Goal: Task Accomplishment & Management: Complete application form

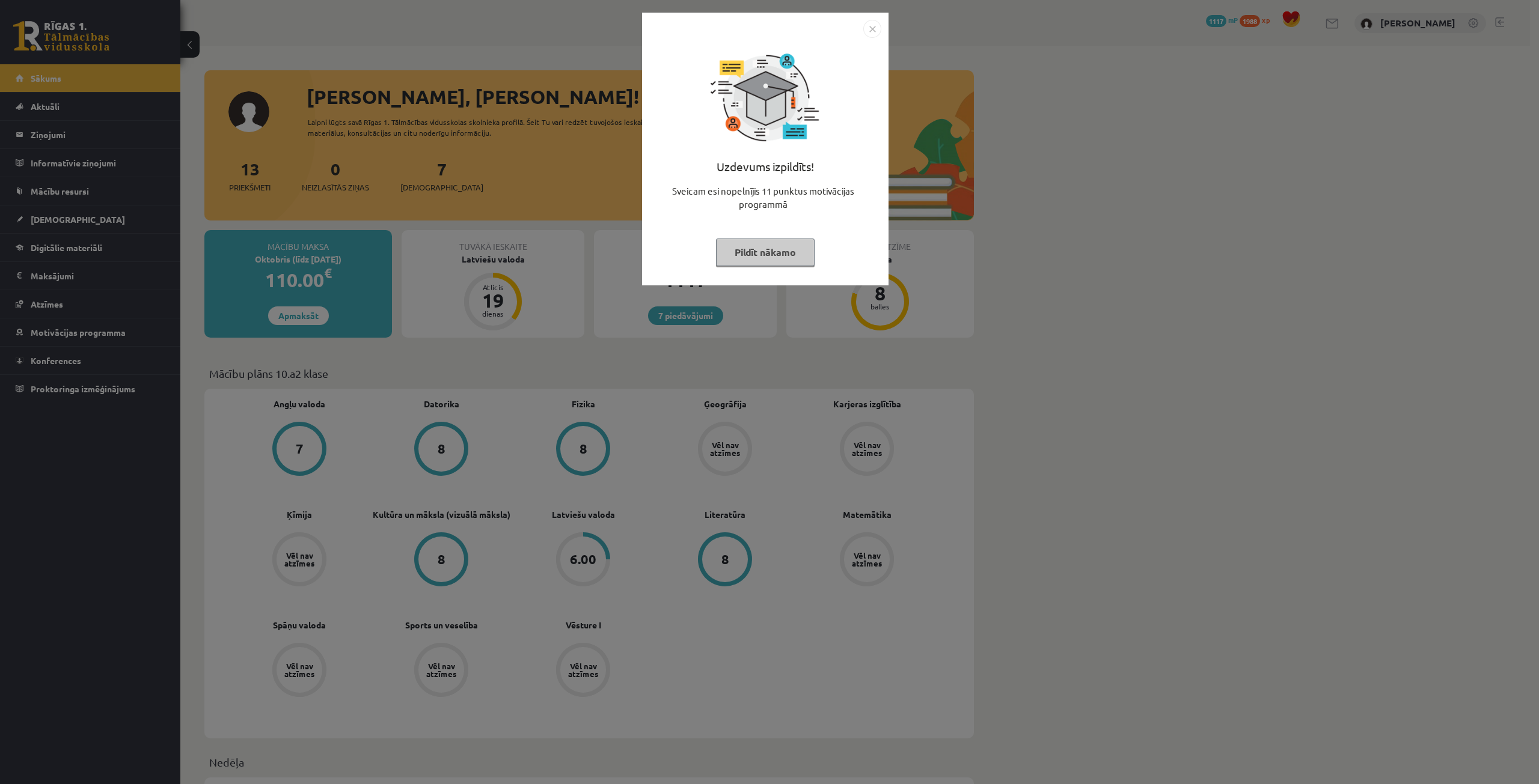
click at [759, 251] on button "Pildīt nākamo" at bounding box center [765, 252] width 99 height 28
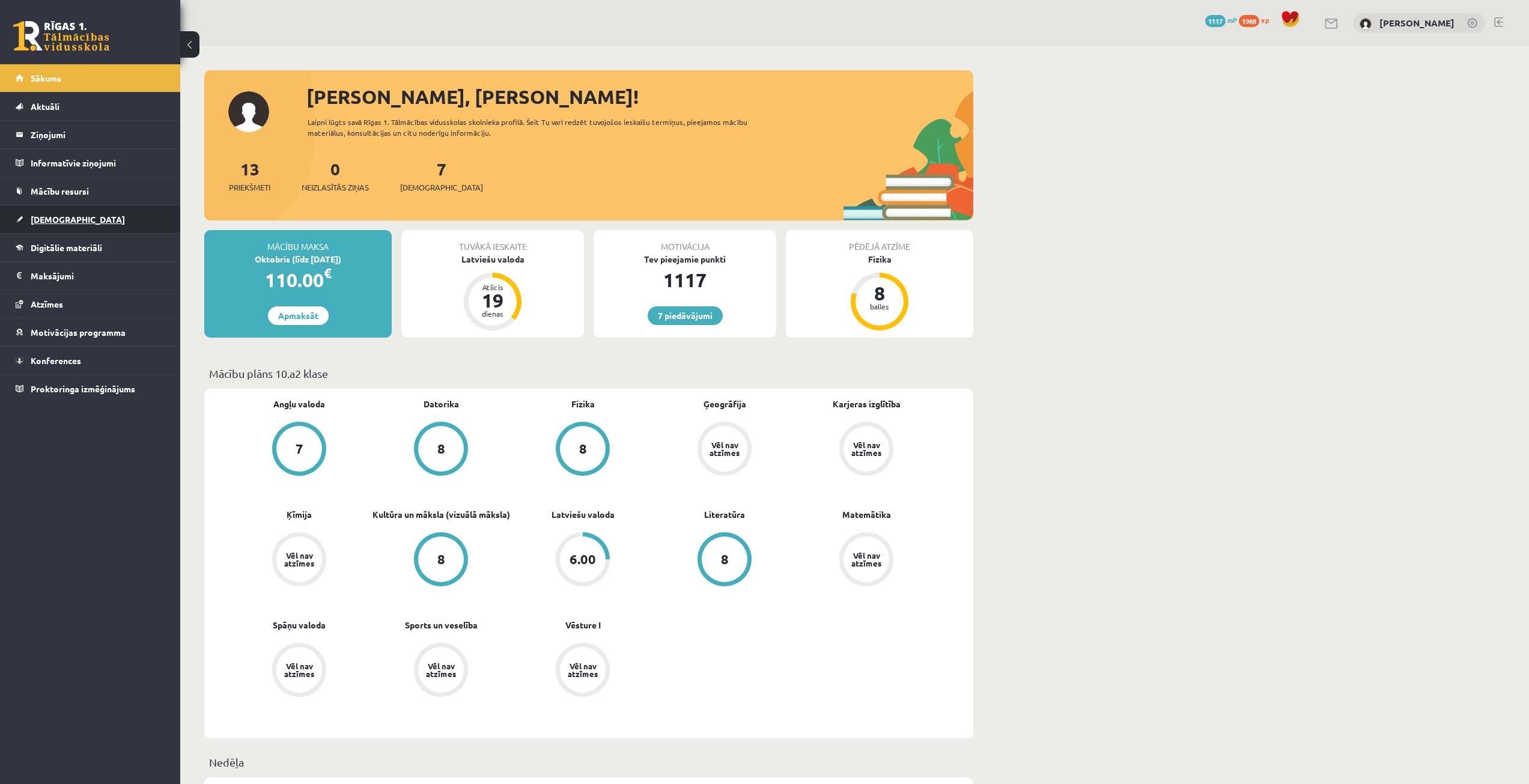
click at [87, 229] on link "[DEMOGRAPHIC_DATA]" at bounding box center [90, 219] width 150 height 28
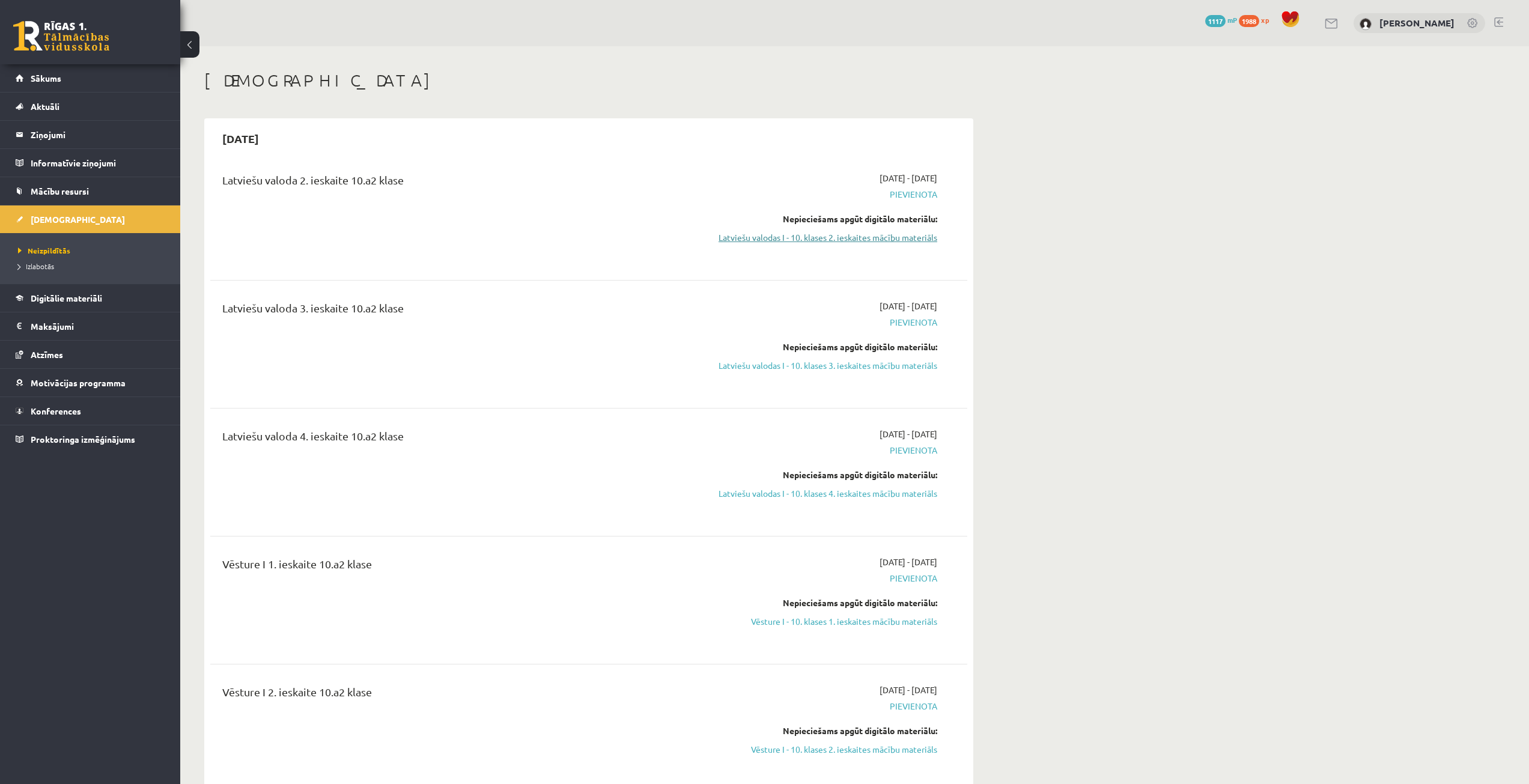
click at [828, 237] on link "Latviešu valodas I - 10. klases 2. ieskaites mācību materiāls" at bounding box center [824, 237] width 227 height 13
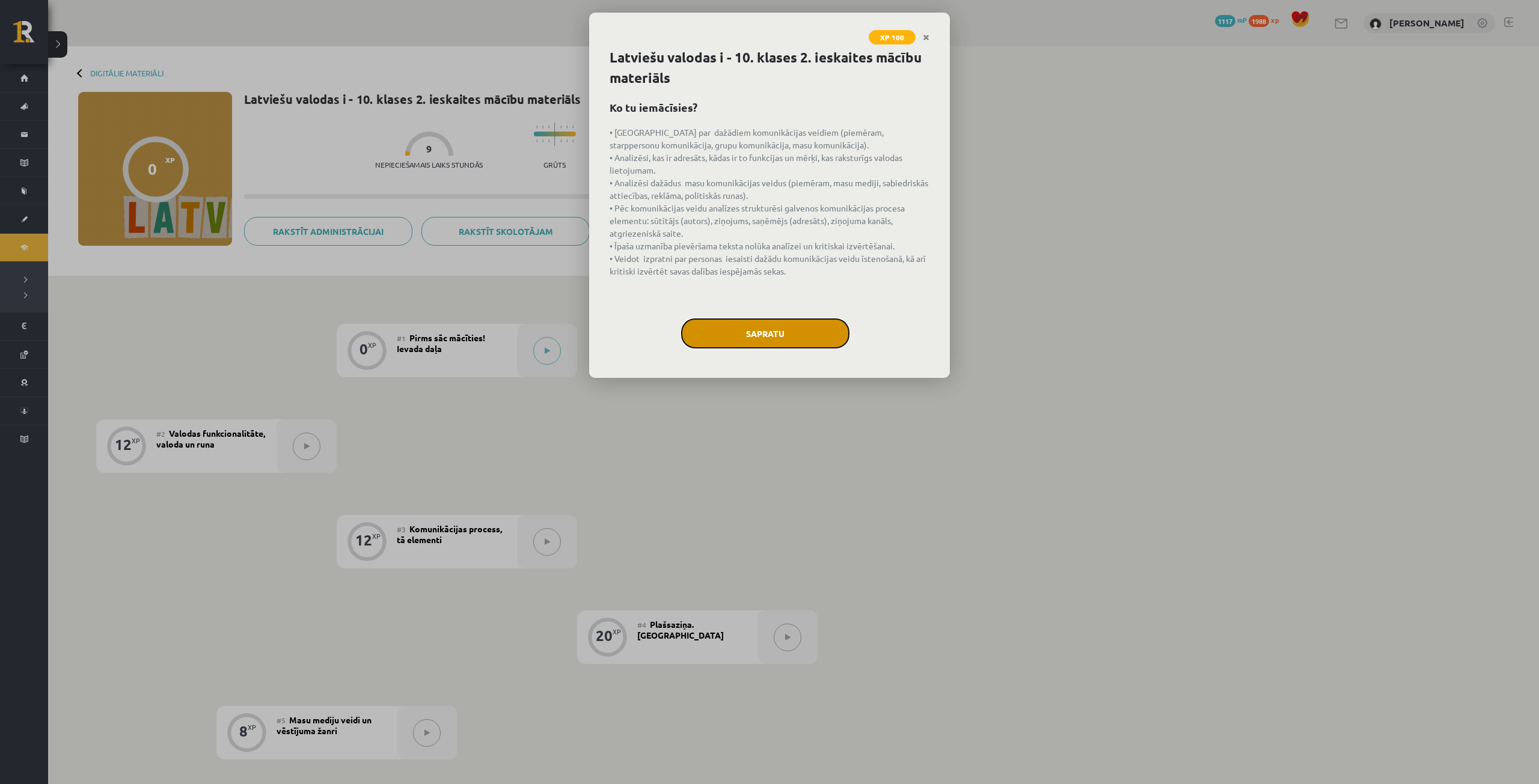
click at [802, 341] on button "Sapratu" at bounding box center [765, 334] width 168 height 30
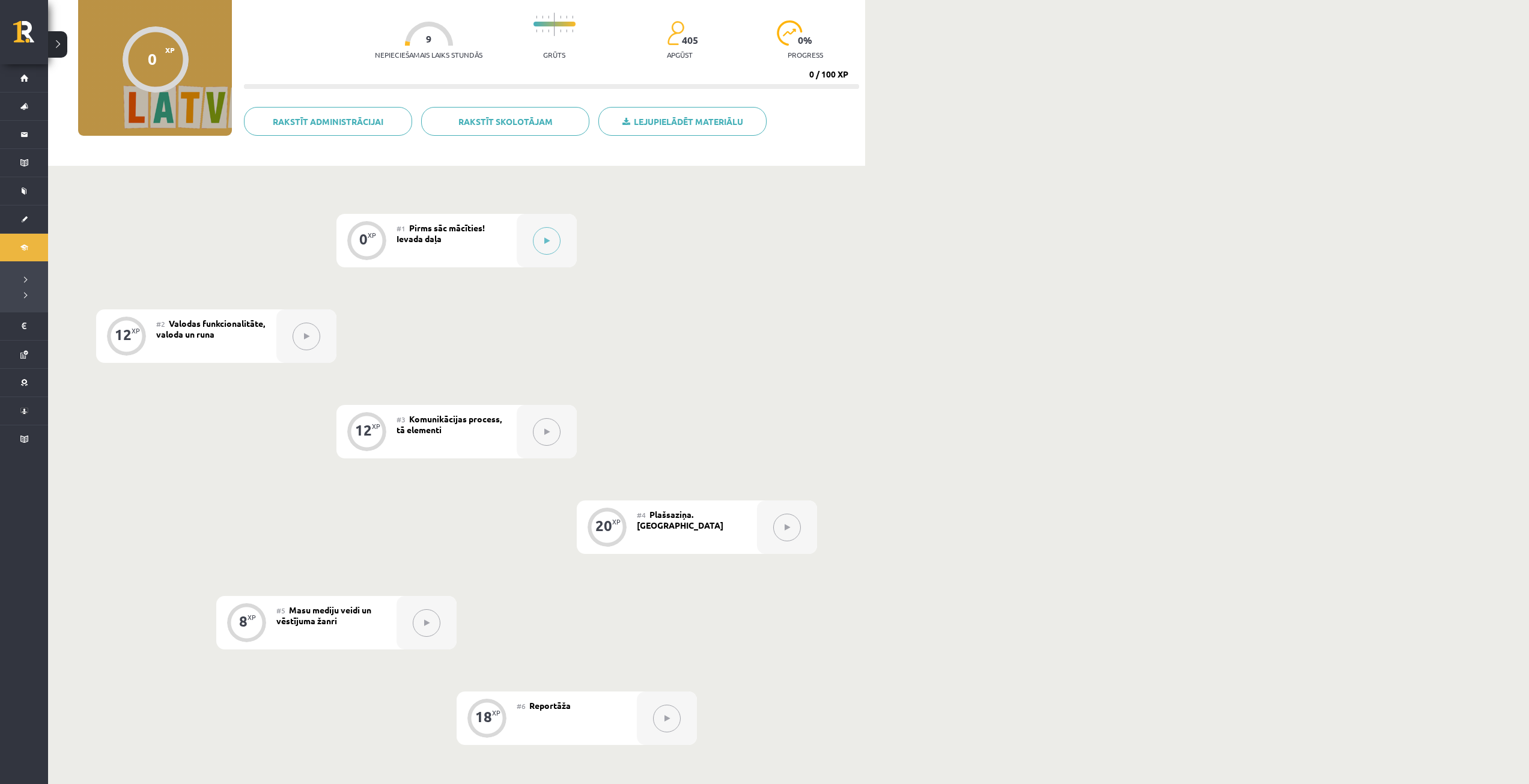
scroll to position [52, 0]
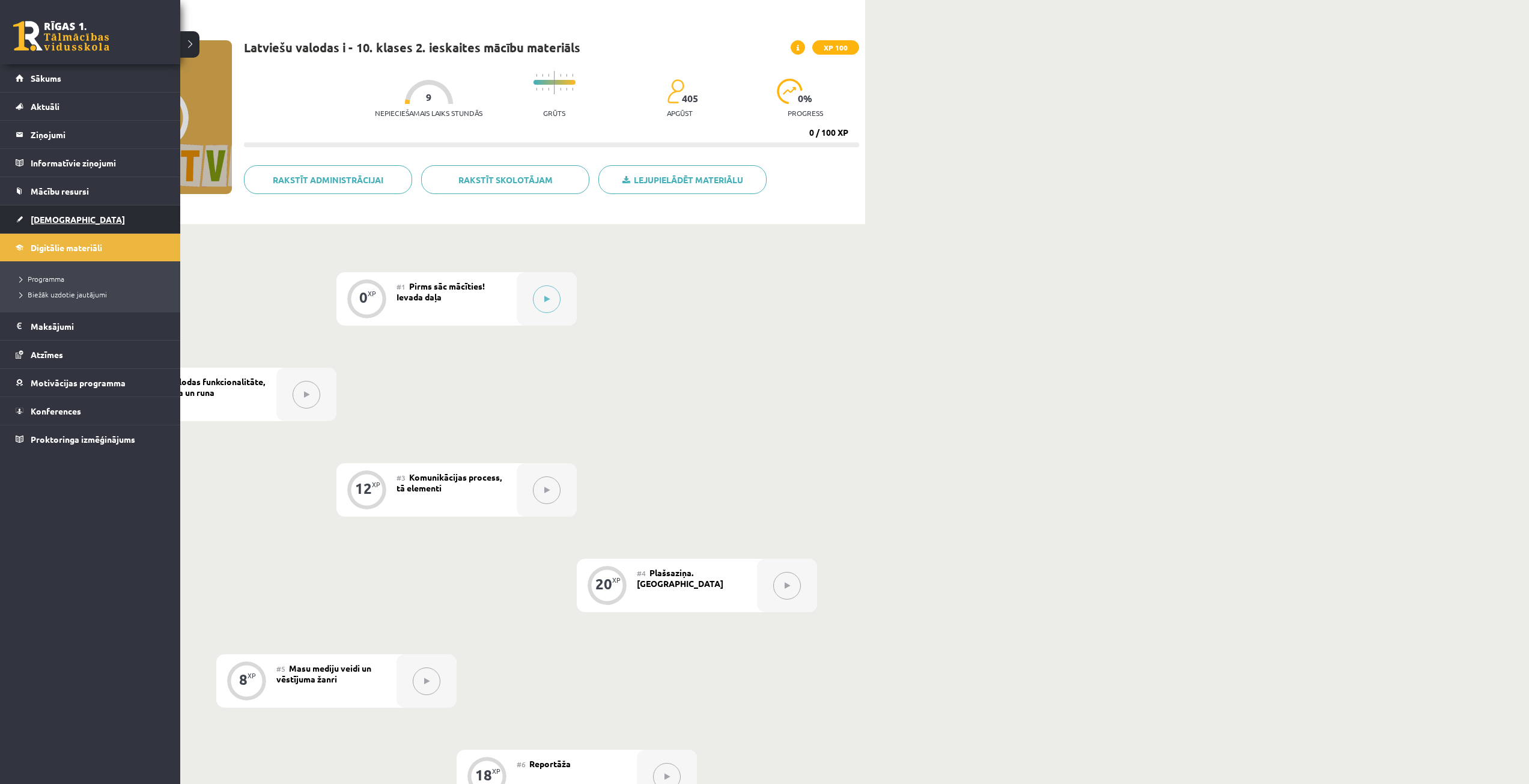
click at [56, 218] on span "[DEMOGRAPHIC_DATA]" at bounding box center [78, 219] width 94 height 11
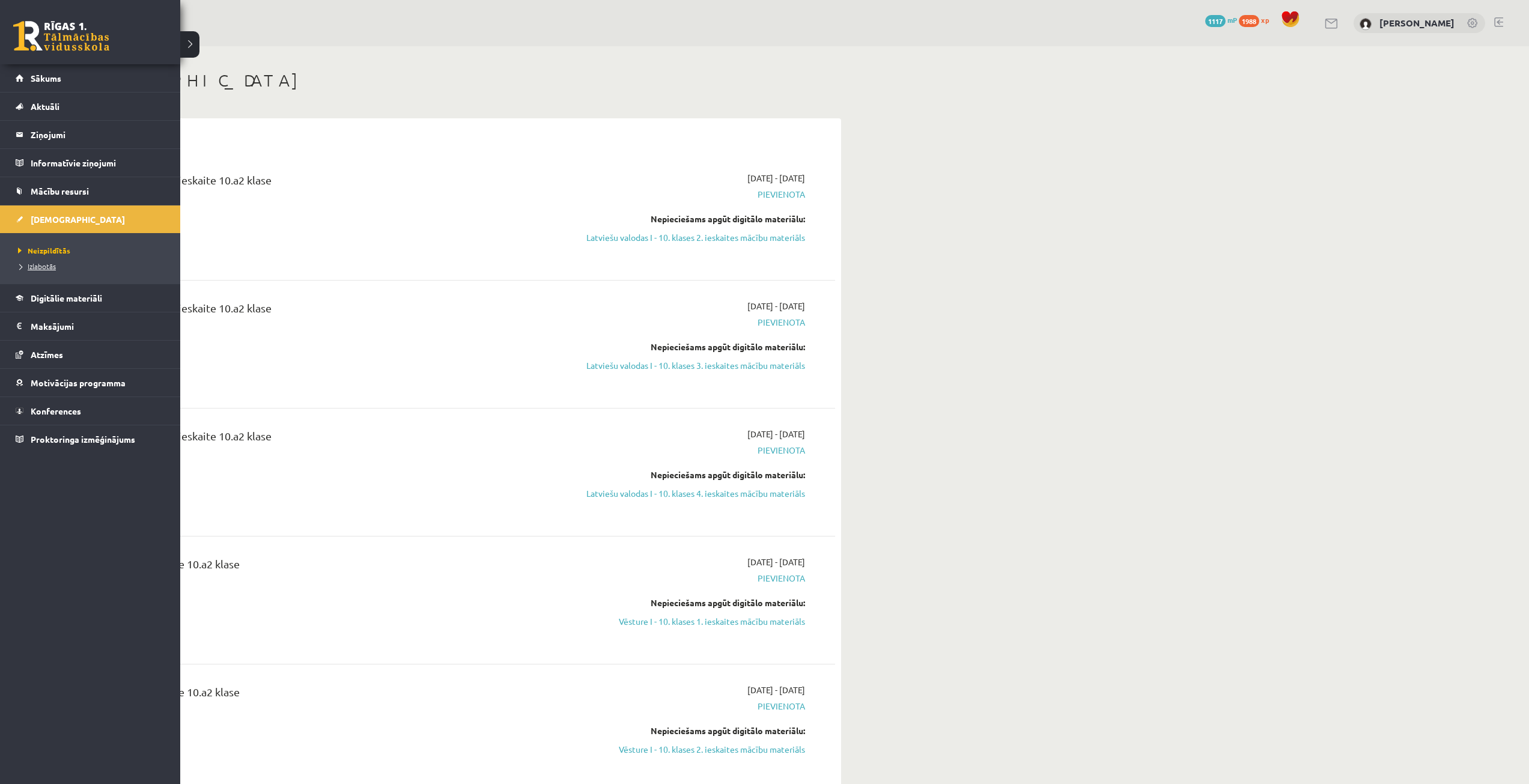
click at [46, 270] on link "Izlabotās" at bounding box center [91, 266] width 153 height 11
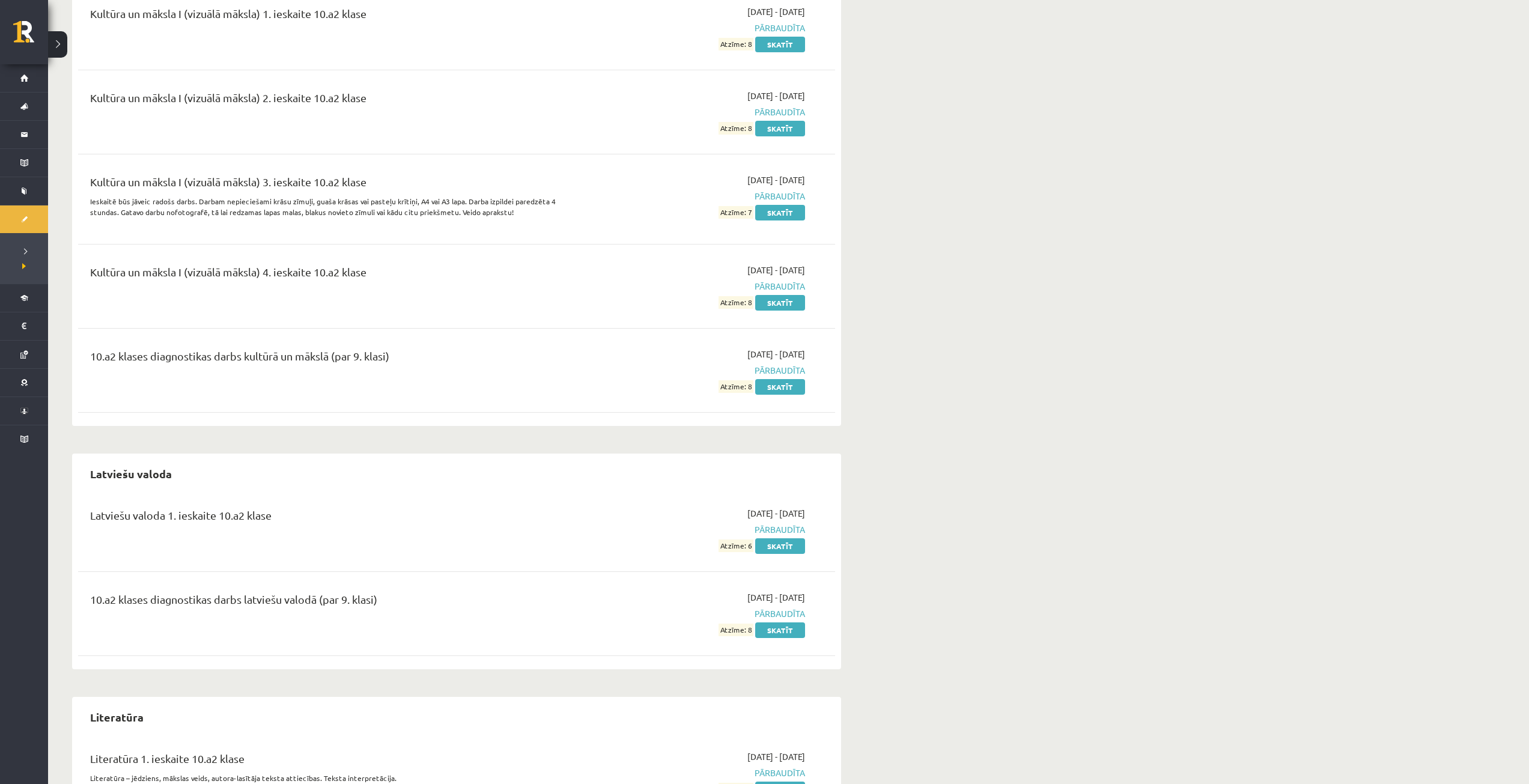
scroll to position [2584, 0]
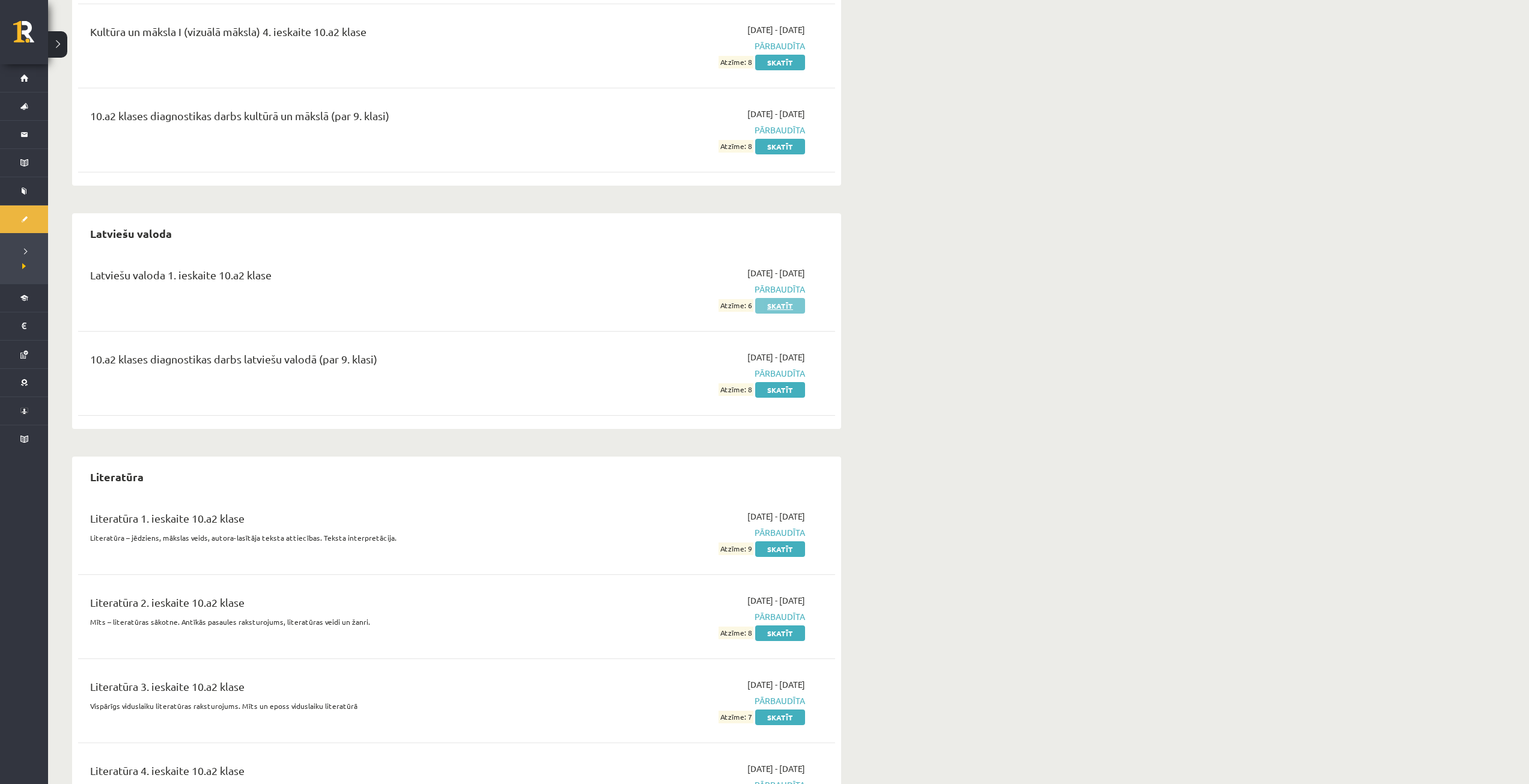
click at [785, 299] on link "Skatīt" at bounding box center [780, 305] width 50 height 15
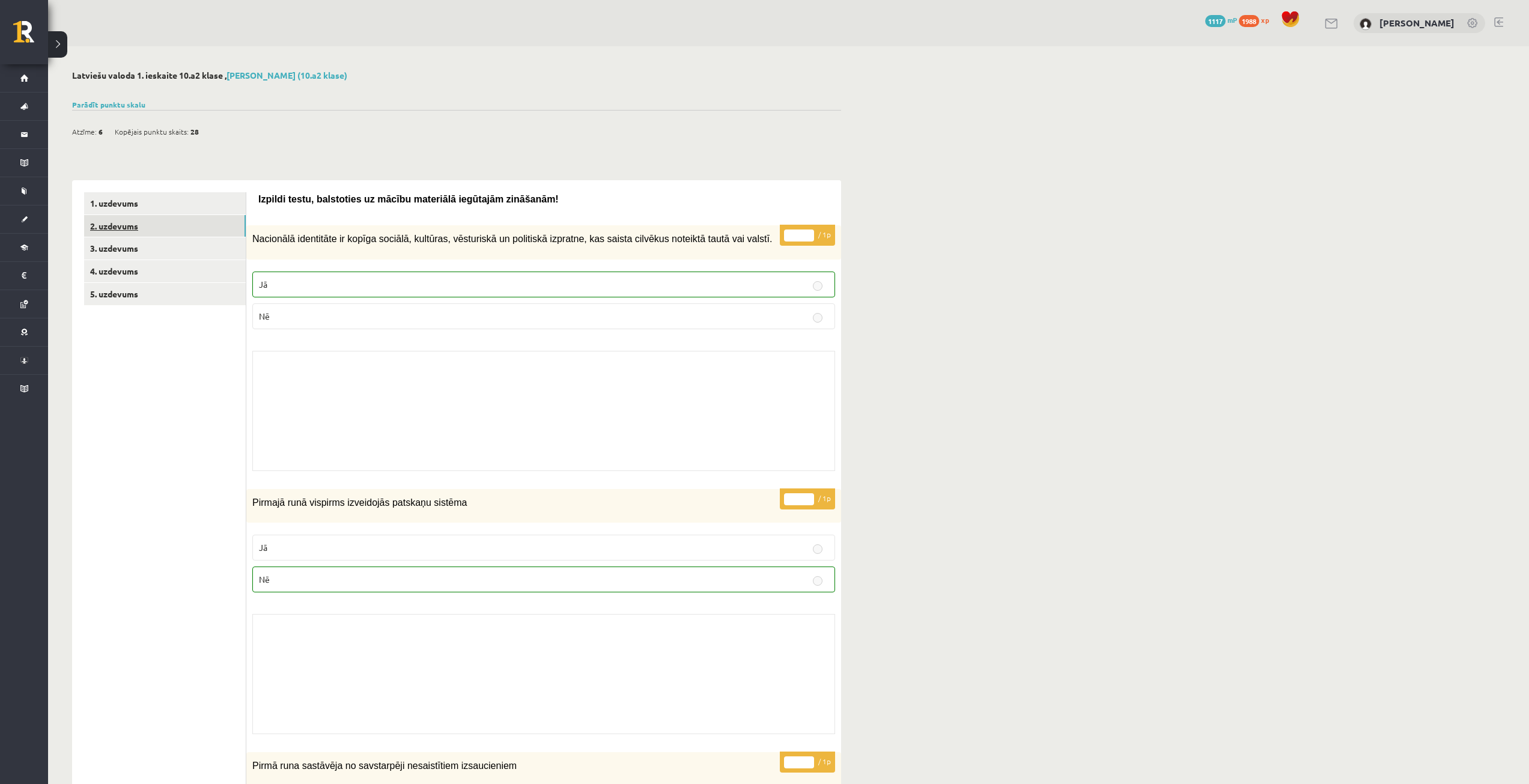
click at [122, 221] on link "2. uzdevums" at bounding box center [165, 226] width 161 height 22
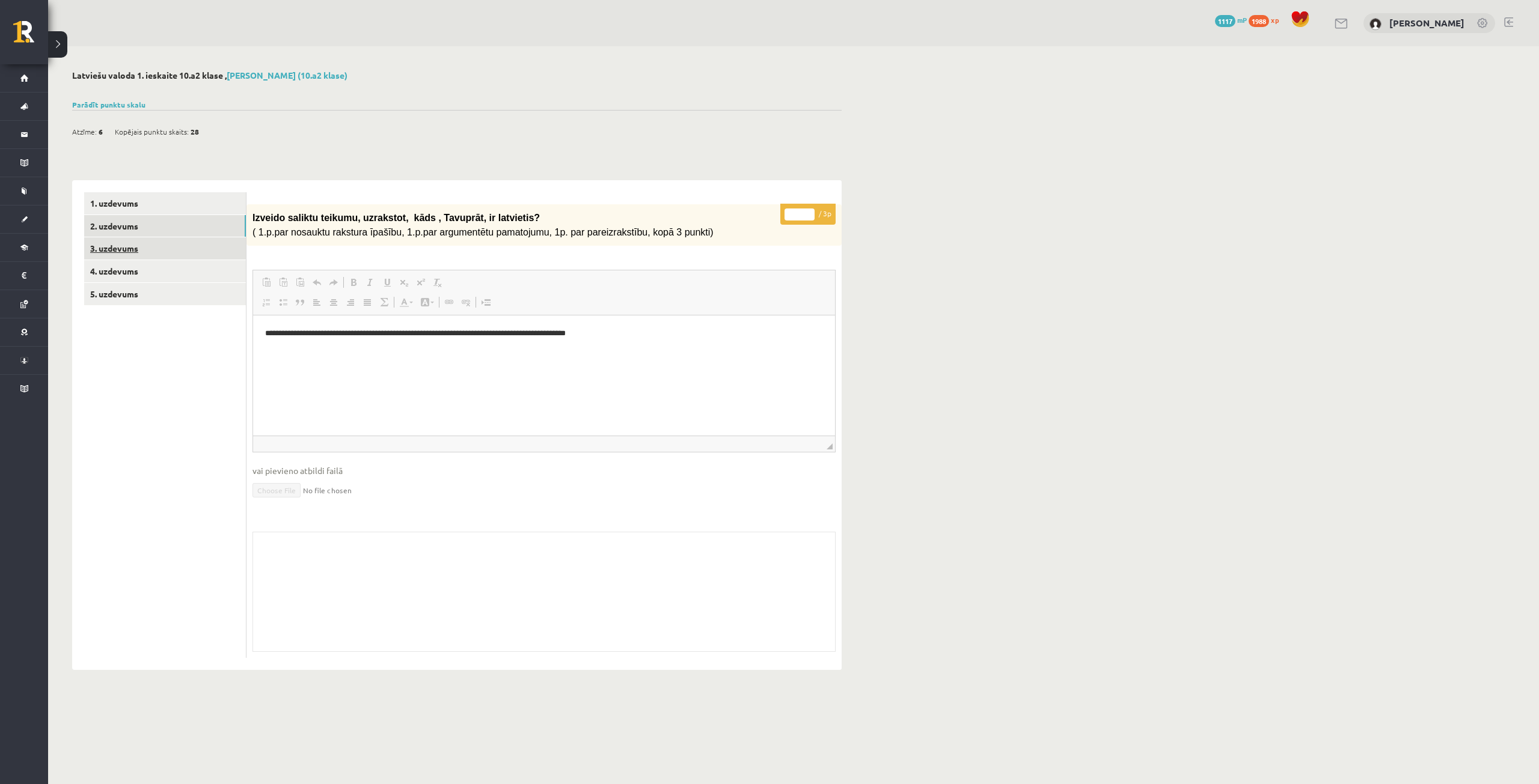
click at [153, 248] on link "3. uzdevums" at bounding box center [165, 248] width 161 height 22
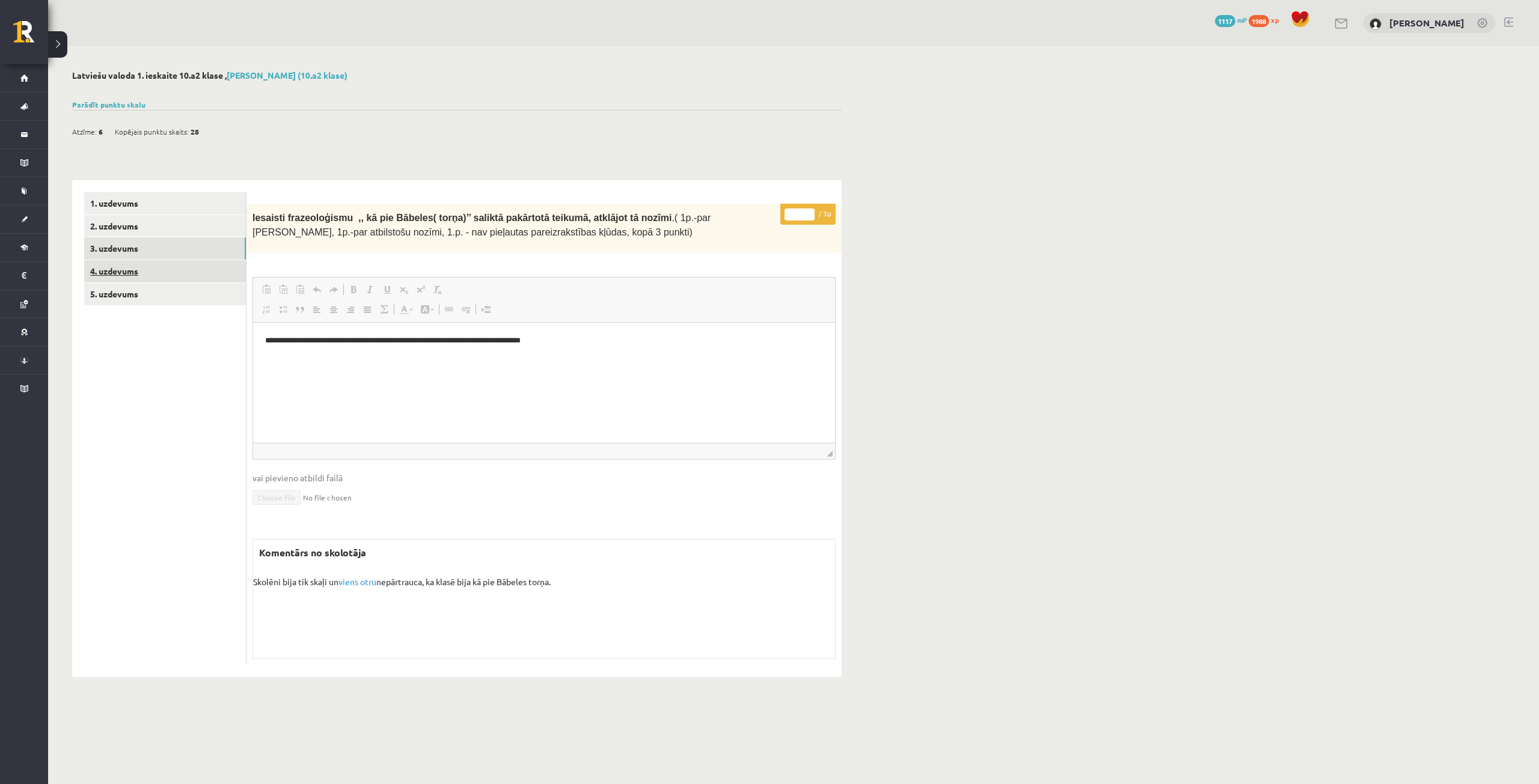
click at [147, 274] on link "4. uzdevums" at bounding box center [165, 271] width 161 height 22
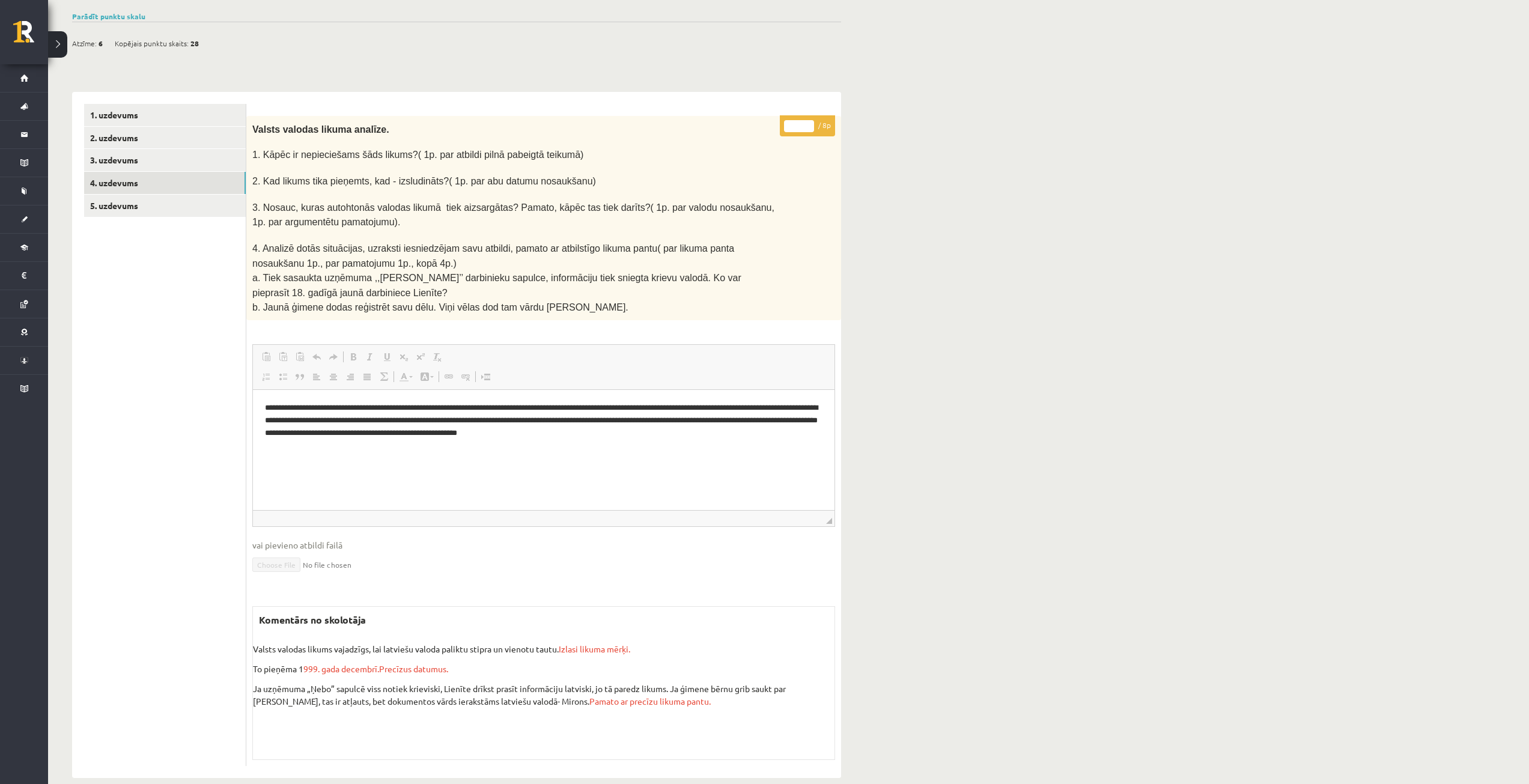
scroll to position [102, 0]
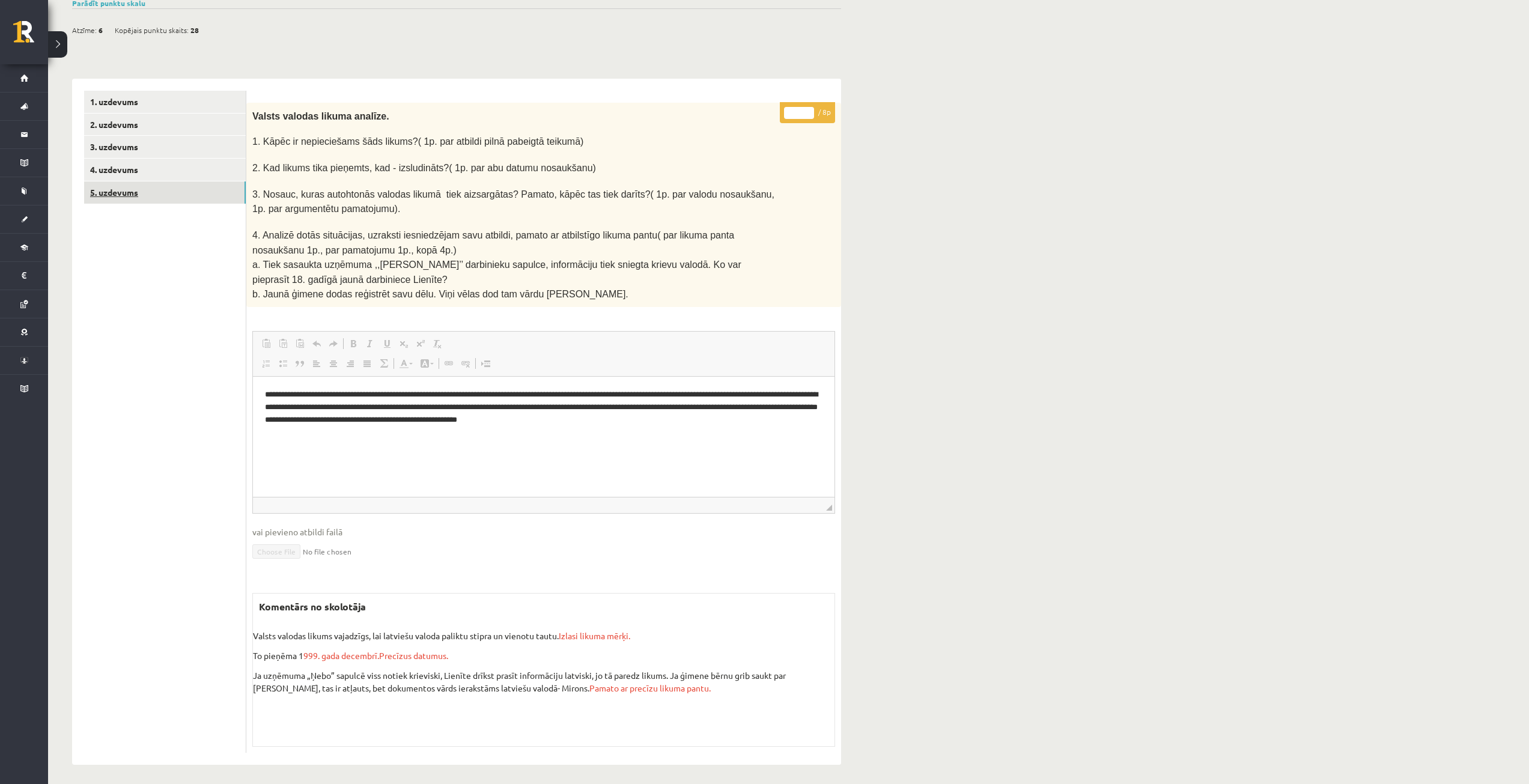
click at [132, 194] on link "5. uzdevums" at bounding box center [165, 192] width 161 height 22
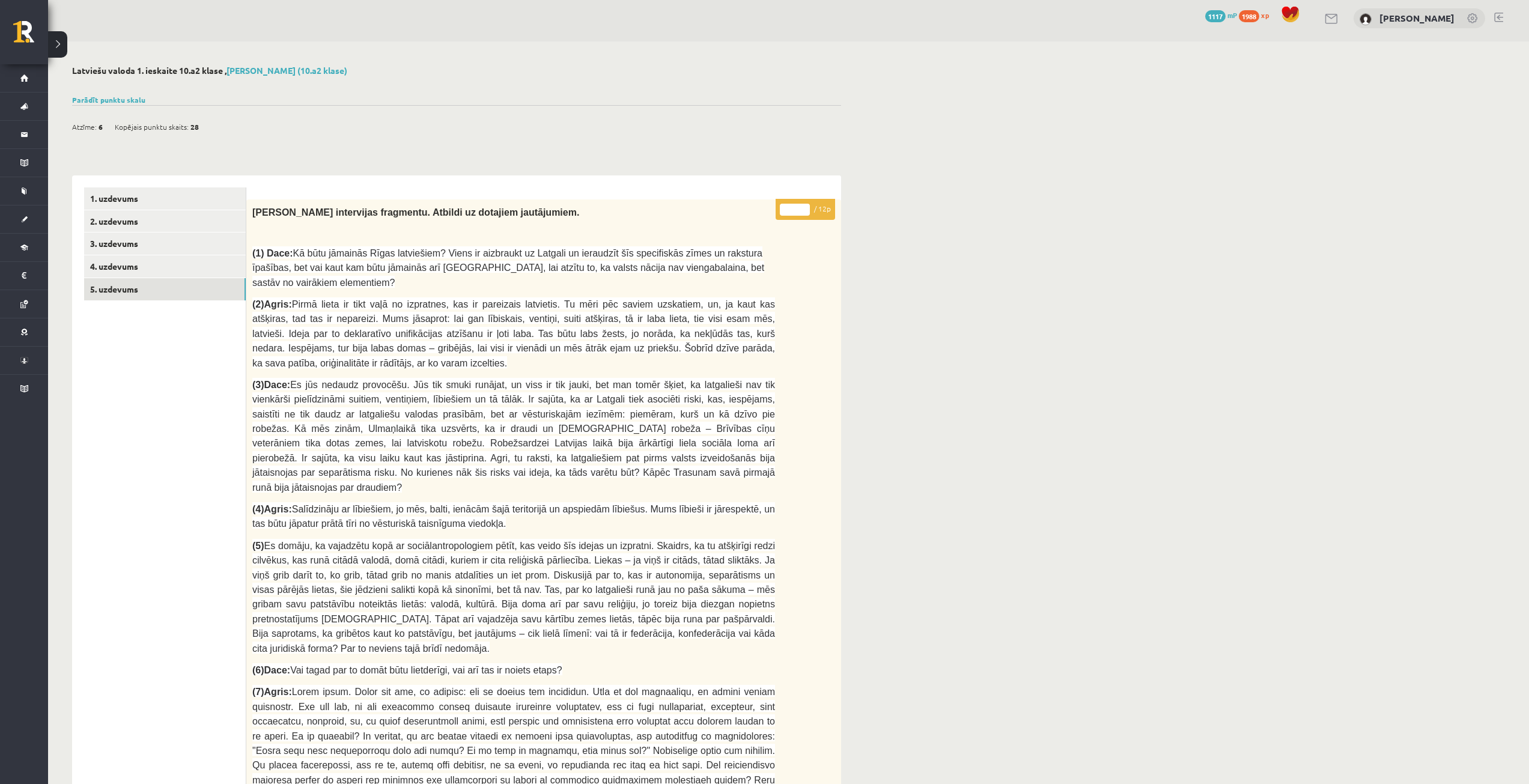
scroll to position [0, 0]
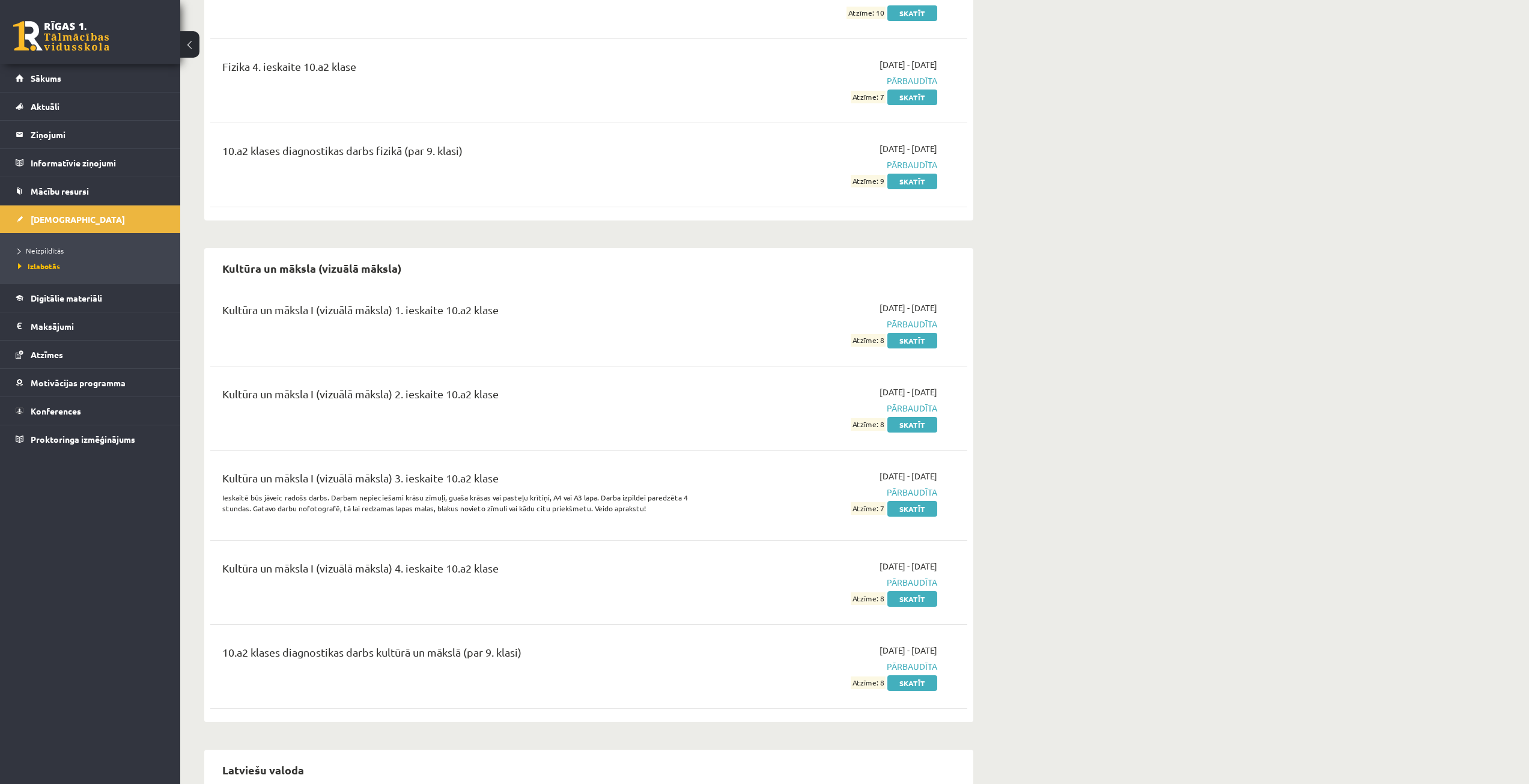
scroll to position [1923, 0]
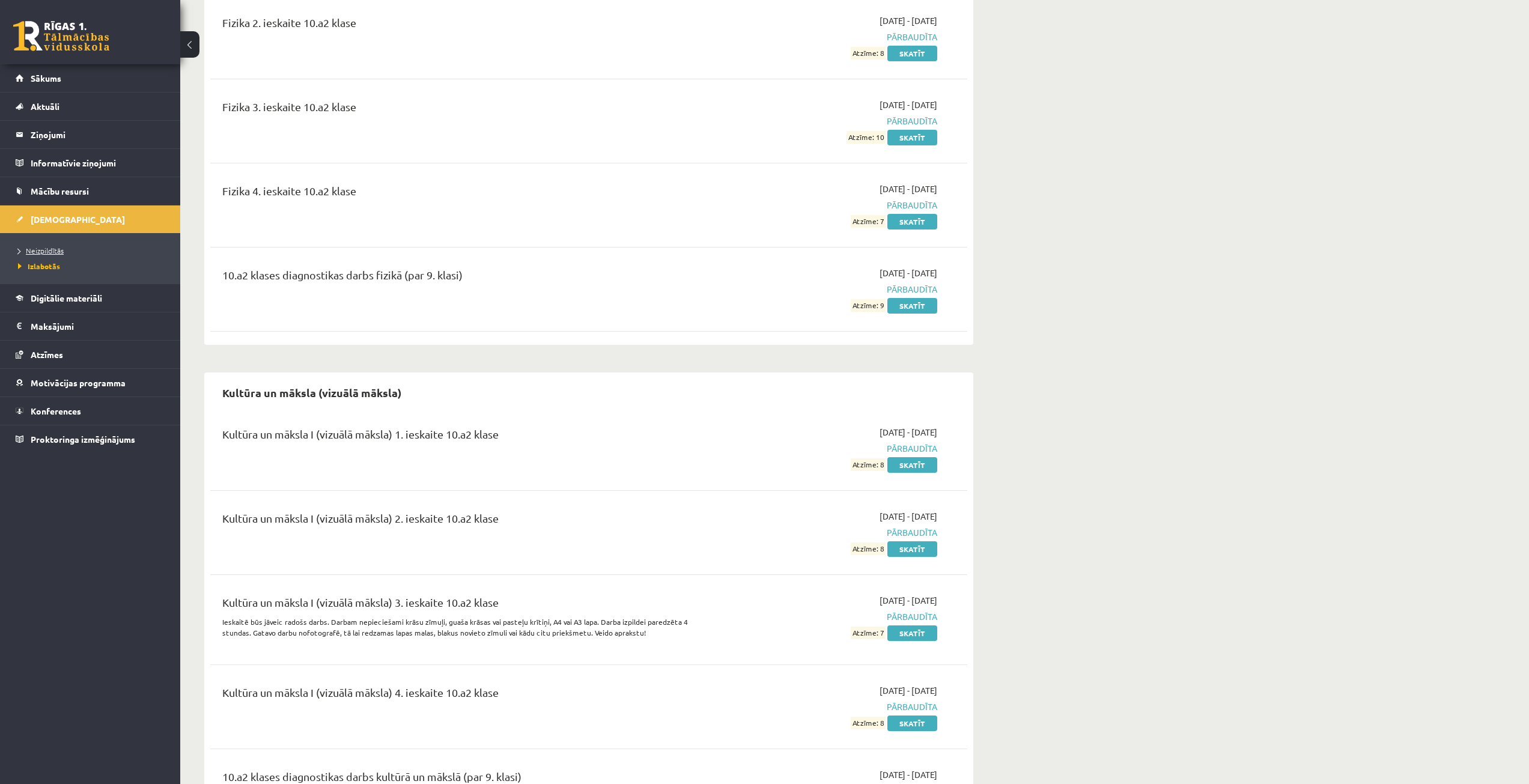
click at [71, 247] on link "Neizpildītās" at bounding box center [93, 251] width 150 height 11
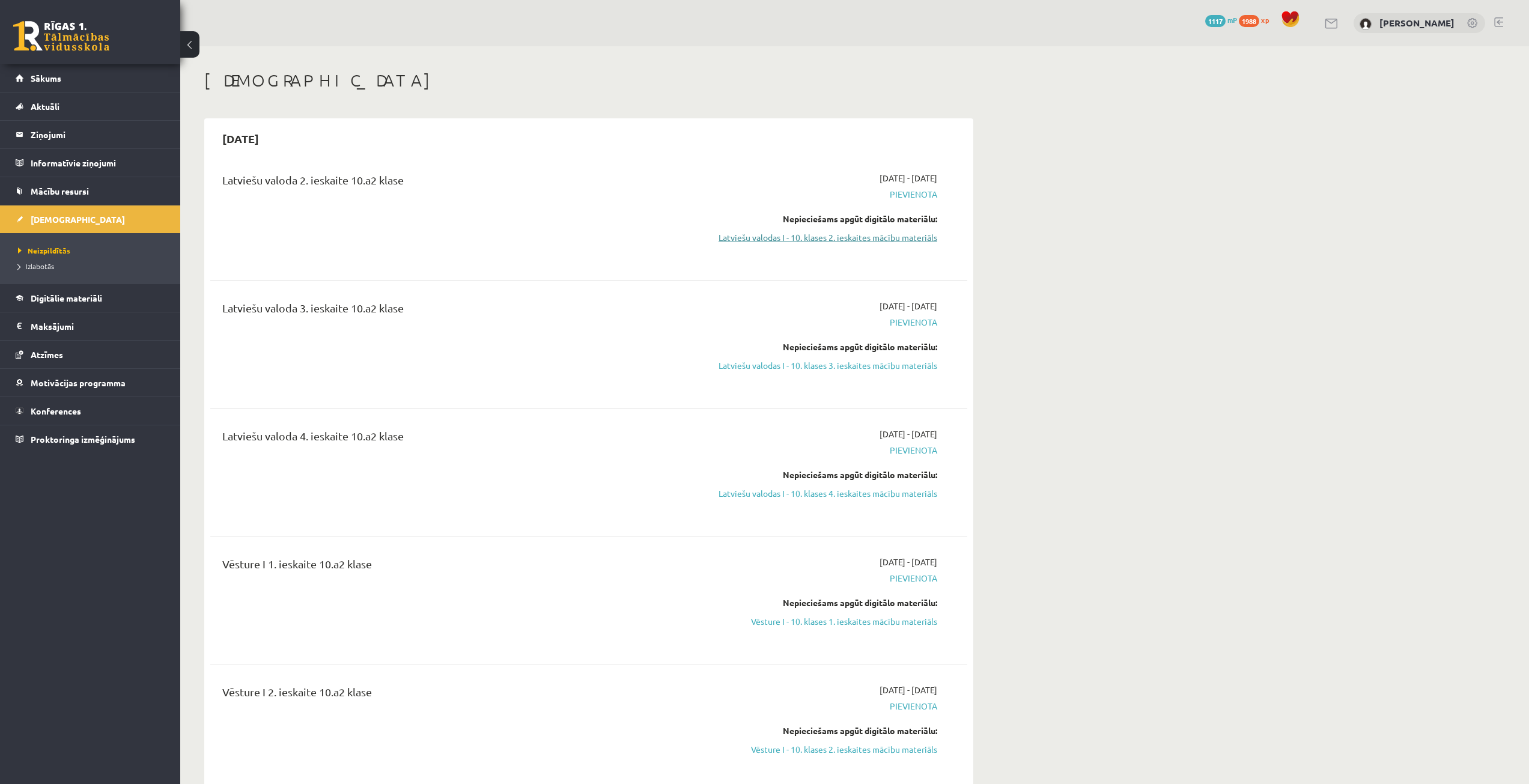
click at [811, 237] on link "Latviešu valodas I - 10. klases 2. ieskaites mācību materiāls" at bounding box center [824, 237] width 227 height 13
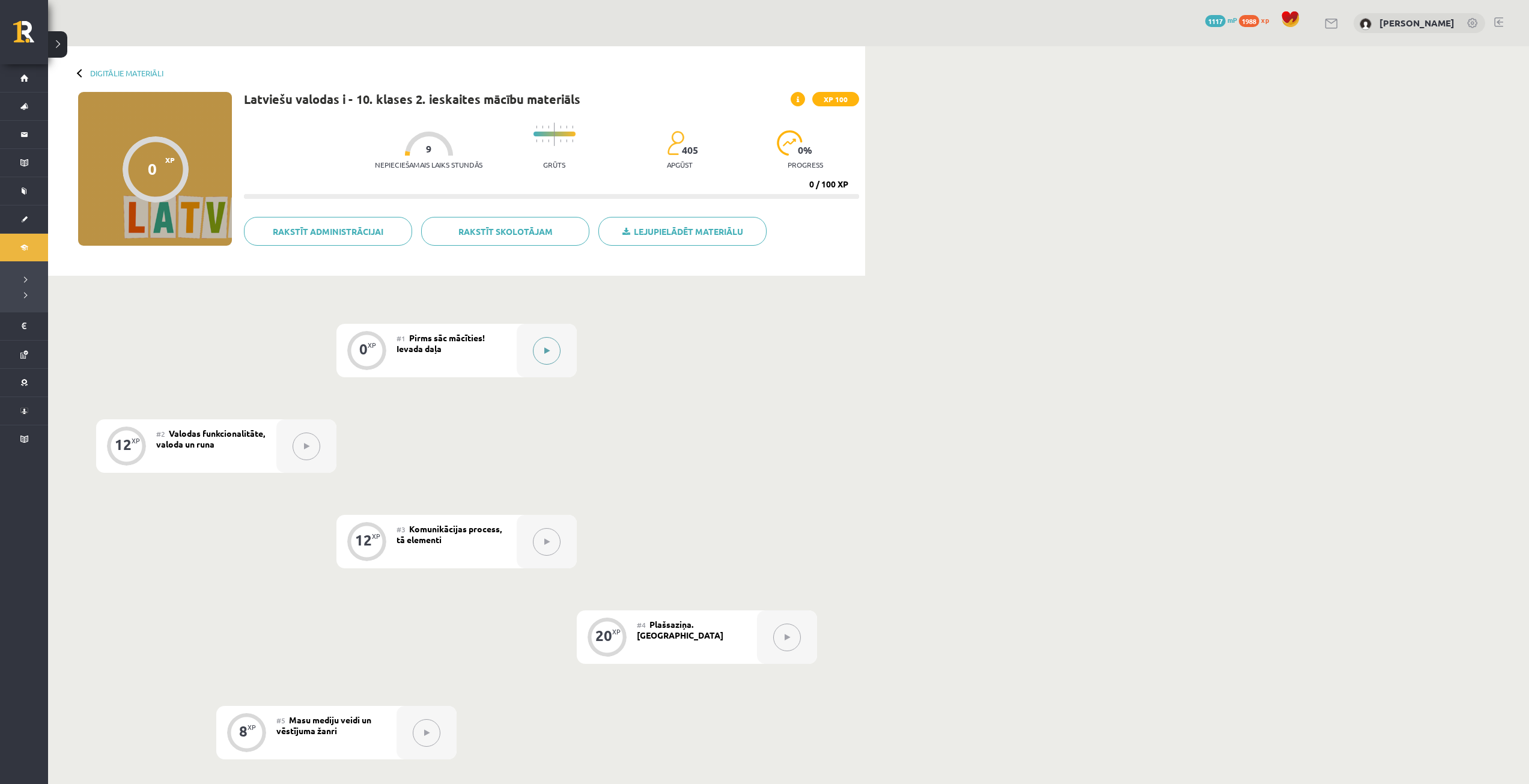
click at [550, 339] on button at bounding box center [547, 350] width 28 height 28
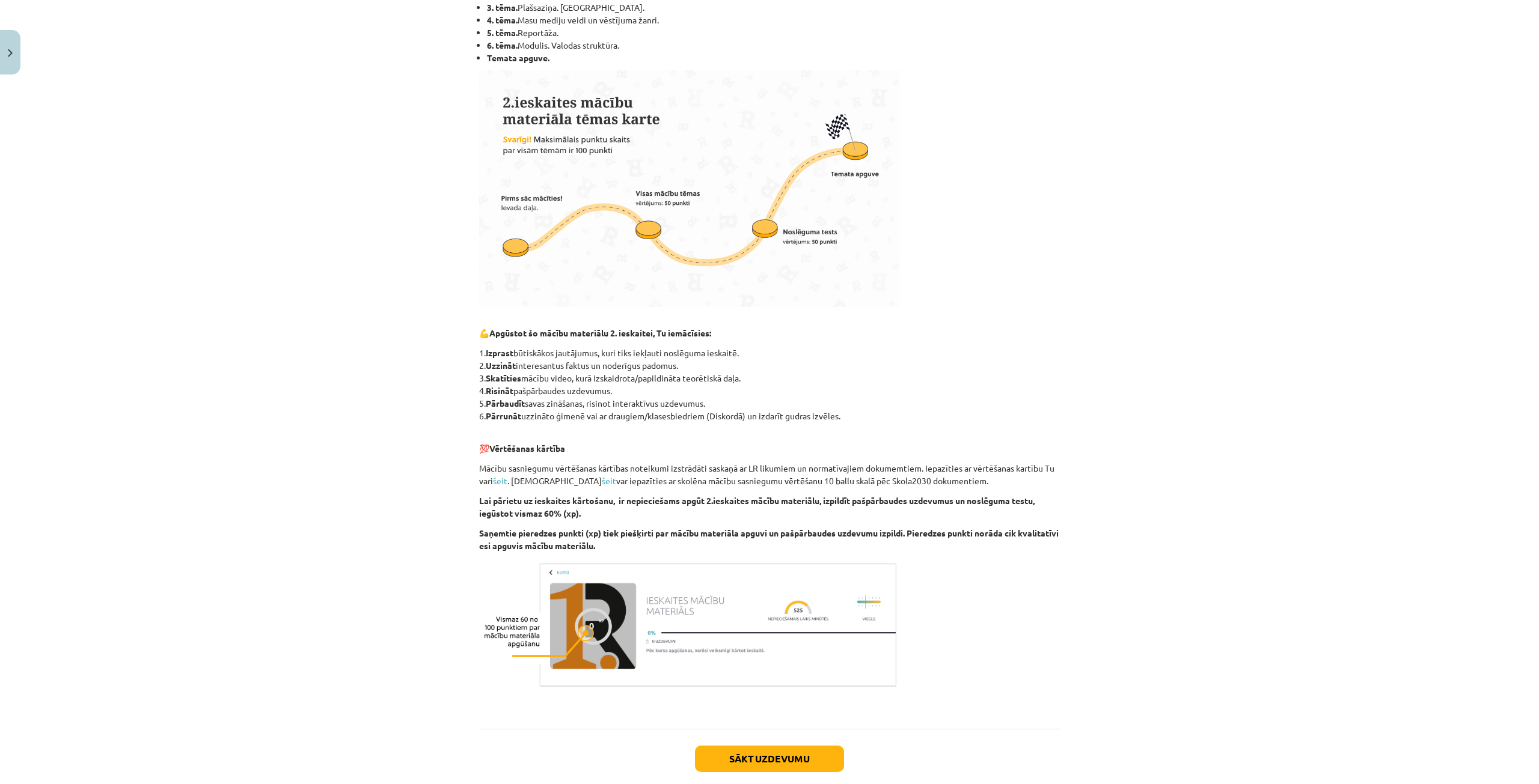
scroll to position [363, 0]
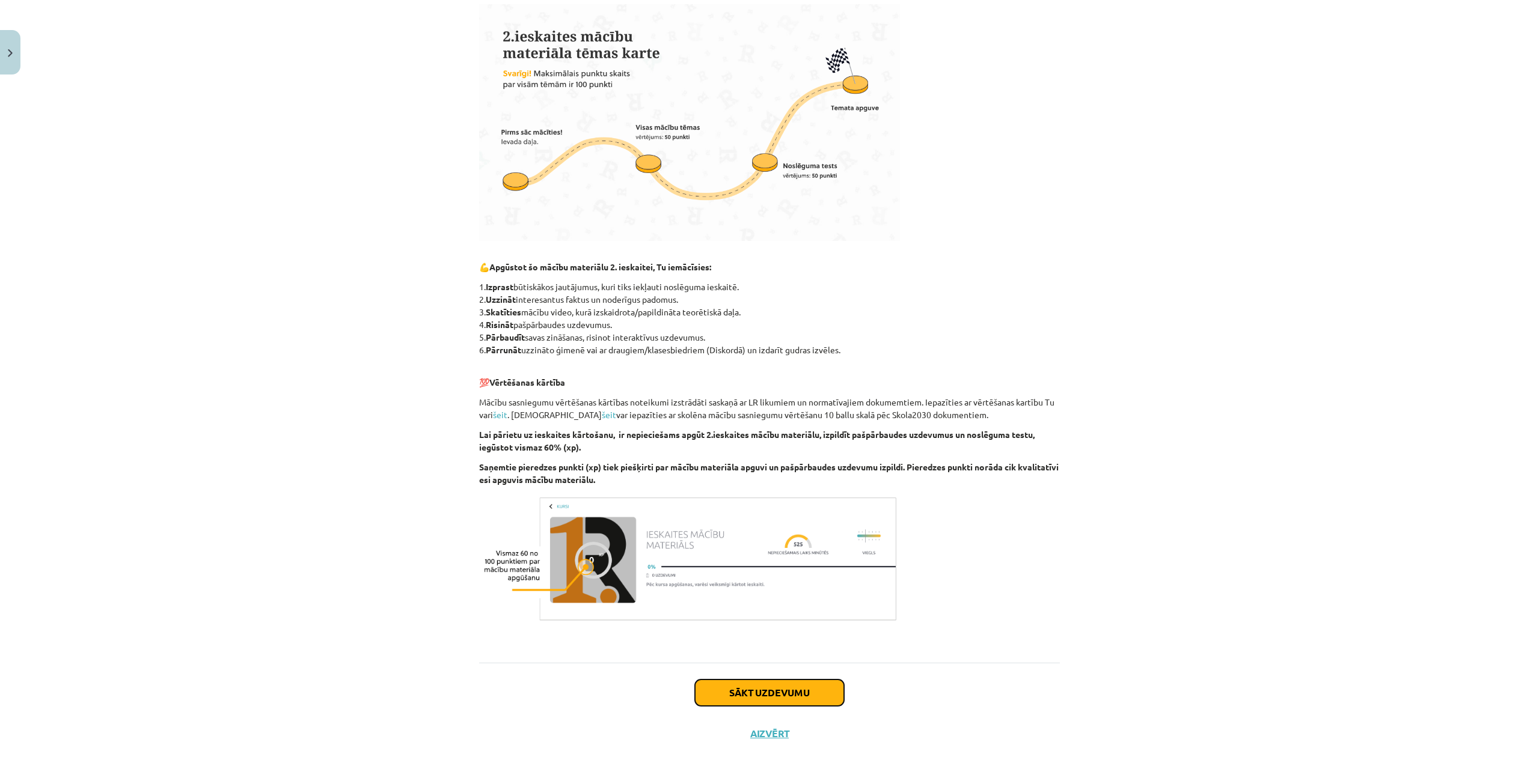
click at [761, 693] on button "Sākt uzdevumu" at bounding box center [770, 693] width 149 height 26
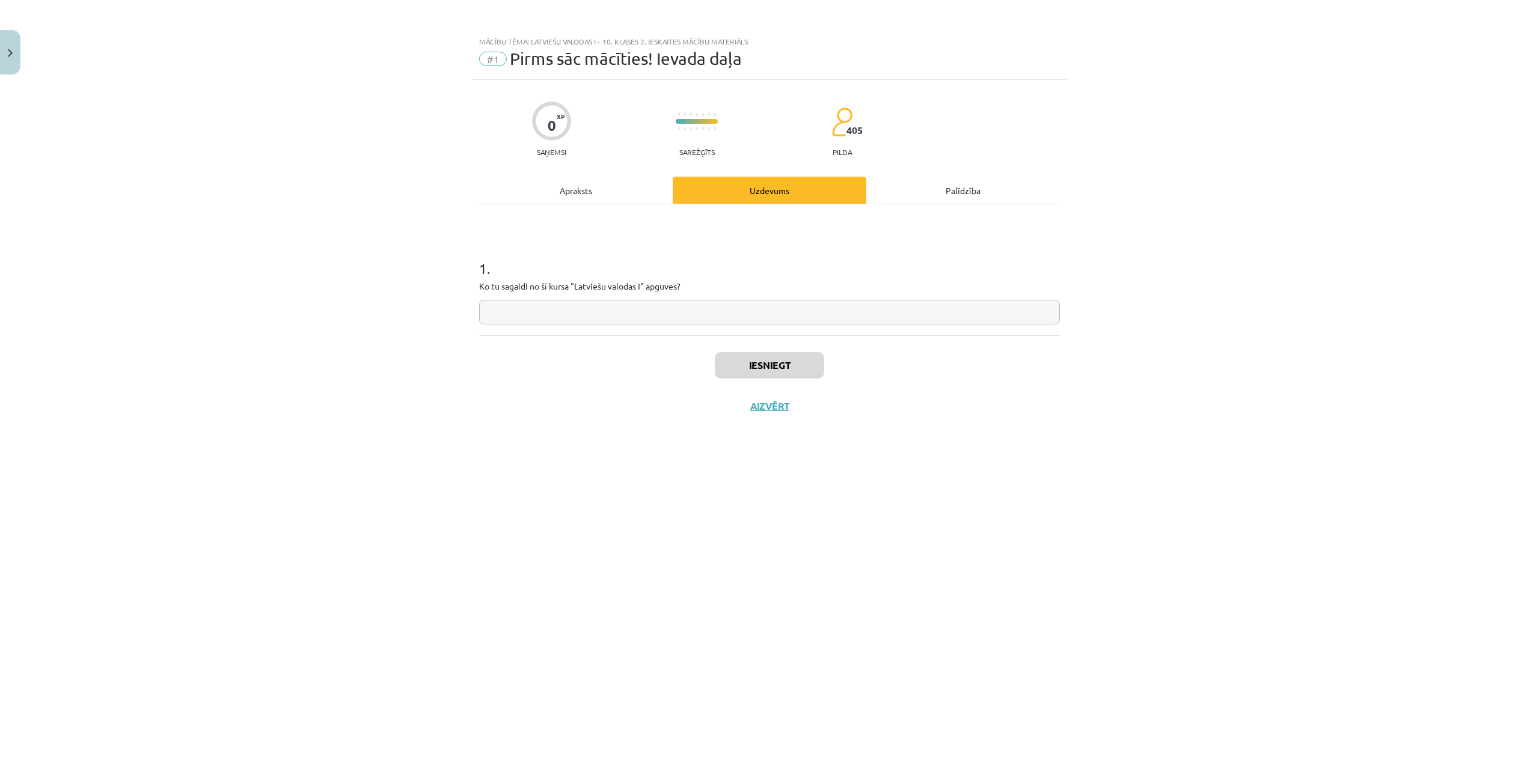
click at [599, 311] on input "text" at bounding box center [769, 312] width 580 height 25
type input "**********"
click at [772, 362] on button "Iesniegt" at bounding box center [770, 365] width 110 height 26
click at [749, 411] on button "Nākamā nodarbība" at bounding box center [769, 414] width 118 height 28
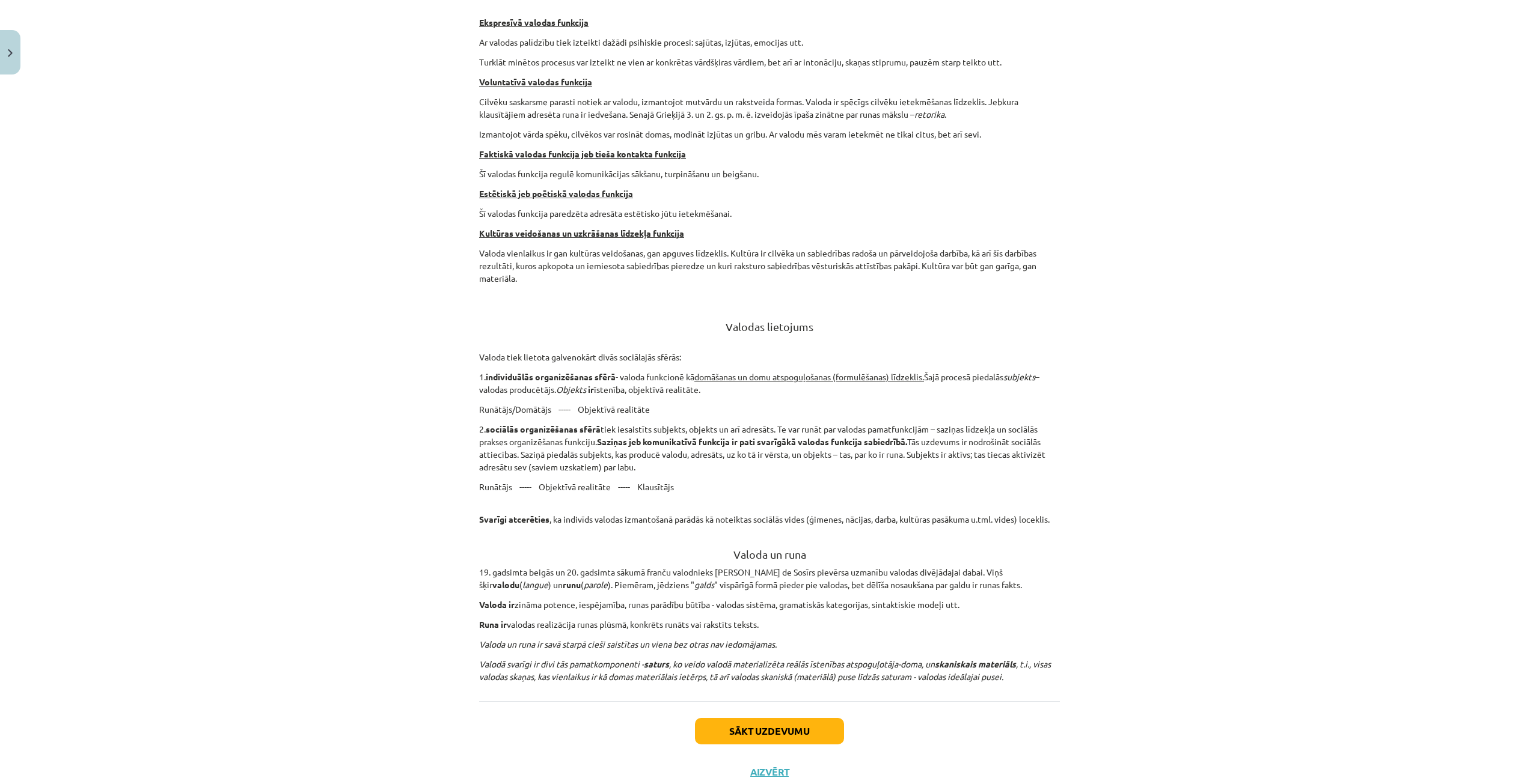
scroll to position [742, 0]
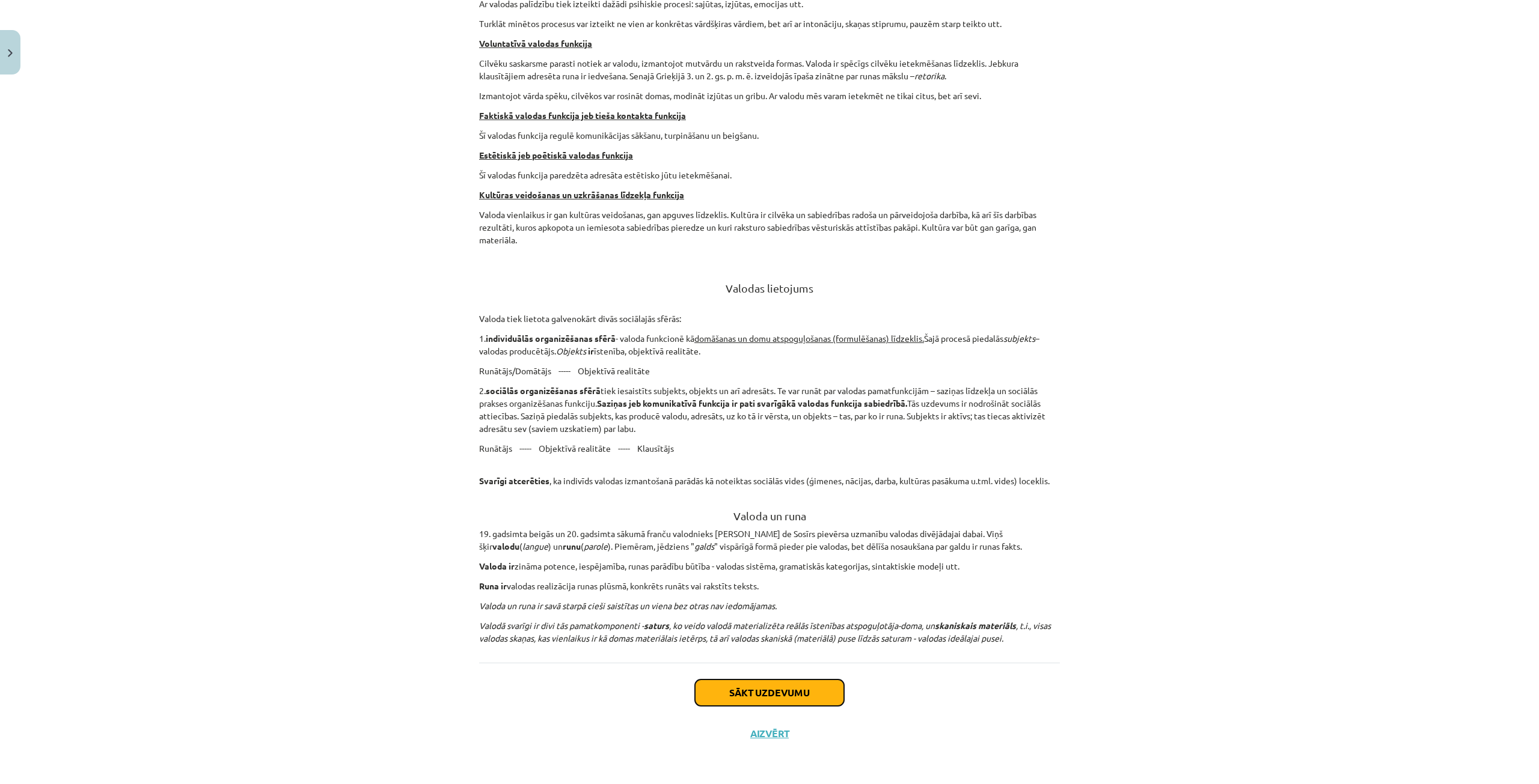
click at [704, 705] on button "Sākt uzdevumu" at bounding box center [770, 693] width 149 height 26
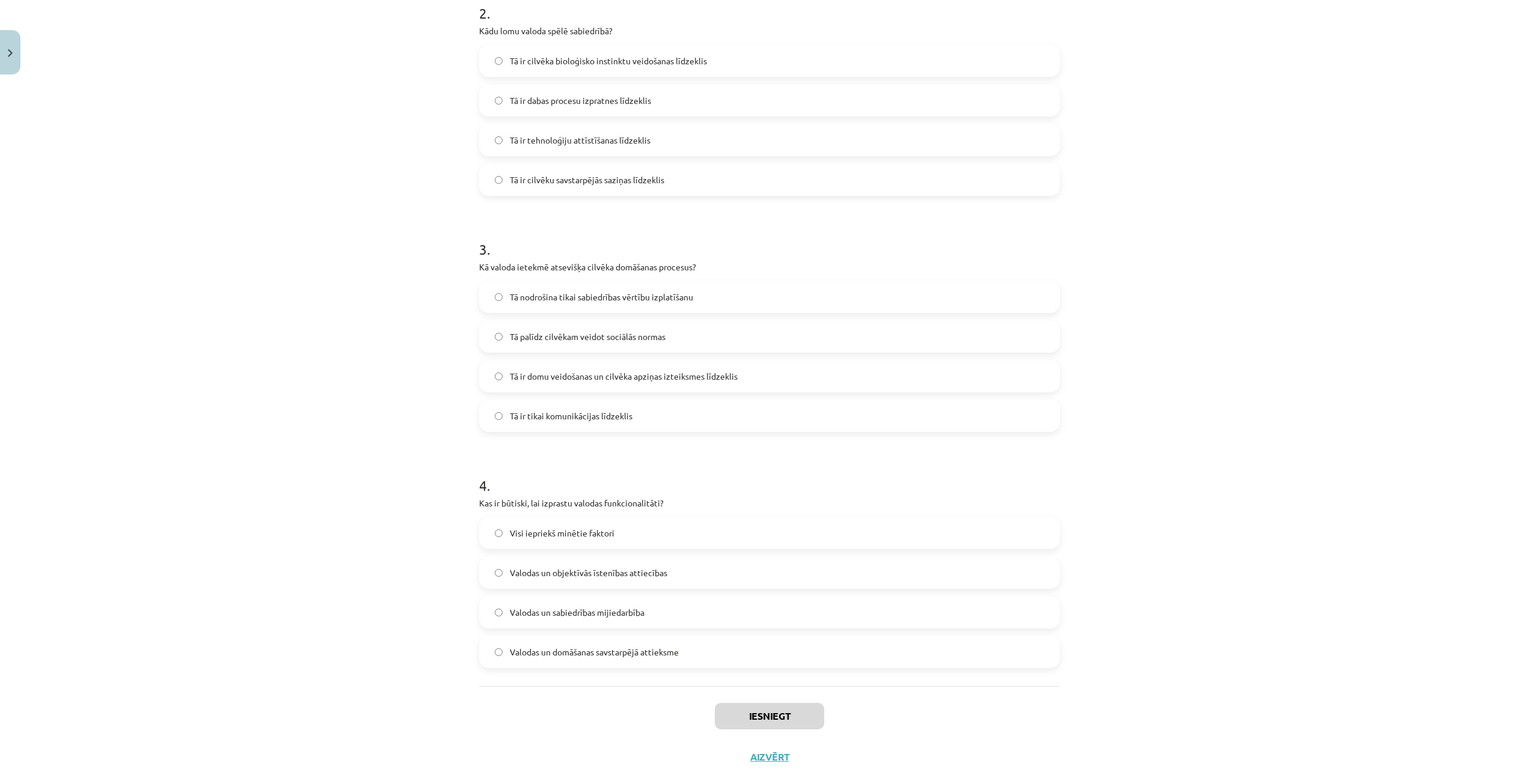
scroll to position [515, 0]
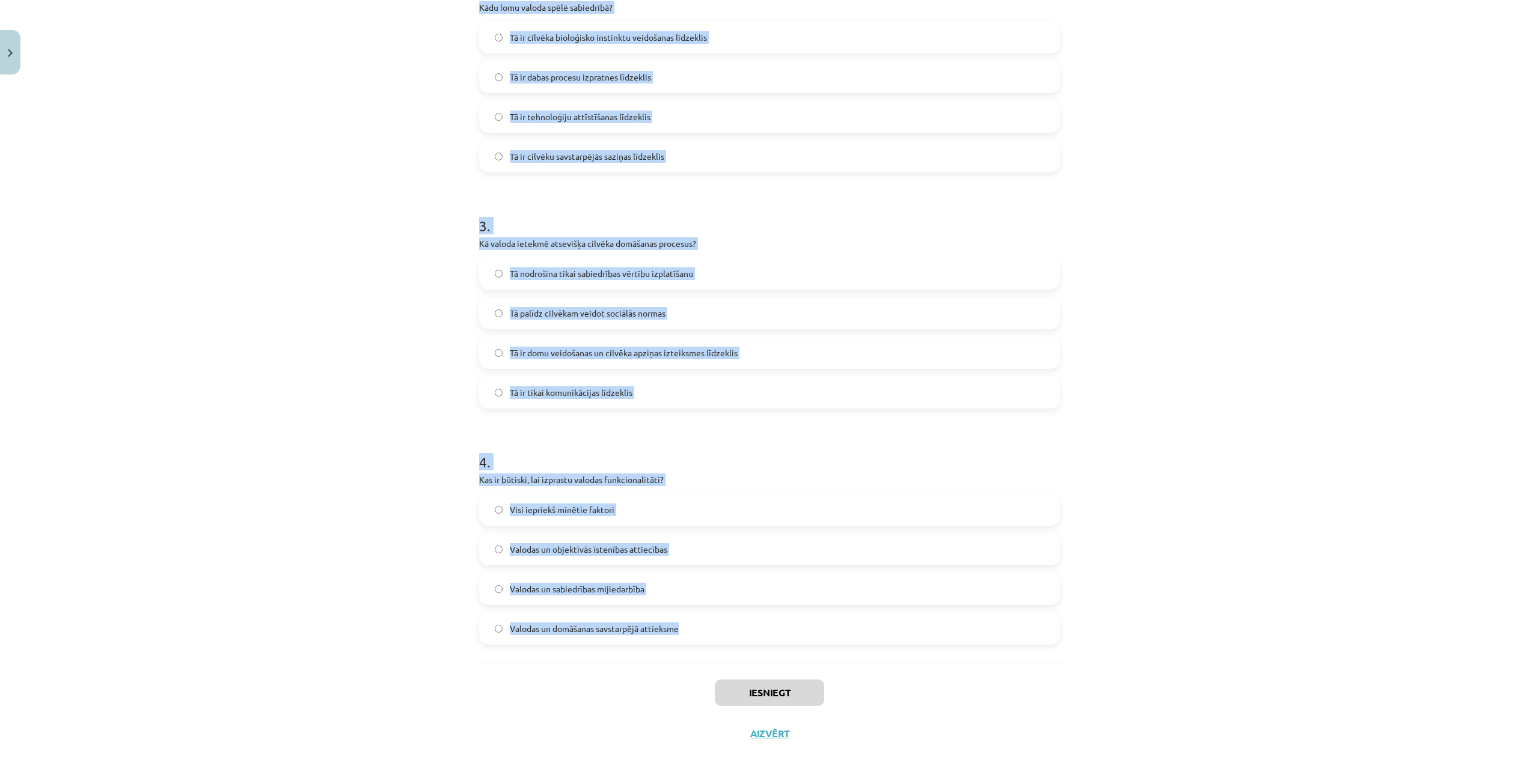
drag, startPoint x: 459, startPoint y: 62, endPoint x: 776, endPoint y: 638, distance: 657.5
click at [776, 638] on div "Mācību tēma: Latviešu valodas i - 10. klases 2. ieskaites mācību materiāls #2 V…" at bounding box center [770, 392] width 1539 height 784
copy form "1 . Kura ir viena no valodas funkcijām, kas atšķir cilvēku no pārējās dzīvās pa…"
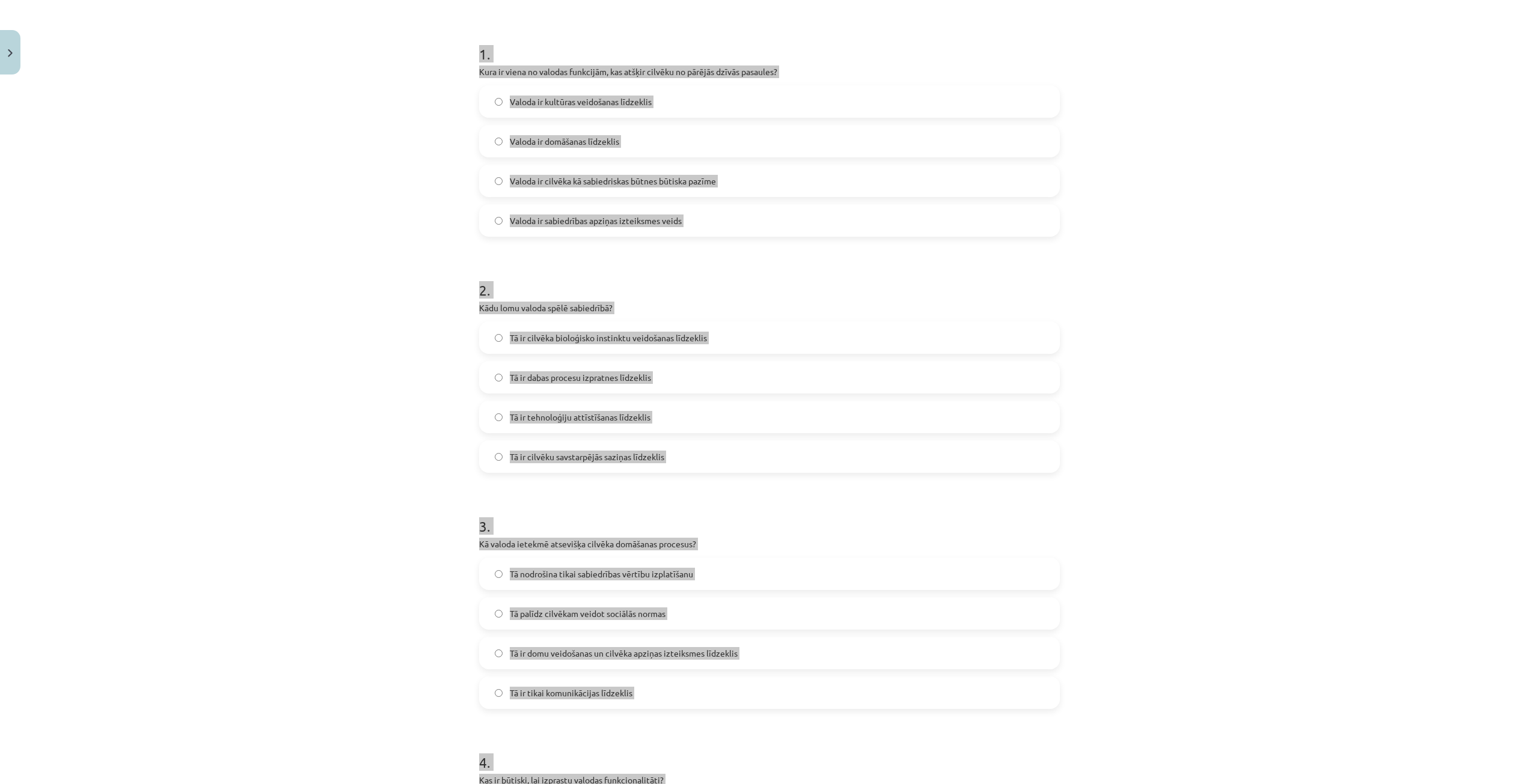
scroll to position [0, 0]
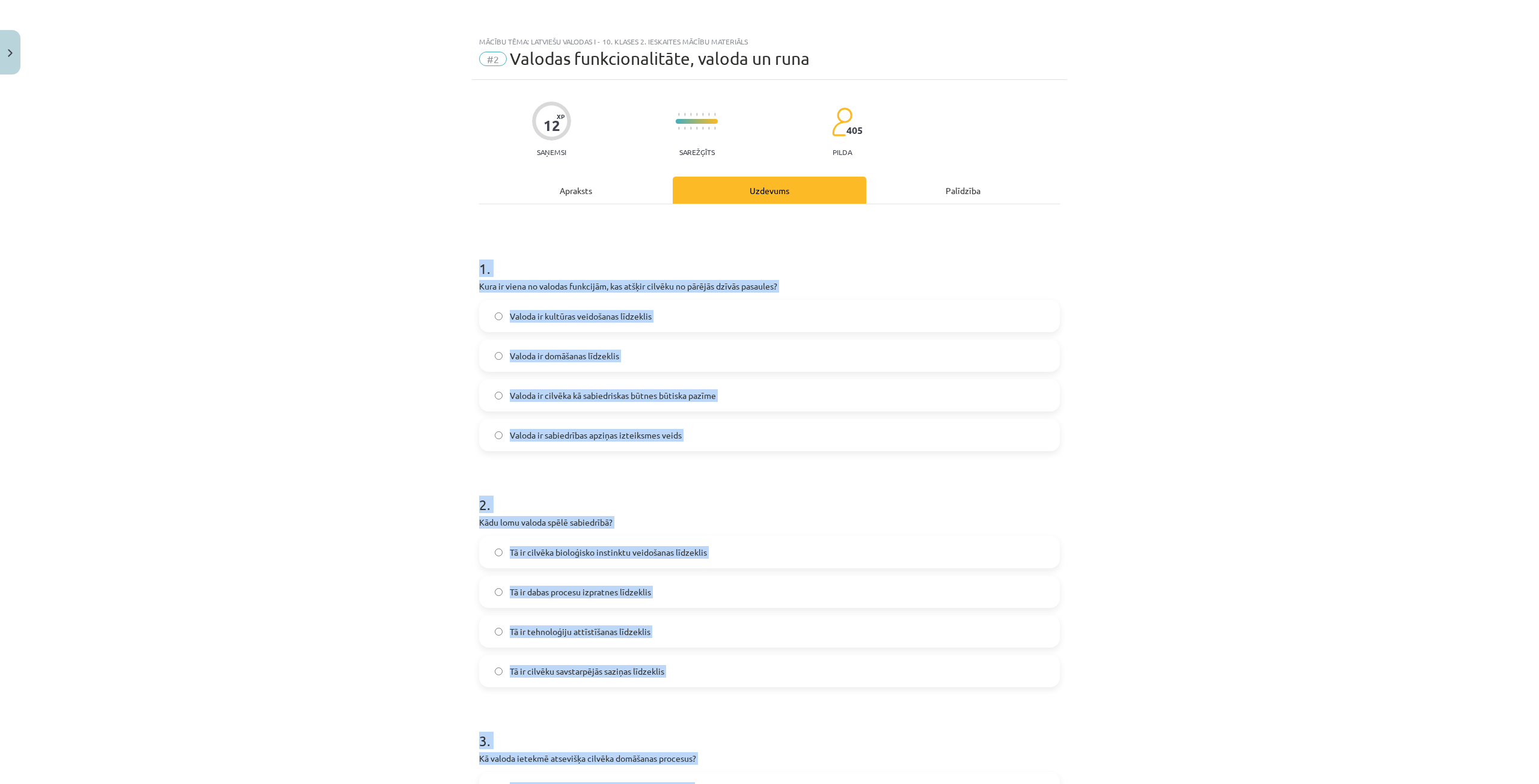
click at [656, 357] on label "Valoda ir domāšanas līdzeklis" at bounding box center [770, 356] width 578 height 30
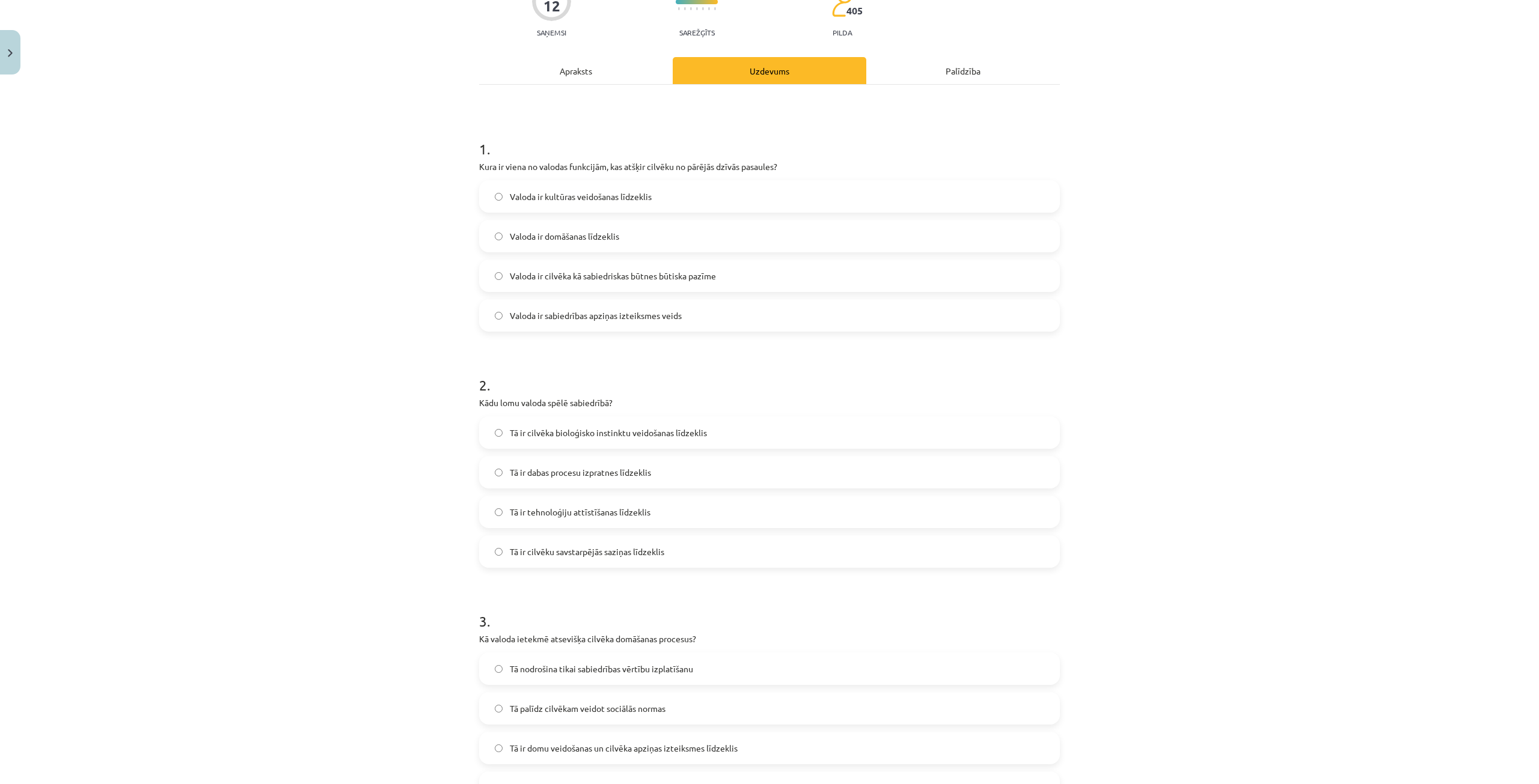
scroll to position [120, 0]
click at [746, 431] on label "Tā ir cilvēka bioloģisko instinktu veidošanas līdzeklis" at bounding box center [770, 432] width 578 height 30
click at [666, 564] on label "Tā ir cilvēku savstarpējās saziņas līdzeklis" at bounding box center [770, 551] width 578 height 30
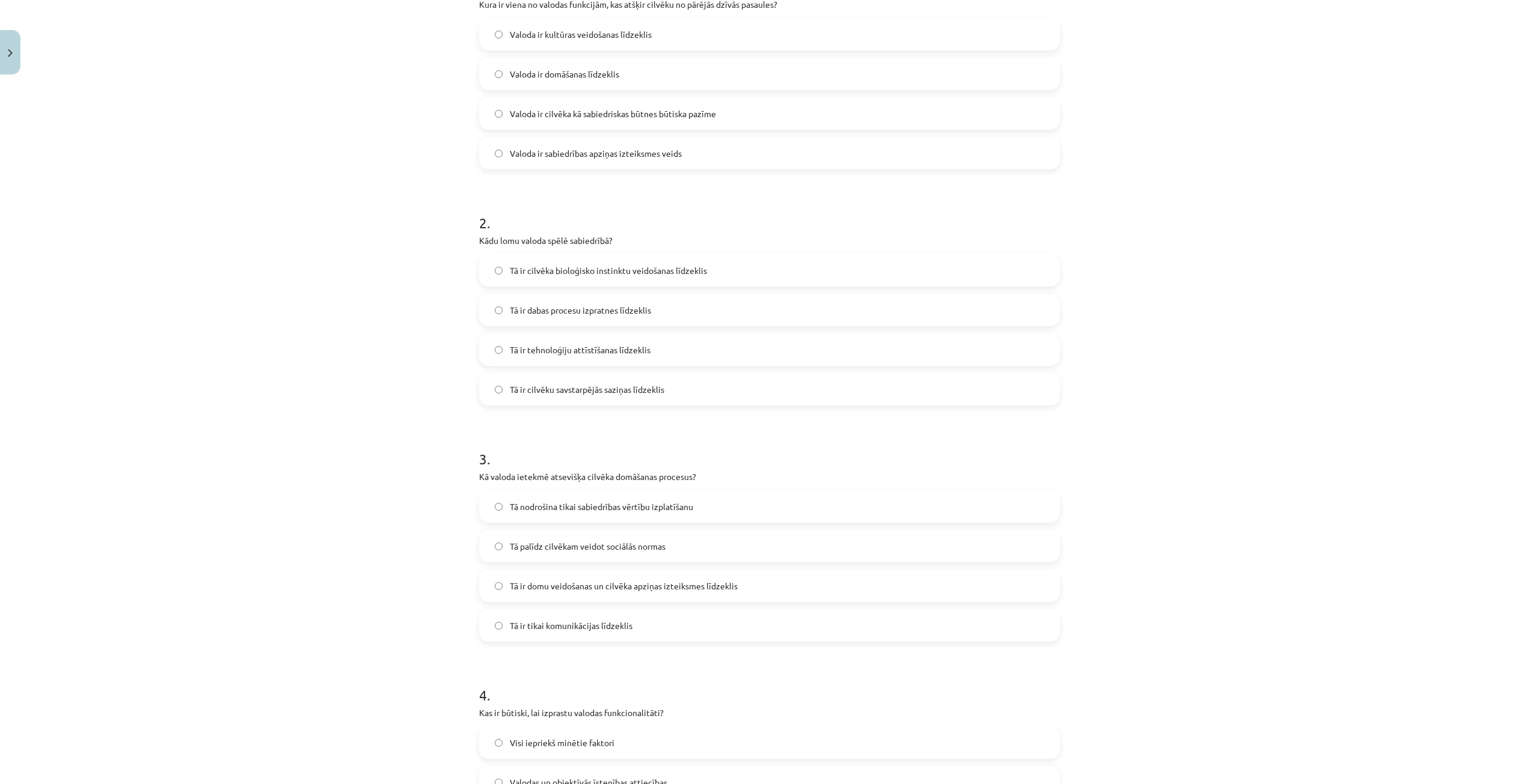
scroll to position [301, 0]
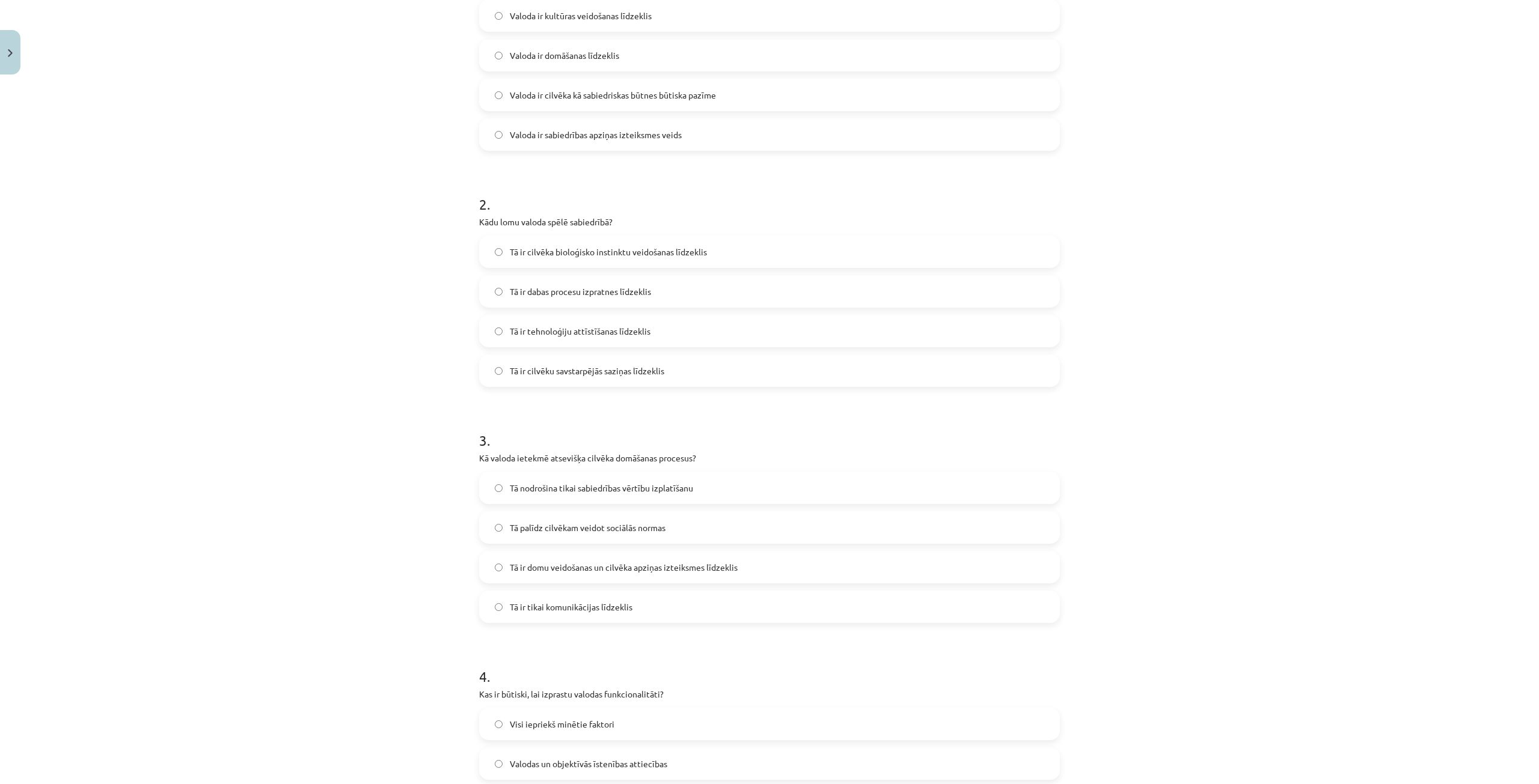
click at [766, 561] on label "Tā ir domu veidošanas un cilvēka apziņas izteiksmes līdzeklis" at bounding box center [770, 567] width 578 height 30
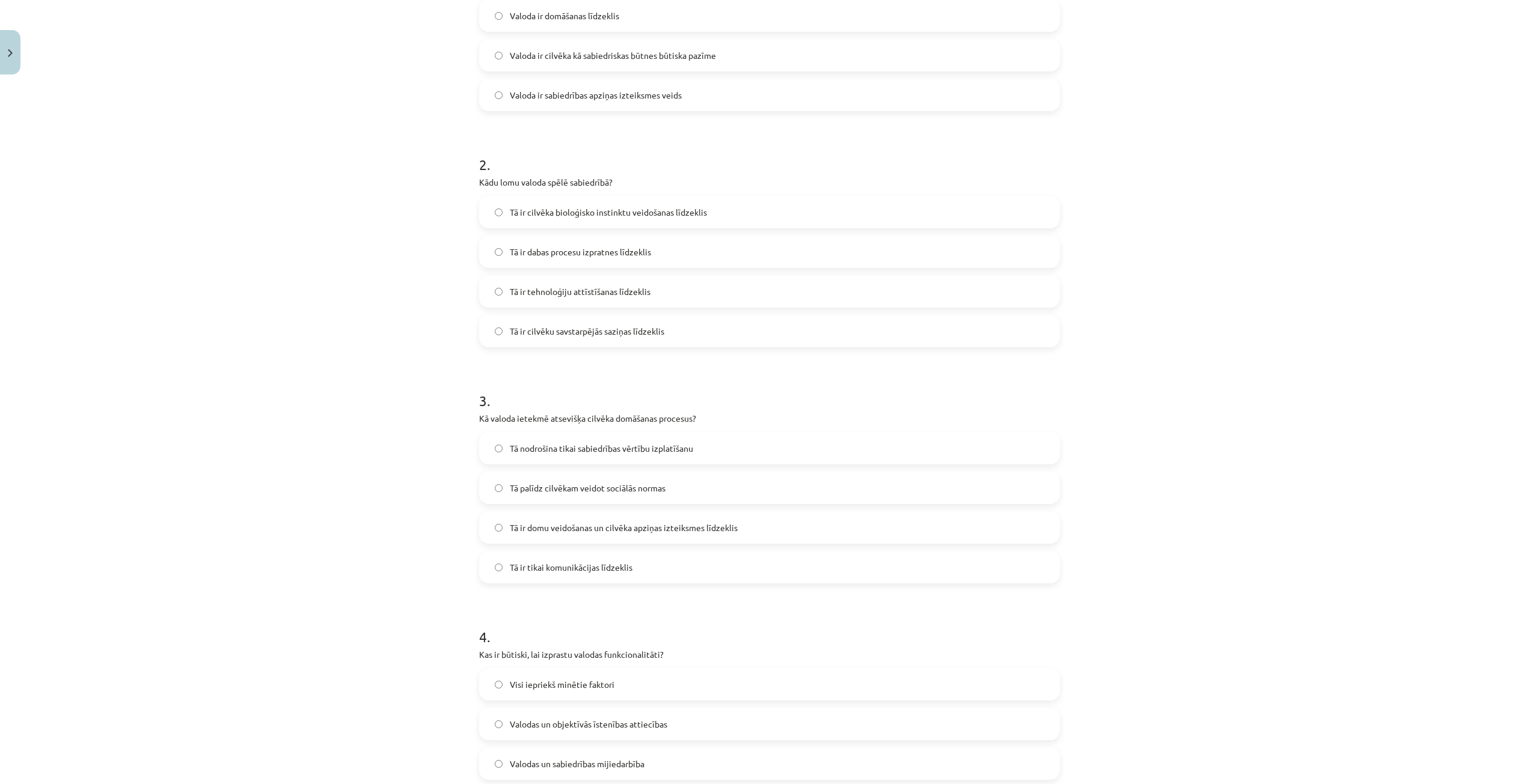
scroll to position [515, 0]
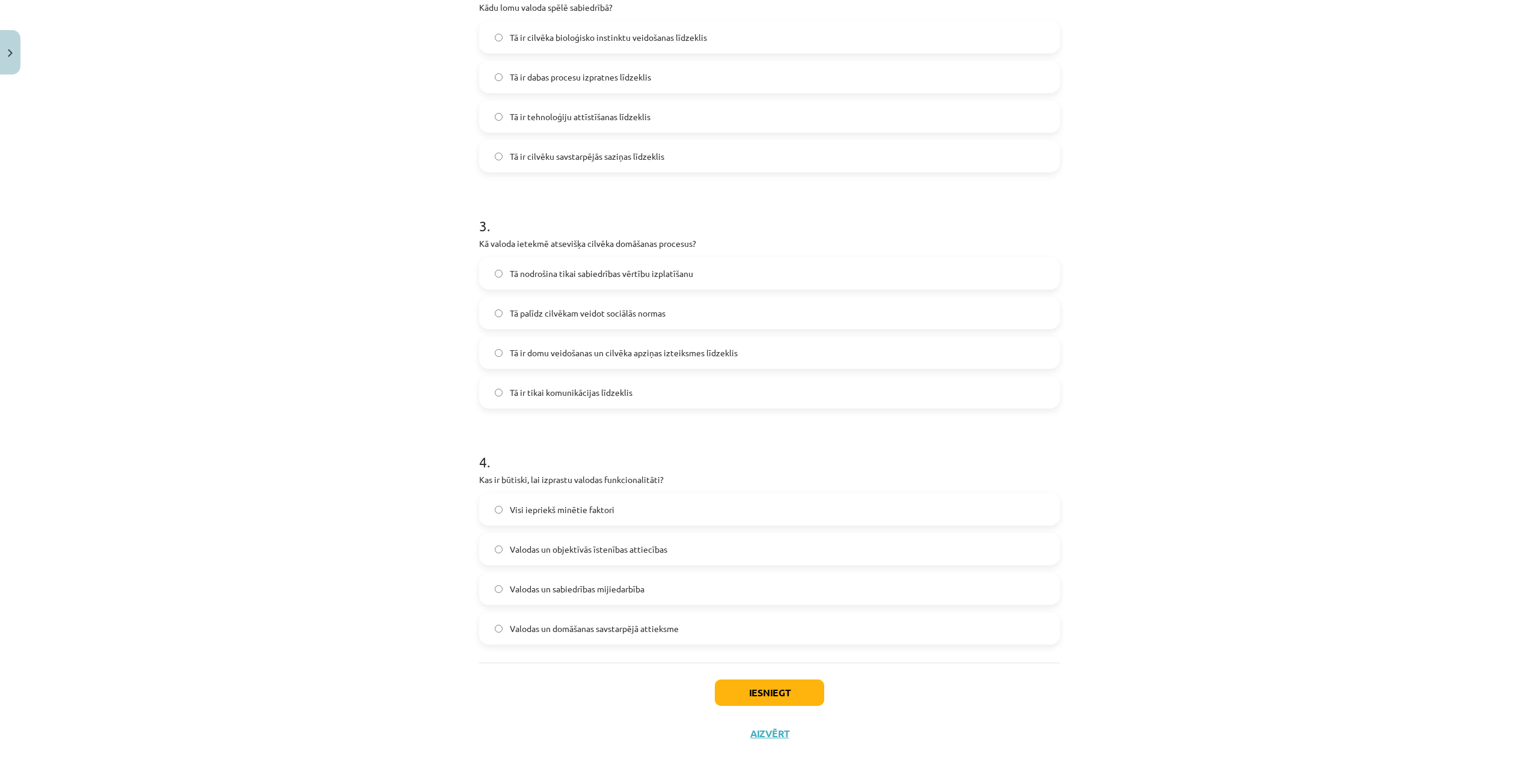
drag, startPoint x: 629, startPoint y: 517, endPoint x: 687, endPoint y: 541, distance: 62.8
click at [629, 517] on label "Visi iepriekš minētie faktori" at bounding box center [770, 509] width 578 height 30
click at [737, 690] on button "Iesniegt" at bounding box center [770, 693] width 110 height 26
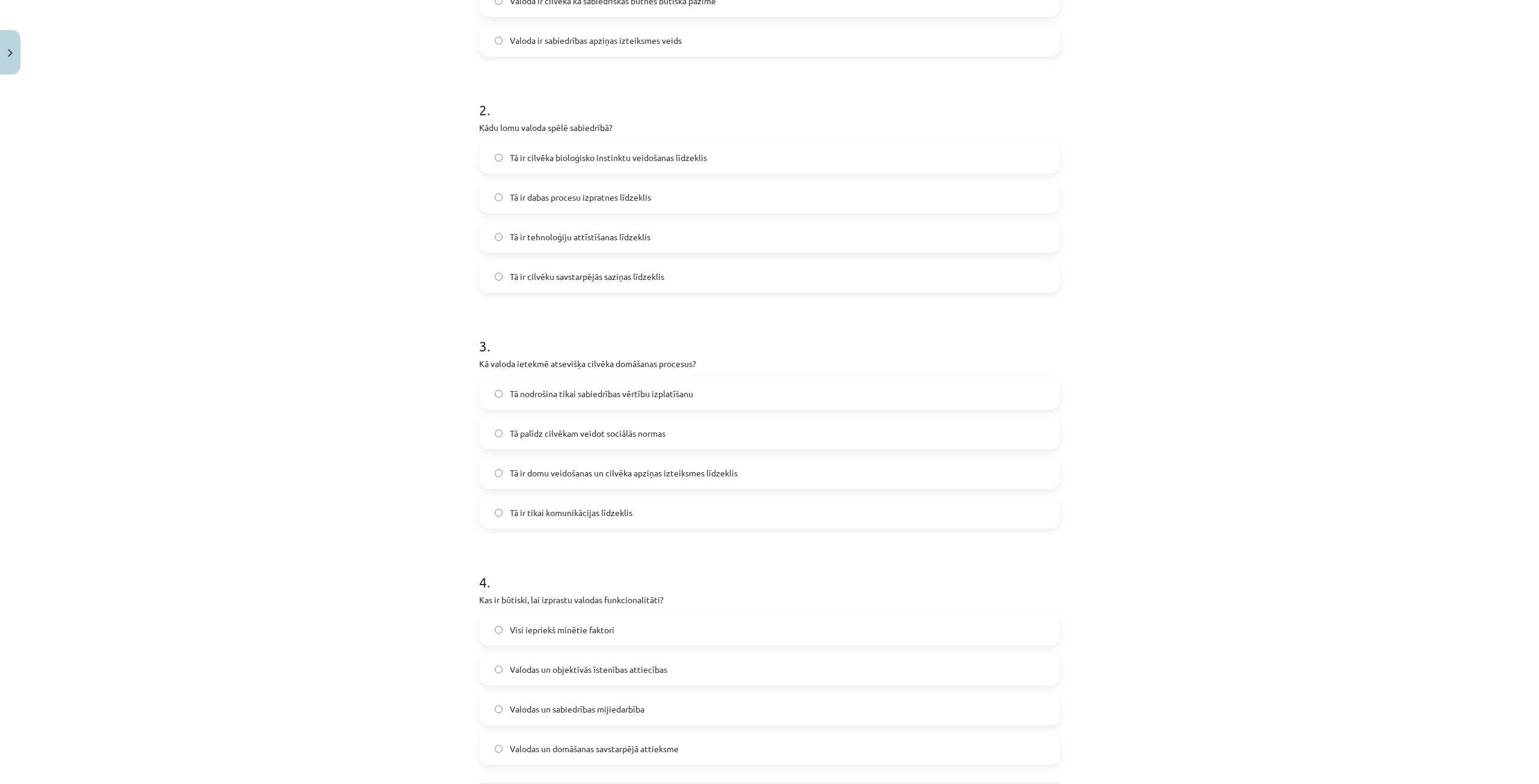
scroll to position [335, 0]
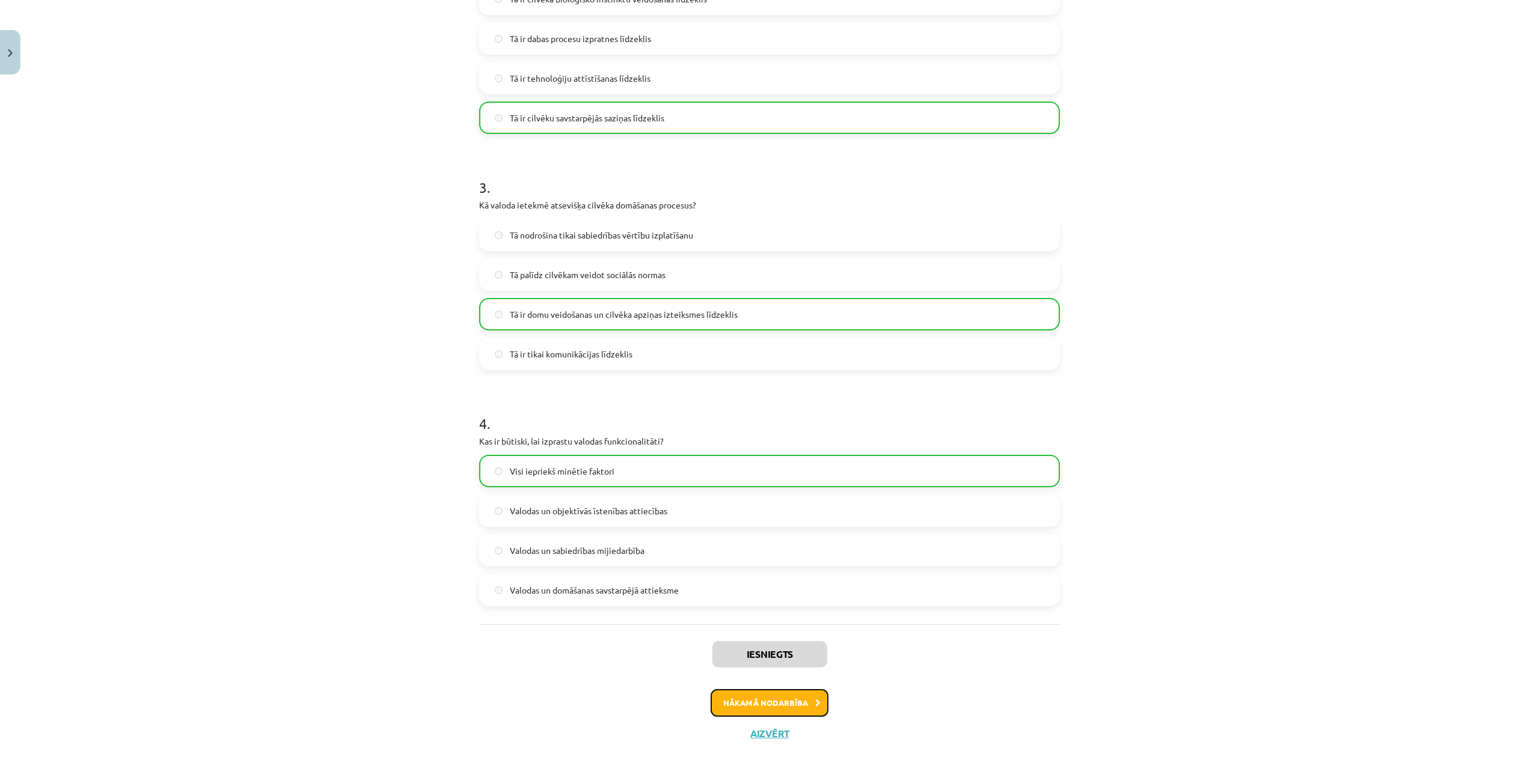
click at [794, 709] on button "Nākamā nodarbība" at bounding box center [769, 703] width 118 height 28
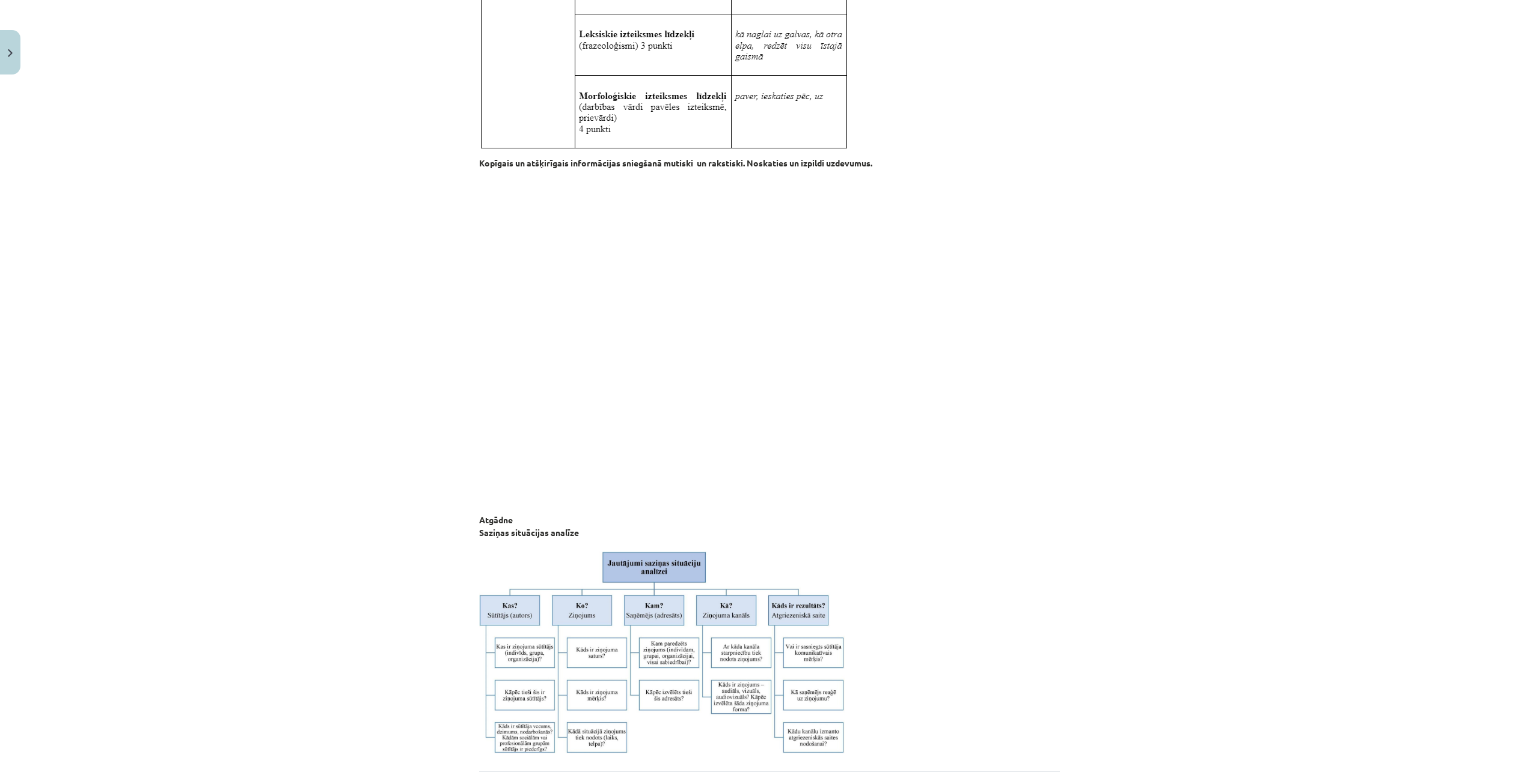
scroll to position [2854, 0]
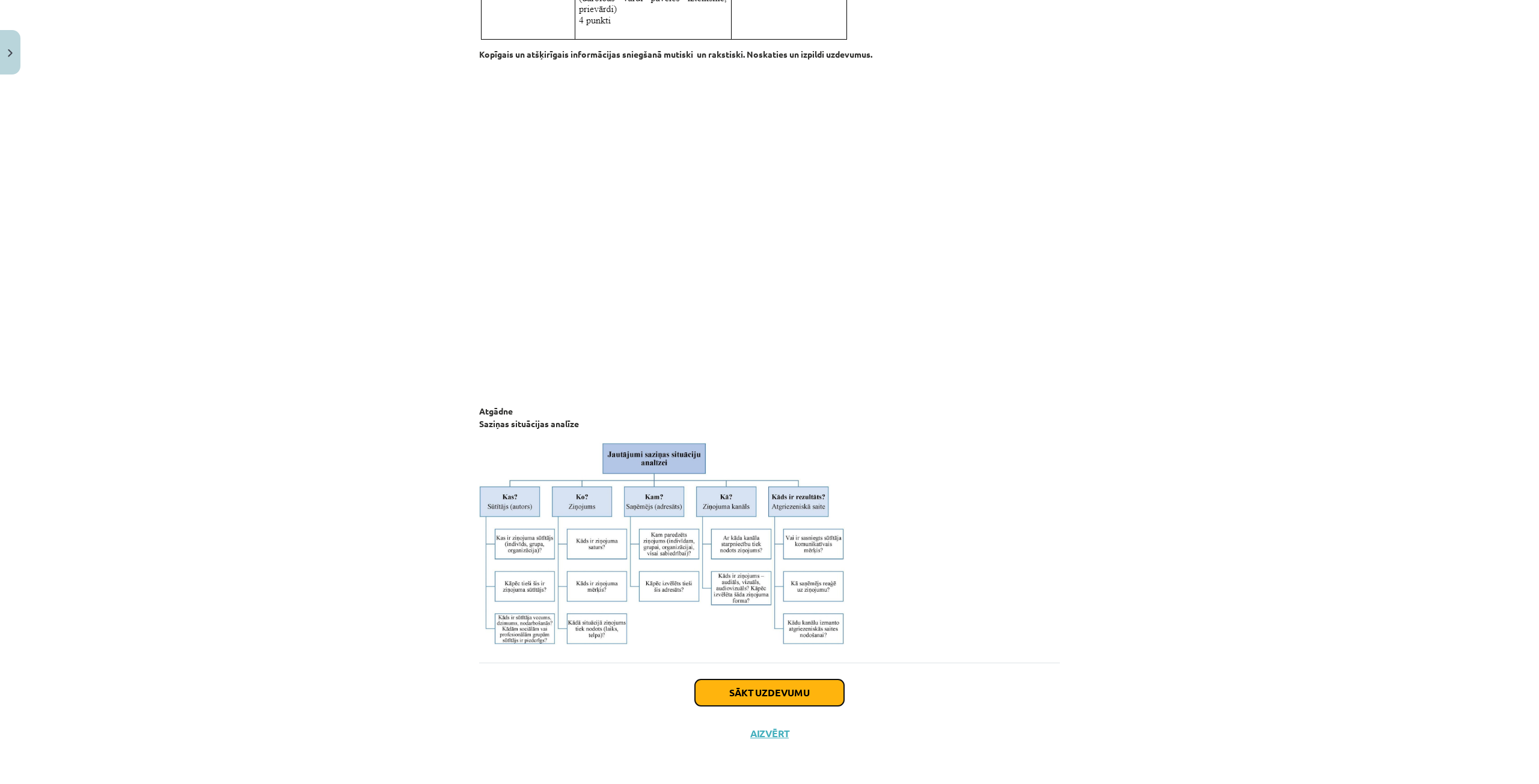
click at [766, 698] on button "Sākt uzdevumu" at bounding box center [770, 693] width 149 height 26
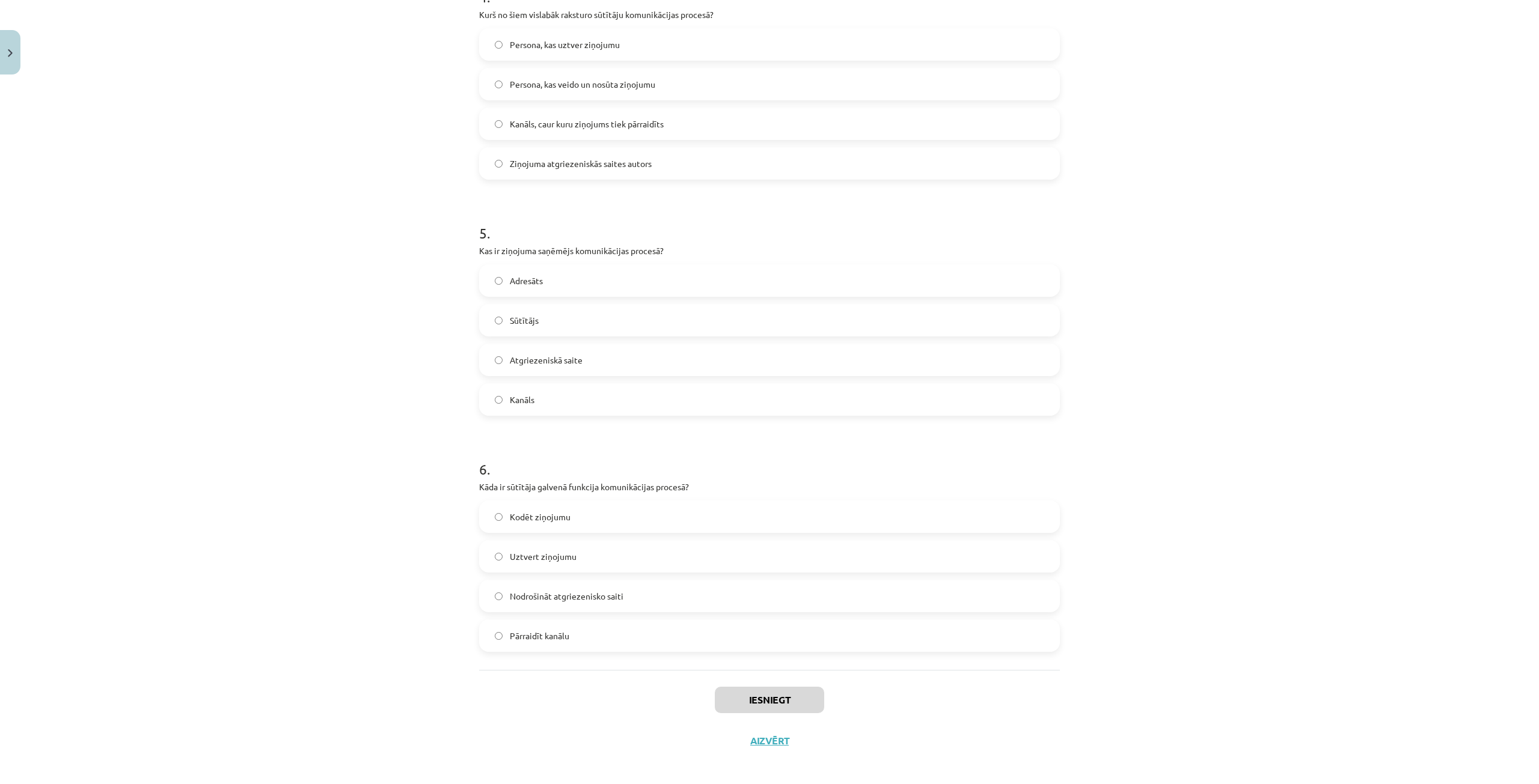
scroll to position [987, 0]
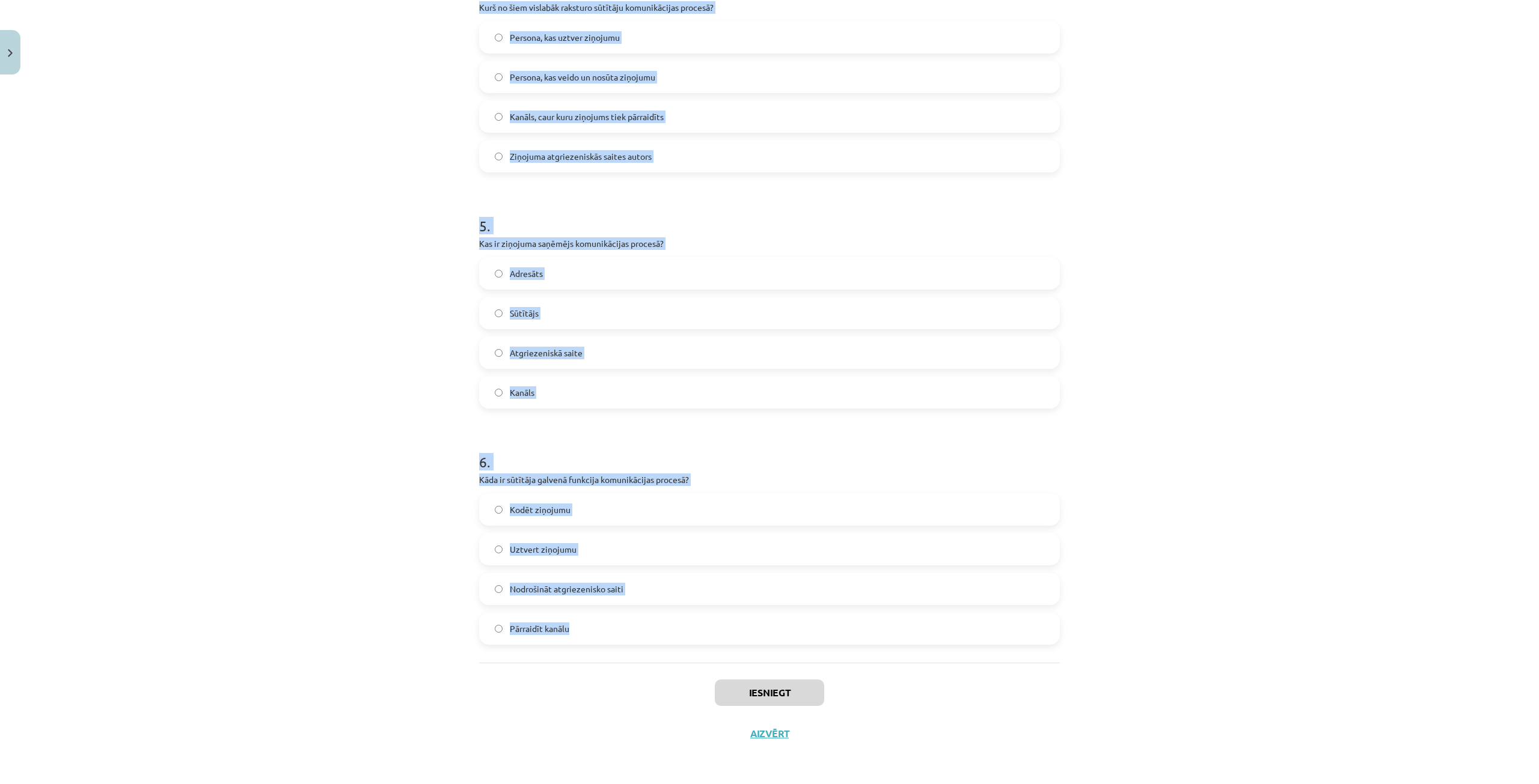
drag, startPoint x: 496, startPoint y: 256, endPoint x: 665, endPoint y: 645, distance: 424.1
click at [665, 645] on div "Mācību tēma: Latviešu valodas i - 10. klases 2. ieskaites mācību materiāls #3 K…" at bounding box center [770, 392] width 1539 height 784
copy form "1 . Kāda loma ir kanālam komunikācijas procesā? Ietekmē ziņojuma uztveri Nodroš…"
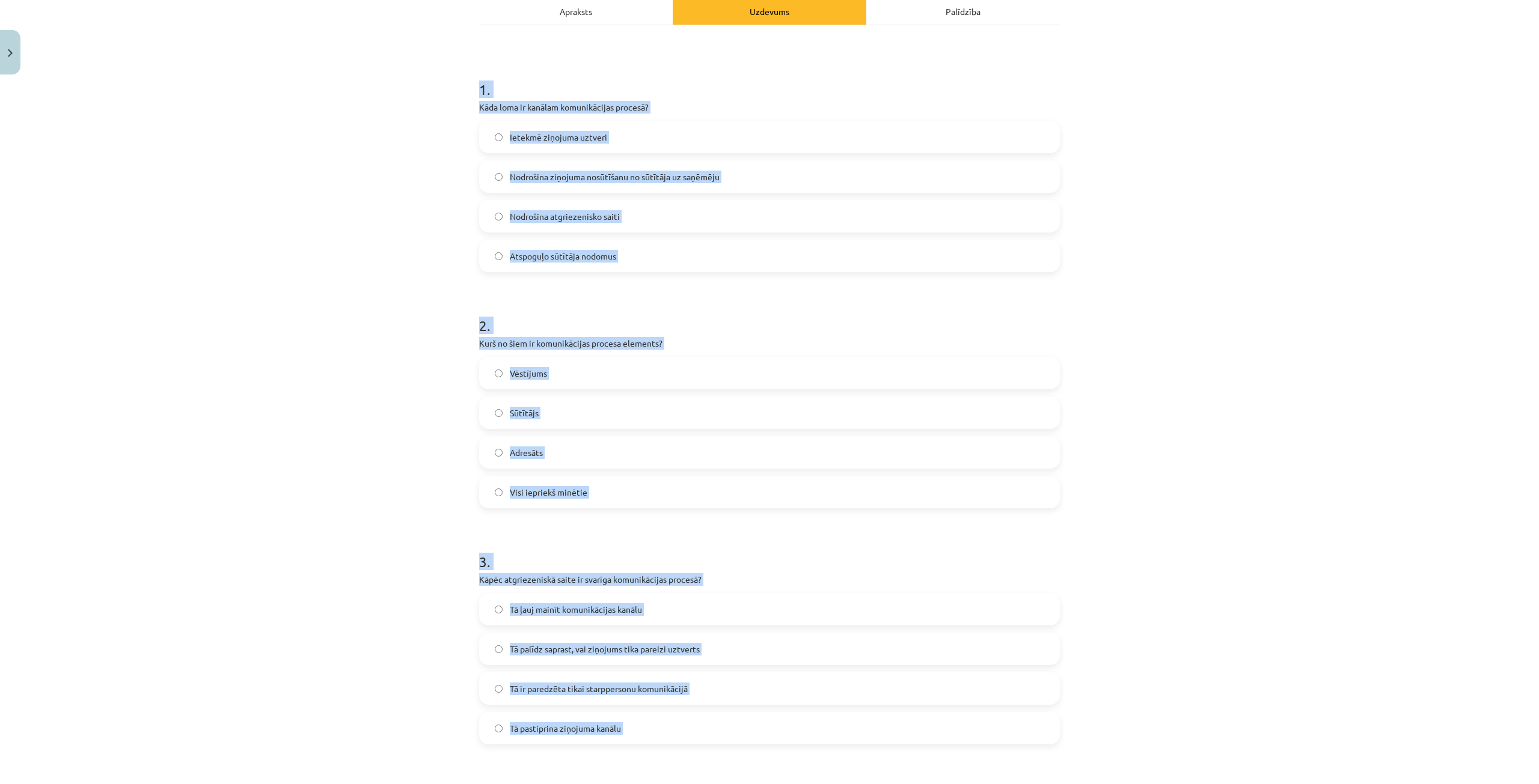
scroll to position [26, 0]
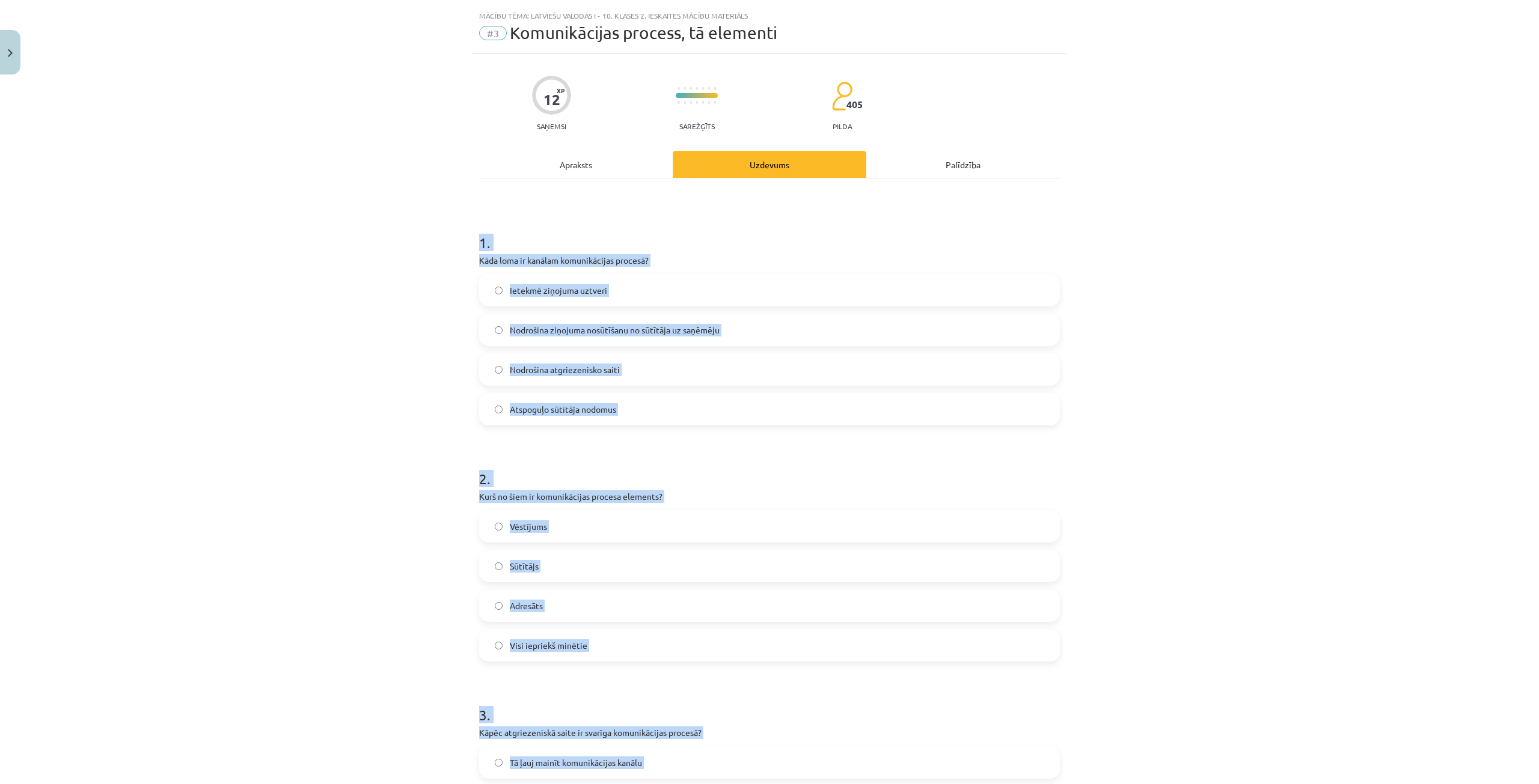
click at [817, 242] on h1 "1 ." at bounding box center [769, 231] width 580 height 37
click at [815, 248] on h1 "1 ." at bounding box center [769, 231] width 580 height 37
click at [807, 257] on p "Kāda loma ir kanālam komunikācijas procesā?" at bounding box center [769, 260] width 580 height 13
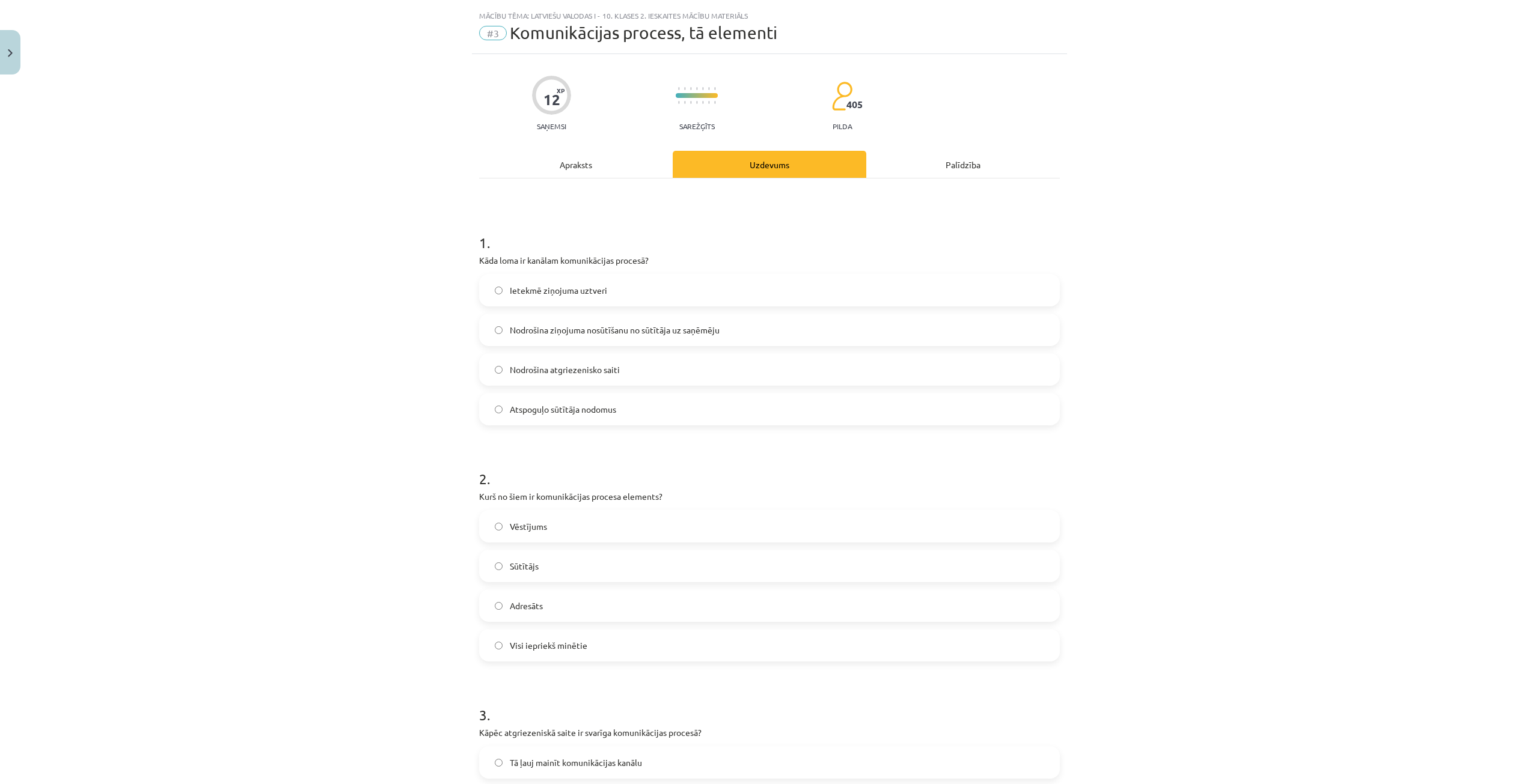
click at [805, 258] on p "Kāda loma ir kanālam komunikācijas procesā?" at bounding box center [769, 260] width 580 height 13
click at [727, 331] on label "Nodrošina ziņojuma nosūtīšanu no sūtītāja uz saņēmēju" at bounding box center [770, 329] width 578 height 30
click at [591, 652] on label "Visi iepriekš minētie" at bounding box center [770, 645] width 578 height 30
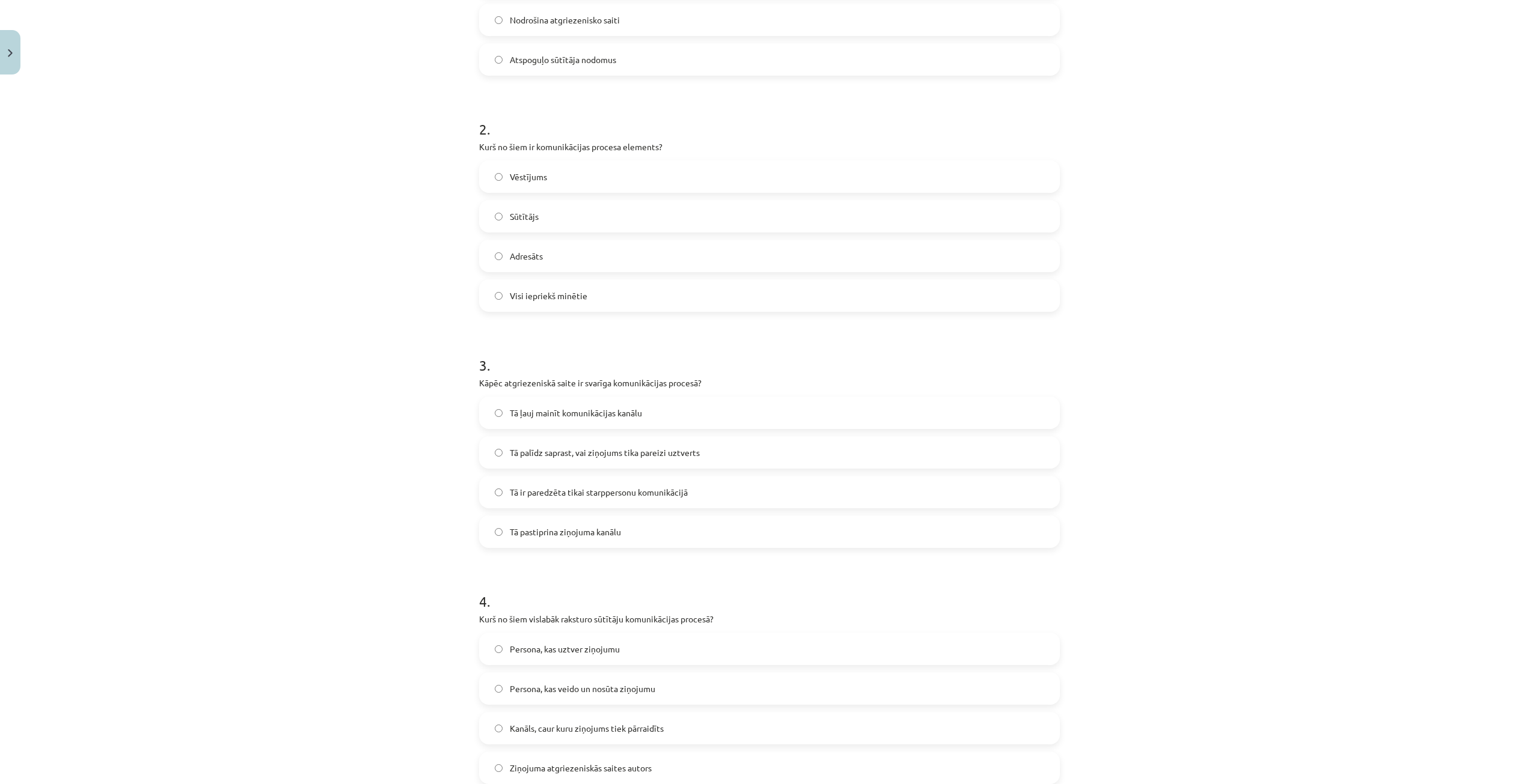
scroll to position [387, 0]
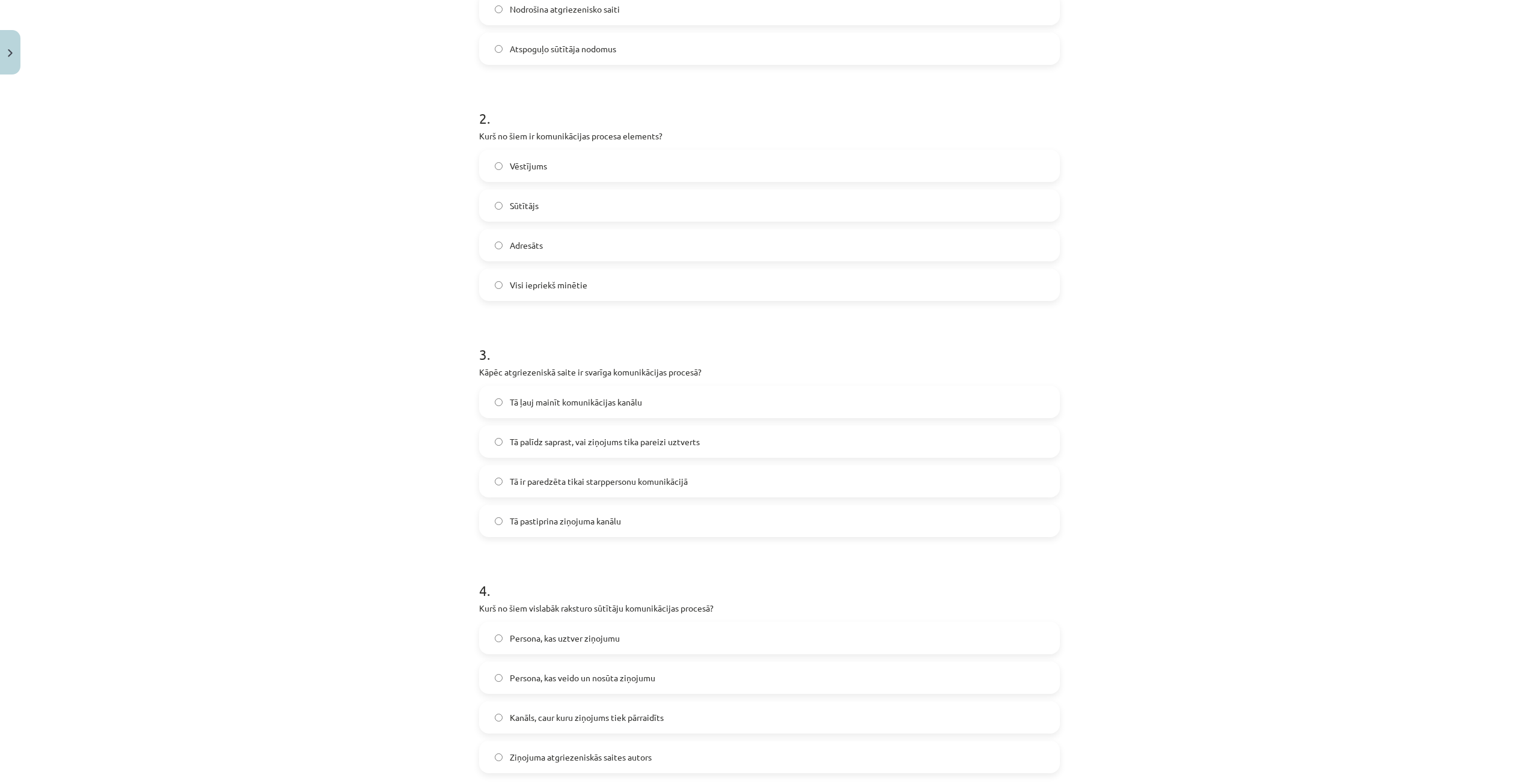
click at [653, 448] on span "Tā palīdz saprast, vai ziņojums tika pareizi uztverts" at bounding box center [605, 442] width 190 height 13
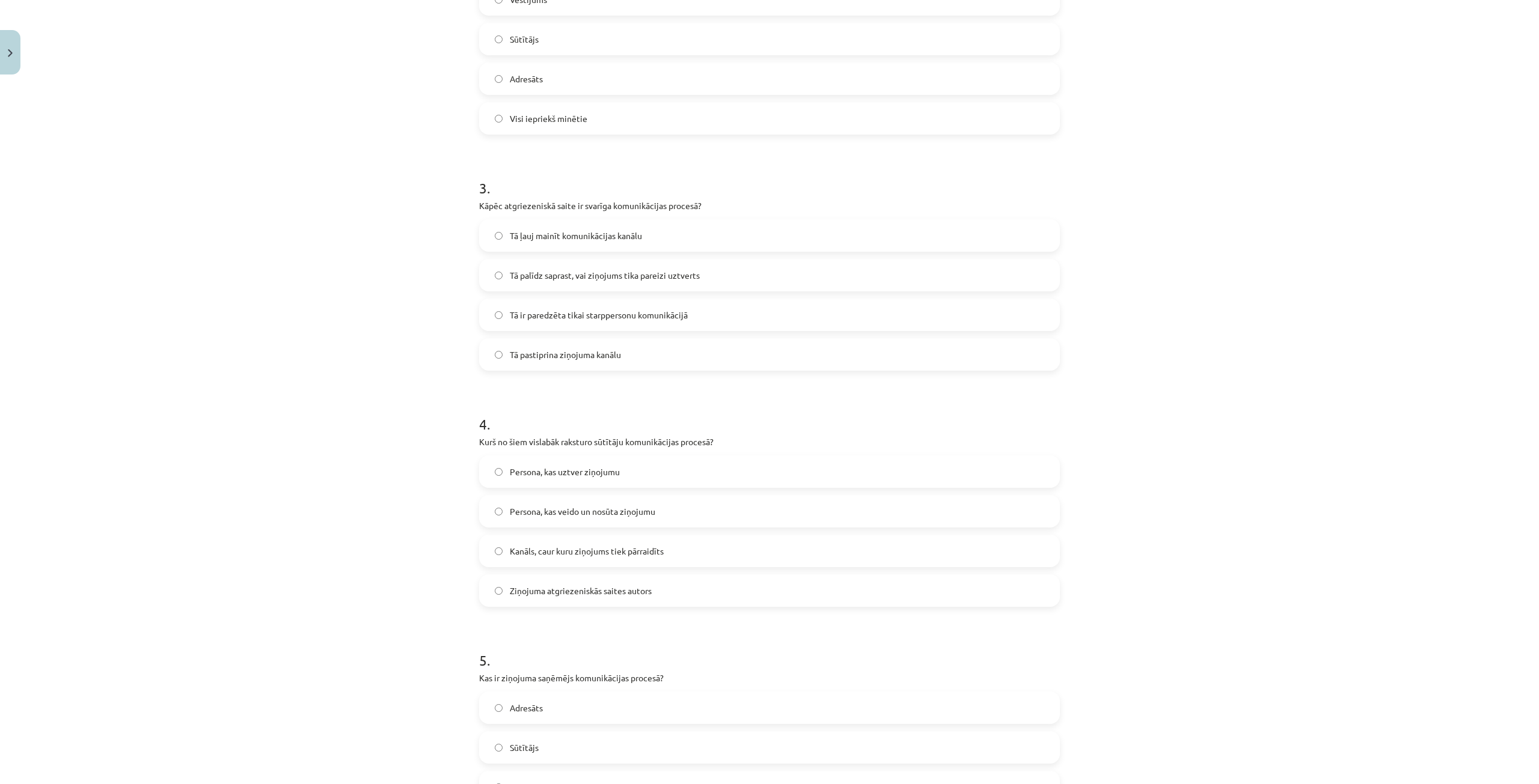
scroll to position [567, 0]
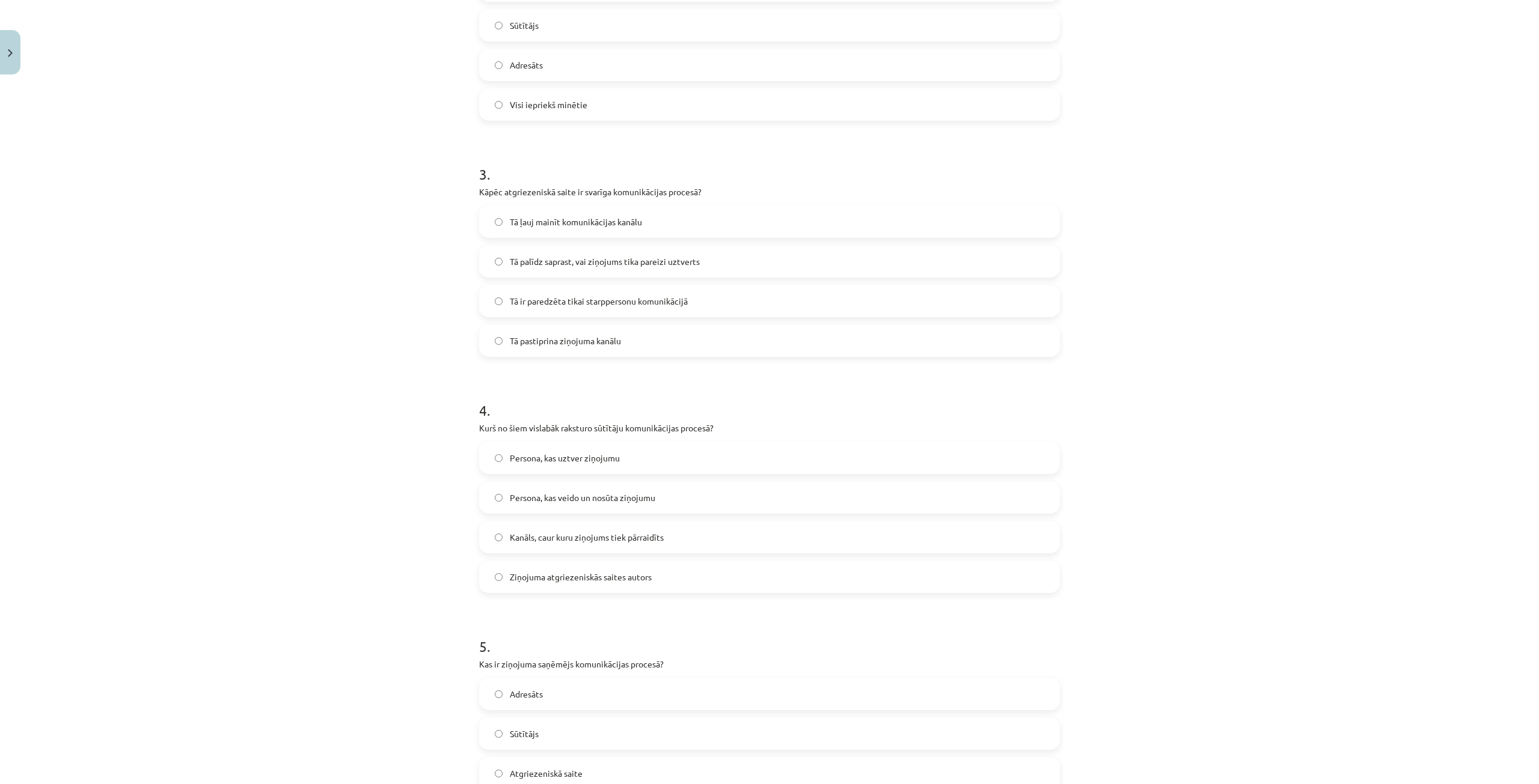
click at [670, 496] on label "Persona, kas veido un nosūta ziņojumu" at bounding box center [770, 498] width 578 height 30
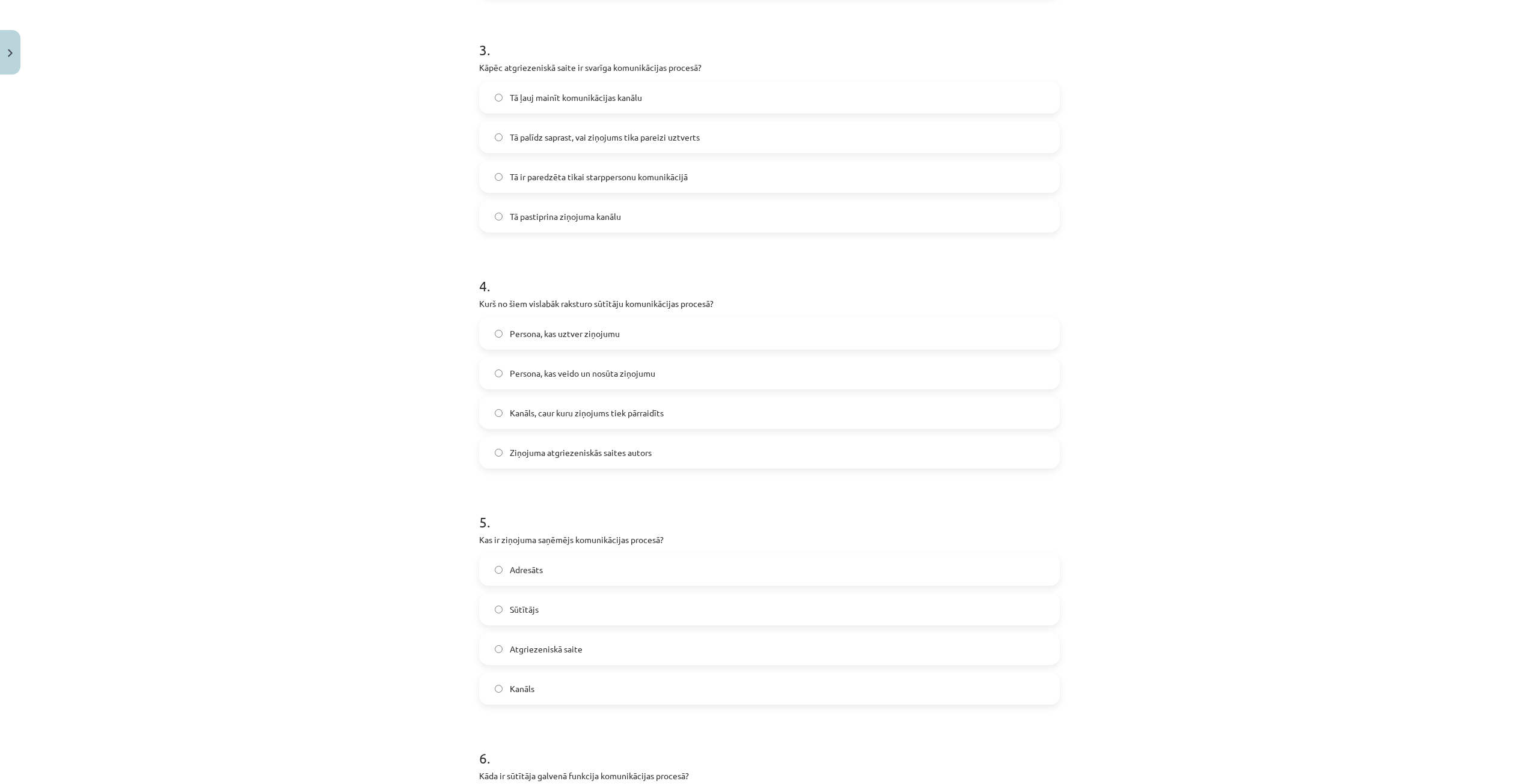
scroll to position [747, 0]
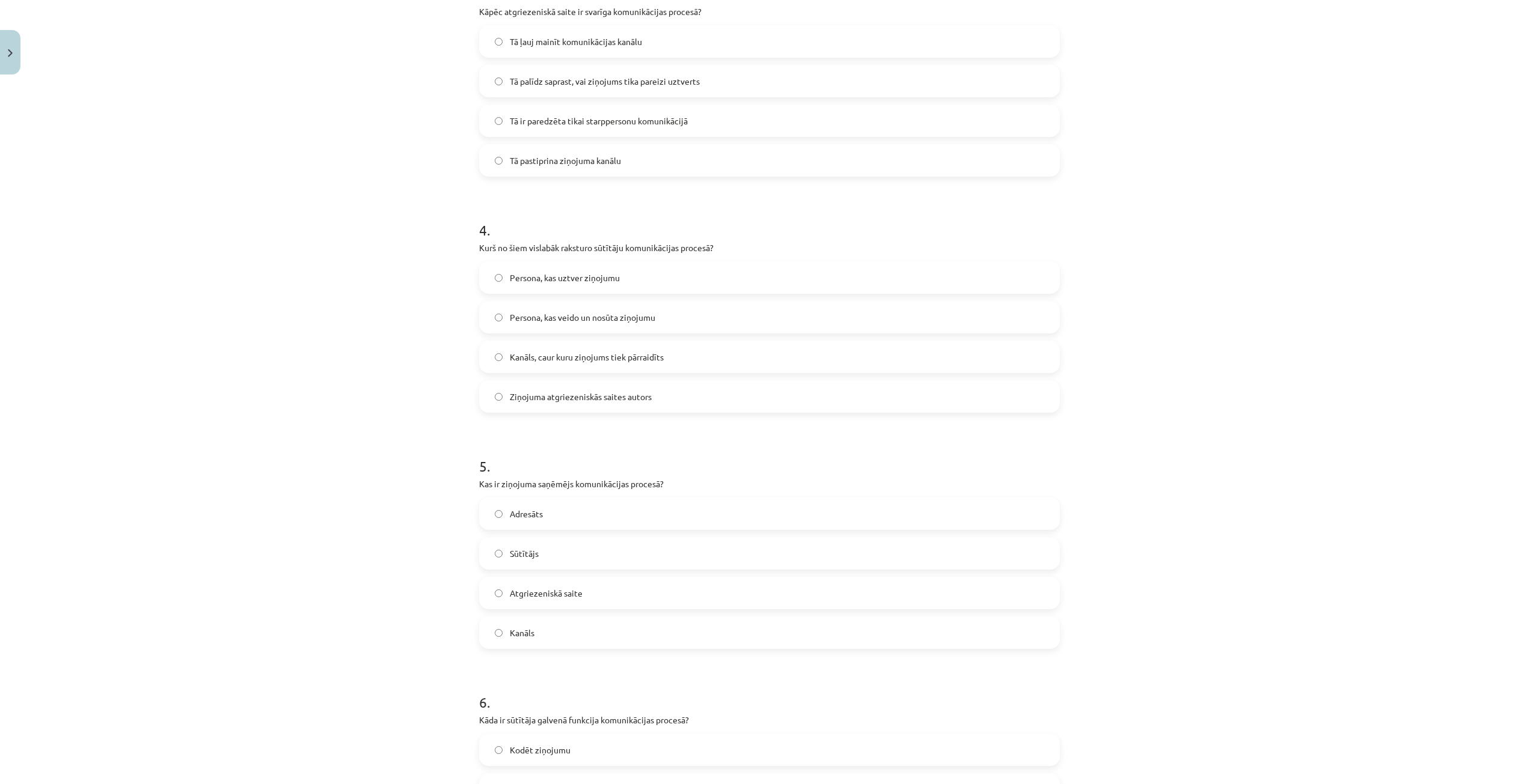
click at [579, 513] on label "Adresāts" at bounding box center [770, 514] width 578 height 30
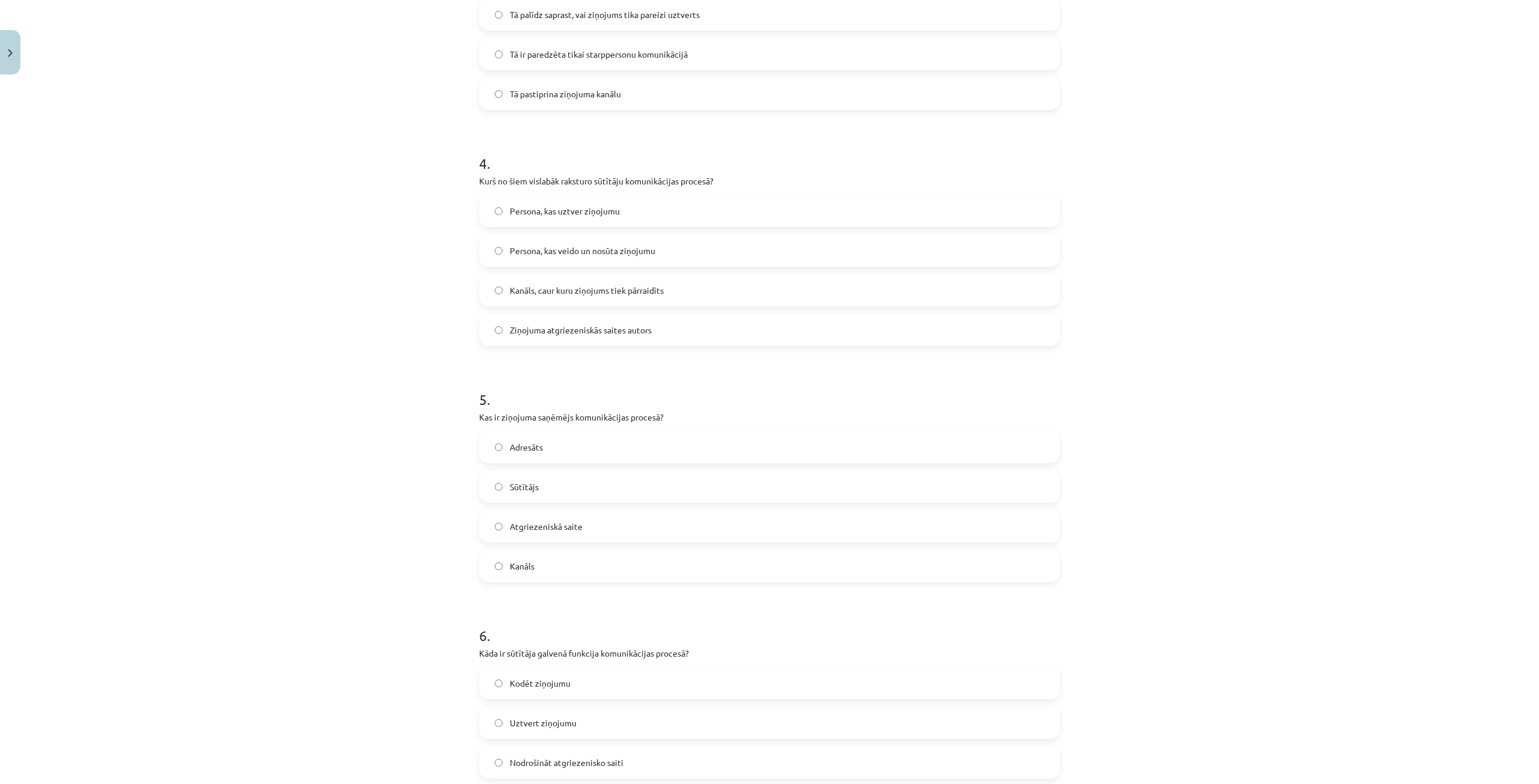
scroll to position [927, 0]
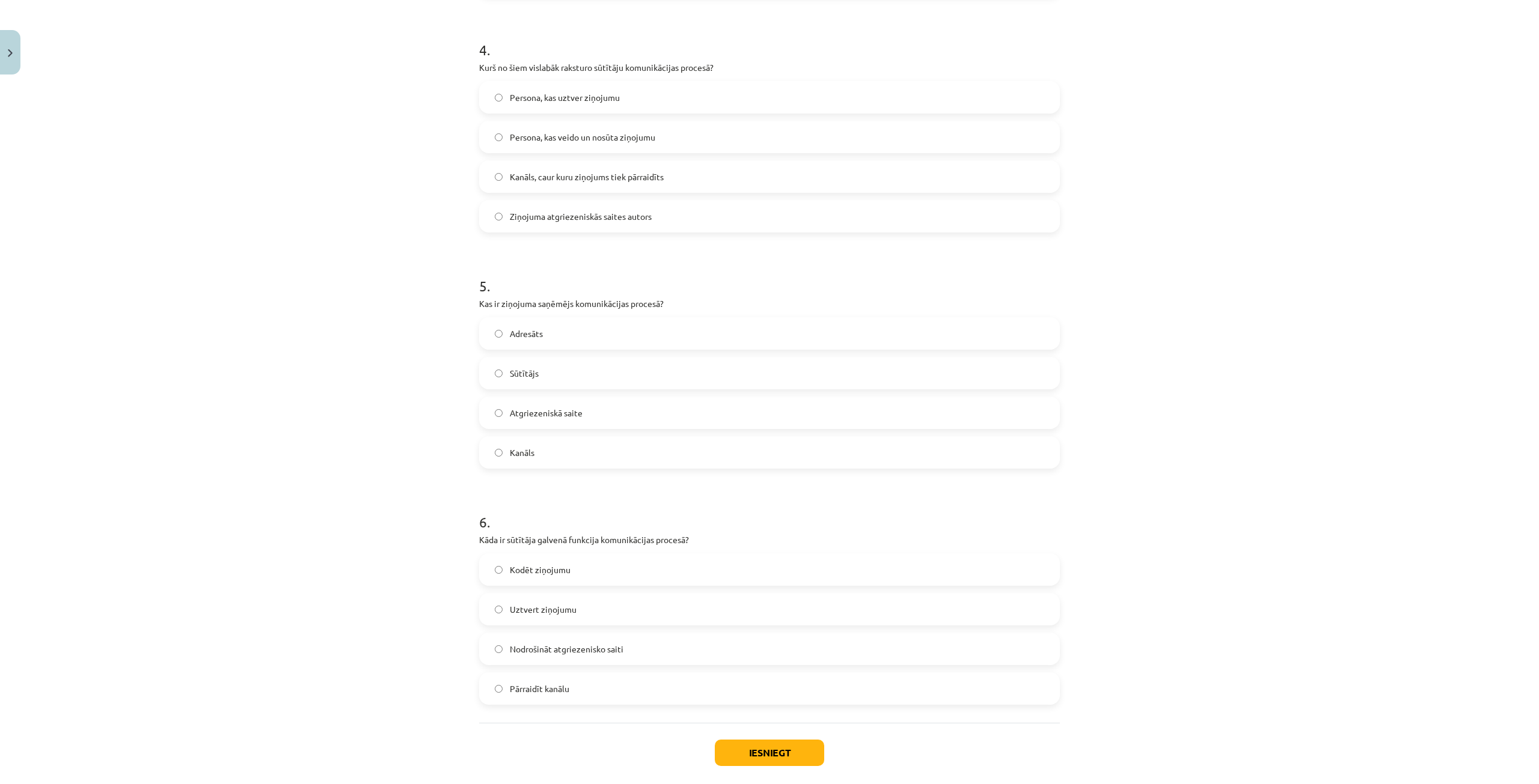
click at [577, 568] on label "Kodēt ziņojumu" at bounding box center [770, 570] width 578 height 30
click at [738, 758] on button "Iesniegt" at bounding box center [770, 752] width 110 height 26
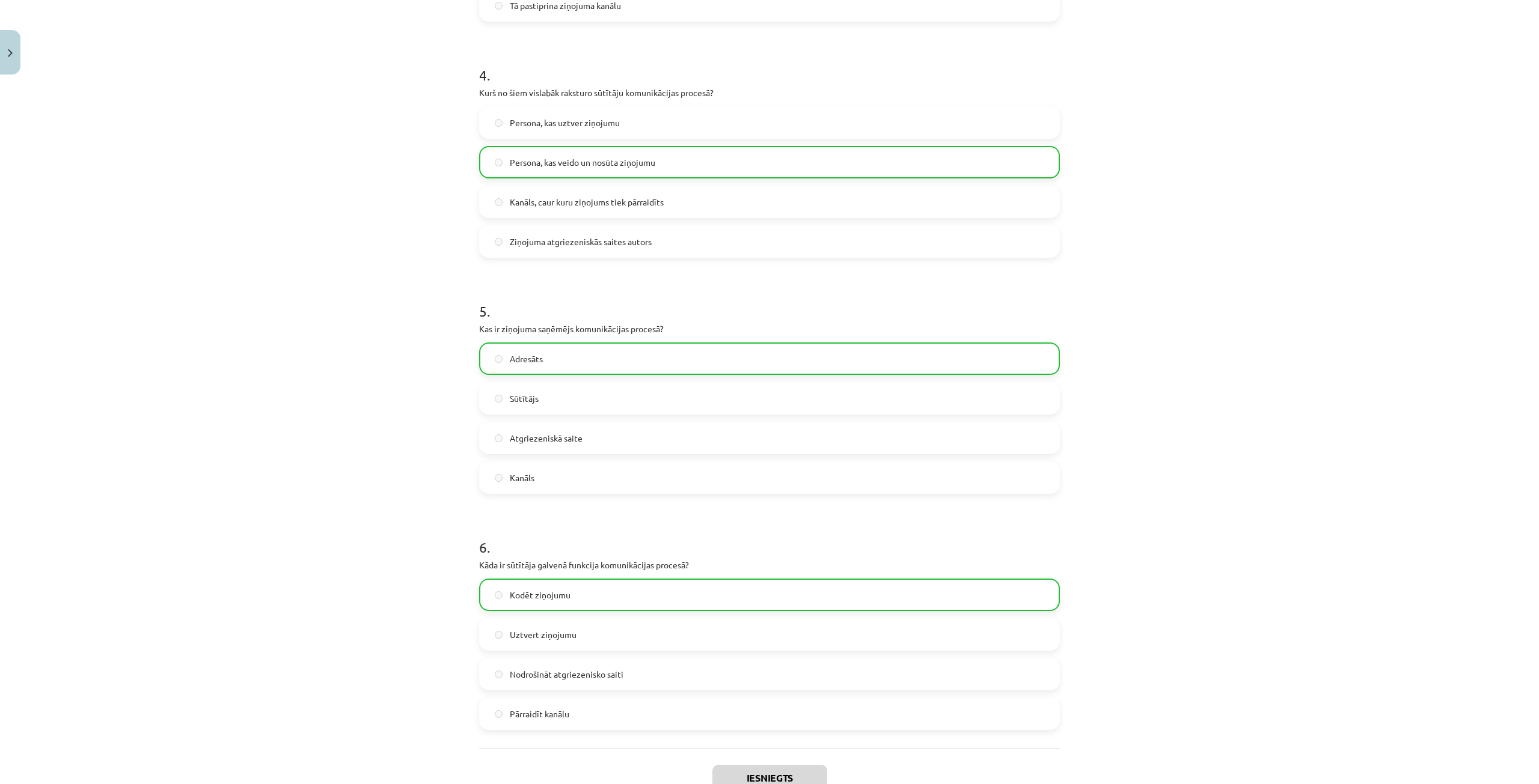
scroll to position [1025, 0]
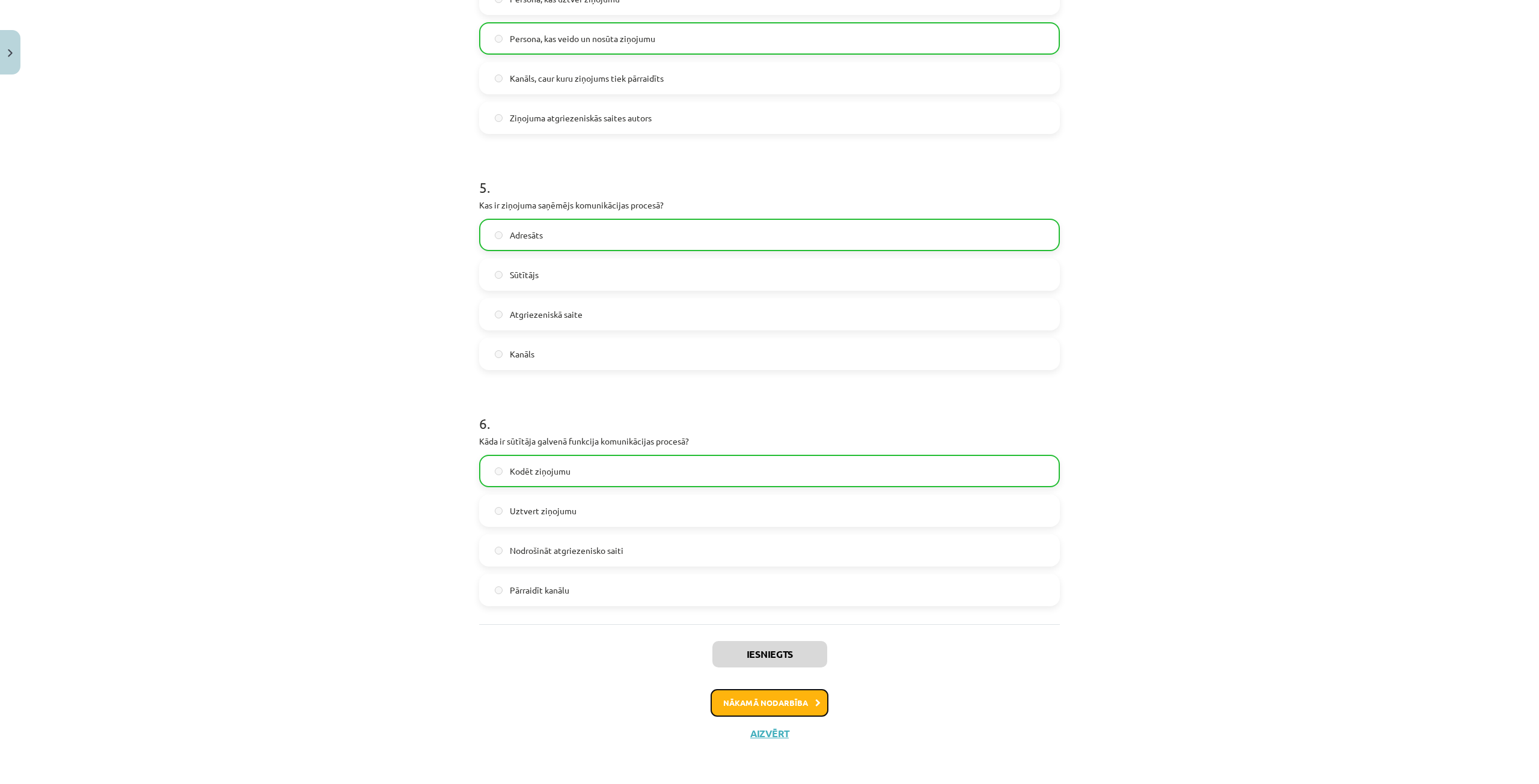
click at [759, 699] on button "Nākamā nodarbība" at bounding box center [769, 703] width 118 height 28
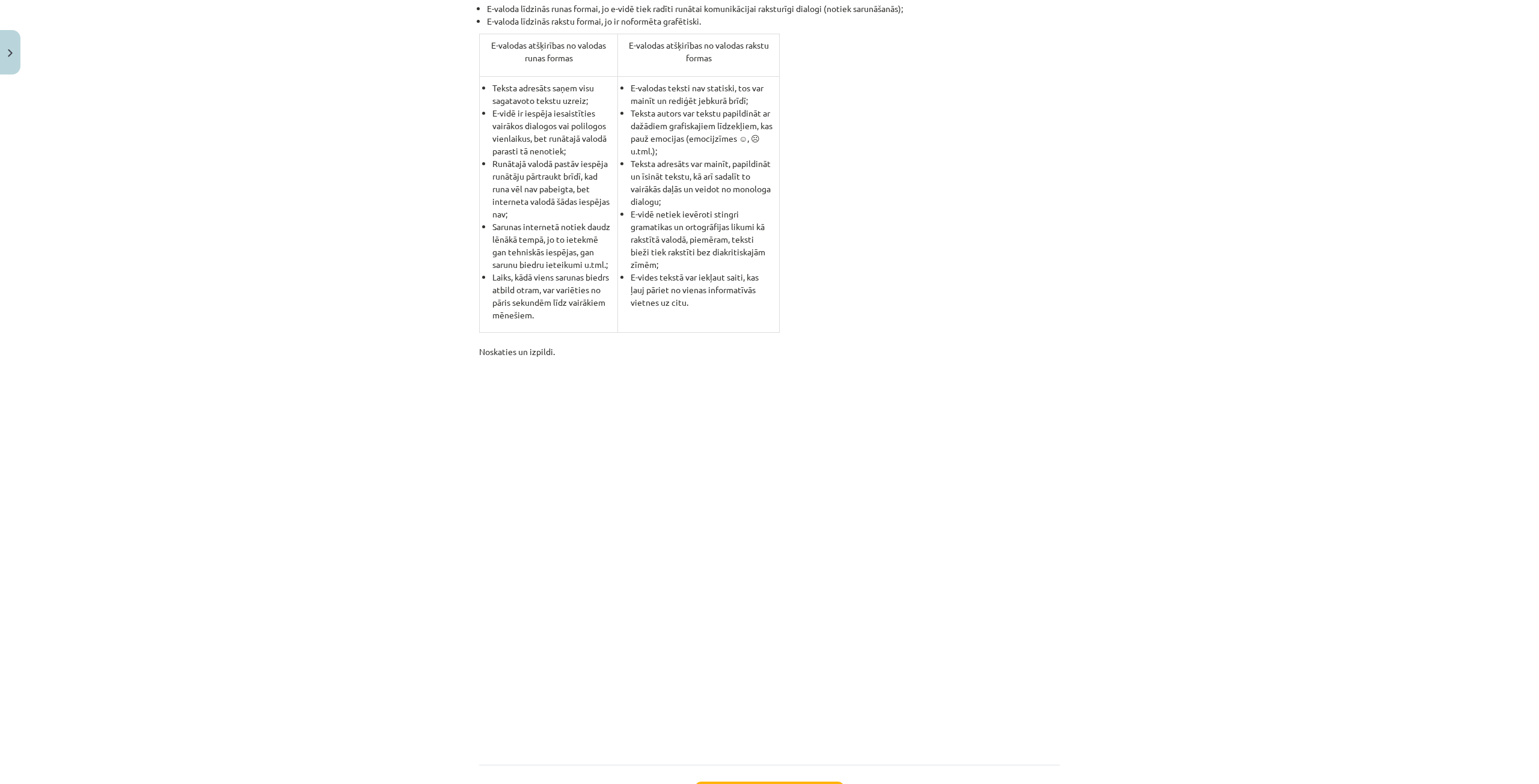
scroll to position [1373, 0]
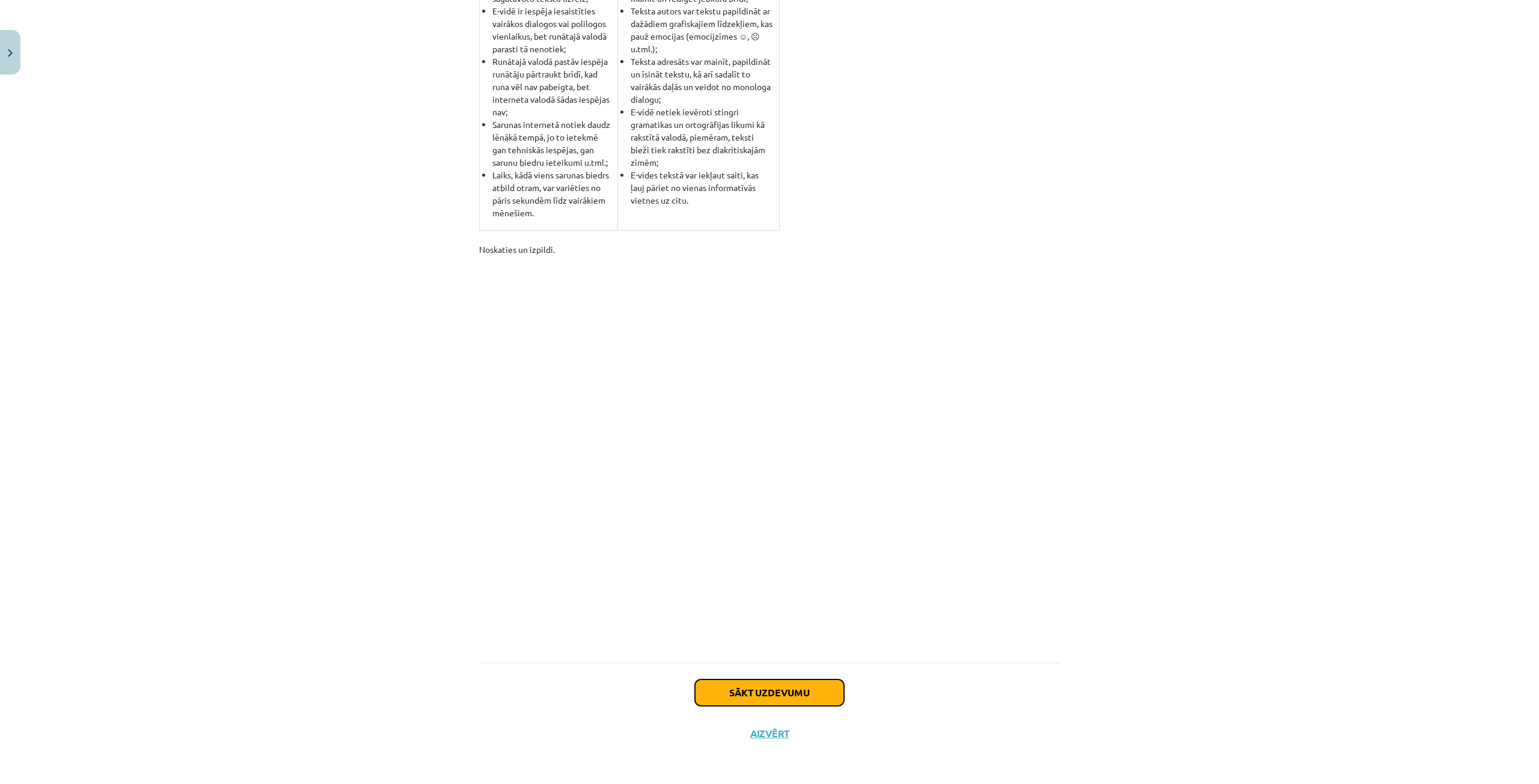
click at [758, 688] on button "Sākt uzdevumu" at bounding box center [770, 693] width 149 height 26
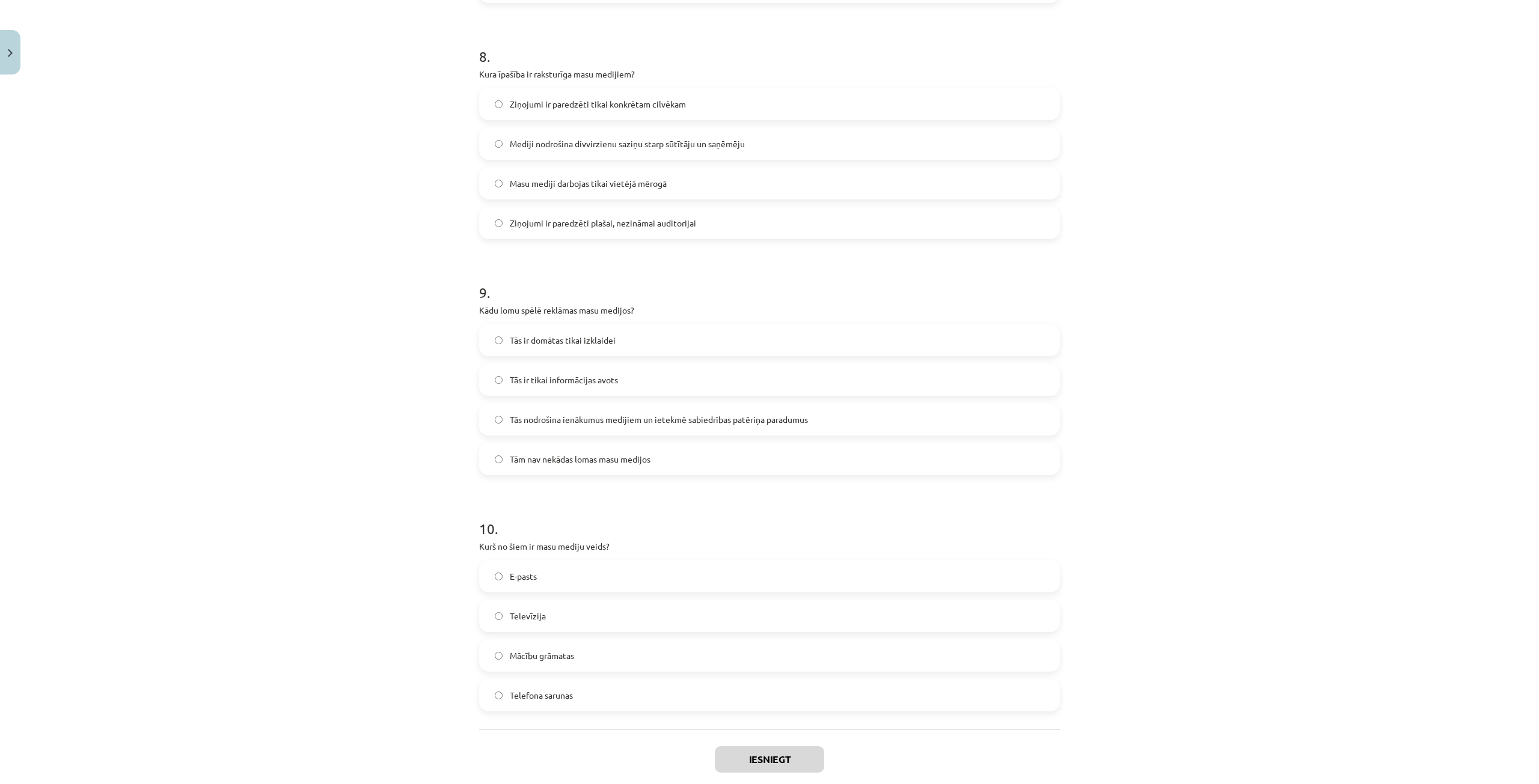
scroll to position [1932, 0]
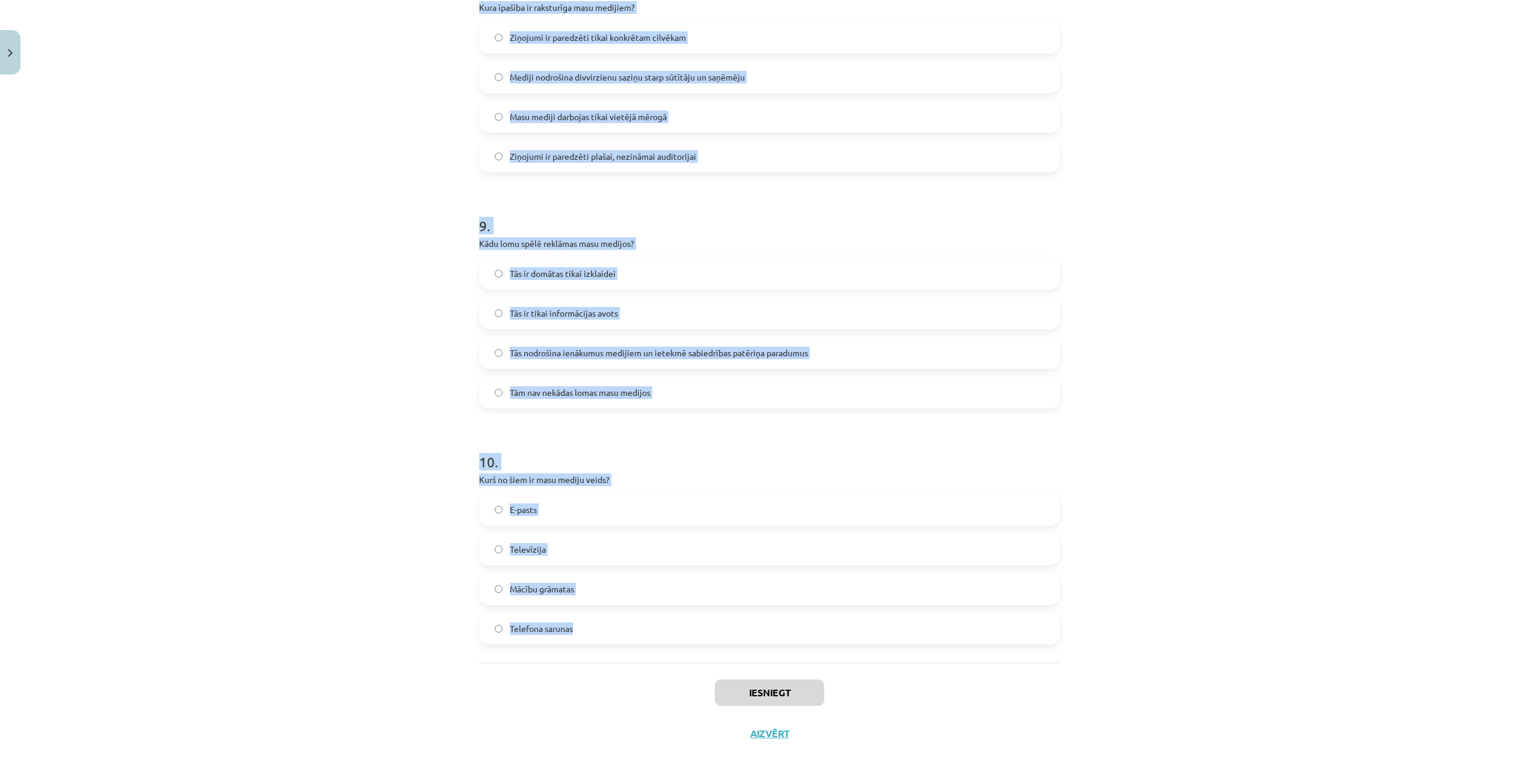
drag, startPoint x: 467, startPoint y: 252, endPoint x: 587, endPoint y: 641, distance: 407.1
click at [587, 641] on div "Mācību tēma: Latviešu valodas i - 10. klases 2. ieskaites mācību materiāls #4 P…" at bounding box center [770, 392] width 1539 height 784
copy form "1 . Kāda ir atšķirība starp tradicionālajiem un jaunajiem masu medijiem? Tradic…"
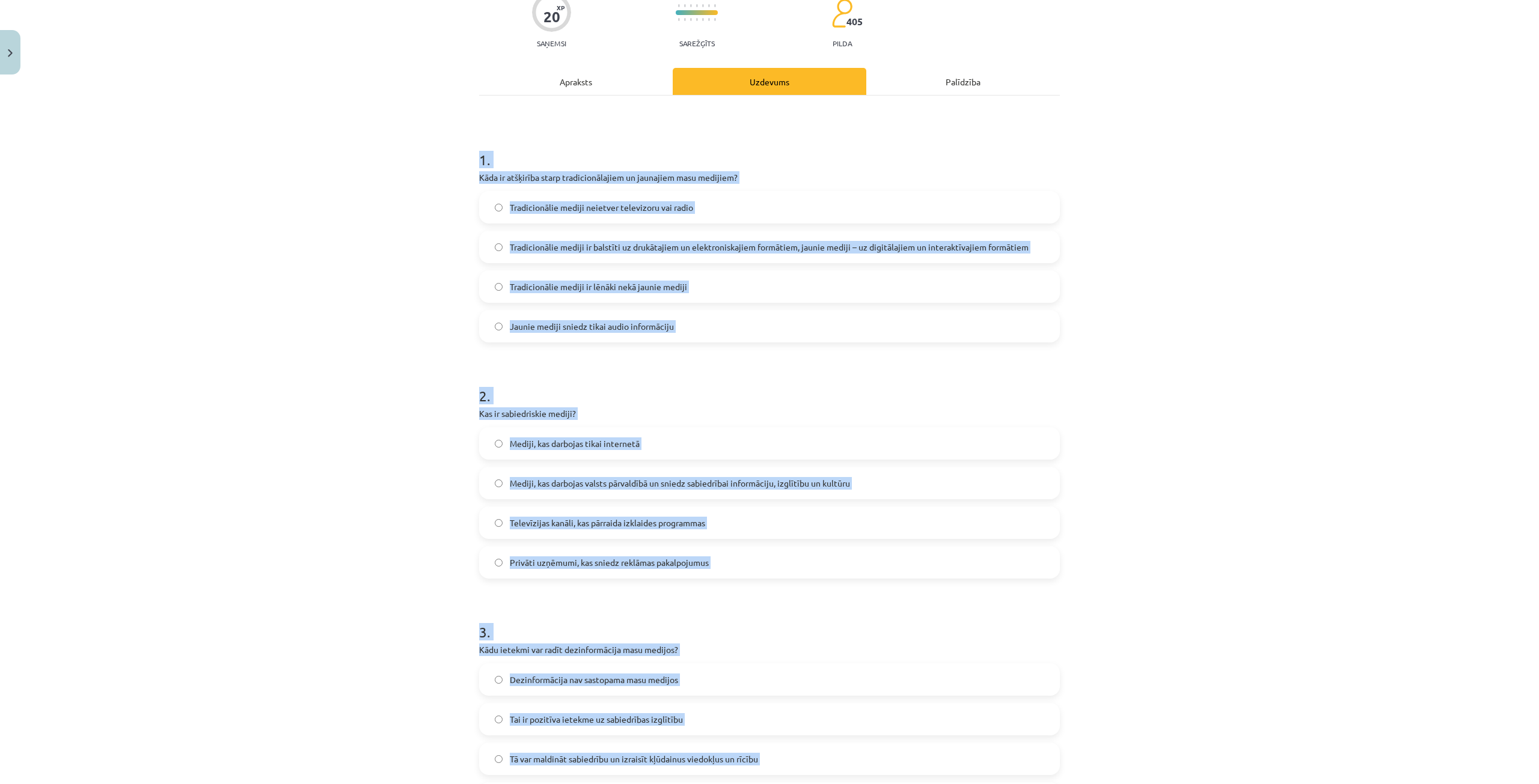
scroll to position [0, 0]
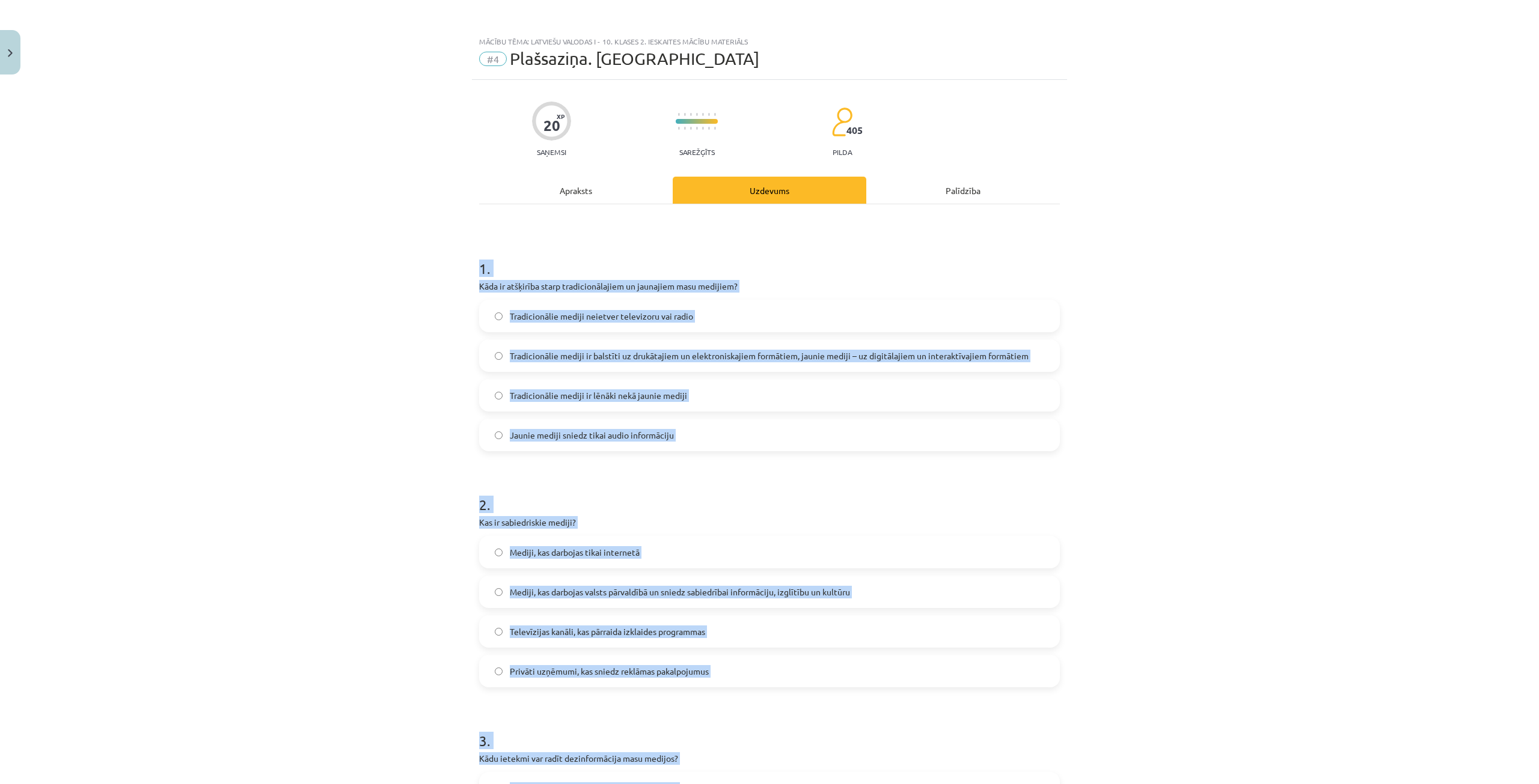
click at [733, 267] on h1 "1 ." at bounding box center [769, 258] width 580 height 37
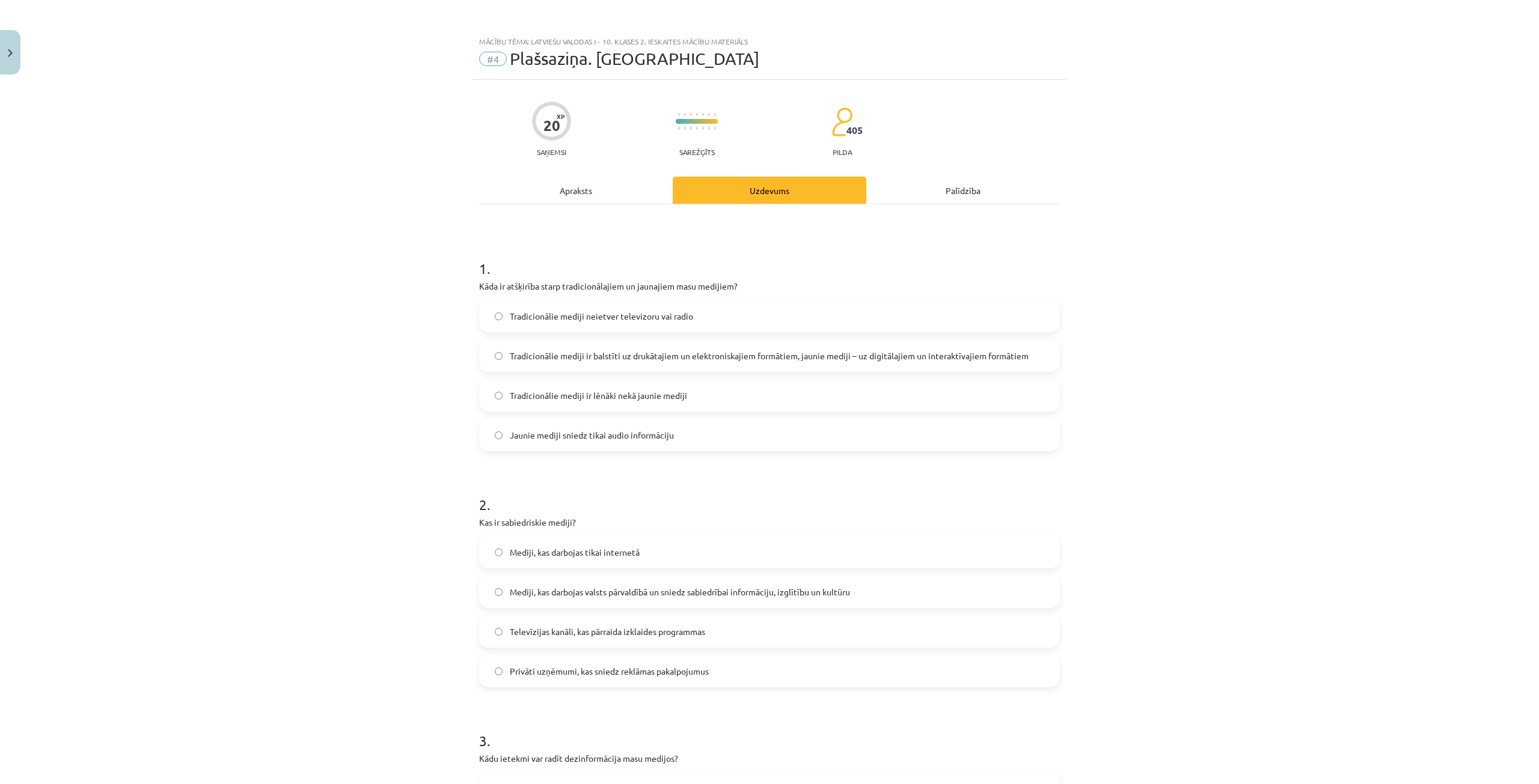
click at [659, 355] on span "Tradicionālie mediji ir balstīti uz drukātajiem un elektroniskajiem formātiem, …" at bounding box center [769, 356] width 519 height 13
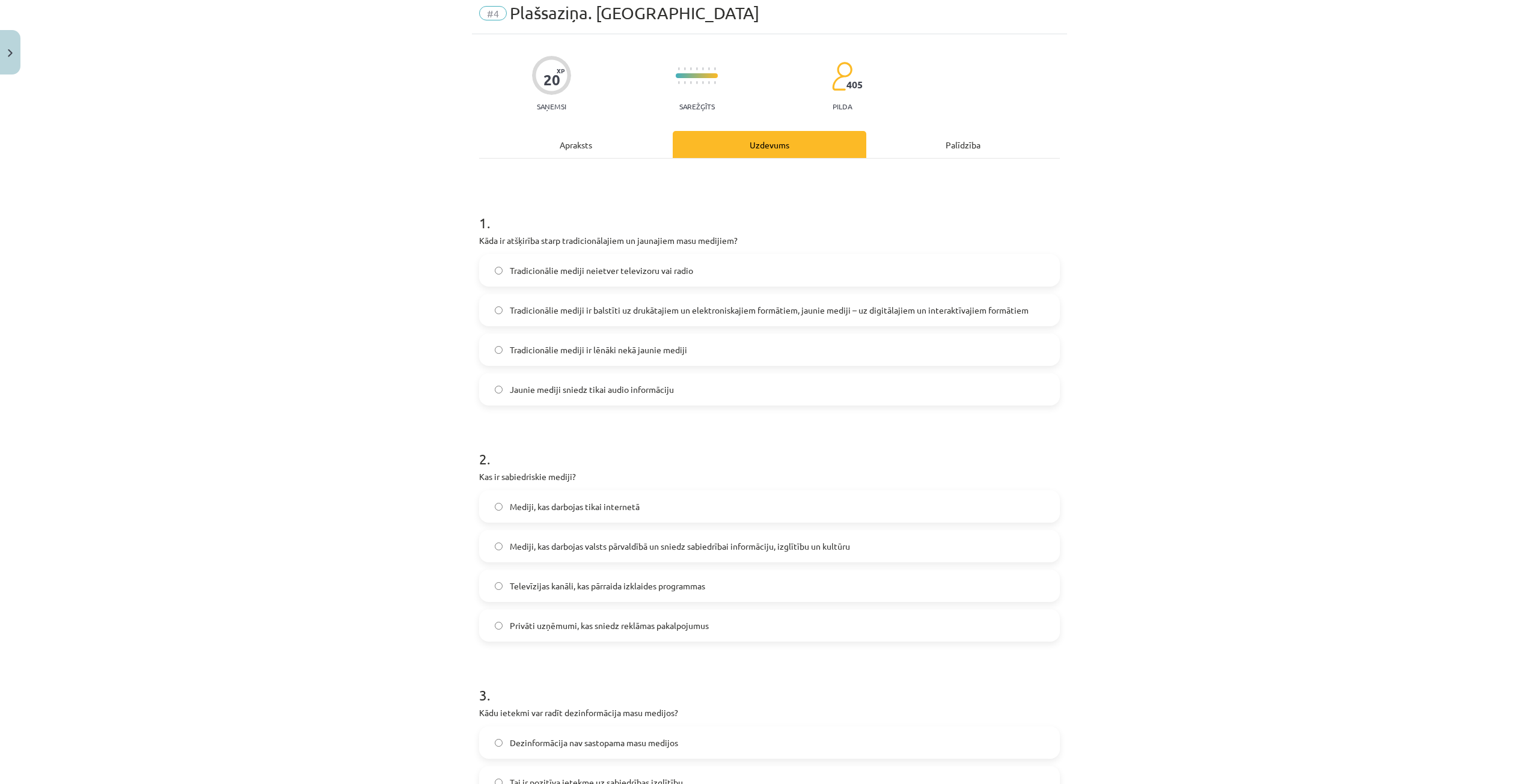
scroll to position [180, 0]
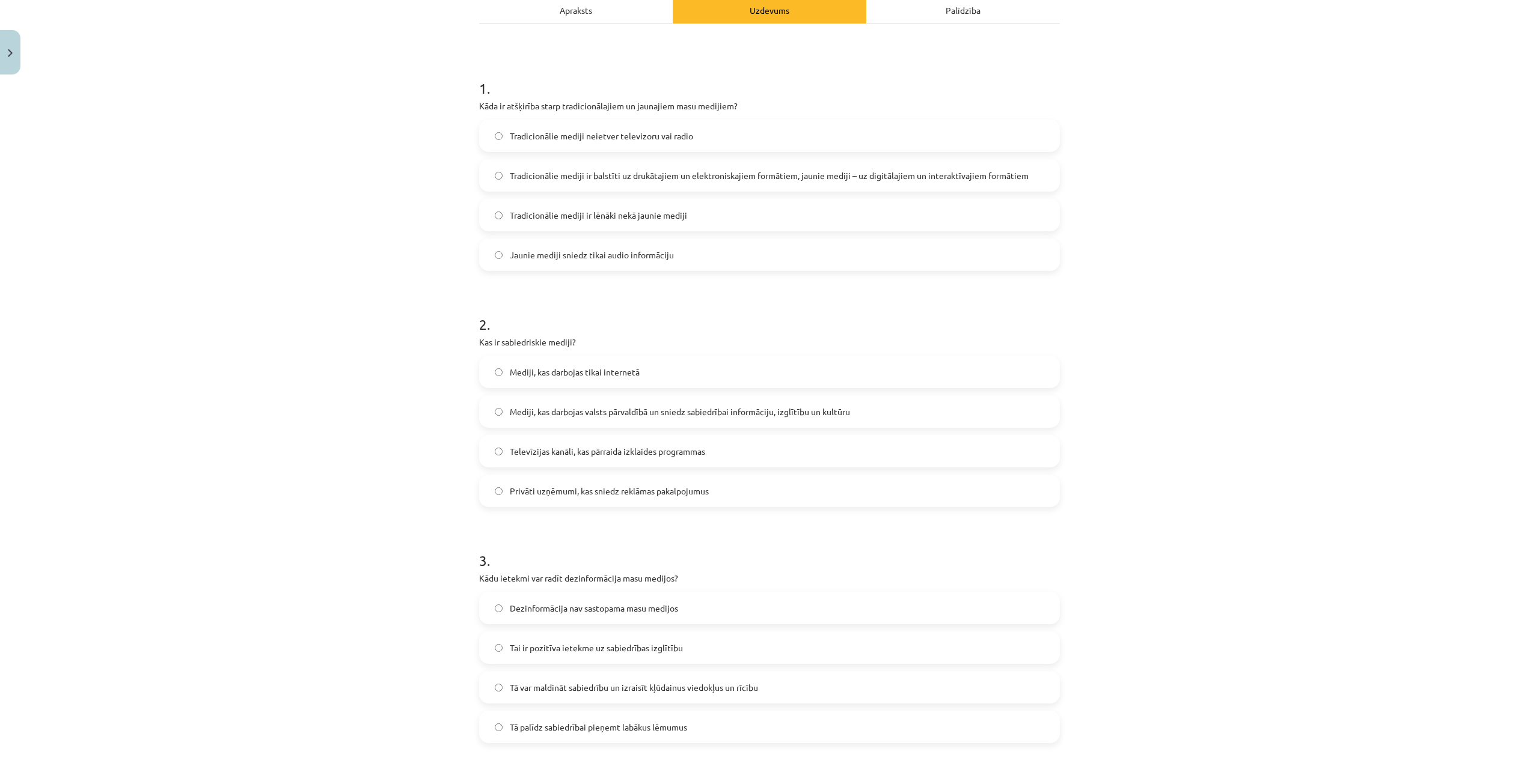
click at [771, 412] on span "Mediji, kas darbojas valsts pārvaldībā un sniedz sabiedrībai informāciju, izglī…" at bounding box center [680, 411] width 340 height 13
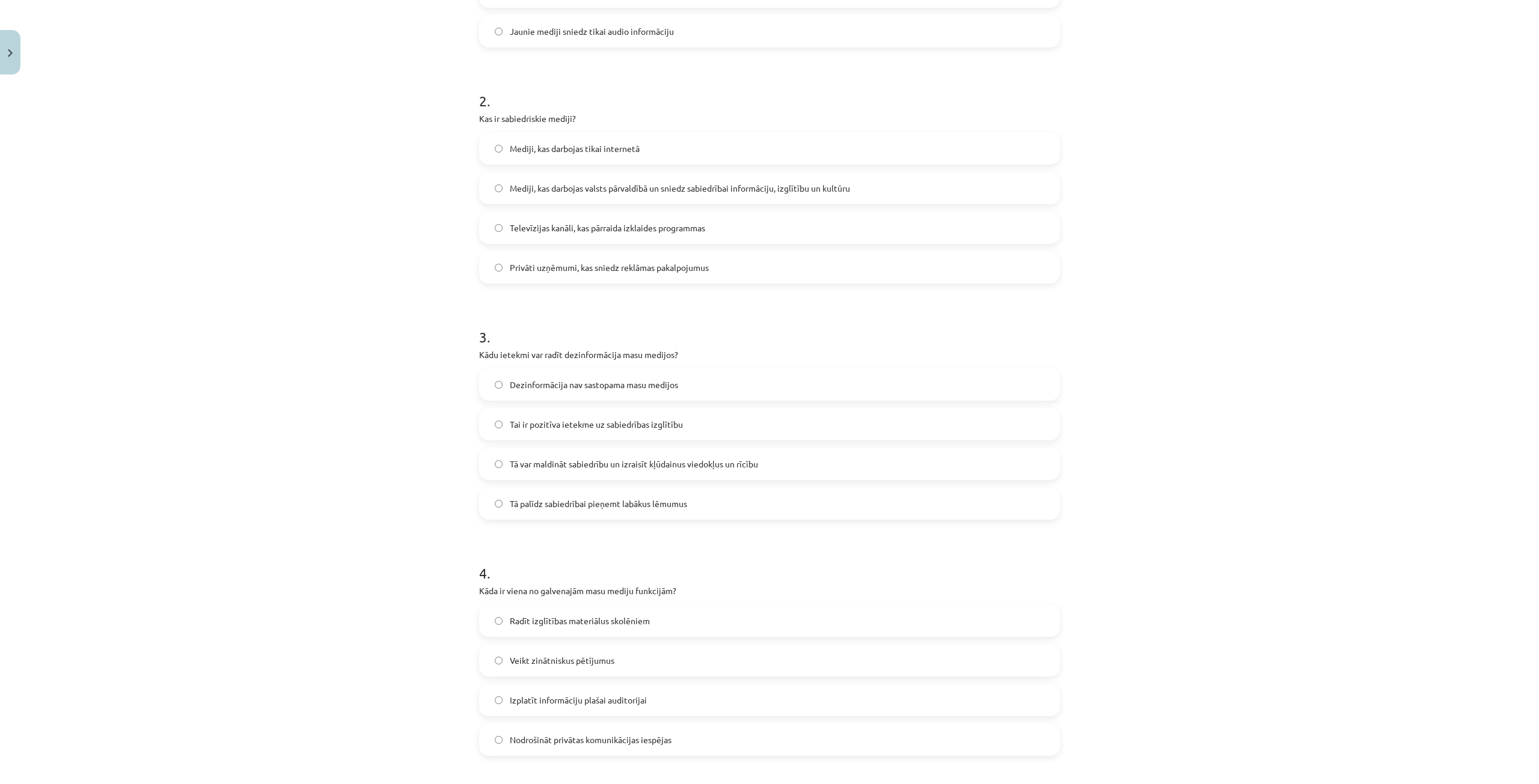
scroll to position [421, 0]
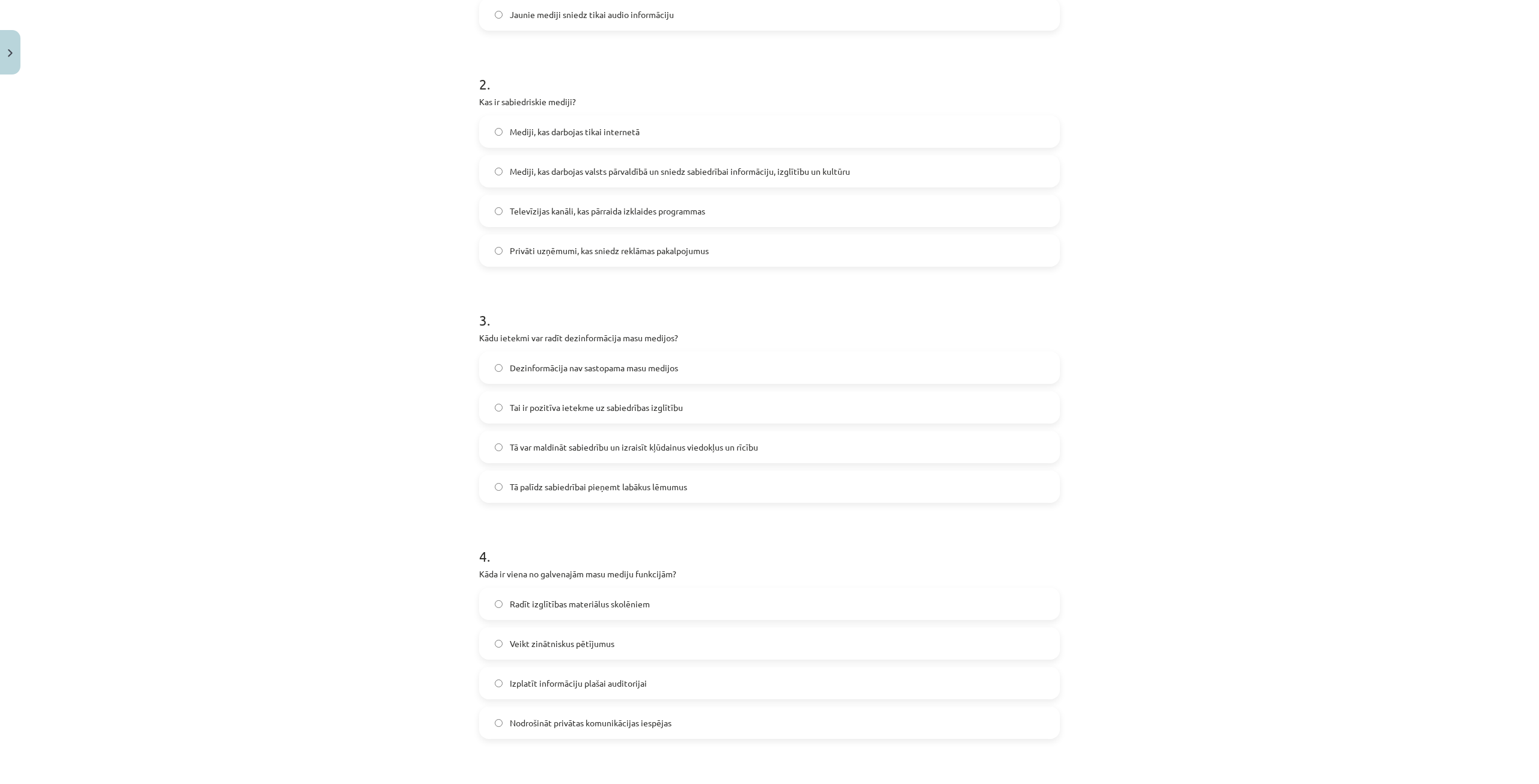
click at [759, 448] on label "Tā var maldināt sabiedrību un izraisīt kļūdainus viedokļus un rīcību" at bounding box center [770, 447] width 578 height 30
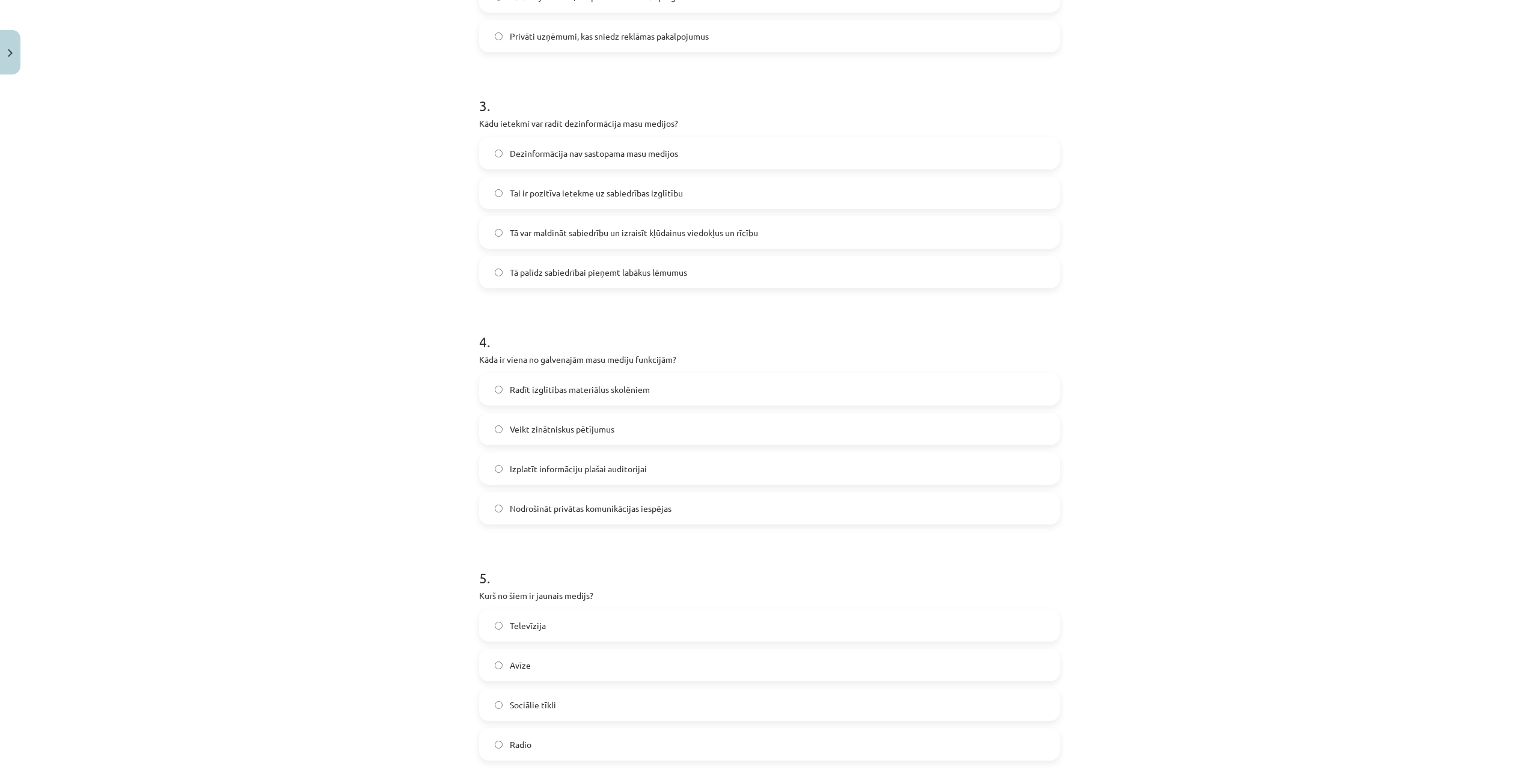
scroll to position [661, 0]
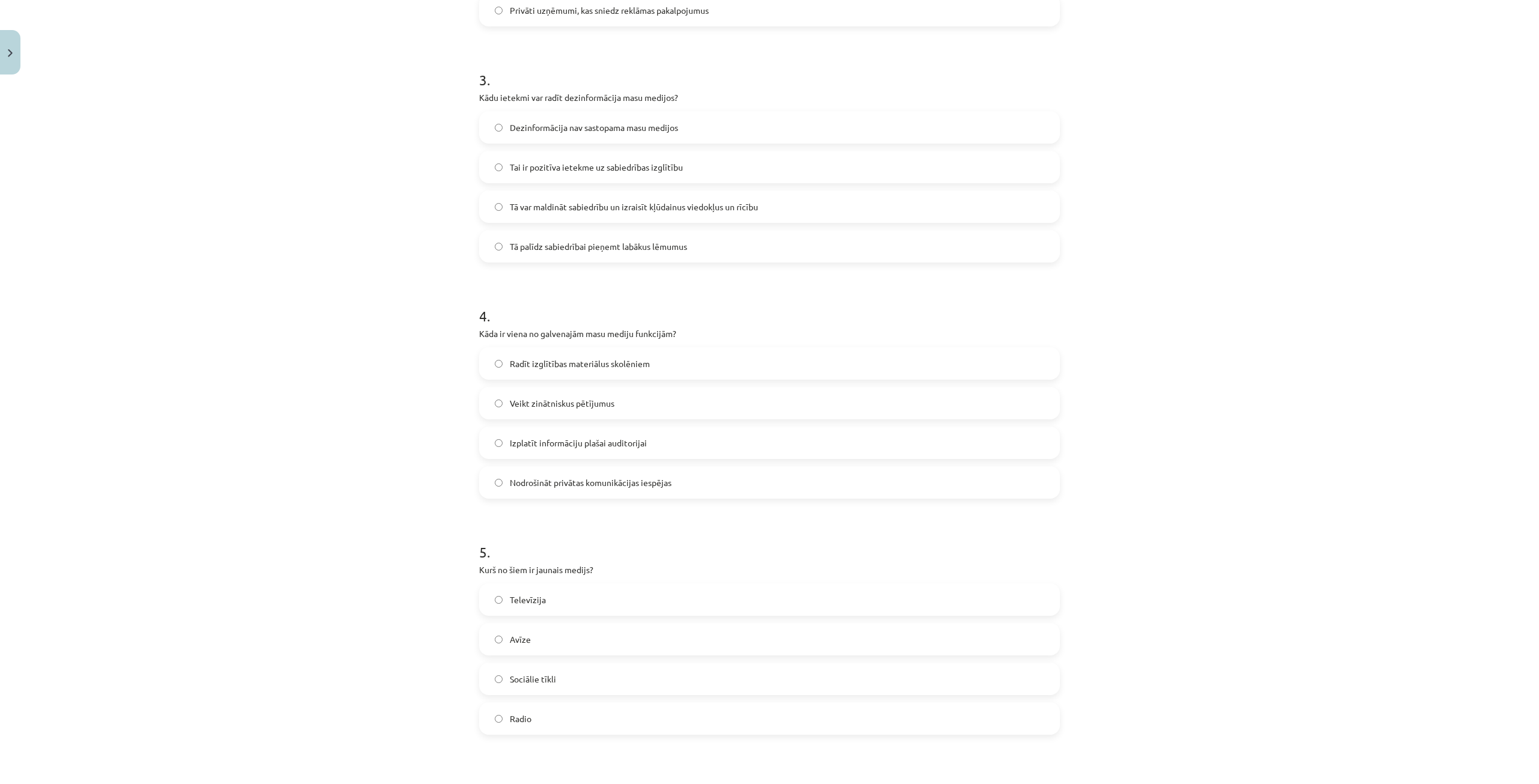
drag, startPoint x: 657, startPoint y: 439, endPoint x: 665, endPoint y: 449, distance: 12.8
click at [661, 444] on label "Izplatīt informāciju plašai auditorijai" at bounding box center [770, 442] width 578 height 30
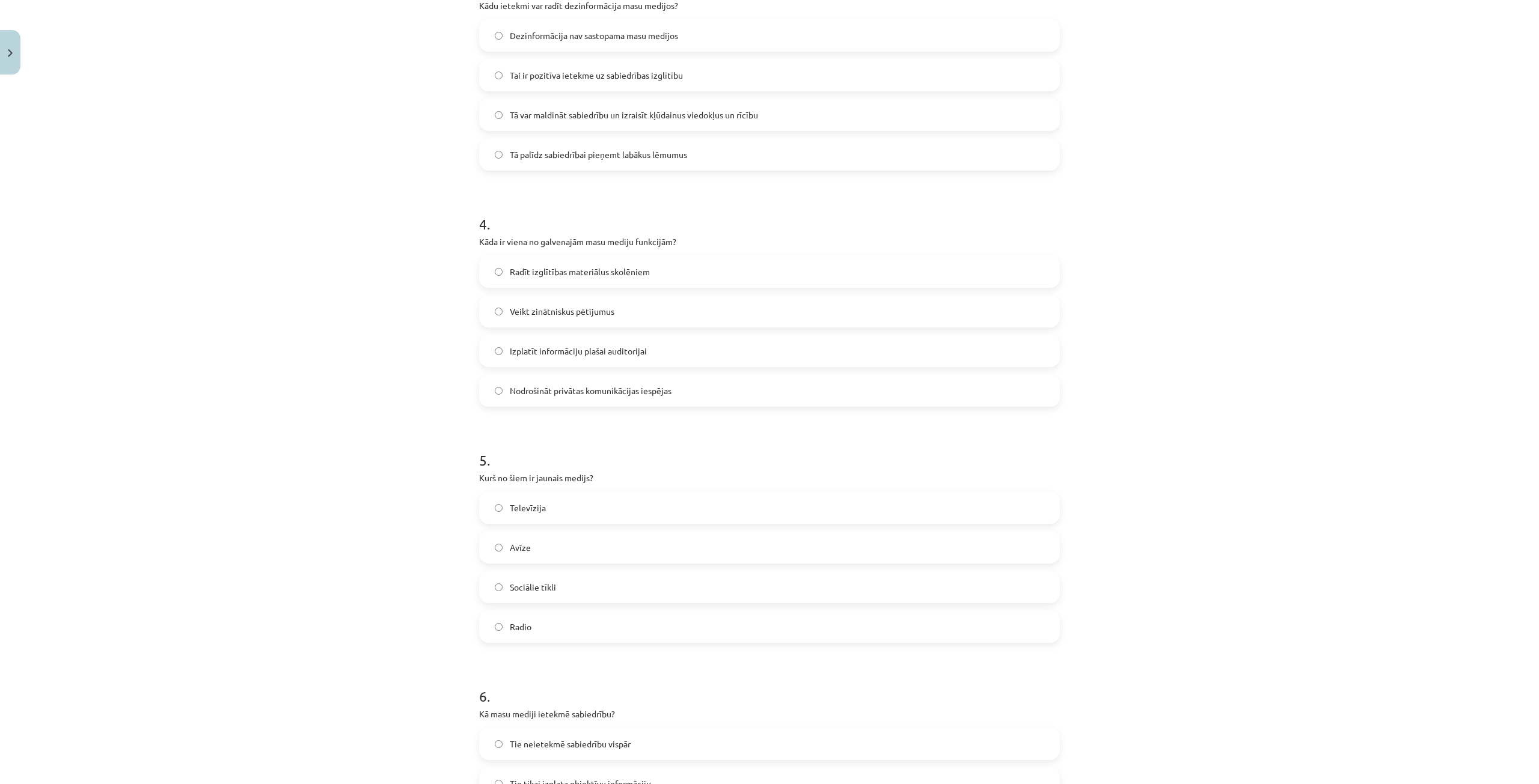
scroll to position [902, 0]
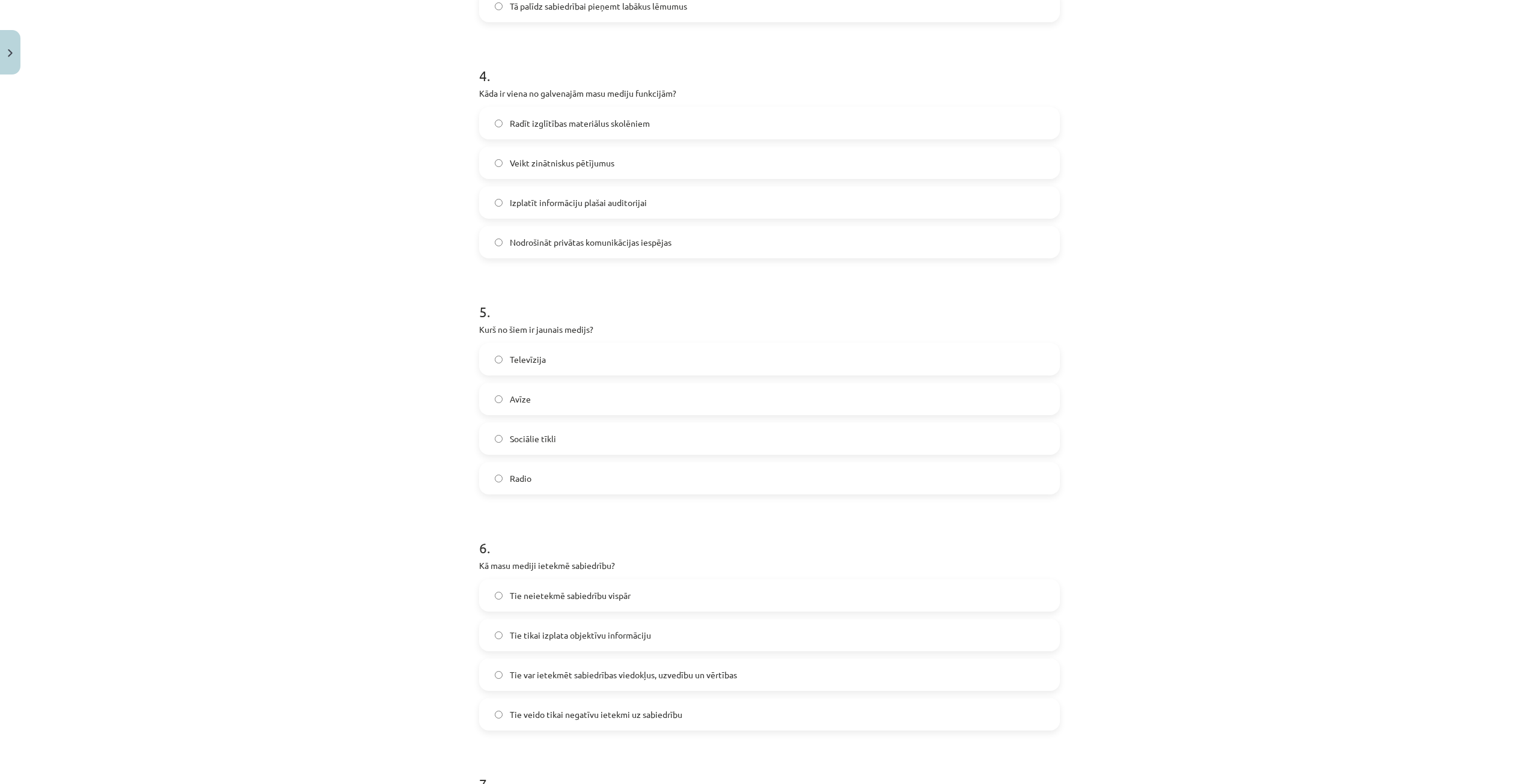
click at [560, 437] on label "Sociālie tīkli" at bounding box center [770, 438] width 578 height 30
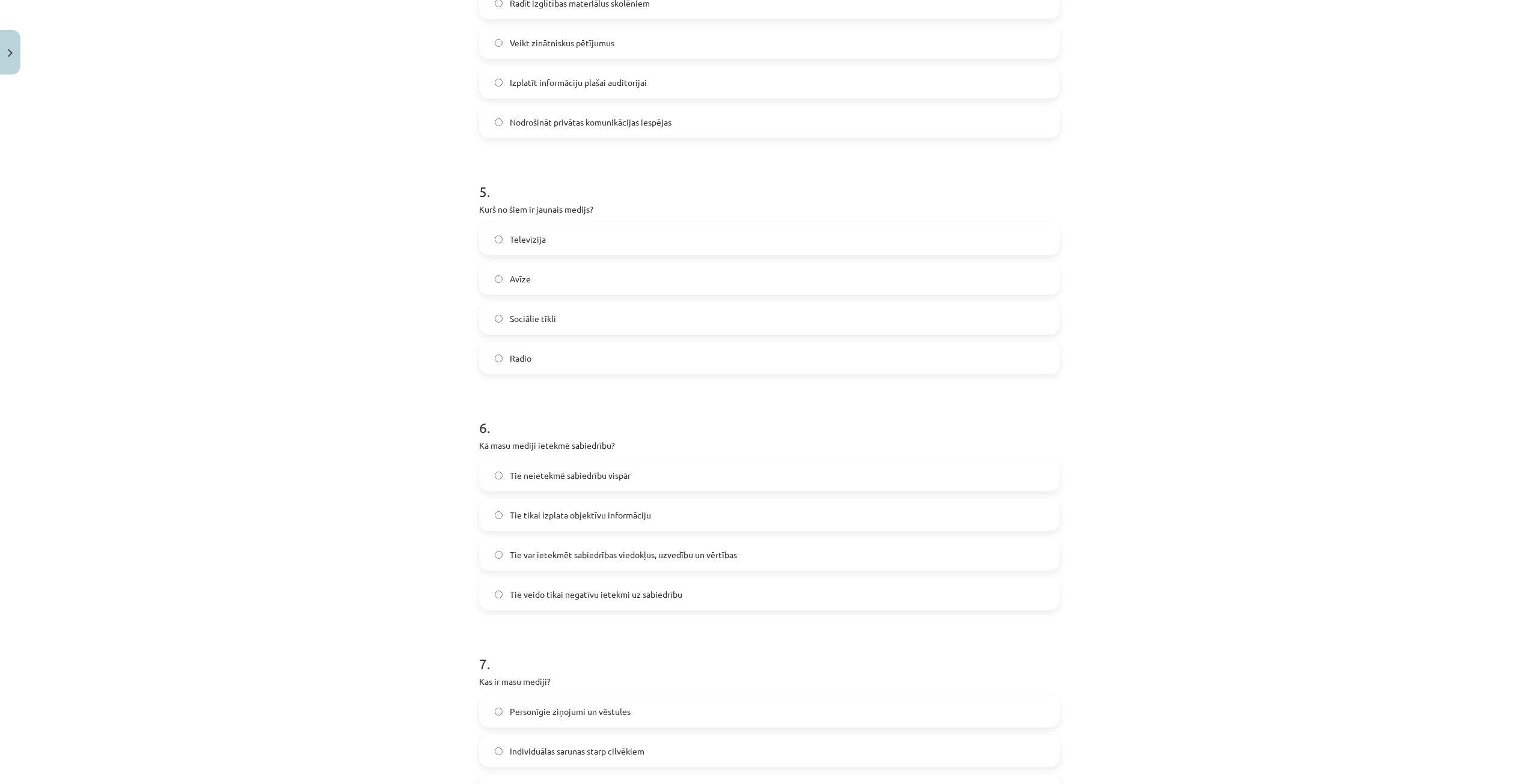
click at [648, 561] on label "Tie var ietekmēt sabiedrības viedokļus, uzvedību un vērtības" at bounding box center [770, 555] width 578 height 30
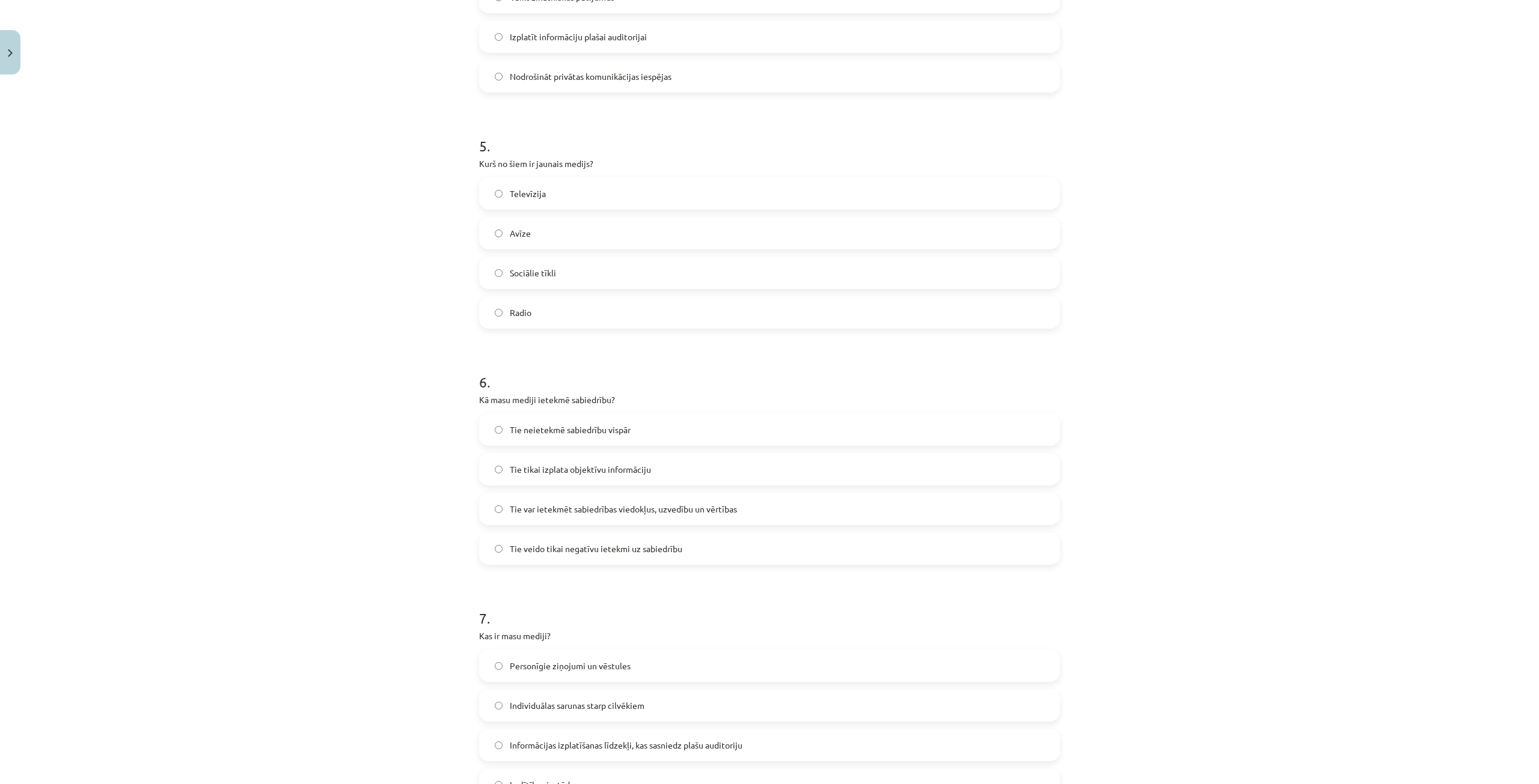
scroll to position [1142, 0]
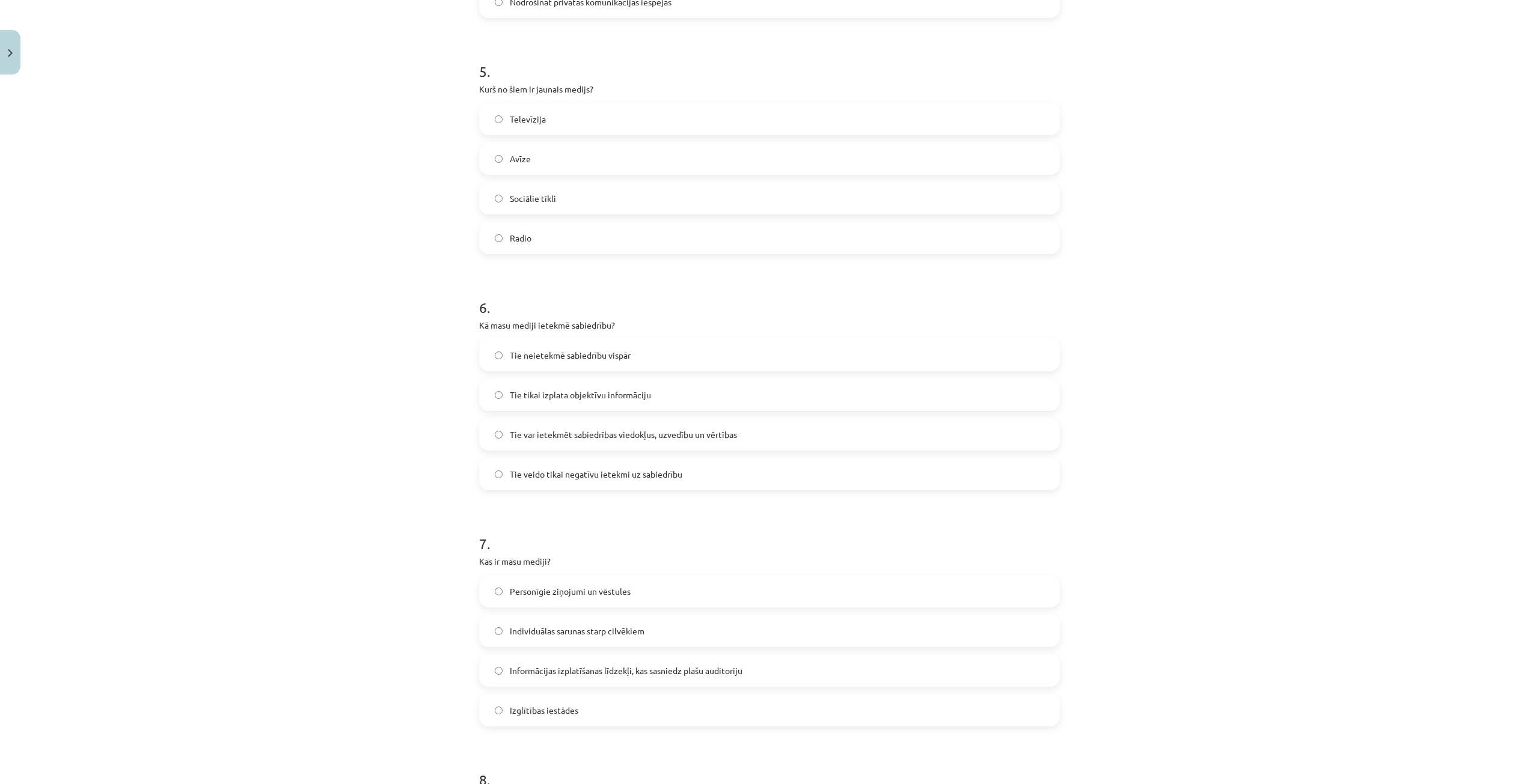
click at [626, 660] on label "Informācijas izplatīšanas līdzekļi, kas sasniedz plašu auditoriju" at bounding box center [770, 670] width 578 height 30
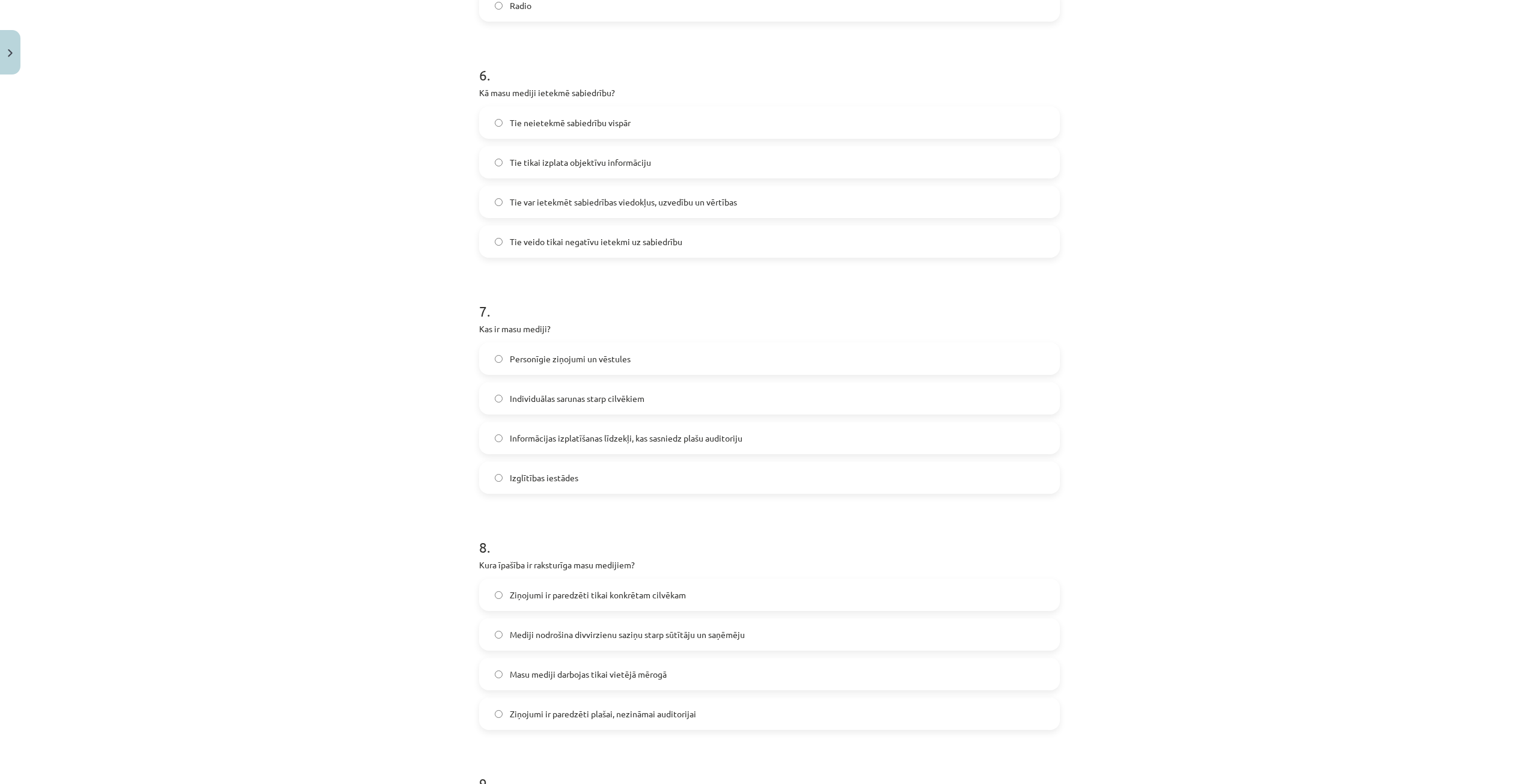
scroll to position [1442, 0]
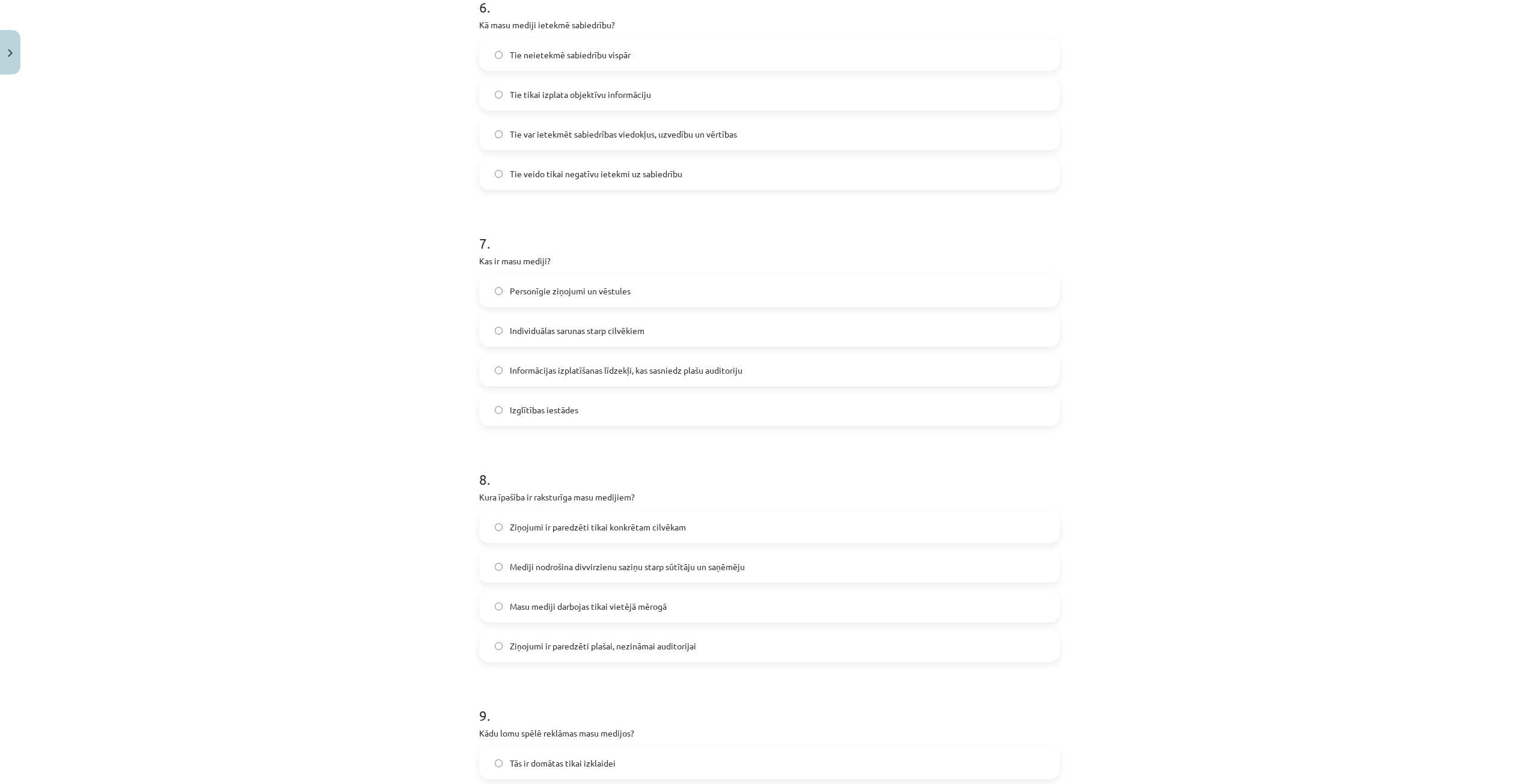
click at [643, 522] on span "Ziņojumi ir paredzēti tikai konkrētam cilvēkam" at bounding box center [598, 527] width 176 height 13
click at [687, 658] on label "Ziņojumi ir paredzēti plašai, nezināmai auditorijai" at bounding box center [770, 645] width 578 height 30
click at [716, 645] on label "Ziņojumi ir paredzēti plašai, nezināmai auditorijai" at bounding box center [770, 645] width 578 height 30
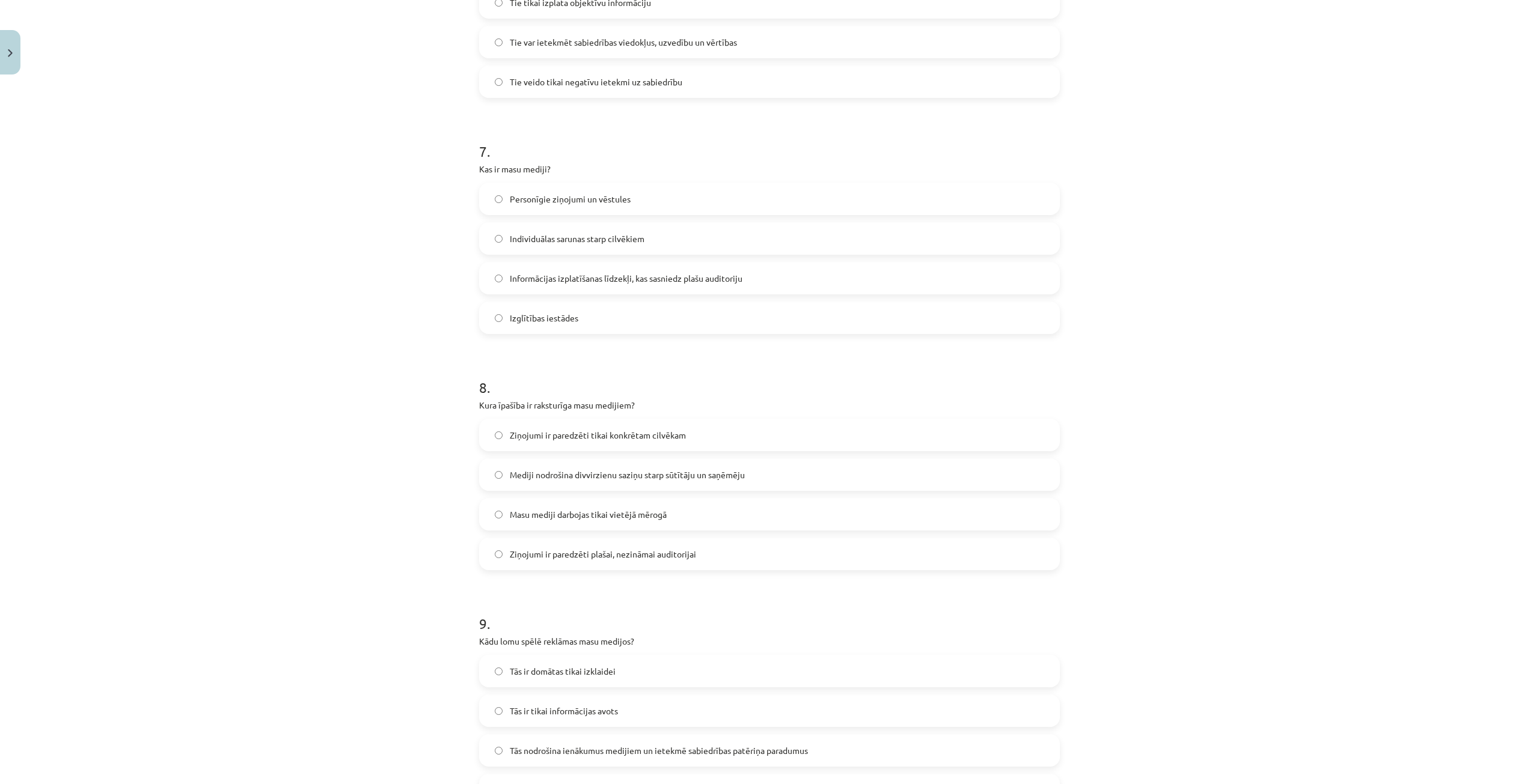
scroll to position [1682, 0]
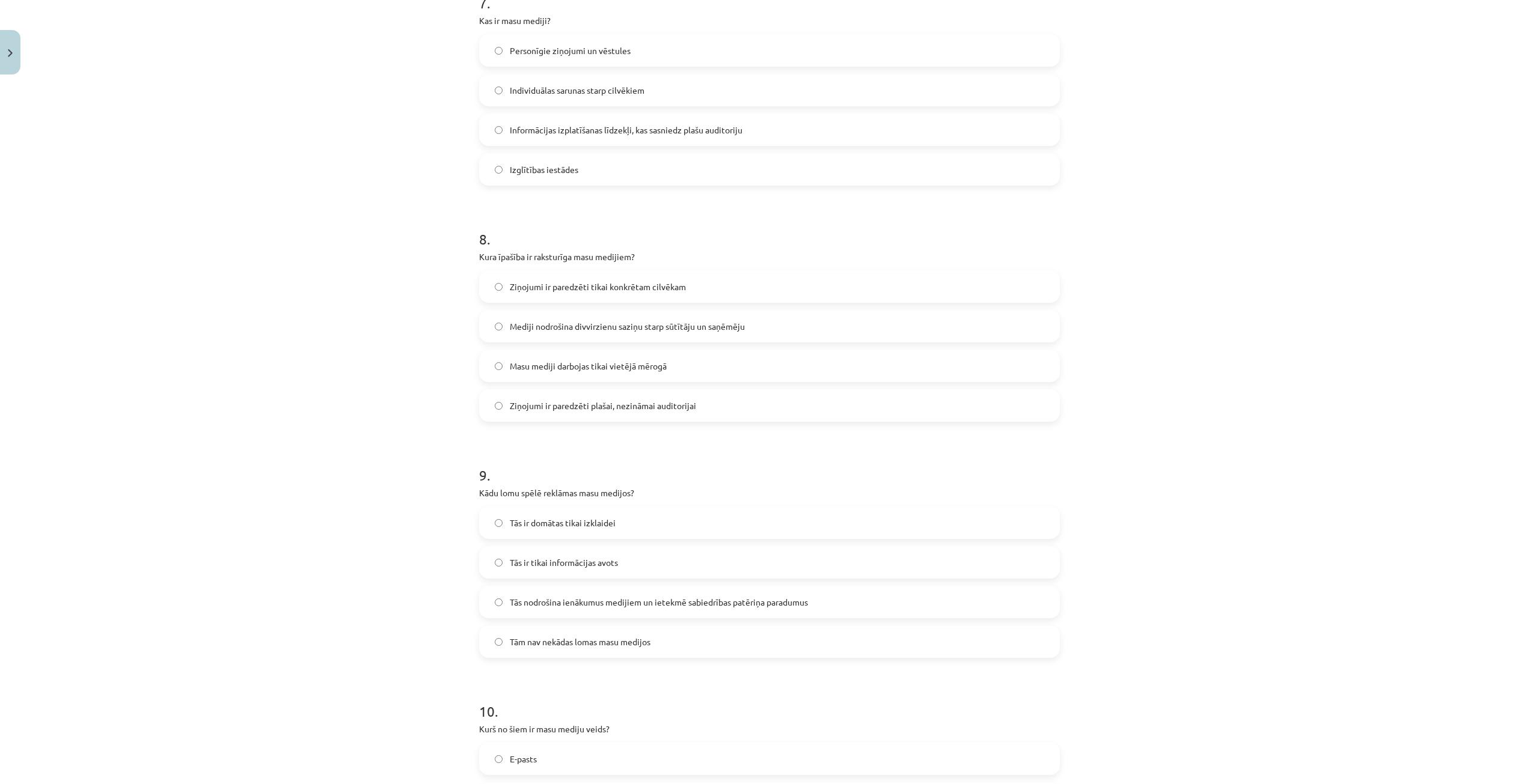
click at [756, 607] on span "Tās nodrošina ienākumus medijiem un ietekmē sabiedrības patēriņa paradumus" at bounding box center [659, 602] width 298 height 13
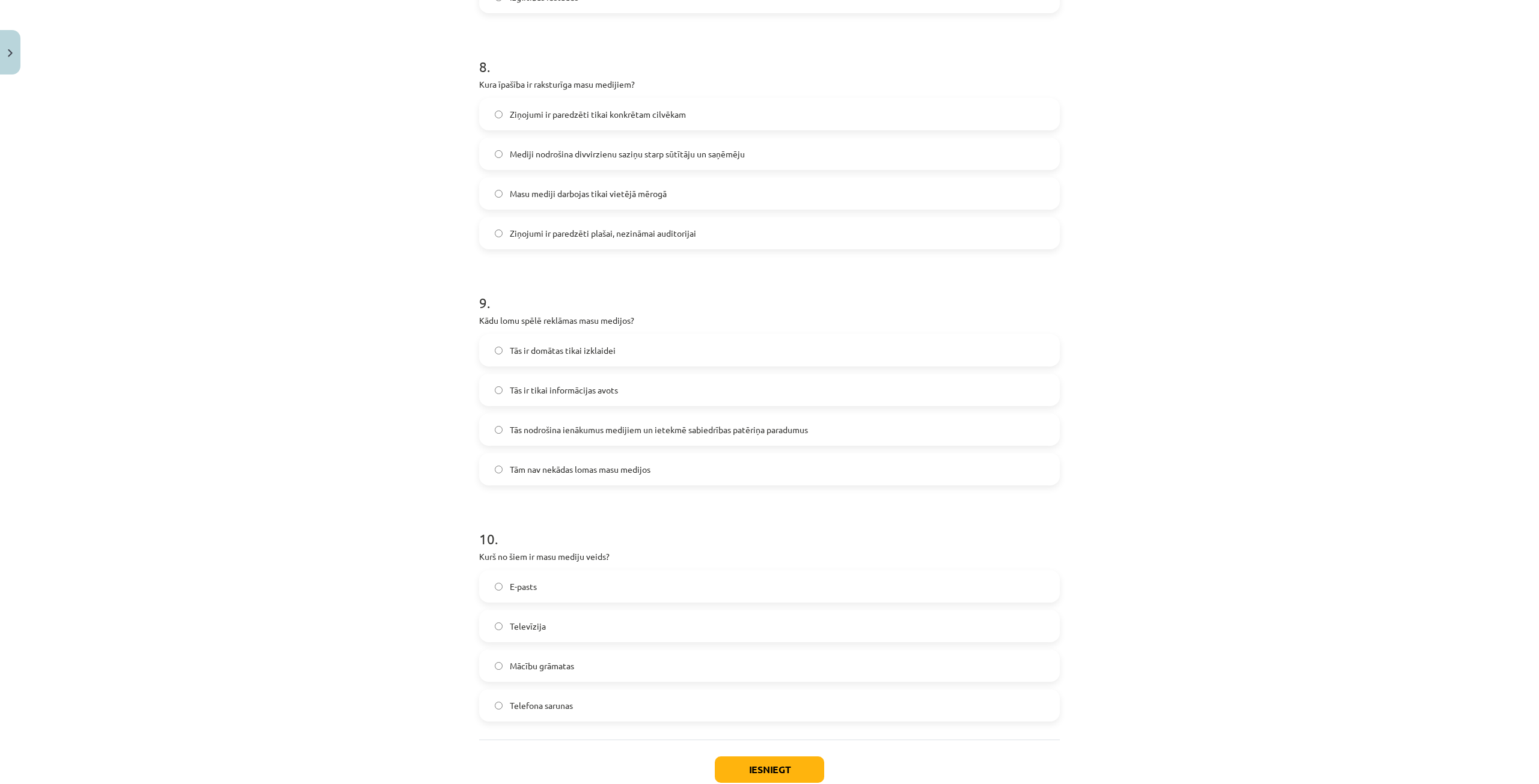
scroll to position [1863, 0]
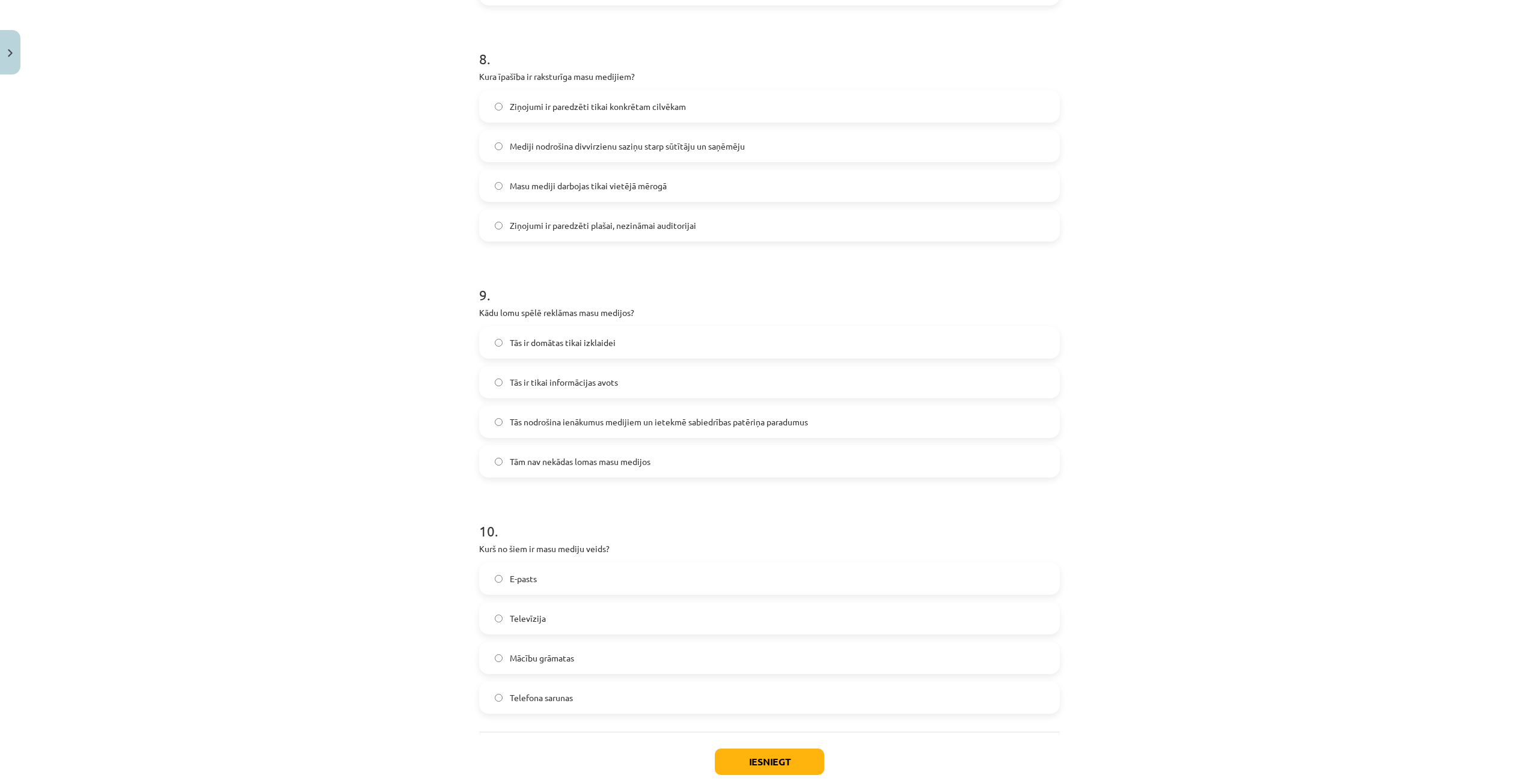
click at [570, 610] on label "Televīzija" at bounding box center [770, 618] width 578 height 30
click at [747, 756] on button "Iesniegt" at bounding box center [770, 762] width 110 height 26
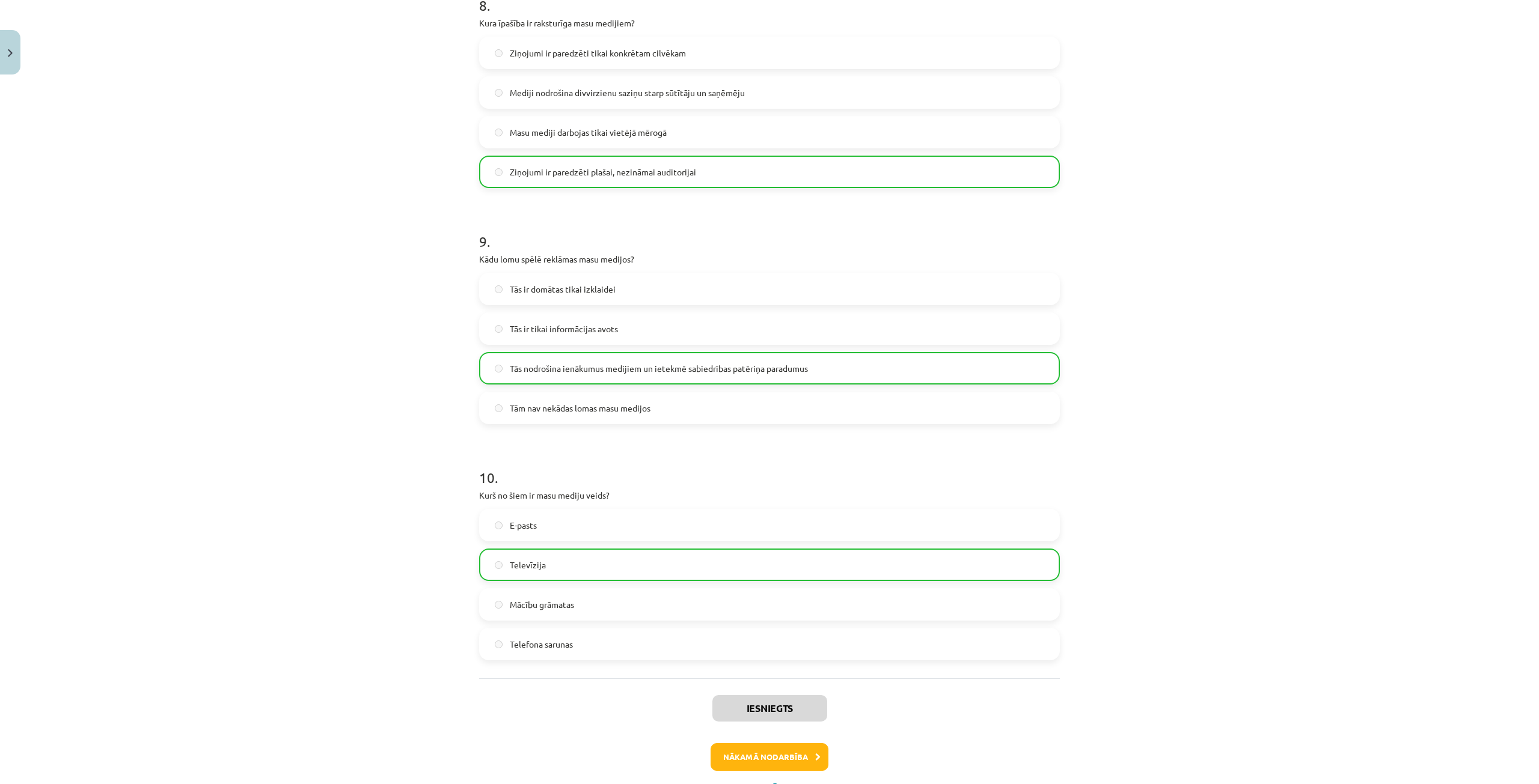
scroll to position [1970, 0]
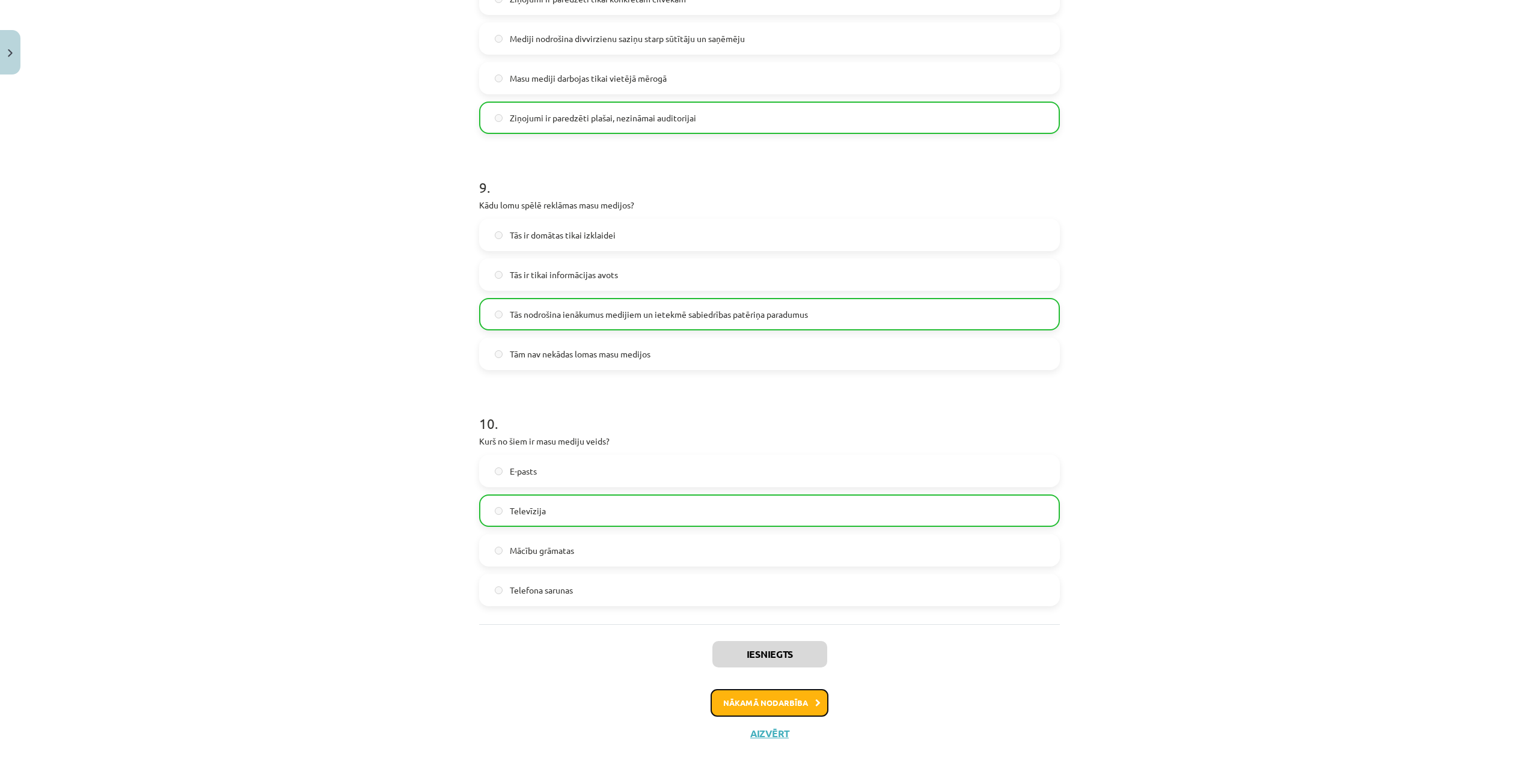
click at [786, 708] on button "Nākamā nodarbība" at bounding box center [769, 703] width 118 height 28
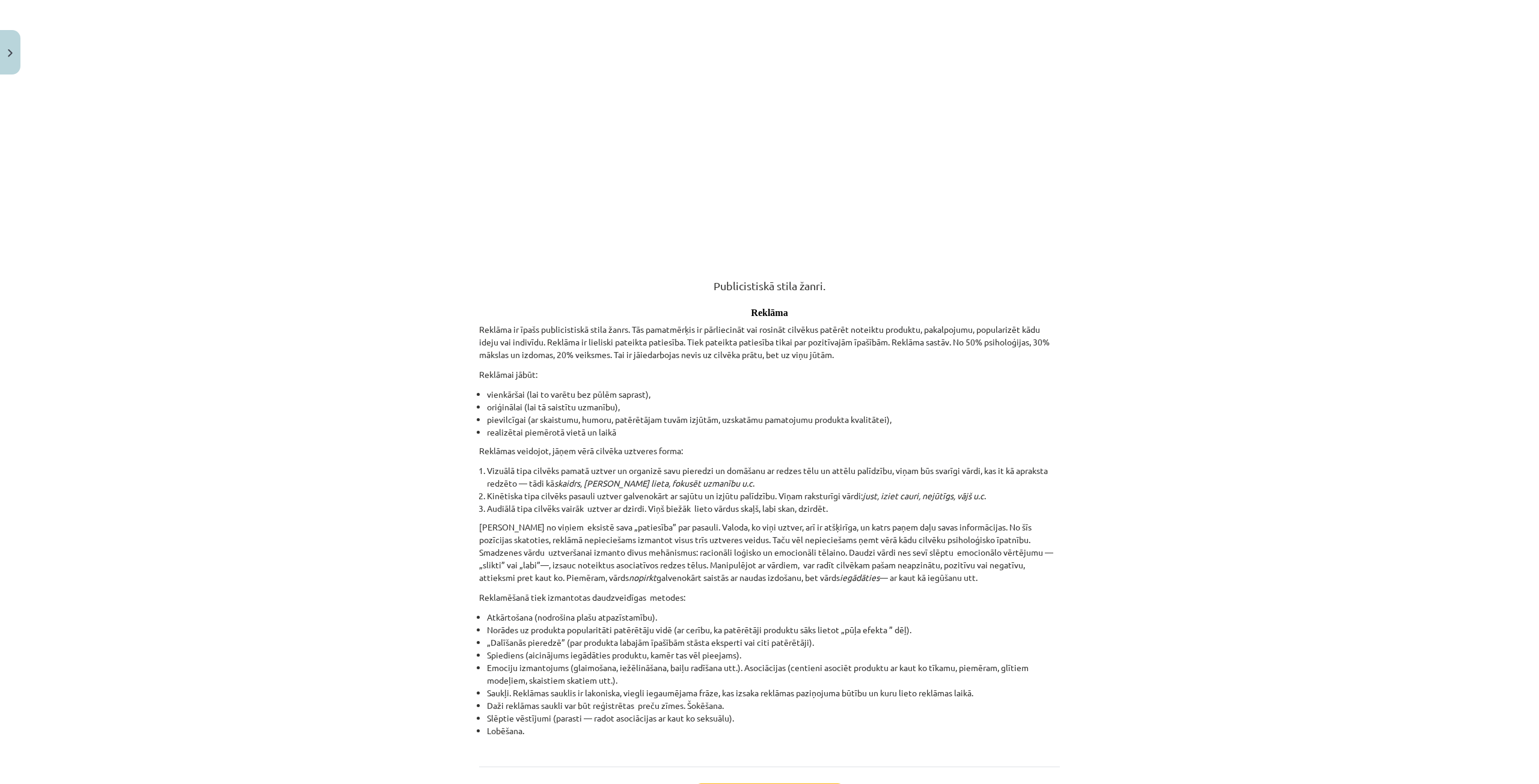
scroll to position [1132, 0]
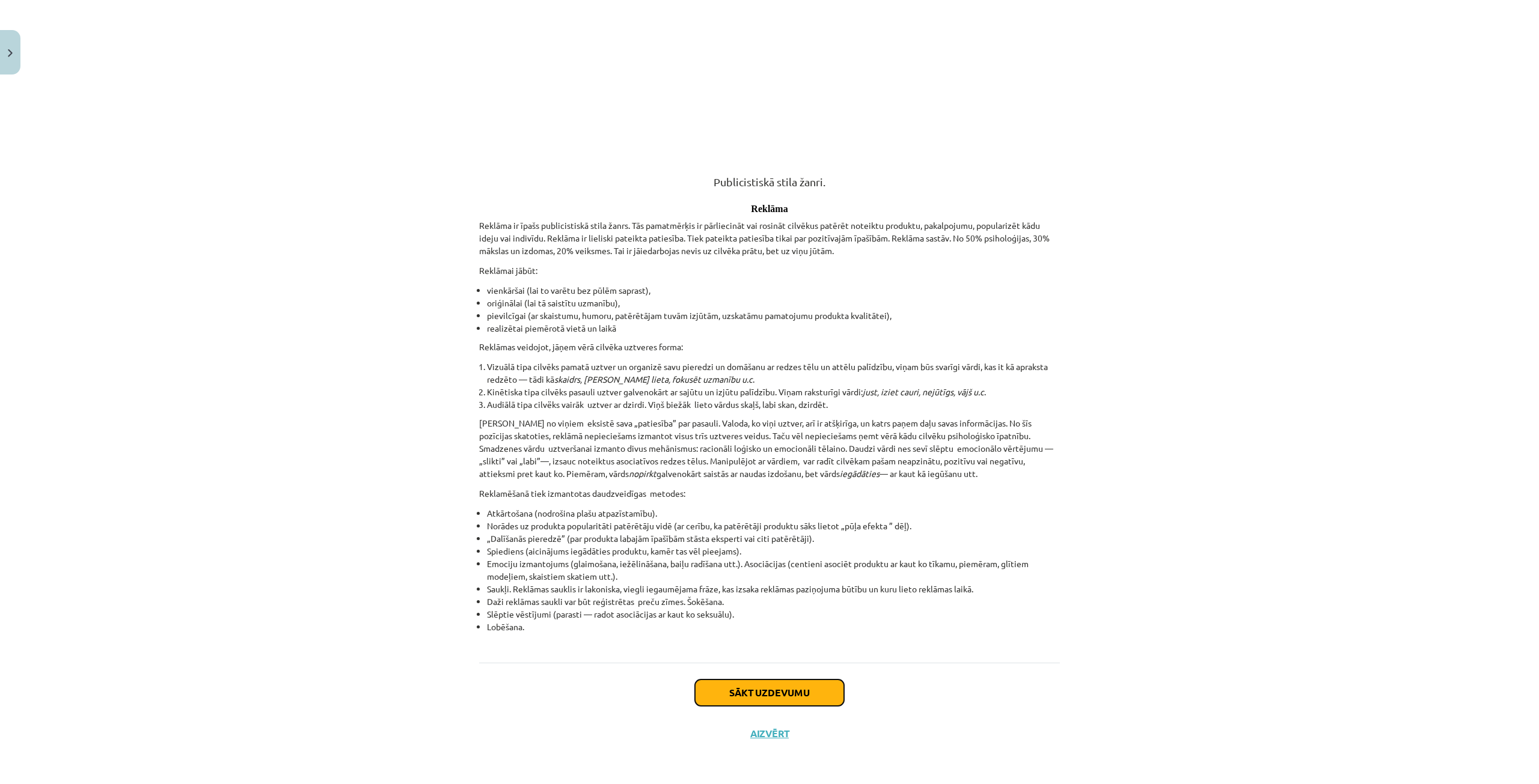
click at [741, 689] on button "Sākt uzdevumu" at bounding box center [770, 693] width 149 height 26
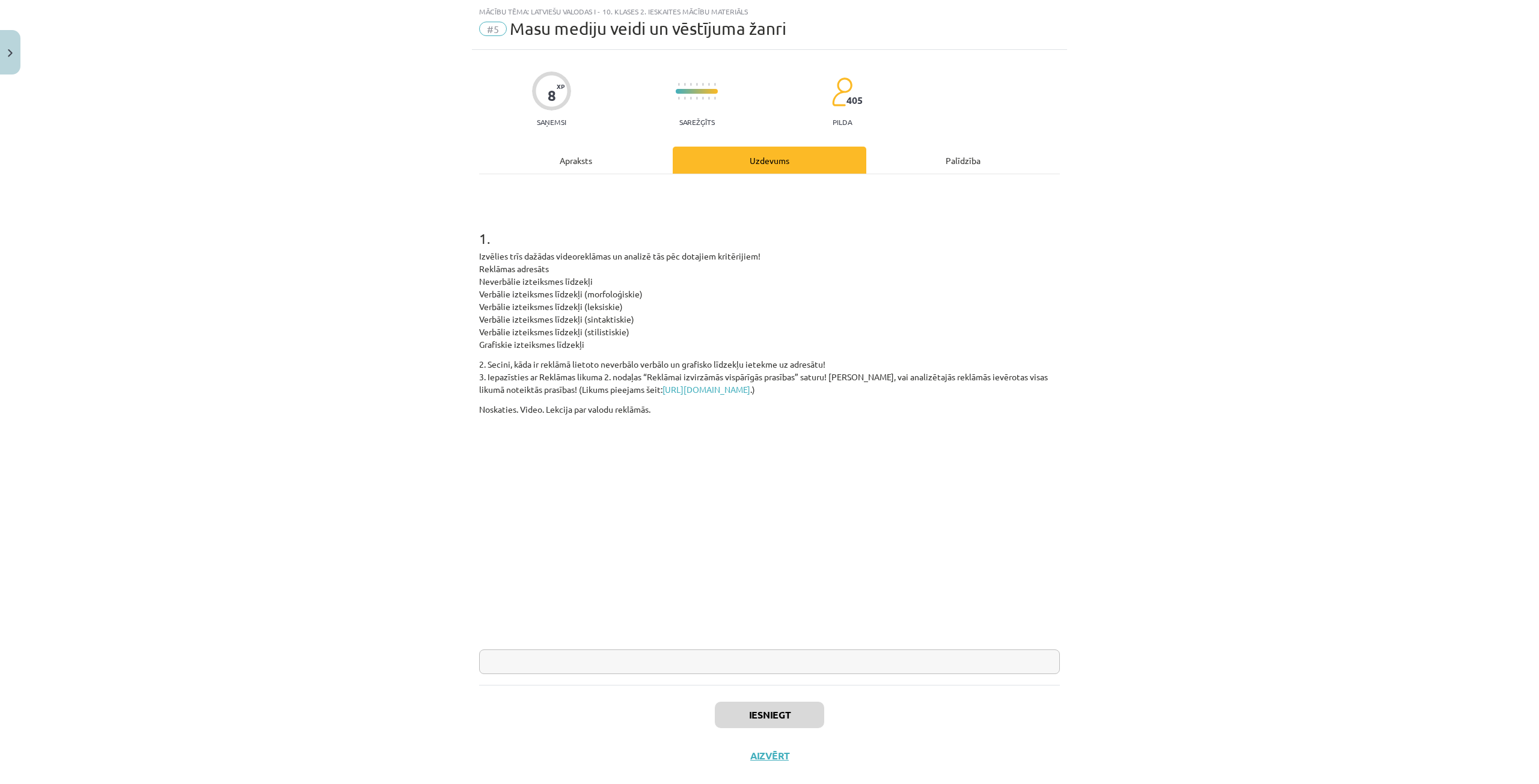
scroll to position [53, 0]
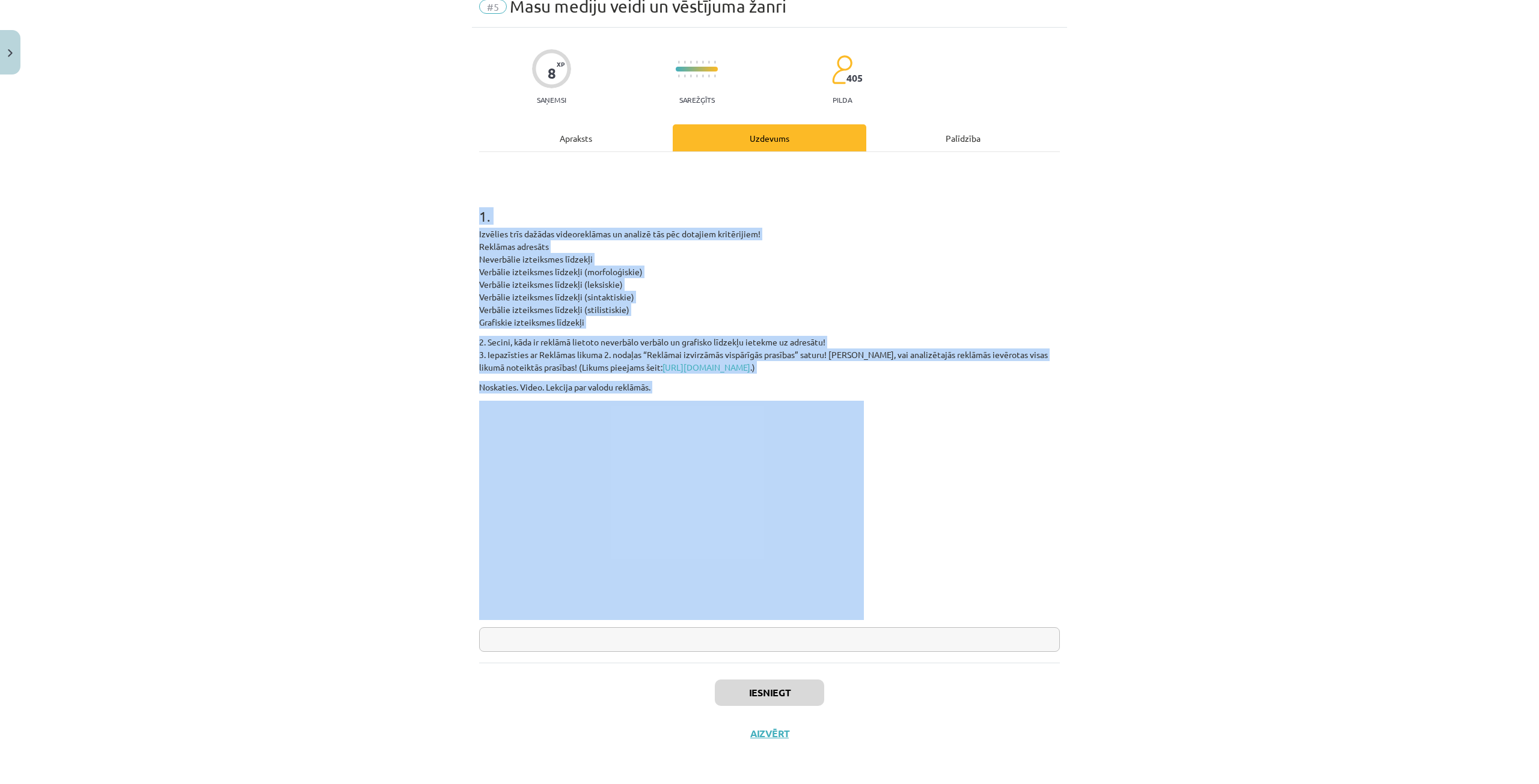
drag, startPoint x: 459, startPoint y: 220, endPoint x: 721, endPoint y: 399, distance: 317.3
click at [721, 399] on div "Mācību tēma: Latviešu valodas i - 10. klases 2. ieskaites mācību materiāls #5 M…" at bounding box center [770, 392] width 1539 height 784
copy div "1 . Izvēlies trīs dažādas videoreklāmas un analizē tās pēc dotajiem kritērijiem…"
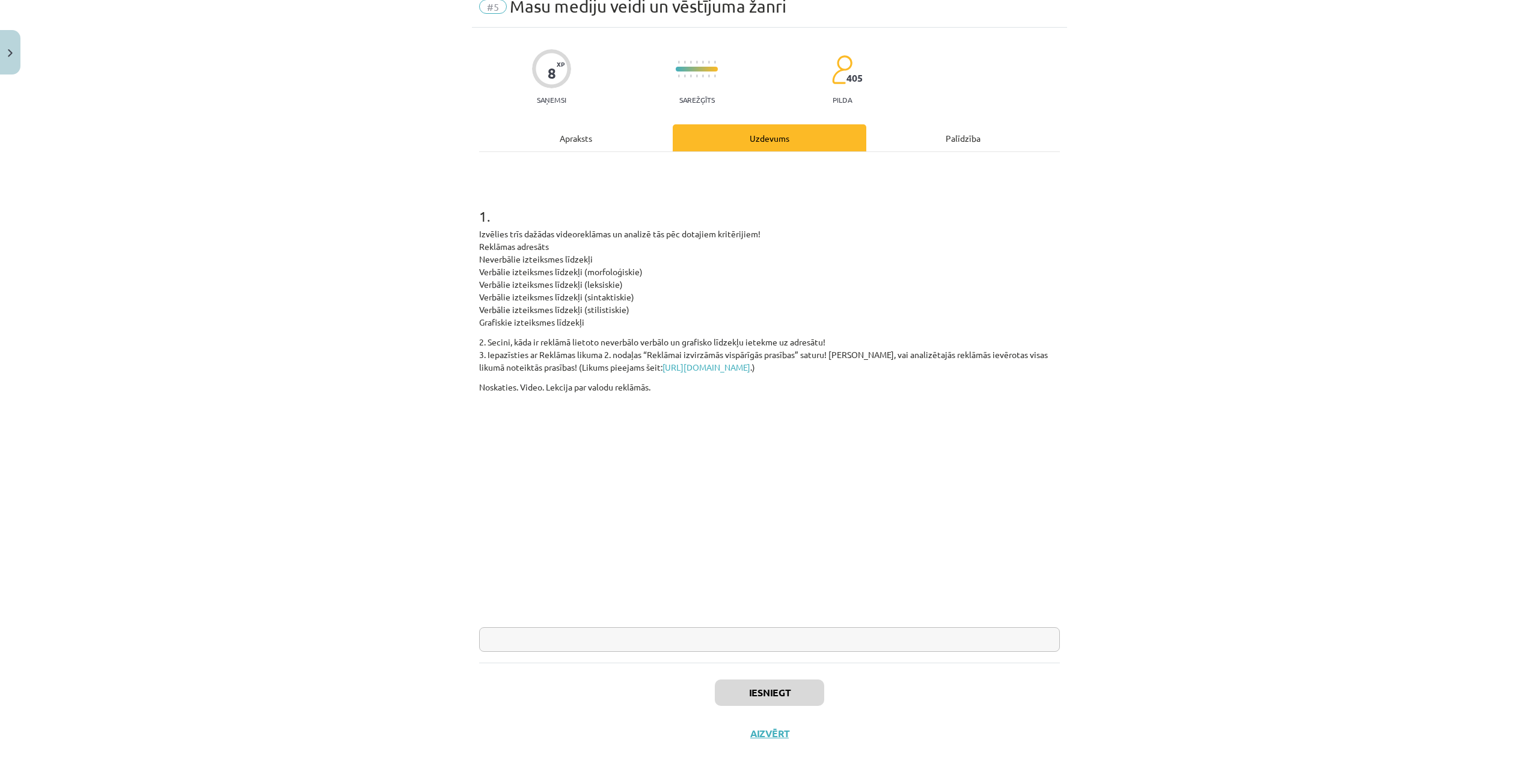
click at [691, 641] on input "text" at bounding box center [769, 639] width 580 height 25
paste input "**********"
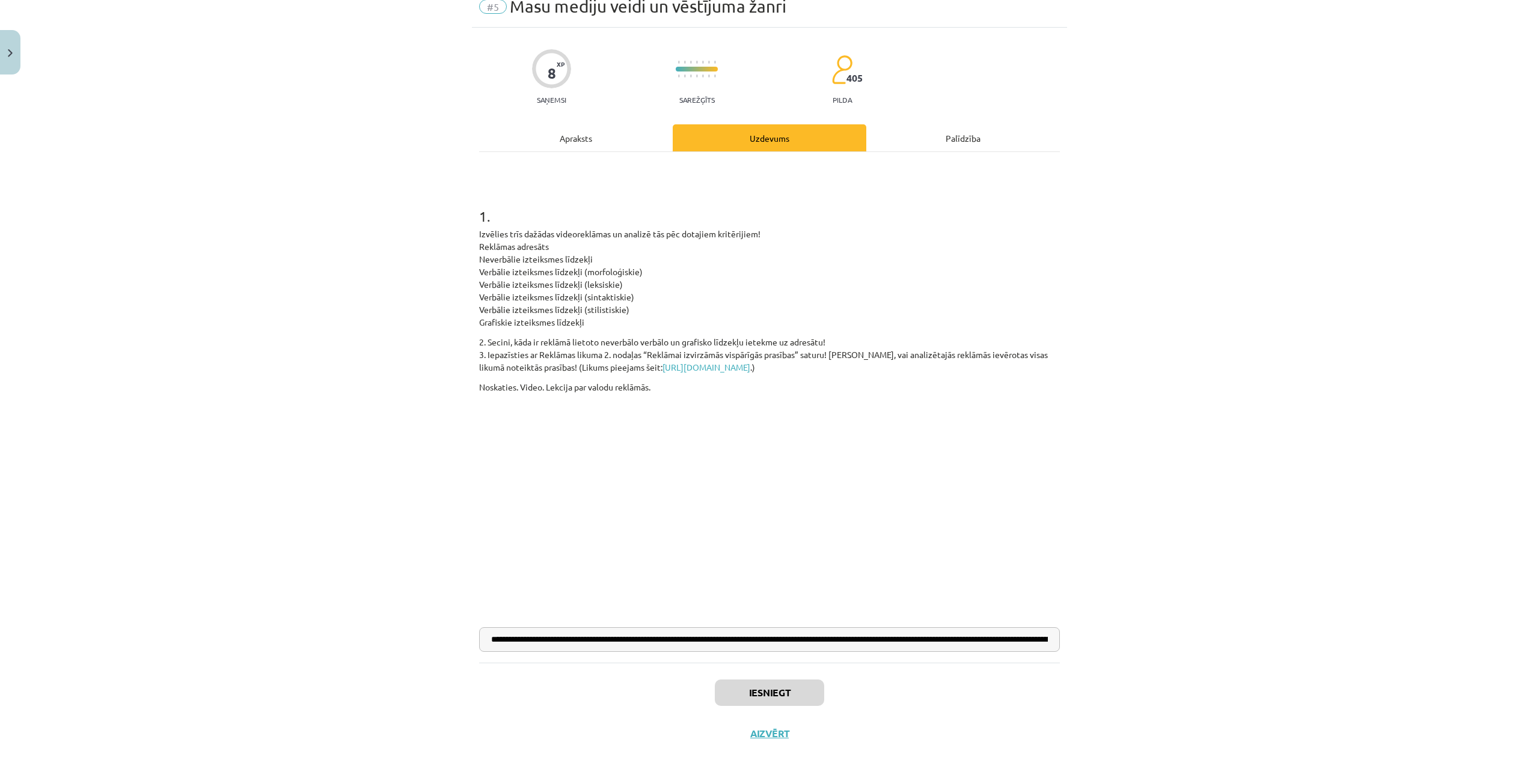
scroll to position [0, 2108]
type input "**********"
click at [761, 694] on button "Iesniegt" at bounding box center [770, 693] width 110 height 26
click at [784, 743] on button "Nākamā nodarbība" at bounding box center [769, 740] width 118 height 28
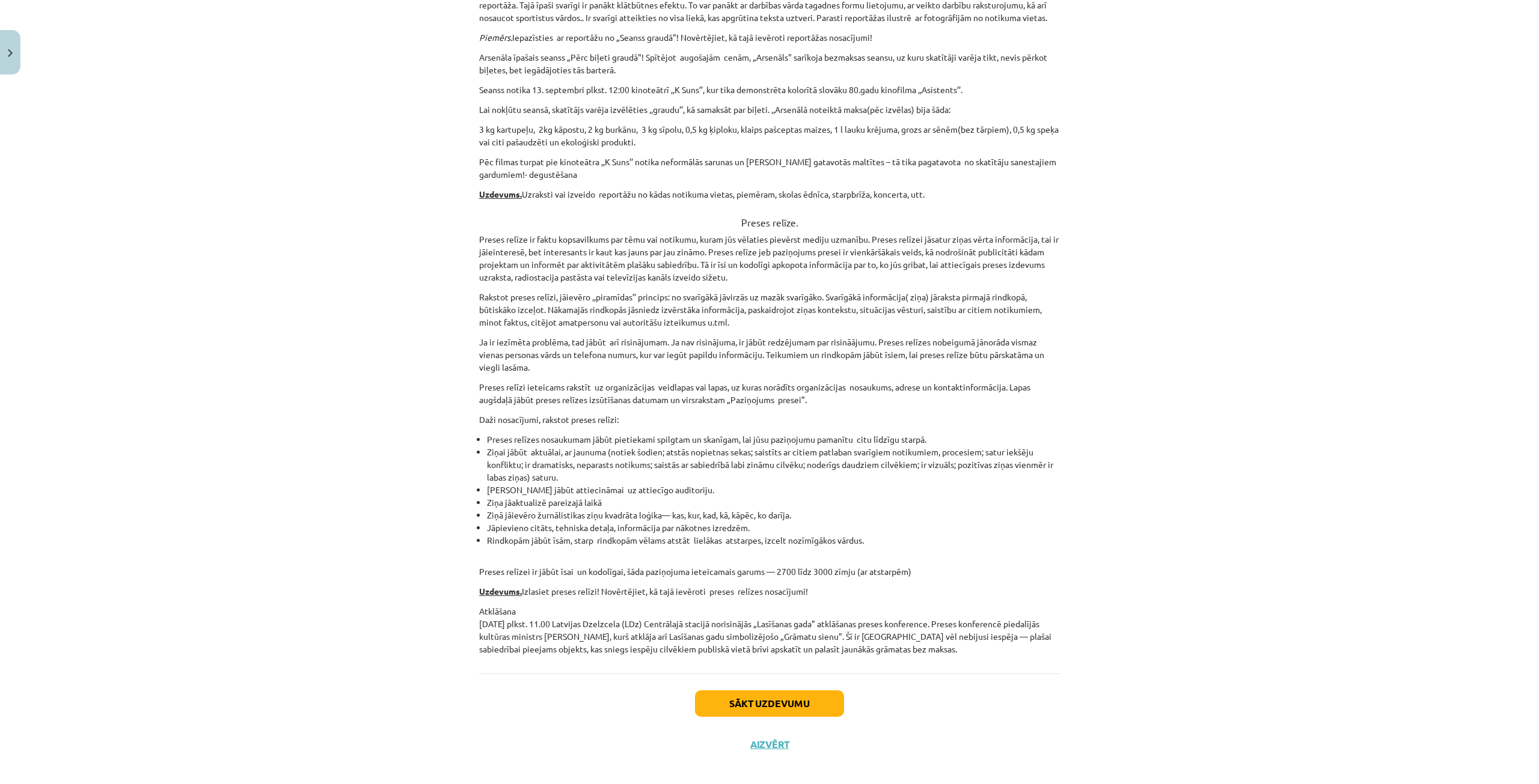
scroll to position [366, 0]
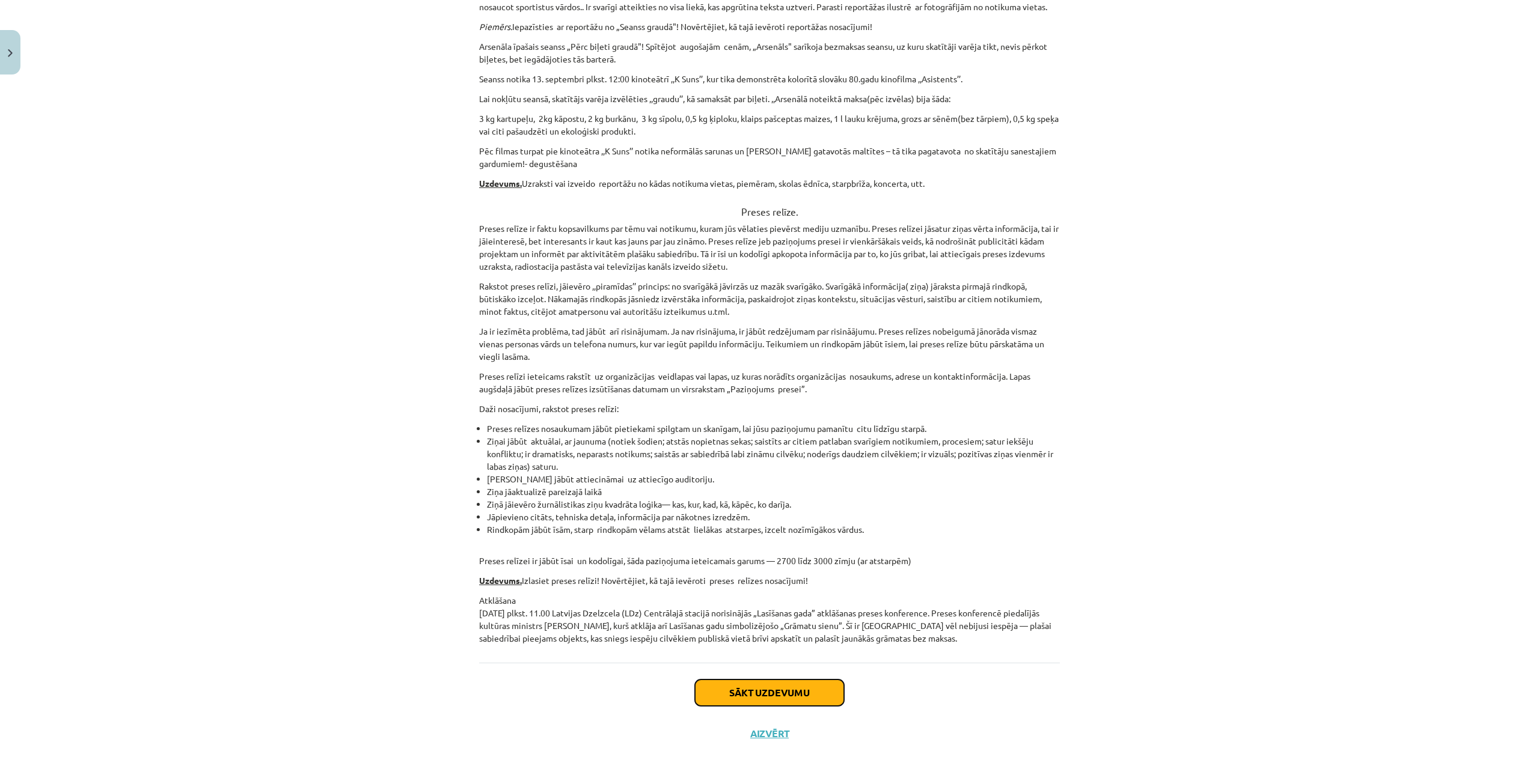
click at [712, 695] on button "Sākt uzdevumu" at bounding box center [770, 693] width 149 height 26
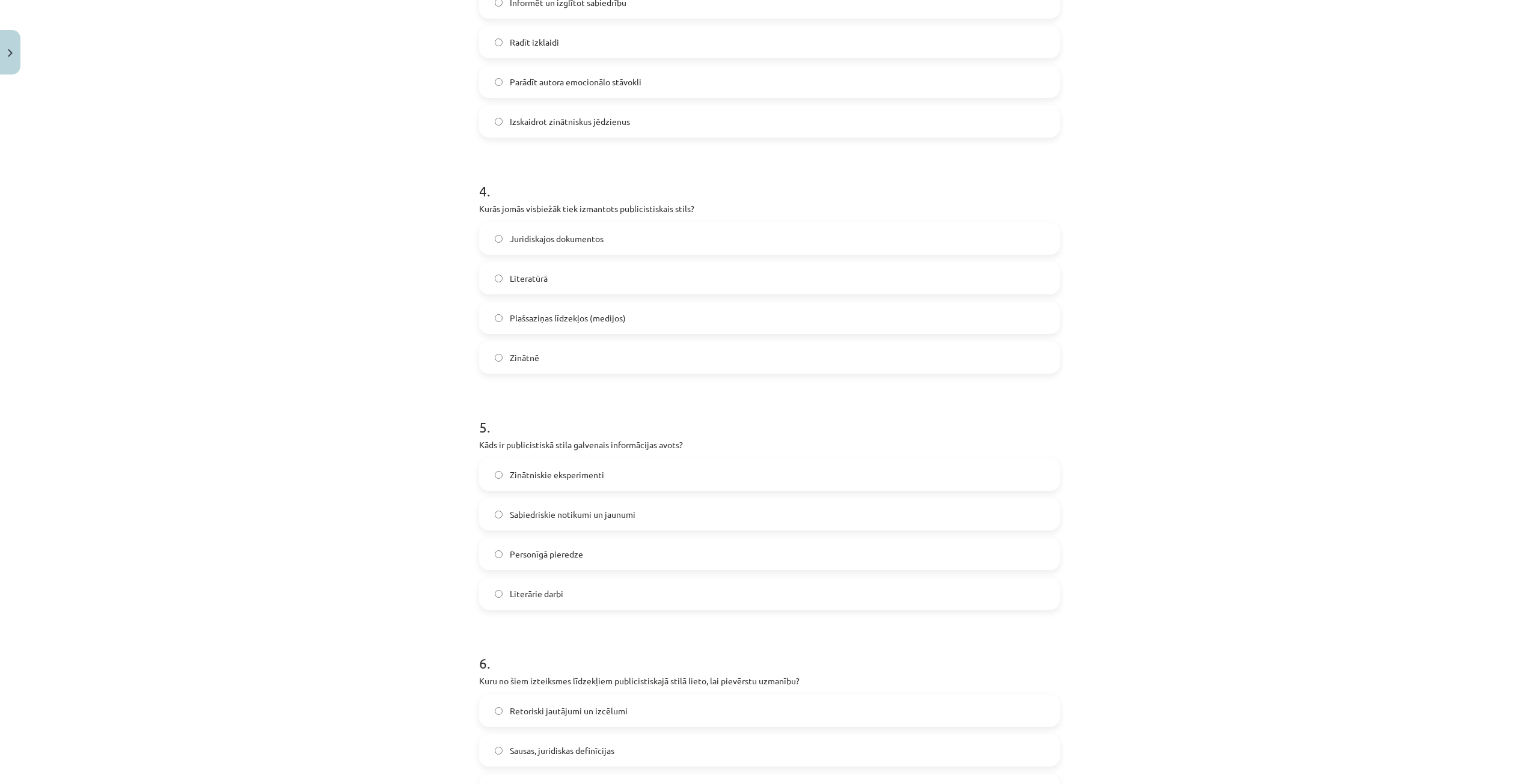
scroll to position [987, 0]
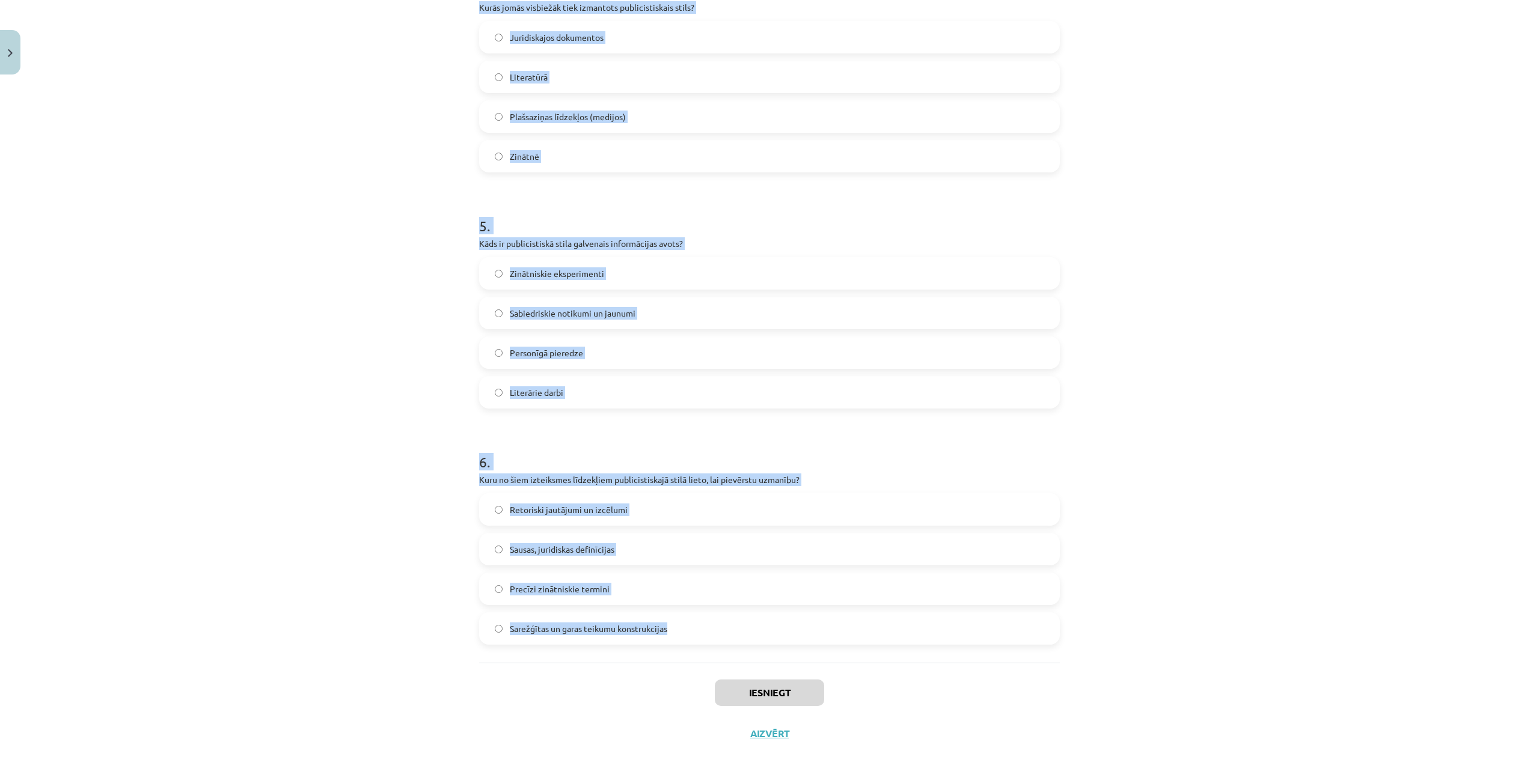
drag, startPoint x: 459, startPoint y: 190, endPoint x: 698, endPoint y: 637, distance: 506.9
click at [698, 637] on div "Mācību tēma: Latviešu valodas i - 10. klases 2. ieskaites mācību materiāls #6 R…" at bounding box center [770, 392] width 1539 height 784
copy form "Kura no šīm iezīmēm nav raksturīga publicistiskajam stilam? Objektivitāte Emoci…"
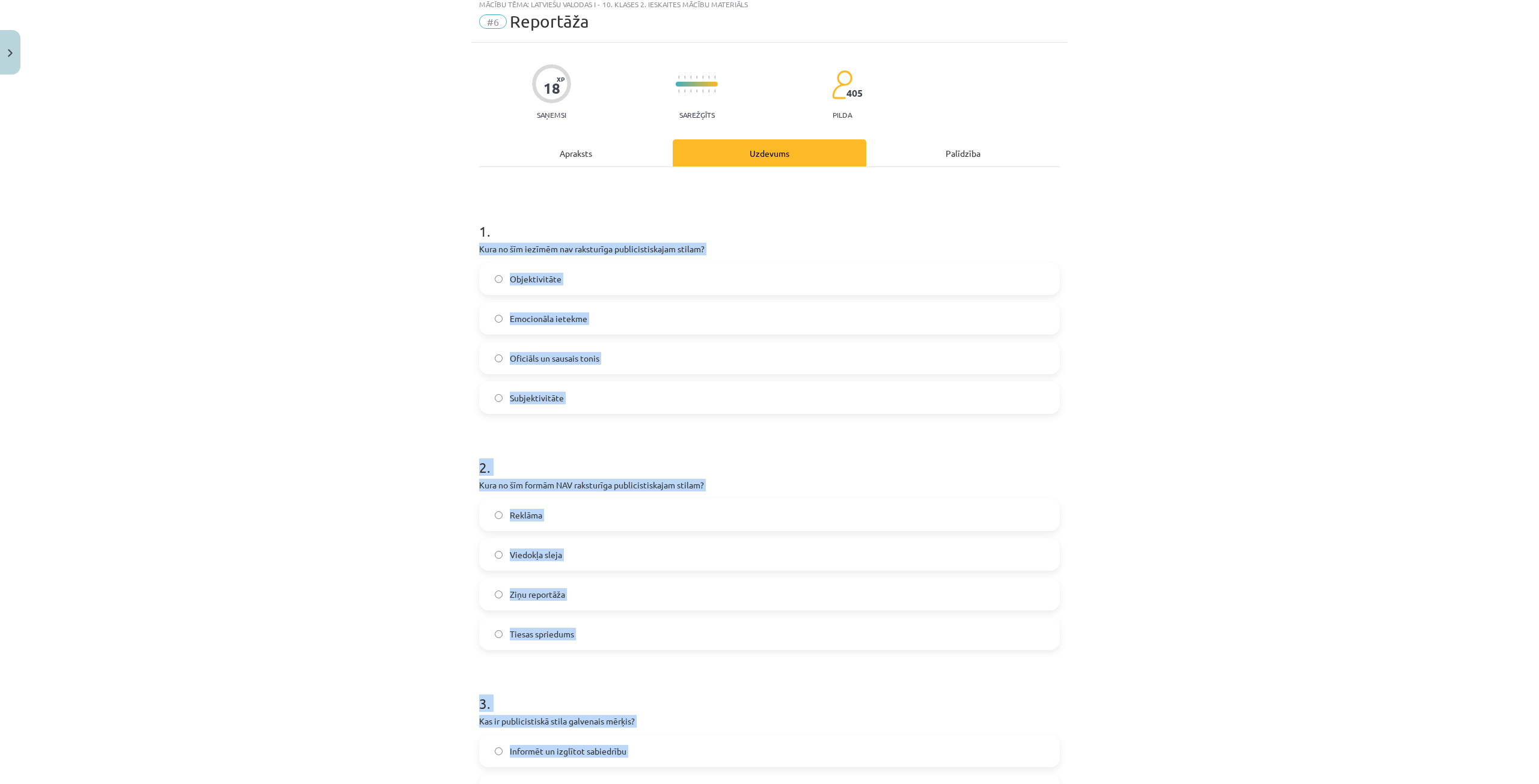
scroll to position [0, 0]
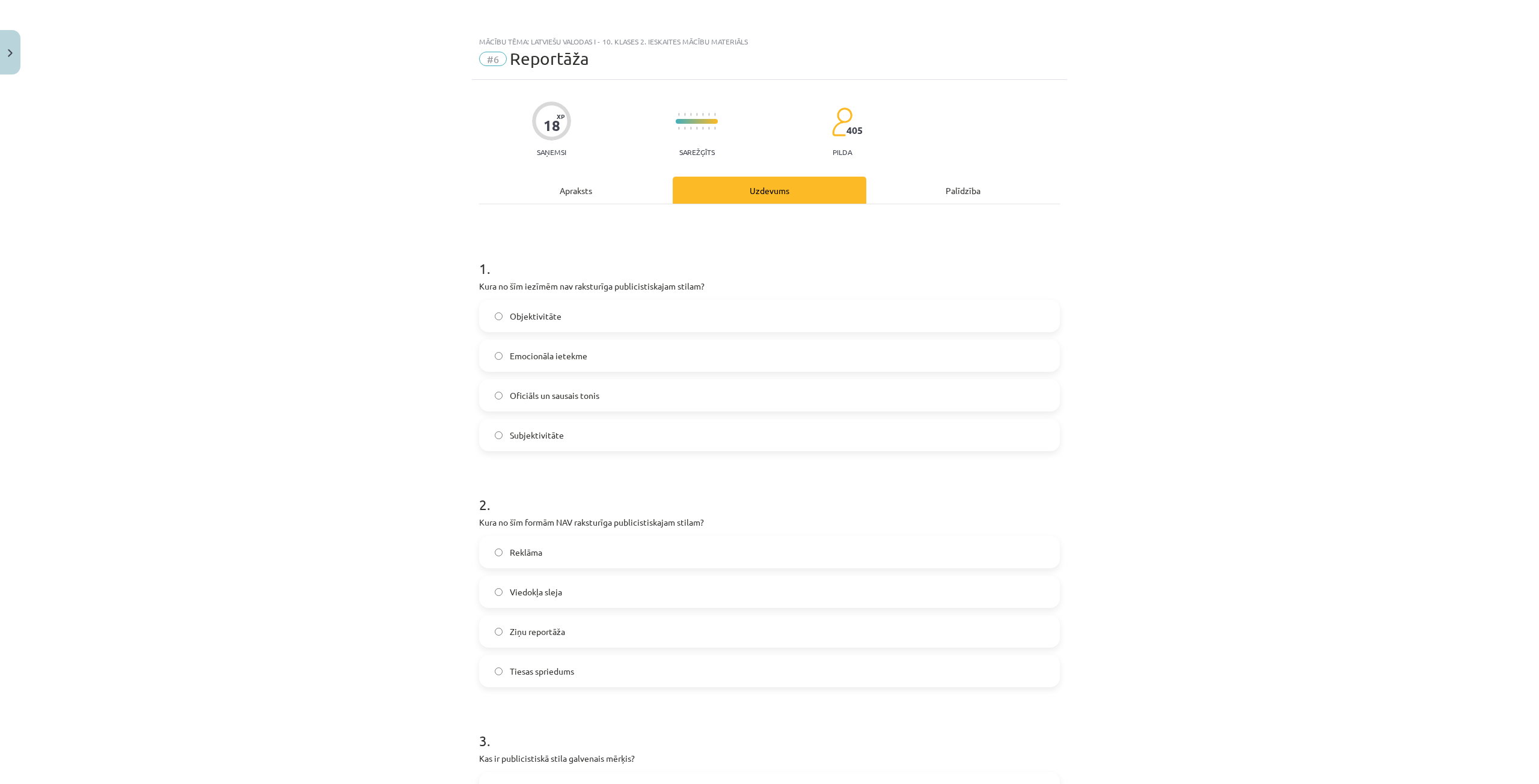
click at [754, 270] on h1 "1 ." at bounding box center [769, 258] width 580 height 37
click at [620, 395] on label "Oficiāls un sausais tonis" at bounding box center [770, 395] width 578 height 30
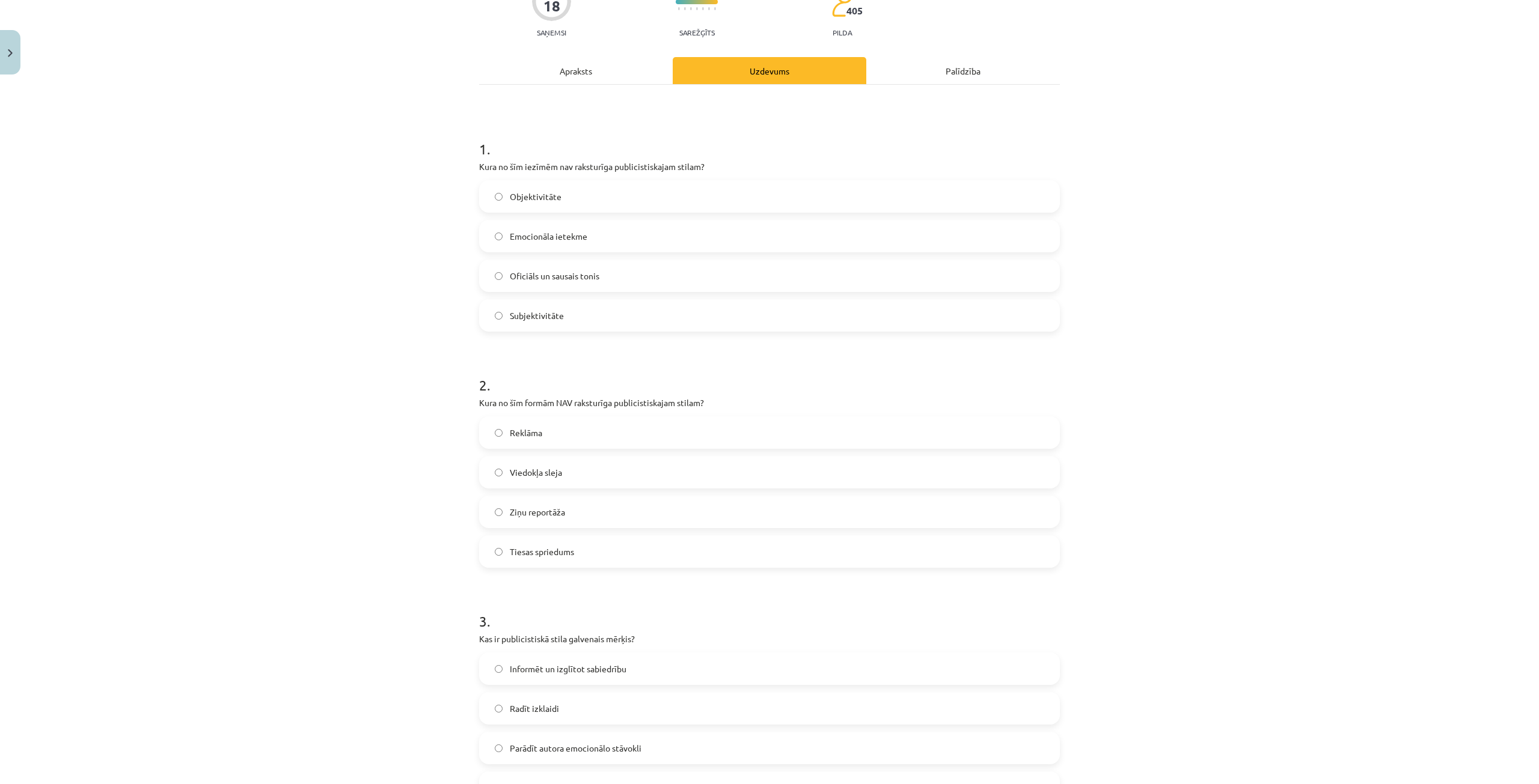
scroll to position [120, 0]
click at [613, 556] on label "Tiesas spriedums" at bounding box center [770, 551] width 578 height 30
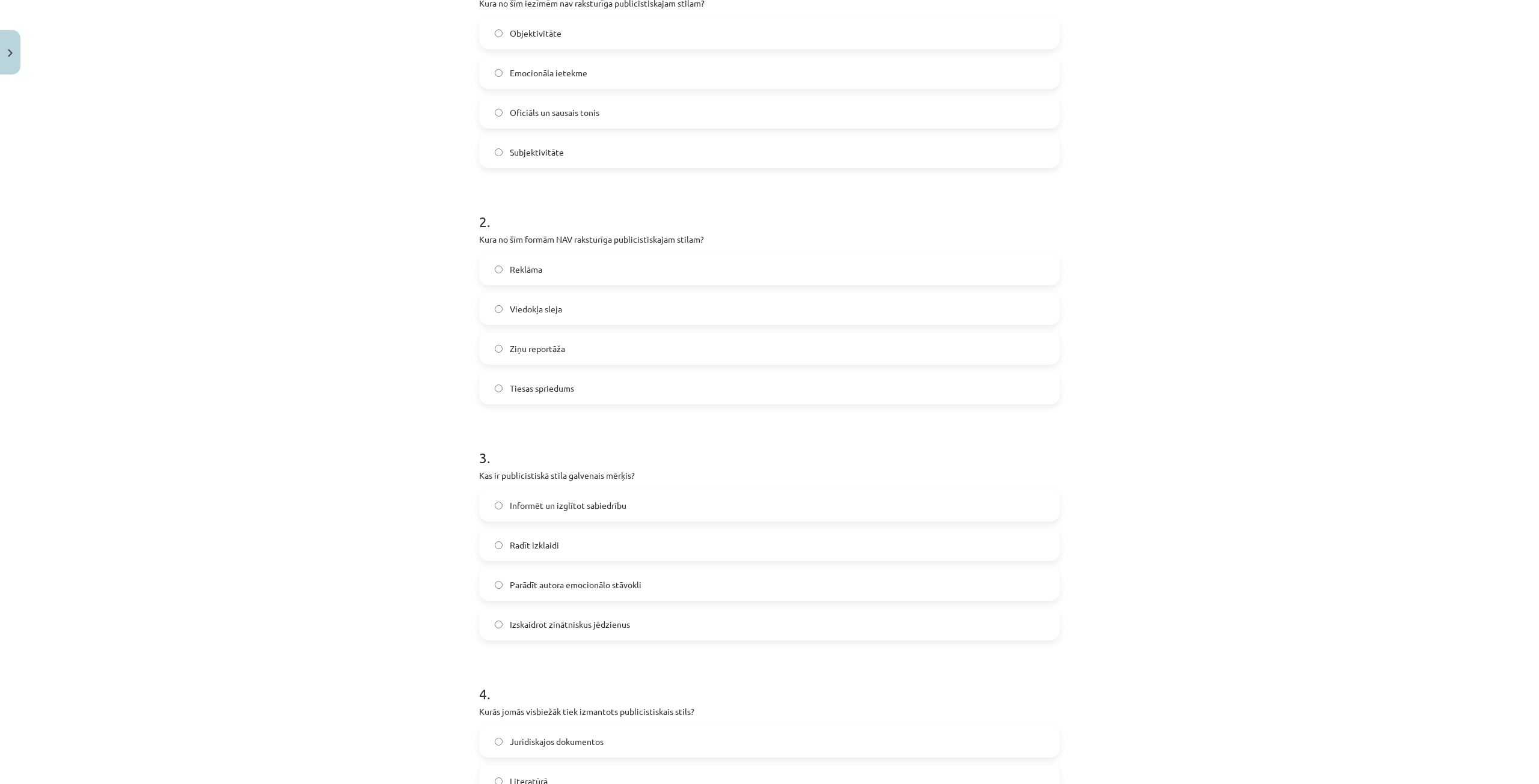
scroll to position [301, 0]
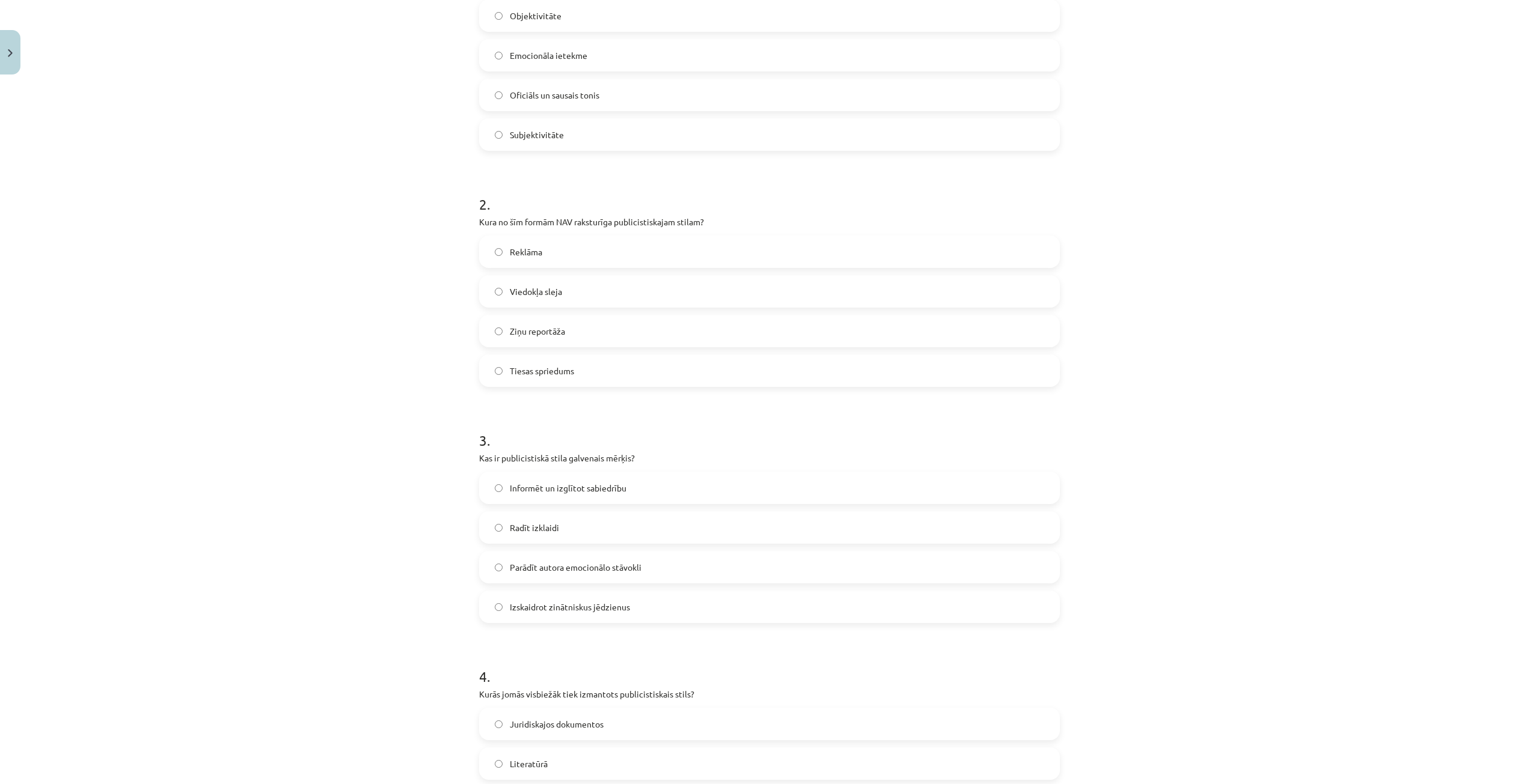
click at [657, 484] on label "Informēt un izglītot sabiedrību" at bounding box center [770, 487] width 578 height 30
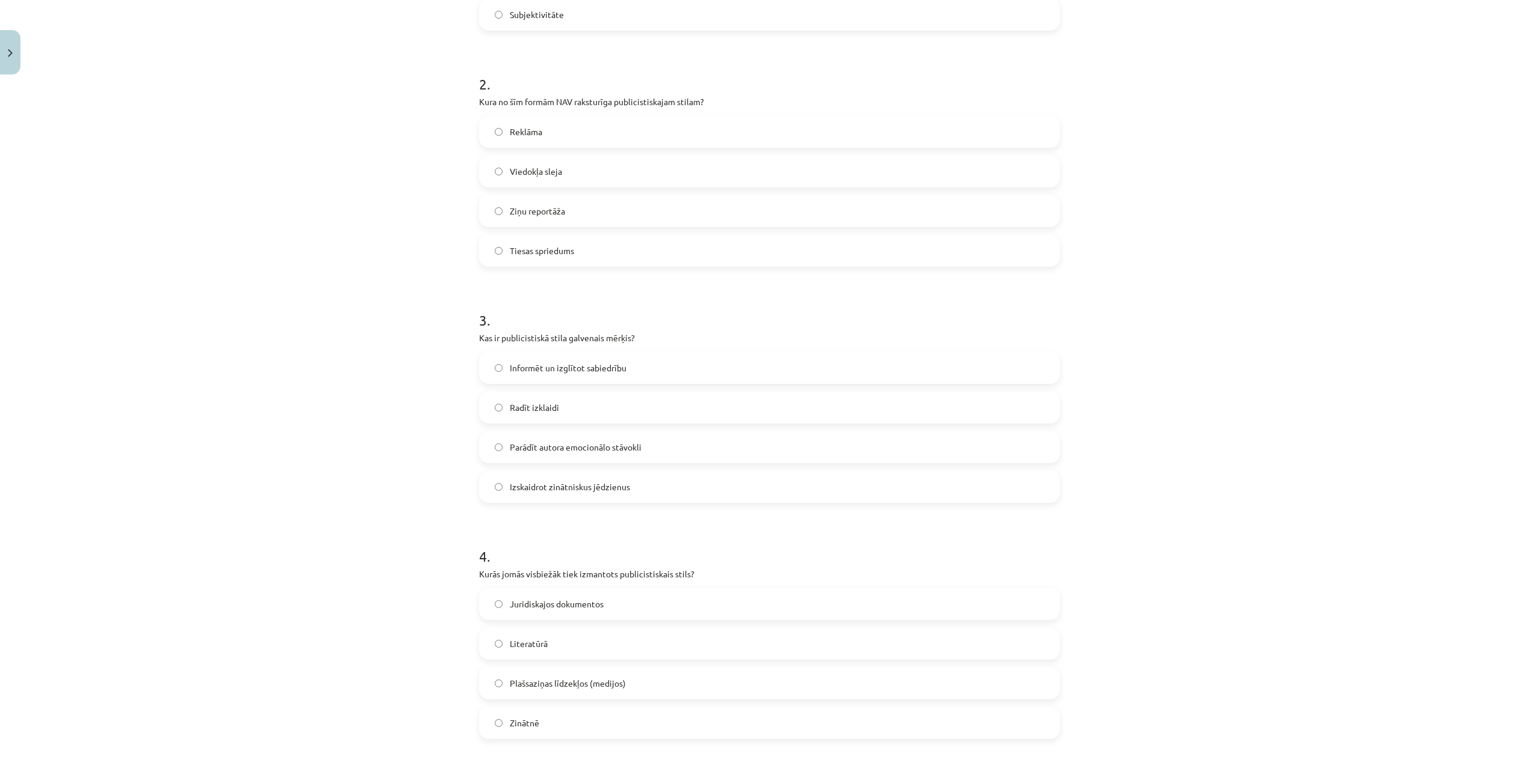
scroll to position [541, 0]
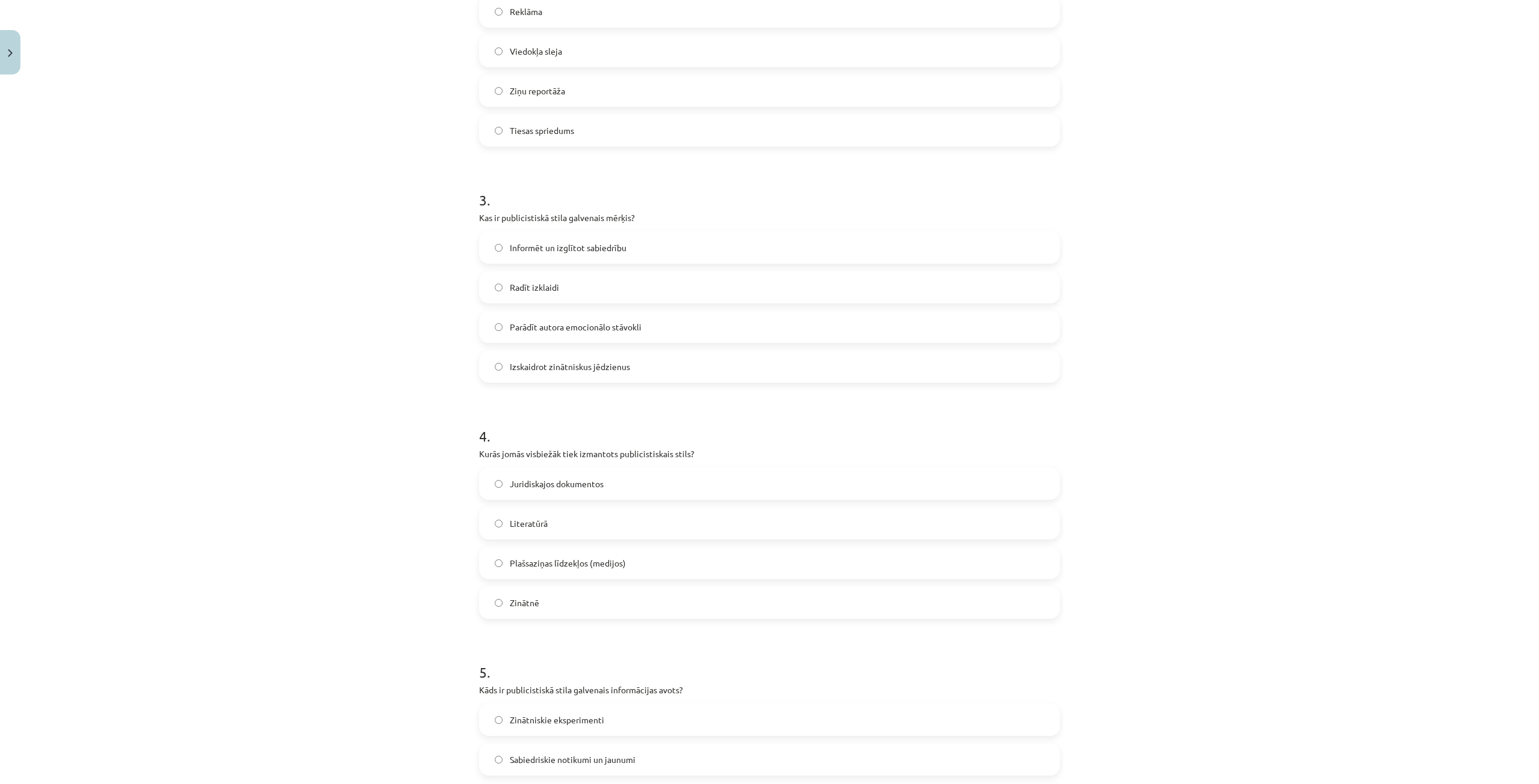
click at [670, 567] on label "Plašsaziņas līdzekļos (medijos)" at bounding box center [770, 563] width 578 height 30
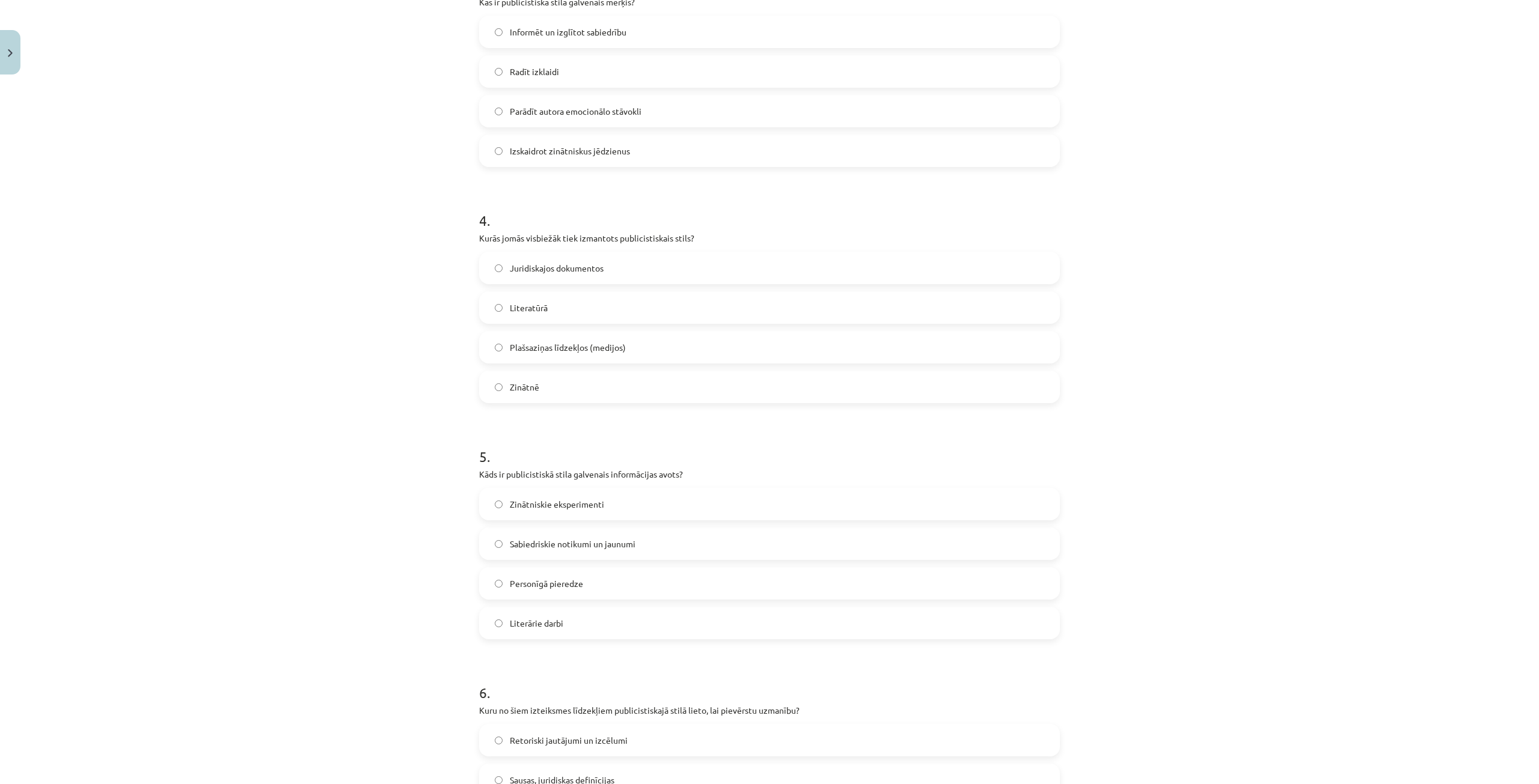
scroll to position [781, 0]
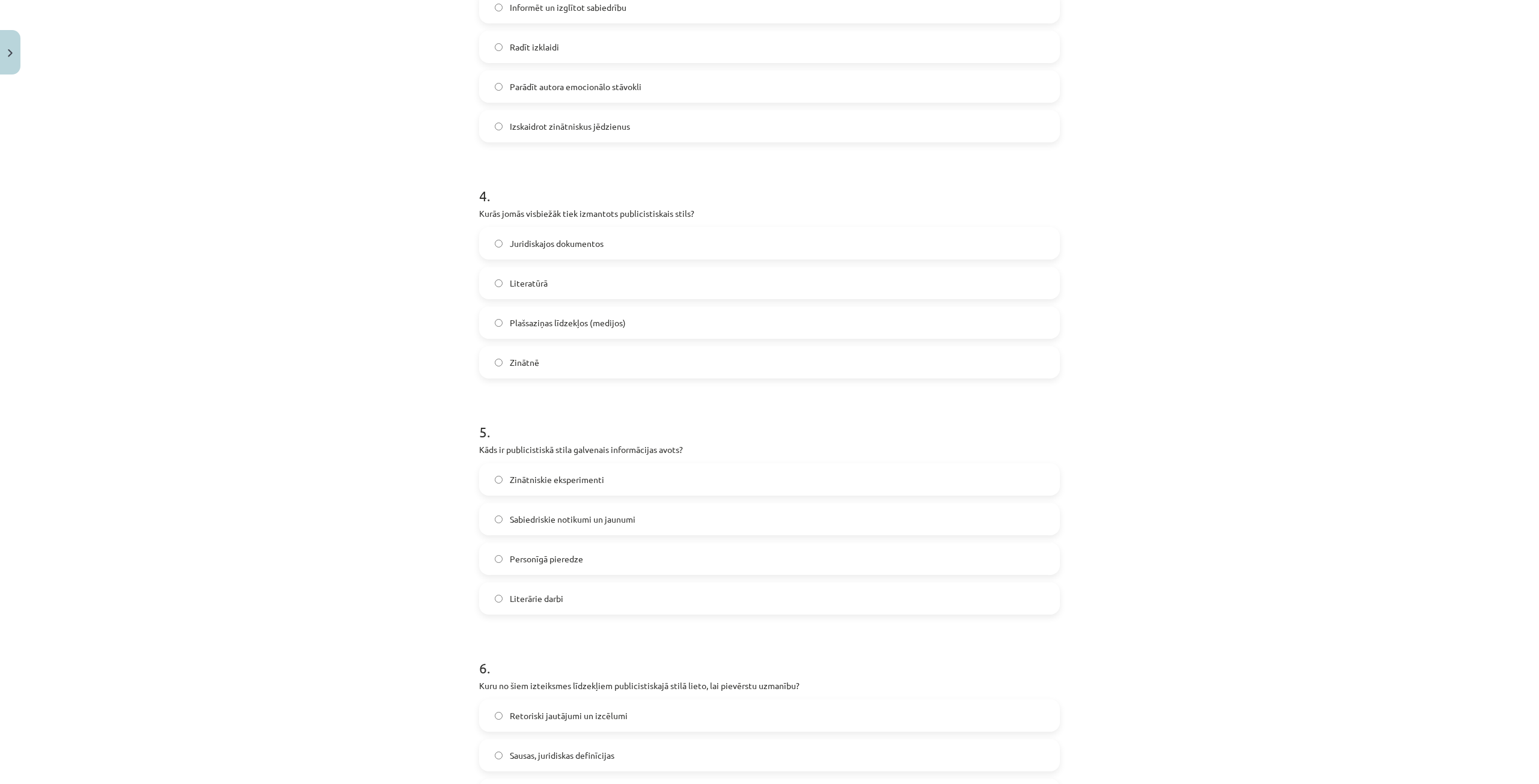
click at [659, 517] on label "Sabiedriskie notikumi un jaunumi" at bounding box center [770, 519] width 578 height 30
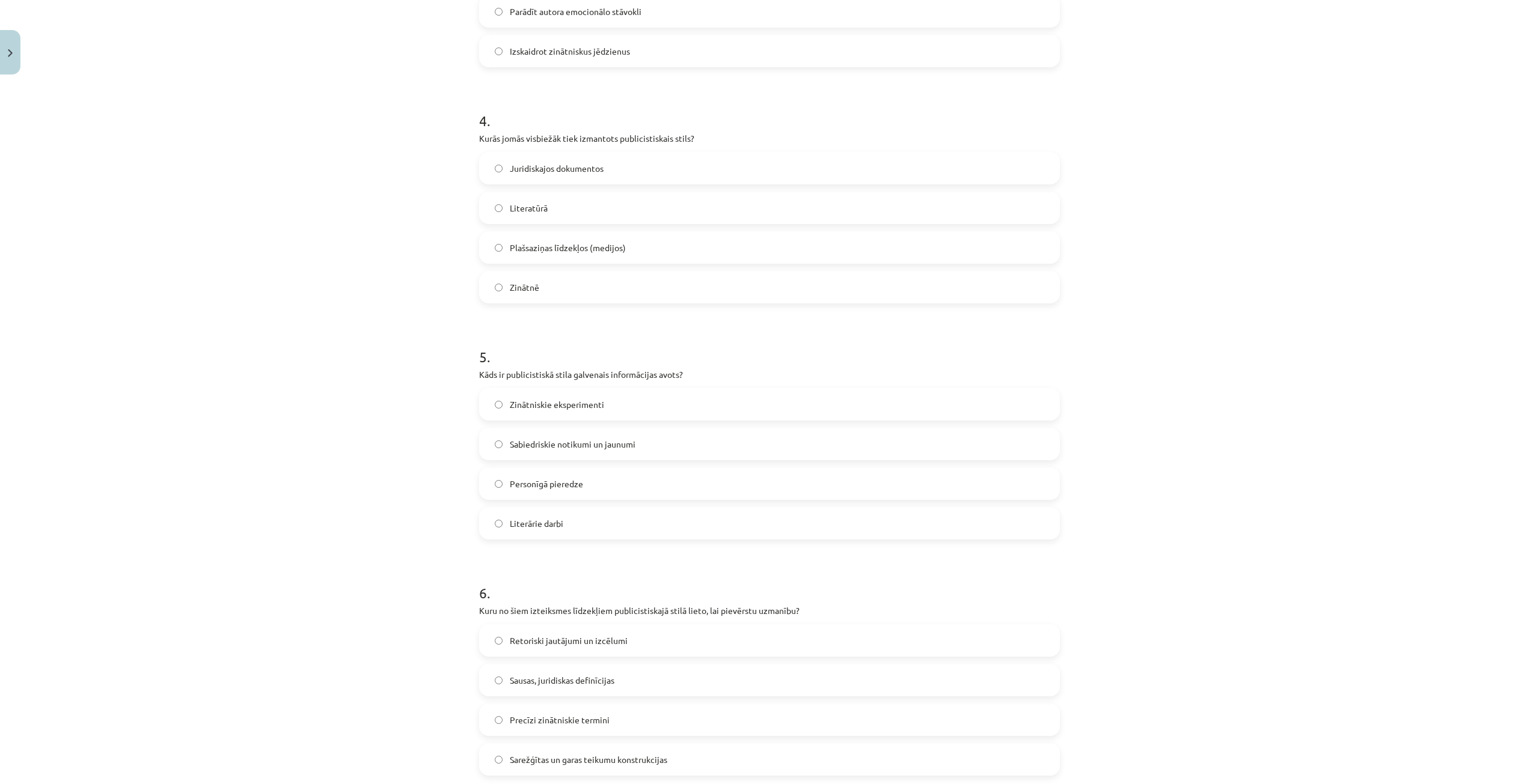
scroll to position [962, 0]
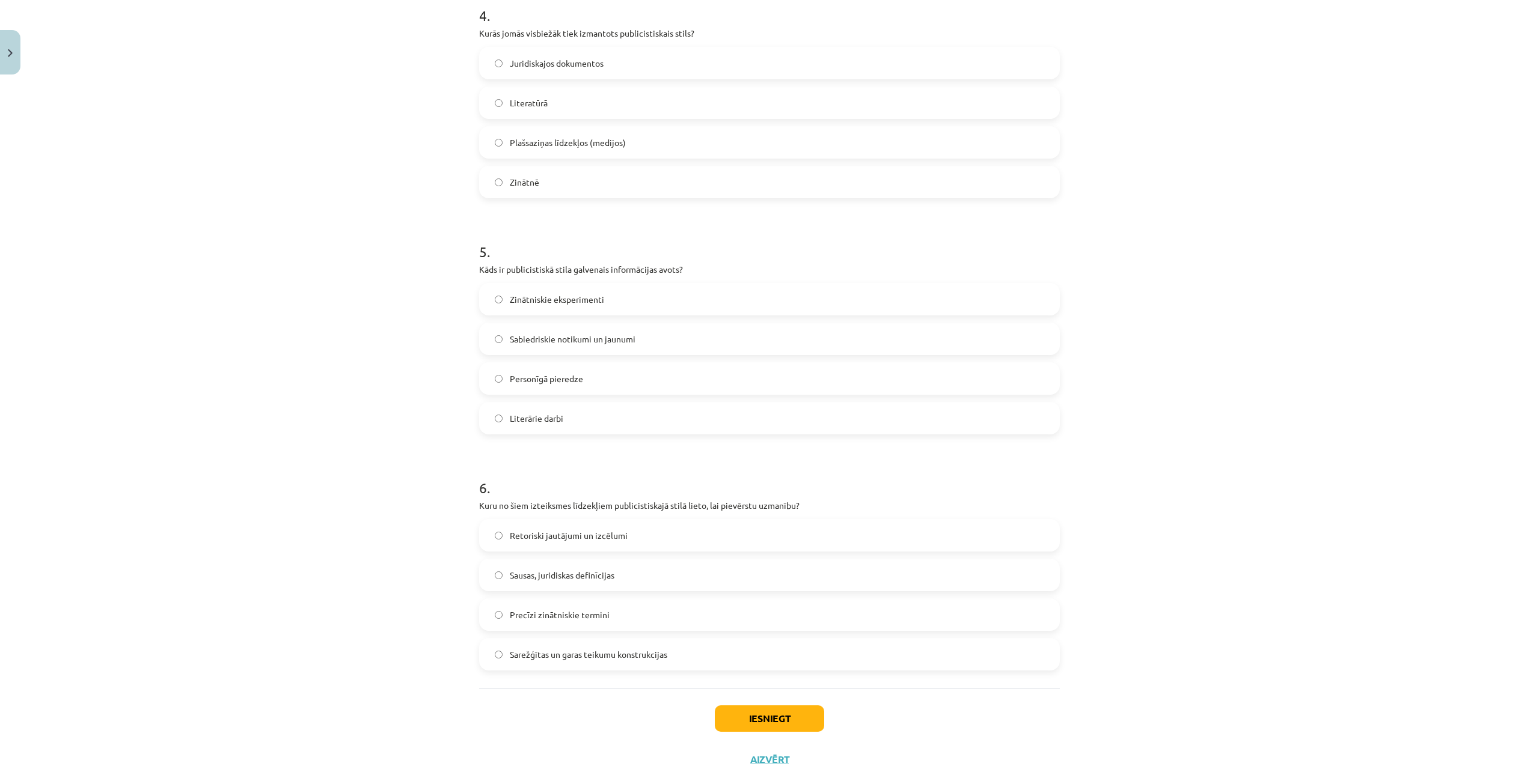
click at [630, 535] on label "Retoriski jautājumi un izcēlumi" at bounding box center [770, 535] width 578 height 30
click at [728, 710] on button "Iesniegt" at bounding box center [770, 718] width 110 height 26
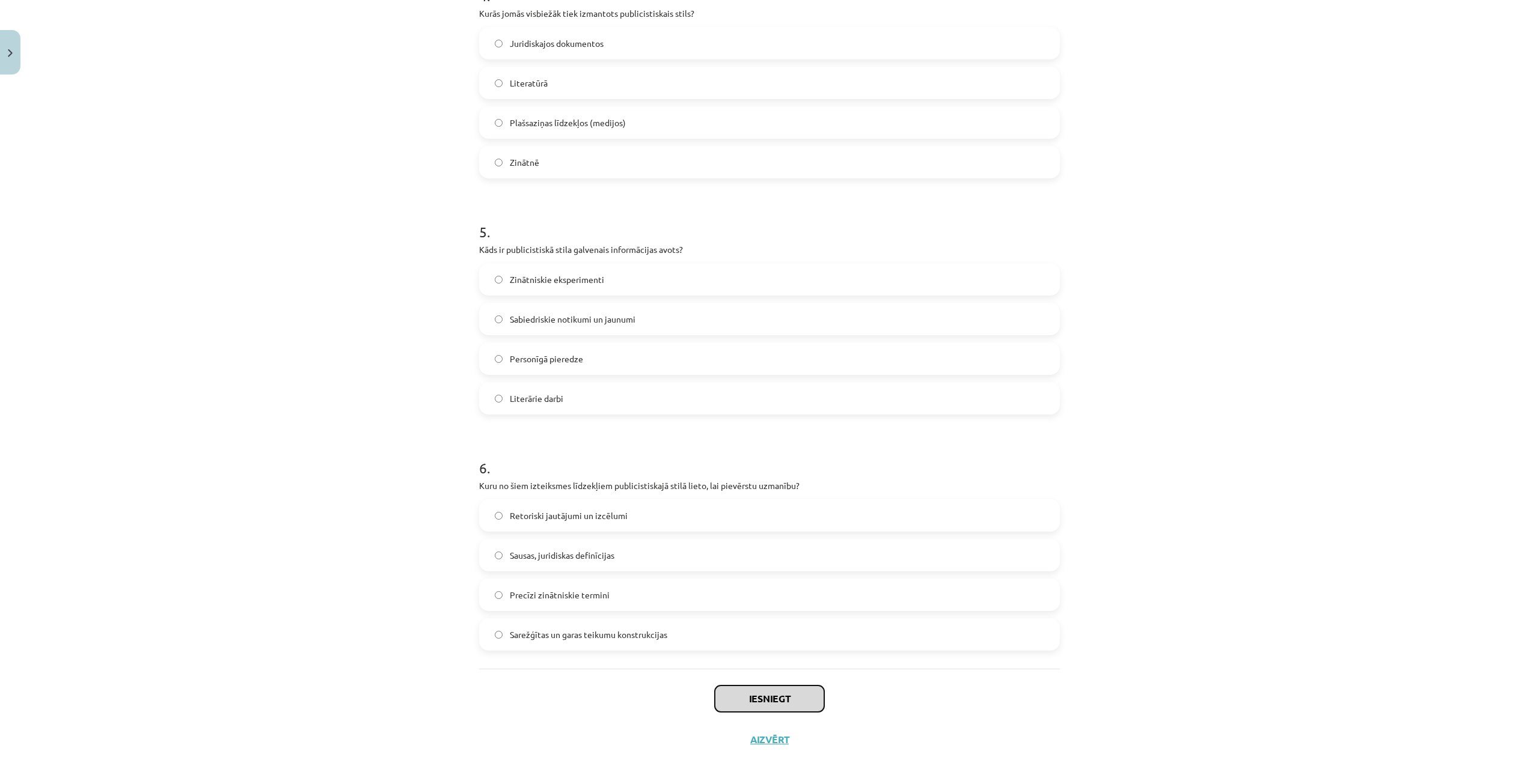
scroll to position [987, 0]
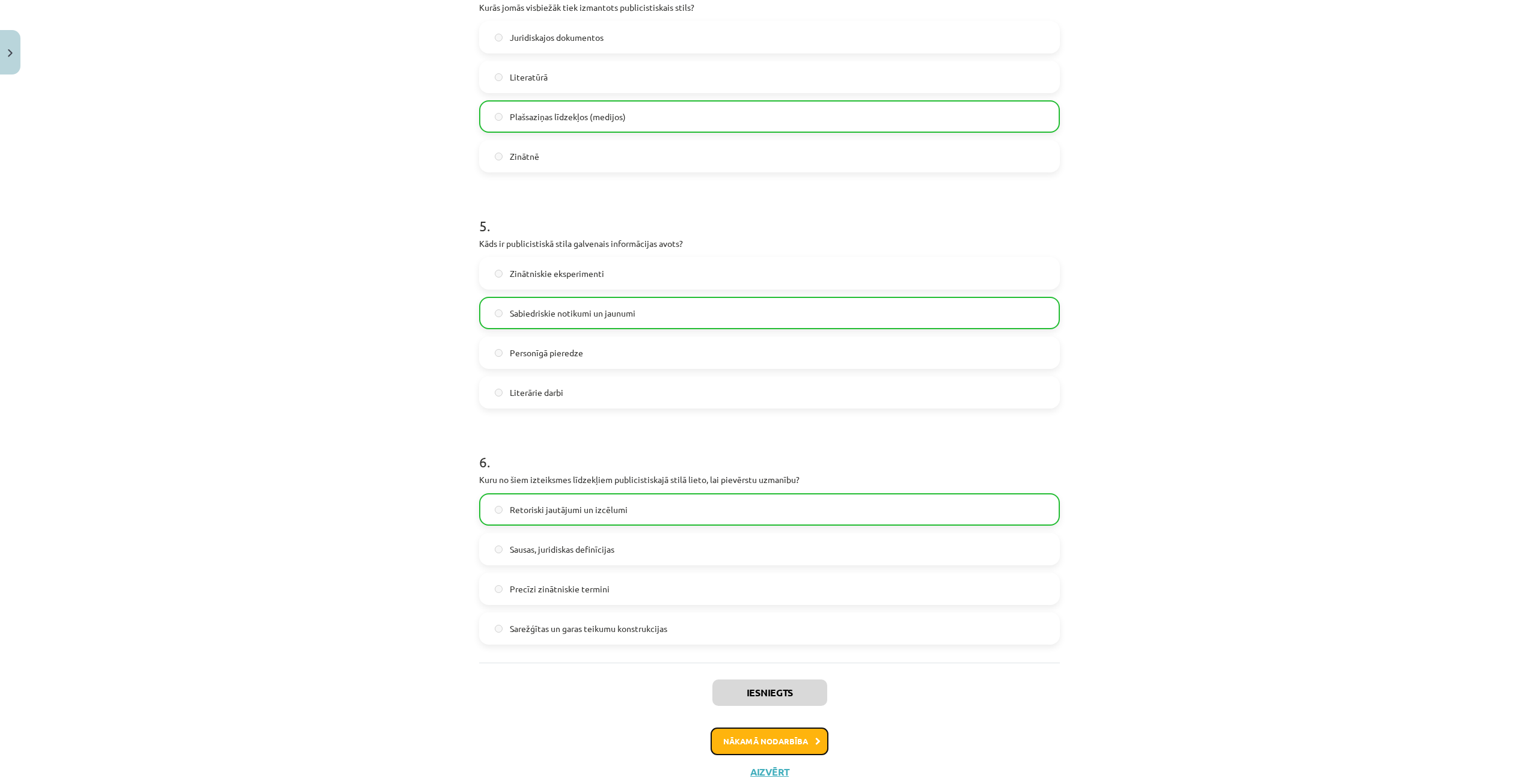
click at [758, 749] on button "Nākamā nodarbība" at bounding box center [769, 741] width 118 height 28
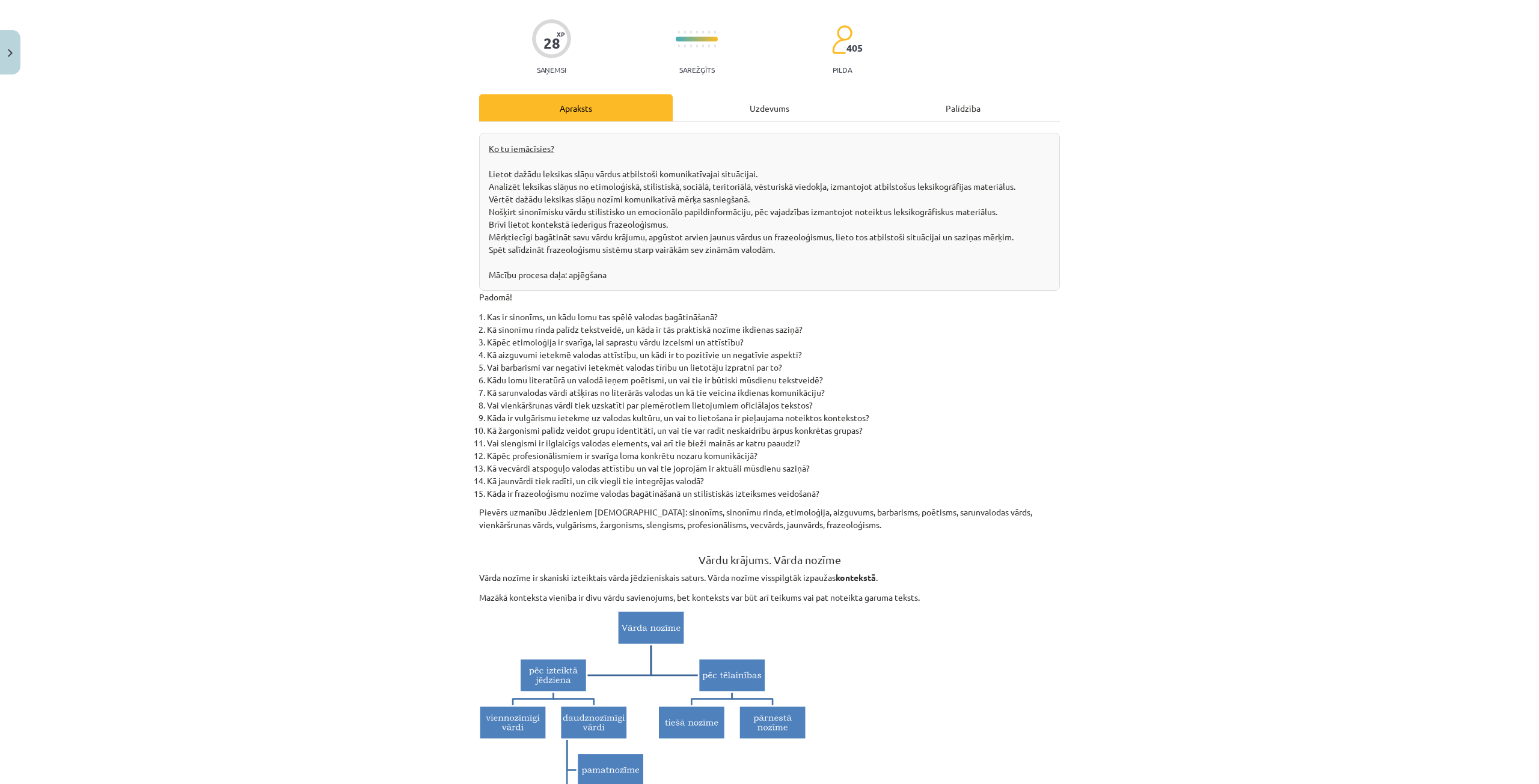
scroll to position [30, 0]
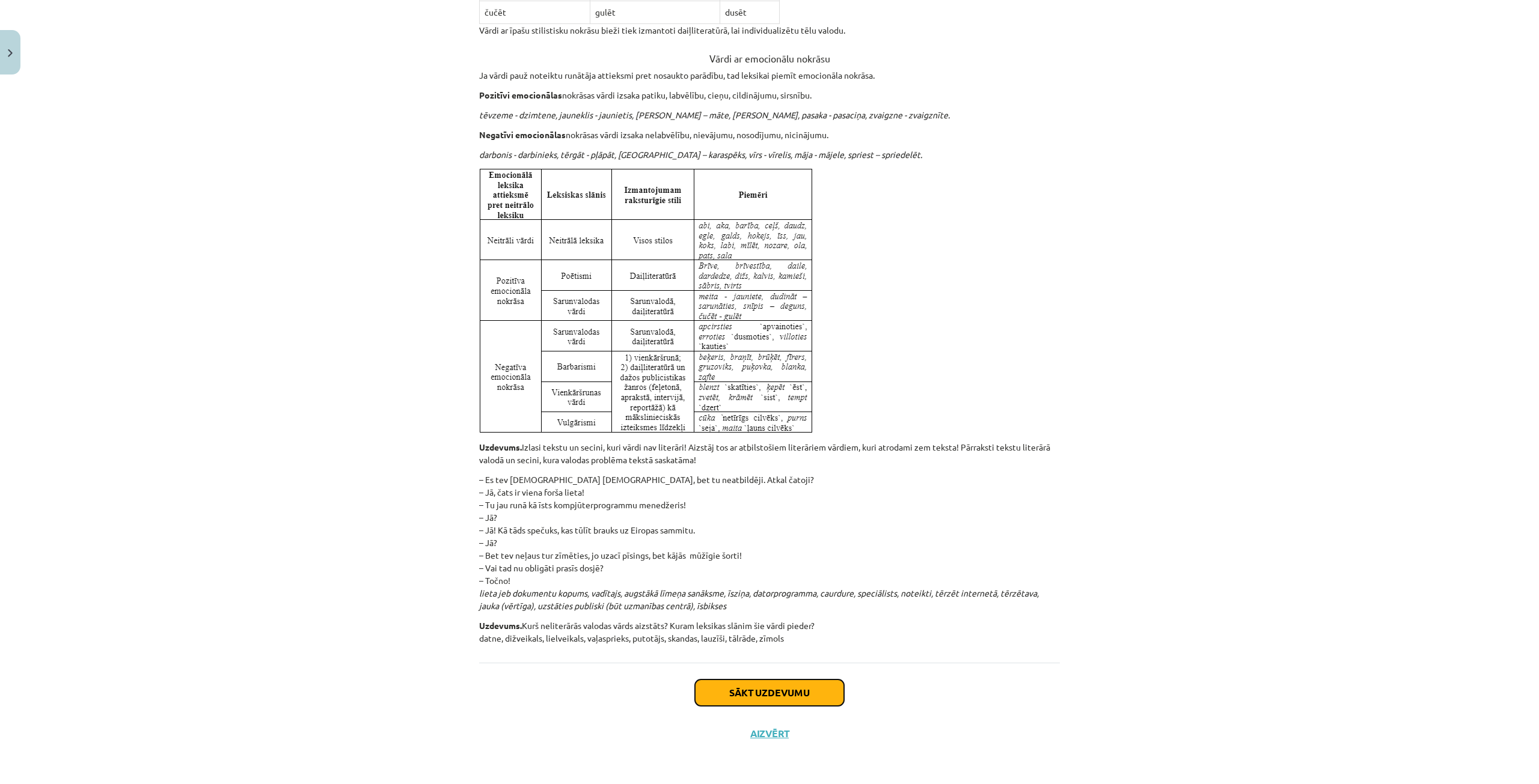
click at [743, 689] on button "Sākt uzdevumu" at bounding box center [770, 693] width 149 height 26
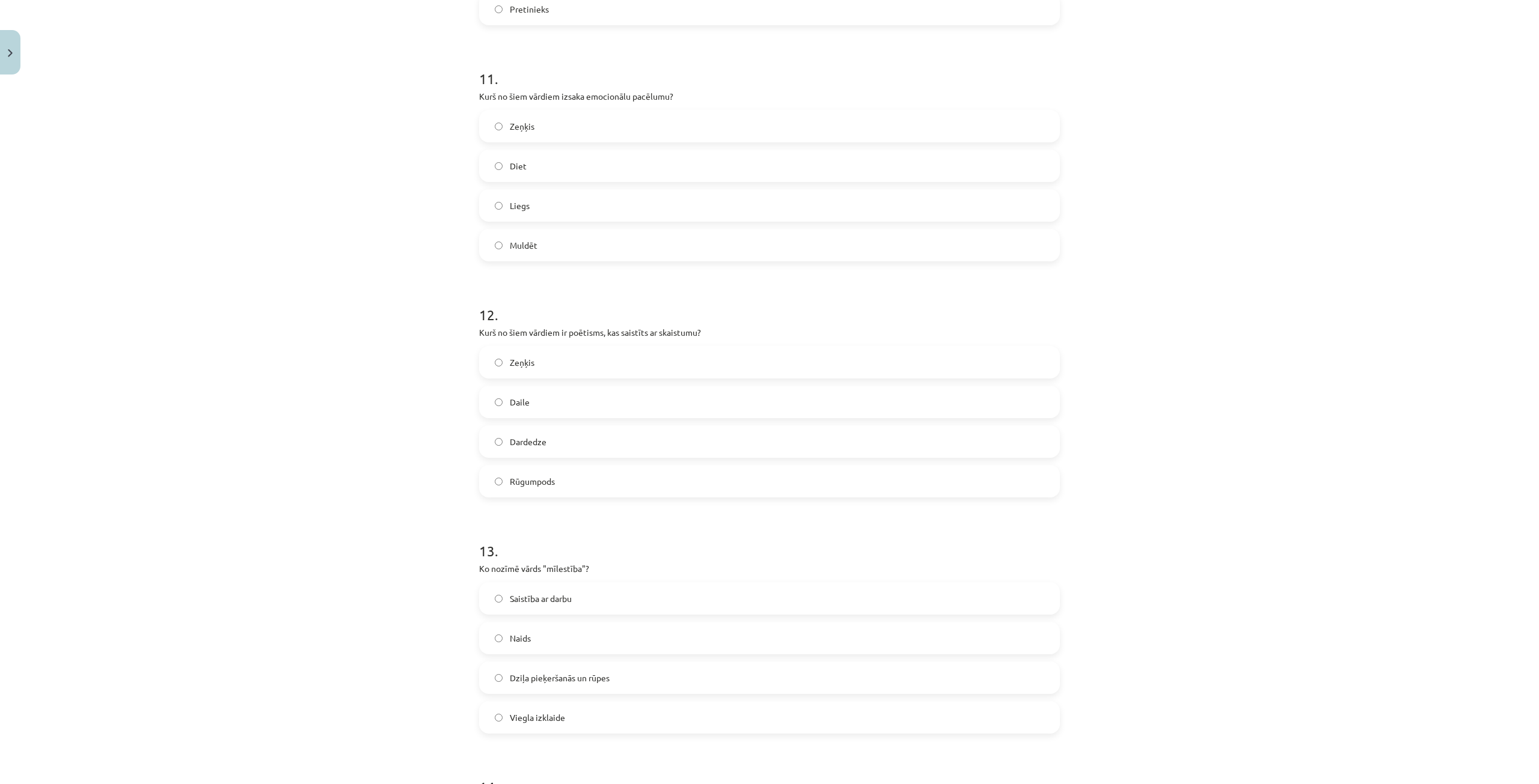
scroll to position [2876, 0]
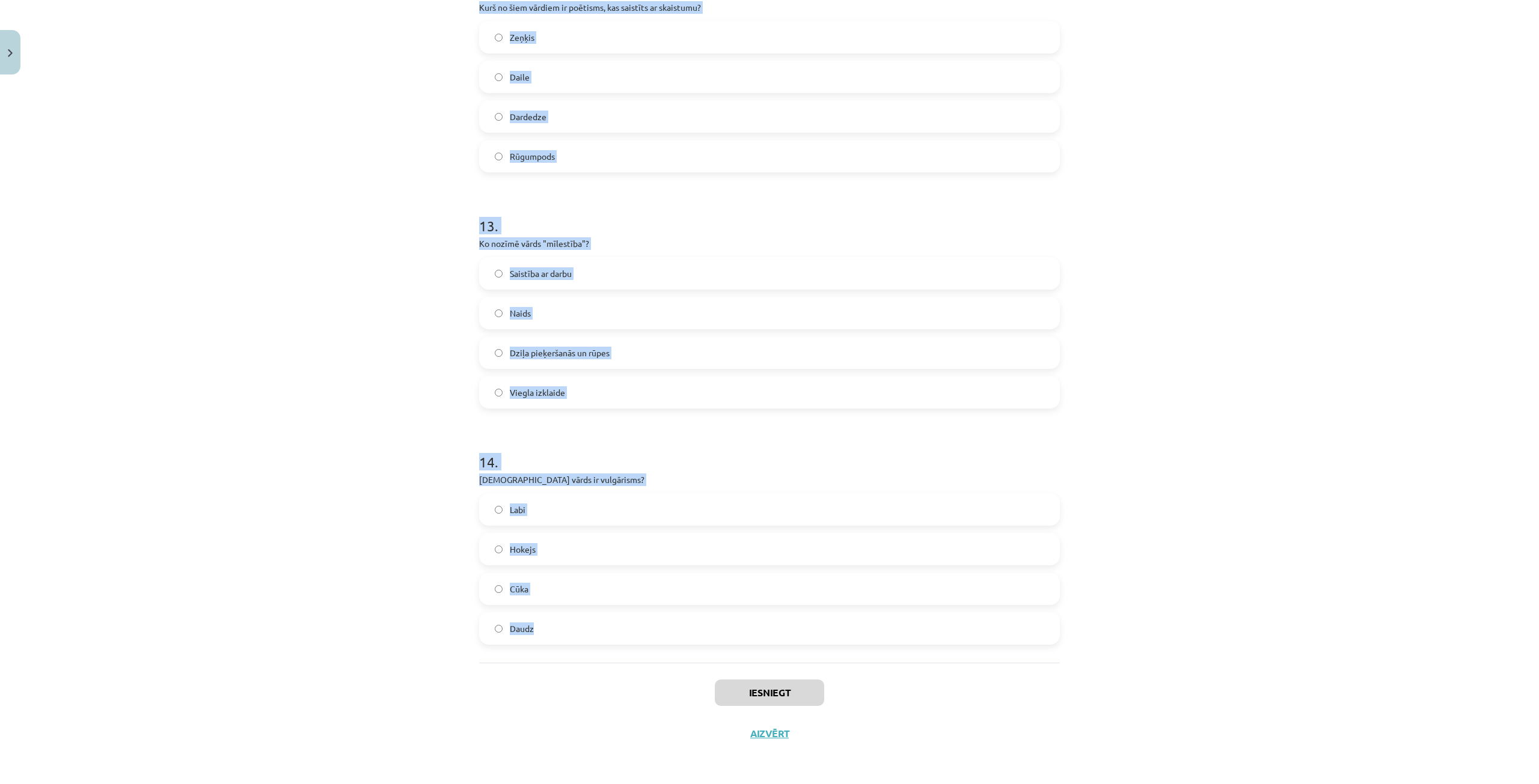
drag, startPoint x: 425, startPoint y: 224, endPoint x: 613, endPoint y: 658, distance: 473.0
click at [613, 658] on div "Mācību tēma: Latviešu valodas i - 10. klases 2. ieskaites mācību materiāls #7 M…" at bounding box center [770, 392] width 1539 height 784
copy form "1 . Kurš vārds ir līdzīgs nozīmes vārdam "dzirdēt"? Svinēt Redzēt Klausīties Zī…"
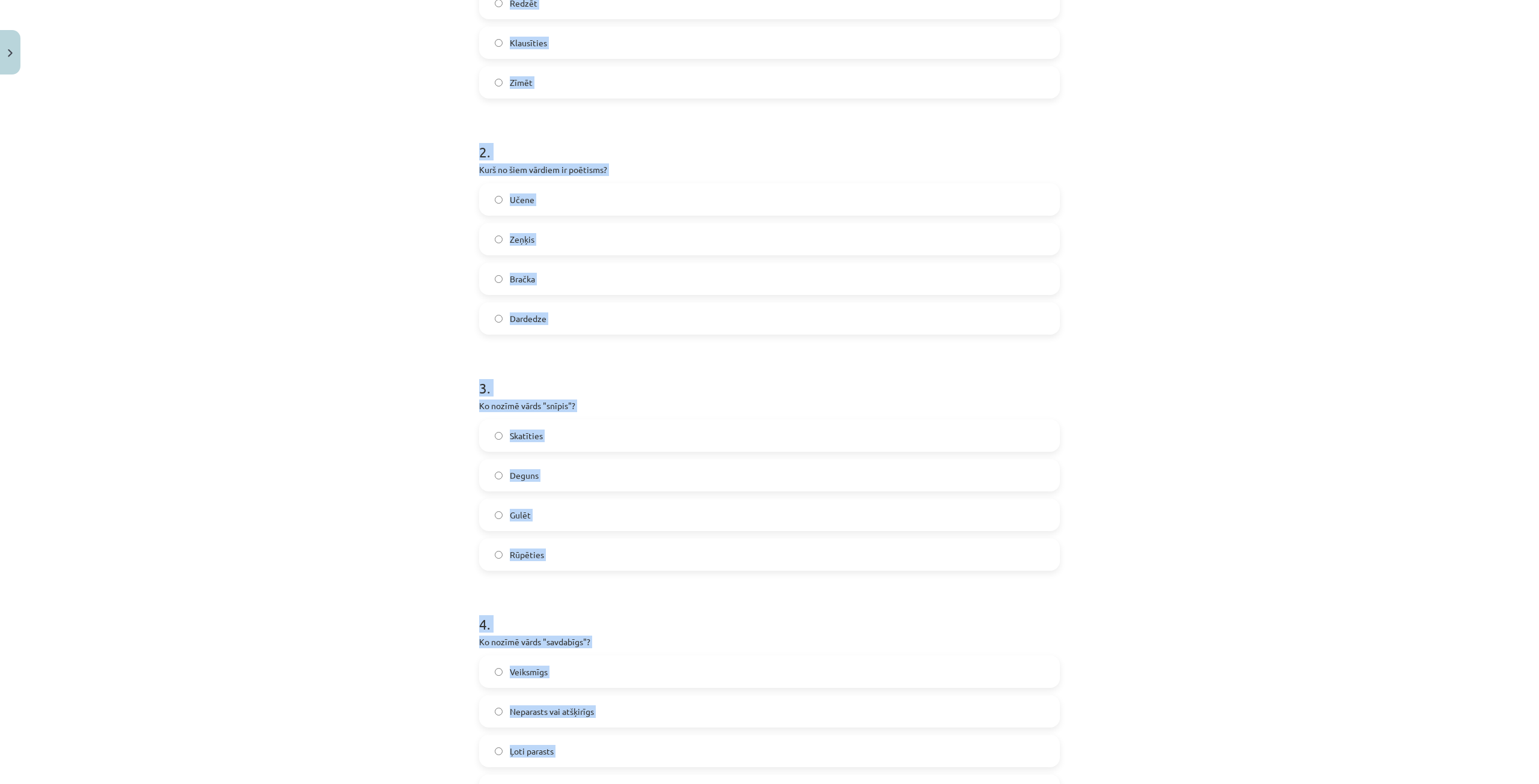
scroll to position [0, 0]
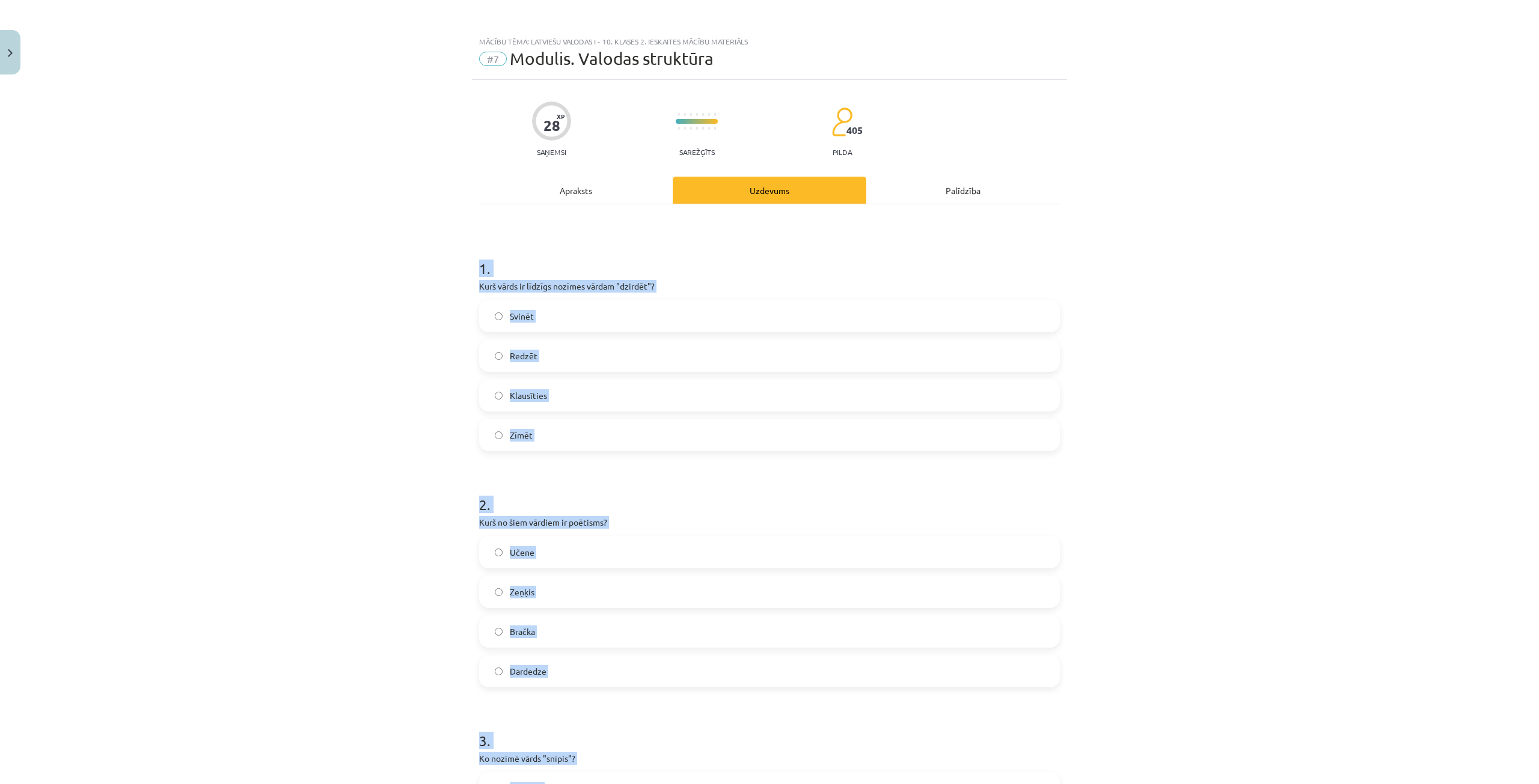
click at [752, 275] on h1 "1 ." at bounding box center [769, 258] width 580 height 37
click at [721, 274] on h1 "1 ." at bounding box center [769, 258] width 580 height 37
click at [721, 275] on h1 "1 ." at bounding box center [769, 258] width 580 height 37
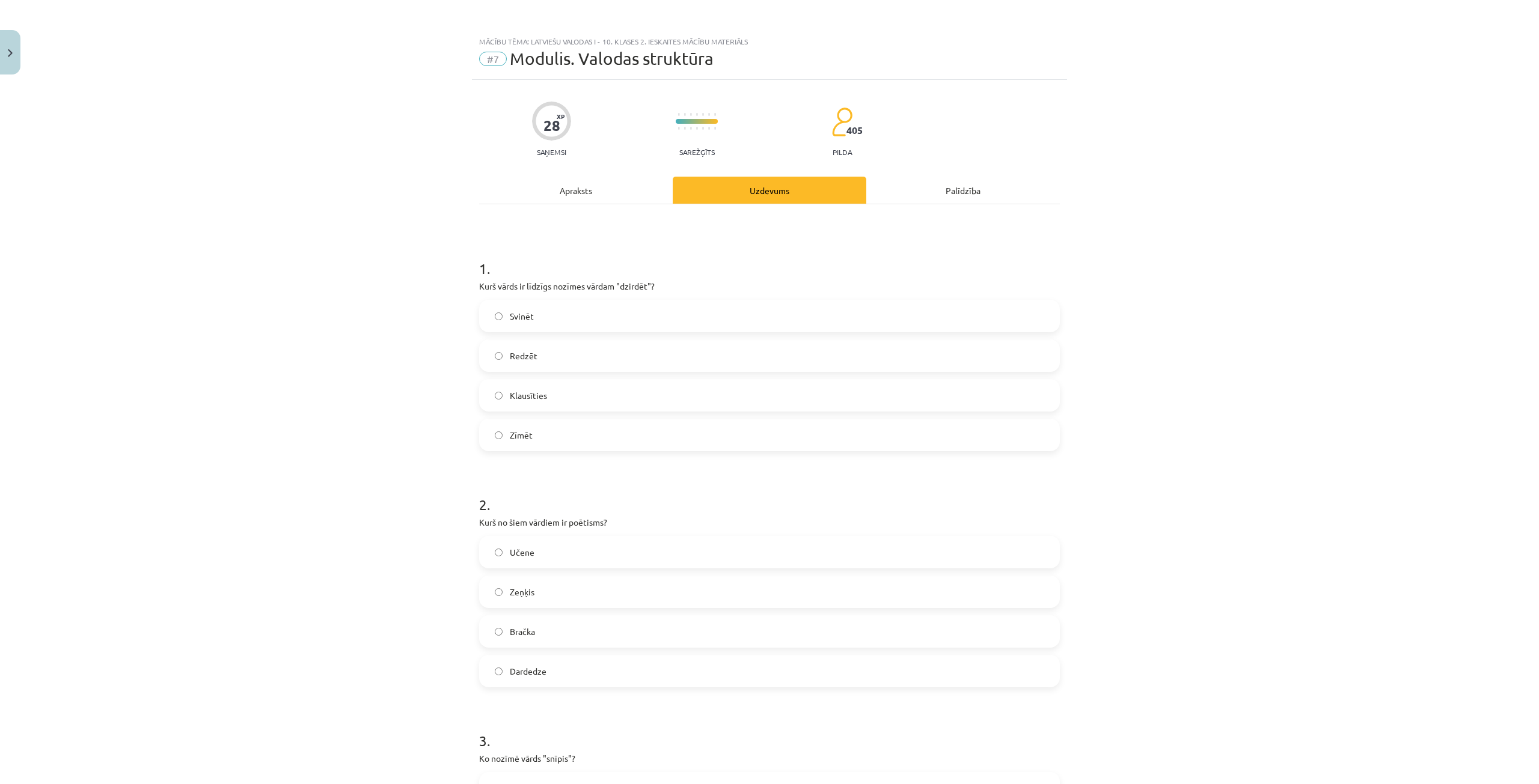
click at [544, 396] on label "Klausīties" at bounding box center [770, 395] width 578 height 30
click at [570, 665] on label "Dardedze" at bounding box center [770, 671] width 578 height 30
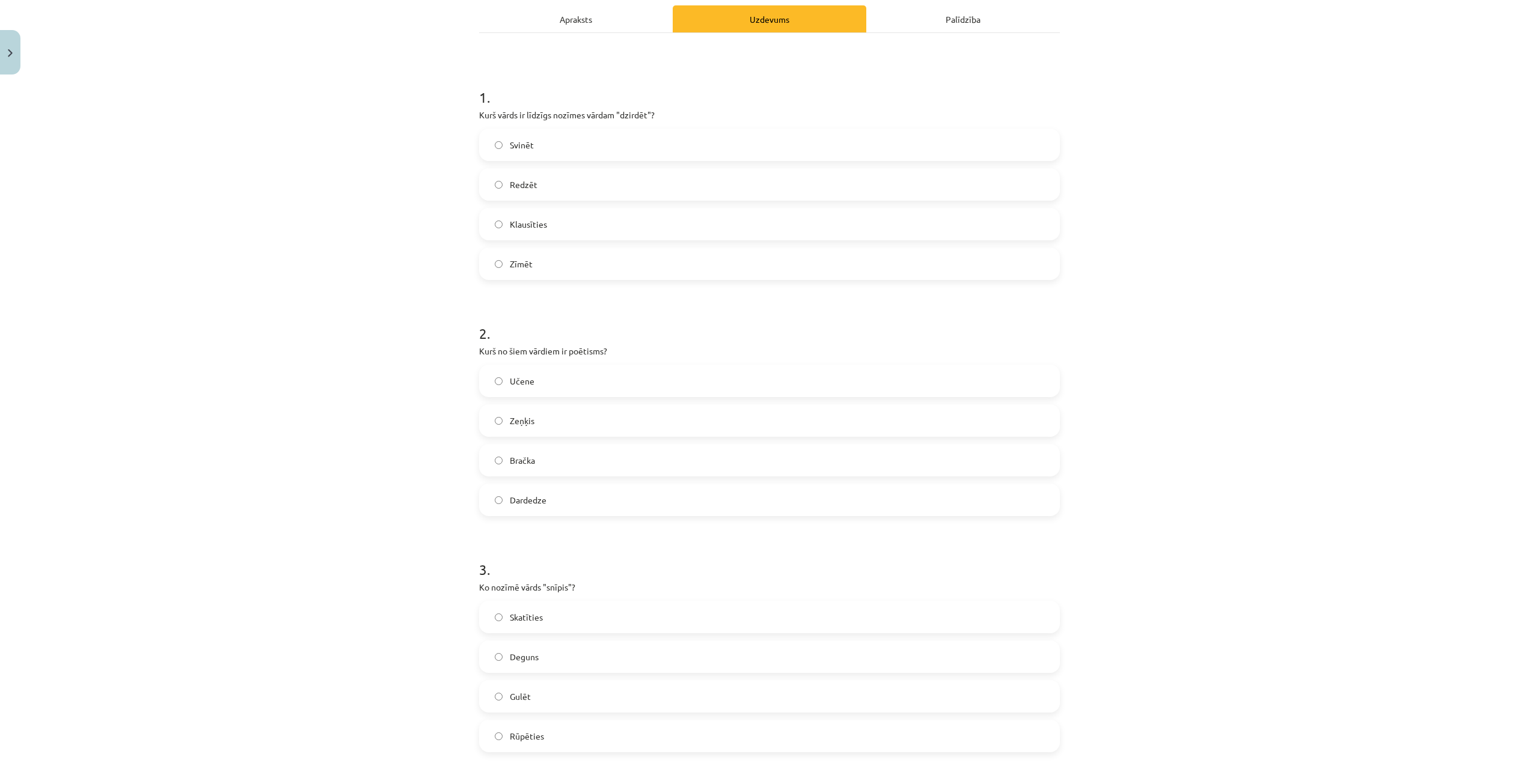
scroll to position [240, 0]
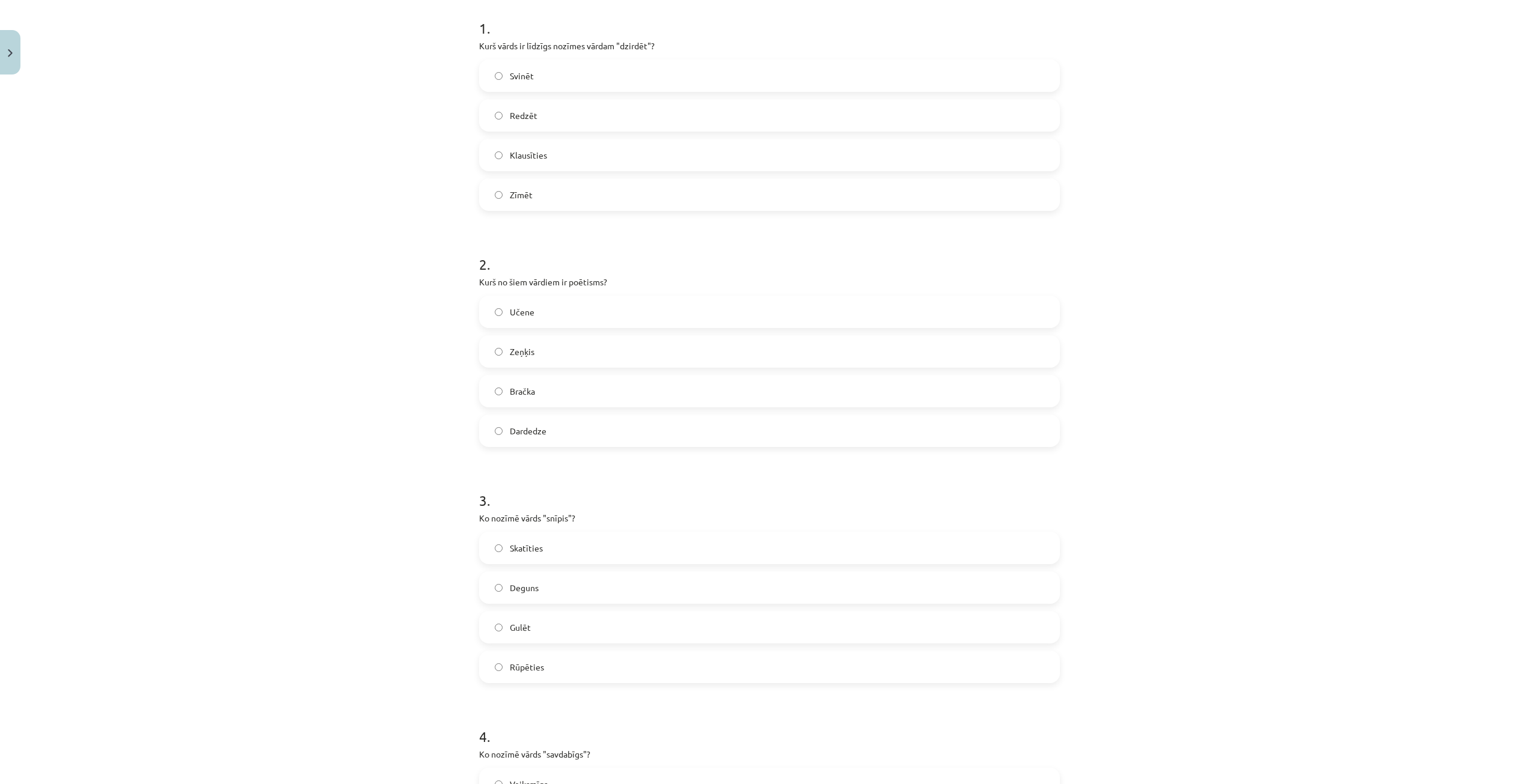
click at [585, 588] on label "Deguns" at bounding box center [770, 588] width 578 height 30
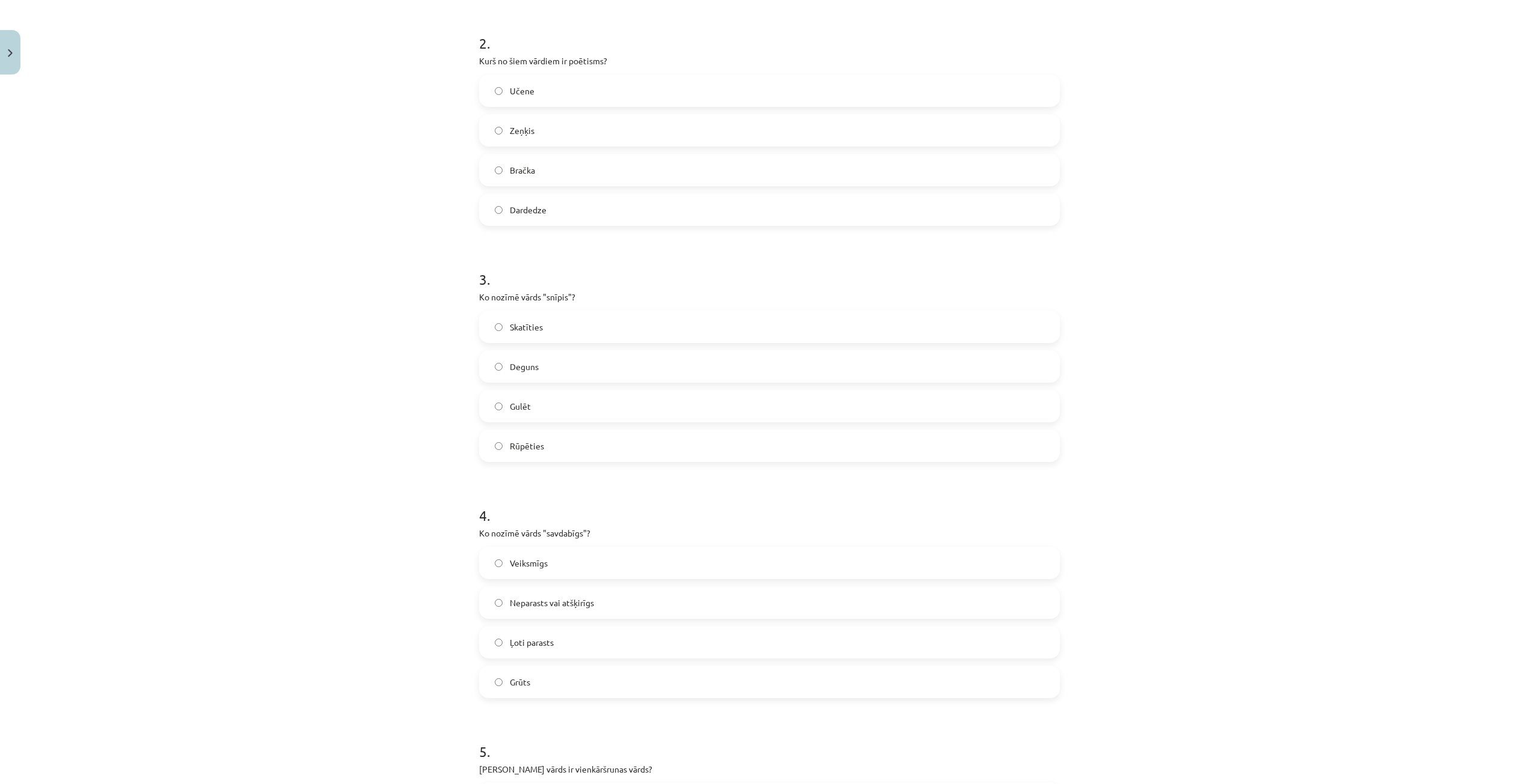
scroll to position [481, 0]
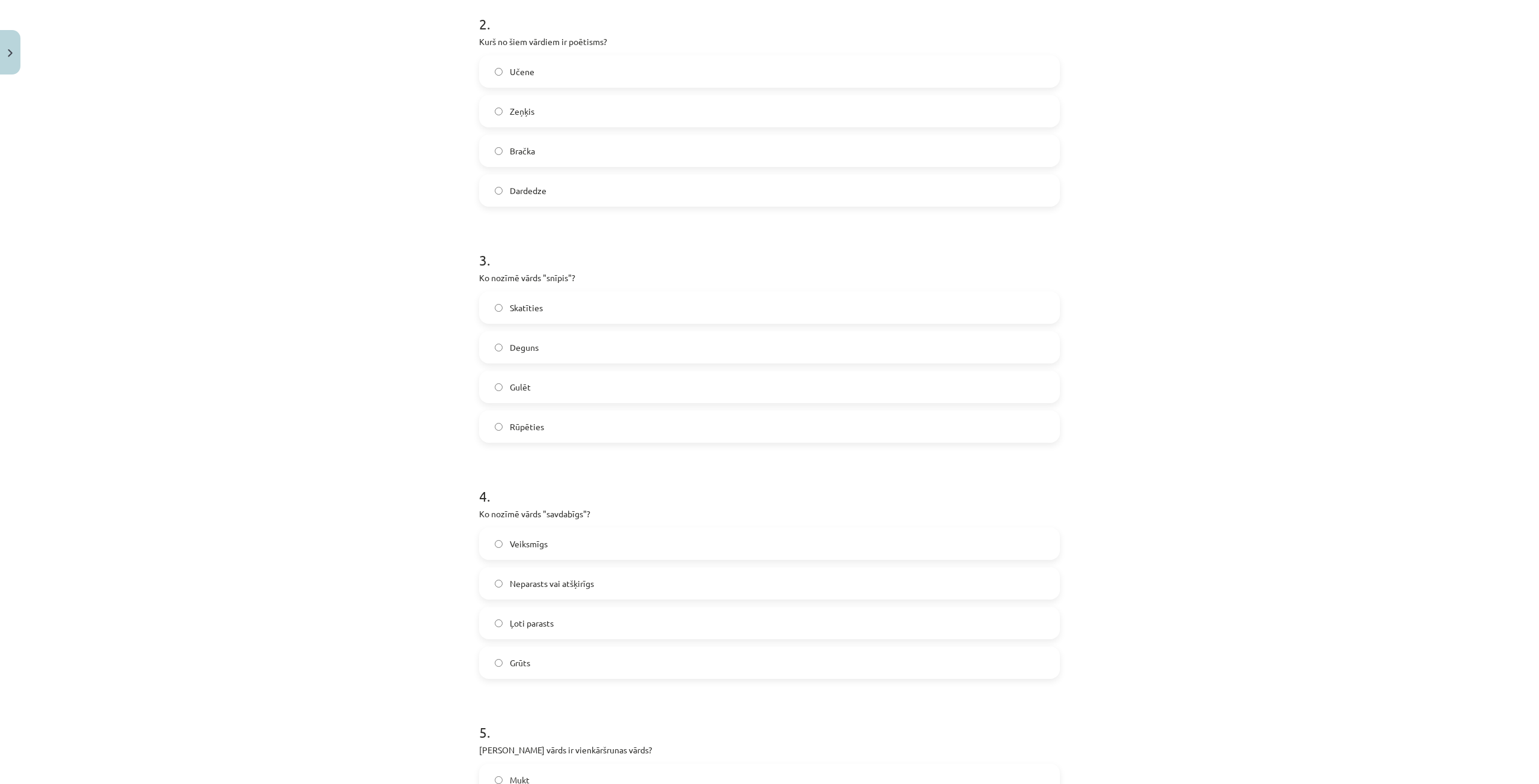
click at [595, 586] on label "Neparasts vai atšķirīgs" at bounding box center [770, 583] width 578 height 30
click at [561, 534] on label "Mukt" at bounding box center [770, 539] width 578 height 30
click at [549, 534] on label "Egle" at bounding box center [770, 535] width 578 height 30
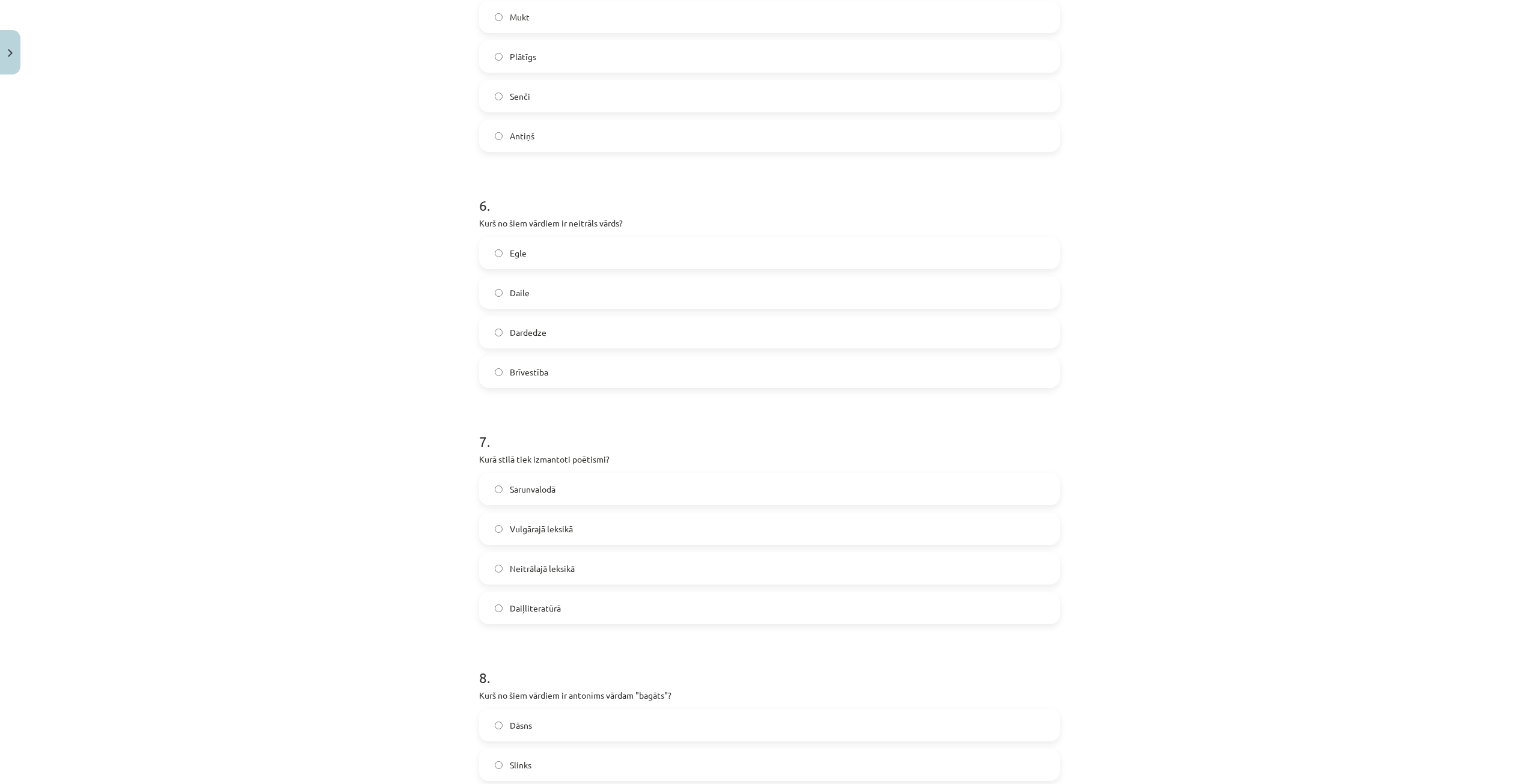
scroll to position [1322, 0]
click at [587, 535] on label "Daiļliteratūrā" at bounding box center [770, 530] width 578 height 30
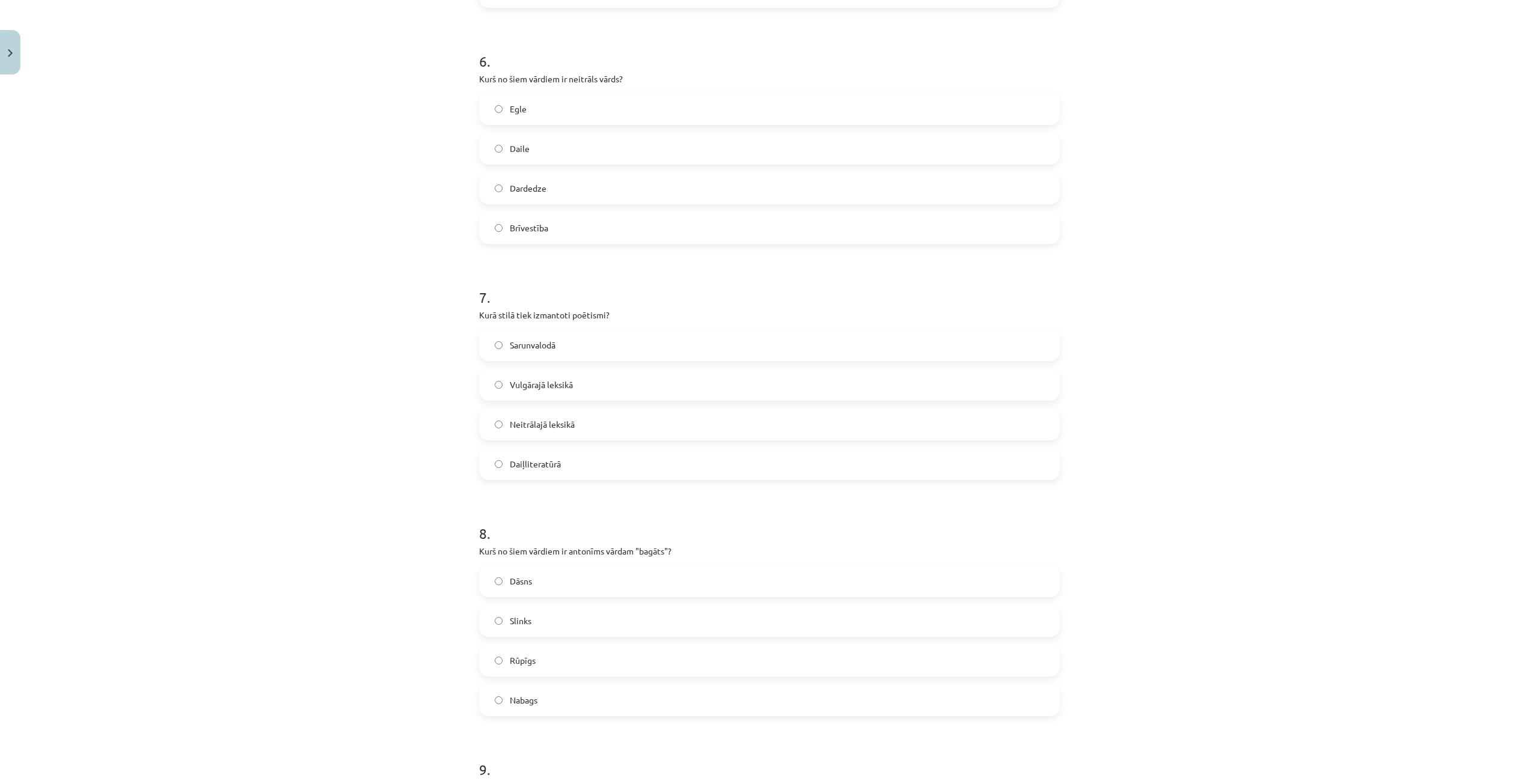
scroll to position [1502, 0]
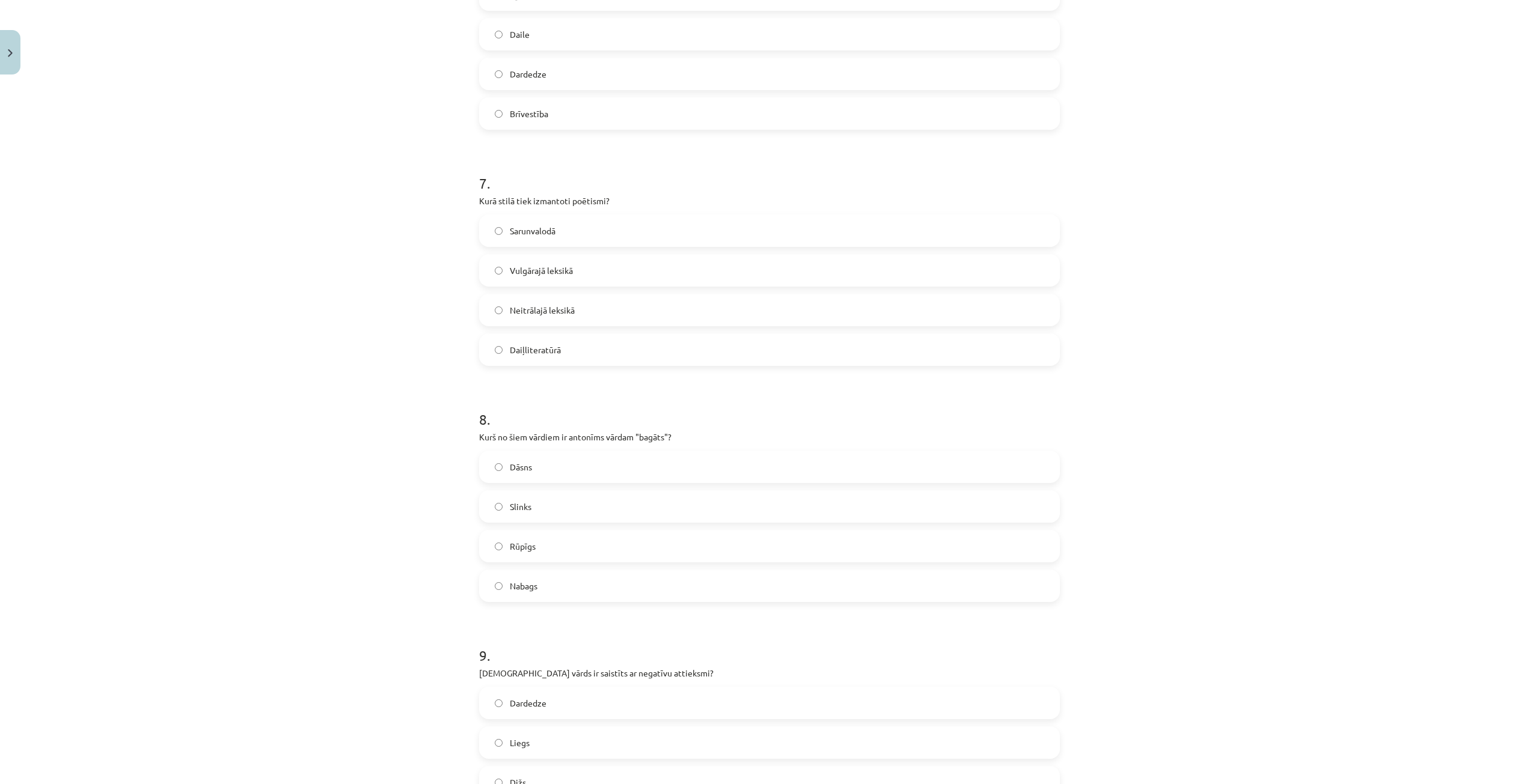
click at [568, 588] on label "Nabags" at bounding box center [770, 586] width 578 height 30
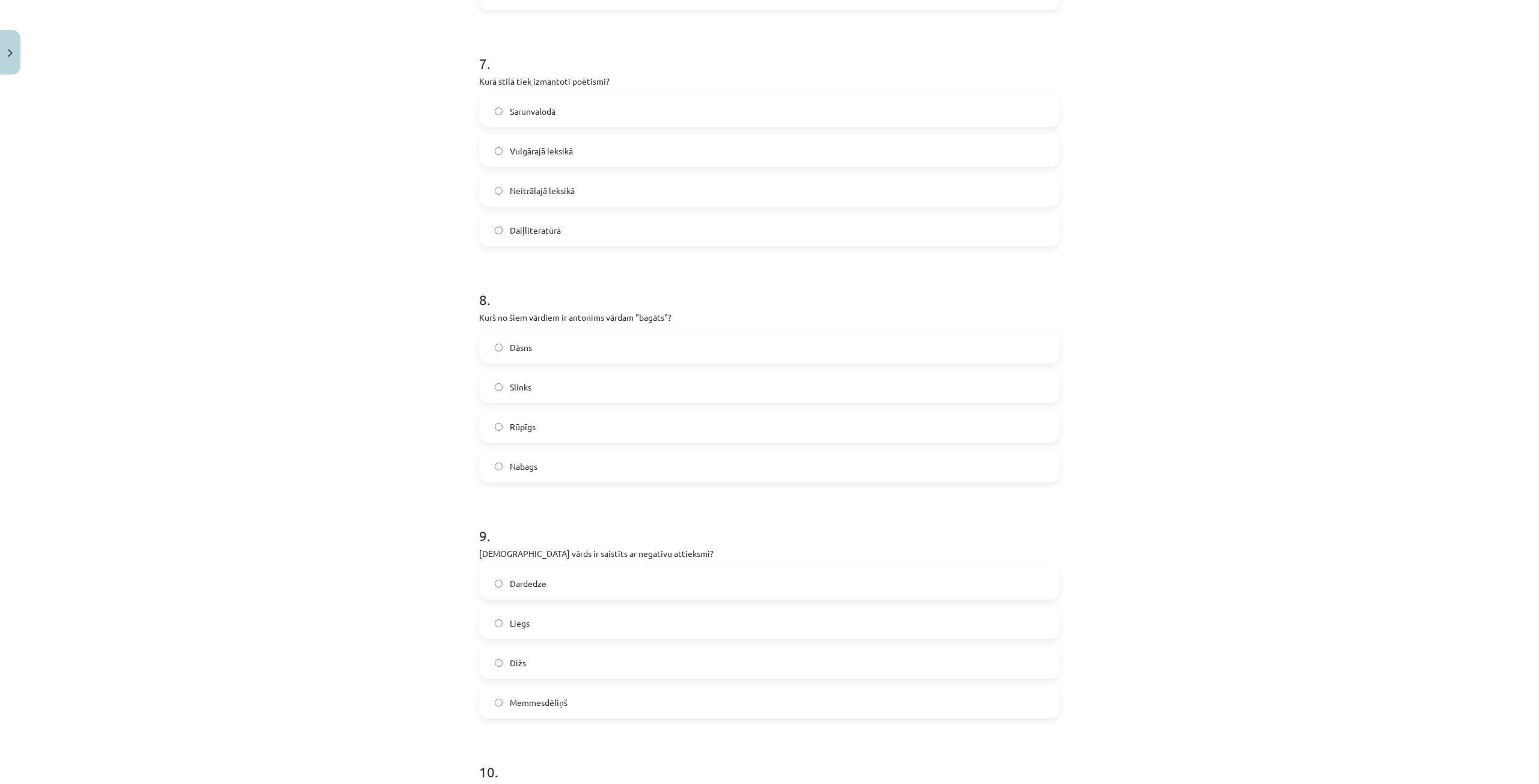
scroll to position [1622, 0]
click at [551, 621] on label "Liegs" at bounding box center [770, 622] width 578 height 30
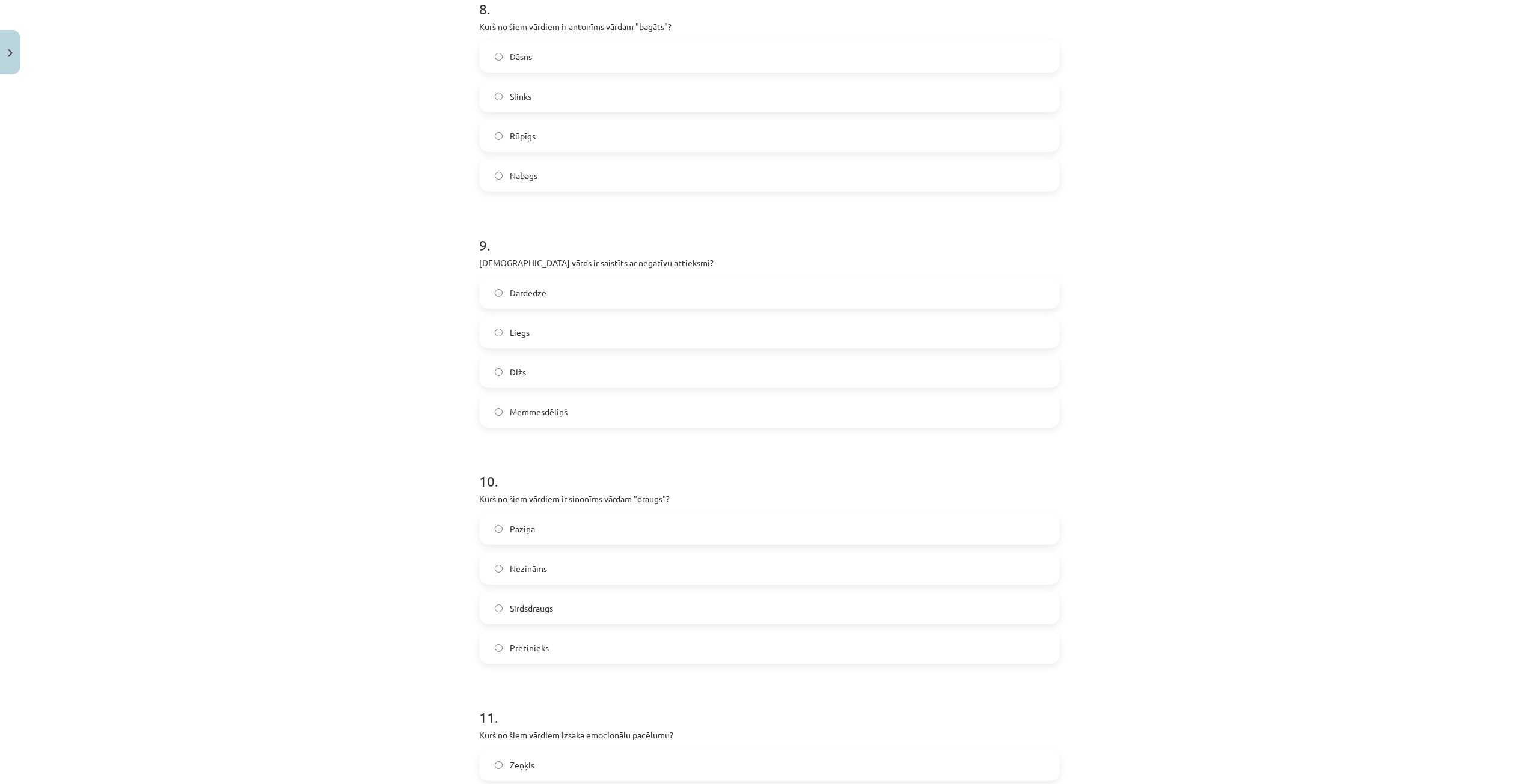
scroll to position [1923, 0]
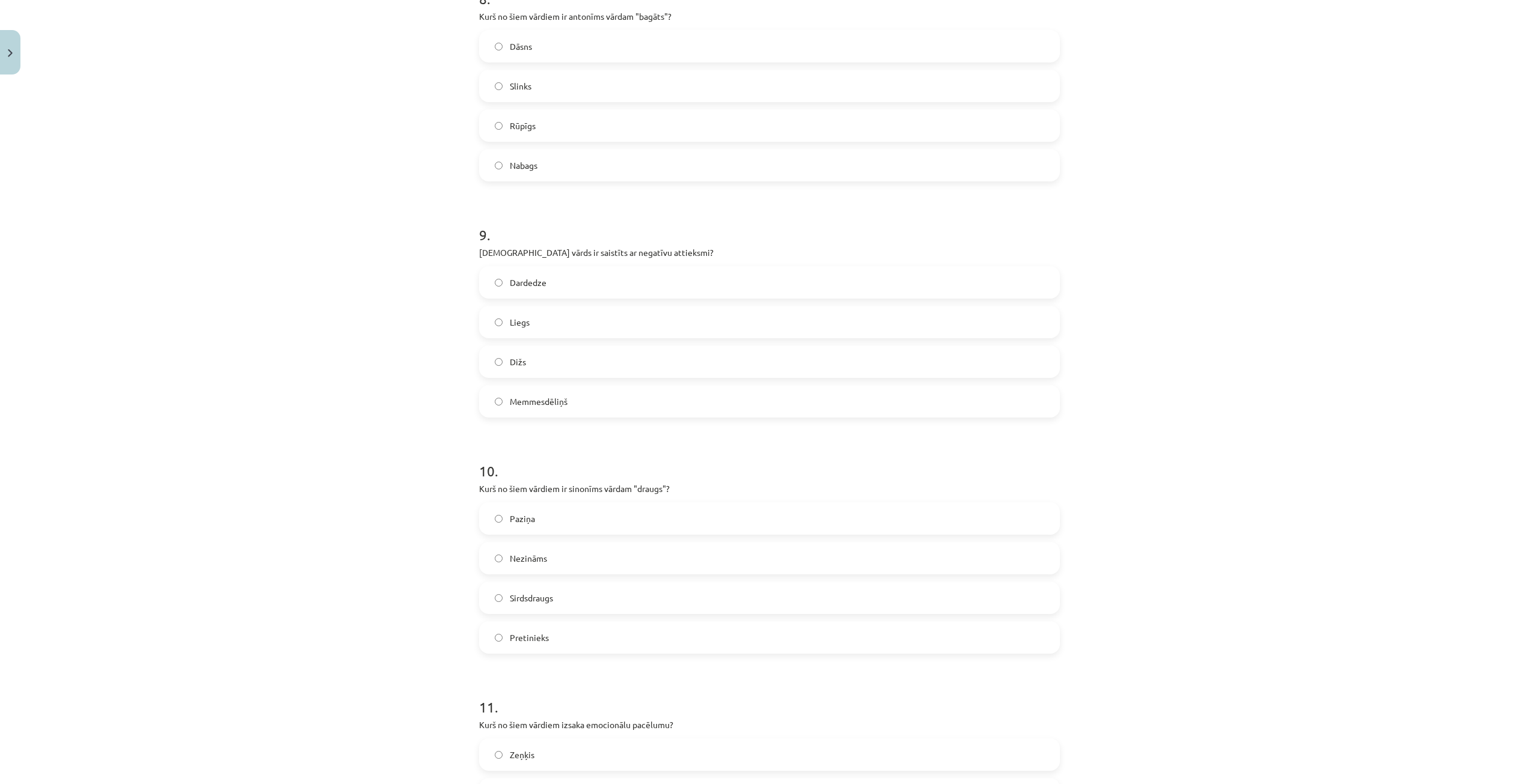
click at [601, 592] on label "Sirdsdraugs" at bounding box center [770, 598] width 578 height 30
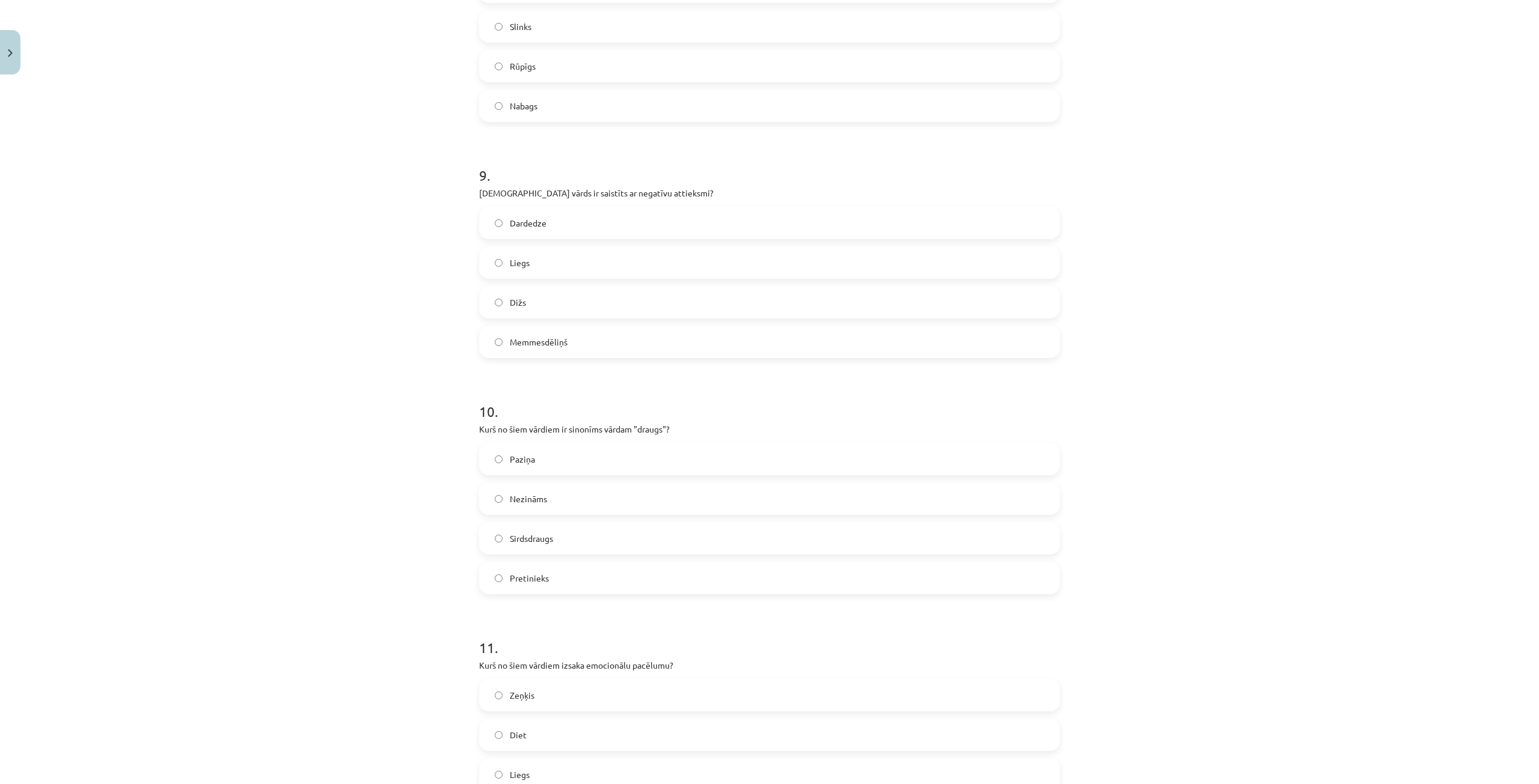
scroll to position [2103, 0]
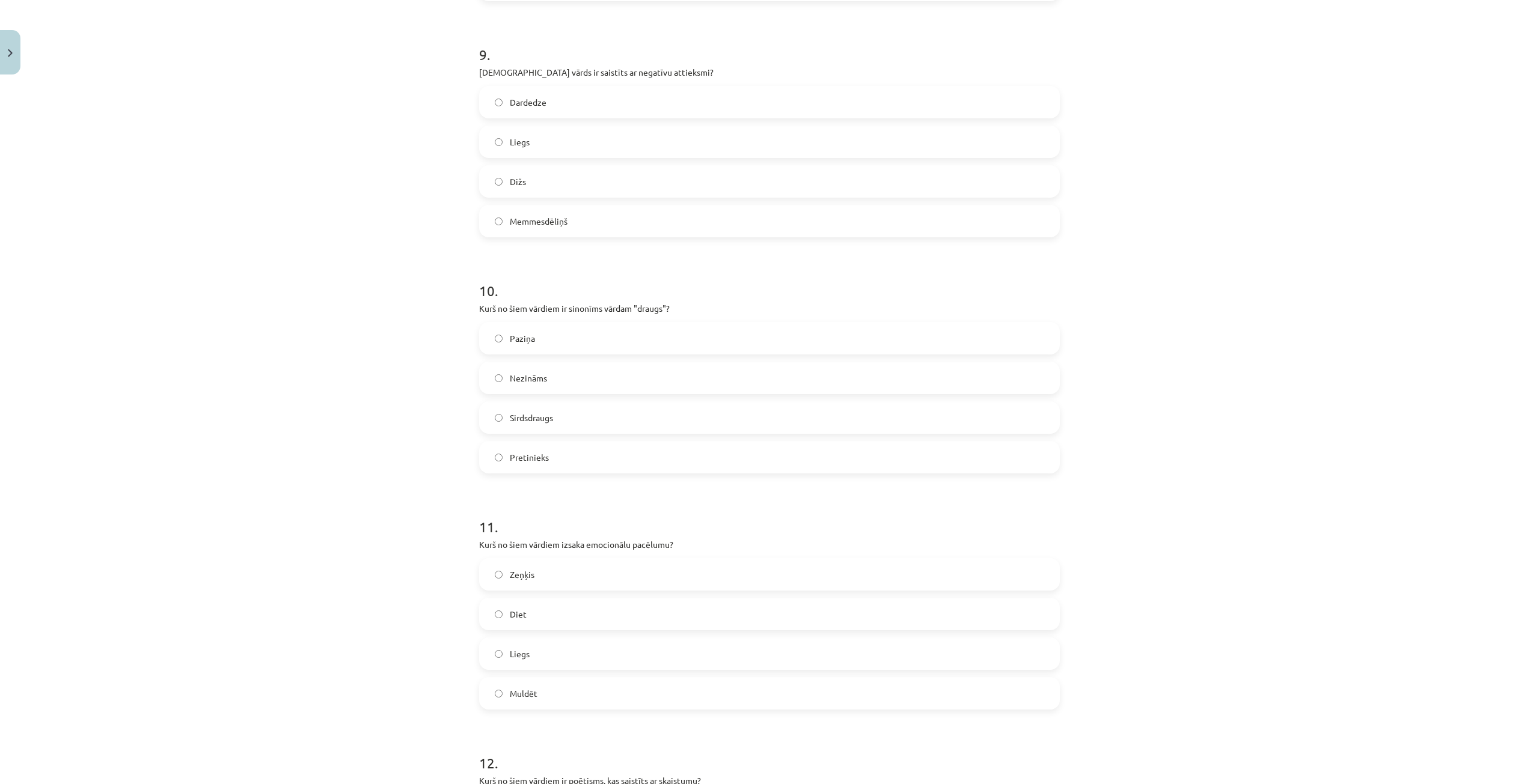
click at [562, 611] on label "Diet" at bounding box center [770, 614] width 578 height 30
click at [566, 613] on label "Daile" at bounding box center [770, 610] width 578 height 30
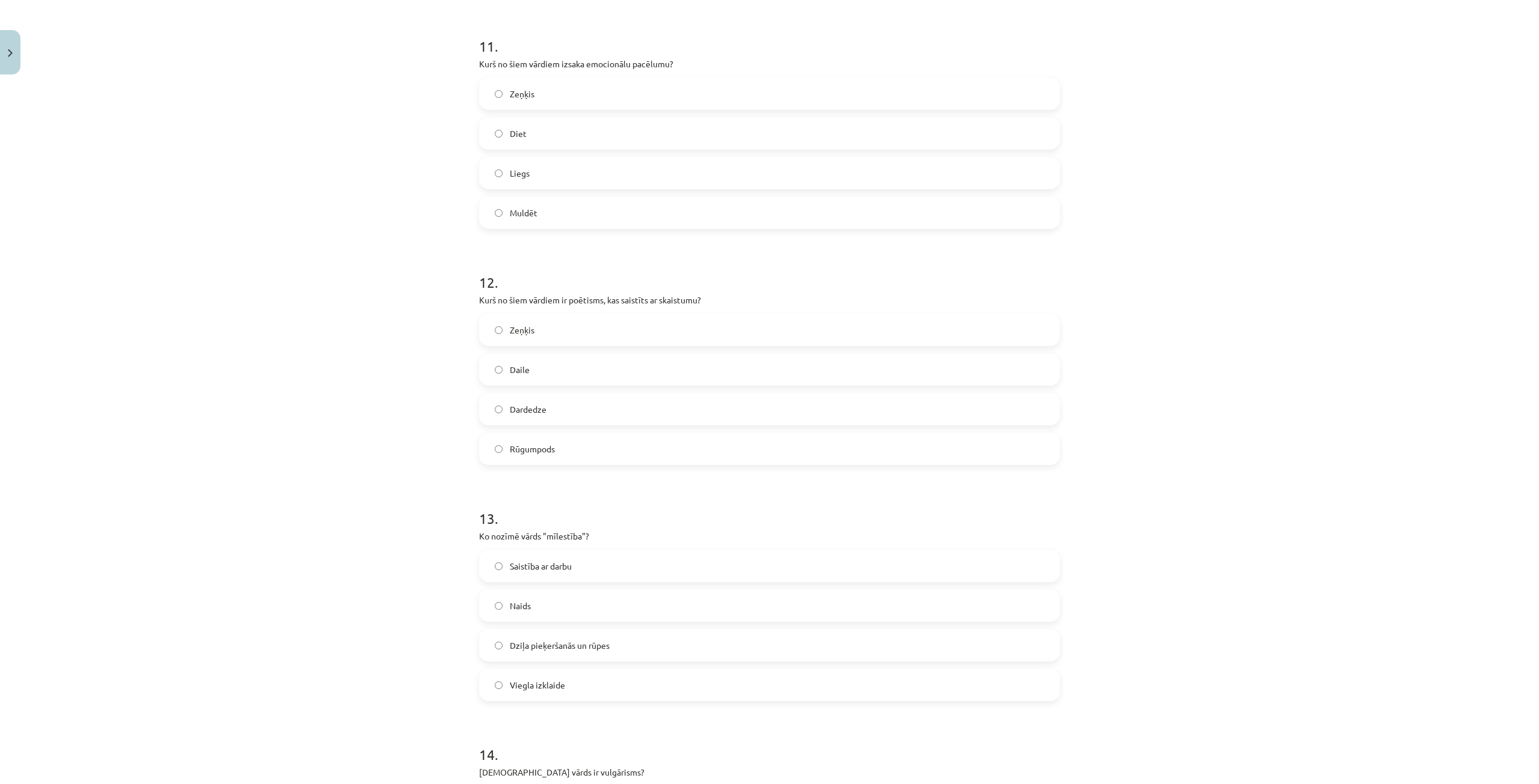
click at [570, 652] on span "Dziļa pieķeršanās un rūpes" at bounding box center [560, 645] width 100 height 13
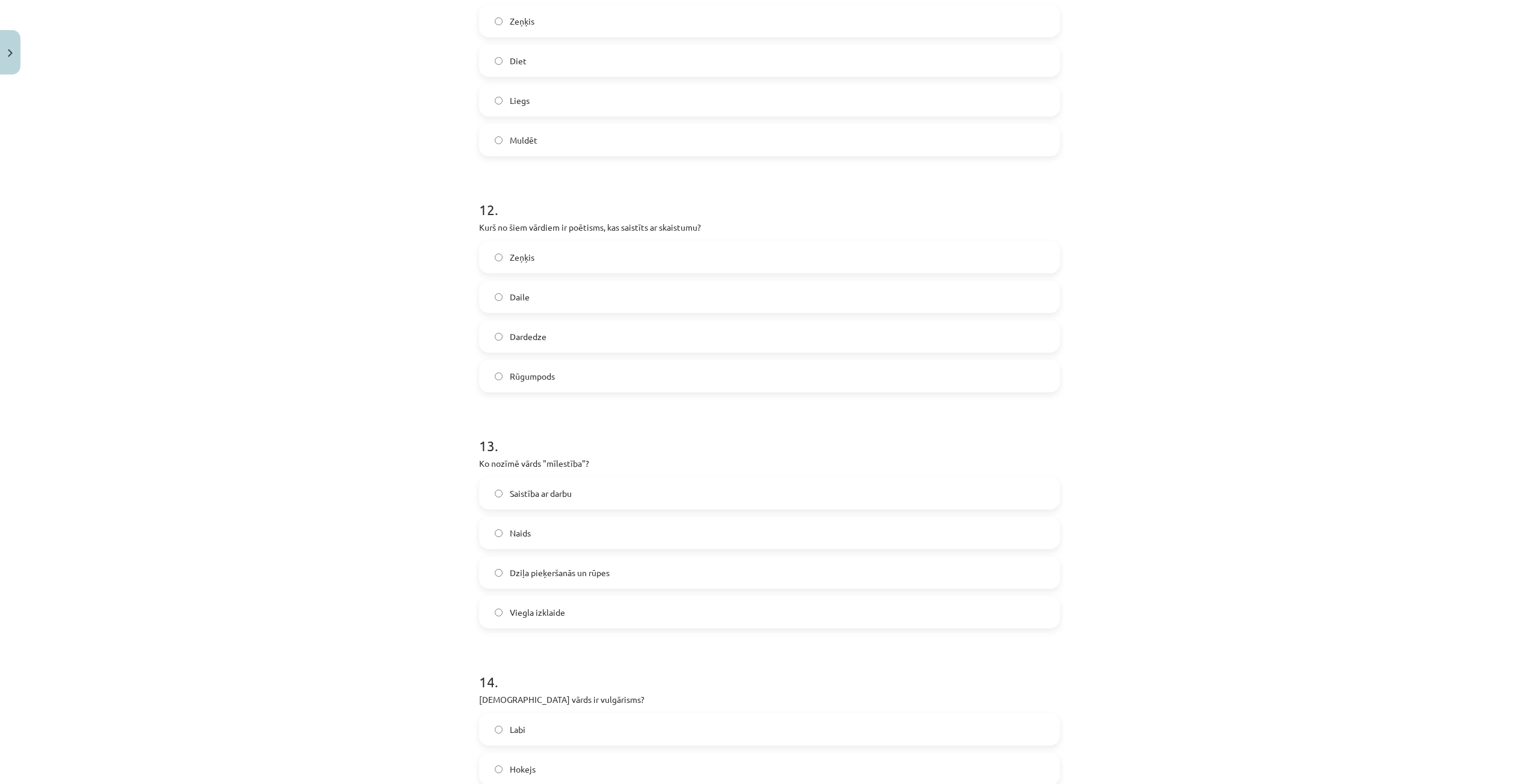
scroll to position [2764, 0]
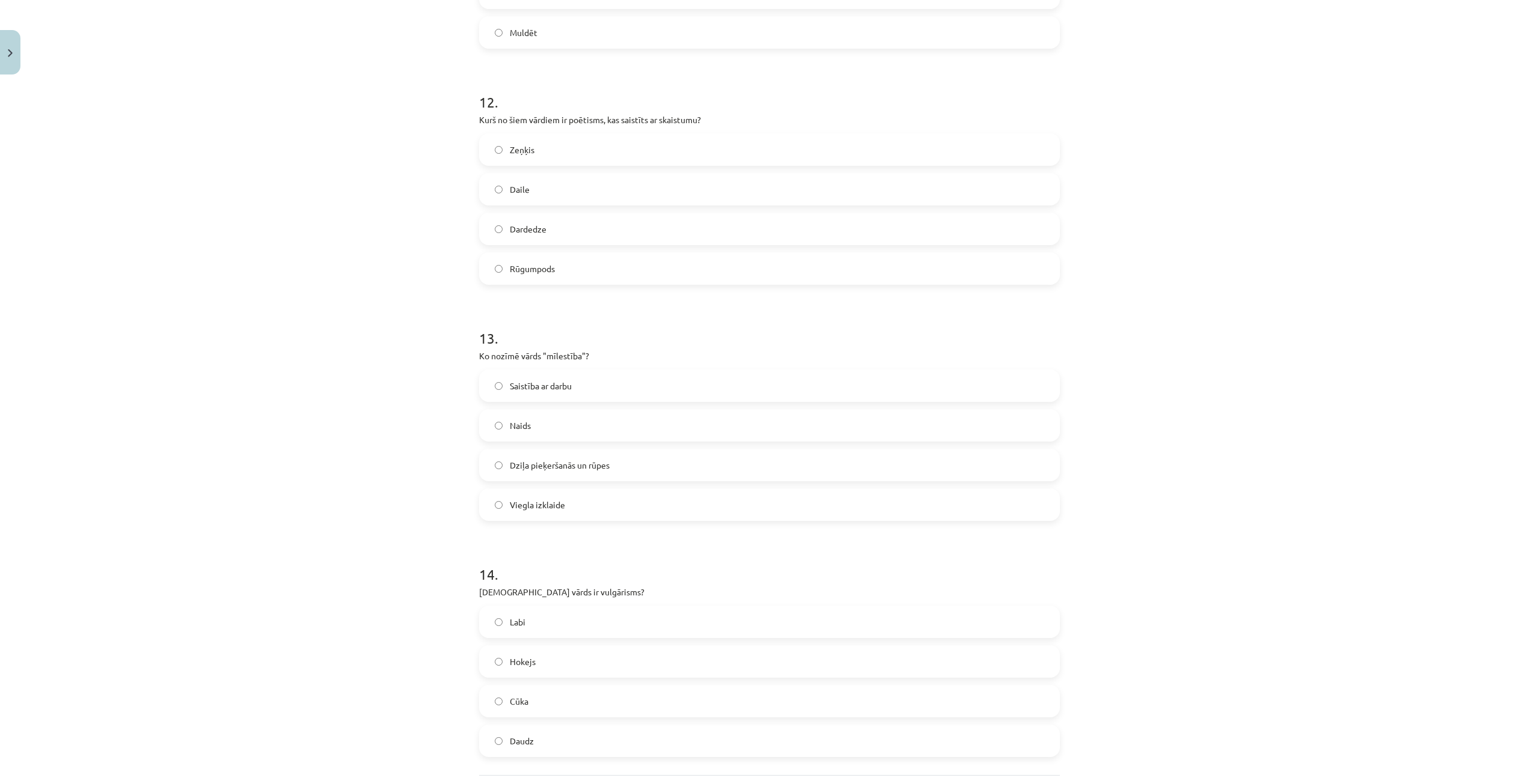
drag, startPoint x: 562, startPoint y: 718, endPoint x: 562, endPoint y: 712, distance: 6.0
click at [562, 717] on div "Labi Hokejs Cūka Daudz" at bounding box center [769, 681] width 580 height 151
click at [560, 707] on label "Cūka" at bounding box center [770, 701] width 578 height 30
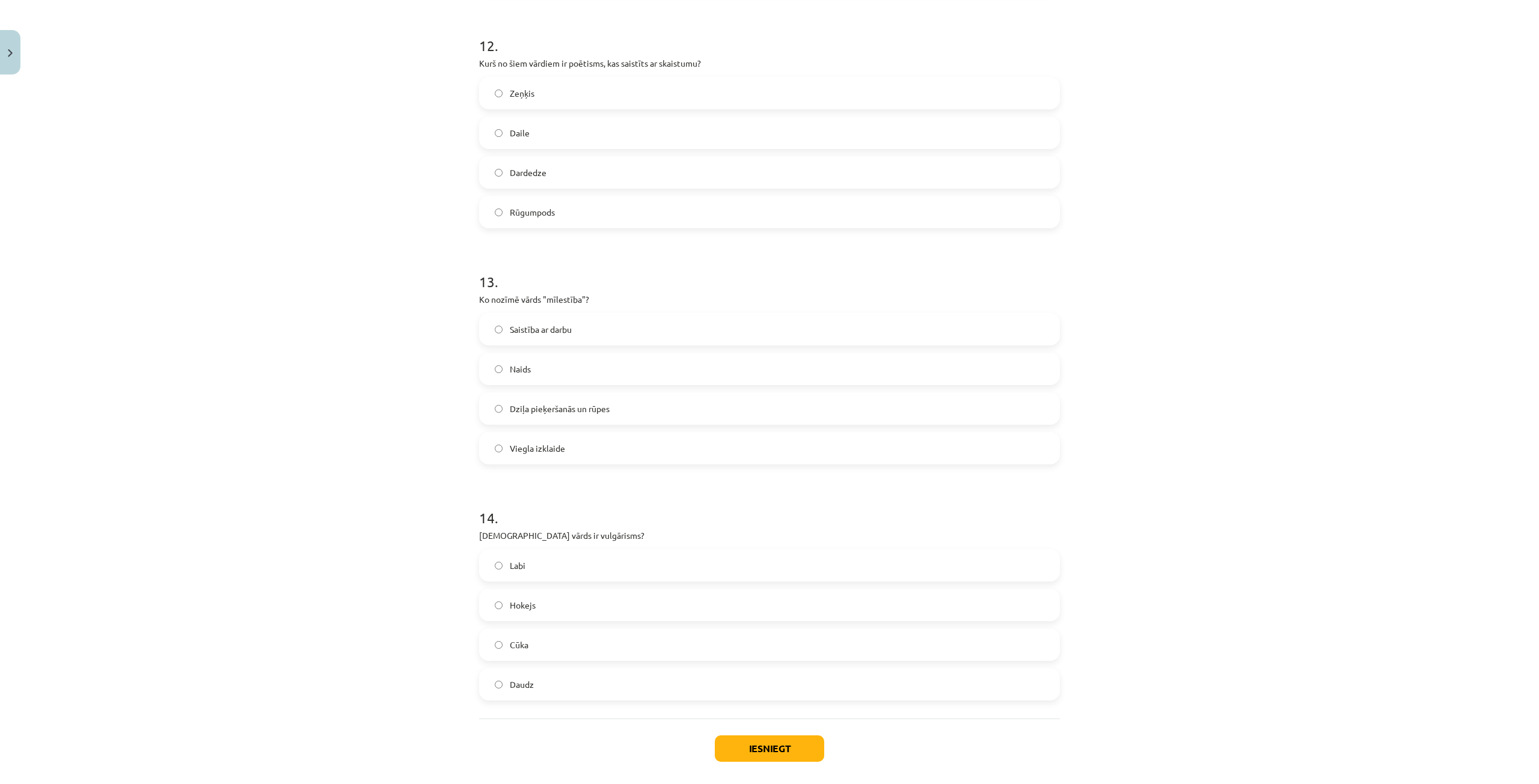
scroll to position [2876, 0]
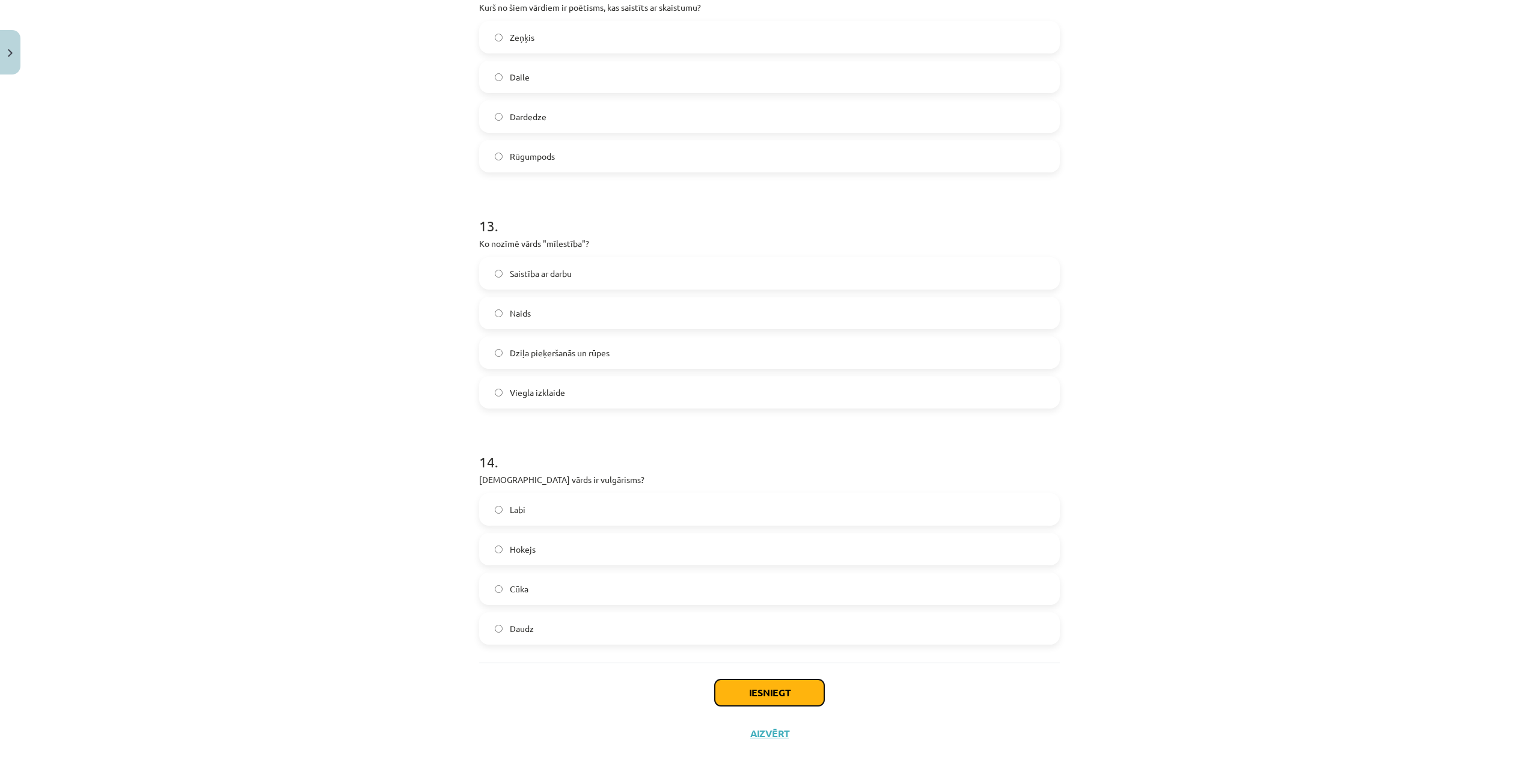
click at [763, 693] on button "Iesniegt" at bounding box center [770, 693] width 110 height 26
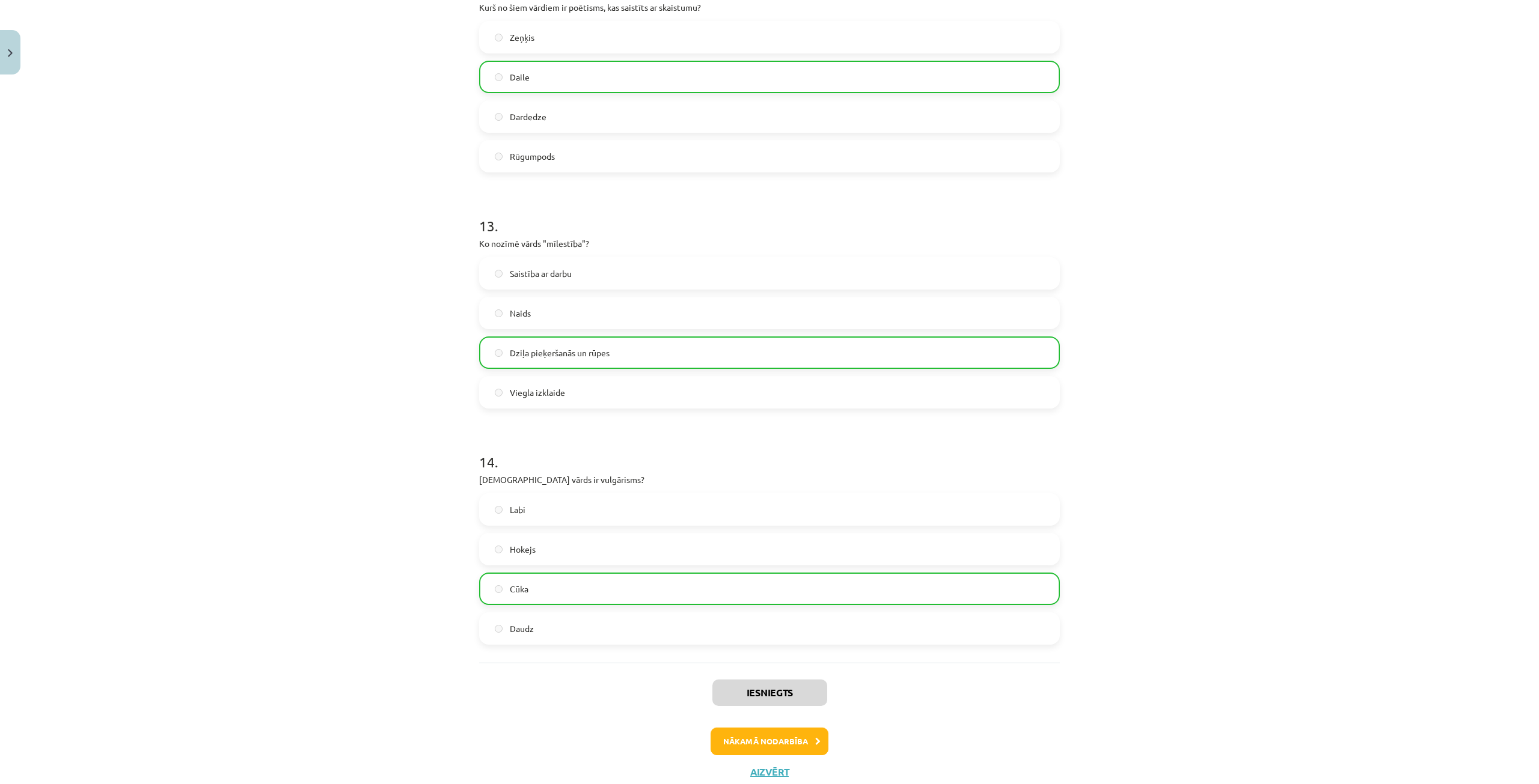
scroll to position [2915, 0]
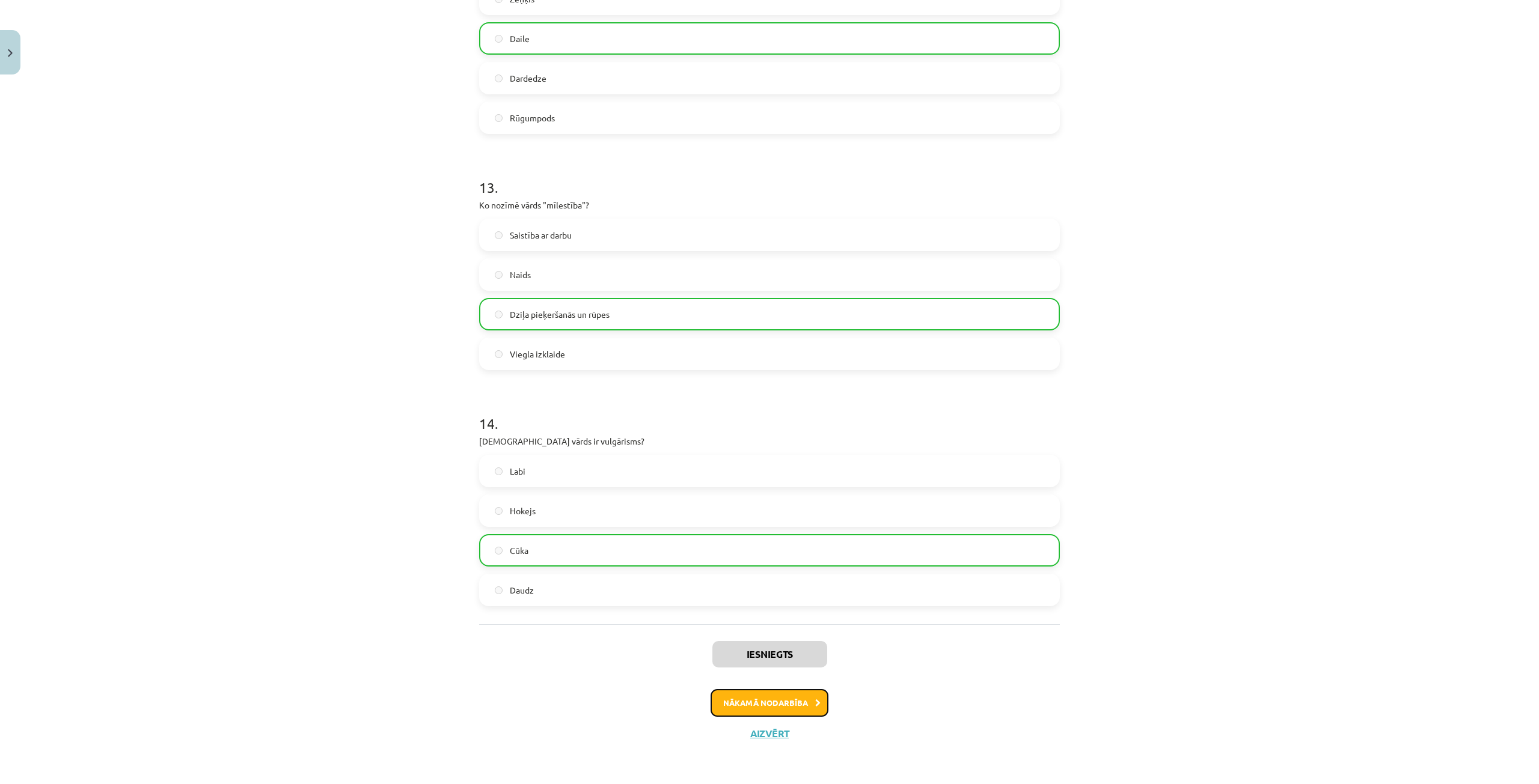
click at [767, 703] on button "Nākamā nodarbība" at bounding box center [769, 703] width 118 height 28
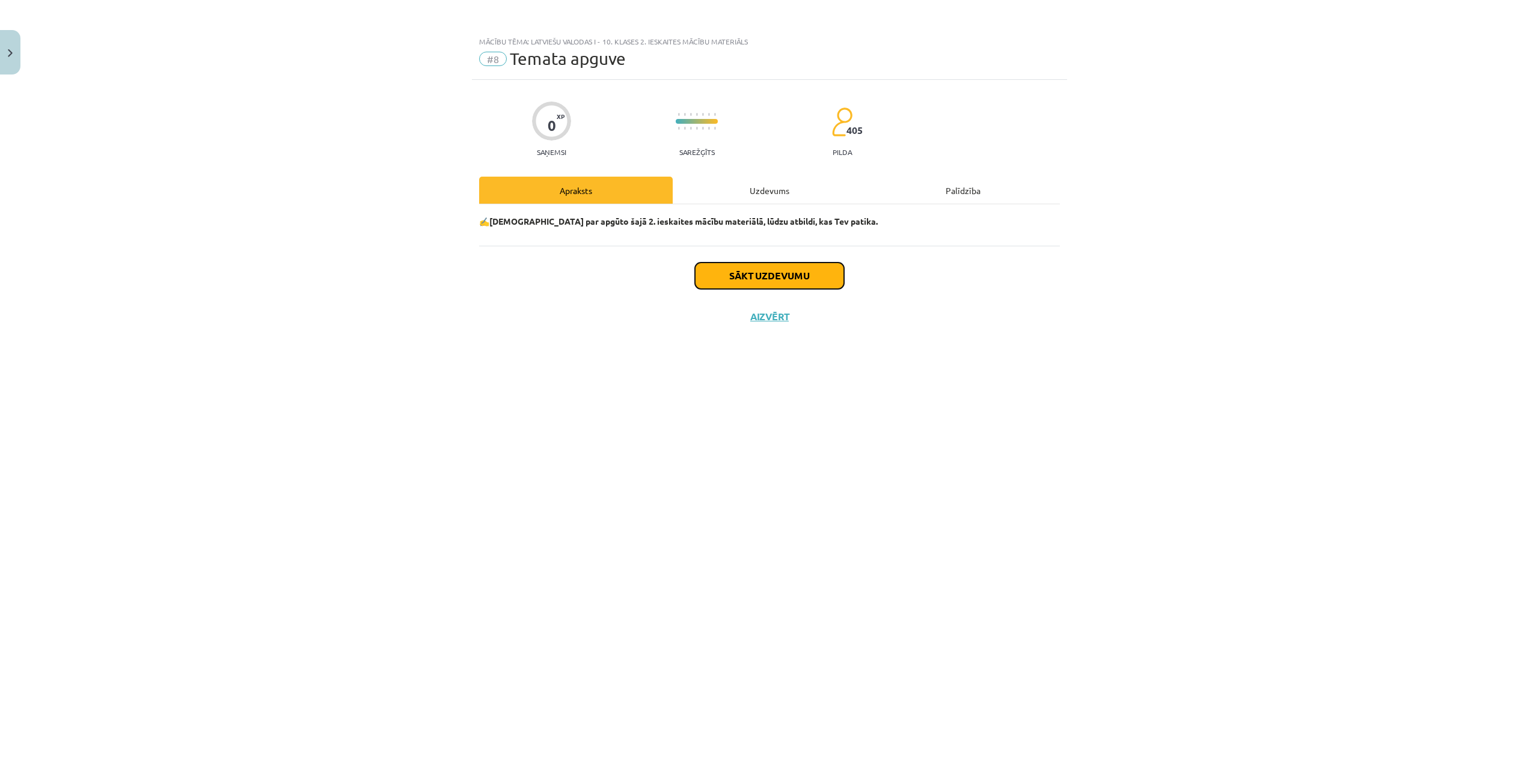
click at [793, 276] on button "Sākt uzdevumu" at bounding box center [770, 276] width 149 height 26
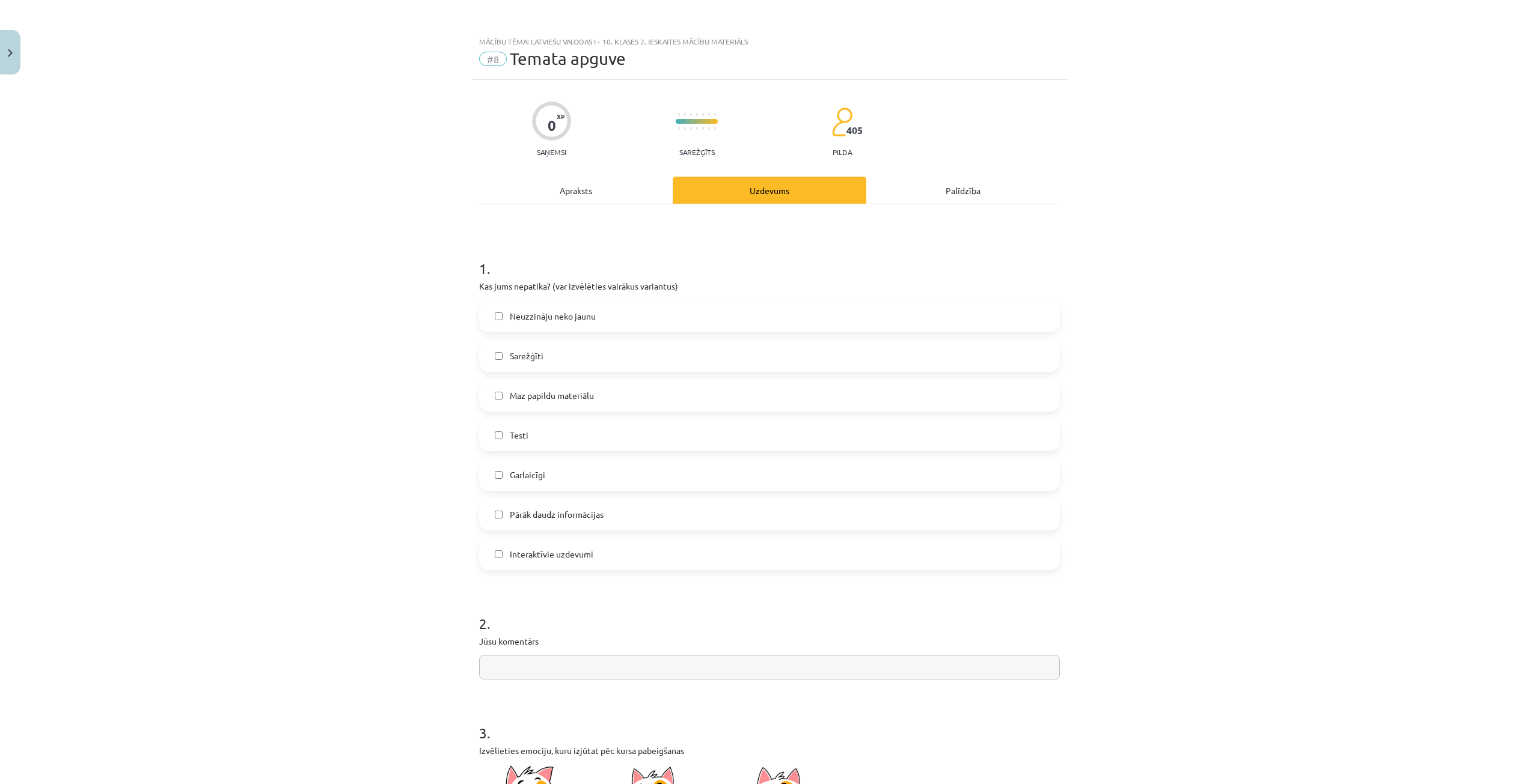
click at [580, 358] on label "Sarežģīti" at bounding box center [770, 356] width 578 height 30
click at [547, 465] on label "Garlaicīgi" at bounding box center [770, 475] width 578 height 30
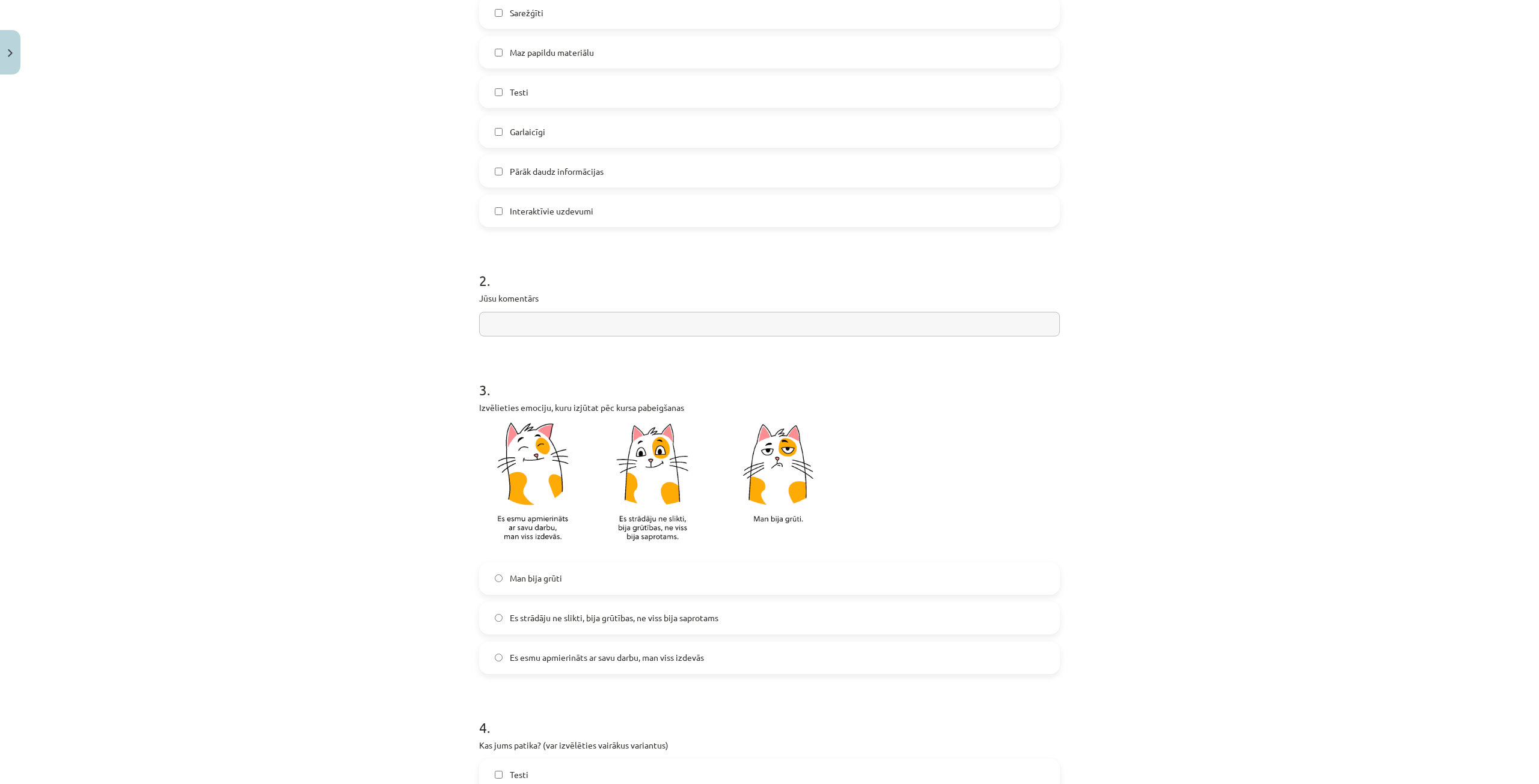
scroll to position [360, 0]
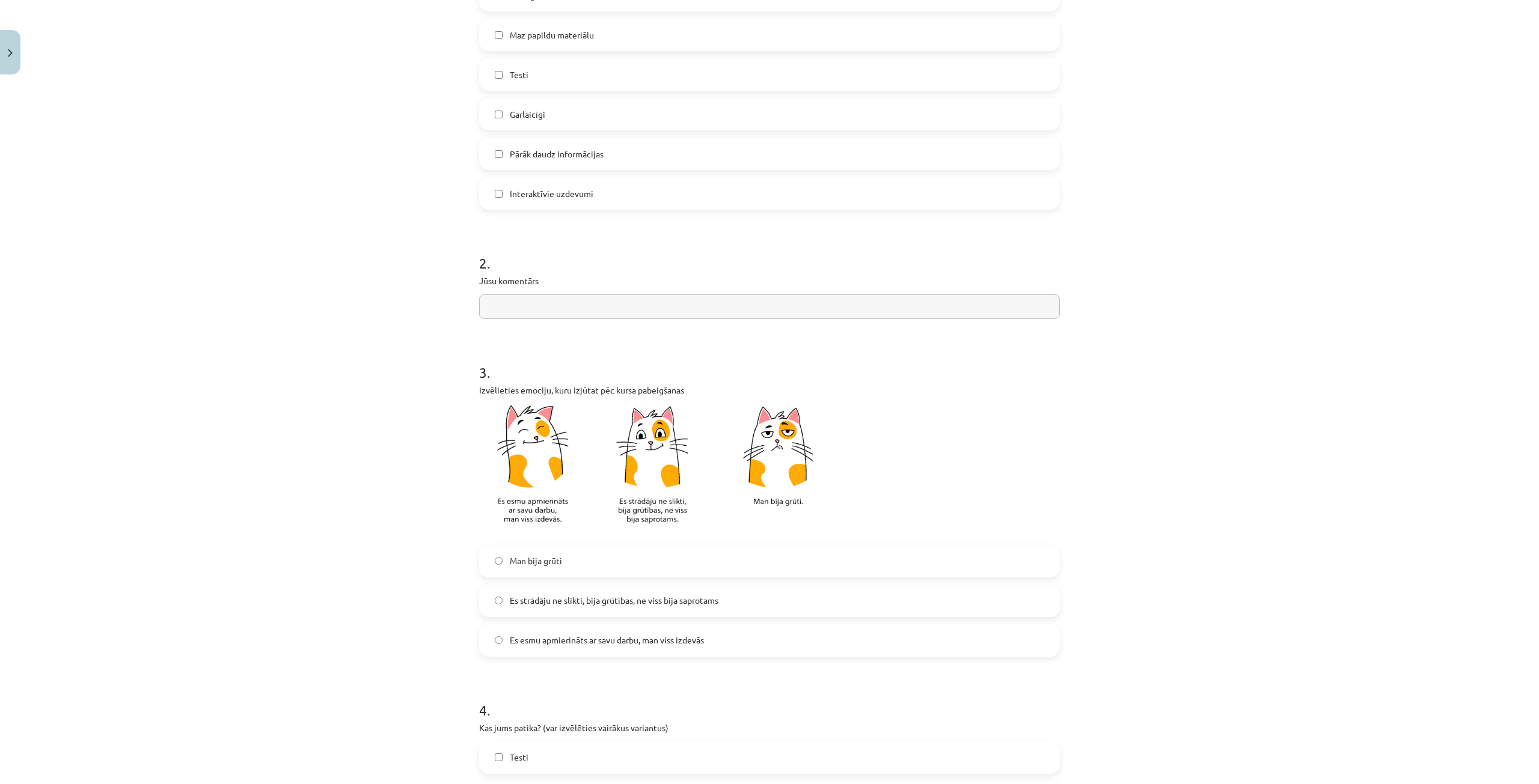
click at [541, 304] on input "text" at bounding box center [769, 307] width 580 height 25
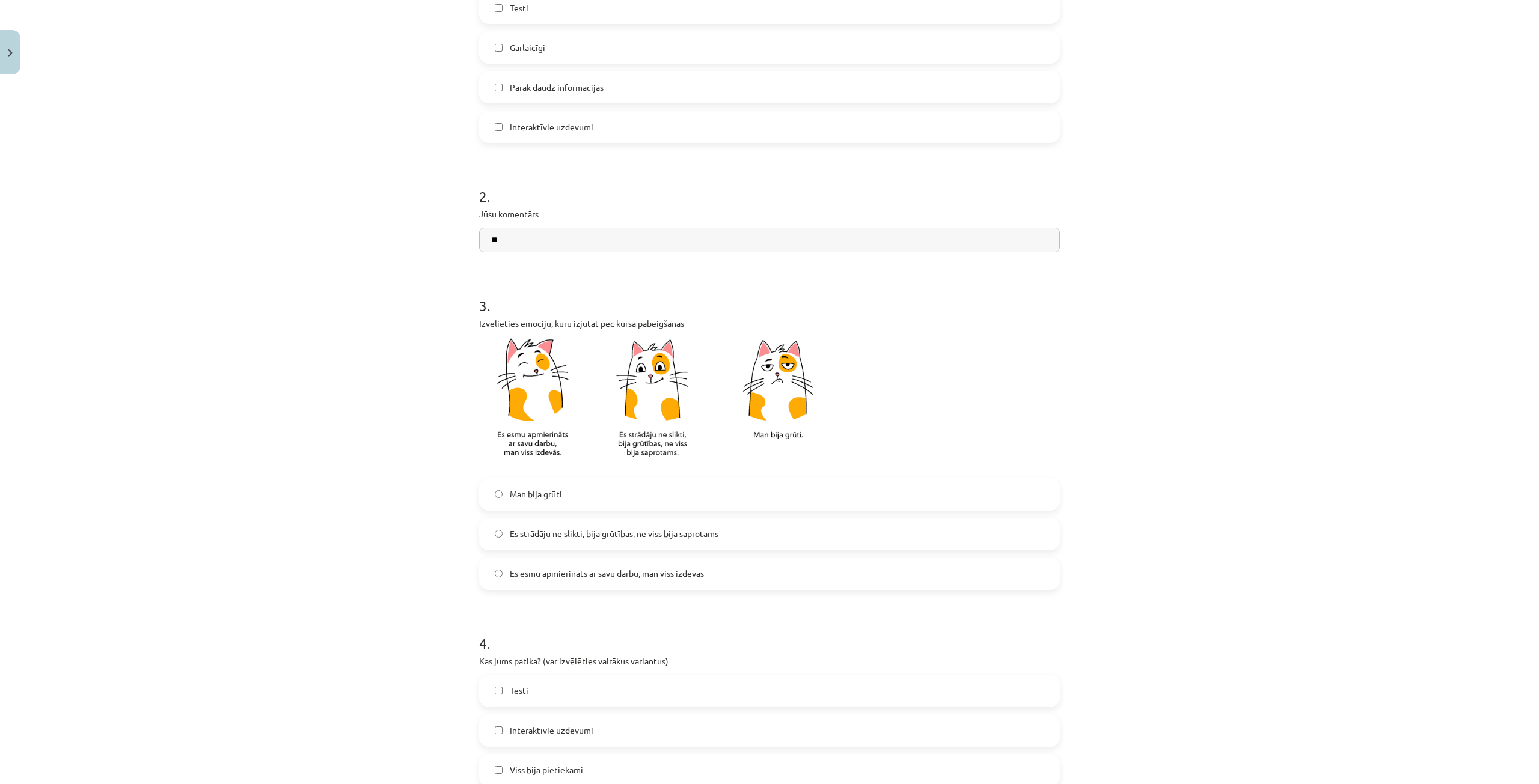
scroll to position [541, 0]
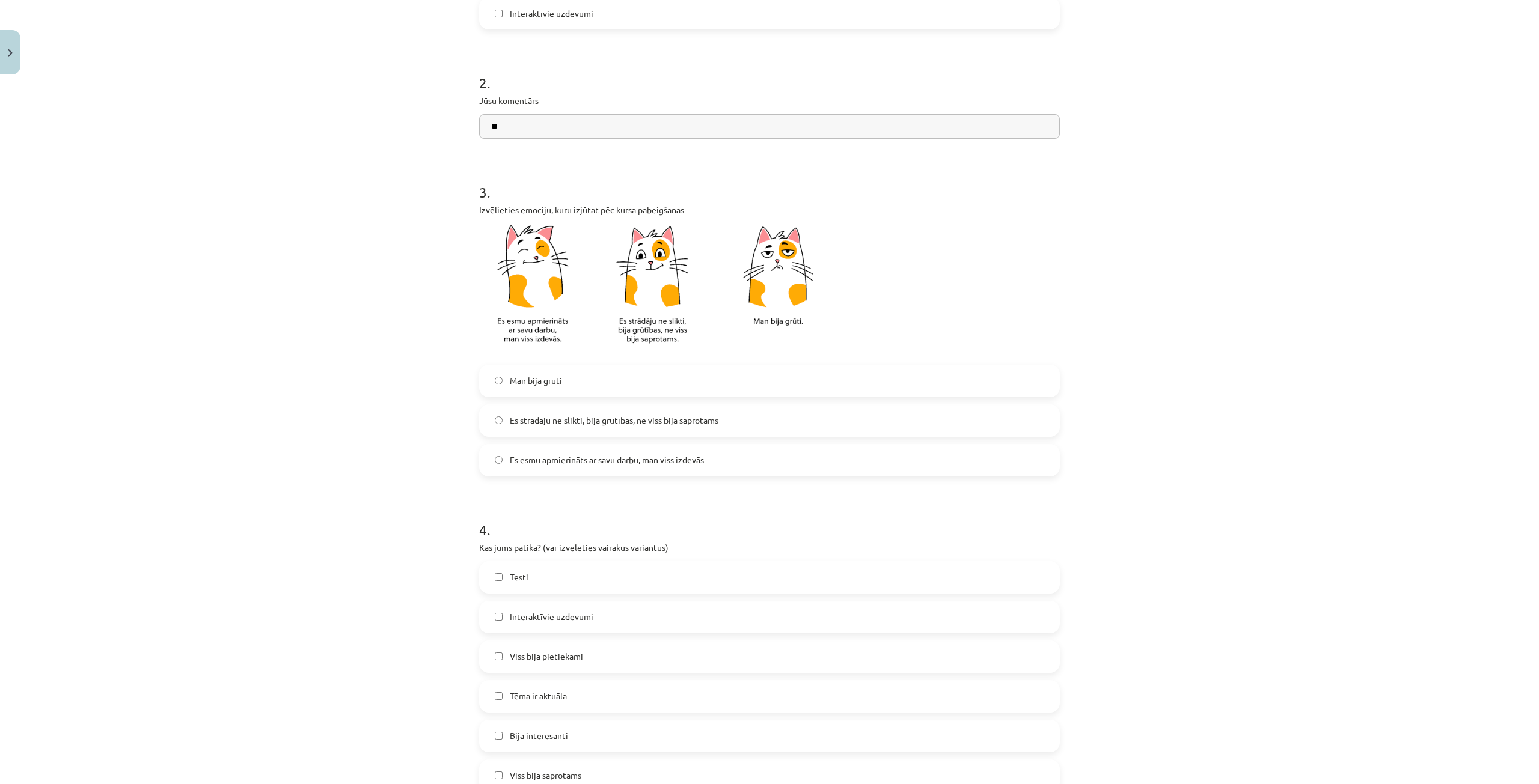
type input "**"
click at [661, 384] on label "Man bija grūti" at bounding box center [770, 381] width 578 height 30
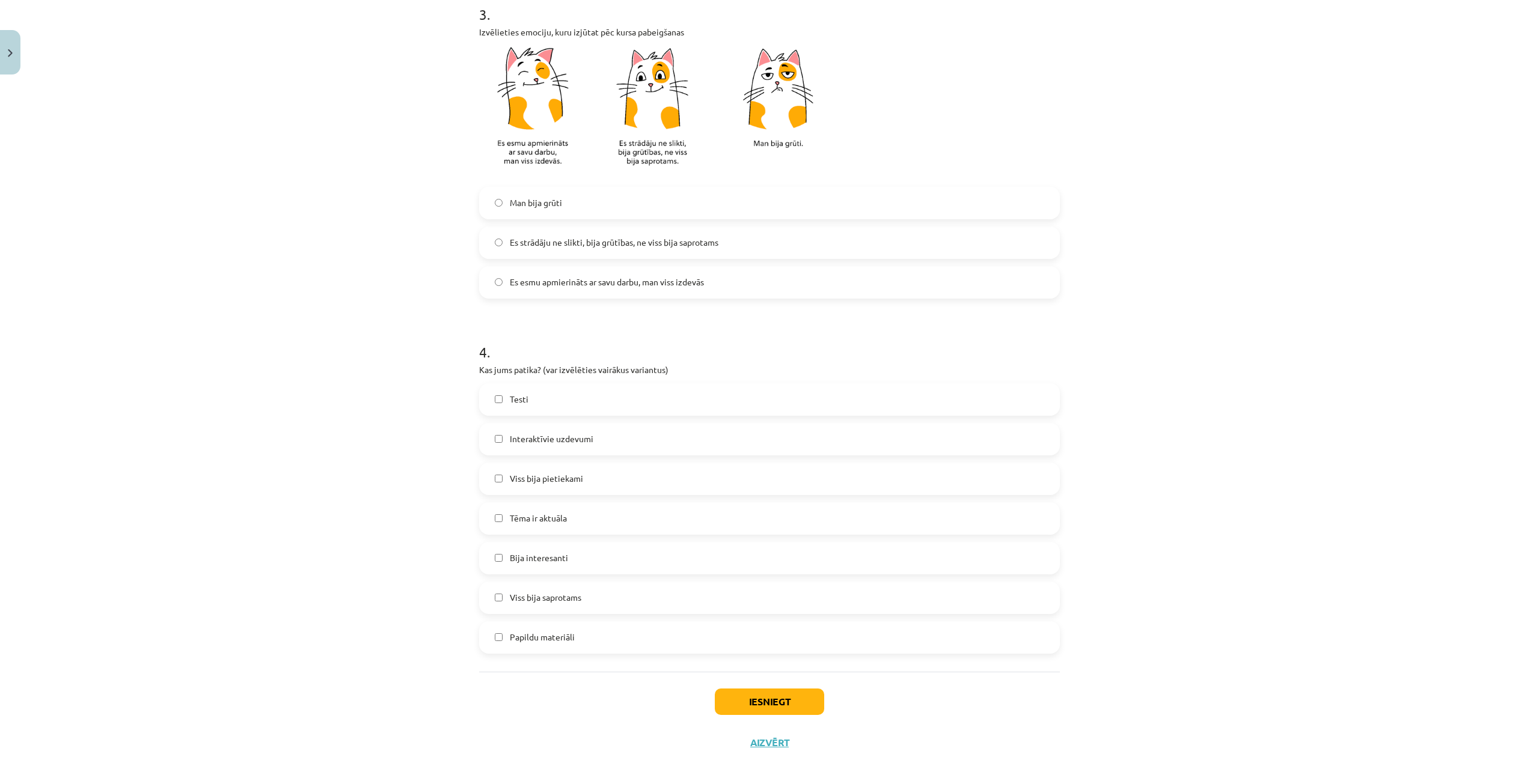
scroll to position [721, 0]
click at [635, 404] on label "Testi" at bounding box center [770, 397] width 578 height 30
click at [747, 694] on button "Iesniegt" at bounding box center [770, 699] width 110 height 26
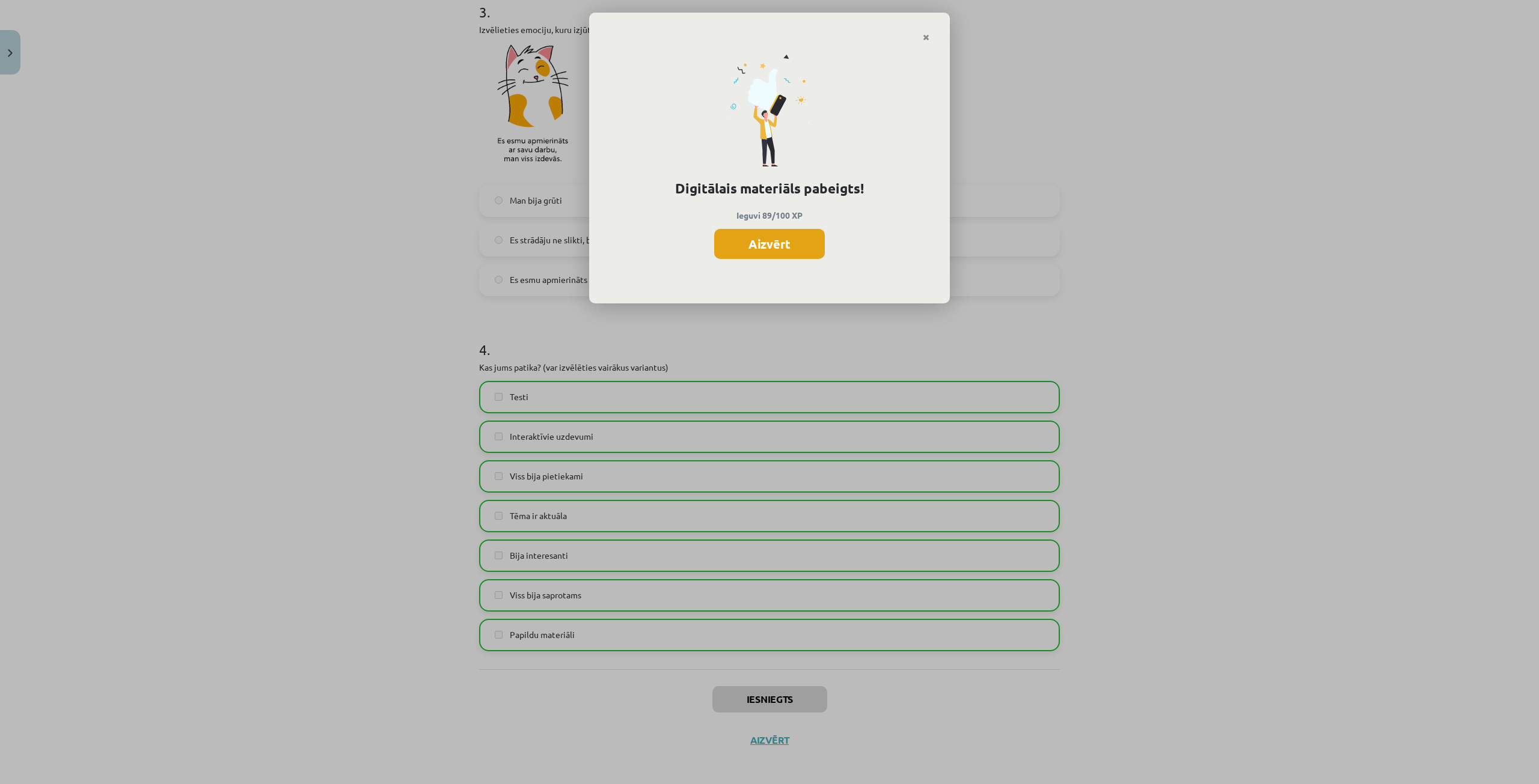
click at [747, 245] on button "Aizvērt" at bounding box center [770, 243] width 110 height 30
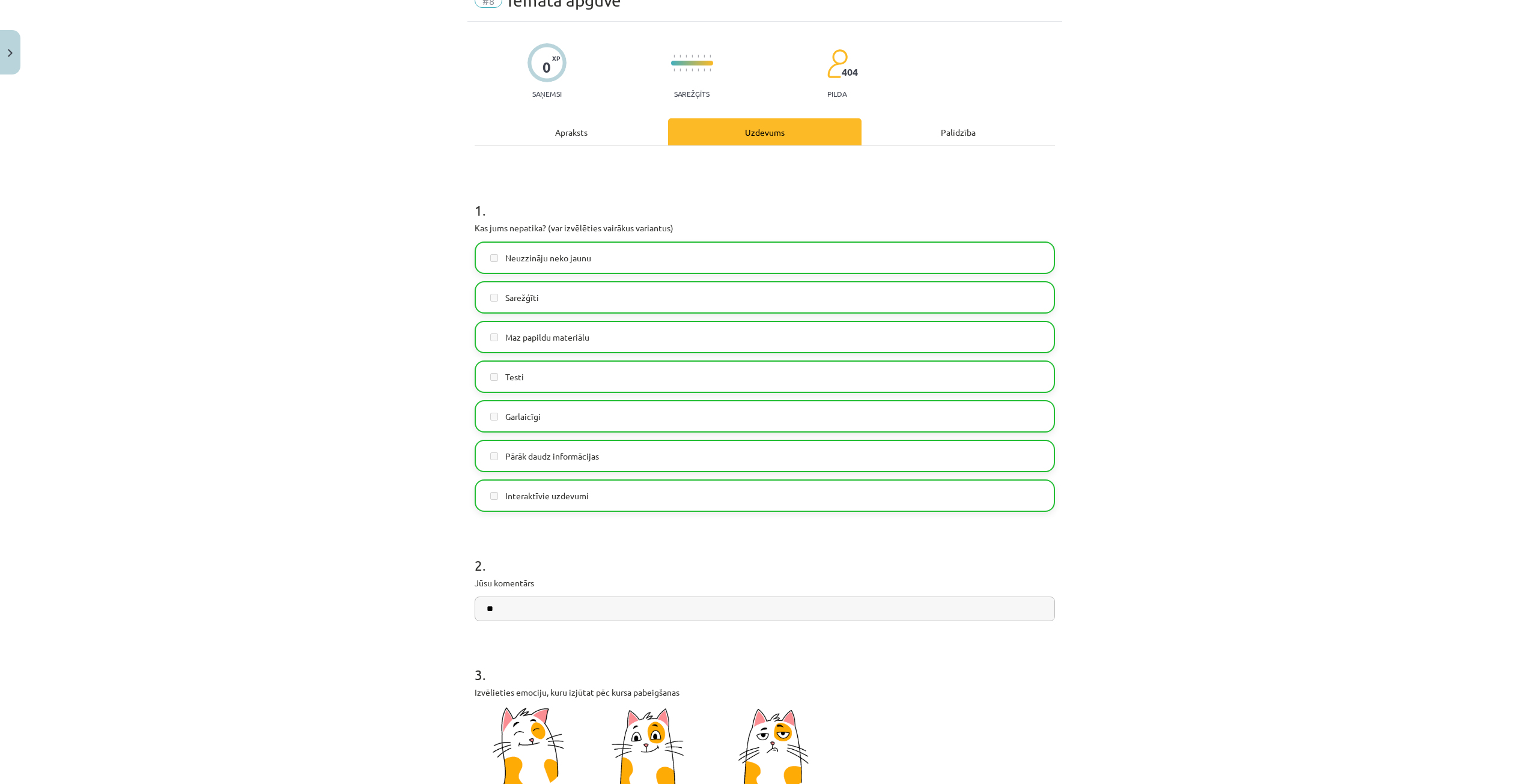
scroll to position [0, 0]
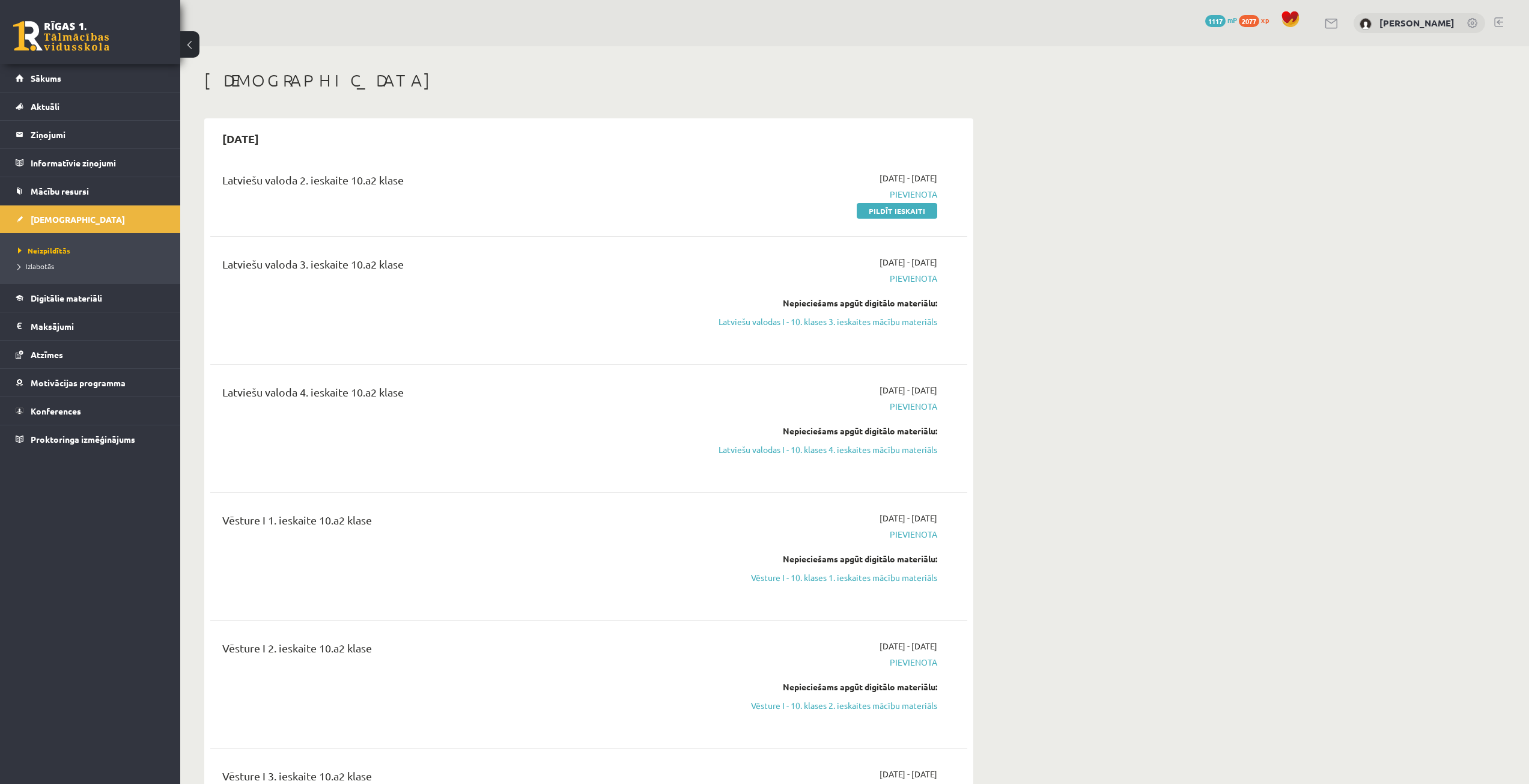
drag, startPoint x: 900, startPoint y: 212, endPoint x: 823, endPoint y: 69, distance: 162.4
click at [900, 212] on link "Pildīt ieskaiti" at bounding box center [897, 210] width 81 height 15
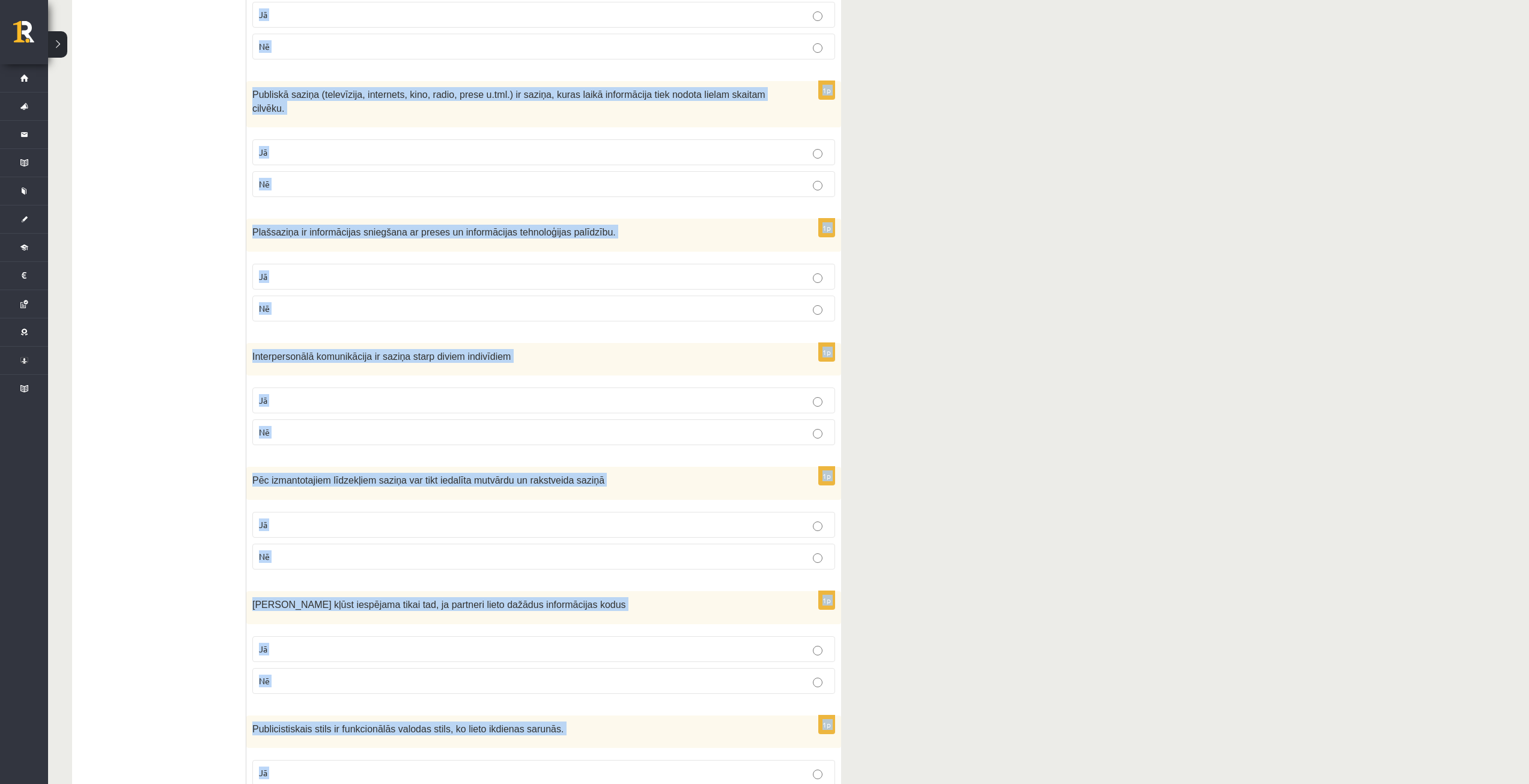
scroll to position [1082, 0]
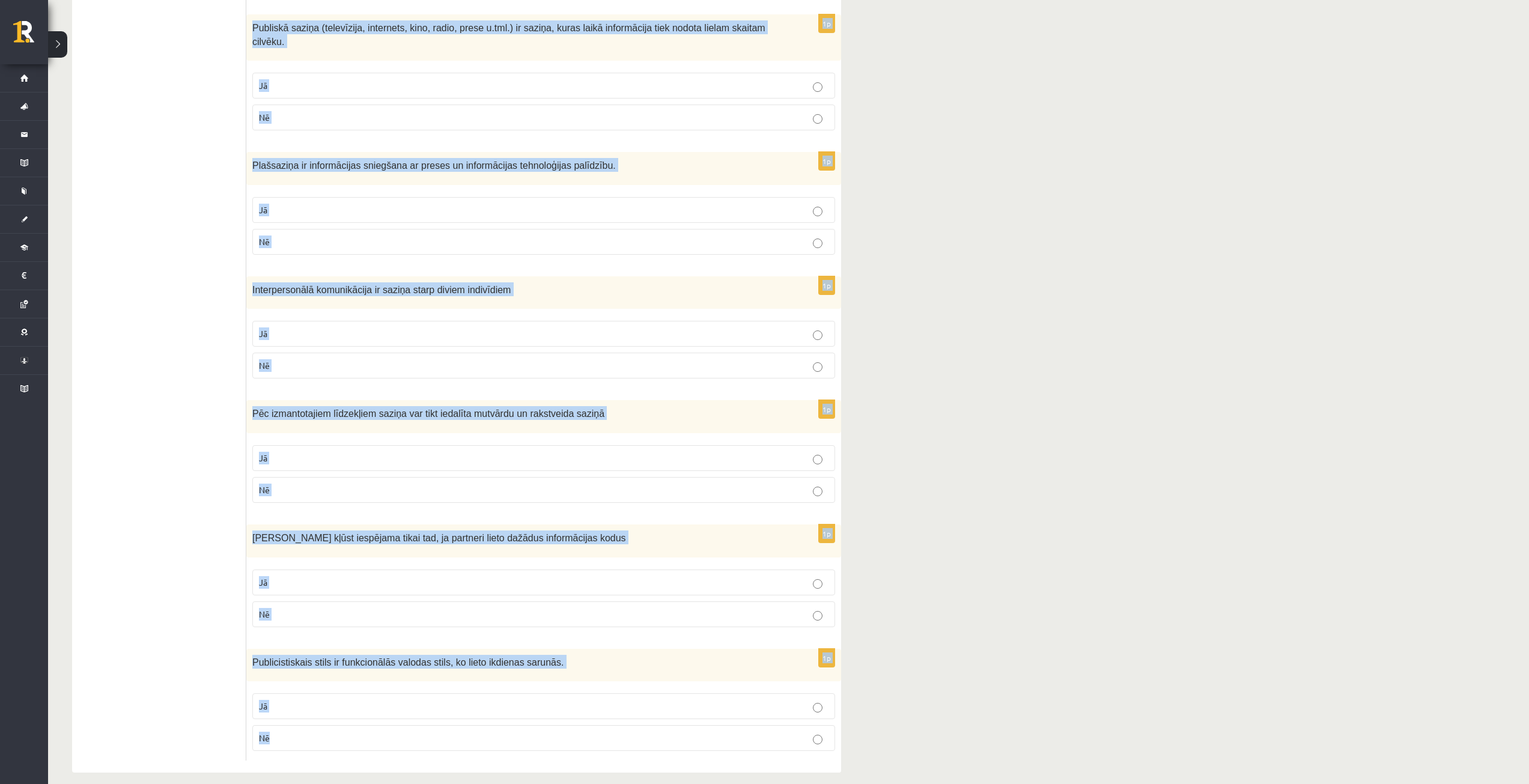
drag, startPoint x: 251, startPoint y: 56, endPoint x: 579, endPoint y: 777, distance: 792.1
copy form "Loremips do sitametconse adipiscing. El Se 2d Eiusmo tempori ut labo etd magnaa…"
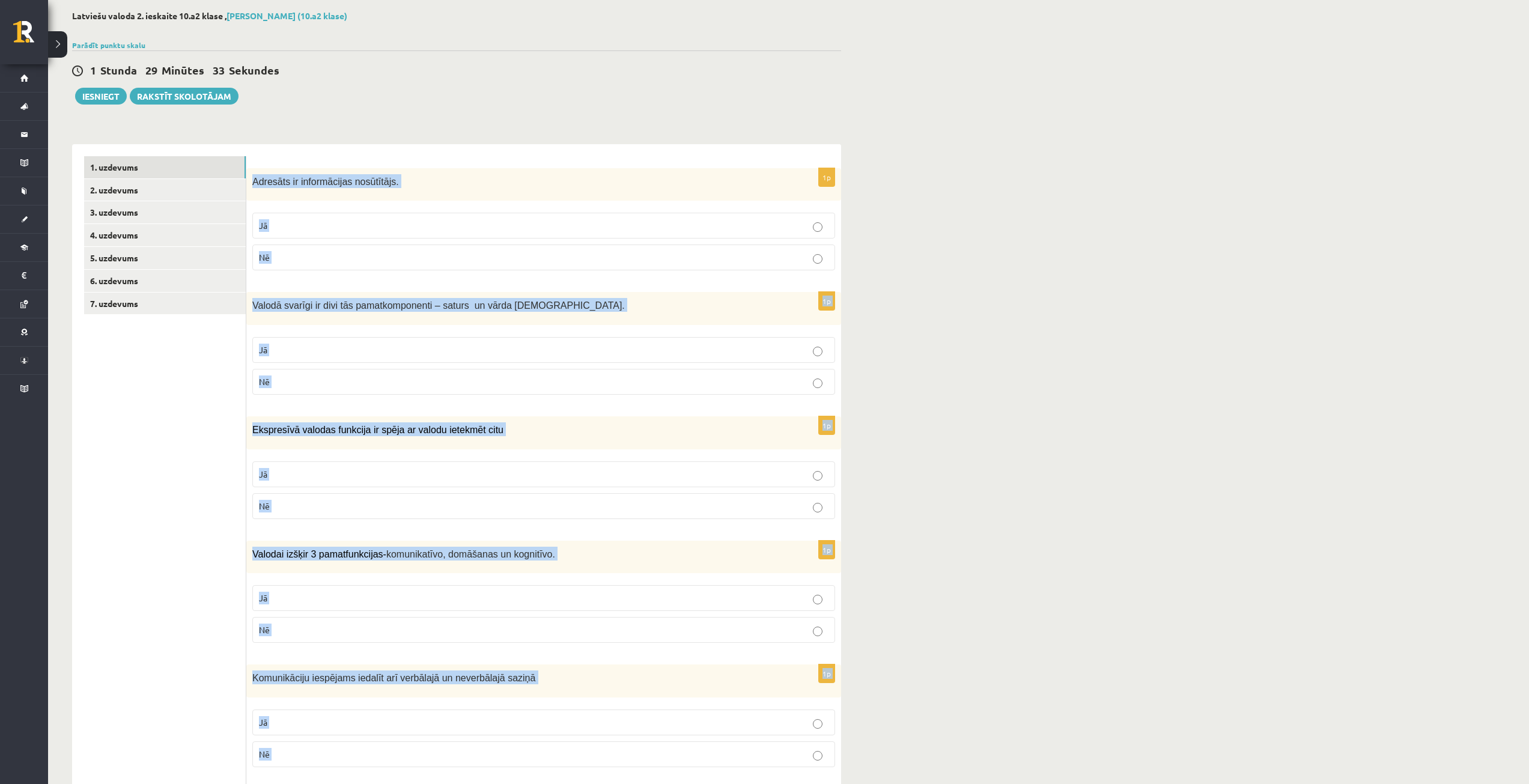
scroll to position [0, 0]
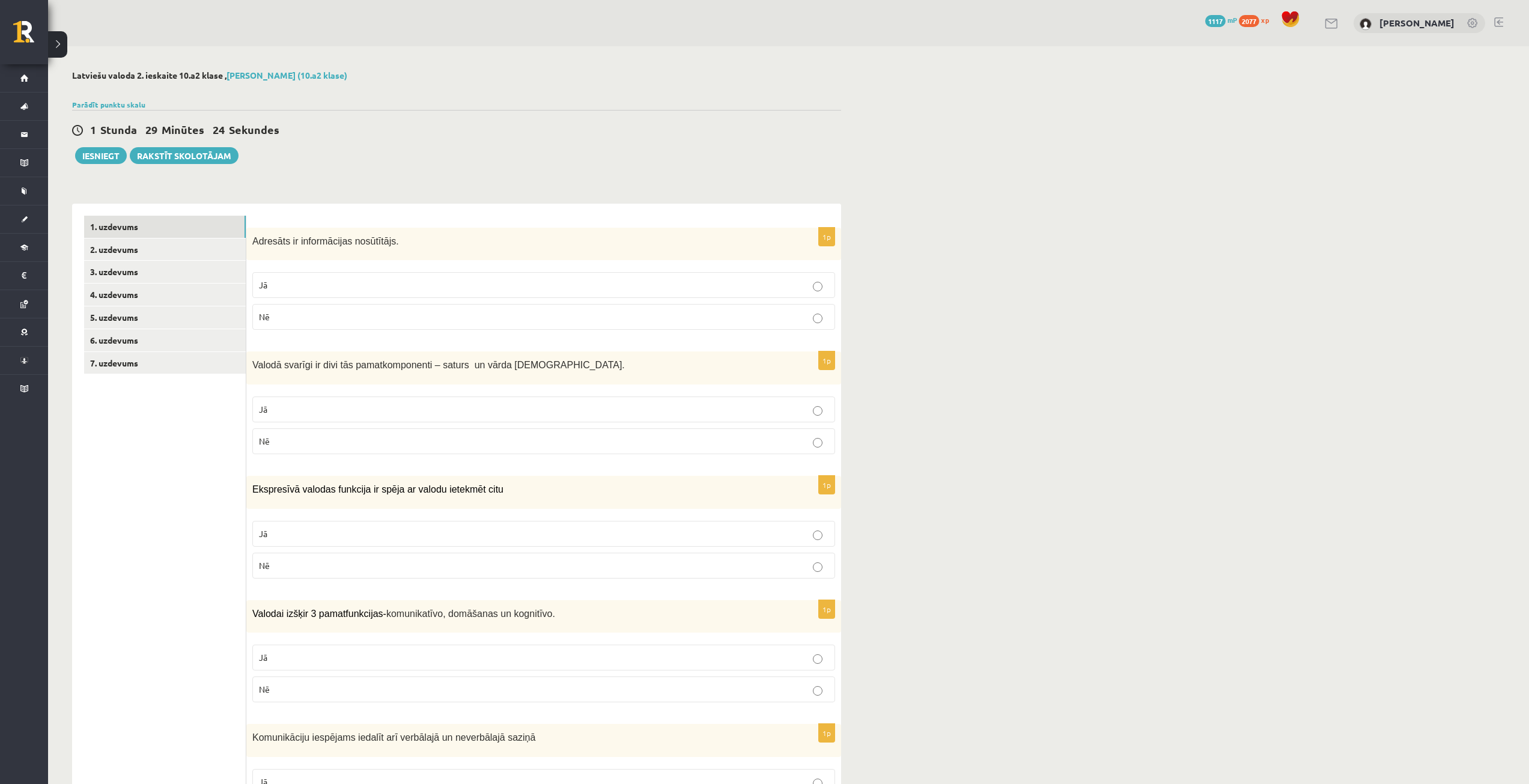
click at [754, 323] on p "Nē" at bounding box center [543, 317] width 570 height 13
click at [717, 406] on p "Jā" at bounding box center [543, 409] width 570 height 13
click at [704, 532] on p "Jā" at bounding box center [543, 534] width 570 height 13
click at [779, 656] on p "Jā" at bounding box center [543, 658] width 570 height 13
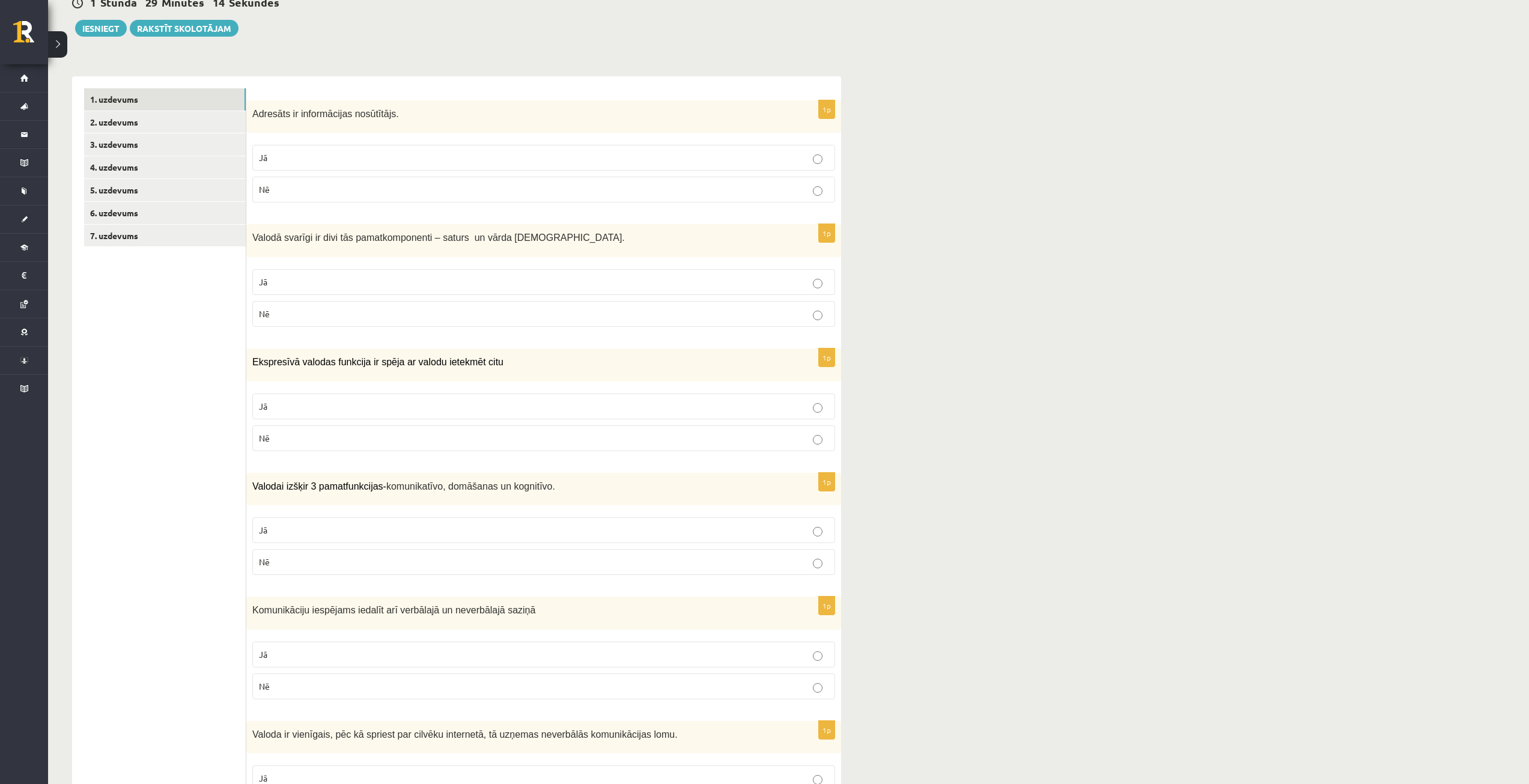
scroll to position [180, 0]
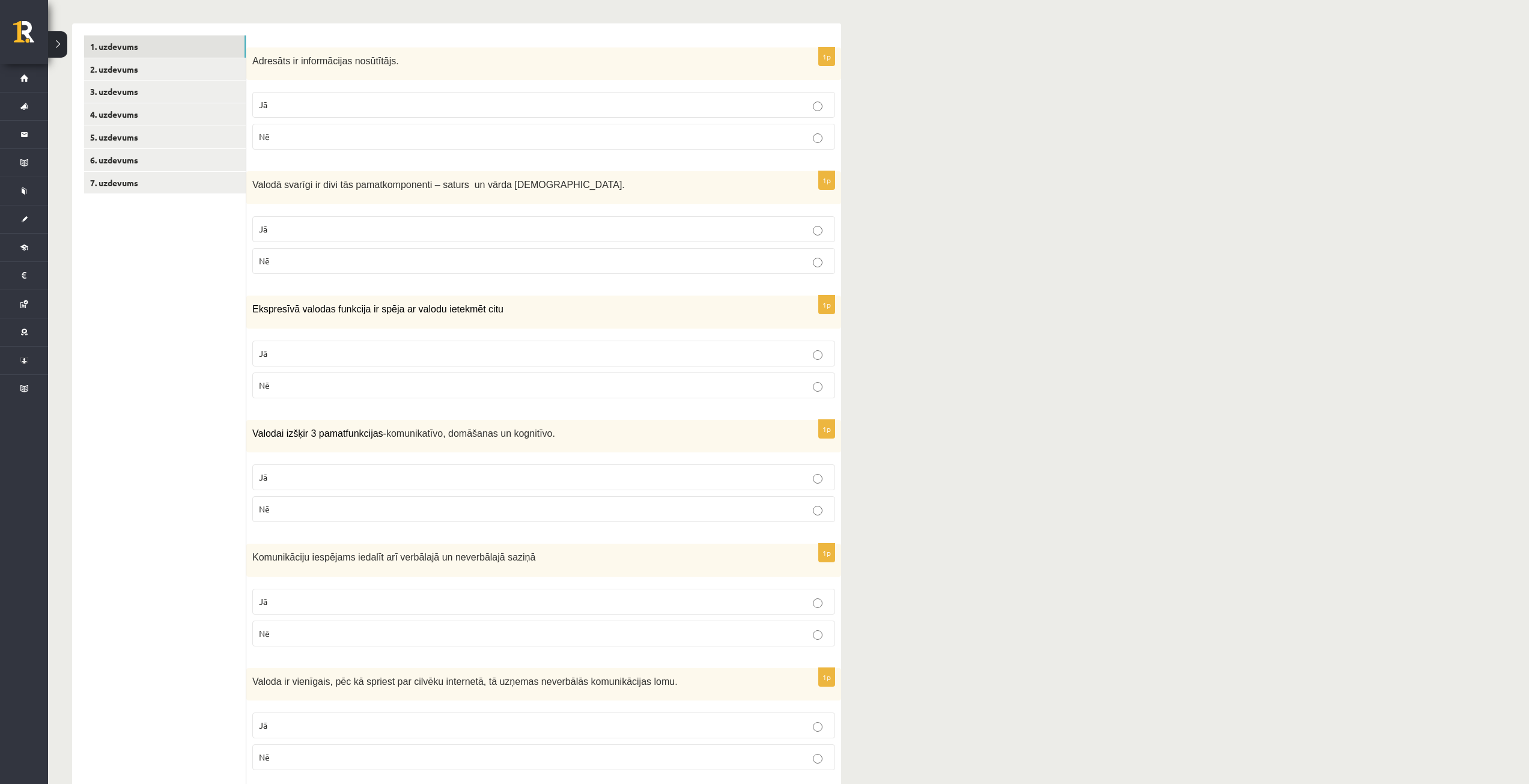
click at [795, 606] on p "Jā" at bounding box center [543, 602] width 570 height 13
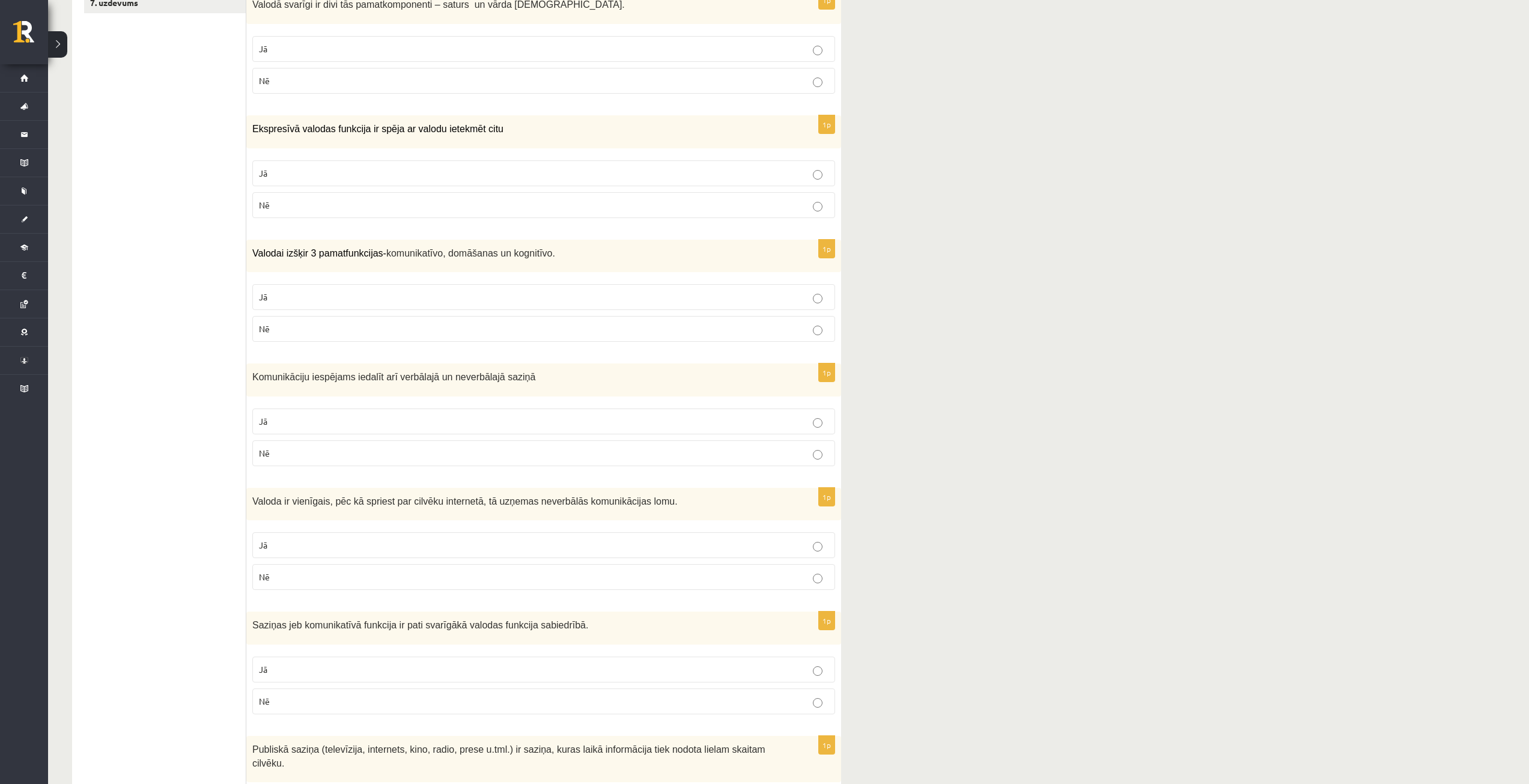
click at [733, 578] on p "Nē" at bounding box center [543, 577] width 570 height 13
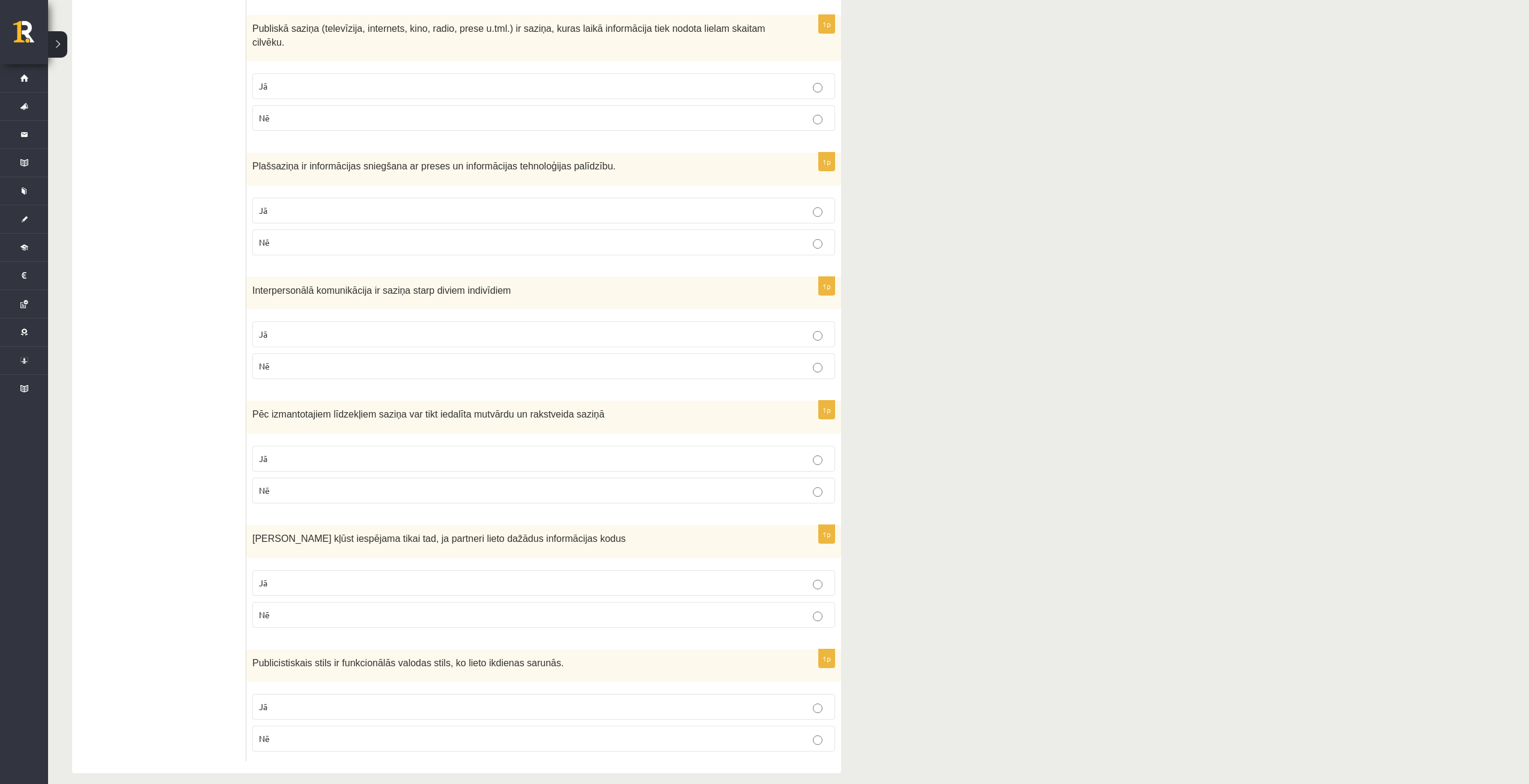
scroll to position [1082, 0]
click at [732, 732] on p "Nē" at bounding box center [543, 738] width 570 height 13
click at [767, 576] on p "Jā" at bounding box center [543, 582] width 570 height 13
click at [794, 439] on fieldset "Jā Nē" at bounding box center [543, 473] width 583 height 67
click at [760, 452] on p "Jā" at bounding box center [543, 458] width 570 height 13
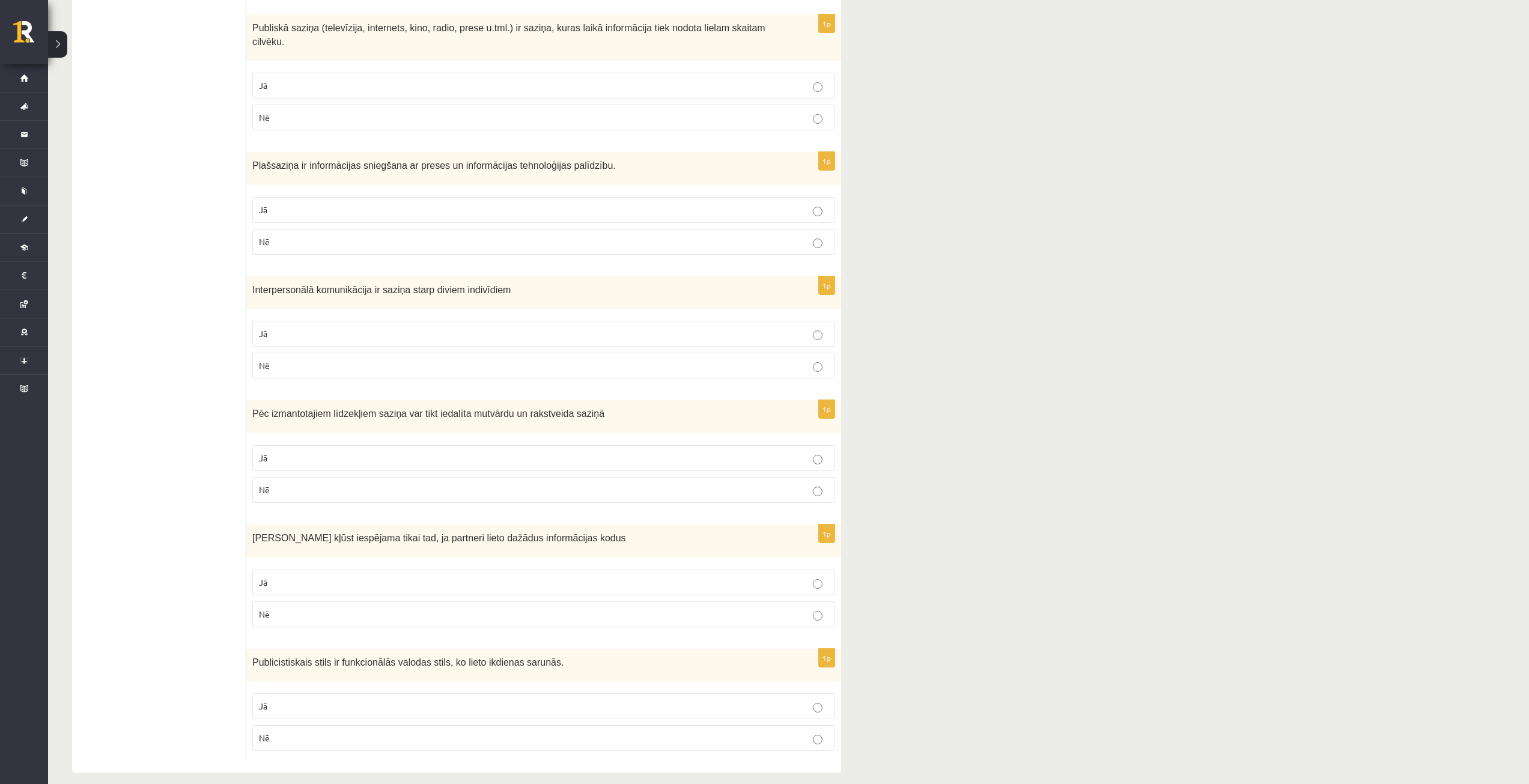
click at [791, 327] on p "Jā" at bounding box center [543, 334] width 570 height 13
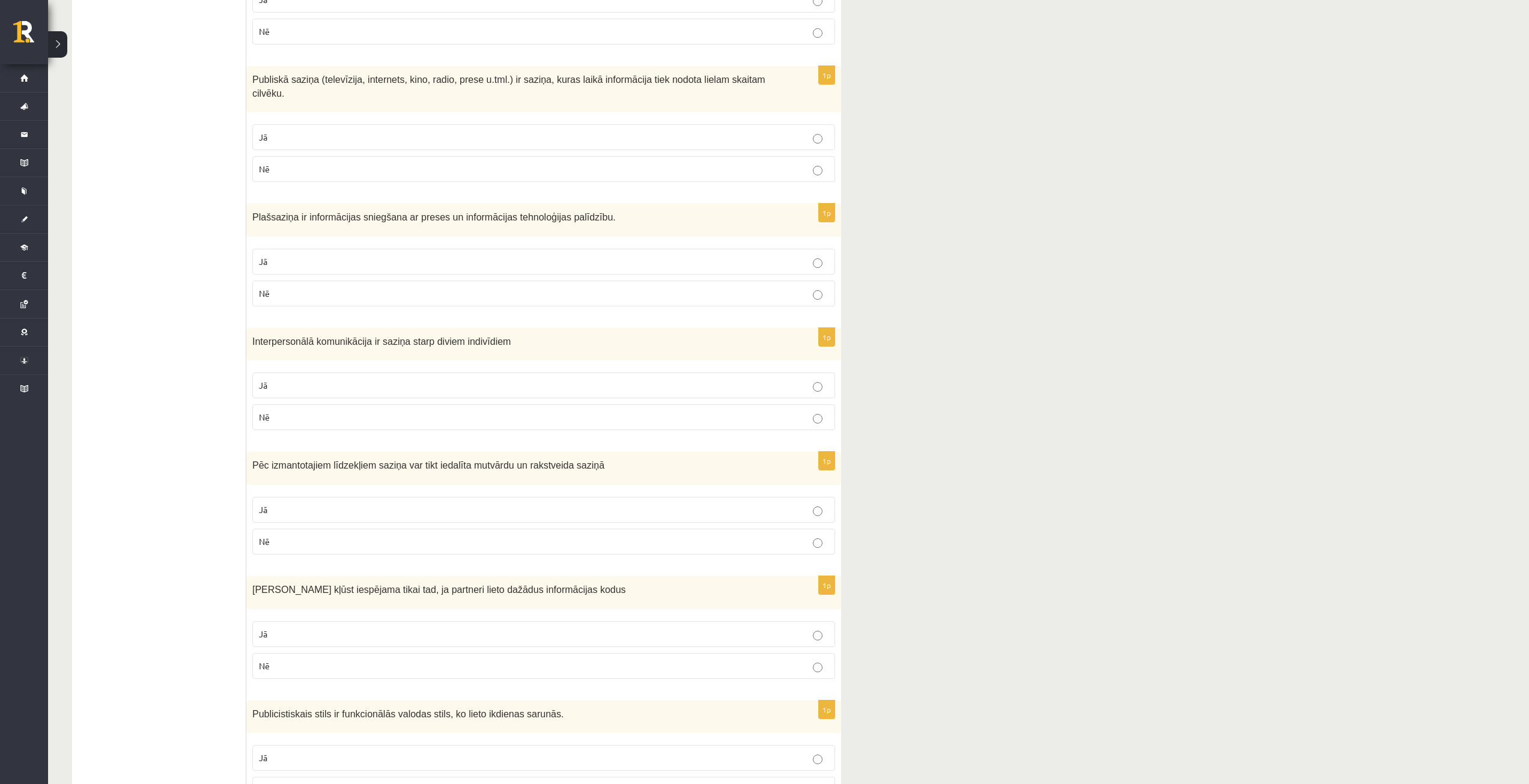
scroll to position [962, 0]
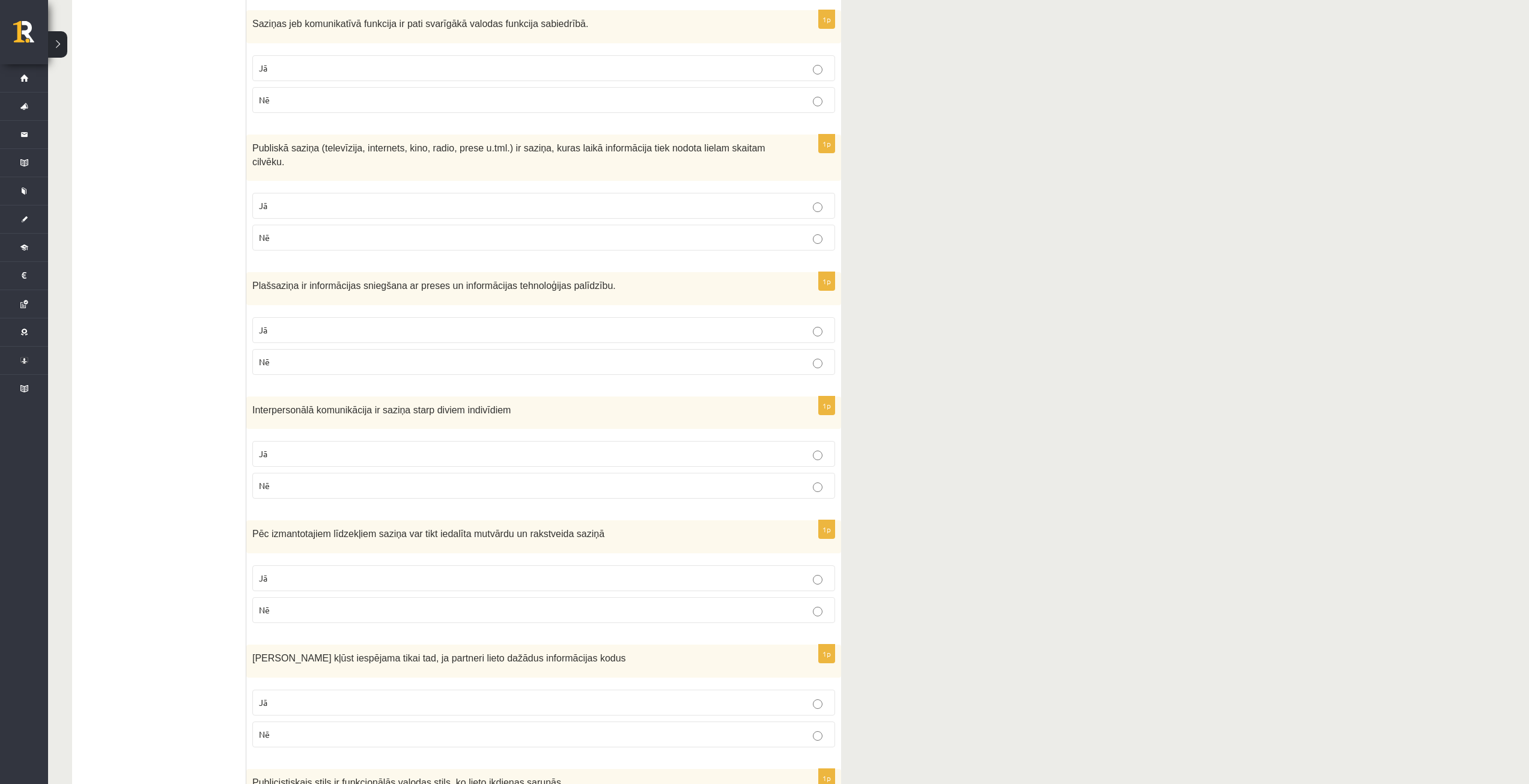
click at [754, 324] on label "Jā" at bounding box center [543, 330] width 583 height 26
click at [787, 200] on p "Jā" at bounding box center [543, 206] width 570 height 13
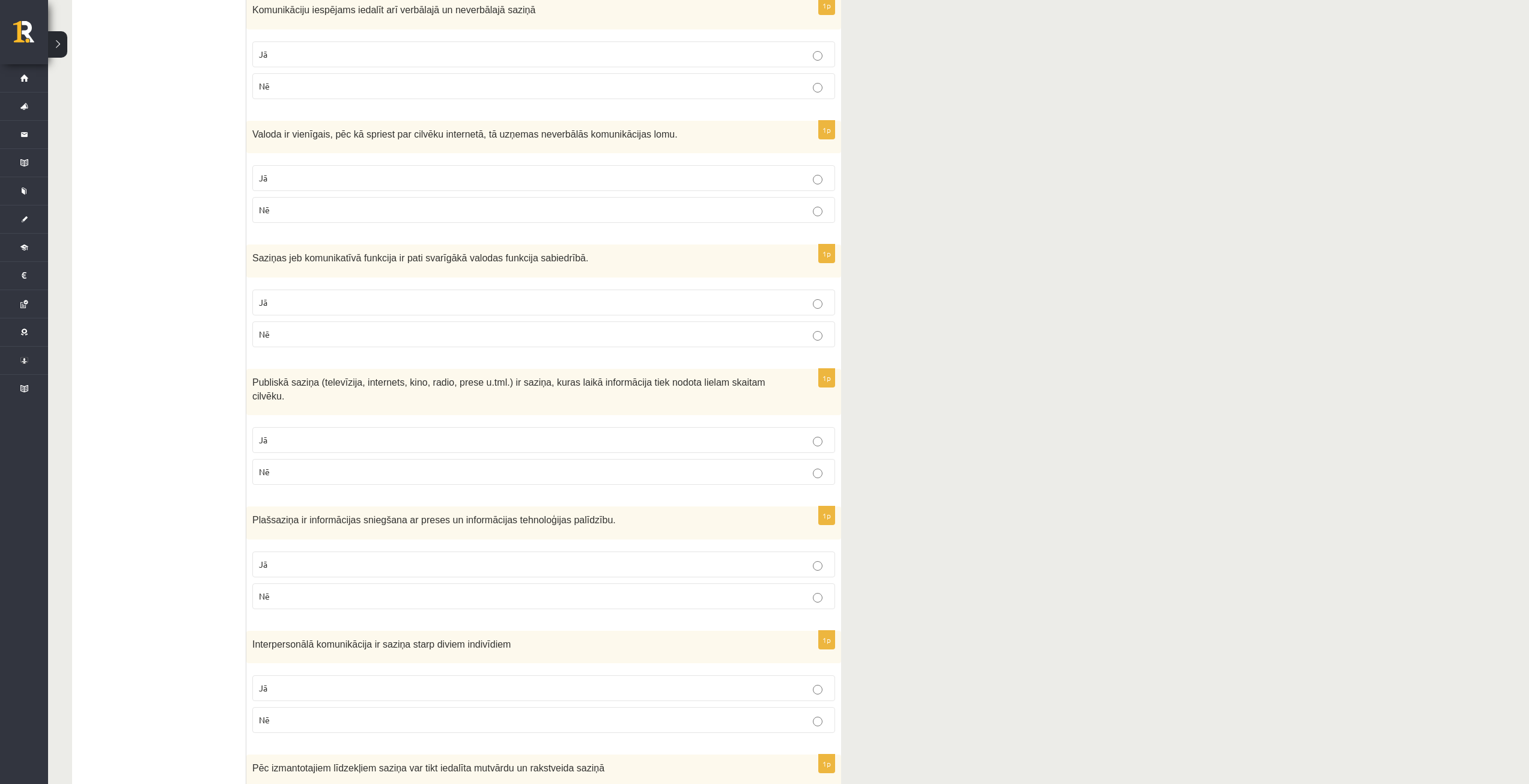
scroll to position [721, 0]
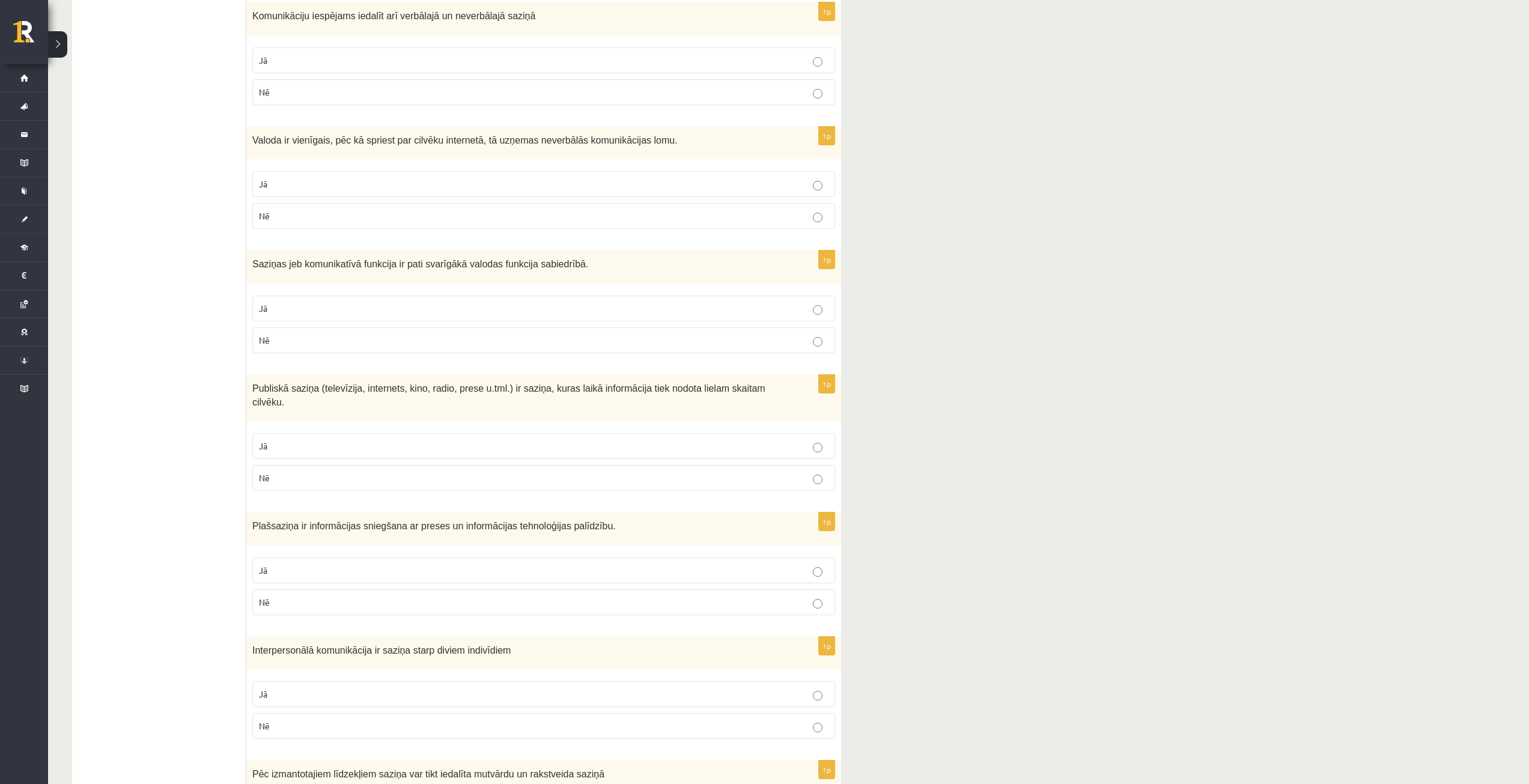
click at [764, 312] on p "Jā" at bounding box center [543, 309] width 570 height 13
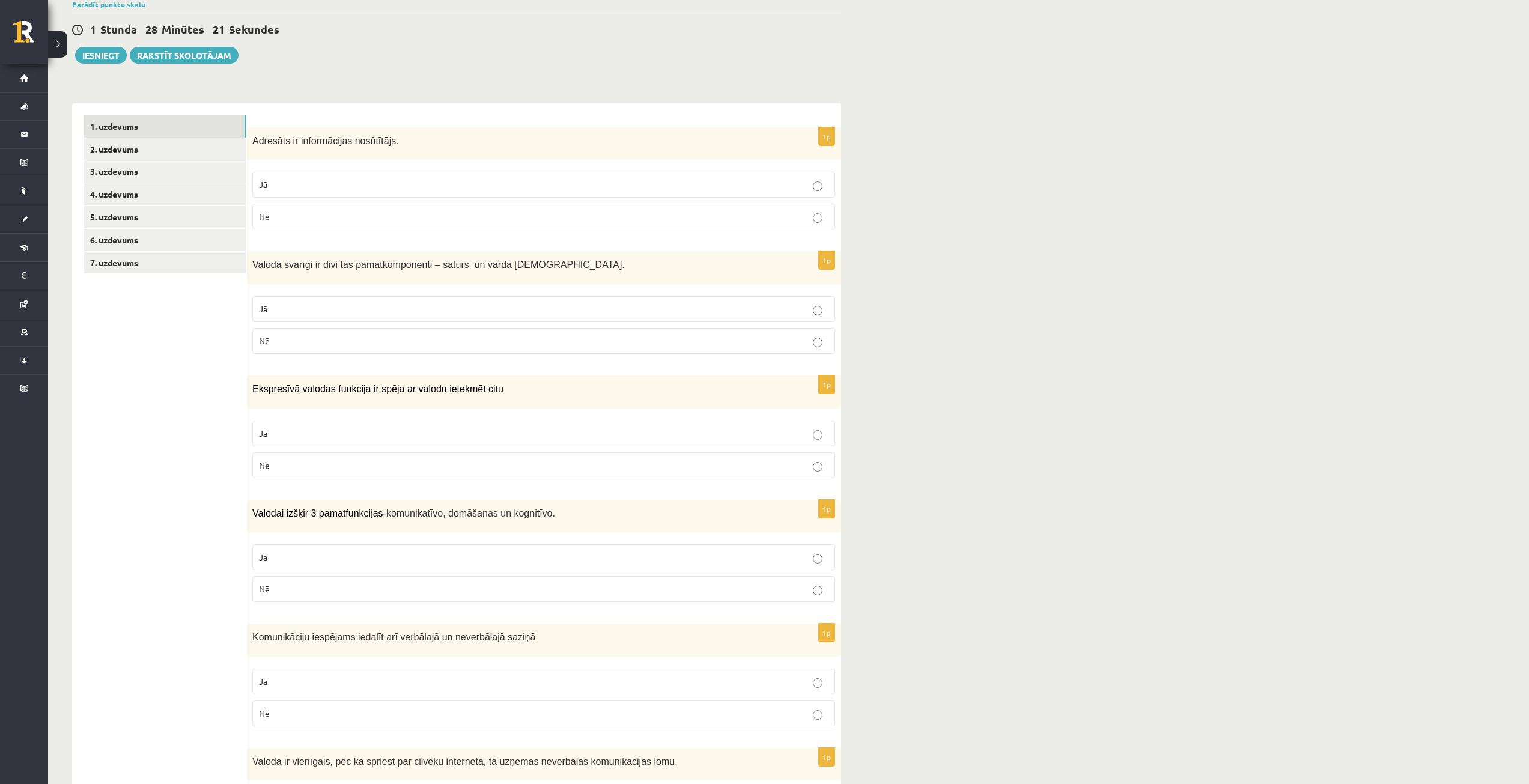
scroll to position [0, 0]
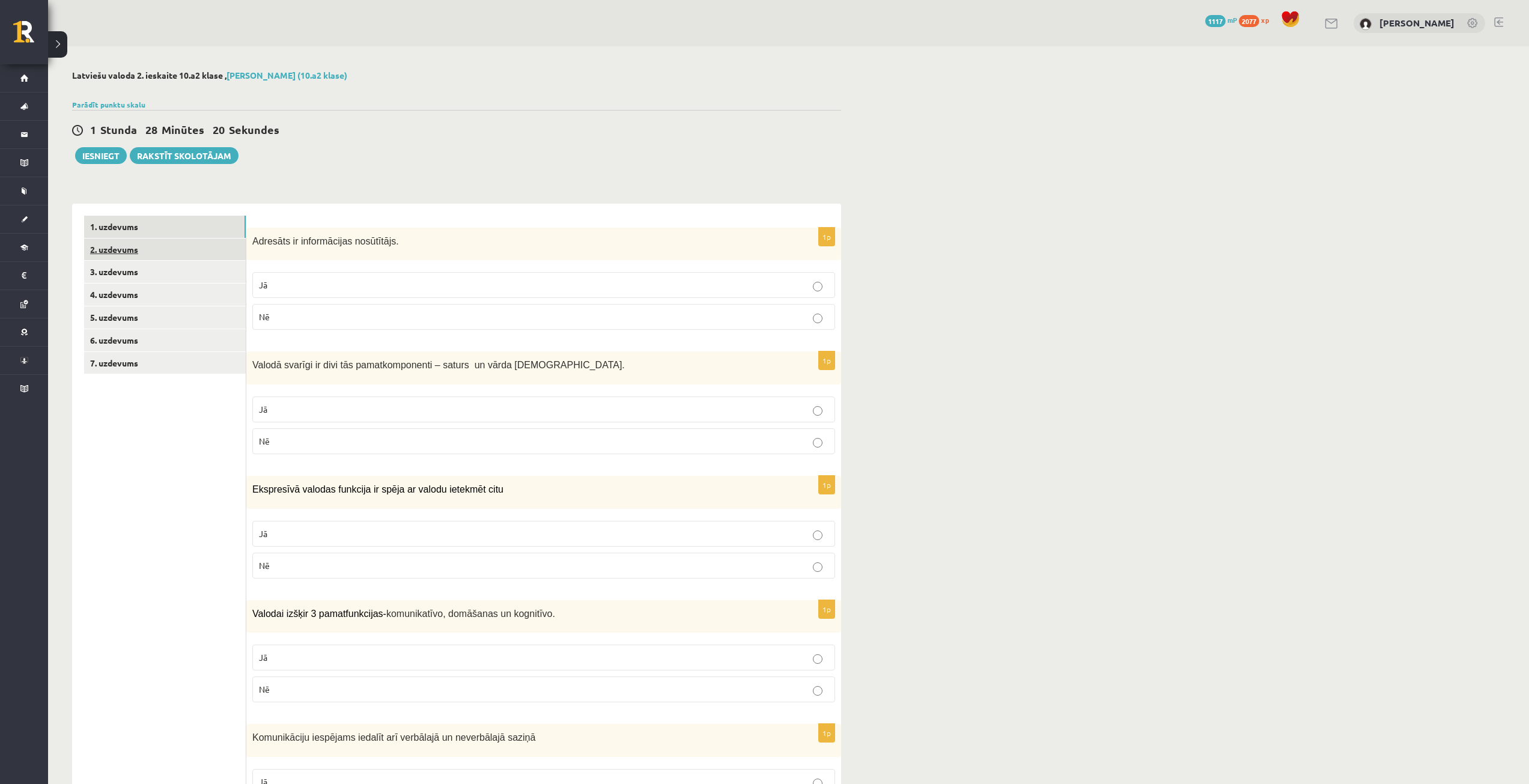
click at [161, 252] on link "2. uzdevums" at bounding box center [165, 249] width 161 height 22
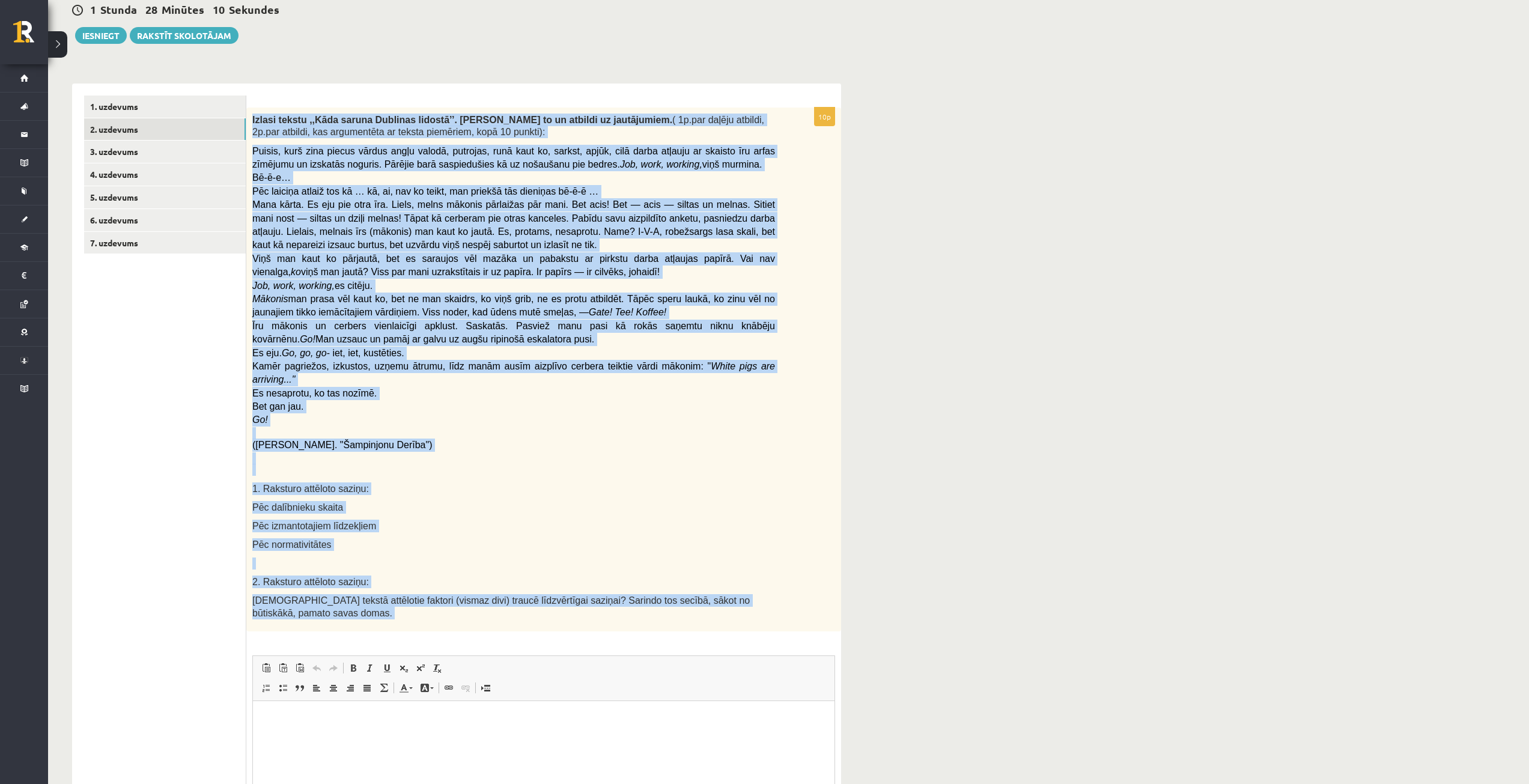
drag, startPoint x: 251, startPoint y: 118, endPoint x: 752, endPoint y: 611, distance: 702.9
click at [752, 611] on div "10p Izlasi tekstu ,,Kāda saruna Dublinas lidostā’’. Pārdomā to un atbildi uz ja…" at bounding box center [543, 506] width 595 height 798
copy div "Izlasi tekstu ,,Kāda saruna Dublinas lidostā’’. Pārdomā to un atbildi uz jautāj…"
click at [916, 295] on div "**********" at bounding box center [788, 434] width 1481 height 1015
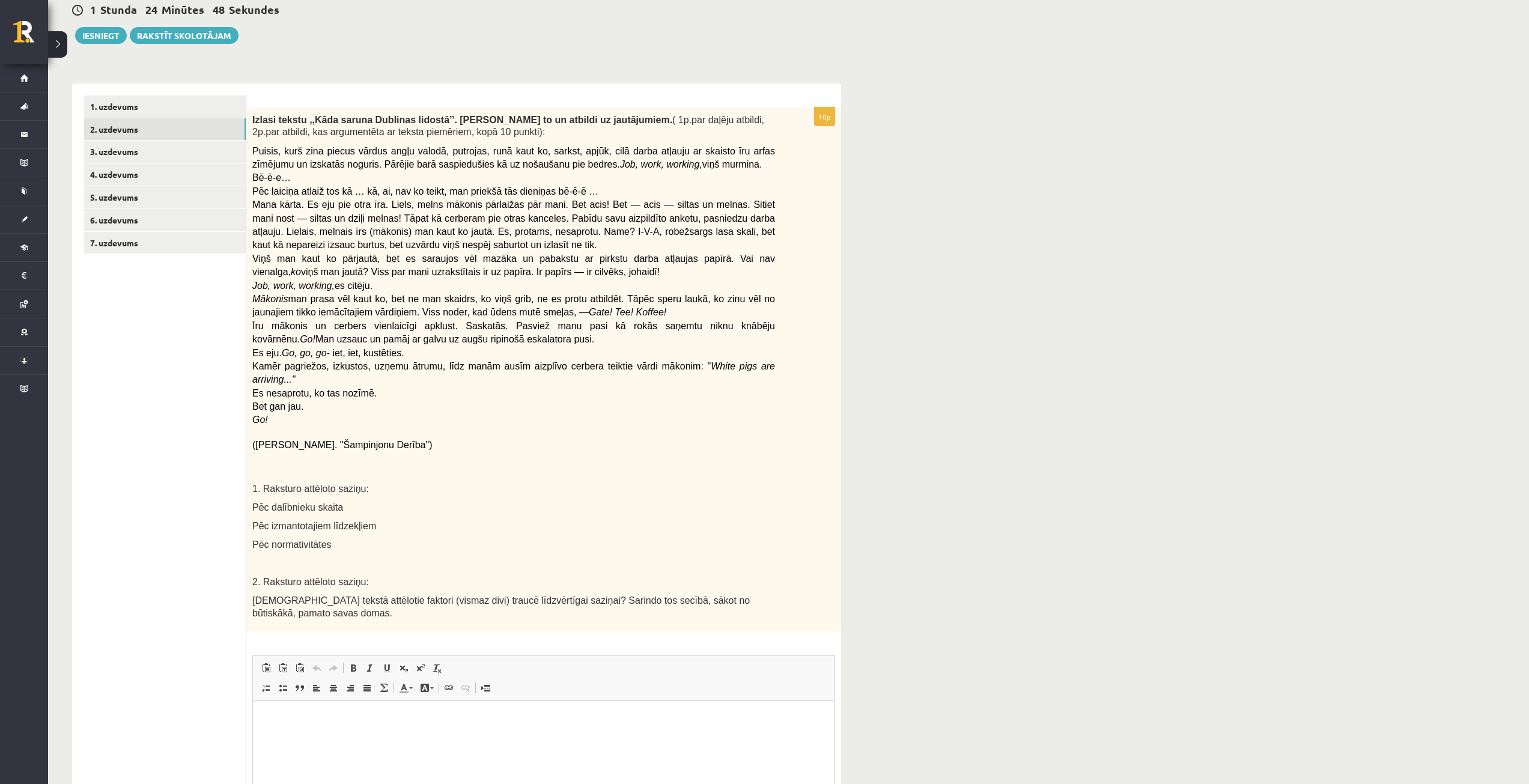
click at [742, 352] on p "Es eju. Go, go, go - iet, iet, kustēties." at bounding box center [513, 354] width 522 height 13
click at [525, 711] on html at bounding box center [543, 719] width 582 height 37
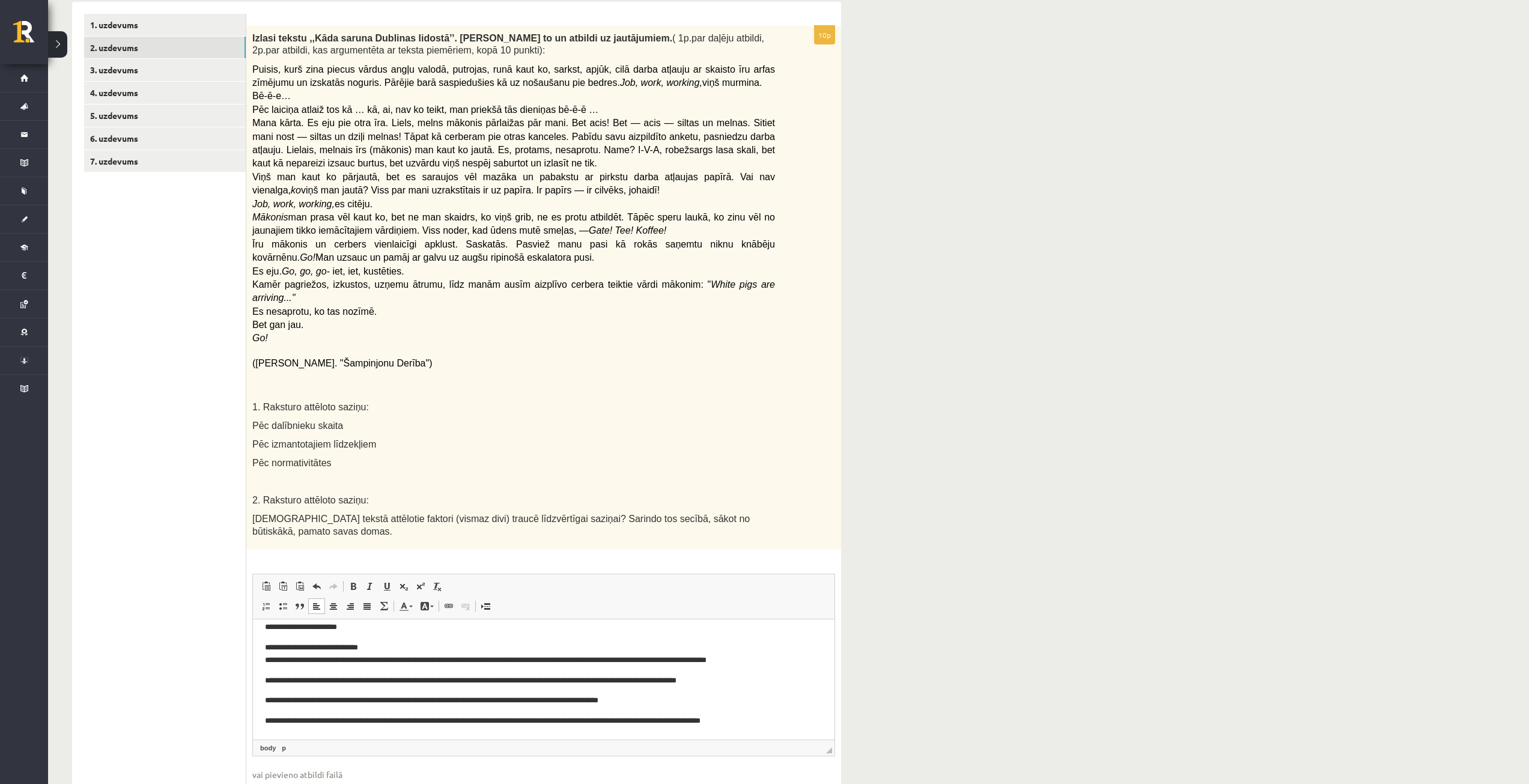
scroll to position [133, 0]
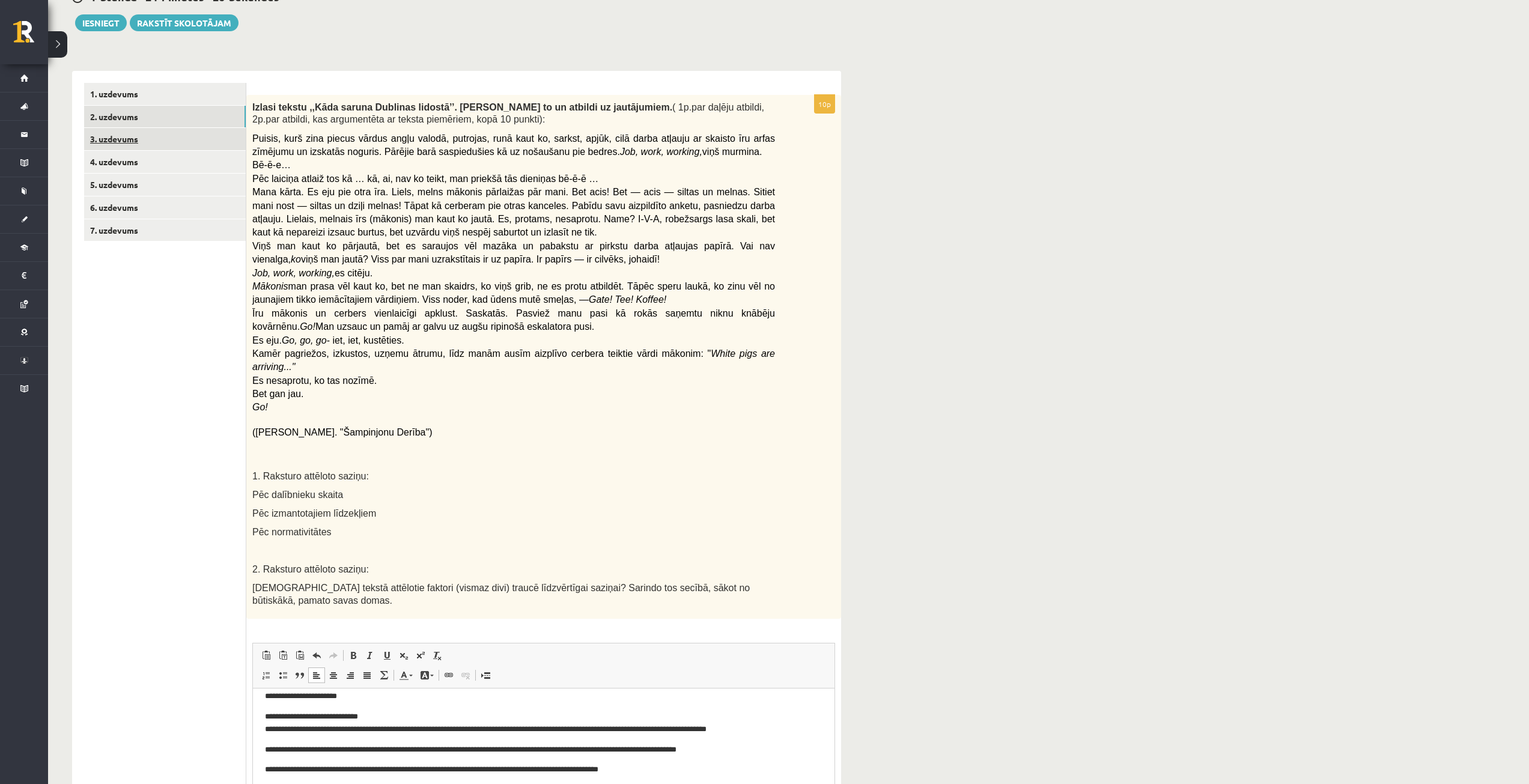
click at [128, 141] on link "3. uzdevums" at bounding box center [165, 139] width 161 height 22
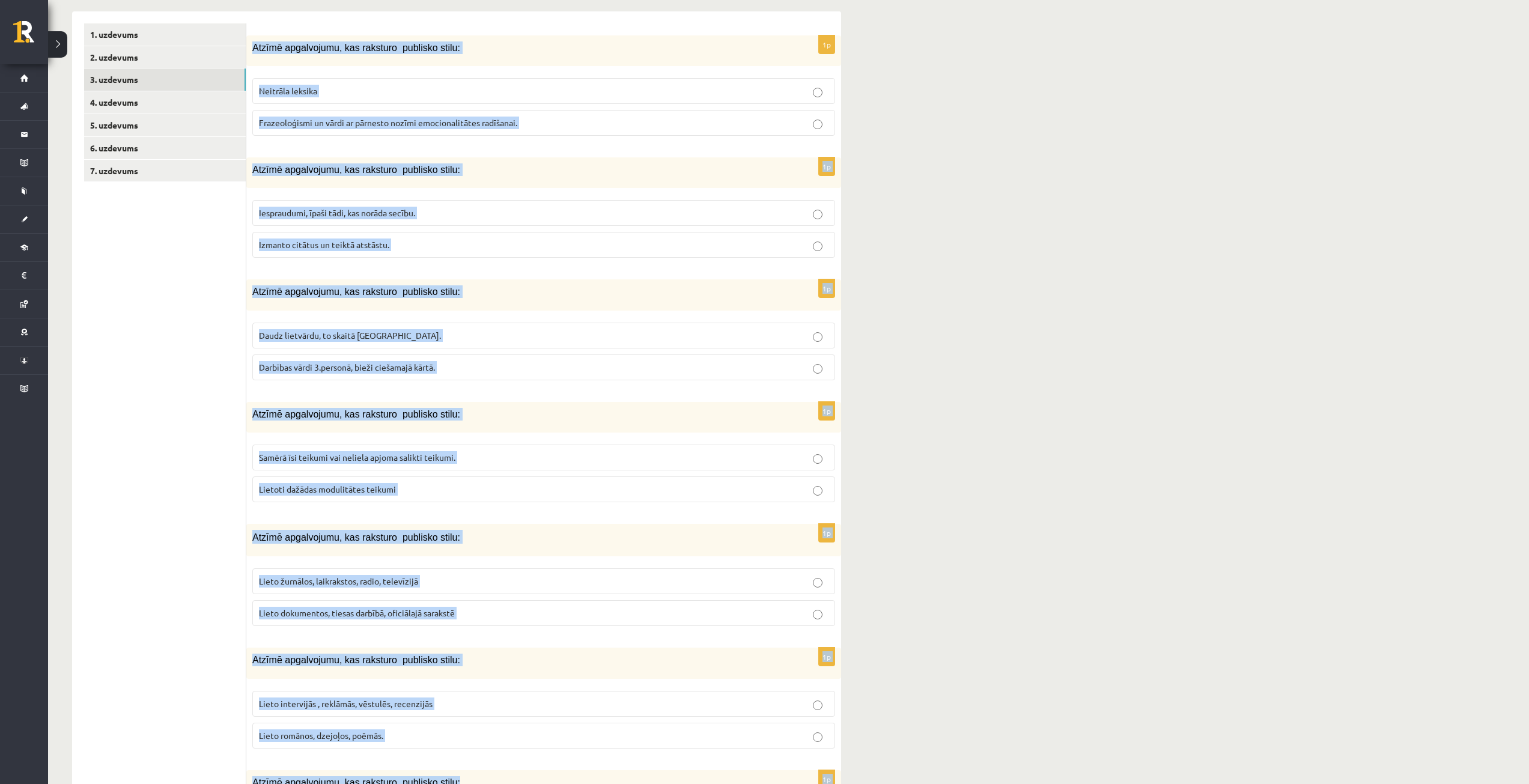
scroll to position [325, 0]
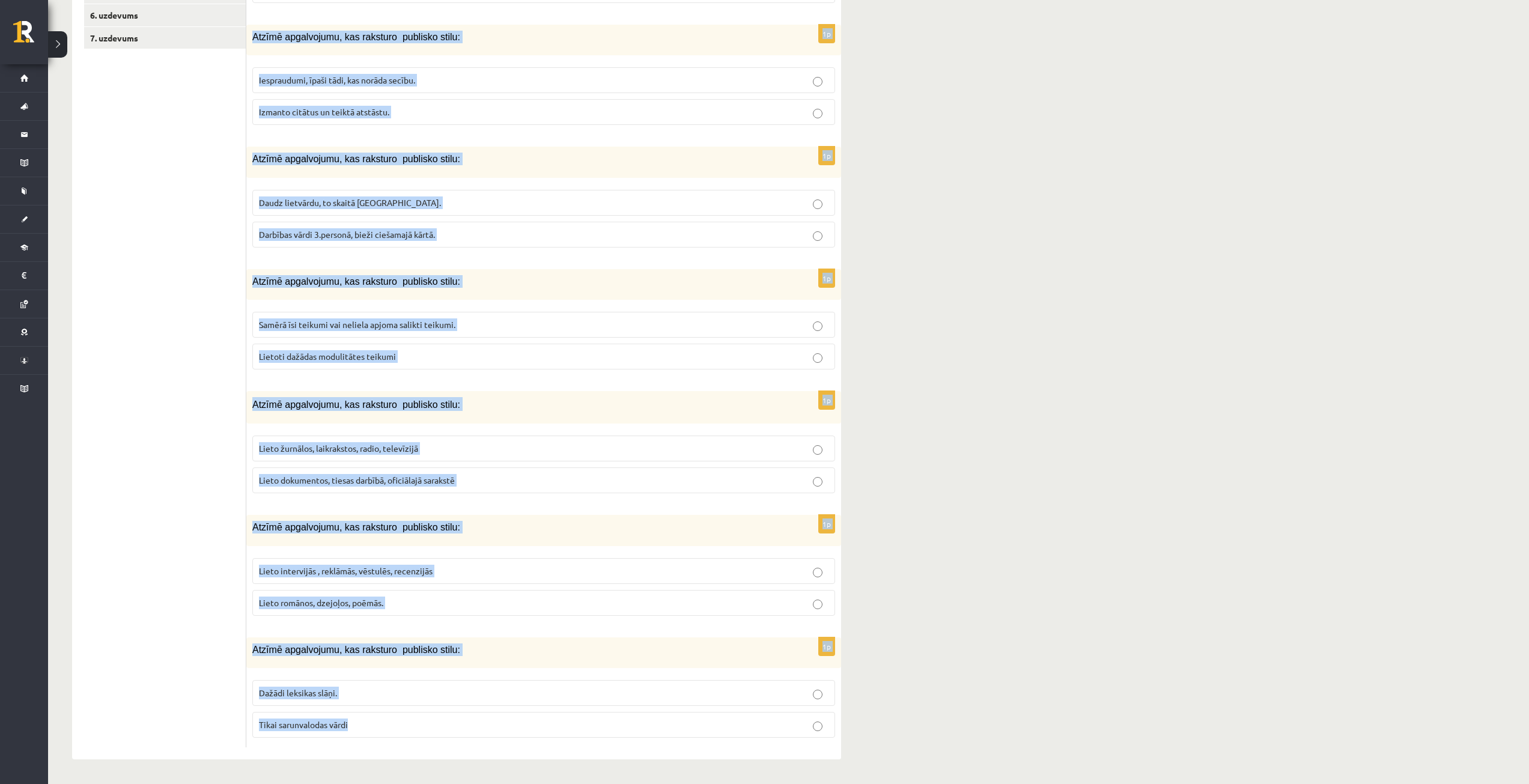
drag, startPoint x: 249, startPoint y: 104, endPoint x: 495, endPoint y: 750, distance: 691.3
click at [547, 459] on html "0 Dāvanas 1117 mP 2077 xp Vladislava Vlasova Sākums Aktuāli Kā mācīties eSKOLĀ …" at bounding box center [764, 67] width 1529 height 784
copy form "Atzīmē apgalvojumu, kas raksturo publisko stilu: Neitrāla leksika Frazeoloģismi…"
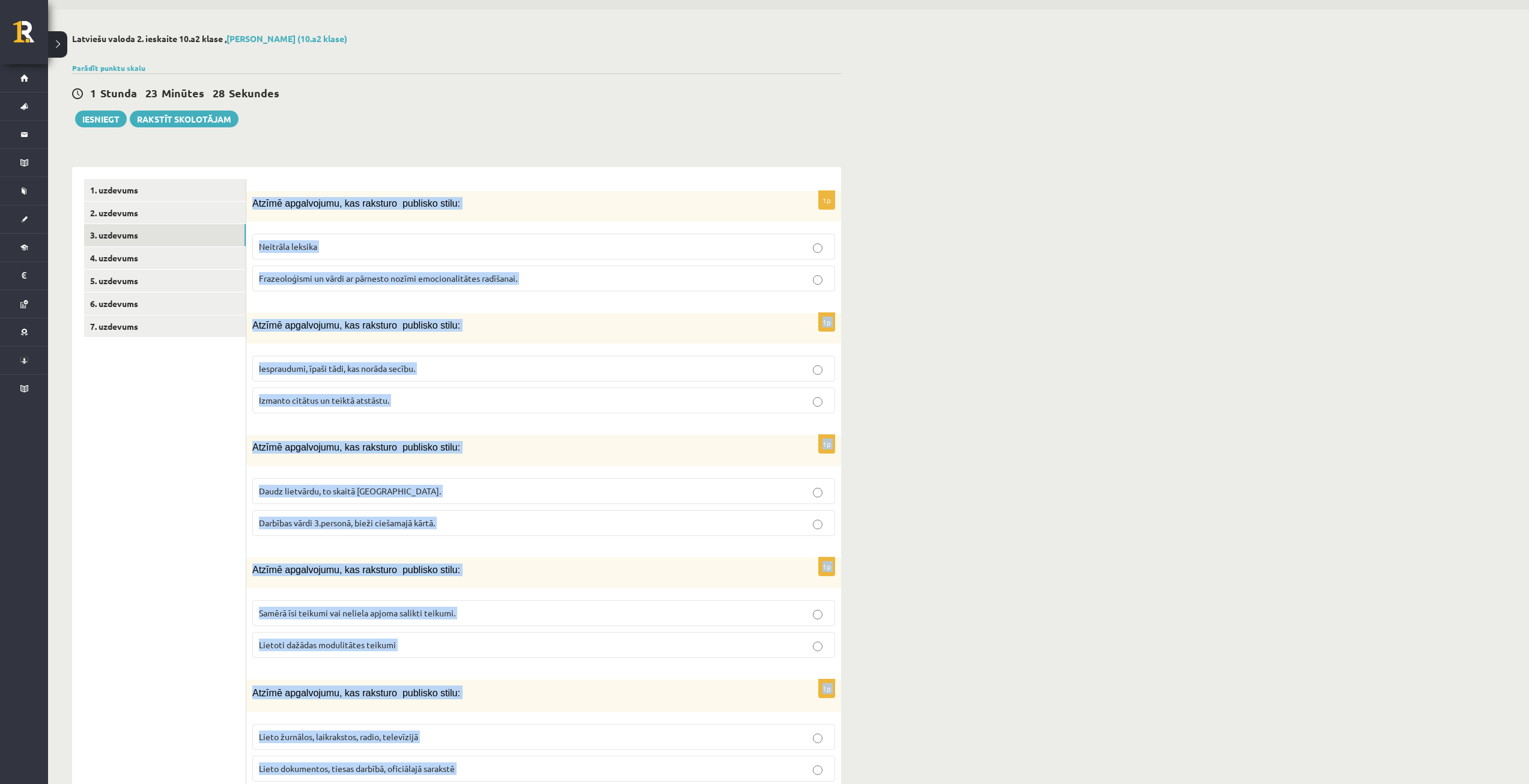
scroll to position [0, 0]
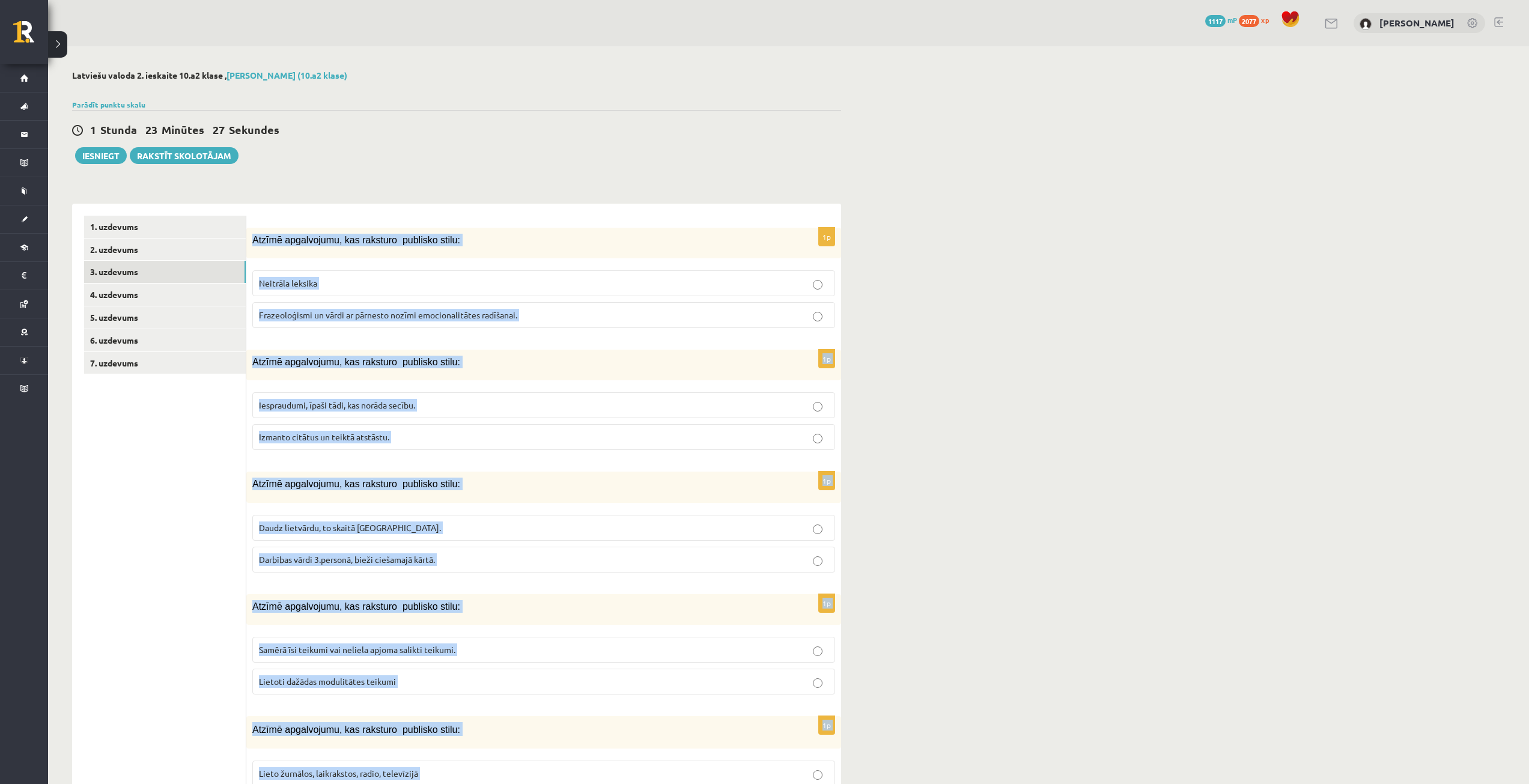
click at [714, 190] on div "**********" at bounding box center [456, 578] width 817 height 1062
click at [645, 318] on p "Frazeoloģismi un vārdi ar pārnesto nozīmi emocionalitātes radīšanai." at bounding box center [543, 315] width 570 height 13
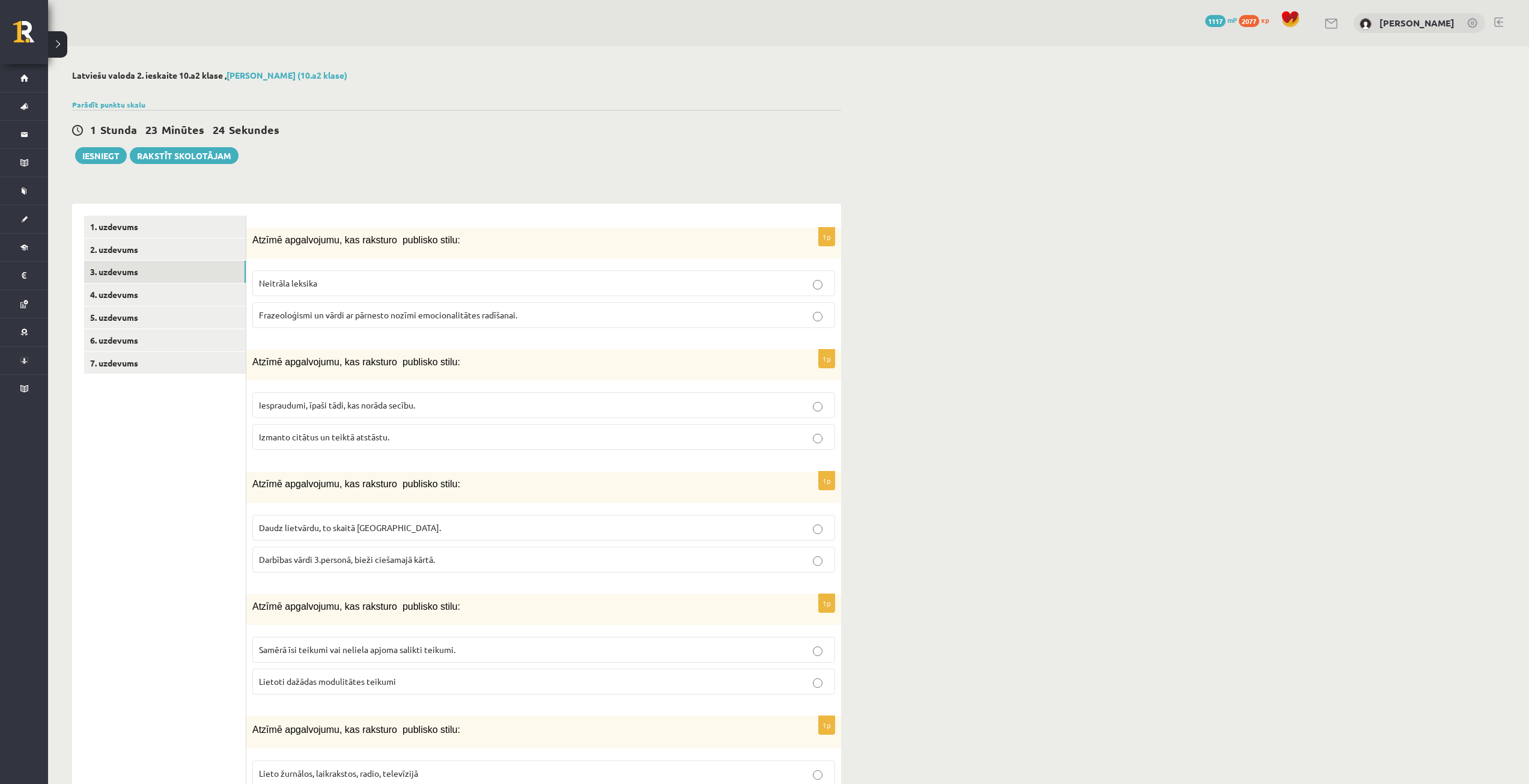
click at [607, 402] on p "Iespraudumi, īpaši tādi, kas norāda secību." at bounding box center [543, 405] width 570 height 13
click at [602, 439] on p "Izmanto citātus un teiktā atstāstu." at bounding box center [543, 437] width 570 height 13
click at [512, 556] on p "Darbības vārdi 3.personā, bieži ciešamajā kārtā." at bounding box center [543, 559] width 570 height 13
click at [511, 647] on p "Samērā īsi teikumi vai neliela apjoma salikti teikumi." at bounding box center [543, 650] width 570 height 13
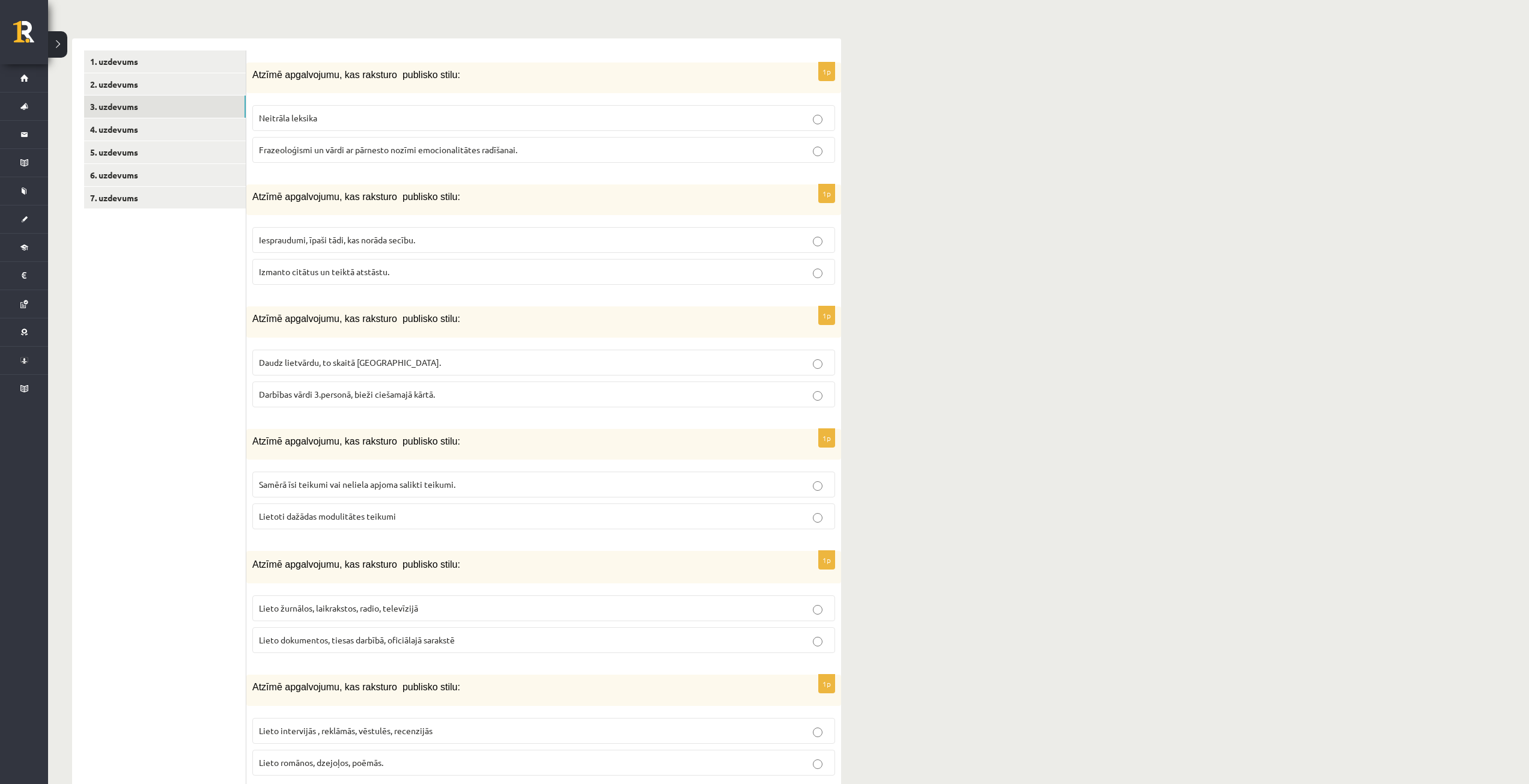
scroll to position [180, 0]
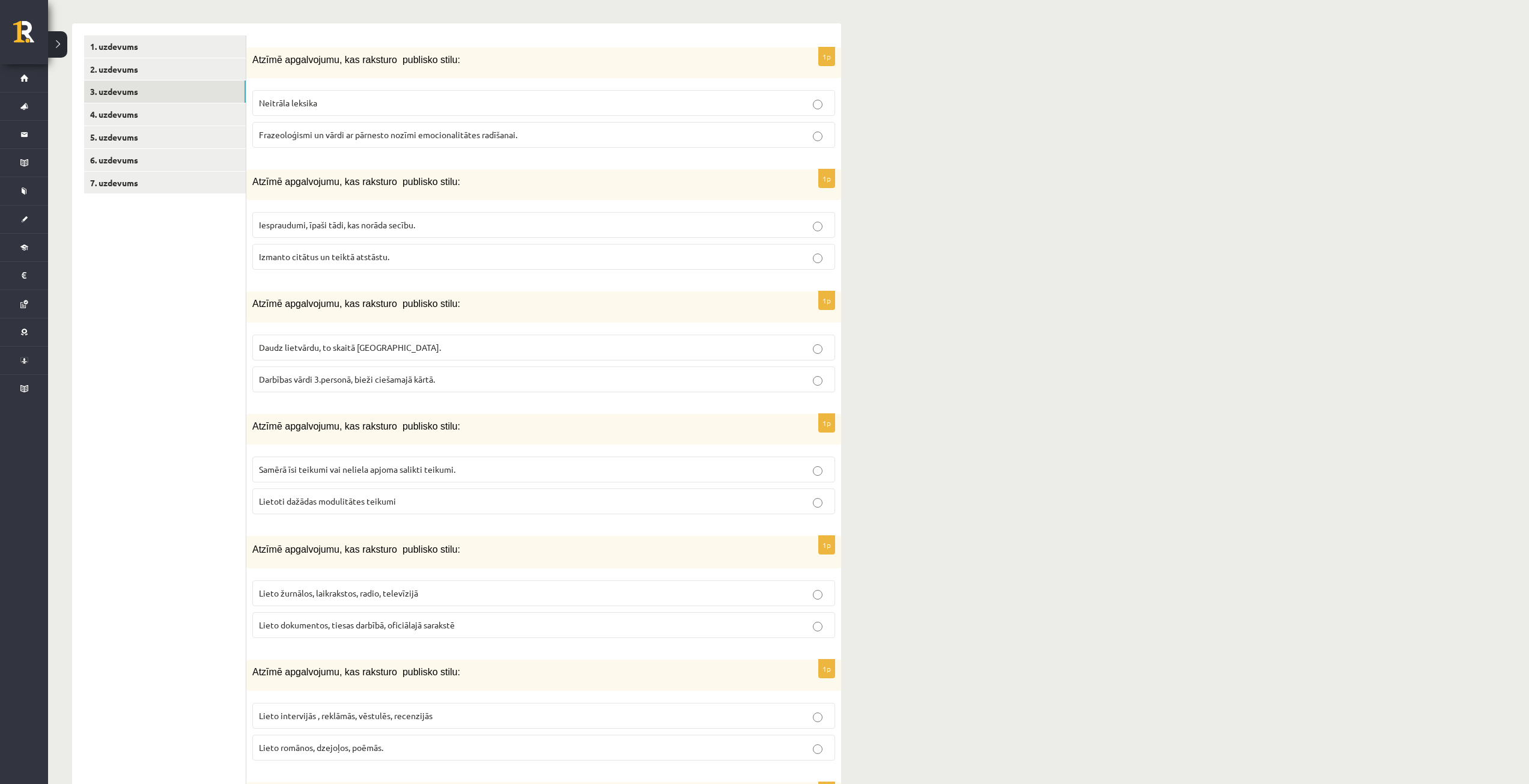
click at [535, 600] on p "Lieto žurnālos, laikrakstos, radio, televīzijā" at bounding box center [543, 593] width 570 height 13
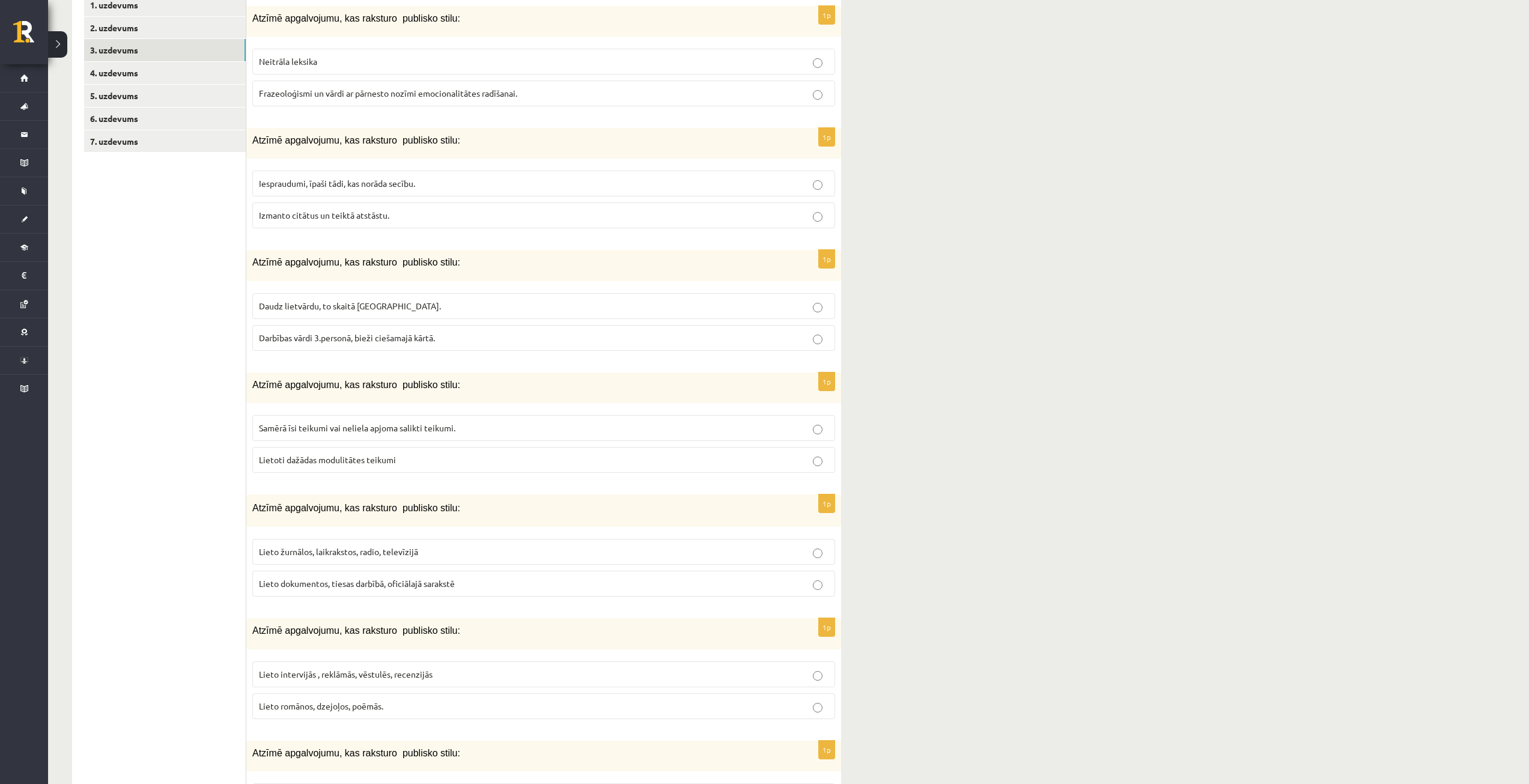
scroll to position [301, 0]
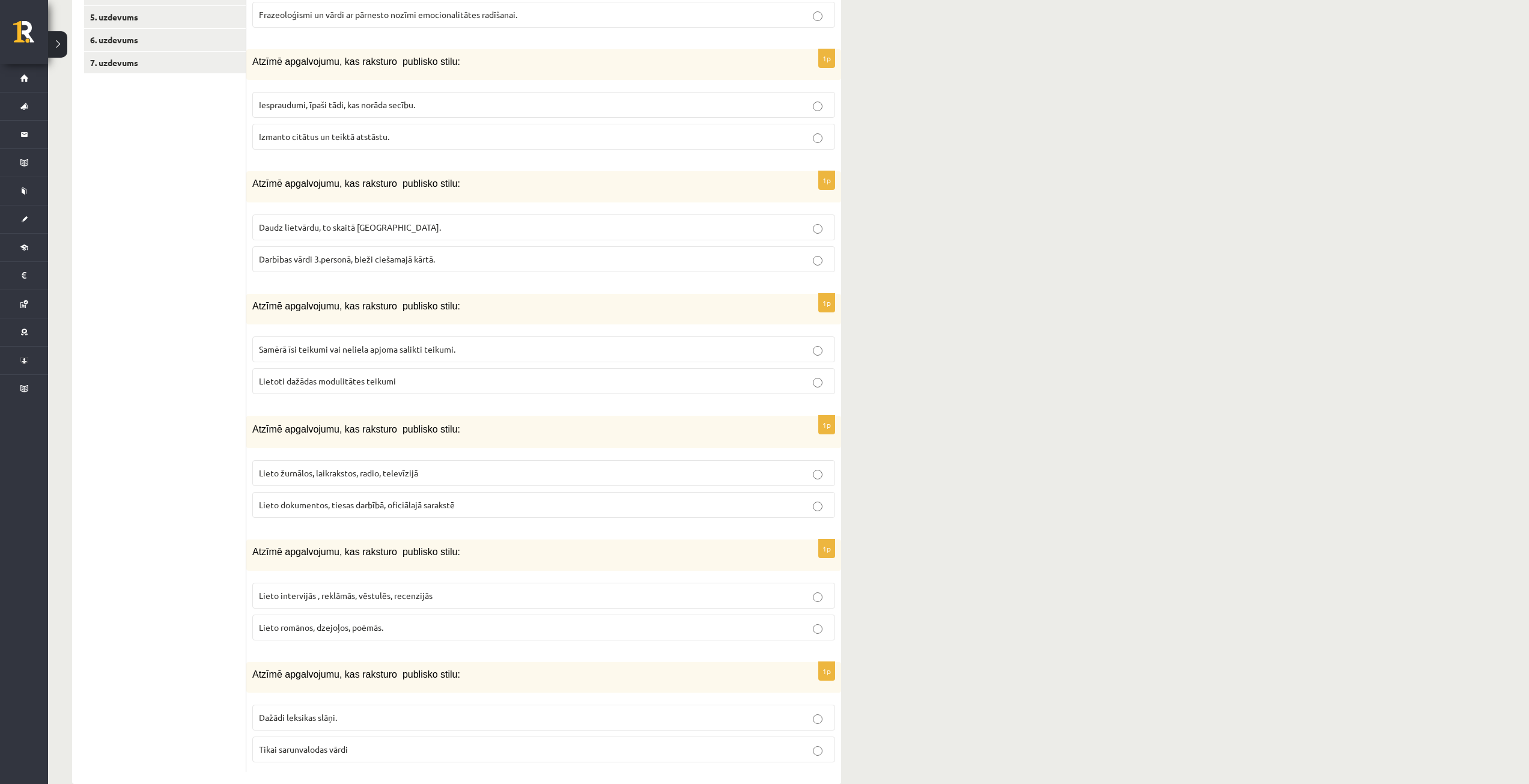
click at [500, 598] on p "Lieto intervijās , reklāmās, vēstulēs, recenzijās" at bounding box center [543, 596] width 570 height 13
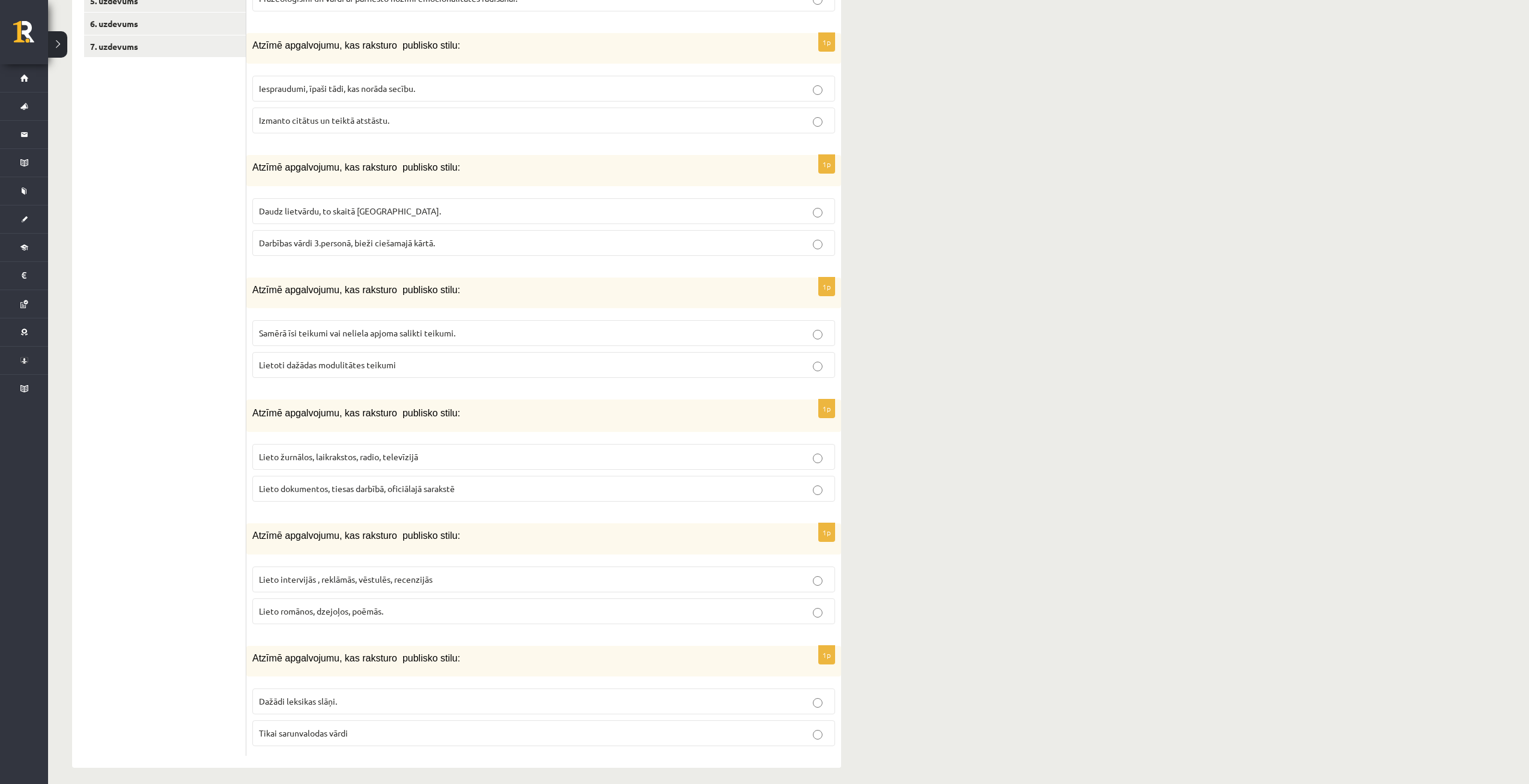
scroll to position [325, 0]
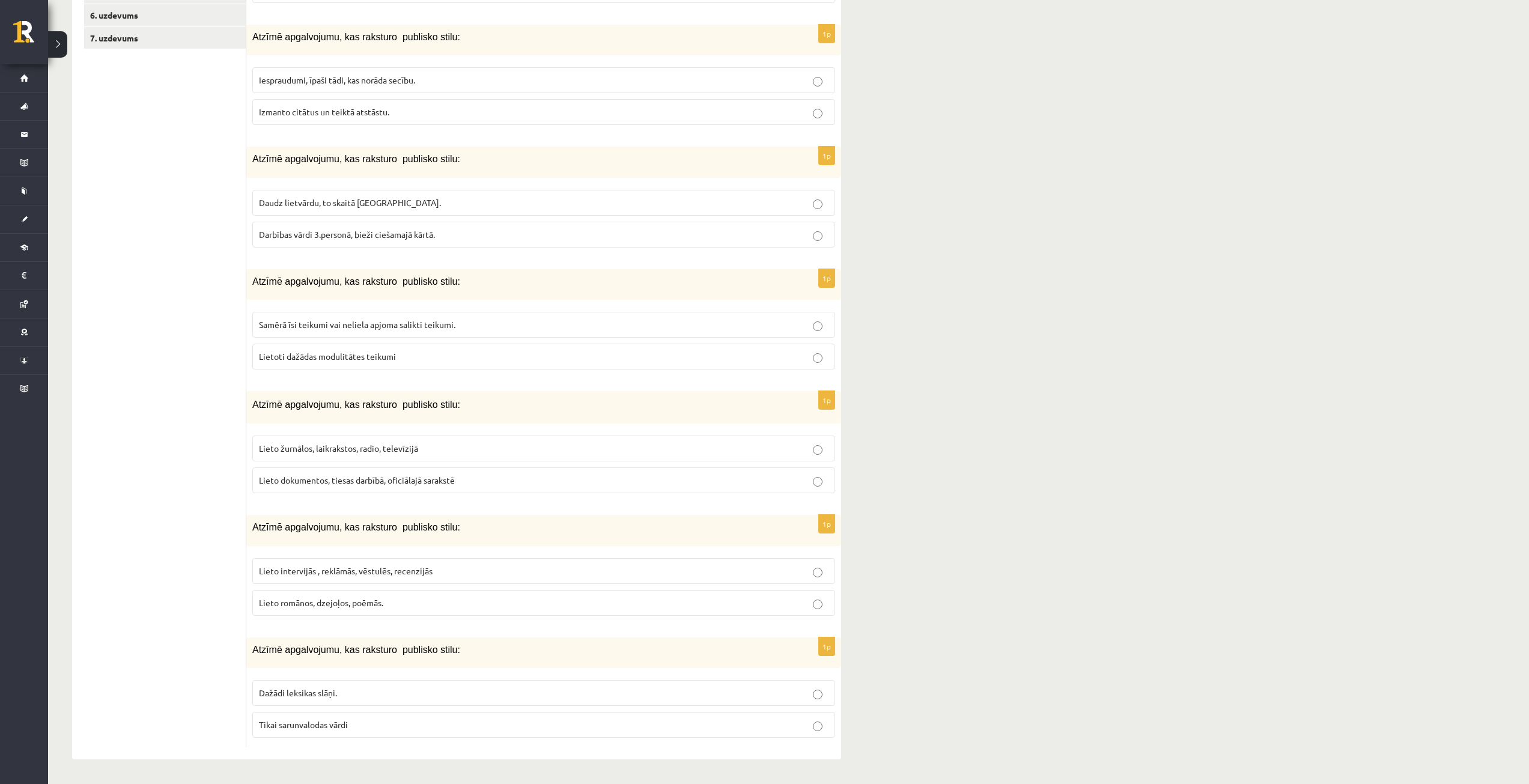
click at [412, 693] on p "Dažādi leksikas slāņi." at bounding box center [543, 693] width 570 height 13
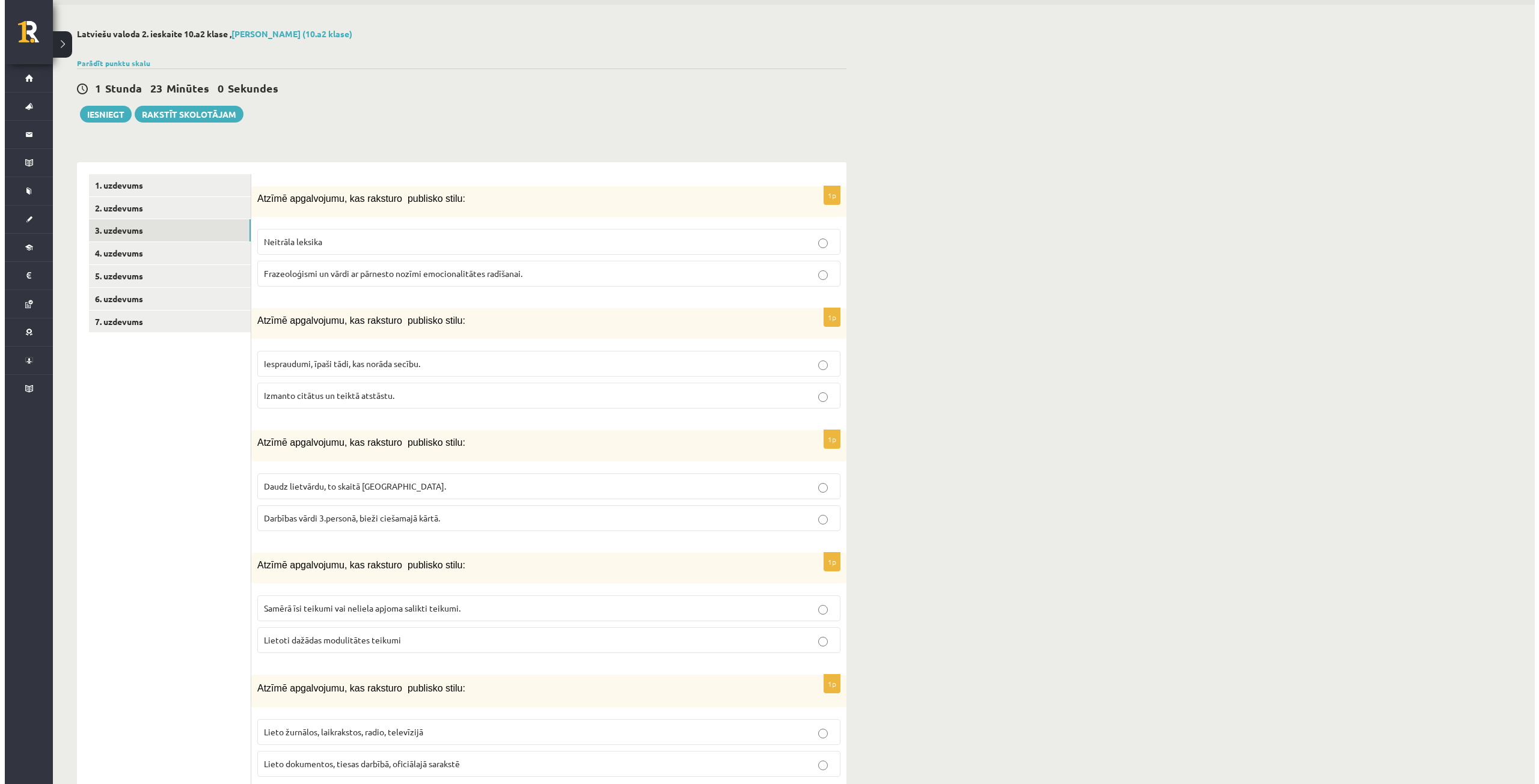
scroll to position [0, 0]
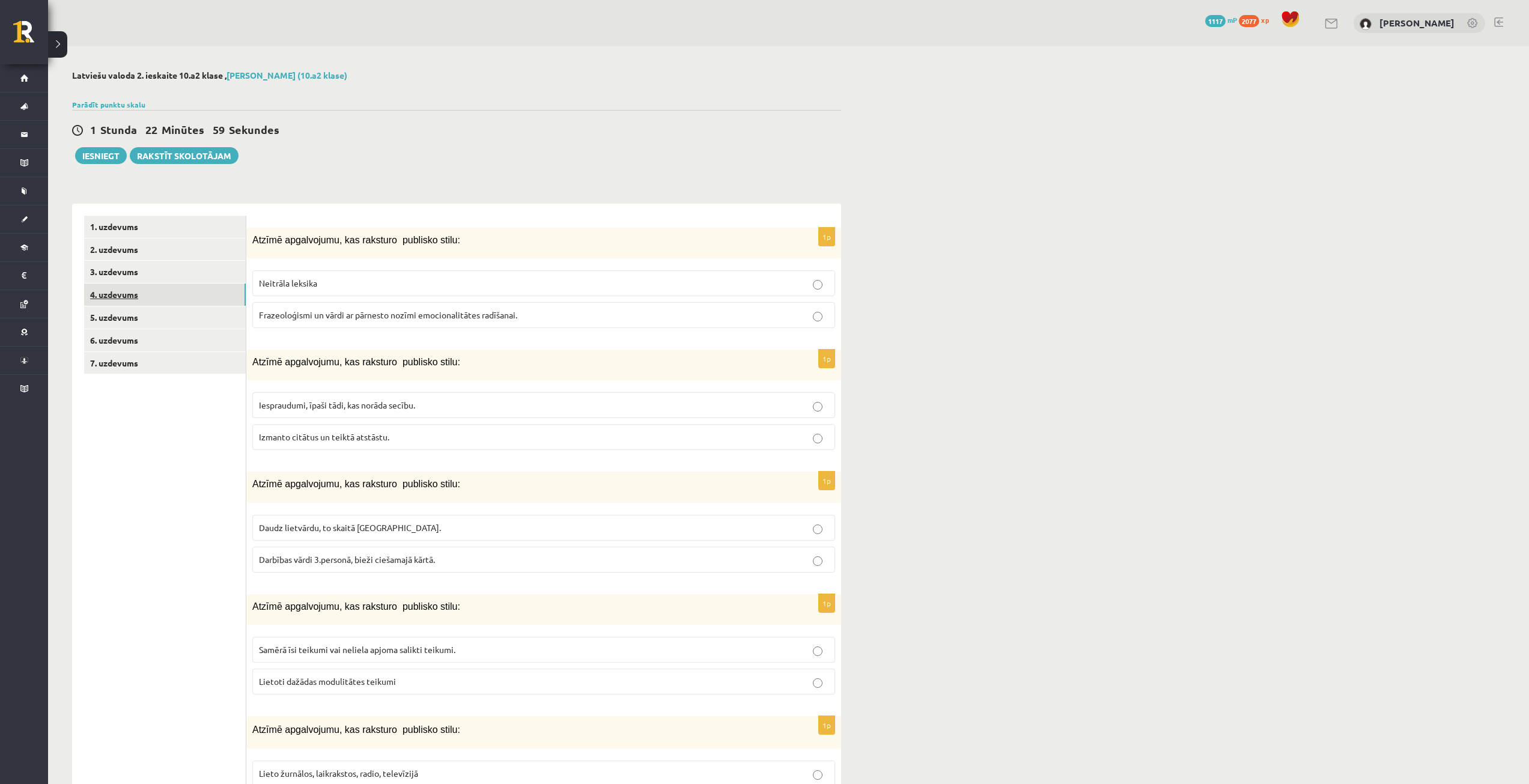
click at [130, 296] on link "4. uzdevums" at bounding box center [165, 295] width 161 height 22
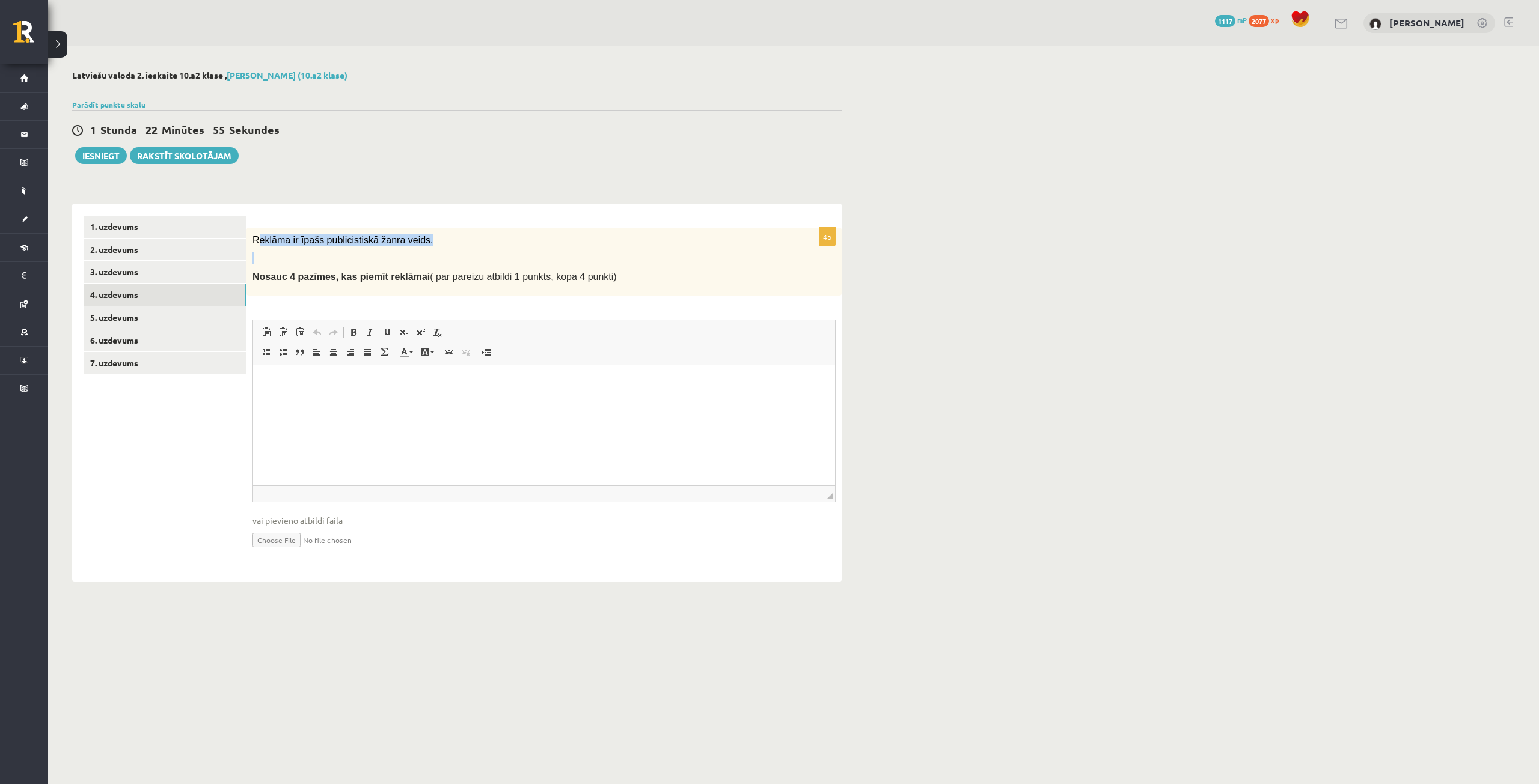
drag, startPoint x: 256, startPoint y: 240, endPoint x: 416, endPoint y: 263, distance: 161.6
click at [416, 263] on div "Reklāma ir īpašs publicistiskā žanra veids. Nosauc 4 pazīmes, kas piemīt reklām…" at bounding box center [543, 262] width 595 height 68
click at [313, 196] on div "**********" at bounding box center [457, 387] width 770 height 390
drag, startPoint x: 249, startPoint y: 236, endPoint x: 591, endPoint y: 289, distance: 346.1
click at [591, 289] on div "Reklāma ir īpašs publicistiskā žanra veids. Nosauc 4 pazīmes, kas piemīt reklām…" at bounding box center [543, 262] width 595 height 68
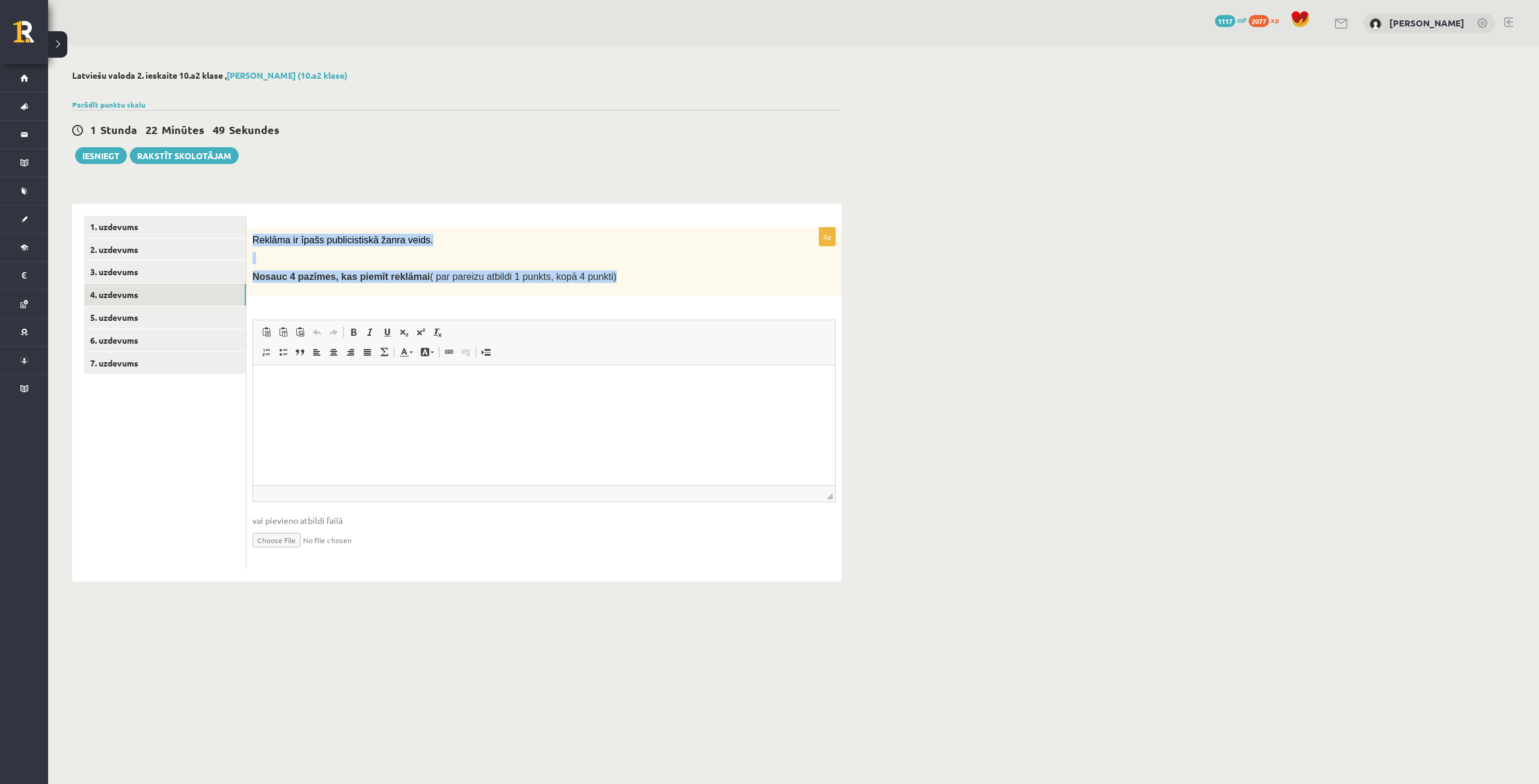
copy div "Reklāma ir īpašs publicistiskā žanra veids. Nosauc 4 pazīmes, kas piemīt reklām…"
click at [357, 391] on html at bounding box center [543, 383] width 582 height 37
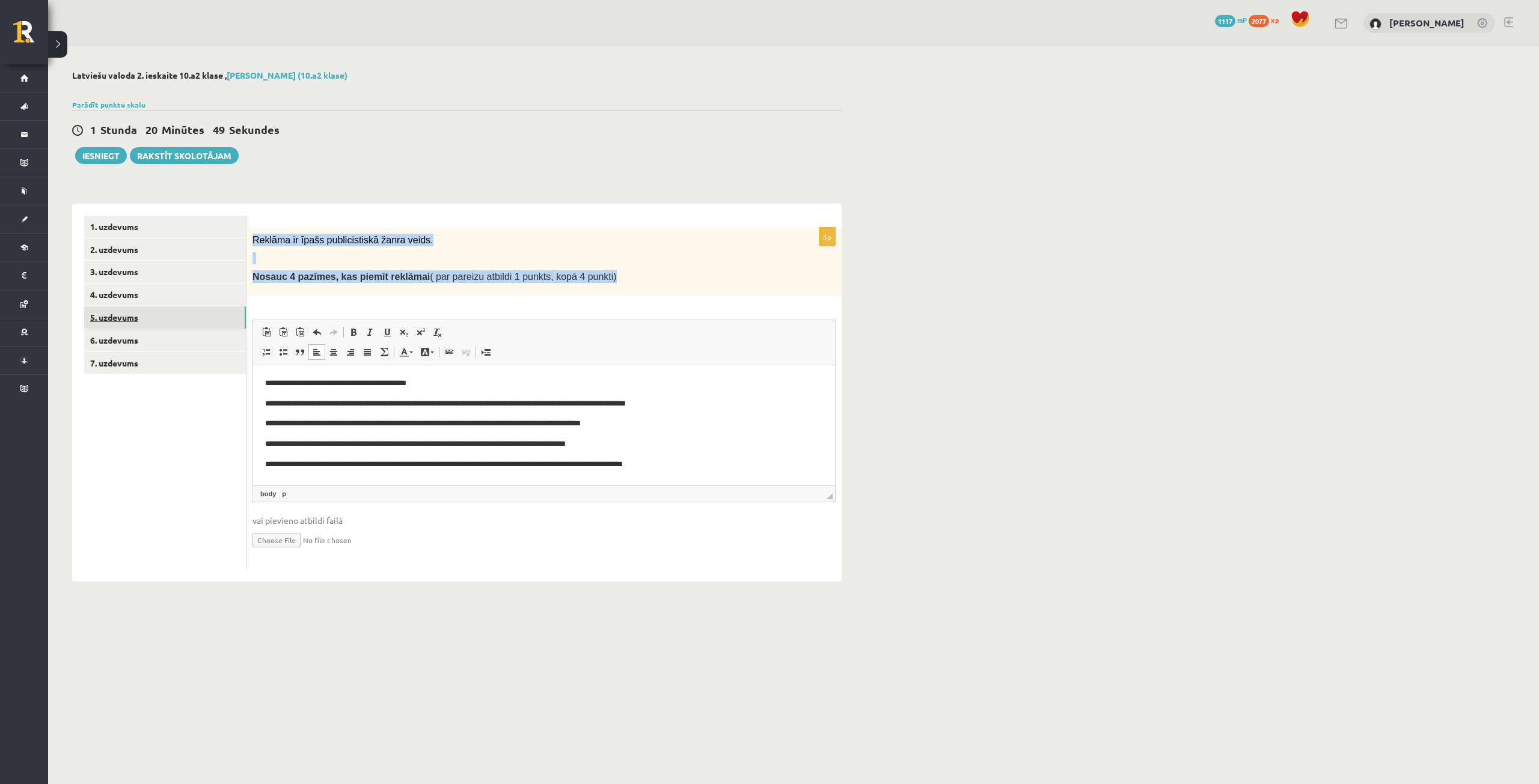
click at [159, 317] on link "5. uzdevums" at bounding box center [165, 317] width 161 height 22
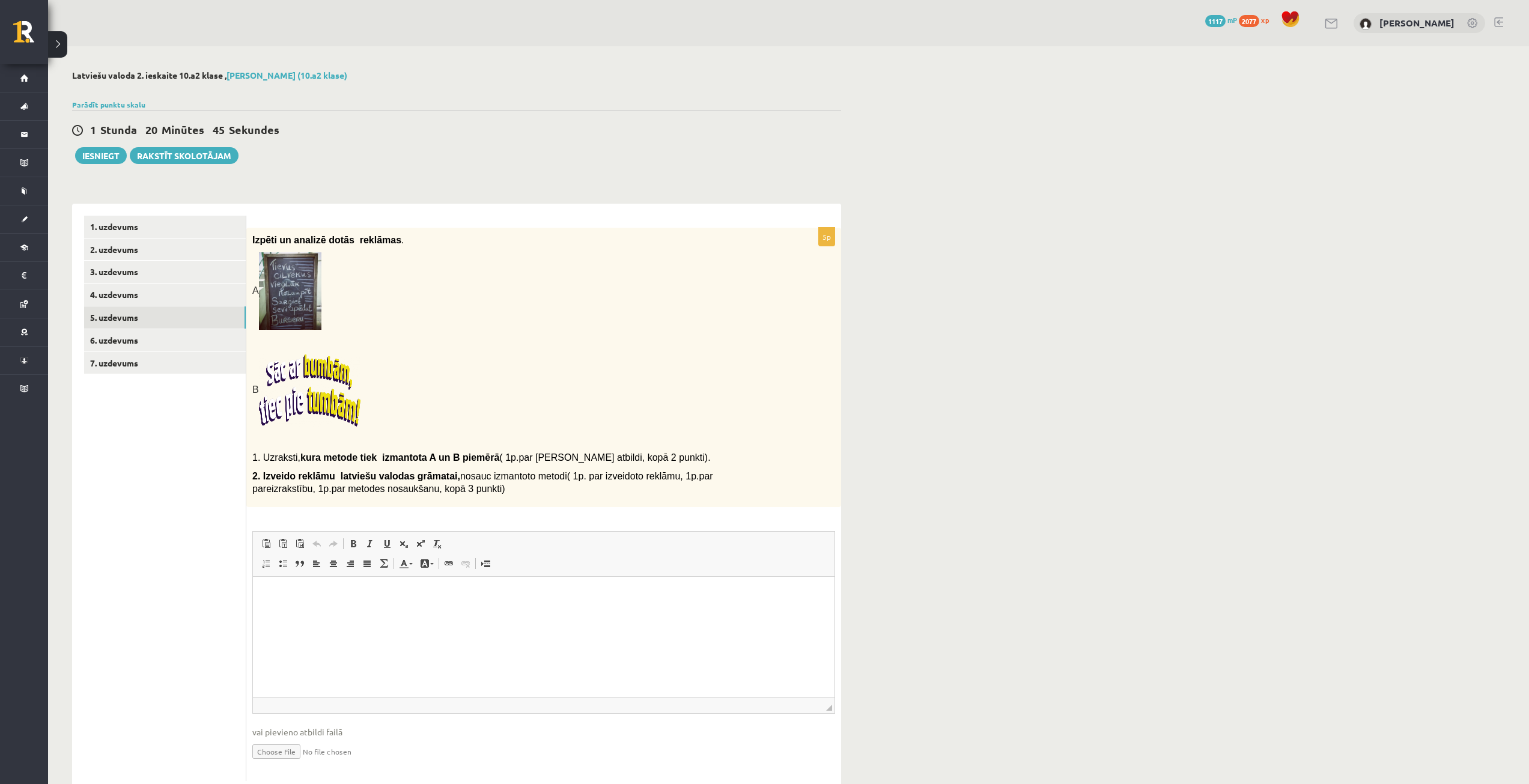
click at [297, 288] on img at bounding box center [290, 290] width 63 height 77
click at [297, 288] on img at bounding box center [290, 290] width 63 height 77
click at [321, 361] on img at bounding box center [309, 390] width 102 height 72
click at [146, 343] on link "6. uzdevums" at bounding box center [165, 340] width 161 height 22
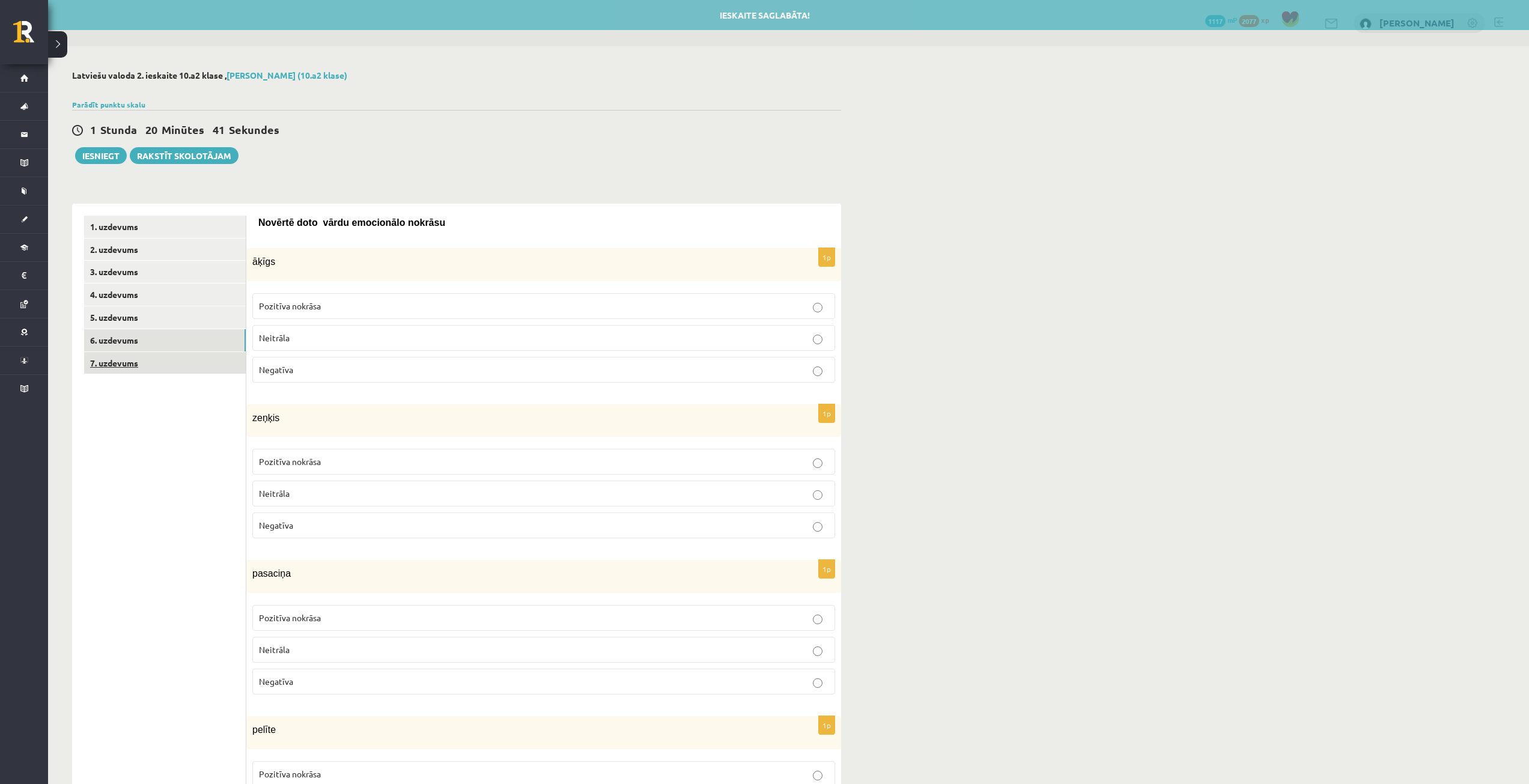
click at [153, 368] on link "7. uzdevums" at bounding box center [165, 363] width 161 height 22
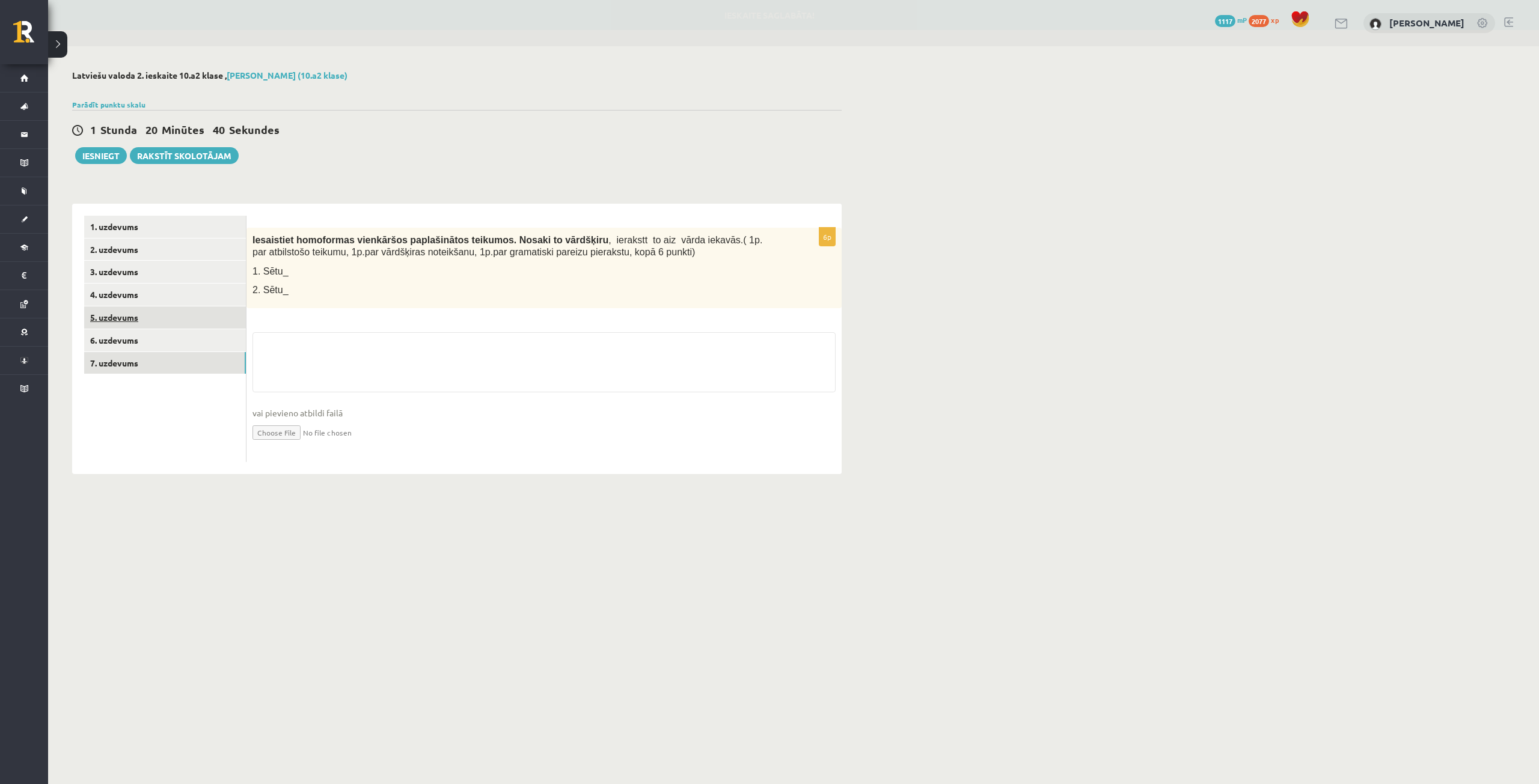
click at [151, 320] on link "5. uzdevums" at bounding box center [165, 317] width 161 height 22
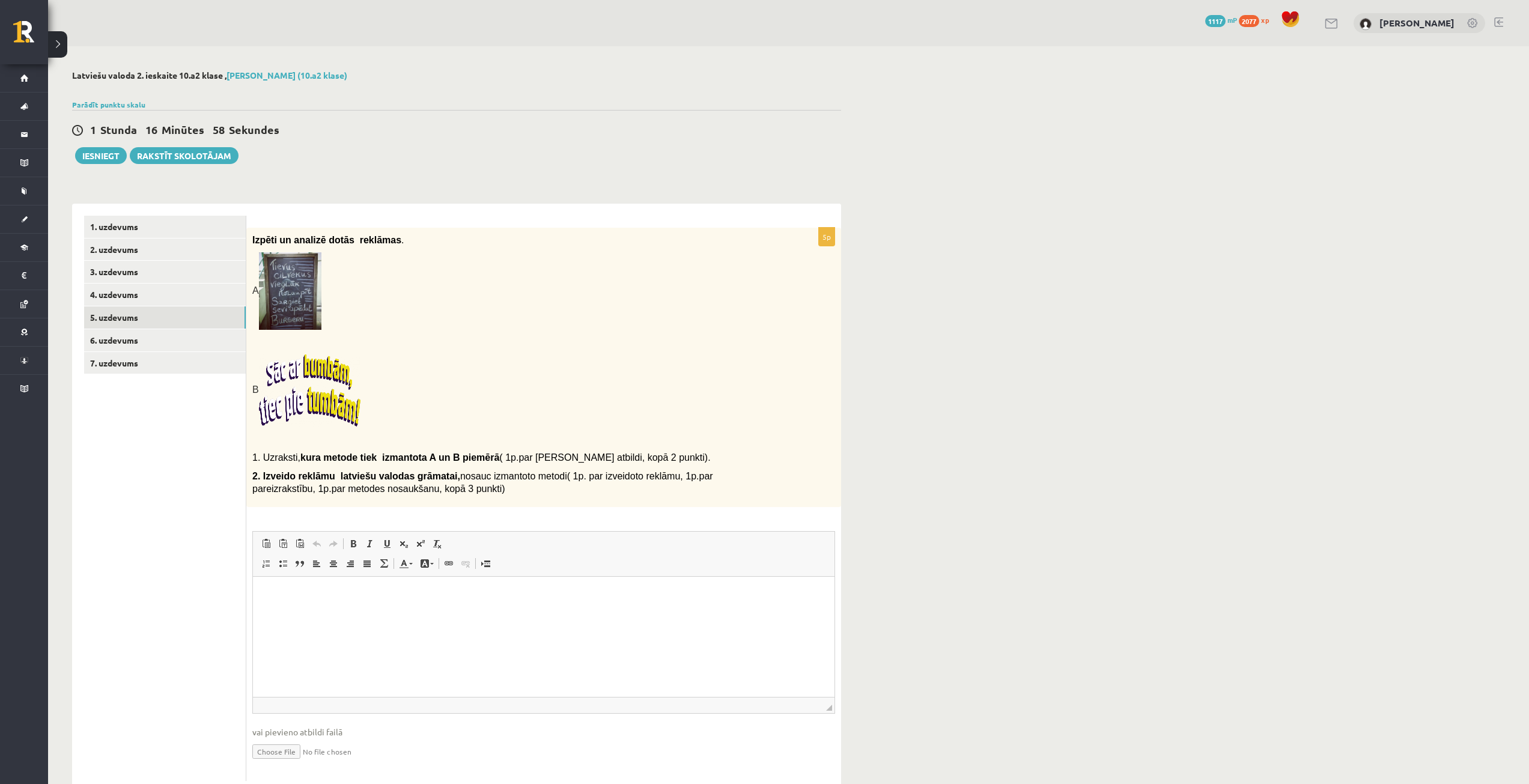
click at [493, 613] on html at bounding box center [543, 594] width 582 height 37
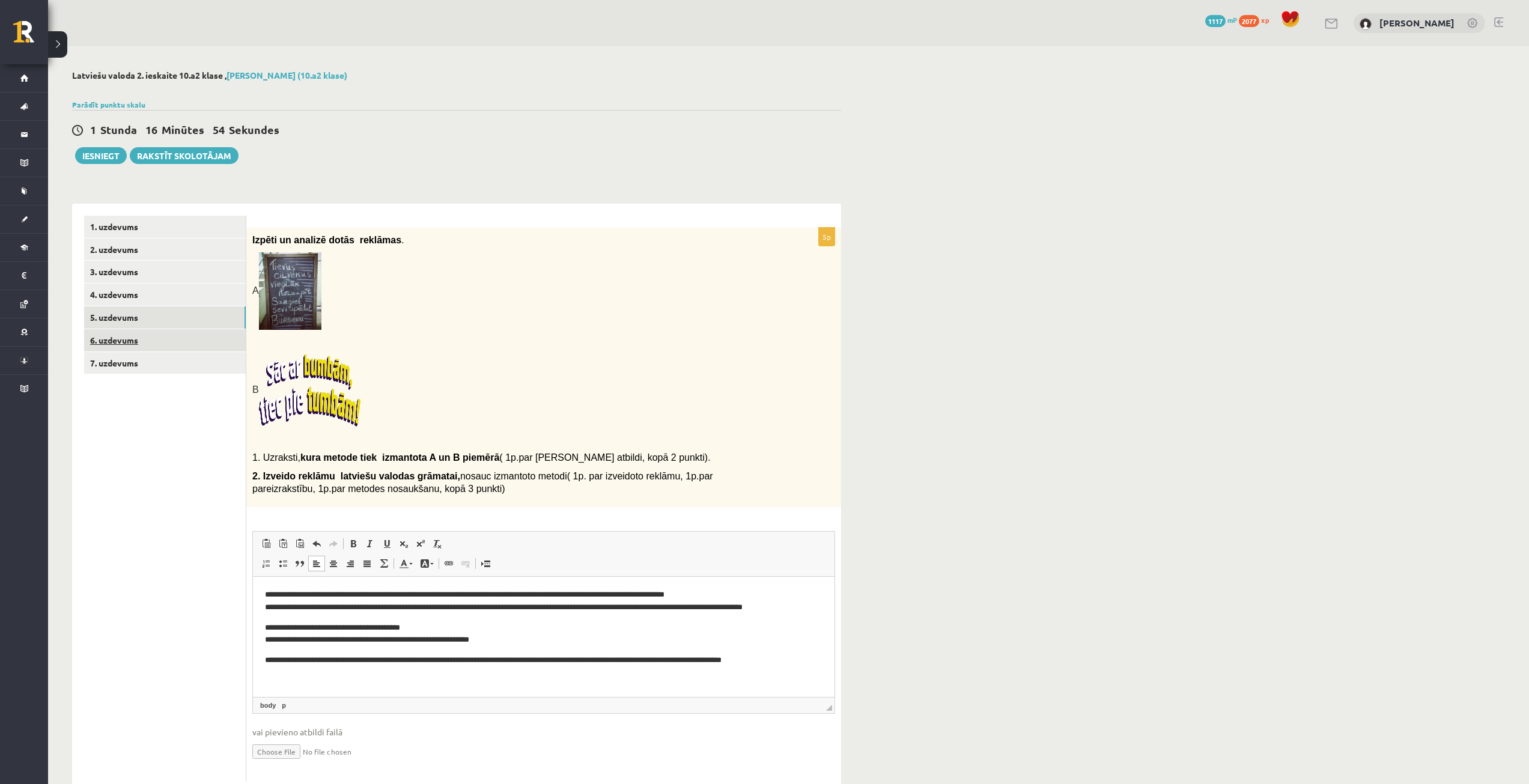
click at [161, 346] on link "6. uzdevums" at bounding box center [165, 340] width 161 height 22
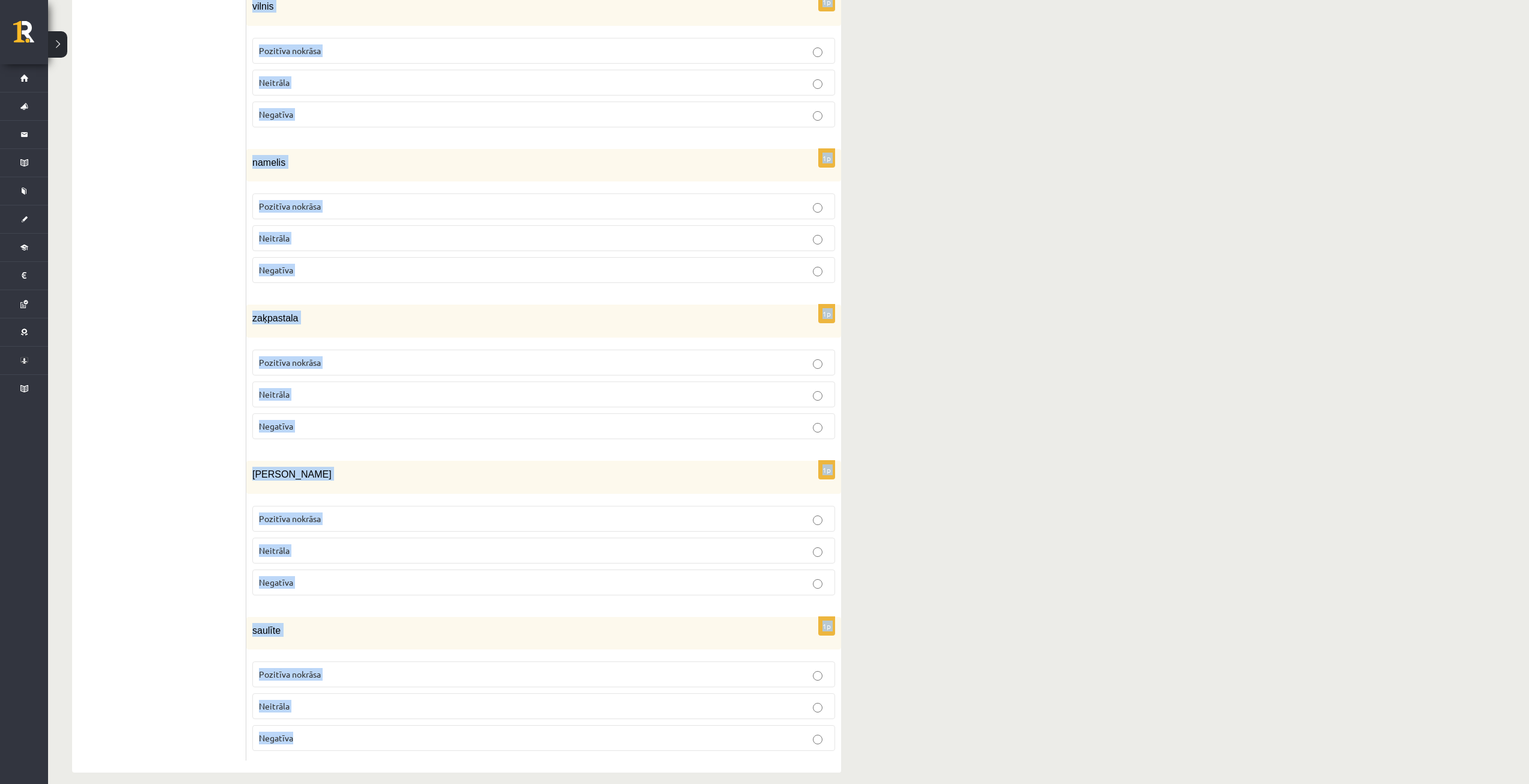
scroll to position [1049, 0]
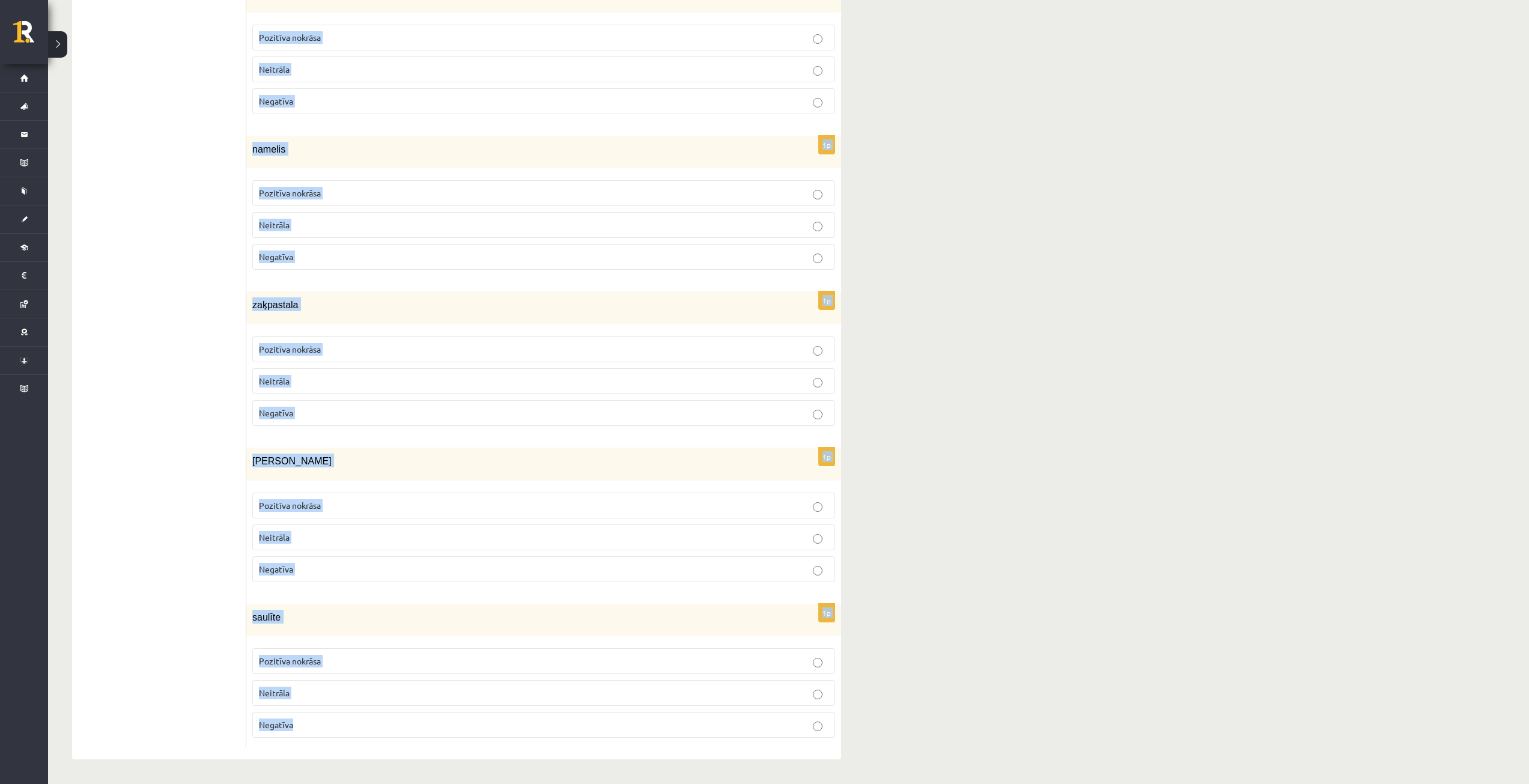
drag, startPoint x: 249, startPoint y: 199, endPoint x: 470, endPoint y: 782, distance: 623.5
copy form "āķīgs Pozitīva nokrāsa Neitrāla Negatīva 1p zeņķis Pozitīva nokrāsa Neitrāla Ne…"
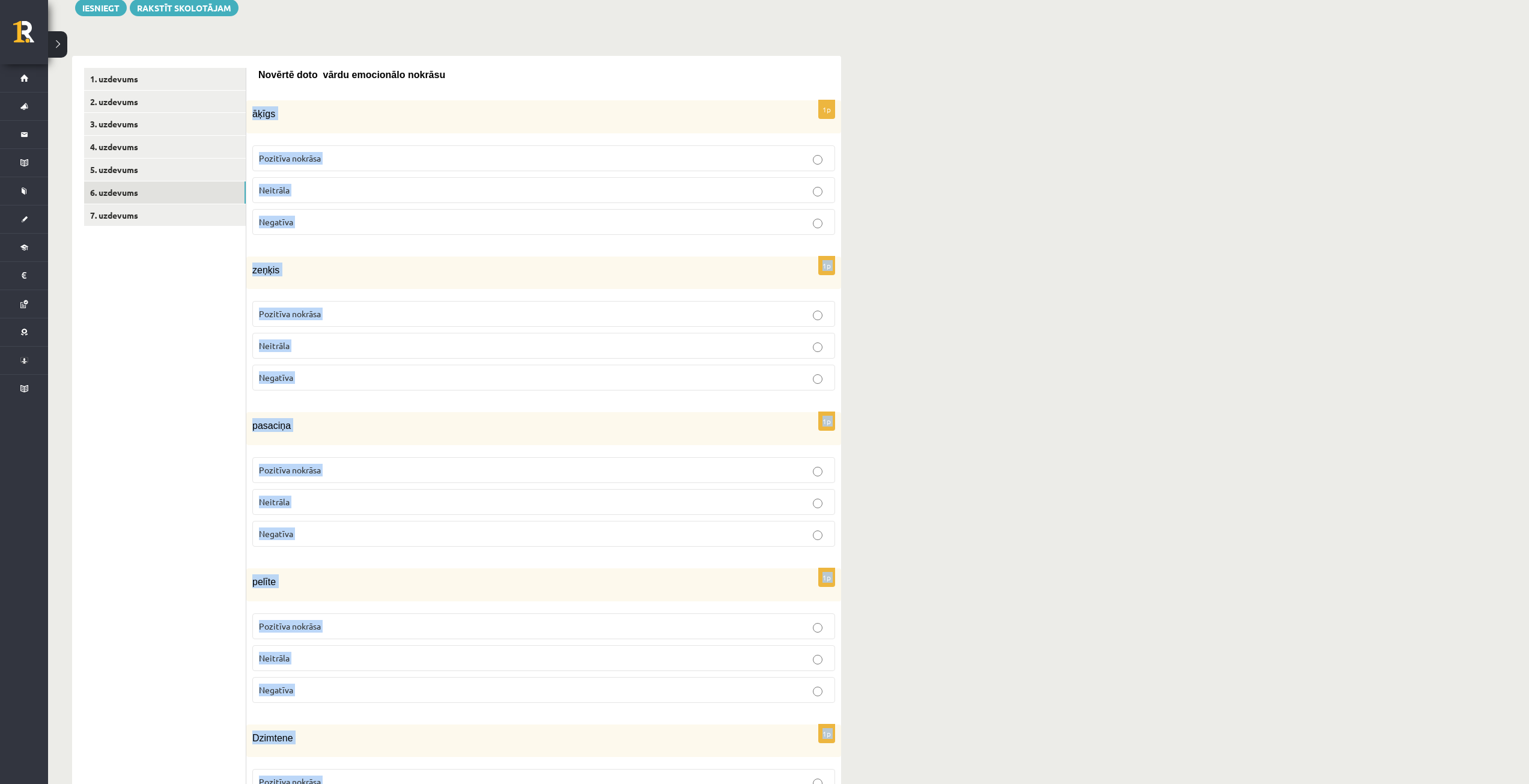
scroll to position [0, 0]
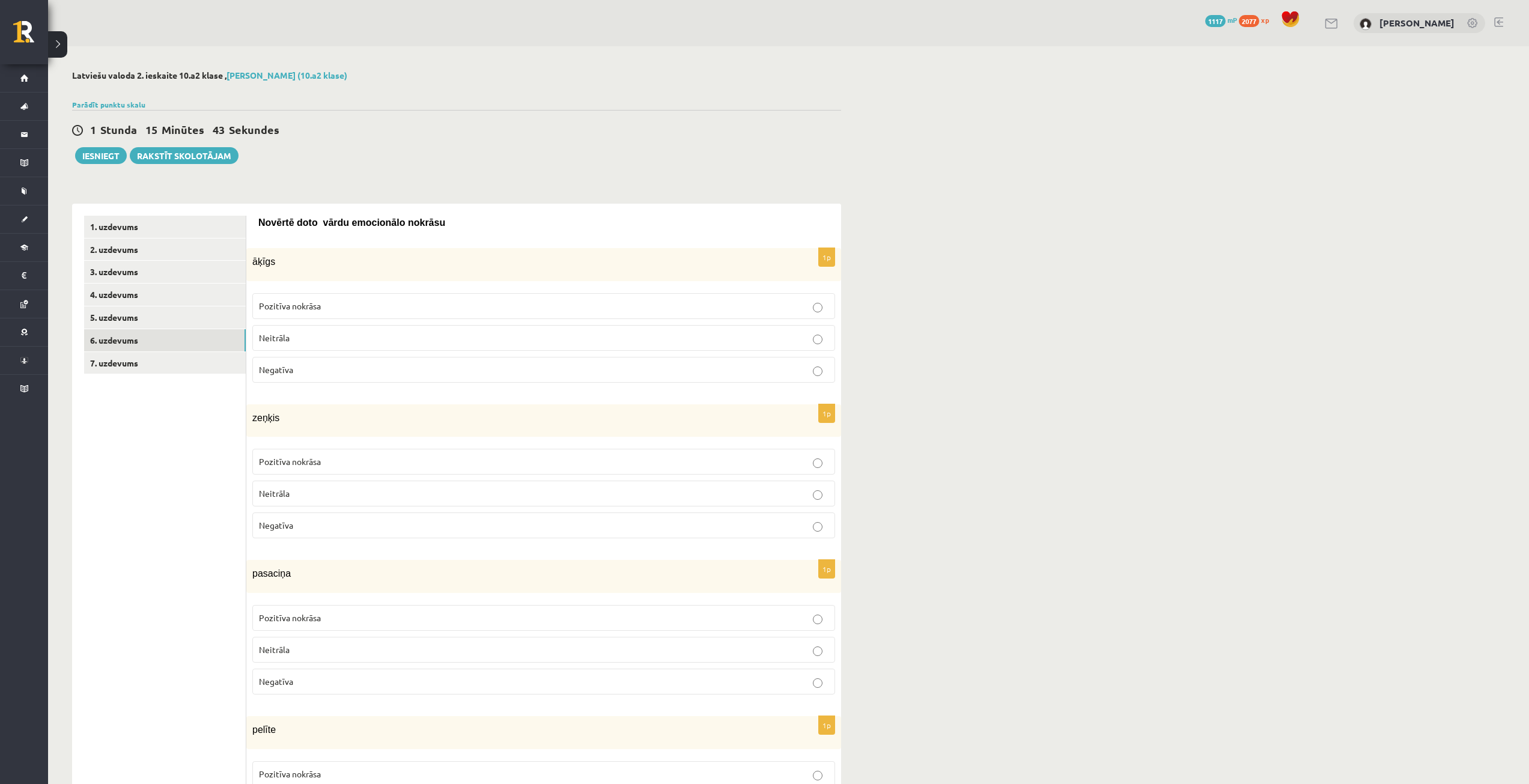
click at [399, 336] on p "Neitrāla" at bounding box center [543, 338] width 570 height 13
click at [579, 497] on p "Neitrāla" at bounding box center [543, 494] width 570 height 13
click at [523, 609] on label "Pozitīva nokrāsa" at bounding box center [543, 618] width 583 height 26
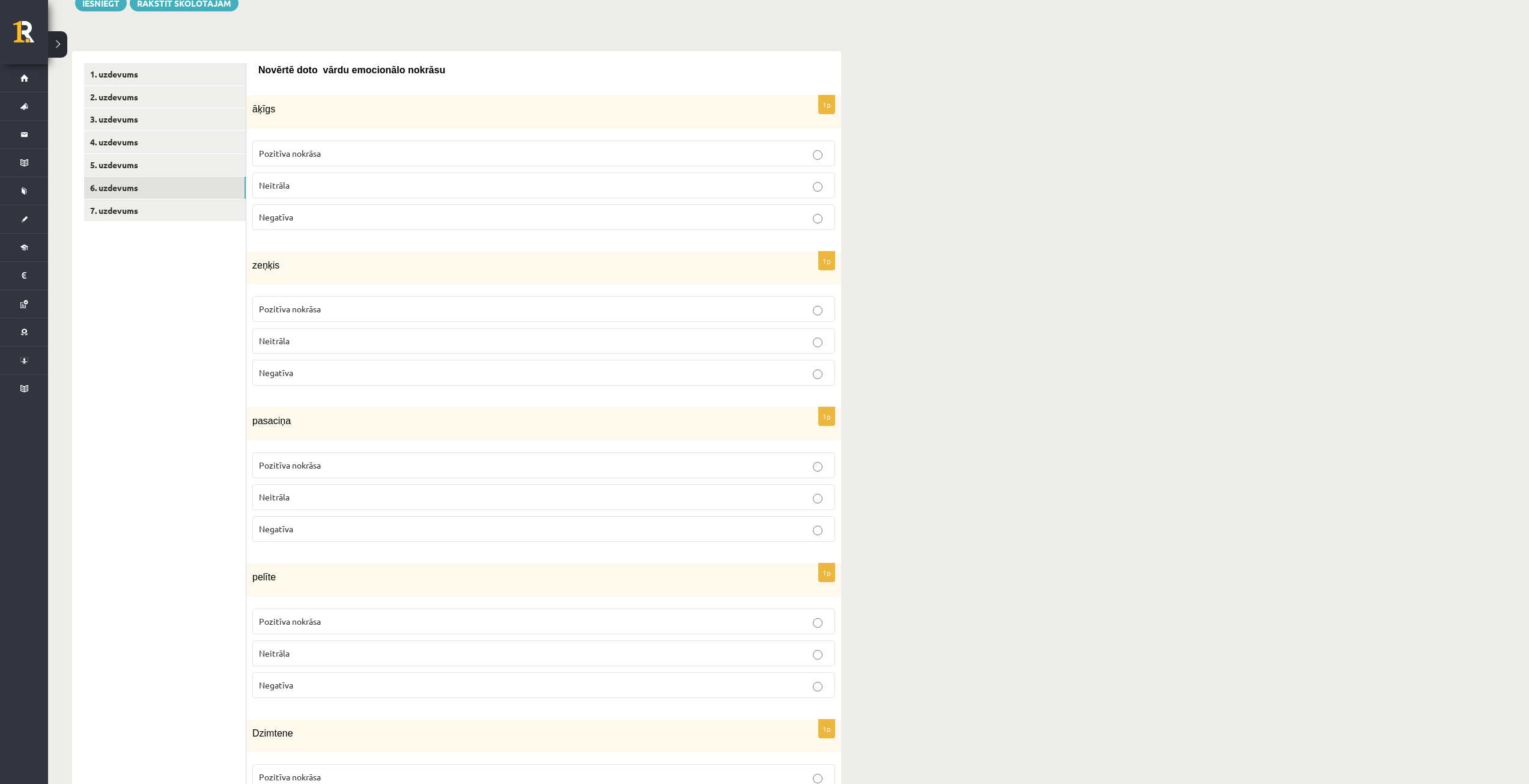
scroll to position [180, 0]
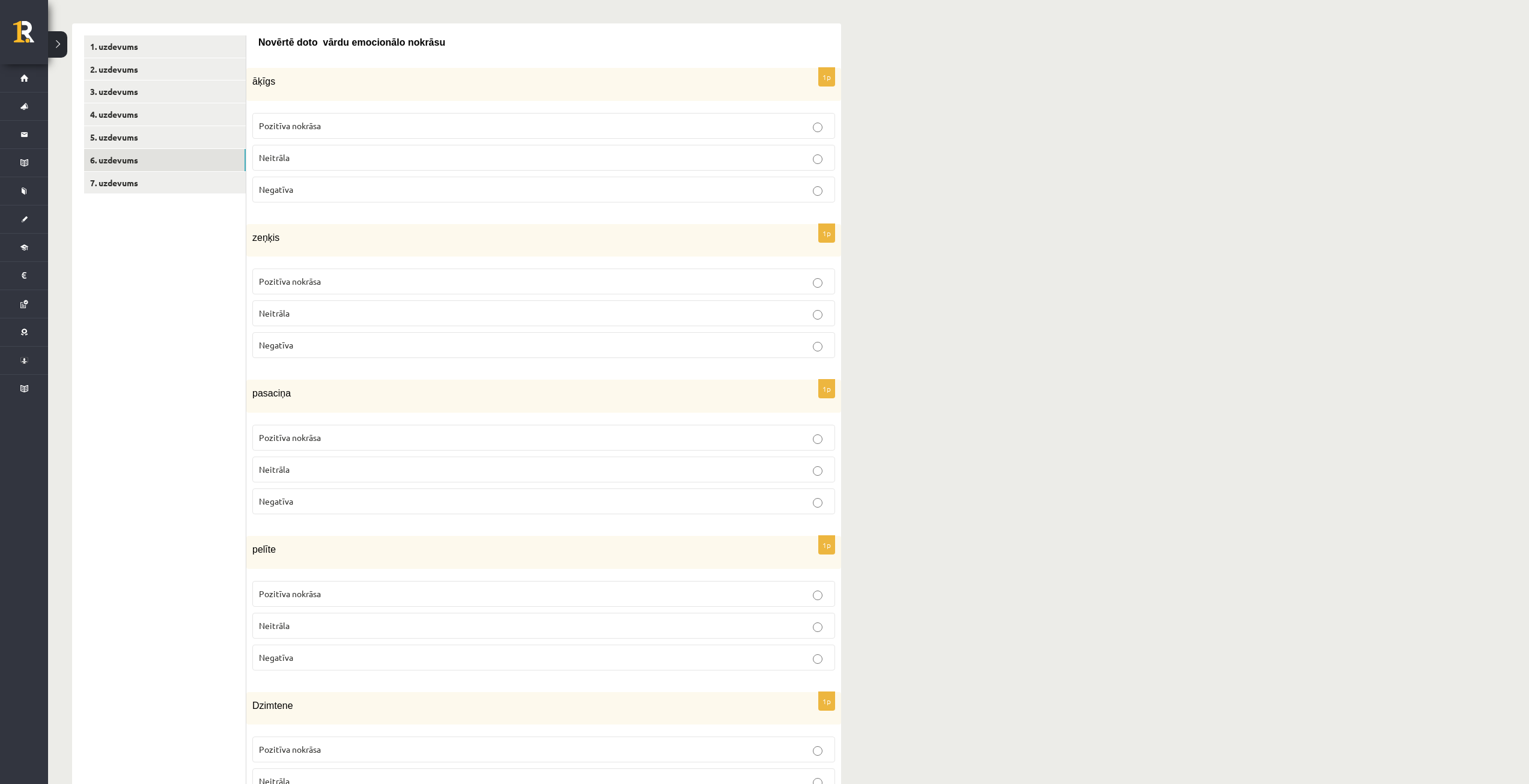
click at [491, 596] on p "Pozitīva nokrāsa" at bounding box center [543, 594] width 570 height 13
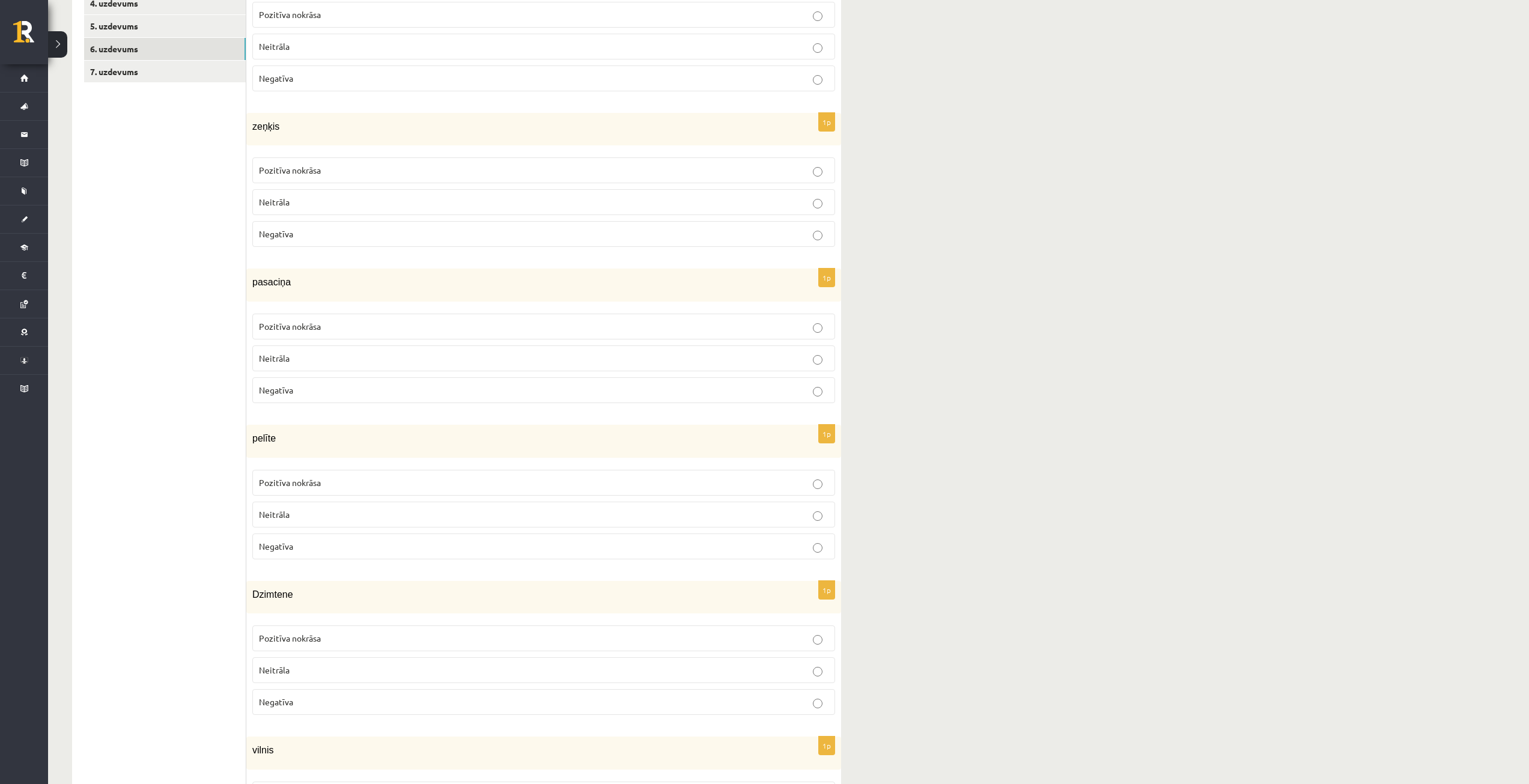
scroll to position [301, 0]
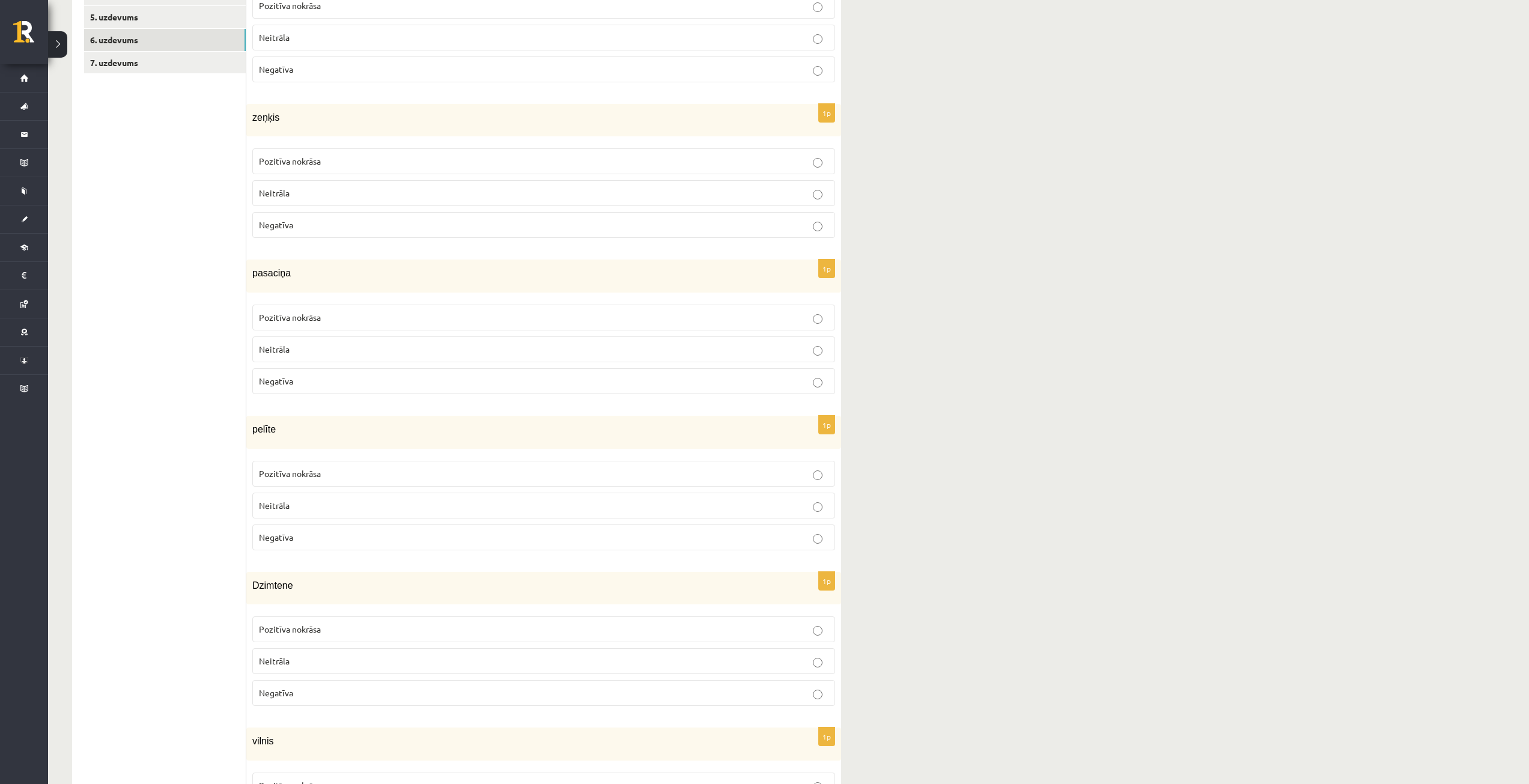
click at [504, 625] on p "Pozitīva nokrāsa" at bounding box center [543, 629] width 570 height 13
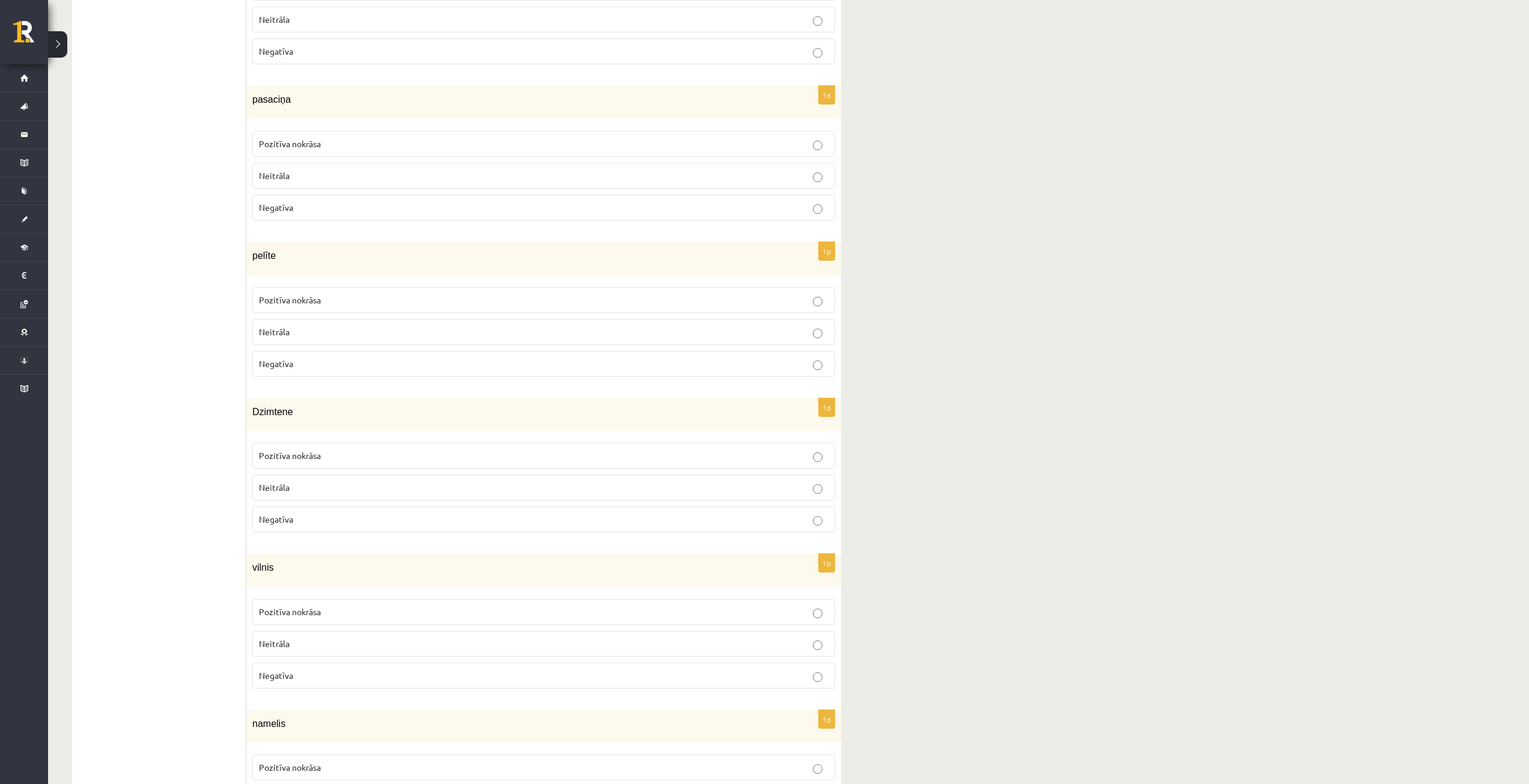
scroll to position [541, 0]
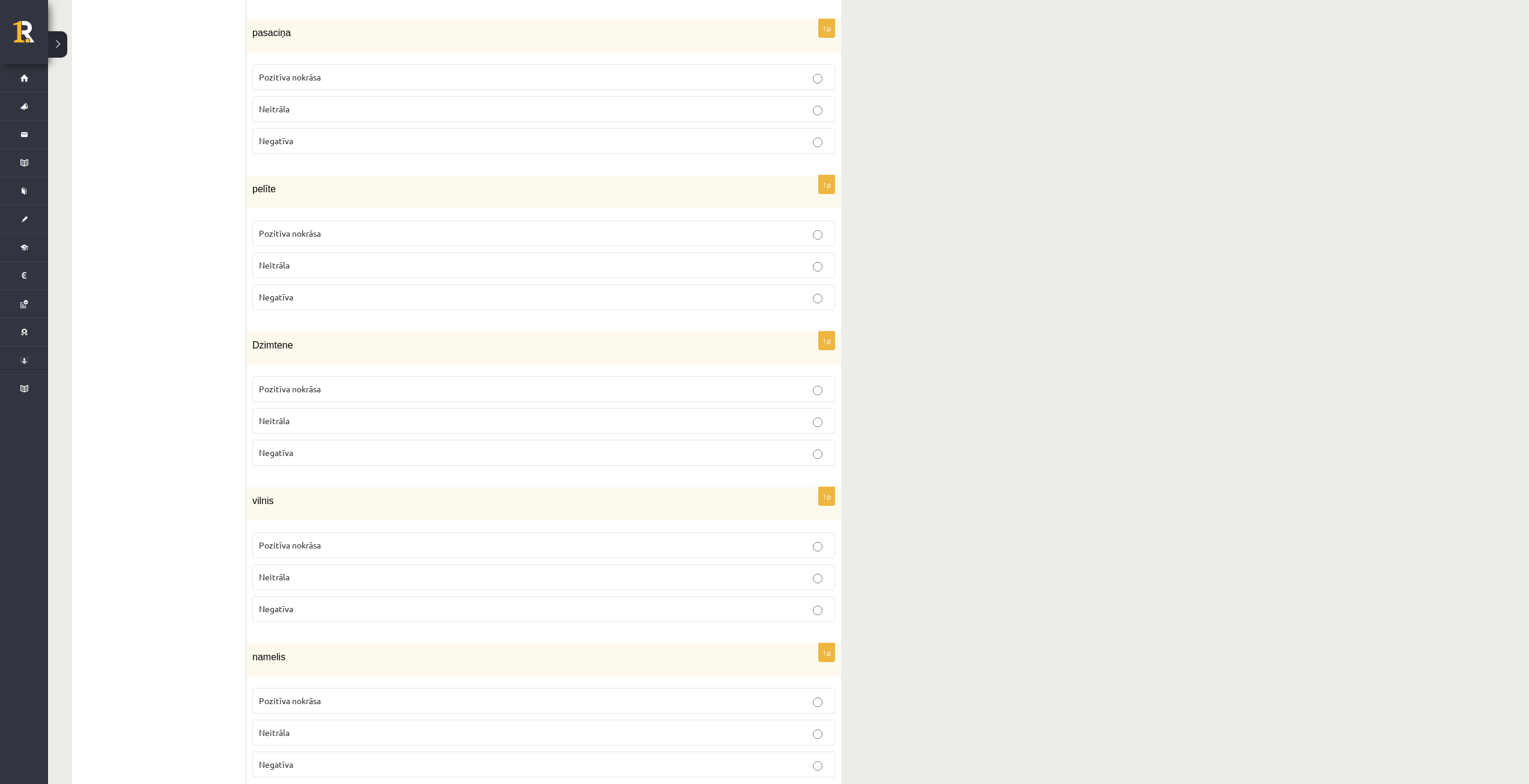
click at [504, 584] on p "Neitrāla" at bounding box center [543, 577] width 570 height 13
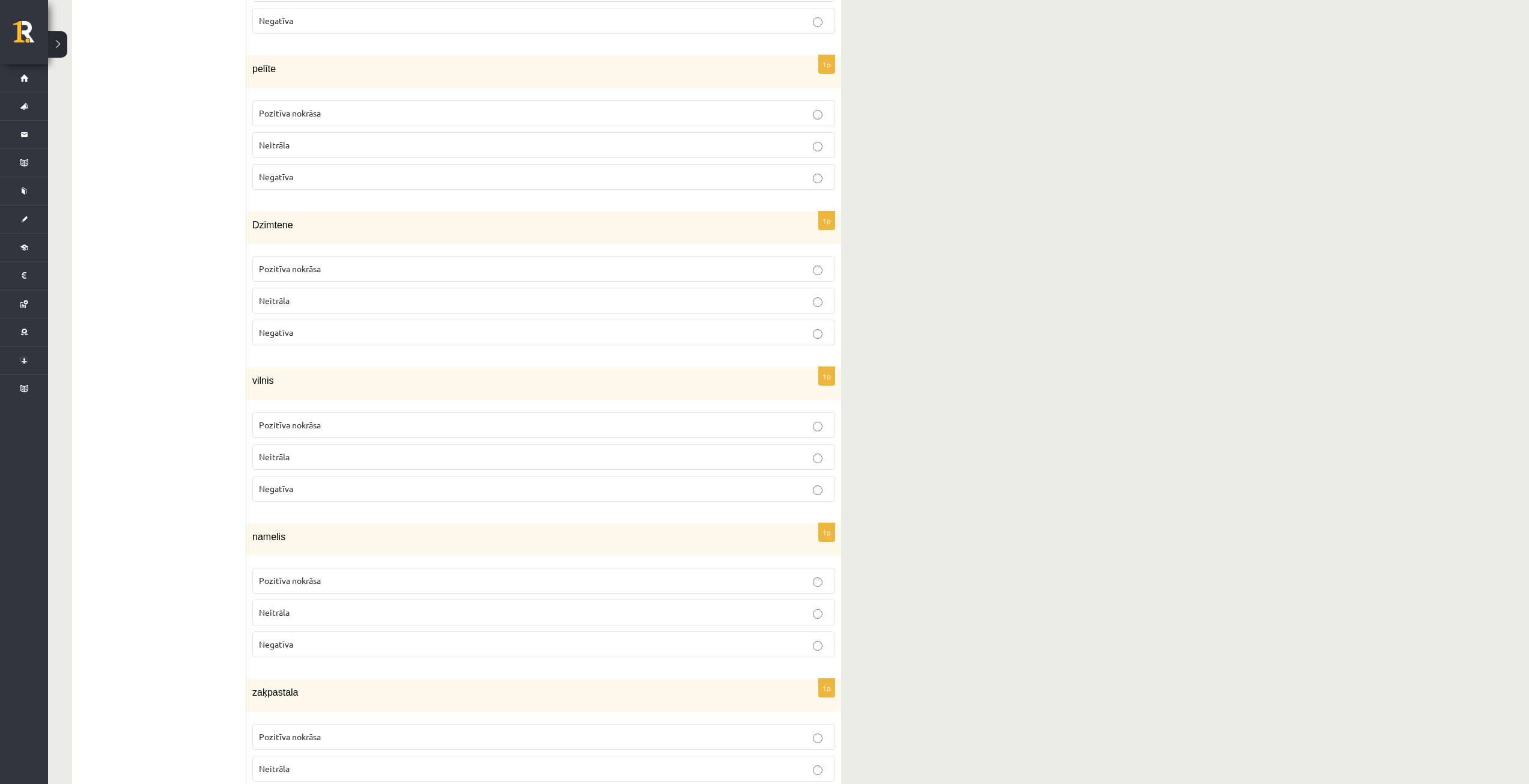
click at [610, 583] on p "Pozitīva nokrāsa" at bounding box center [543, 580] width 570 height 13
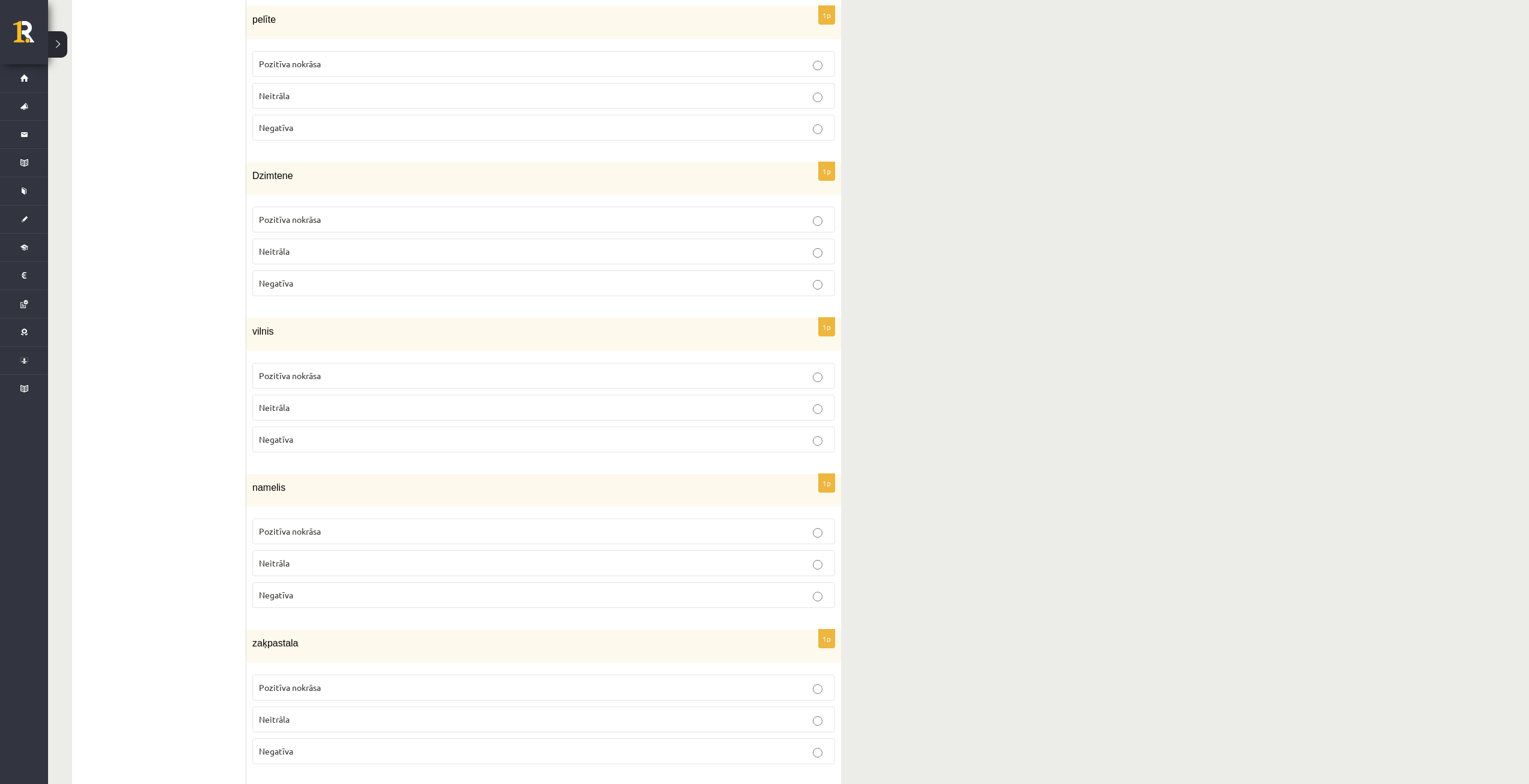
scroll to position [781, 0]
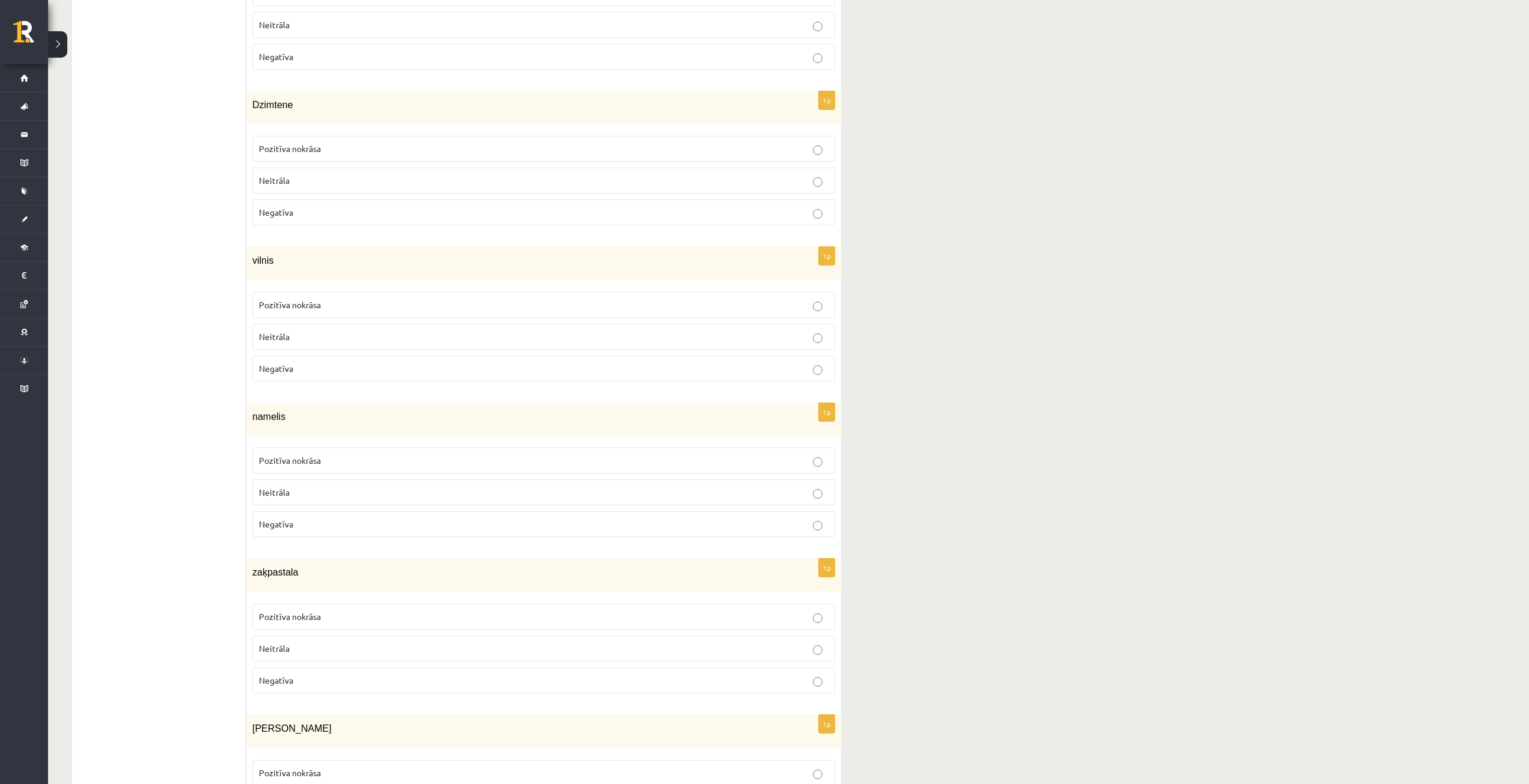
click at [617, 684] on p "Negatīva" at bounding box center [543, 680] width 570 height 13
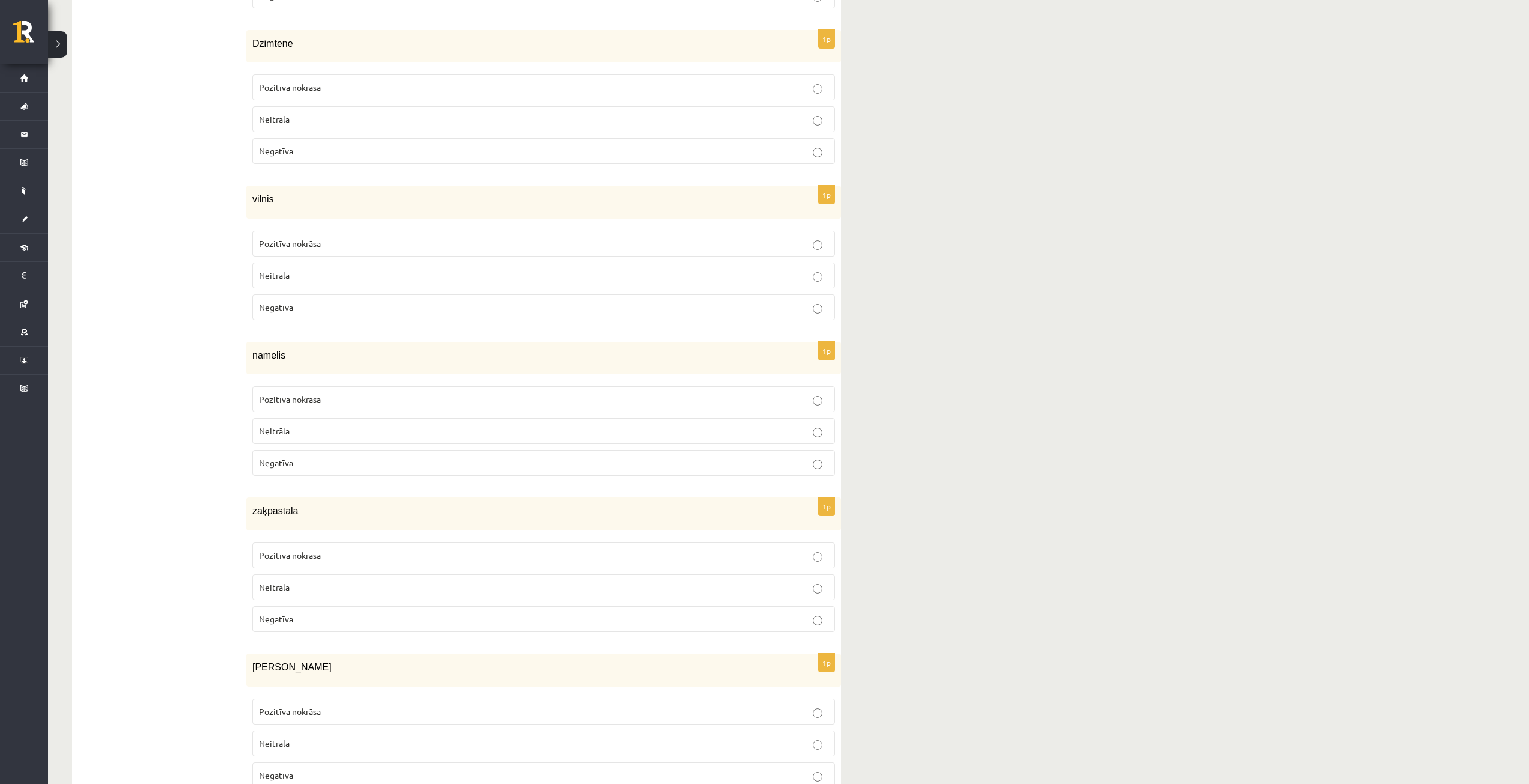
scroll to position [962, 0]
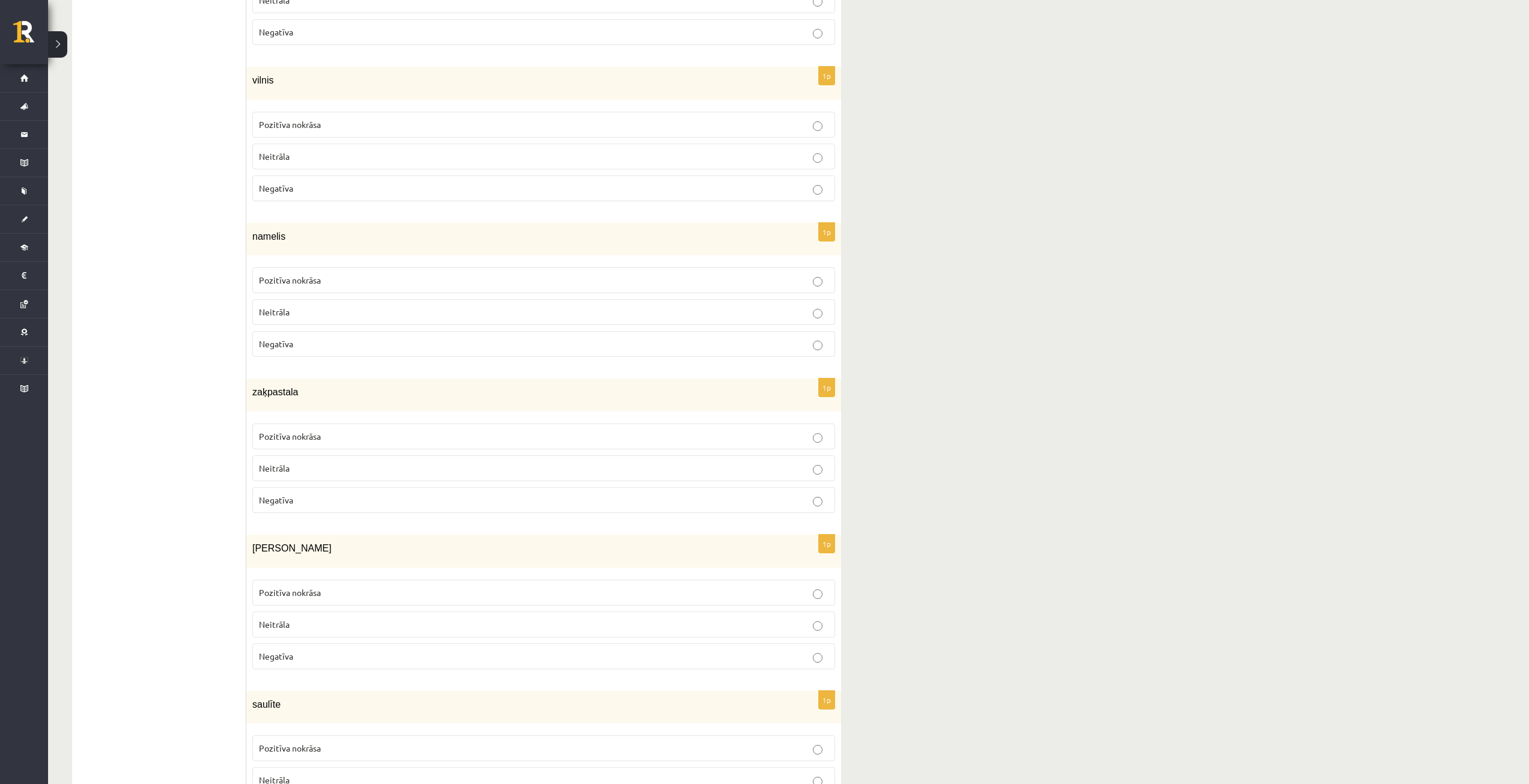
click at [619, 596] on p "Pozitīva nokrāsa" at bounding box center [543, 592] width 570 height 13
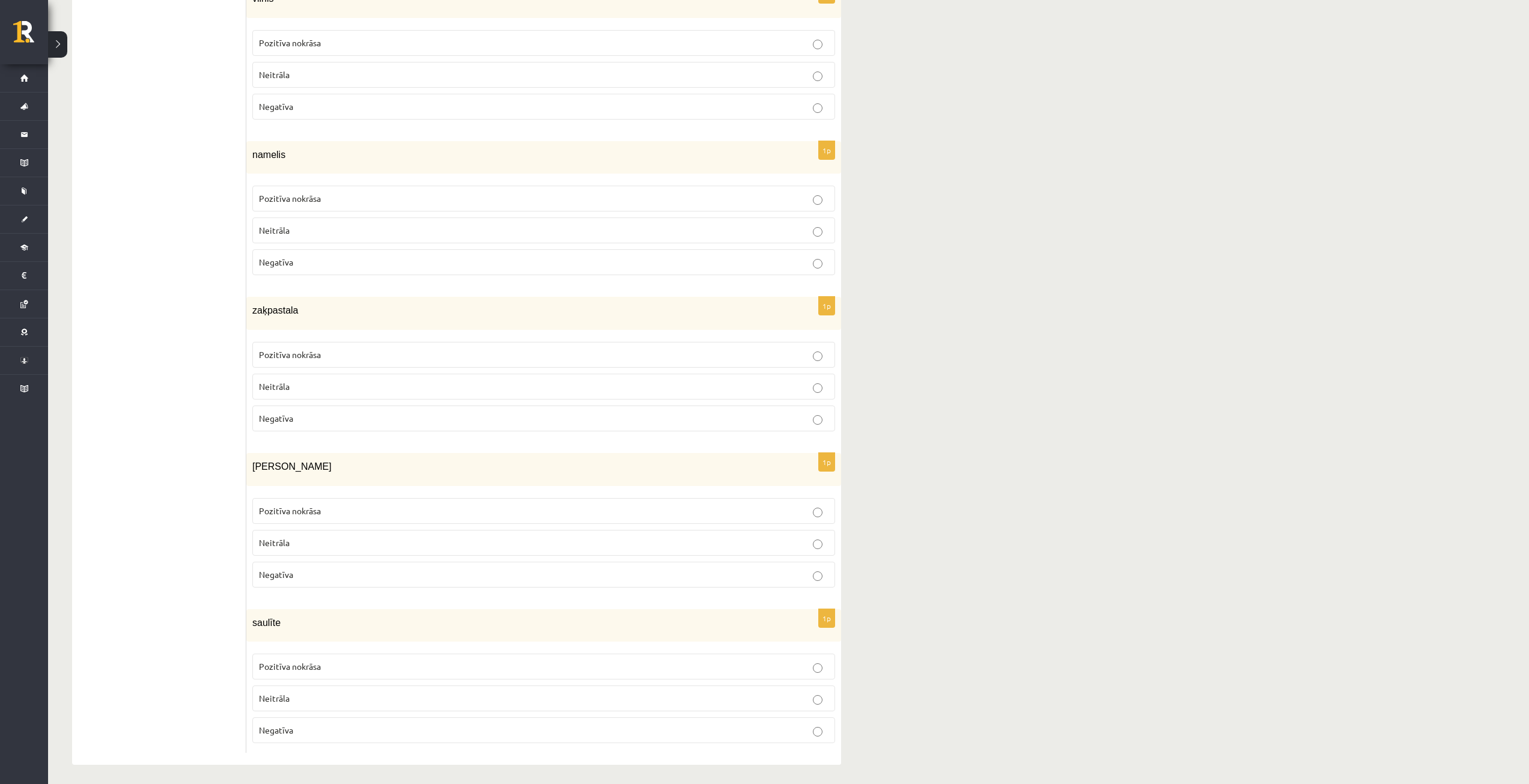
scroll to position [1049, 0]
click at [697, 663] on p "Pozitīva nokrāsa" at bounding box center [543, 661] width 570 height 13
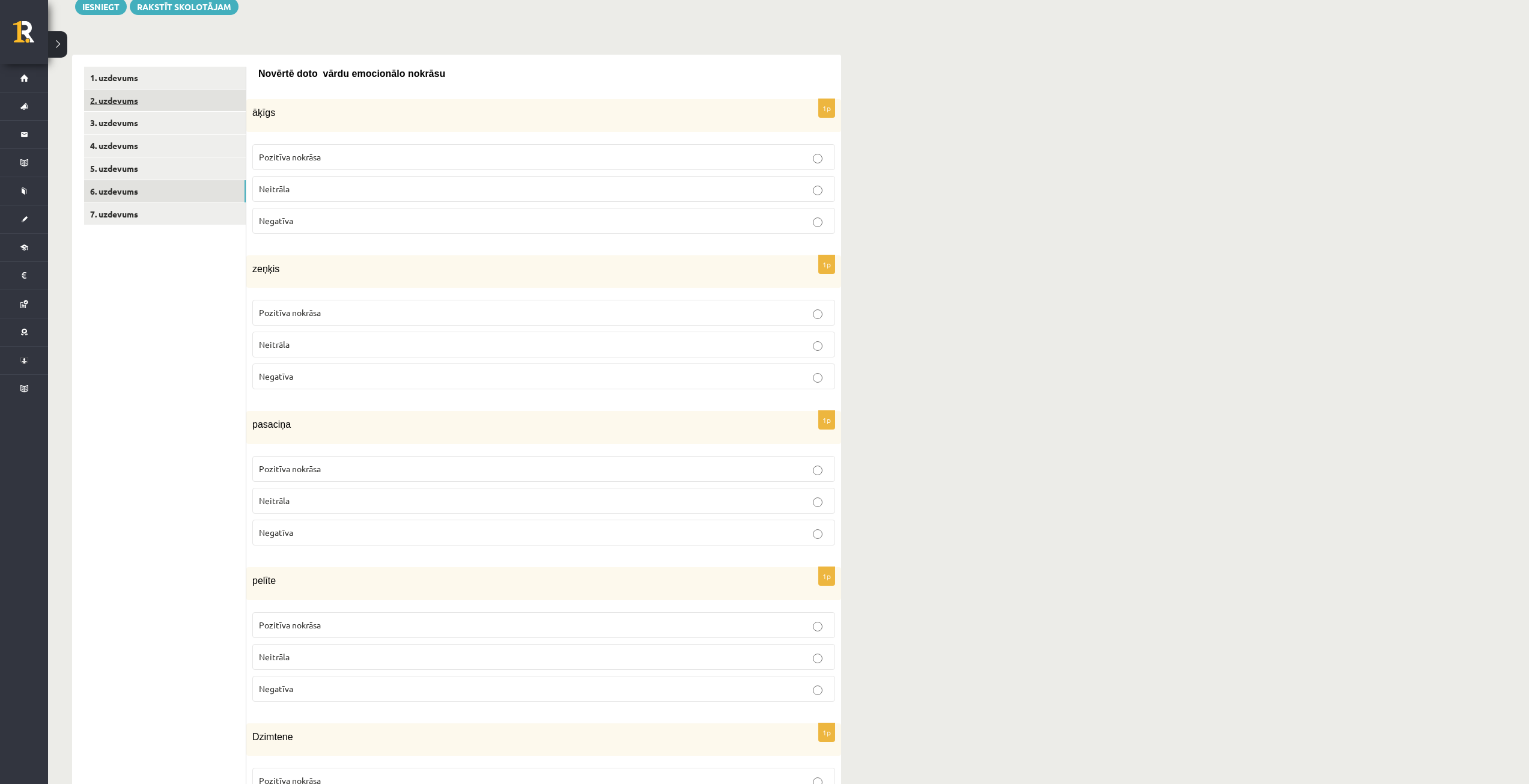
scroll to position [148, 0]
click at [172, 215] on link "7. uzdevums" at bounding box center [165, 215] width 161 height 22
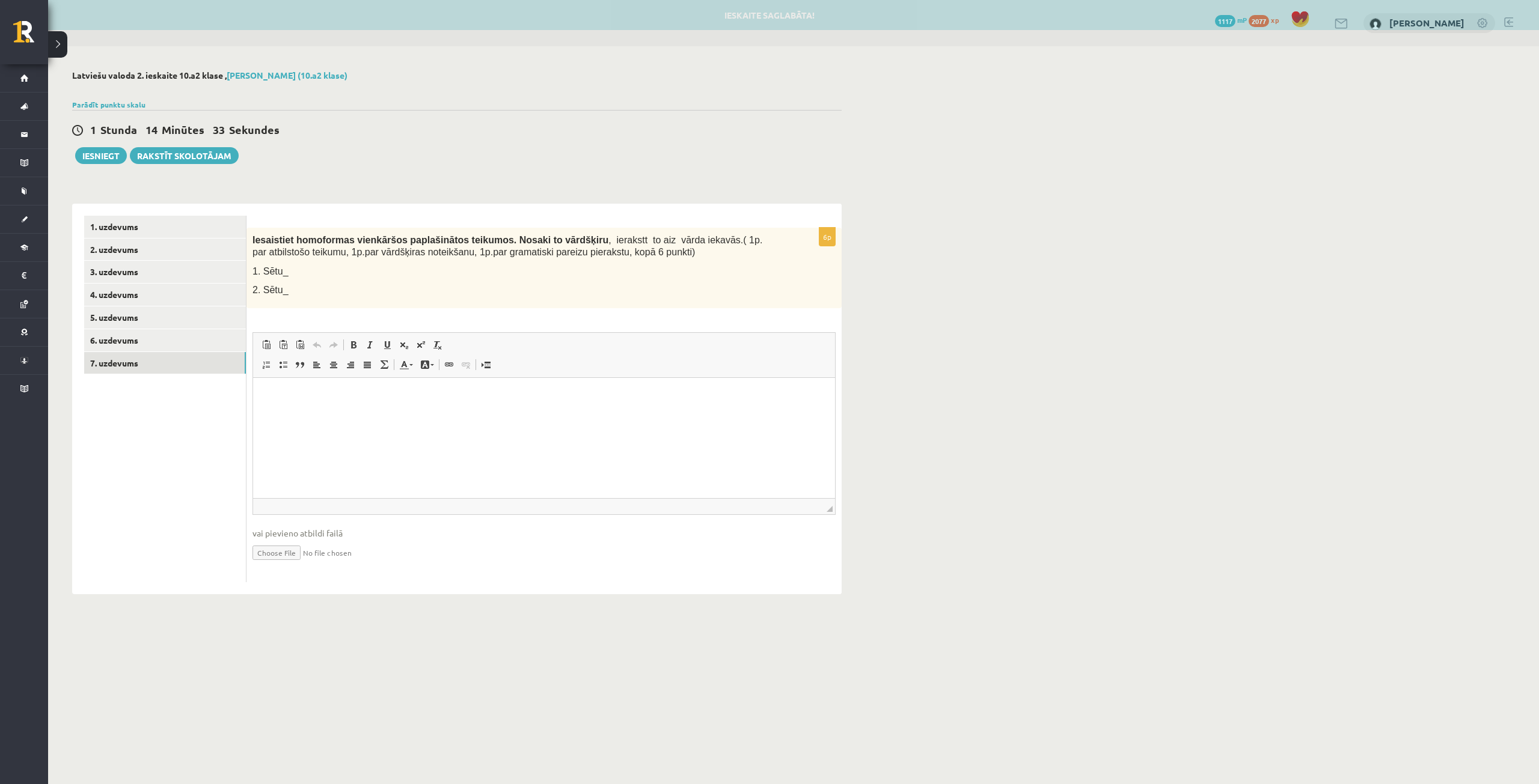
scroll to position [0, 0]
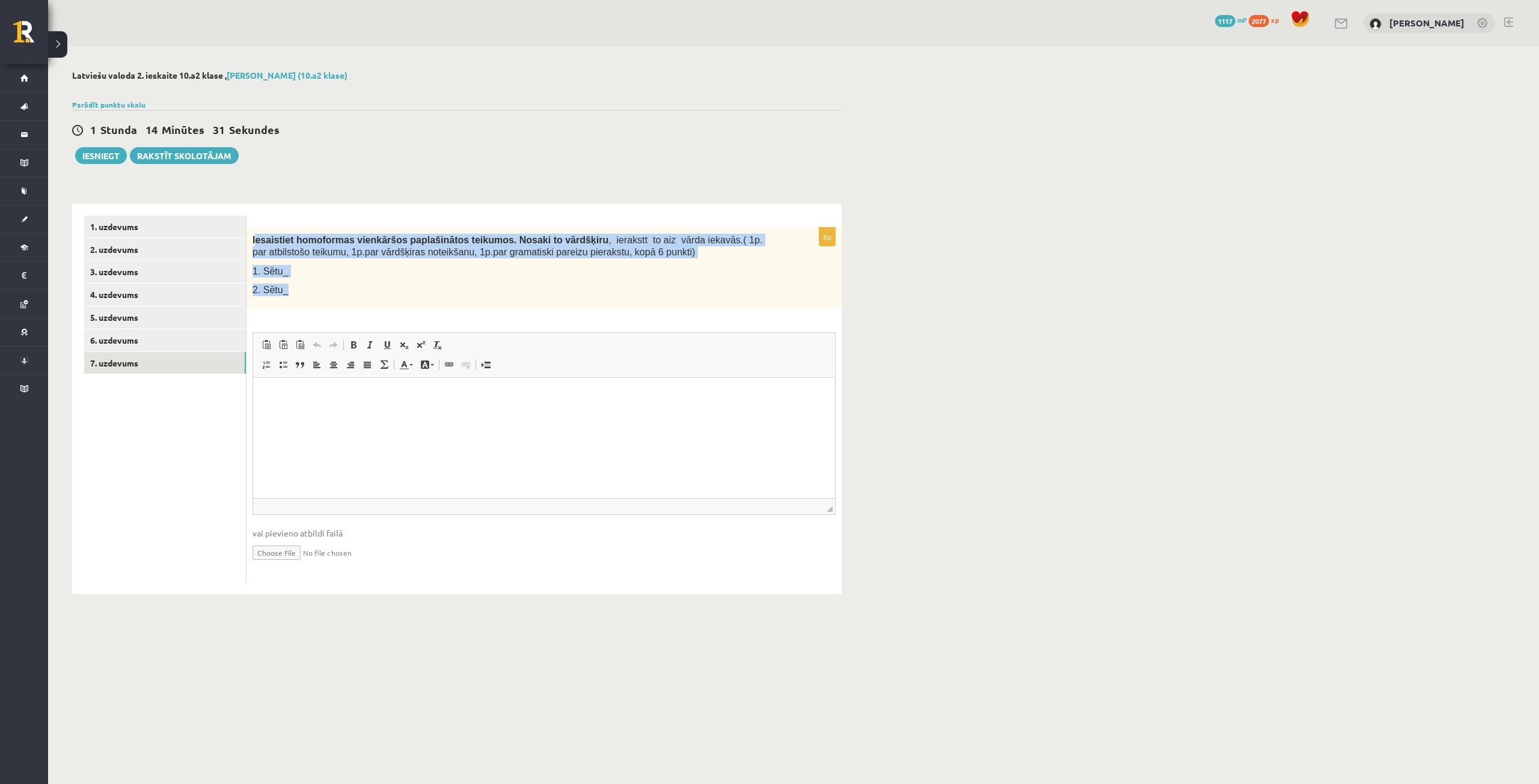
drag, startPoint x: 254, startPoint y: 236, endPoint x: 487, endPoint y: 292, distance: 239.6
click at [489, 292] on div "Iesaistiet homoformas vienkāršos paplašinātos teikumos. Nosaki to vārdšķiru , i…" at bounding box center [543, 268] width 595 height 81
copy div "esaistiet homoformas vienkāršos paplašinātos teikumos. Nosaki to vārdšķiru , ie…"
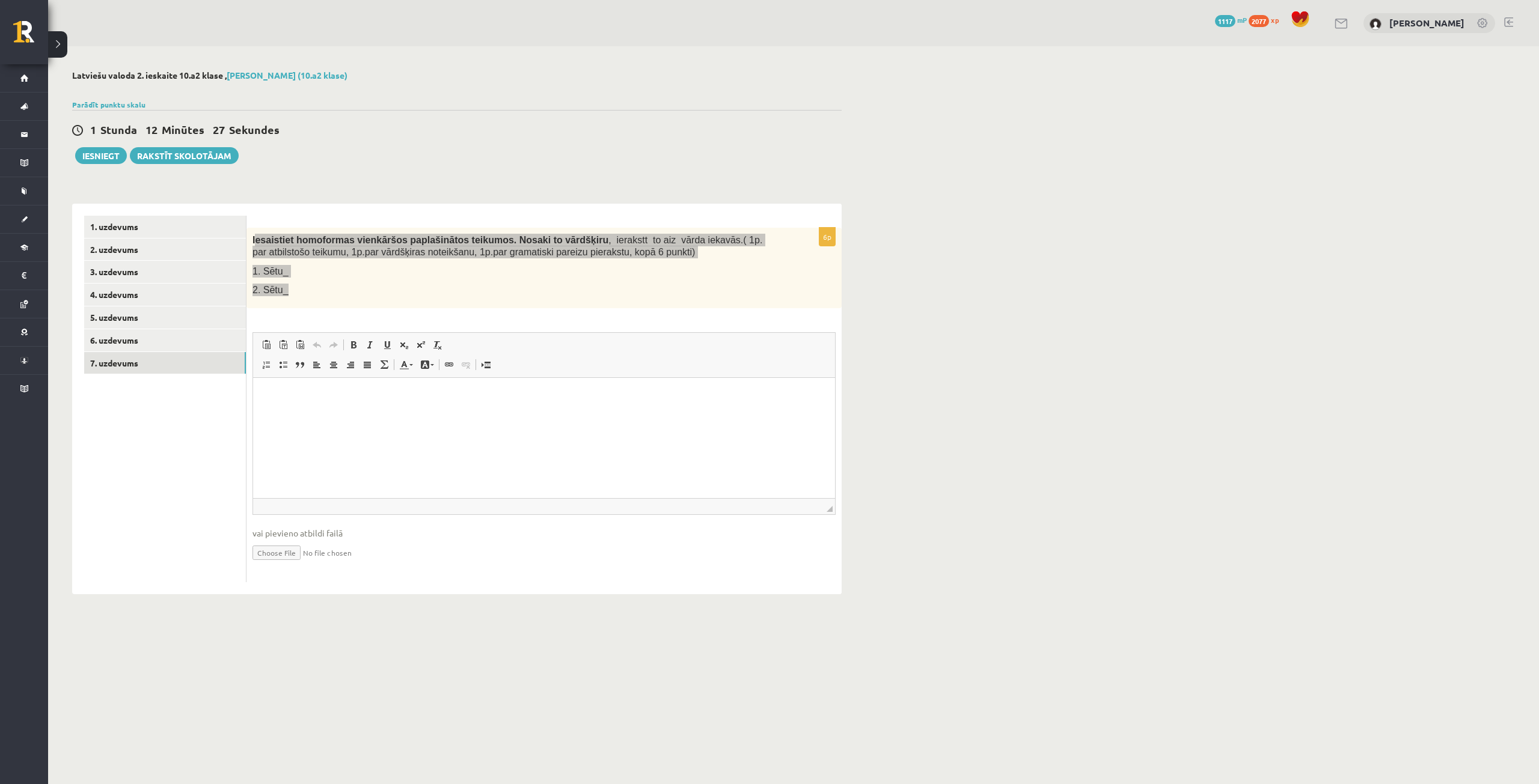
click at [420, 415] on html at bounding box center [543, 396] width 582 height 37
click at [367, 387] on html "**********" at bounding box center [543, 406] width 582 height 56
drag, startPoint x: 371, startPoint y: 390, endPoint x: 387, endPoint y: 397, distance: 17.5
click at [387, 397] on p "**********" at bounding box center [543, 396] width 558 height 13
click at [351, 344] on span at bounding box center [353, 345] width 9 height 9
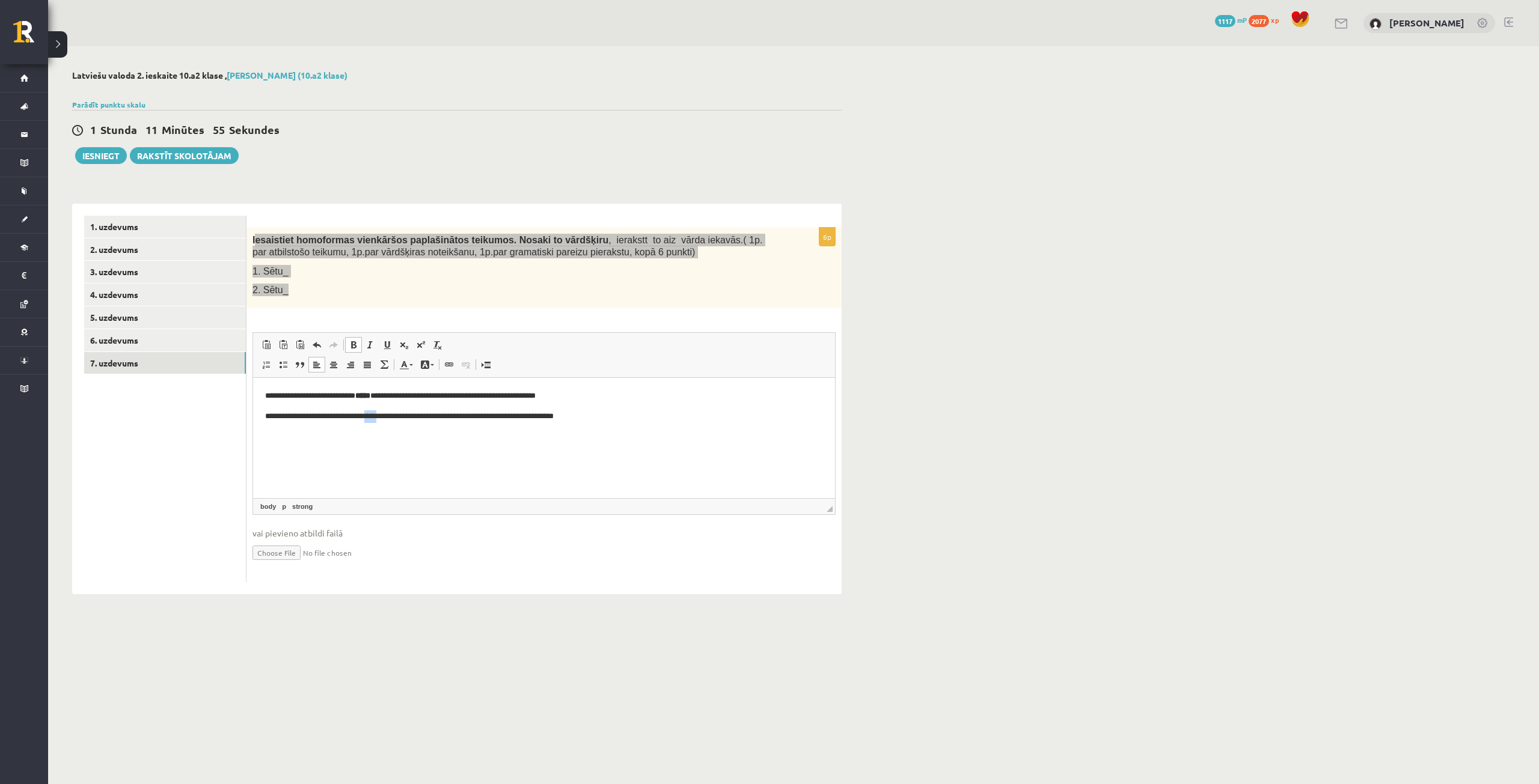
drag, startPoint x: 371, startPoint y: 414, endPoint x: 387, endPoint y: 416, distance: 16.1
click at [387, 416] on p "**********" at bounding box center [543, 416] width 558 height 13
click at [361, 352] on link "Полужирный Комбинация клавиш Ctrl+B" at bounding box center [353, 344] width 17 height 15
click at [390, 348] on span at bounding box center [387, 345] width 9 height 9
click at [370, 397] on strong "****" at bounding box center [363, 396] width 15 height 8
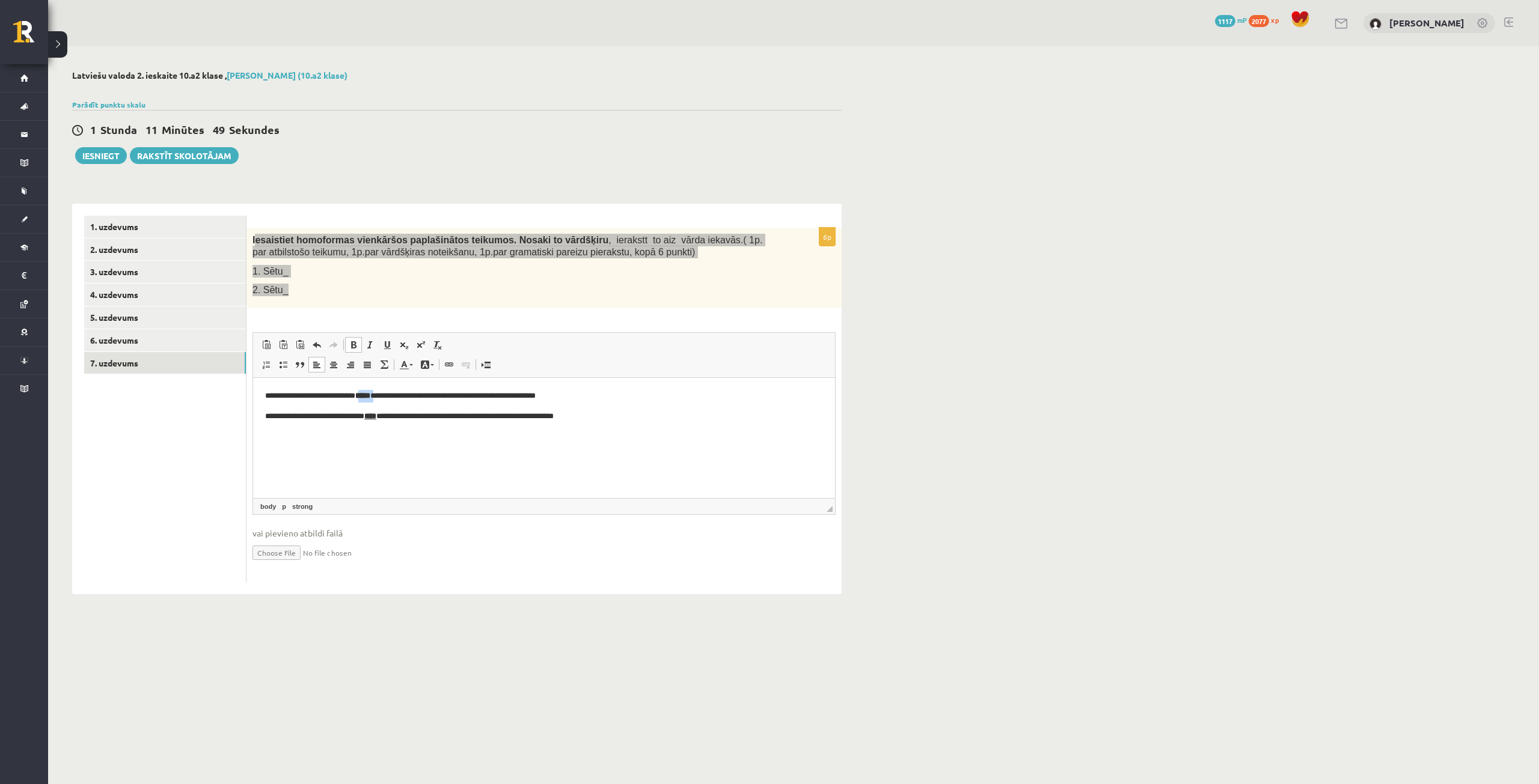
click at [370, 397] on strong "****" at bounding box center [363, 396] width 15 height 8
drag, startPoint x: 383, startPoint y: 346, endPoint x: 391, endPoint y: 349, distance: 8.5
click at [390, 348] on span at bounding box center [387, 345] width 9 height 9
drag, startPoint x: 455, startPoint y: 453, endPoint x: 449, endPoint y: 448, distance: 7.8
click at [455, 434] on html "**********" at bounding box center [543, 406] width 582 height 56
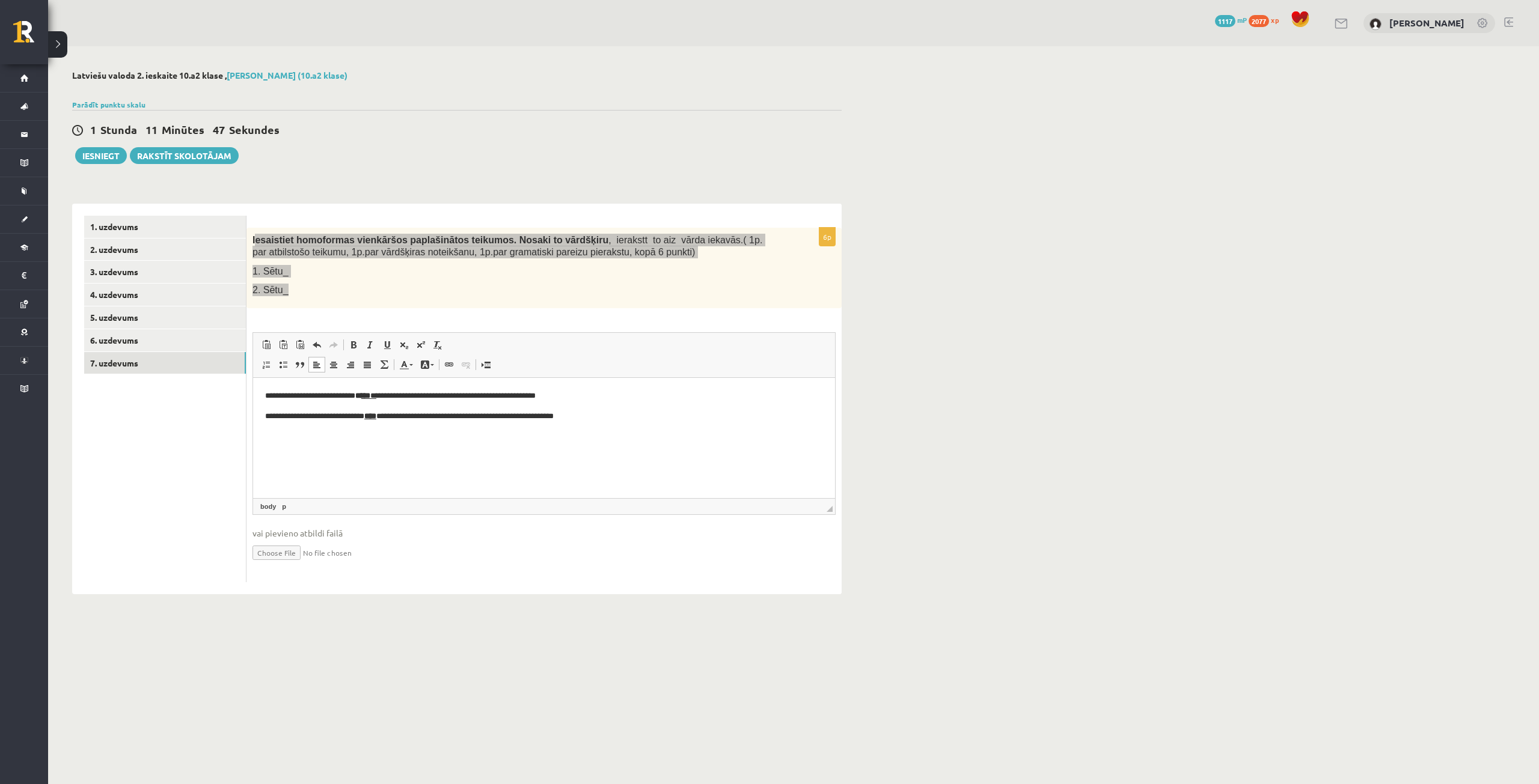
click at [637, 434] on html "**********" at bounding box center [543, 406] width 582 height 56
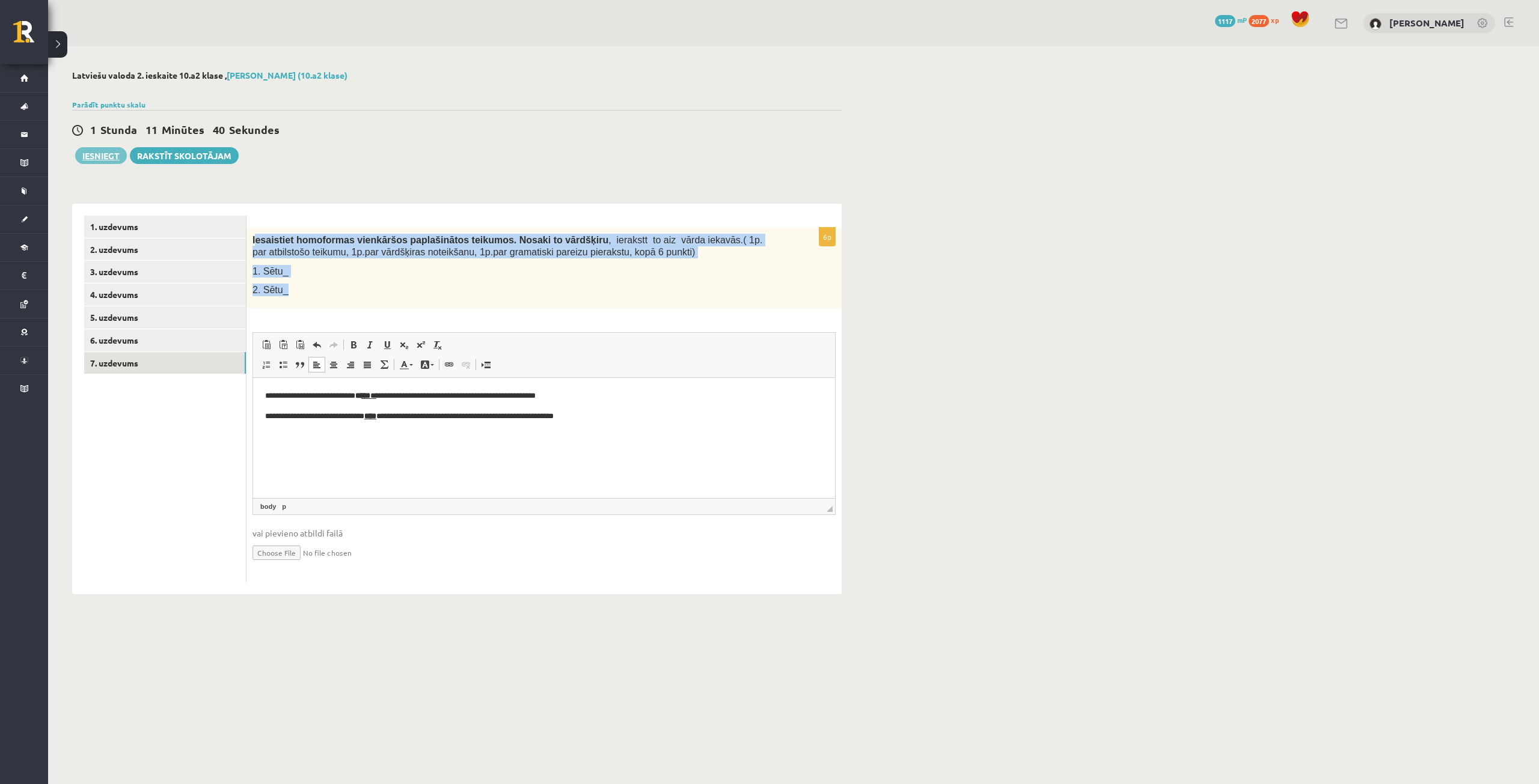
click at [98, 157] on button "Iesniegt" at bounding box center [101, 155] width 52 height 17
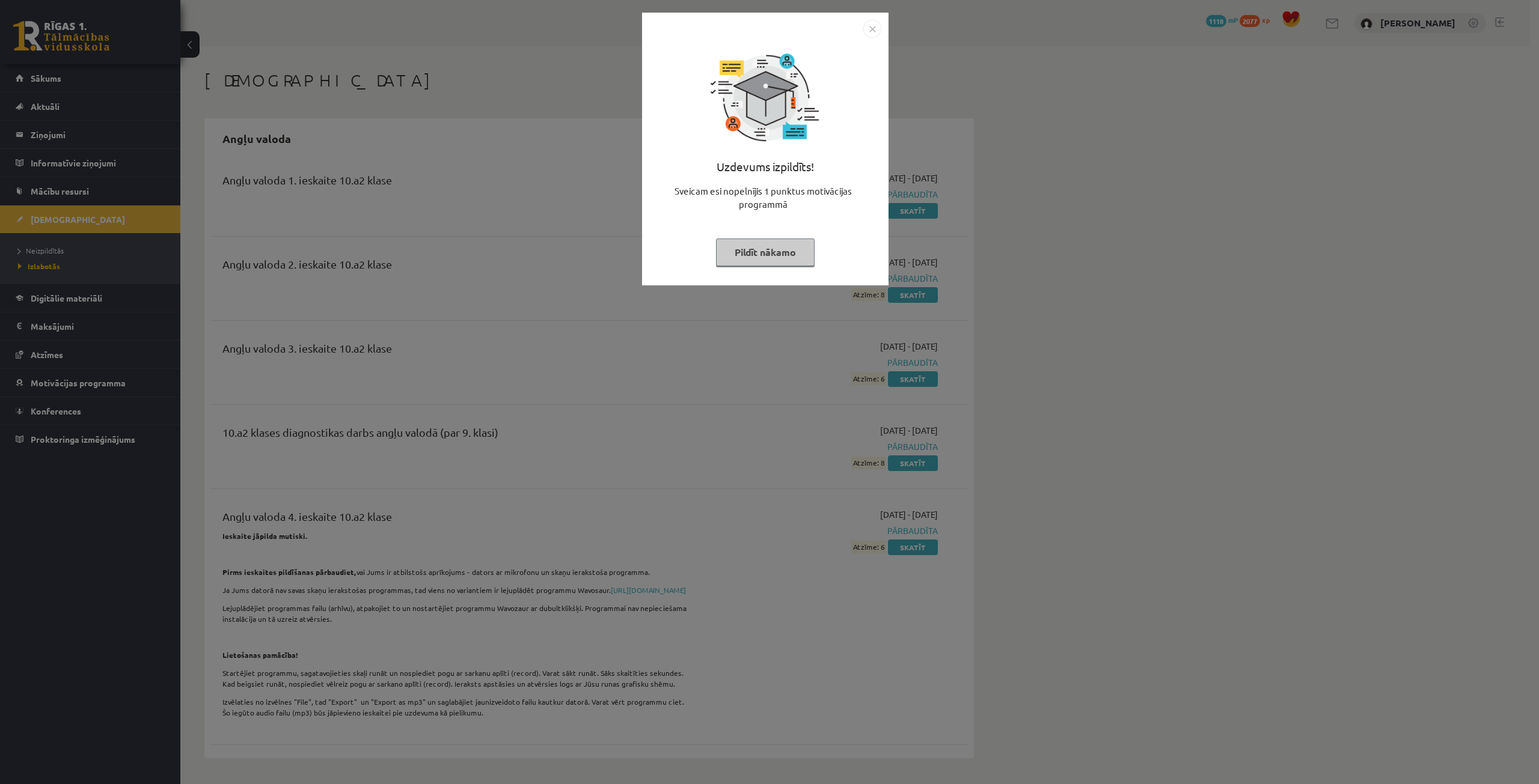
drag, startPoint x: 765, startPoint y: 258, endPoint x: 772, endPoint y: 257, distance: 7.1
click at [771, 257] on button "Pildīt nākamo" at bounding box center [765, 252] width 99 height 28
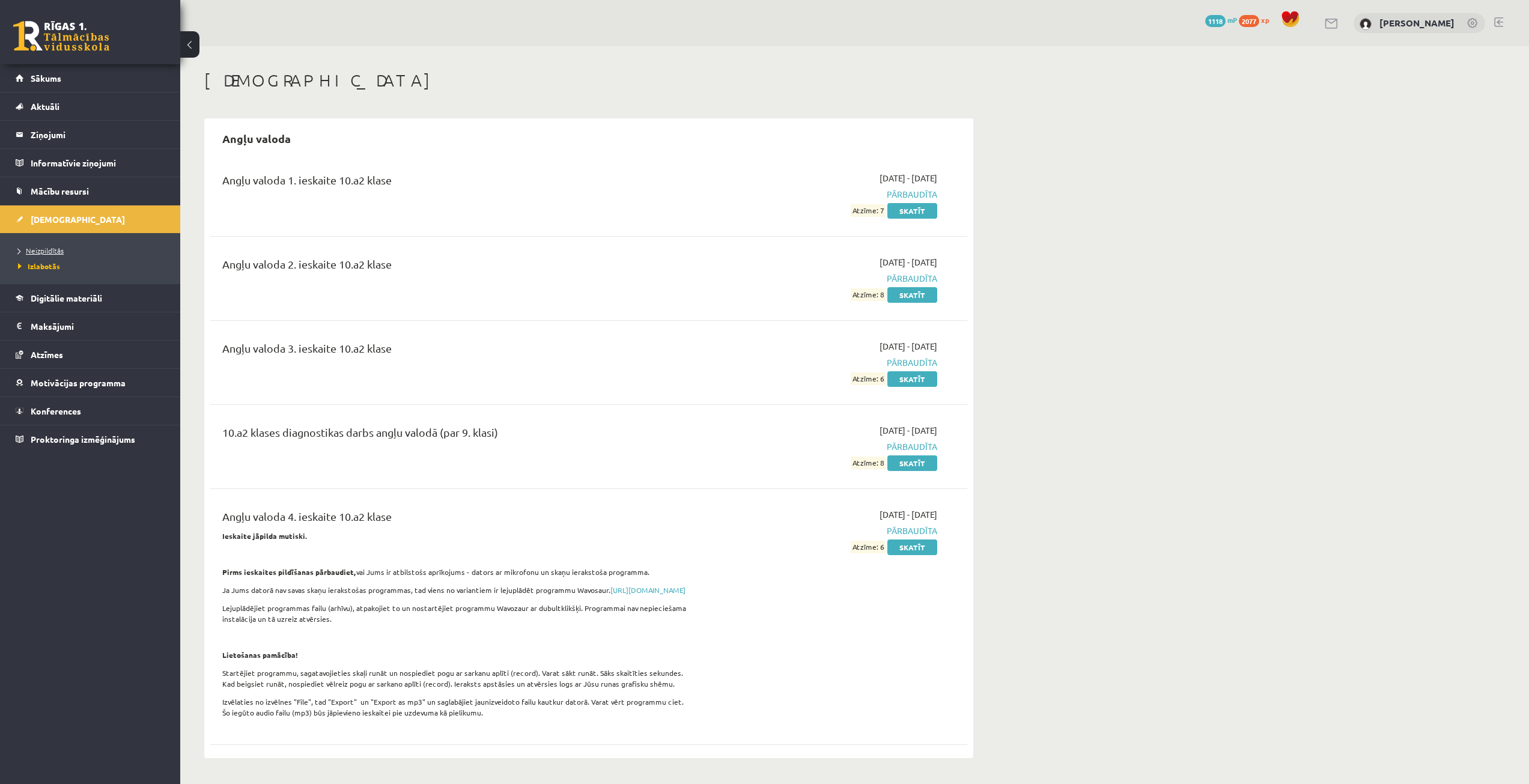
click at [42, 251] on span "Neizpildītās" at bounding box center [41, 251] width 46 height 9
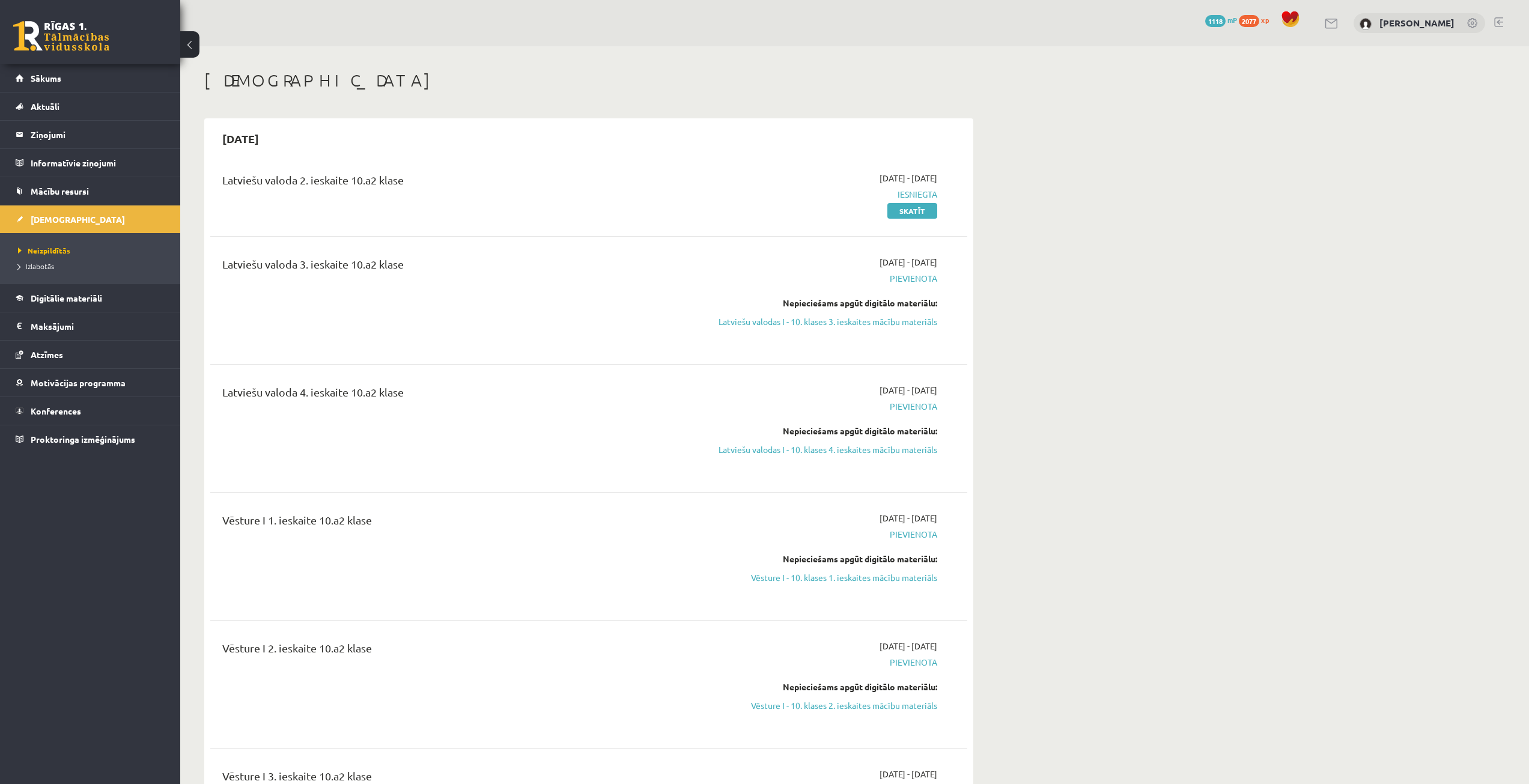
scroll to position [180, 0]
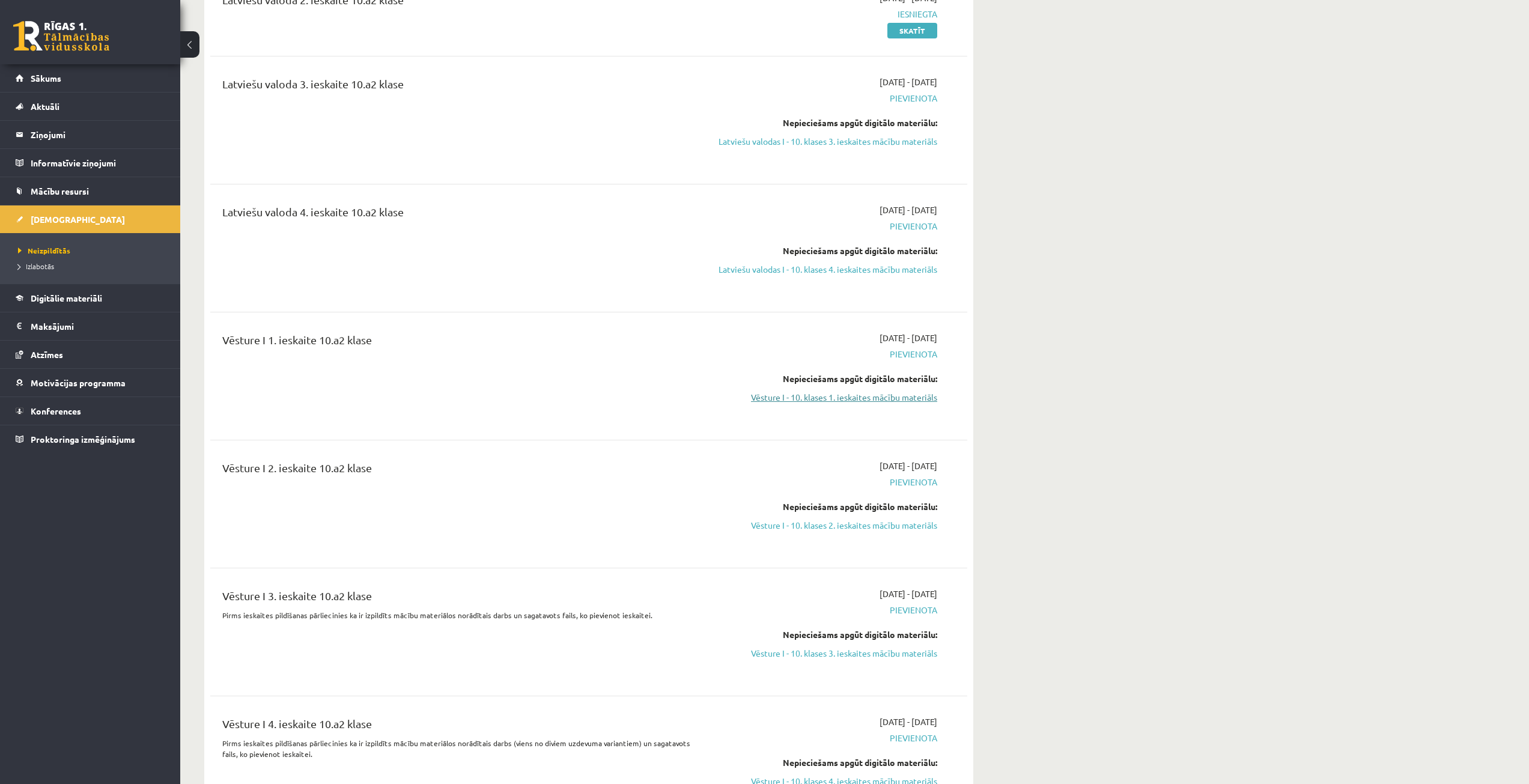
click at [881, 396] on link "Vēsture I - 10. klases 1. ieskaites mācību materiāls" at bounding box center [824, 397] width 227 height 13
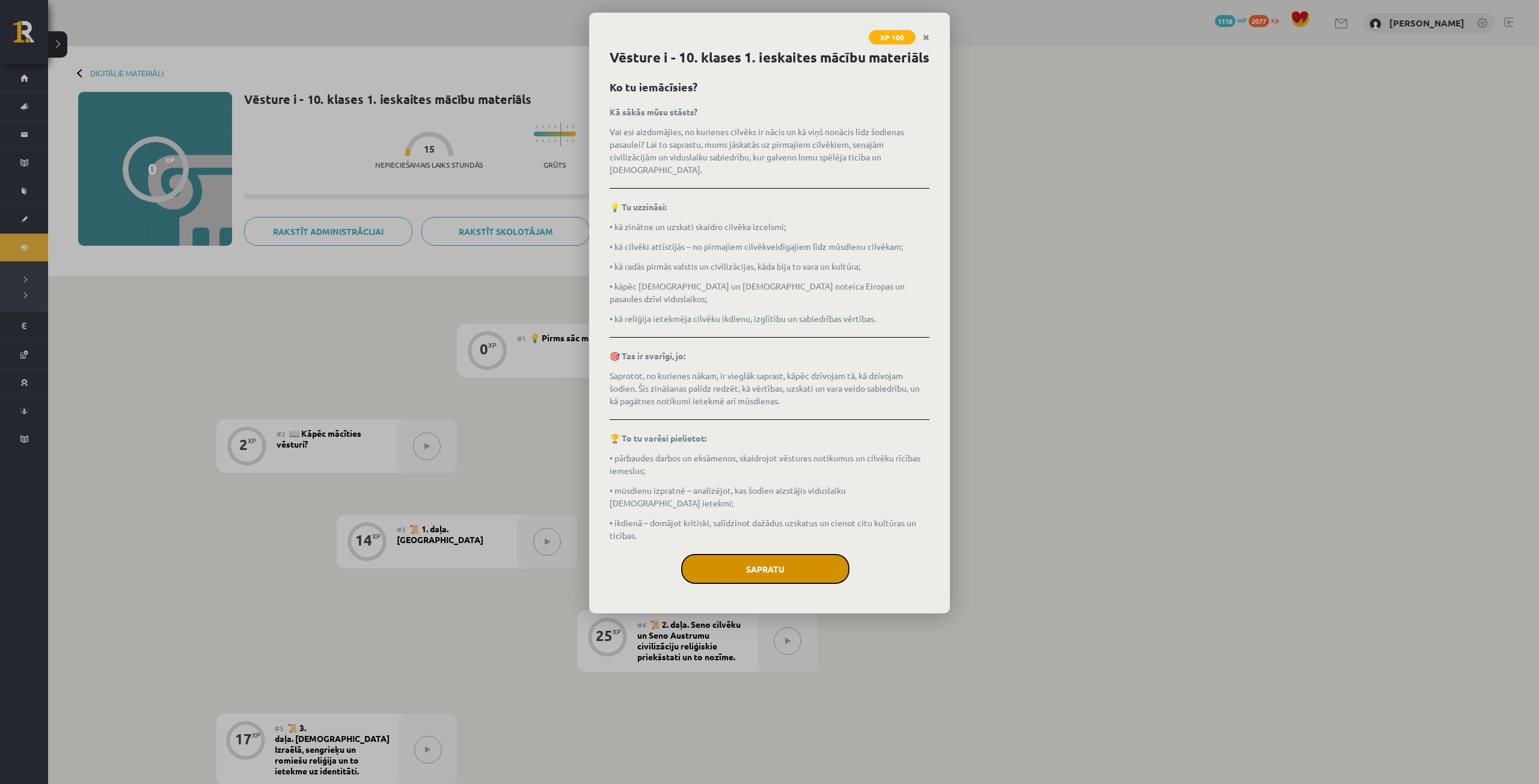
click at [733, 554] on button "Sapratu" at bounding box center [765, 569] width 168 height 30
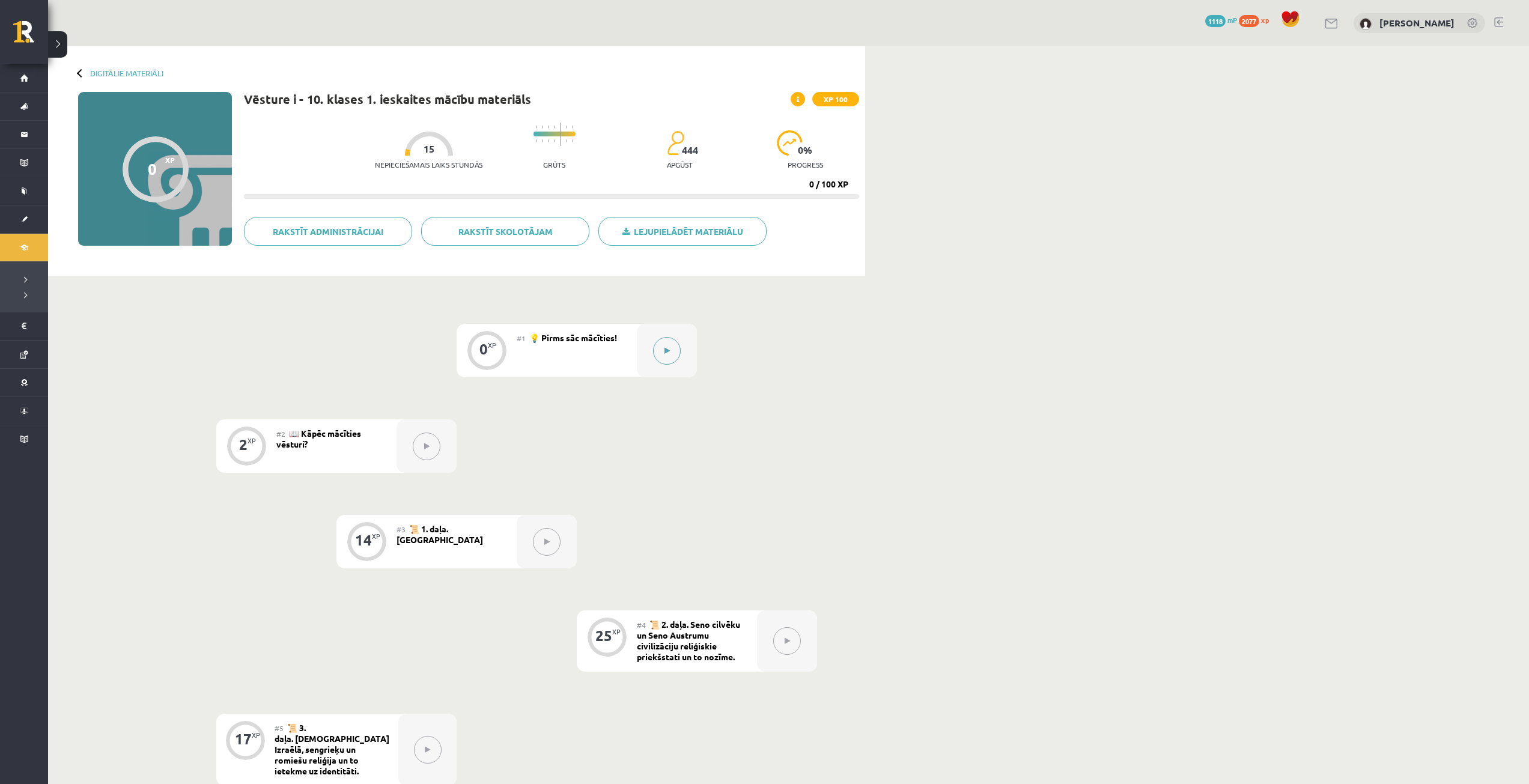
click at [665, 349] on icon at bounding box center [667, 351] width 5 height 7
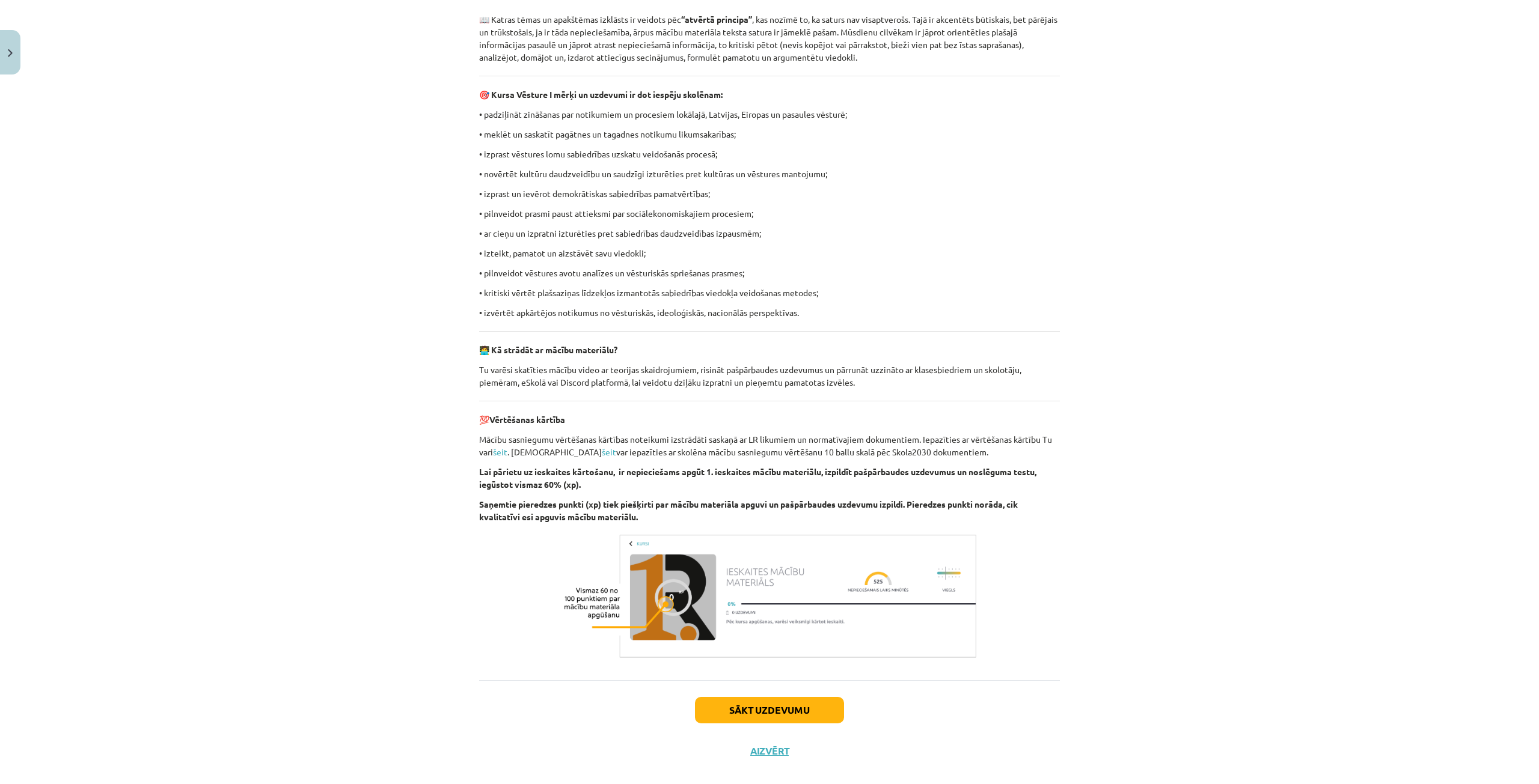
scroll to position [529, 0]
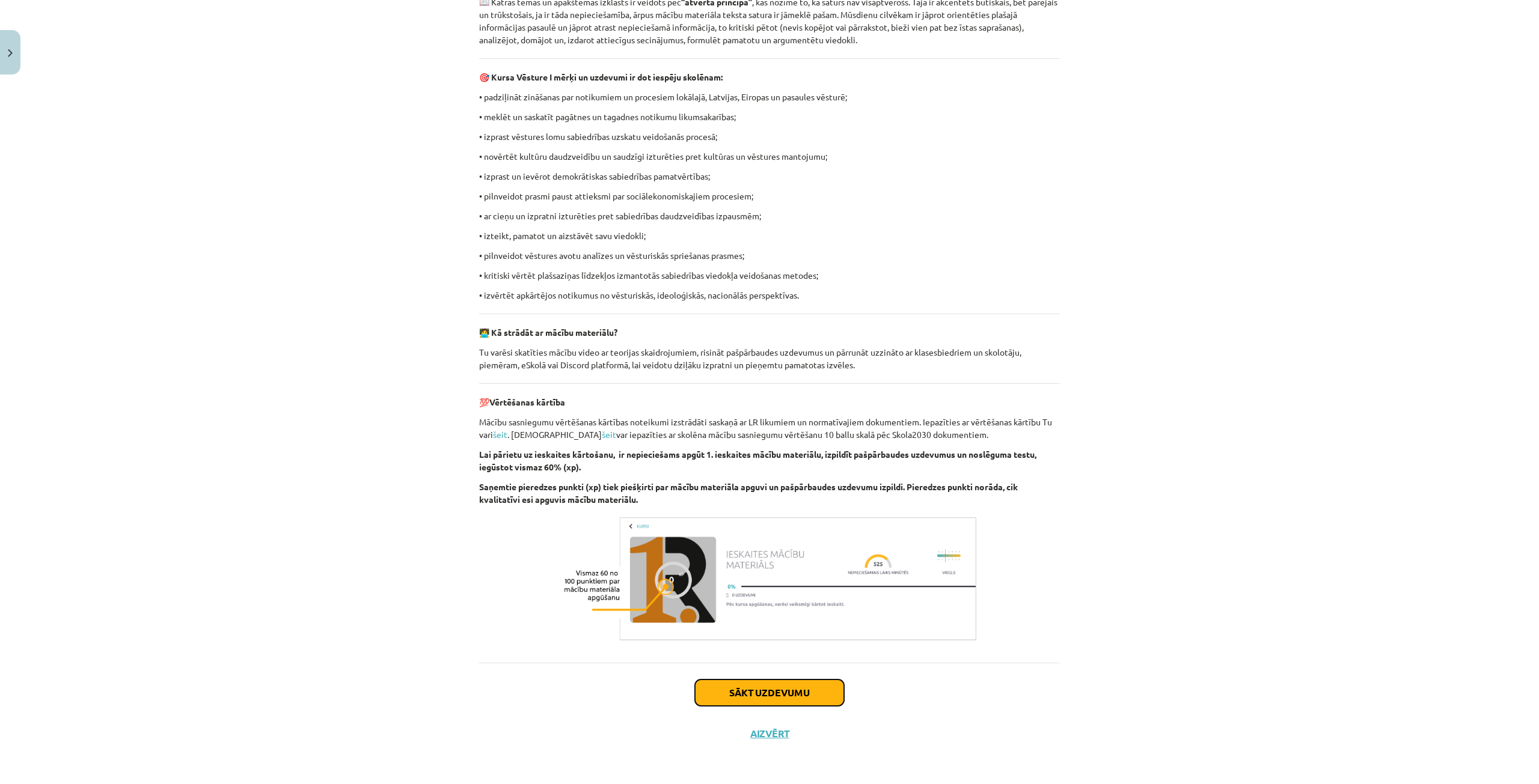
click at [732, 690] on button "Sākt uzdevumu" at bounding box center [770, 693] width 149 height 26
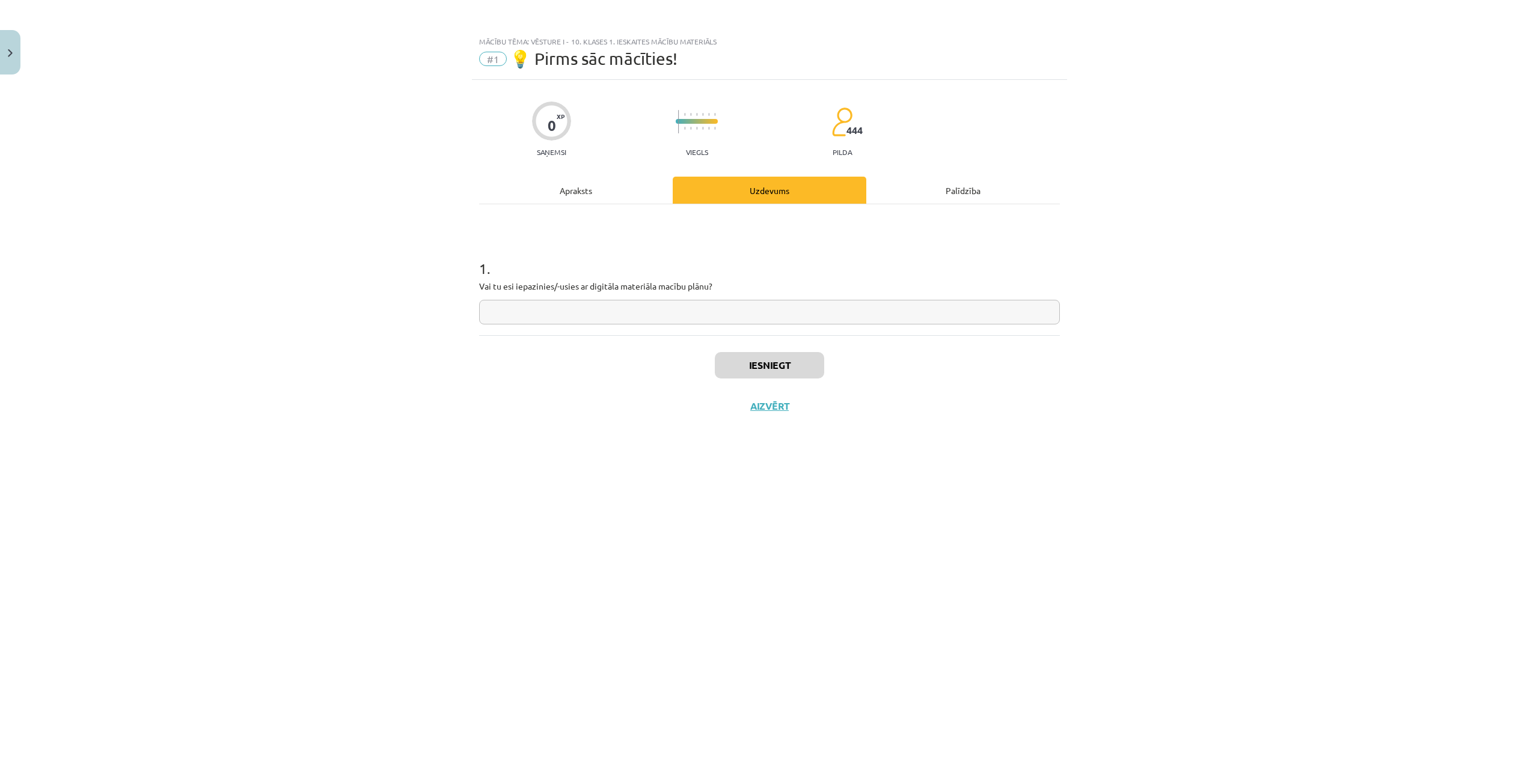
scroll to position [0, 0]
click at [658, 317] on input "text" at bounding box center [769, 312] width 580 height 25
type input "**"
click at [749, 368] on button "Iesniegt" at bounding box center [770, 365] width 110 height 26
click at [805, 420] on button "Nākamā nodarbība" at bounding box center [769, 414] width 118 height 28
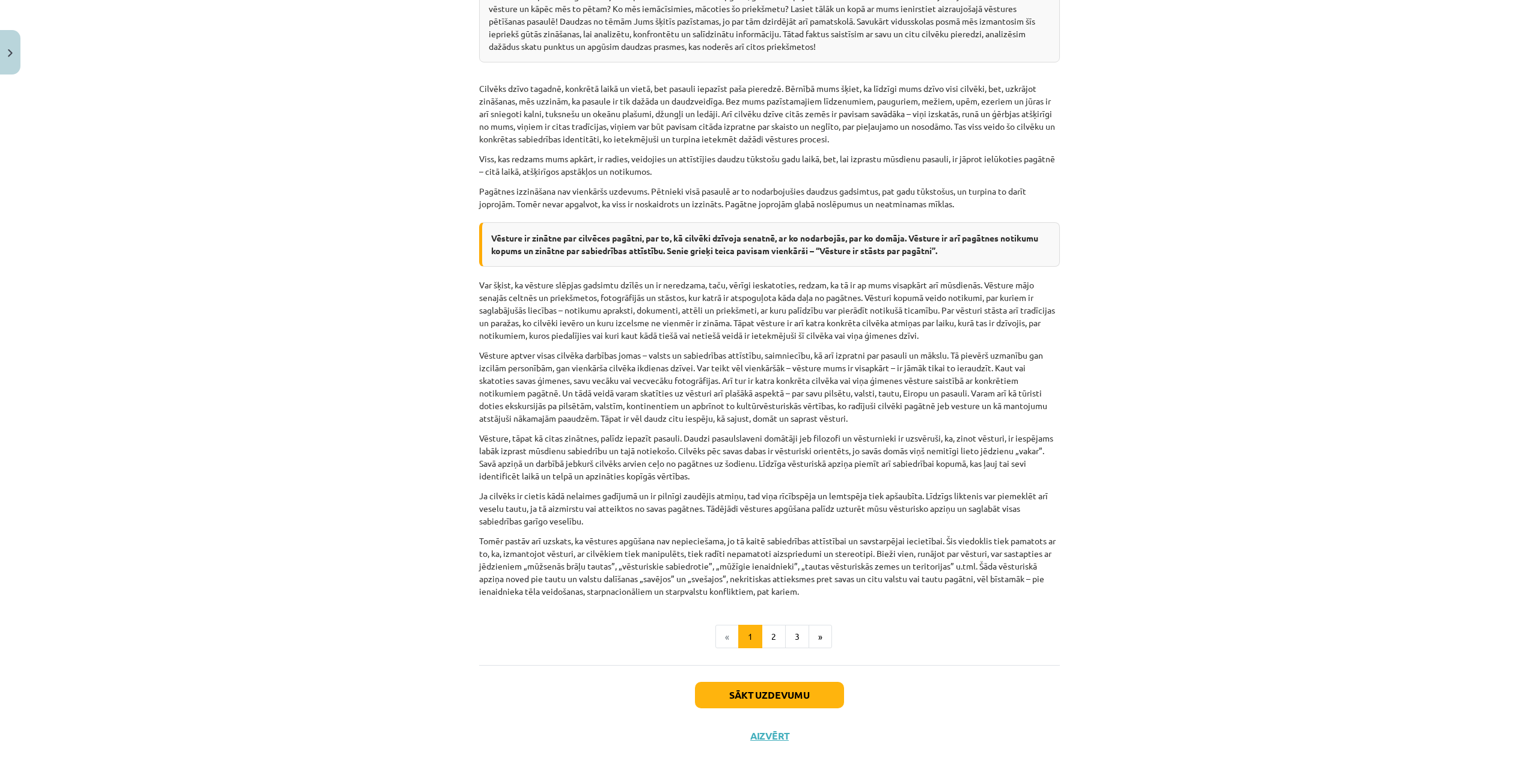
scroll to position [565, 0]
click at [765, 698] on button "Sākt uzdevumu" at bounding box center [770, 693] width 149 height 26
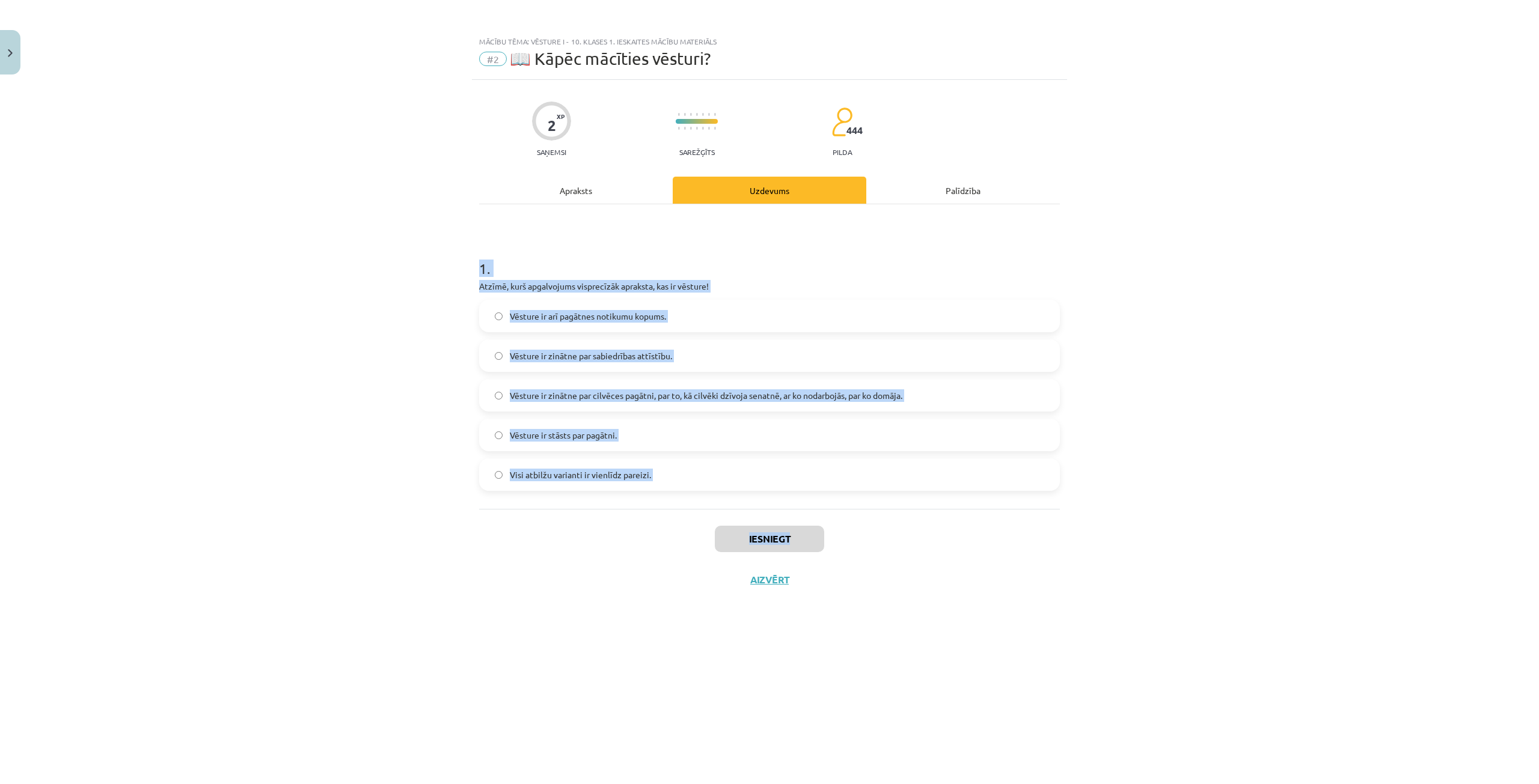
drag, startPoint x: 464, startPoint y: 255, endPoint x: 920, endPoint y: 518, distance: 526.4
click at [920, 518] on div "Mācību tēma: Vēsture i - 10. klases 1. ieskaites mācību materiāls #2 📖 Kāpēc mā…" at bounding box center [770, 392] width 1539 height 784
copy div "1 . Atzīmē, kurš apgalvojums visprecīzāk apraksta, kas ir vēsture! Vēsture ir a…"
click at [1055, 309] on label "Vēsture ir arī pagātnes notikumu kopums." at bounding box center [770, 316] width 578 height 30
click at [990, 275] on h1 "1 ." at bounding box center [769, 258] width 580 height 37
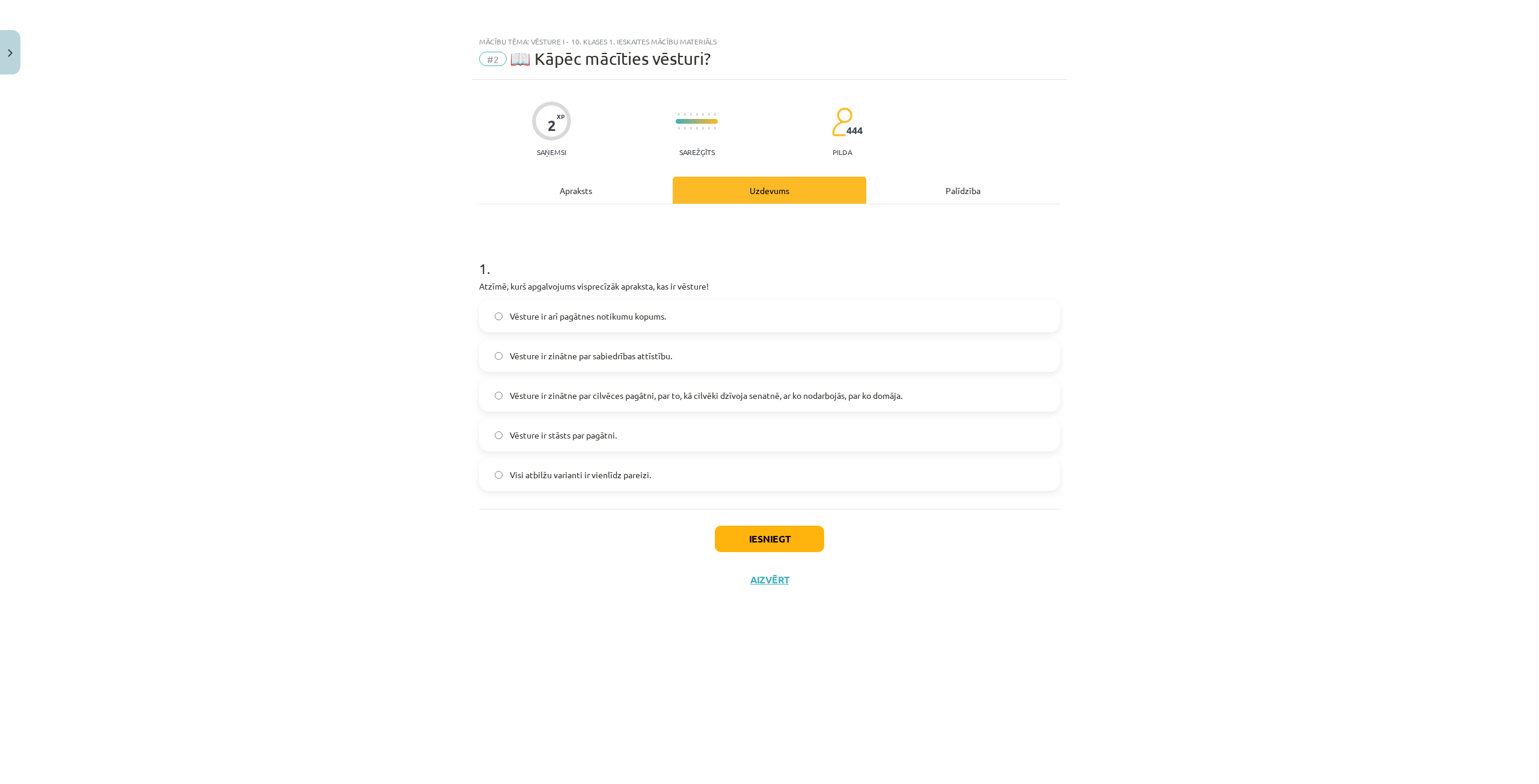
click at [947, 399] on label "Vēsture ir zinātne par cilvēces pagātni, par to, kā cilvēki dzīvoja senatnē, ar…" at bounding box center [770, 395] width 578 height 30
click at [745, 545] on button "Iesniegt" at bounding box center [770, 539] width 110 height 26
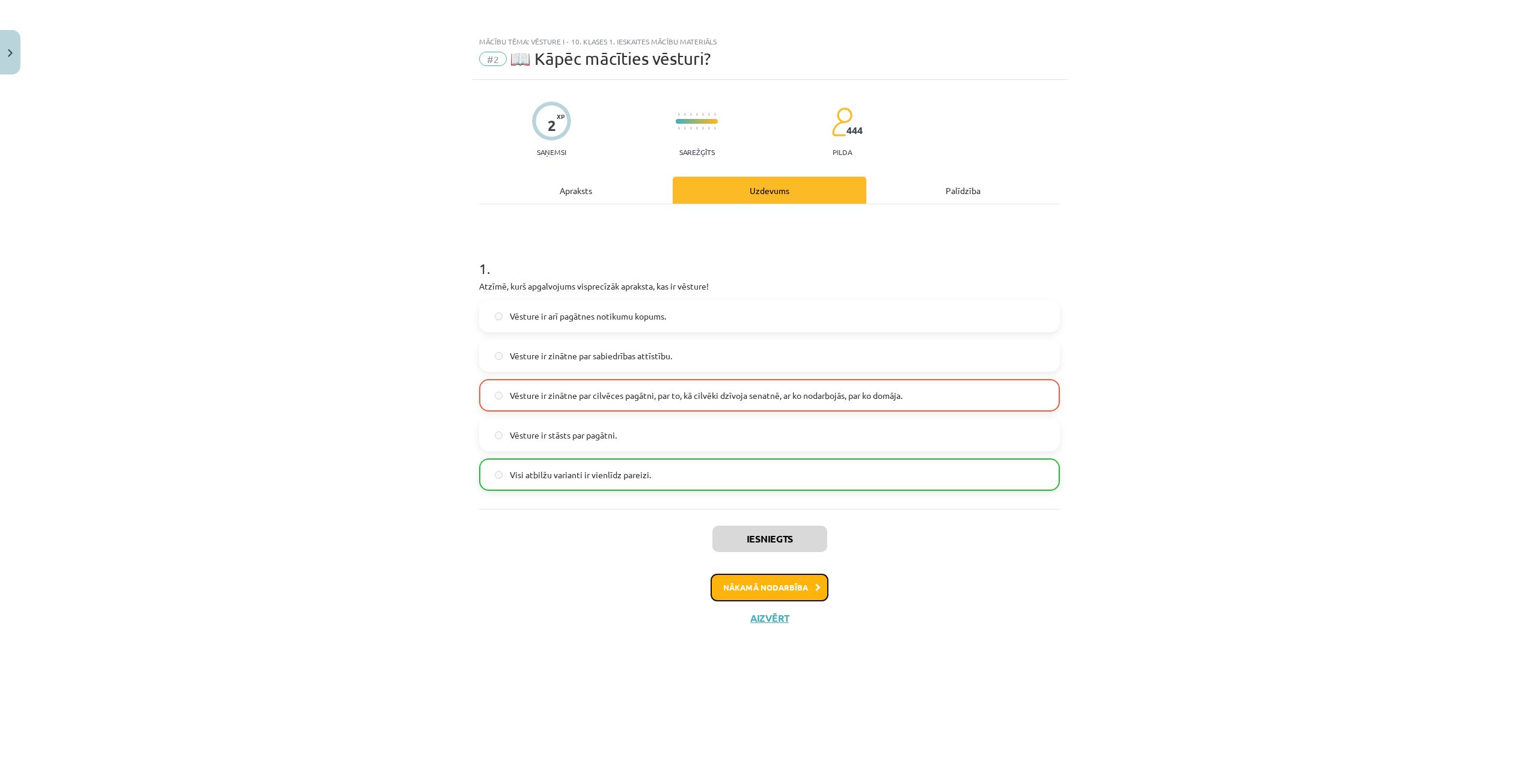
click at [771, 590] on button "Nākamā nodarbība" at bounding box center [769, 587] width 118 height 28
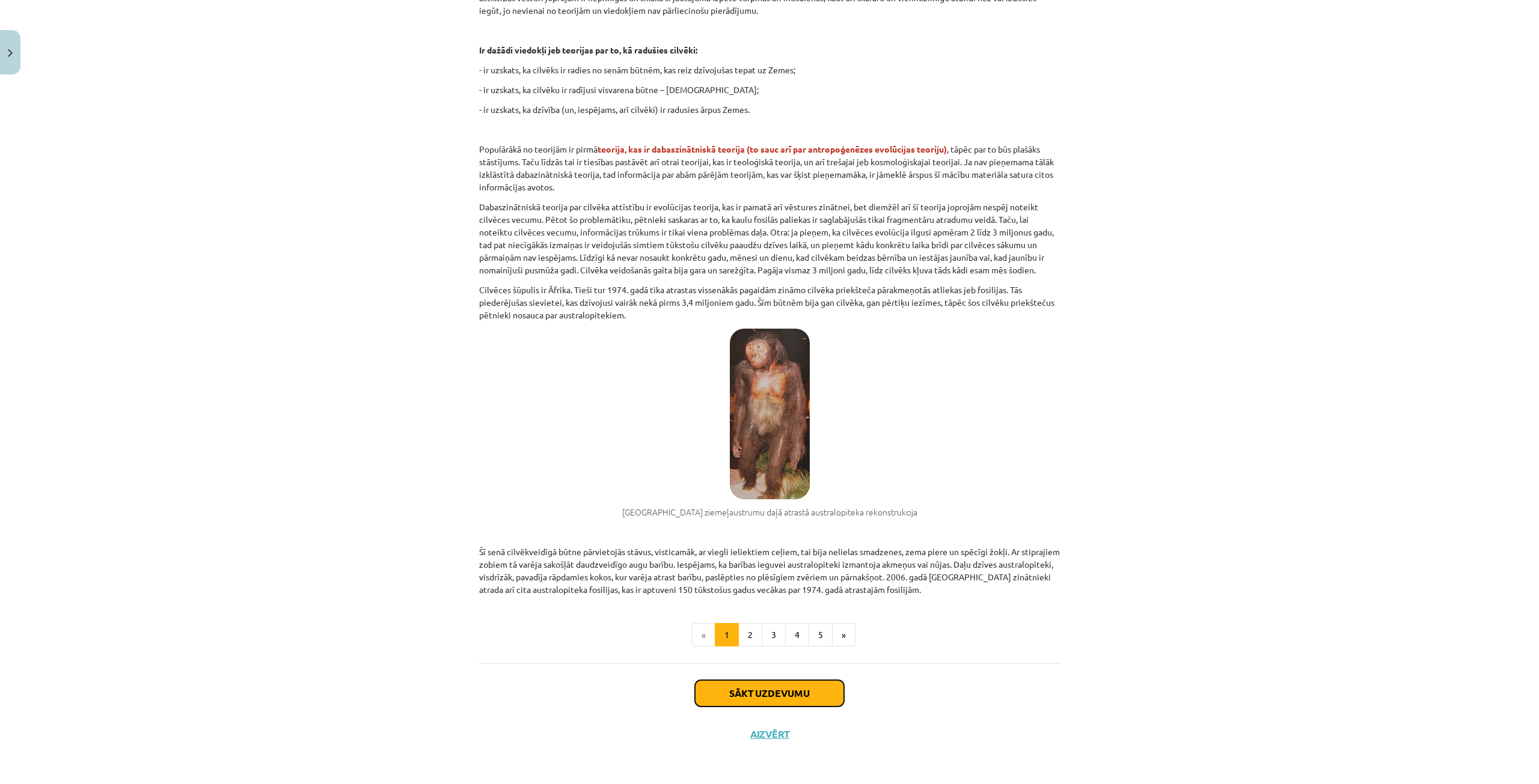
click at [764, 695] on button "Sākt uzdevumu" at bounding box center [770, 693] width 149 height 26
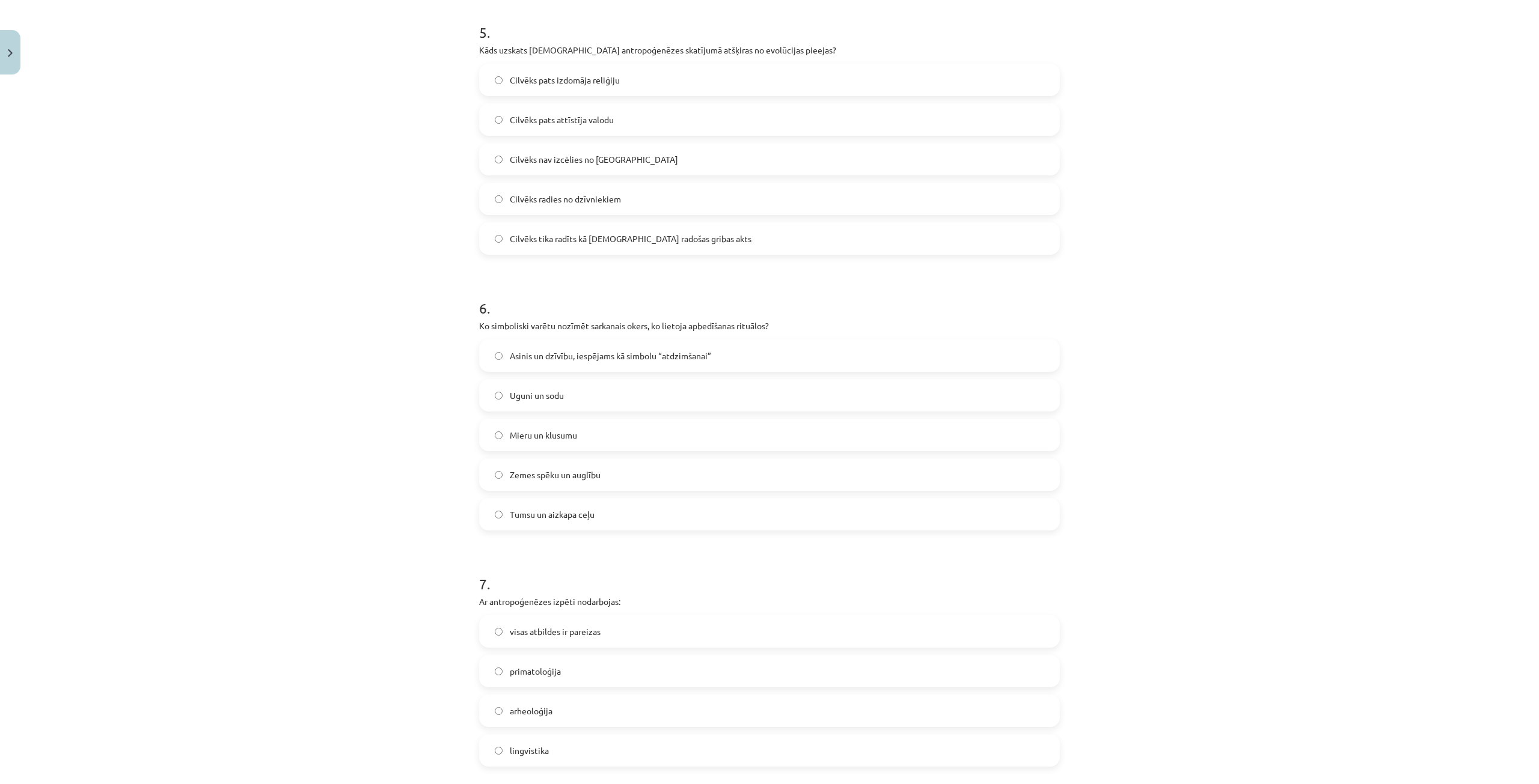
scroll to position [1461, 0]
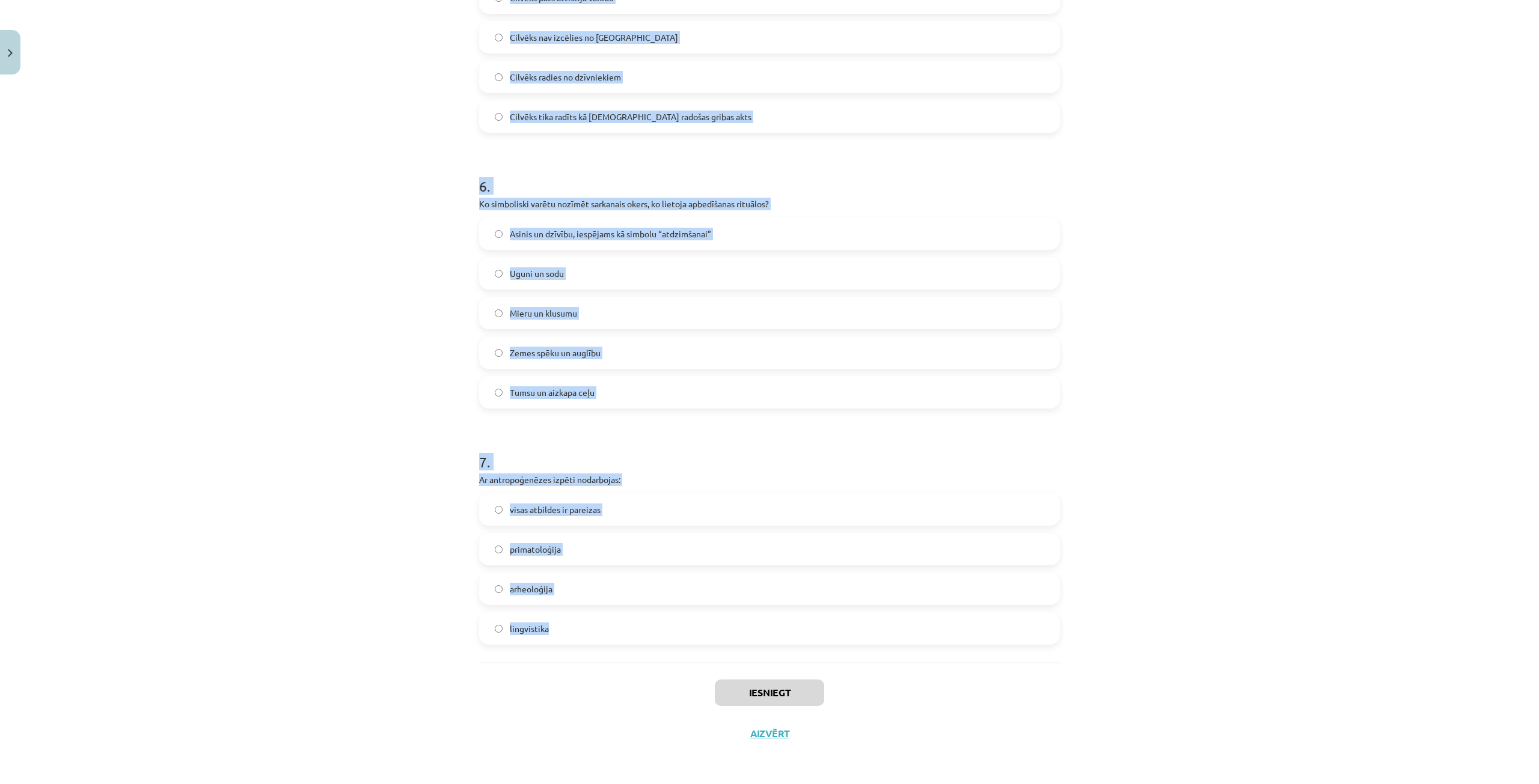
drag, startPoint x: 458, startPoint y: 245, endPoint x: 645, endPoint y: 631, distance: 428.9
click at [645, 631] on div "Mācību tēma: Vēsture i - 10. klases 1. ieskaites mācību materiāls #3 📜 1. daļa.…" at bounding box center [770, 392] width 1539 height 784
copy form "1 . Kāds bija viens no senākajiem mākslas uzdevumiem paleolīta cilvēku dzīvē? I…"
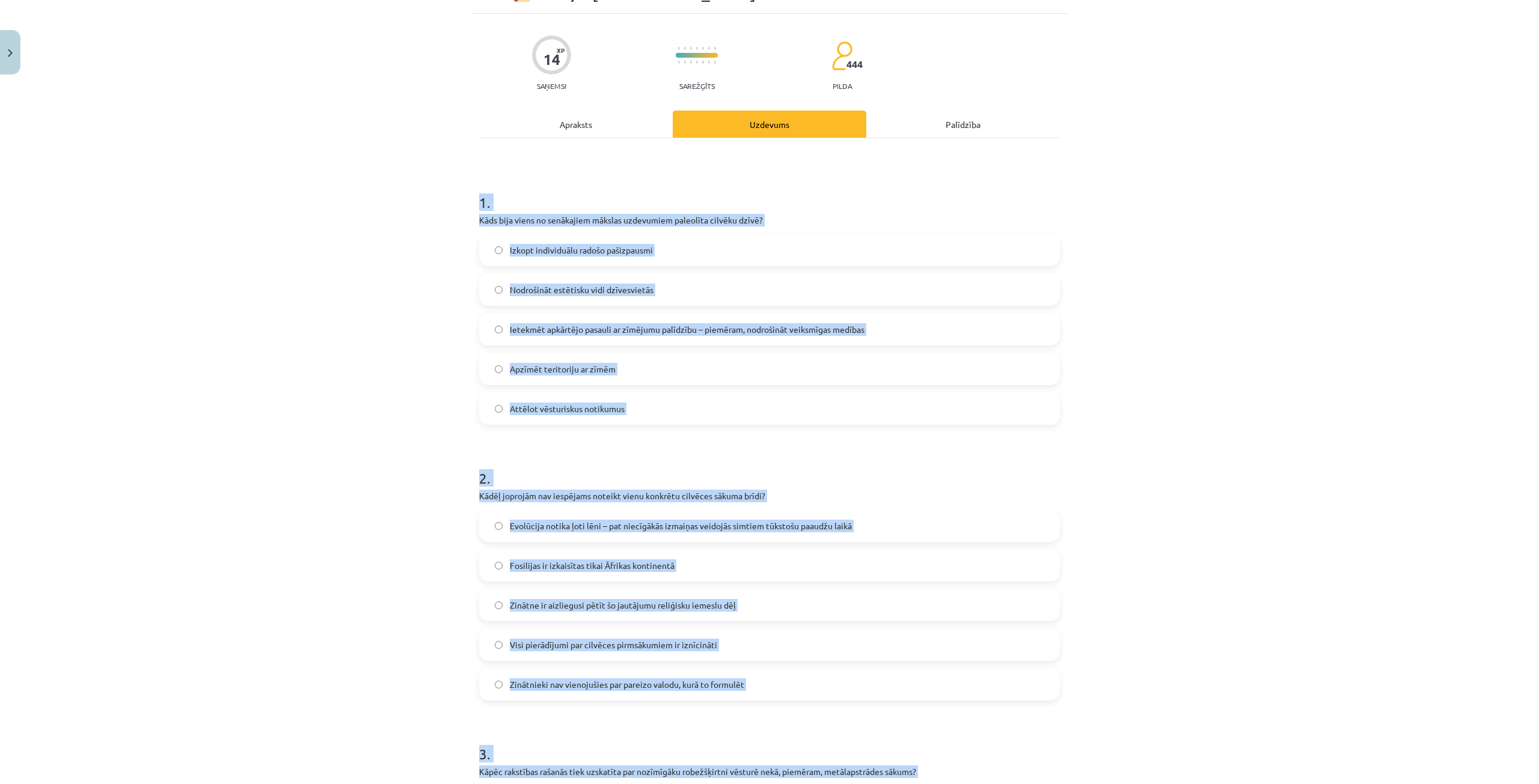
scroll to position [0, 0]
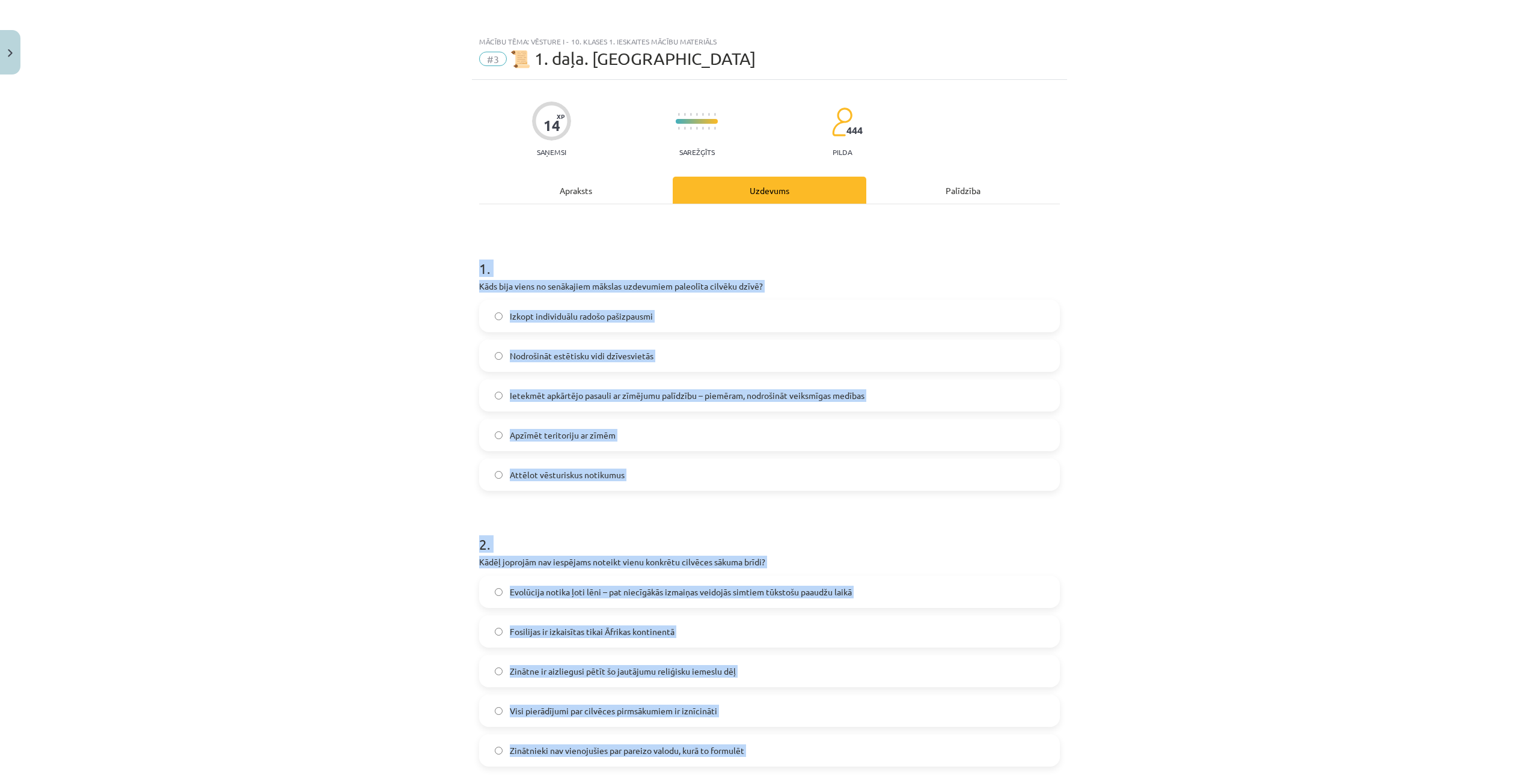
click at [862, 263] on h1 "1 ." at bounding box center [769, 258] width 580 height 37
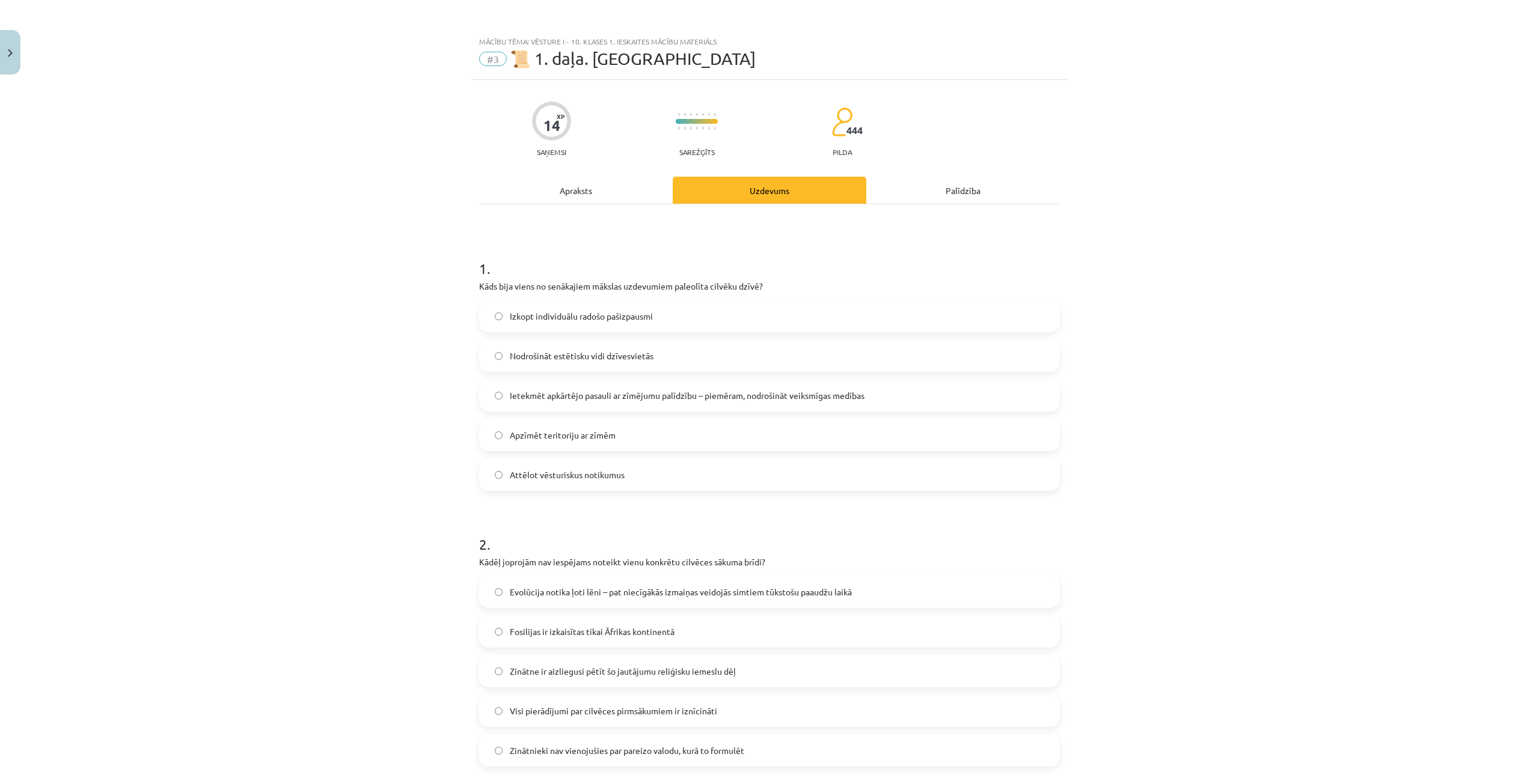
click at [683, 403] on label "Ietekmēt apkārtējo pasauli ar zīmējumu palīdzību – piemēram, nodrošināt veiksmī…" at bounding box center [770, 395] width 578 height 30
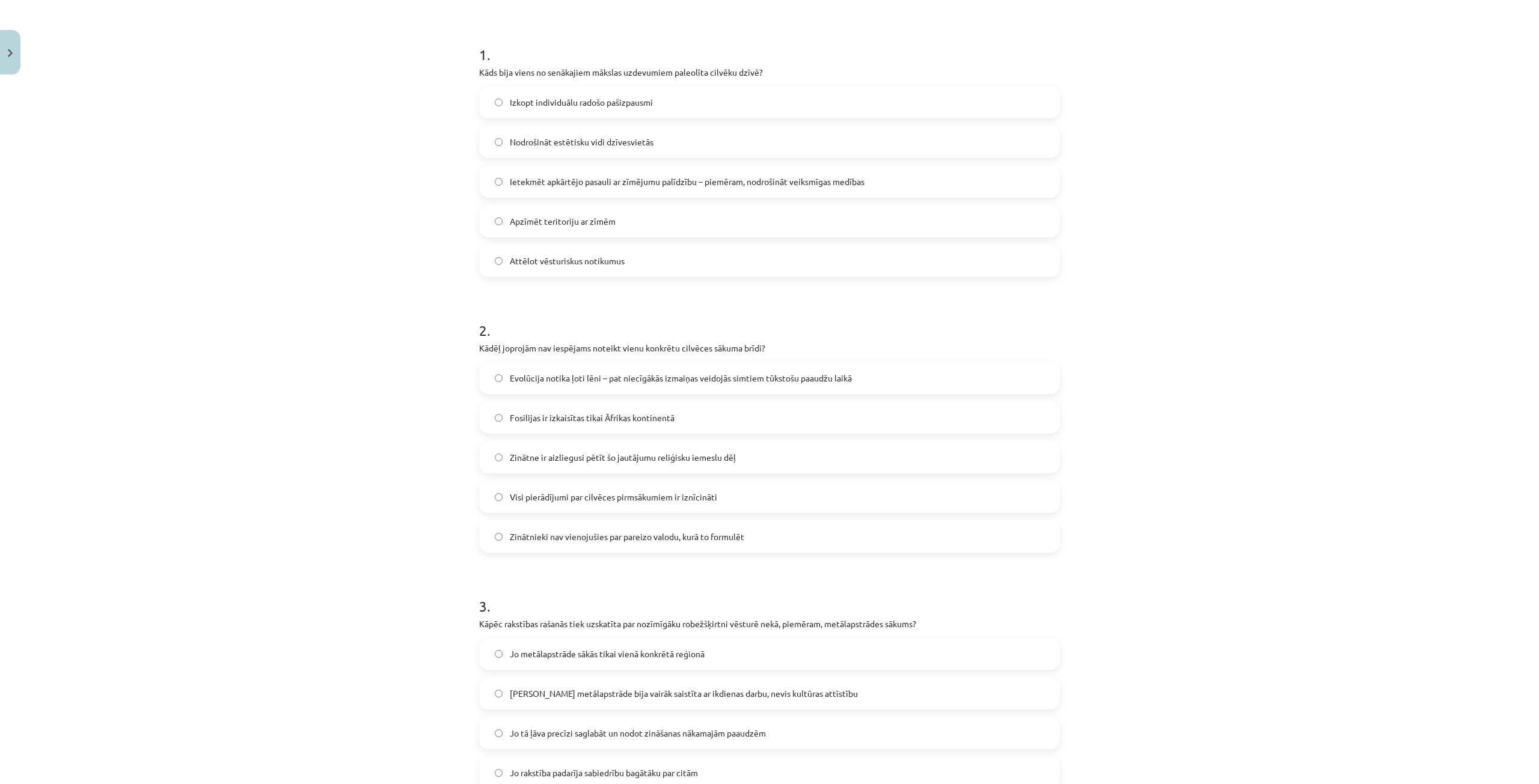
scroll to position [240, 0]
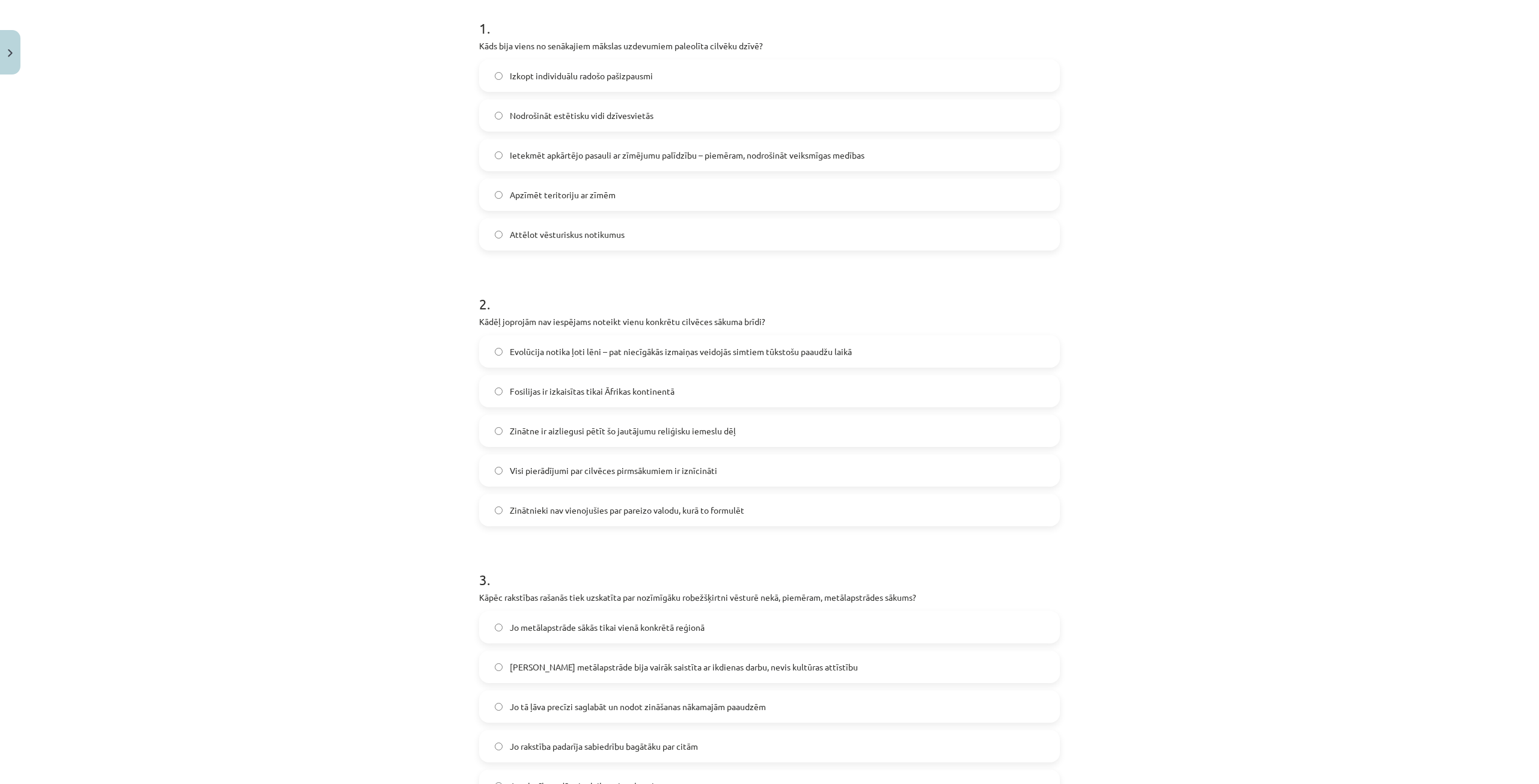
click at [657, 348] on span "Evolūcija notika ļoti lēni – pat niecīgākās izmaiņas veidojās simtiem tūkstošu …" at bounding box center [681, 352] width 342 height 13
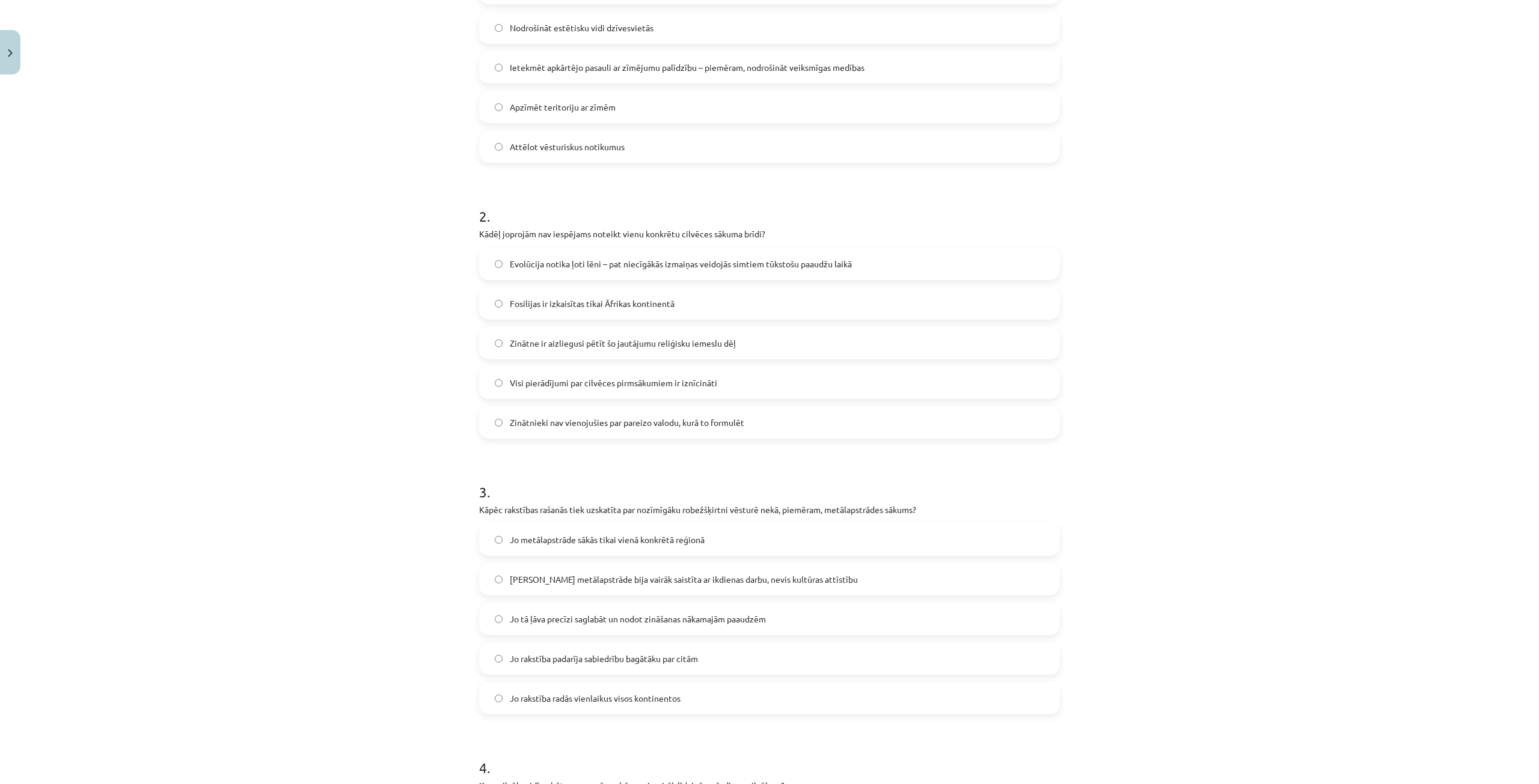
scroll to position [421, 0]
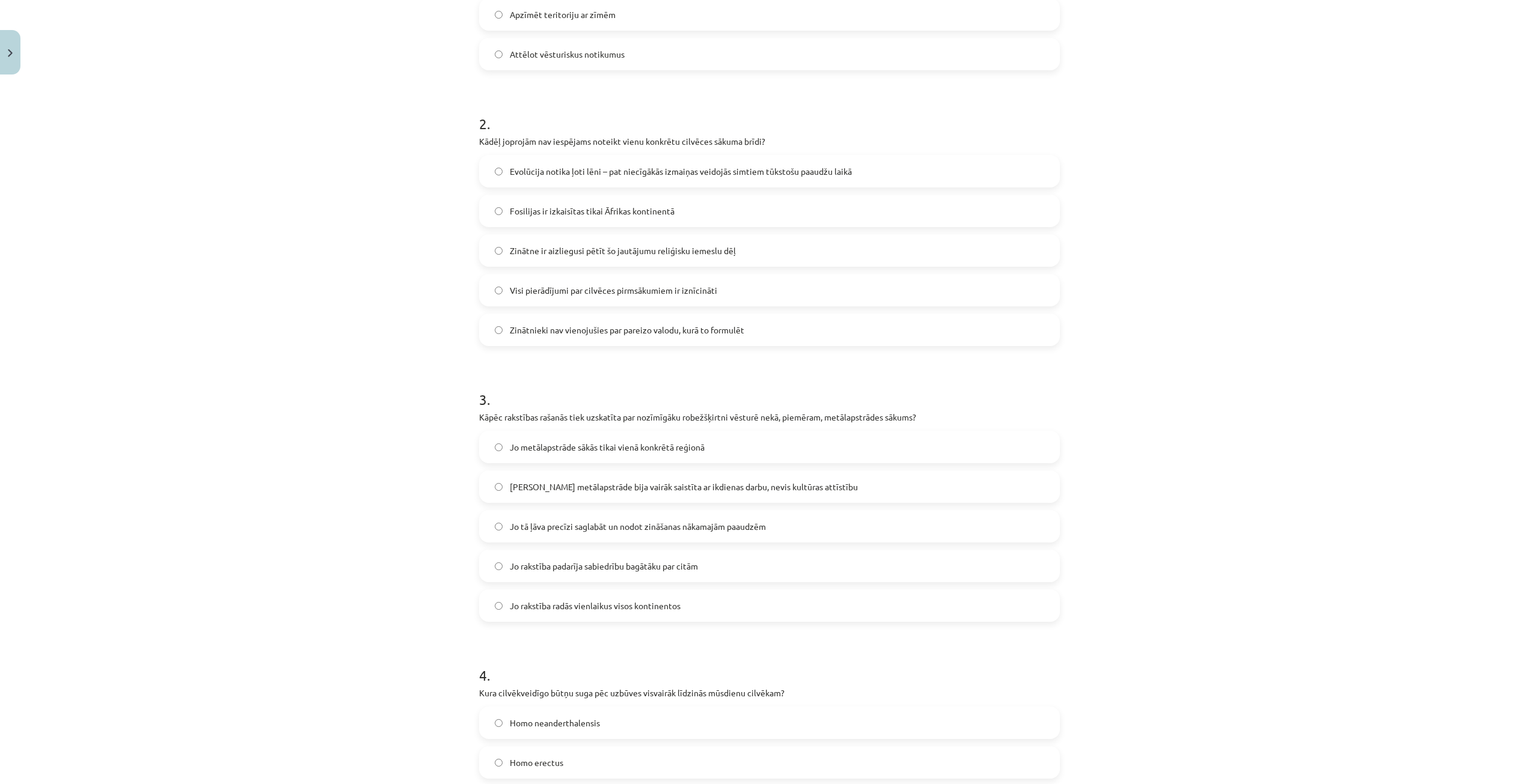
click at [746, 523] on span "Jo tā ļāva precīzi saglabāt un nodot zināšanas nākamajām paaudzēm" at bounding box center [638, 526] width 256 height 13
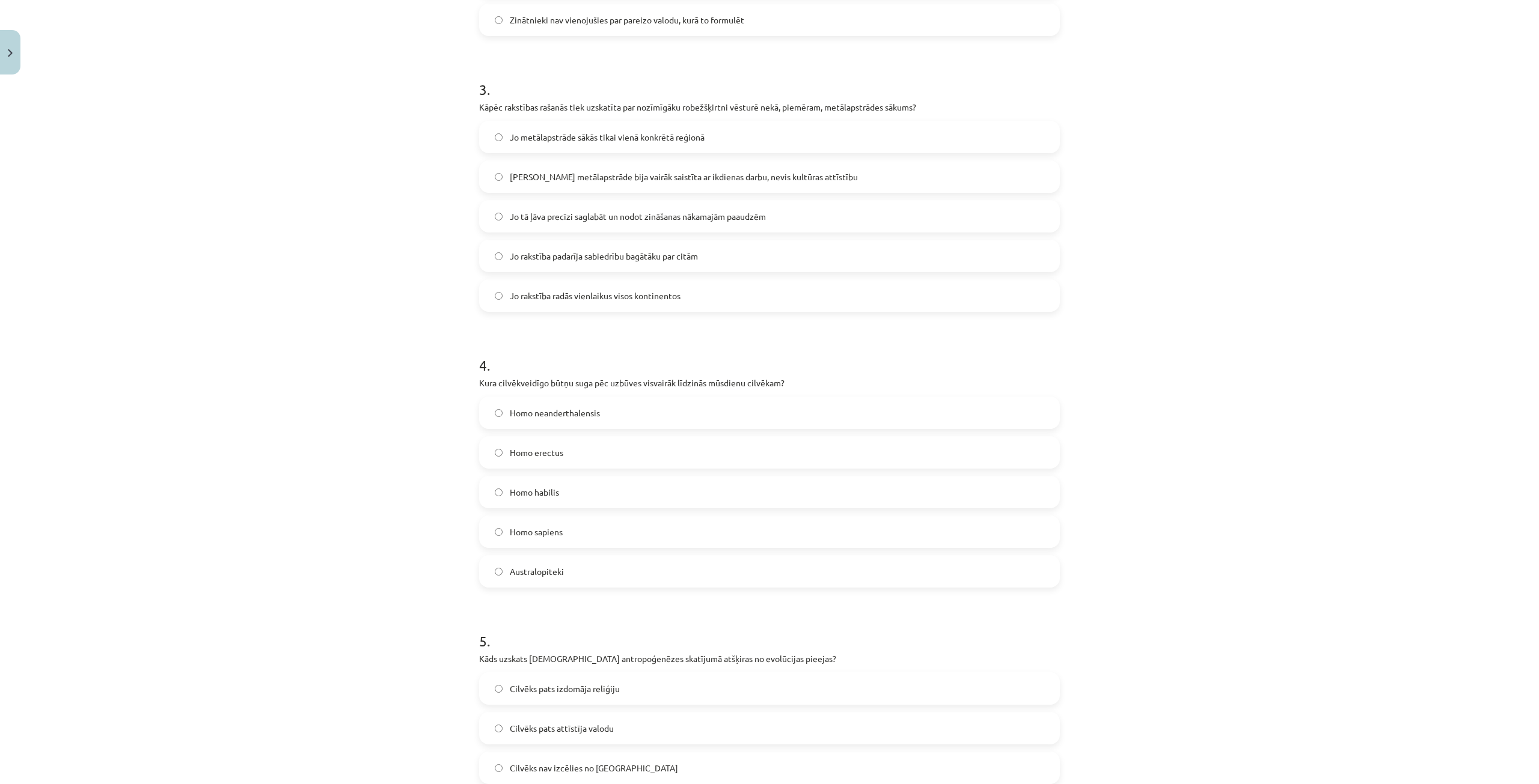
scroll to position [781, 0]
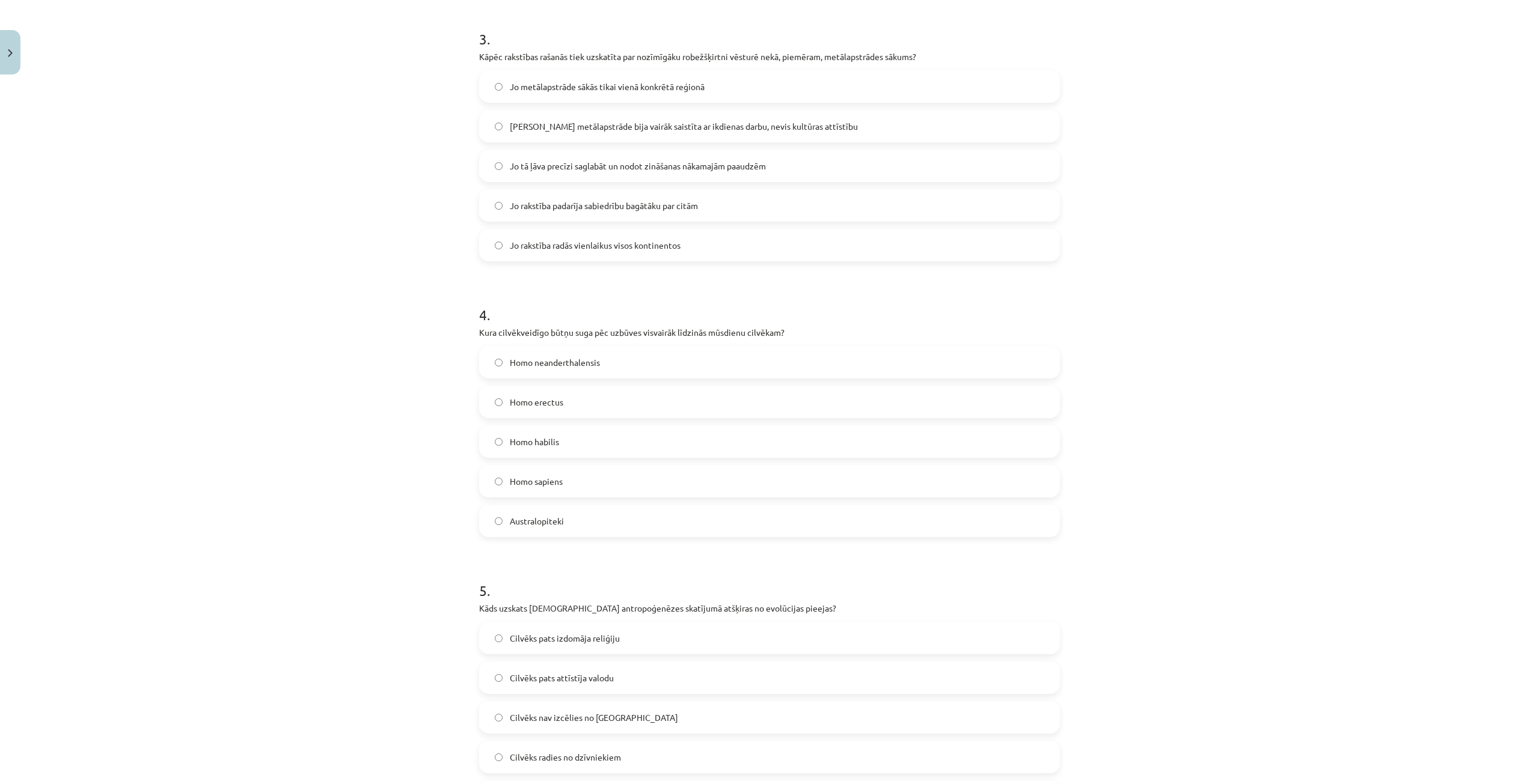
click at [589, 481] on label "Homo sapiens" at bounding box center [770, 481] width 578 height 30
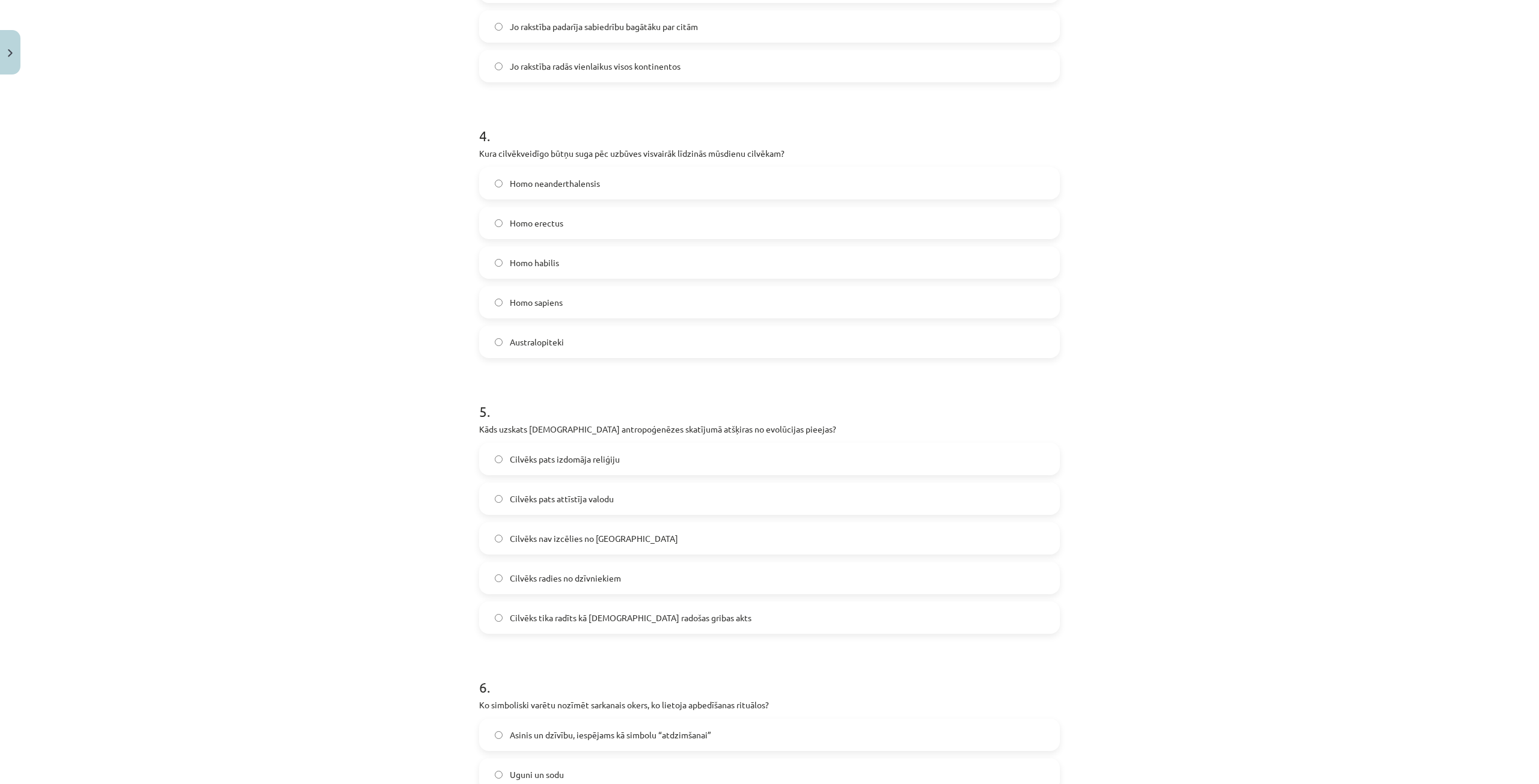
scroll to position [962, 0]
click at [711, 614] on label "Cilvēks tika radīts kā Dieva radošas gribas akts" at bounding box center [770, 617] width 578 height 30
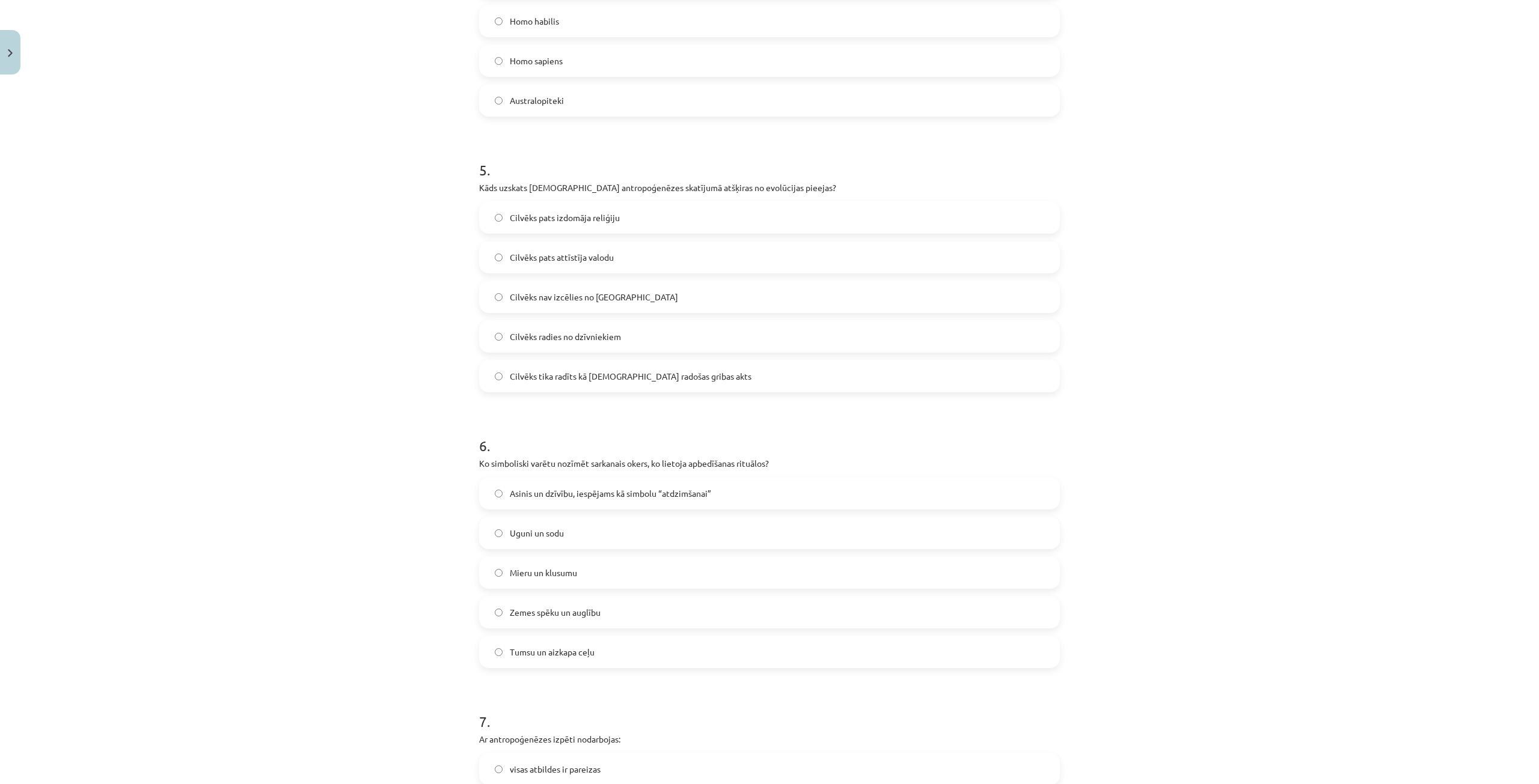
click at [736, 498] on label "Asinis un dzīvību, iespējams kā simbolu “atdzimšanai”" at bounding box center [770, 493] width 578 height 30
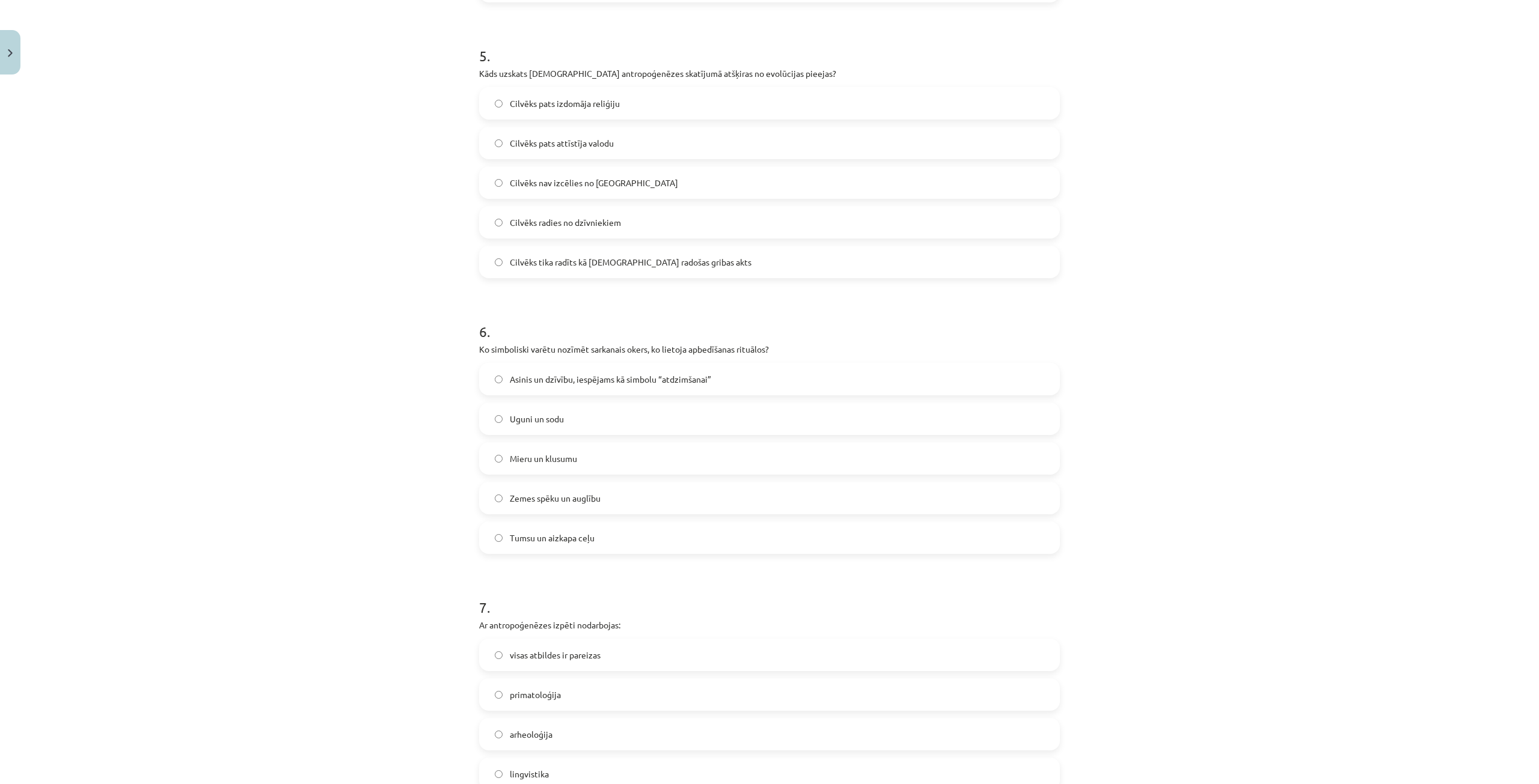
scroll to position [1382, 0]
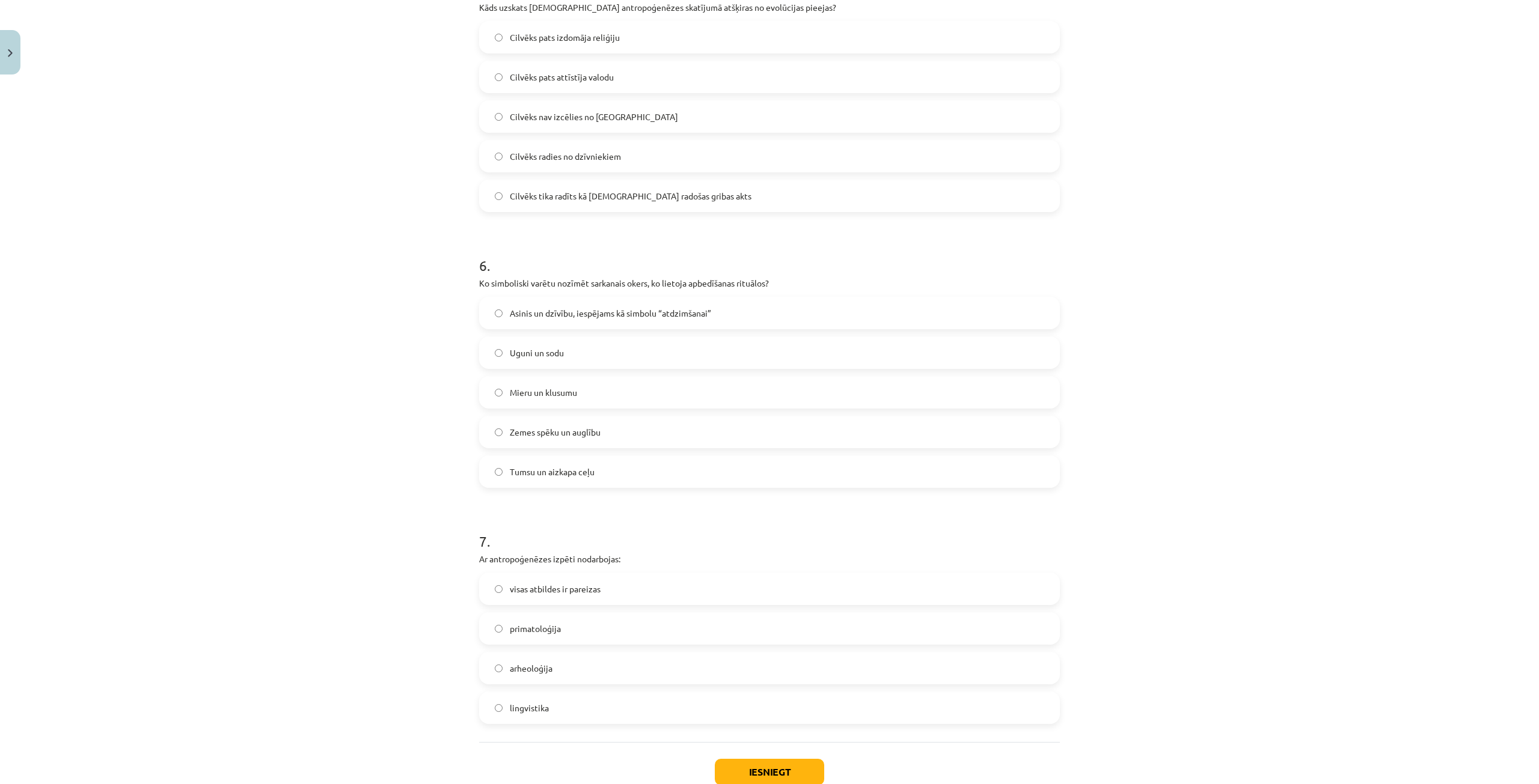
click at [606, 585] on label "visas atbildes ir pareizas" at bounding box center [770, 588] width 578 height 30
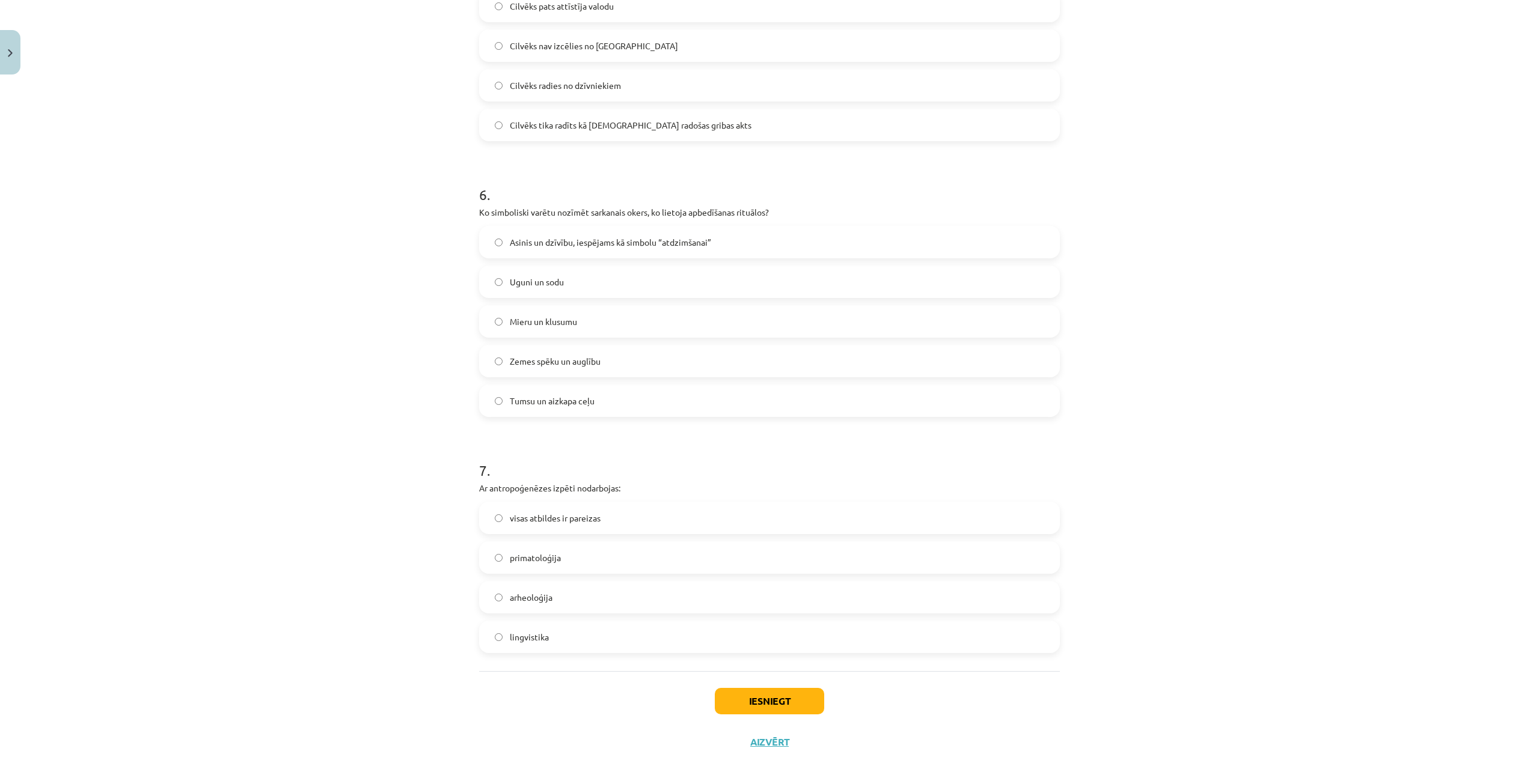
scroll to position [1461, 0]
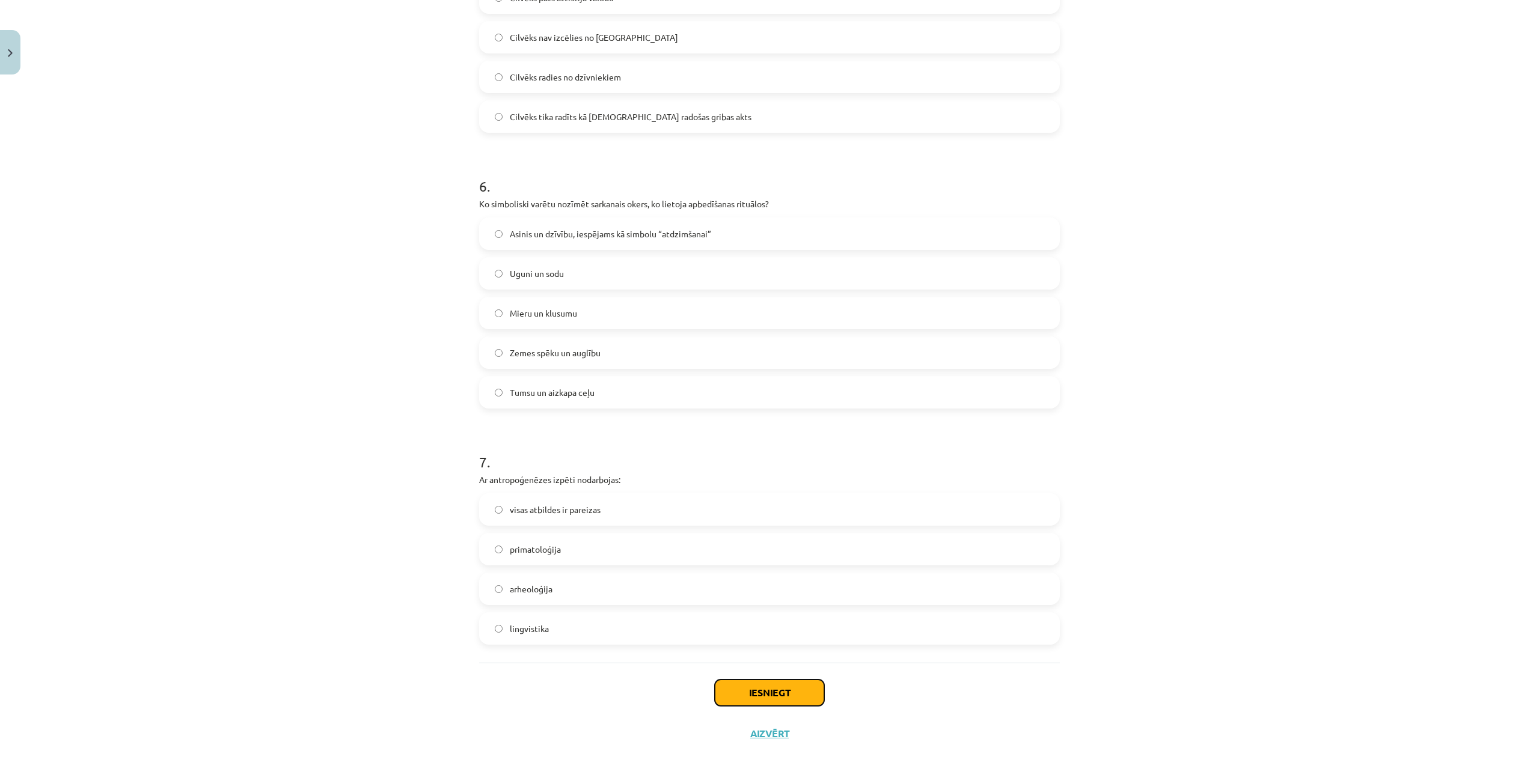
click at [742, 687] on button "Iesniegt" at bounding box center [770, 693] width 110 height 26
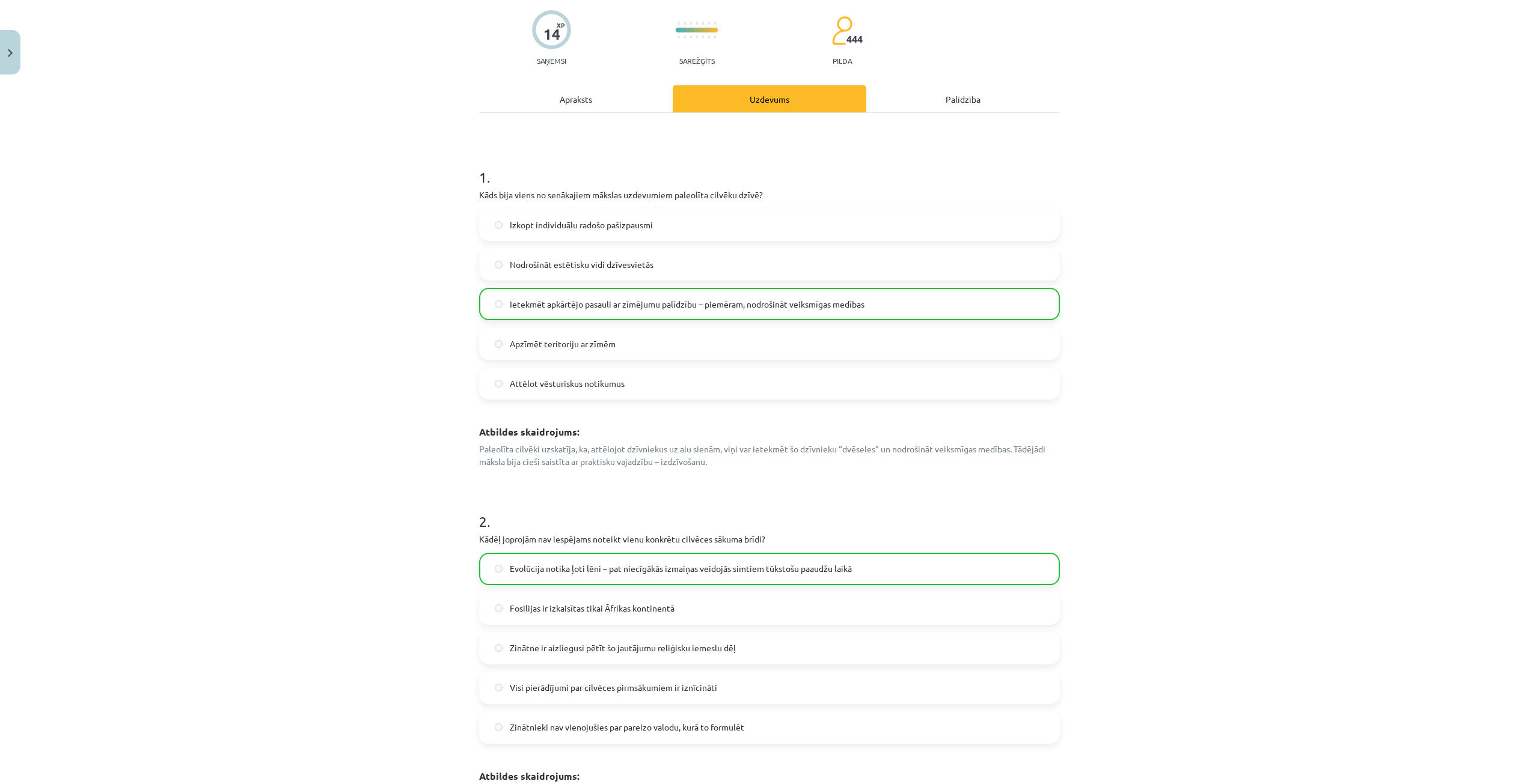
scroll to position [0, 0]
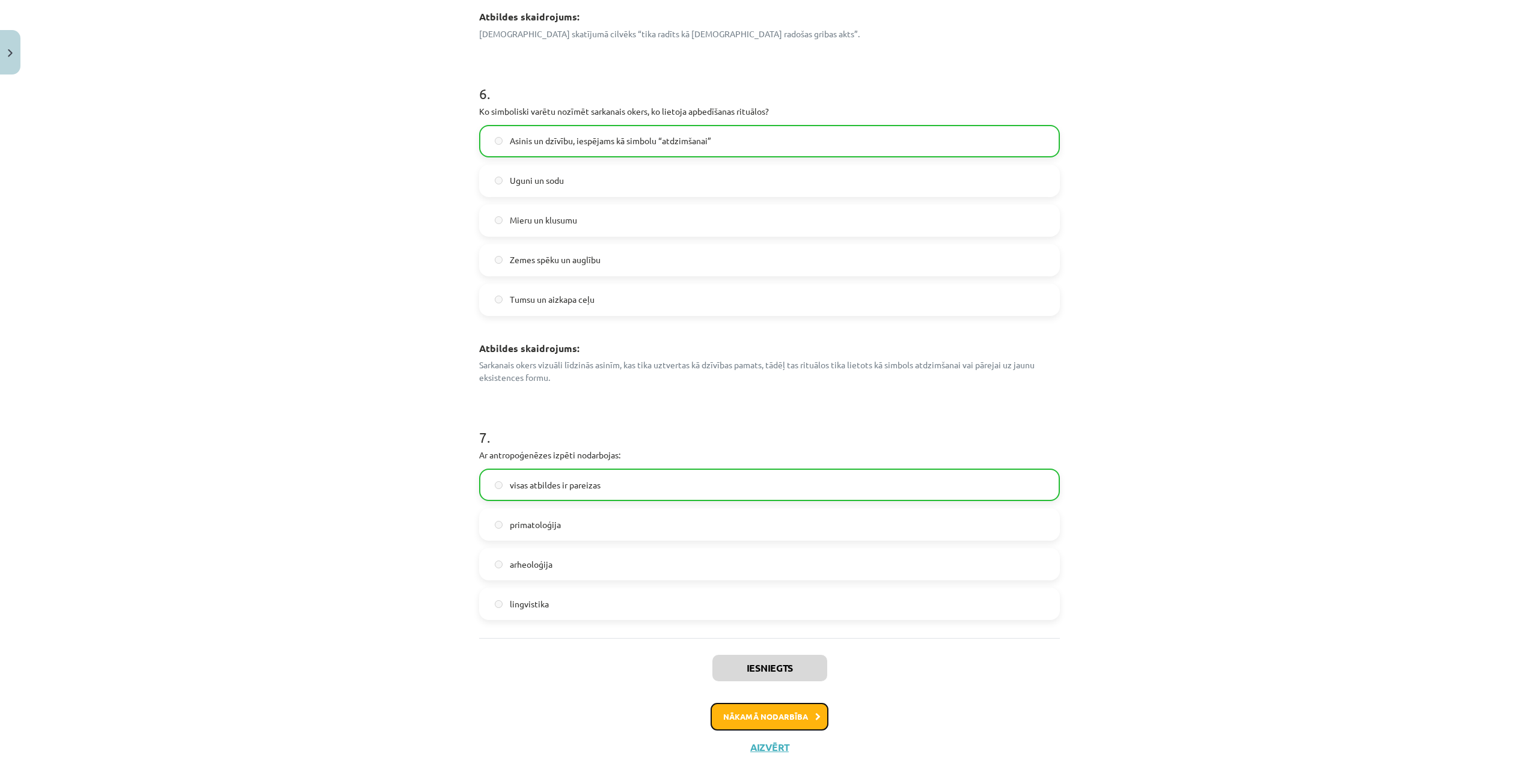
click at [777, 717] on button "Nākamā nodarbība" at bounding box center [769, 717] width 118 height 28
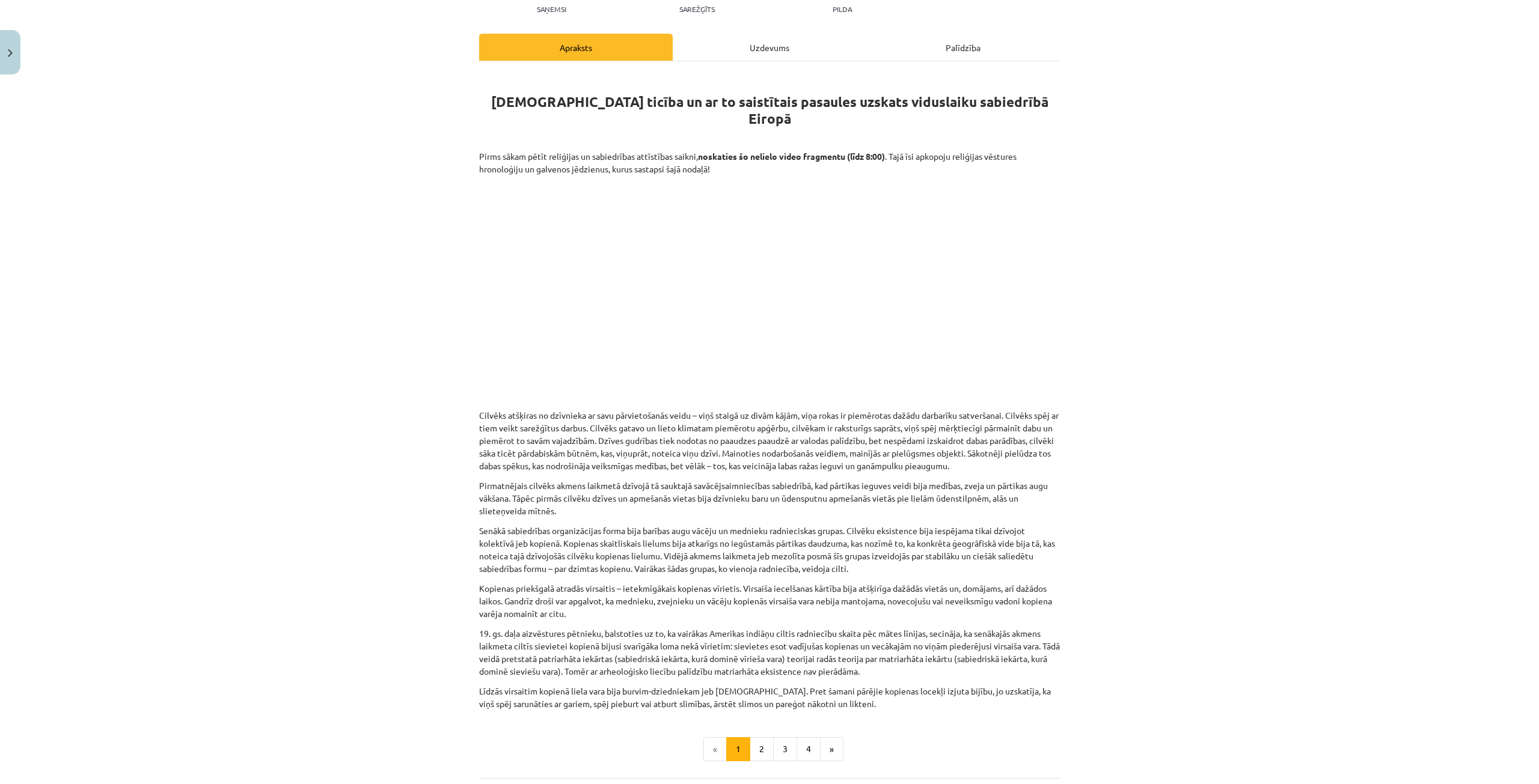
scroll to position [261, 0]
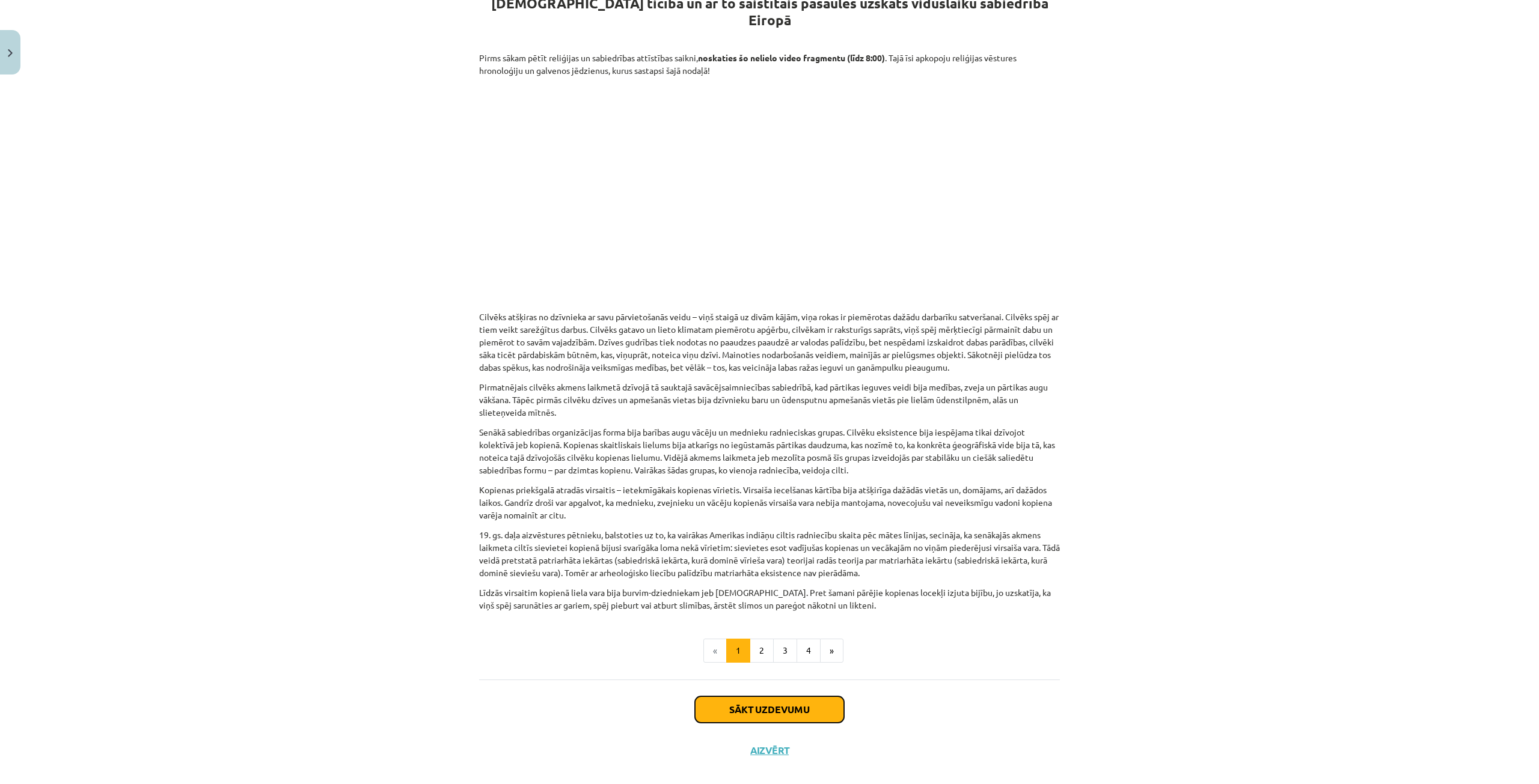
click at [733, 697] on button "Sākt uzdevumu" at bounding box center [770, 709] width 149 height 26
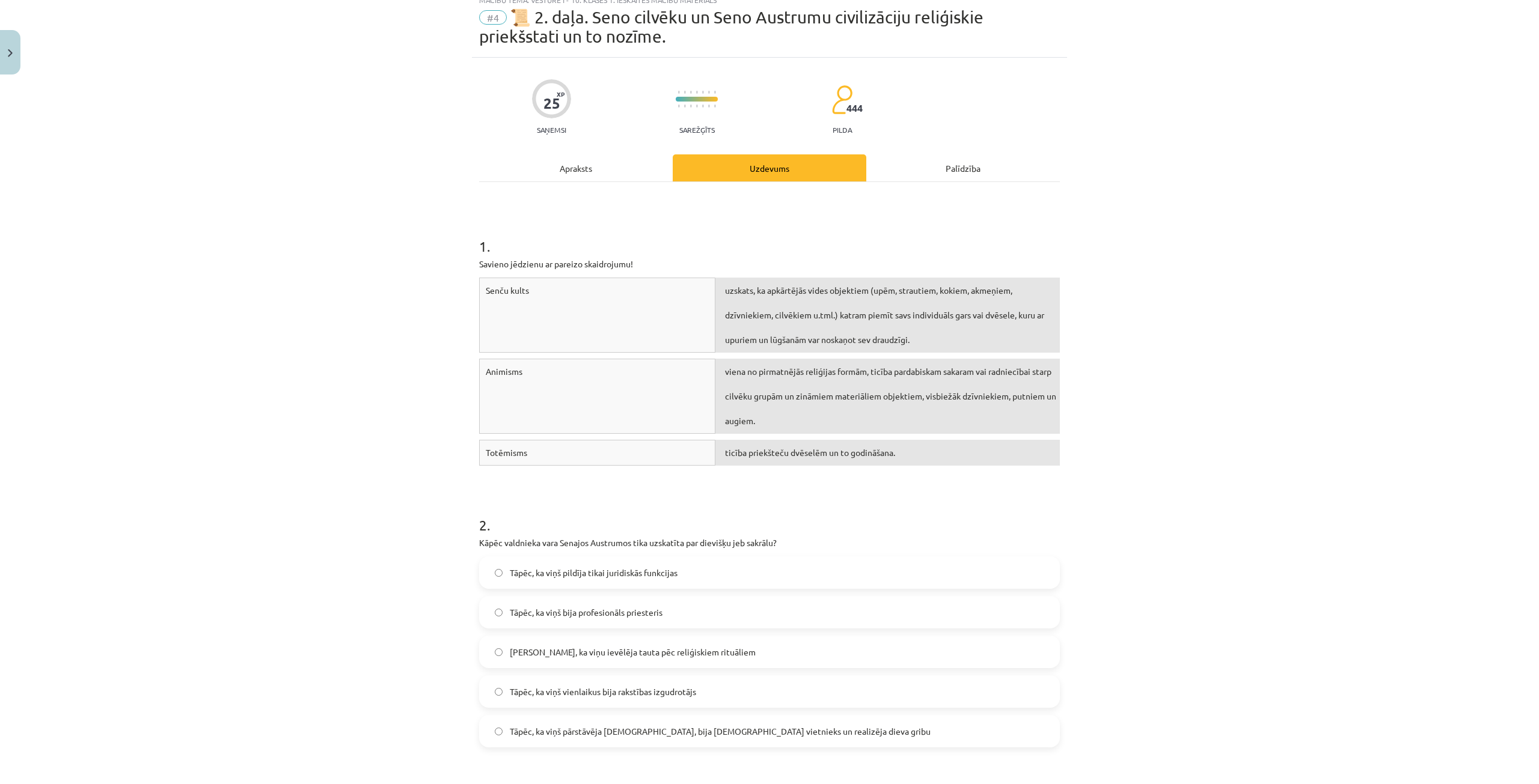
scroll to position [30, 0]
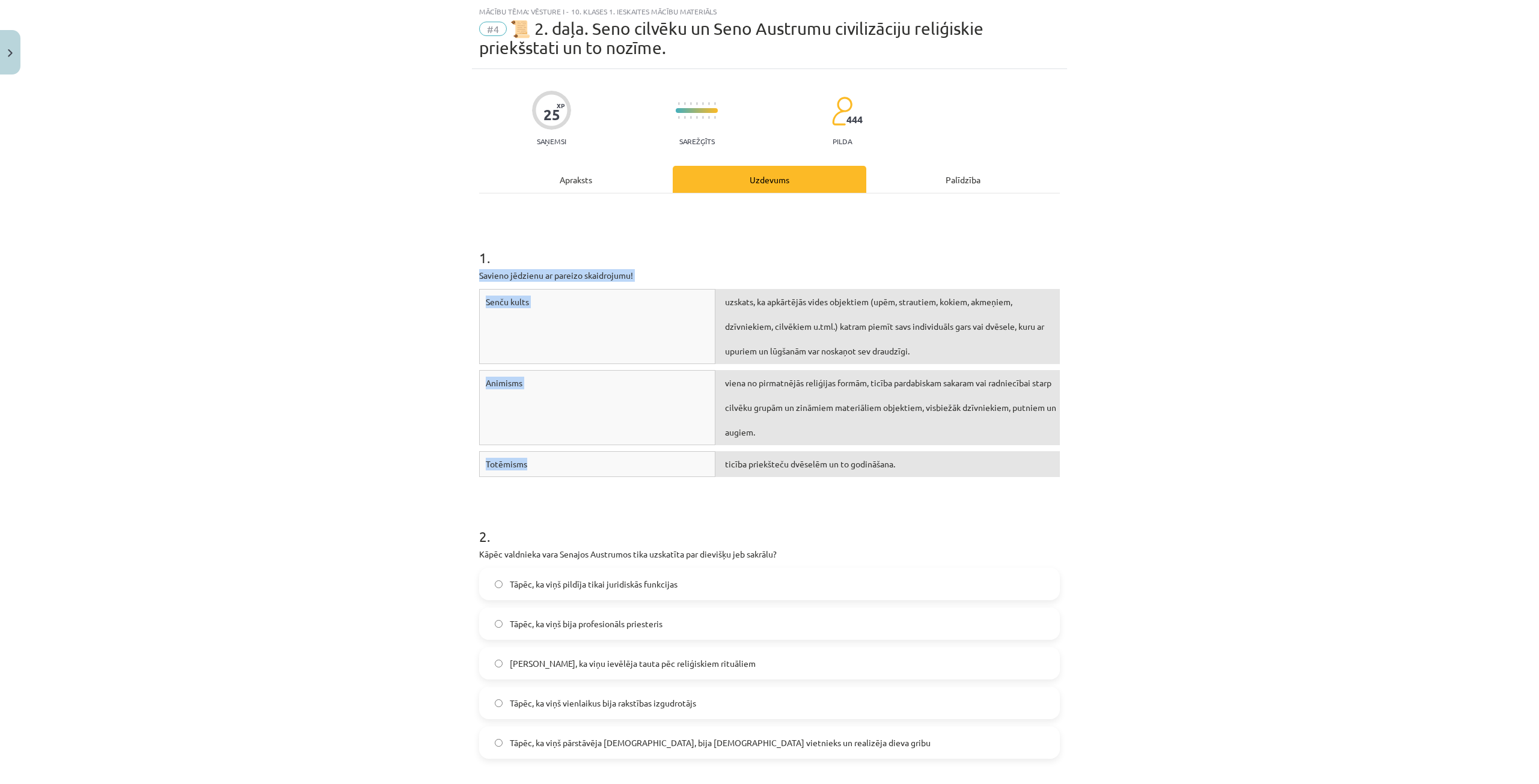
drag, startPoint x: 465, startPoint y: 266, endPoint x: 683, endPoint y: 463, distance: 293.8
click at [683, 463] on div "Mācību tēma: Vēsture i - 10. klases 1. ieskaites mācību materiāls #4 📜 2. daļa.…" at bounding box center [770, 392] width 1539 height 784
copy div "Savieno jēdzienu ar pareizo skaidrojumu! Senču kults uzskats, ka apkārtējās vid…"
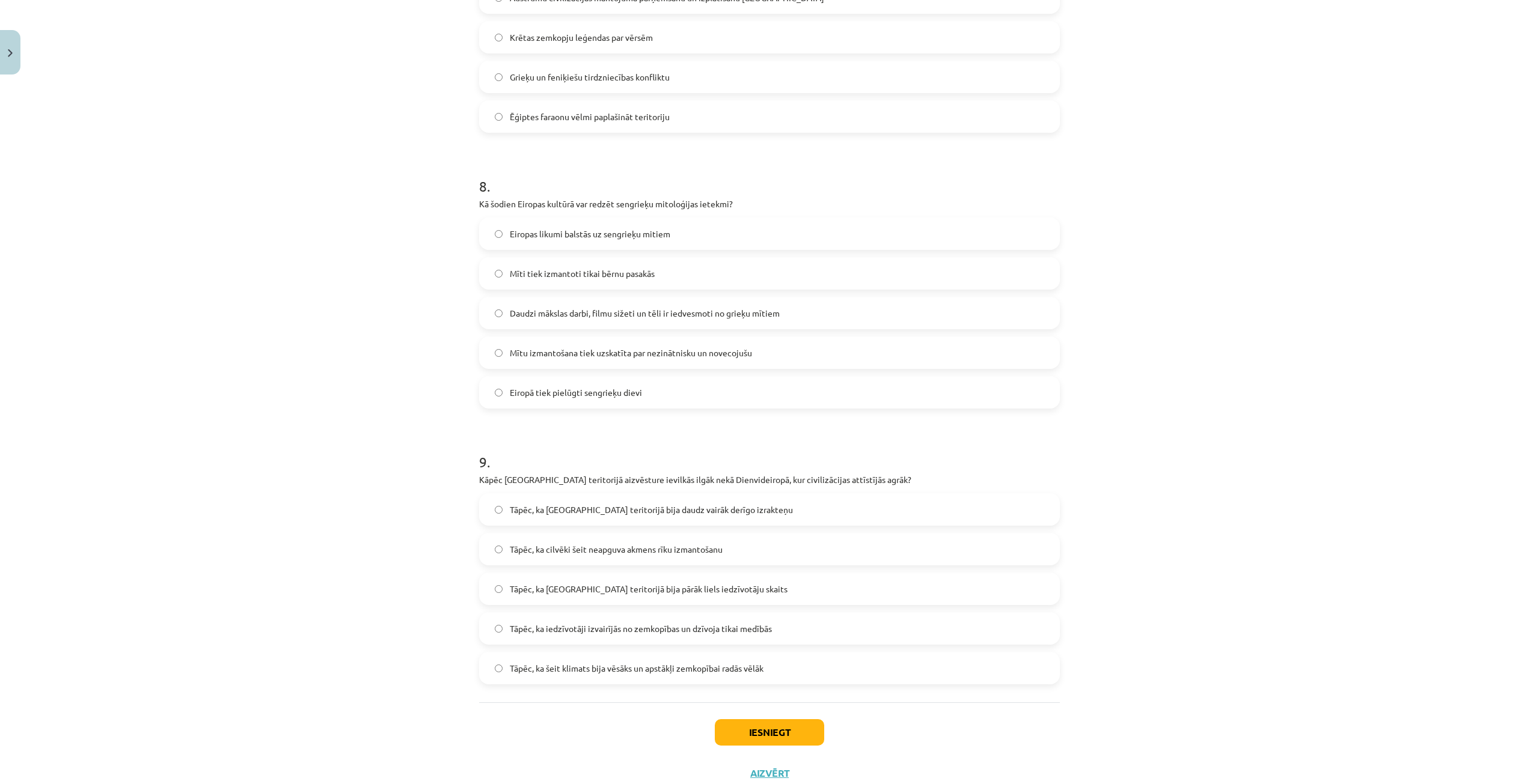
scroll to position [2088, 0]
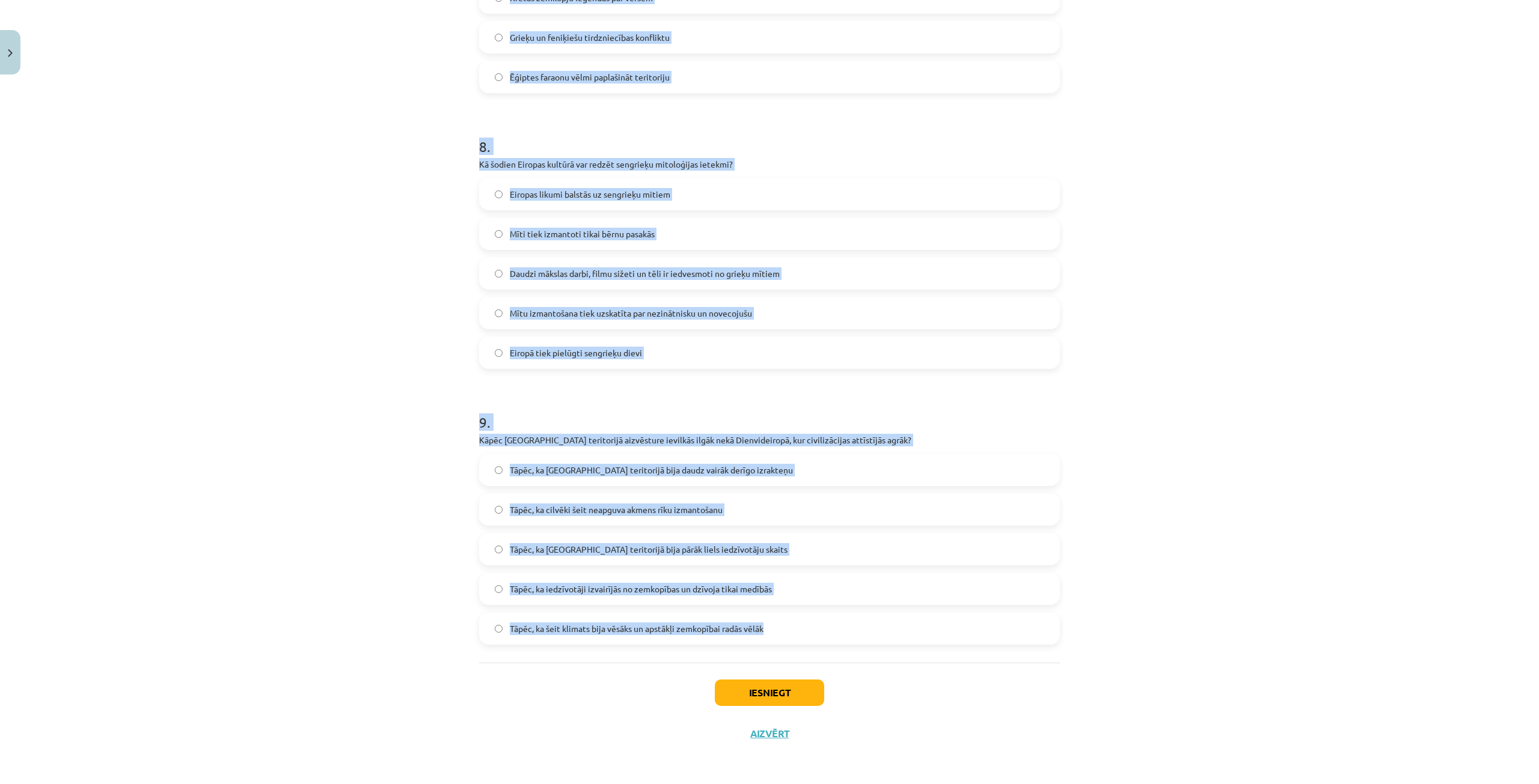
drag, startPoint x: 474, startPoint y: 316, endPoint x: 768, endPoint y: 632, distance: 431.6
copy form "Kāpēc valdnieka vara Senajos Austrumos tika uzskatīta par dievišķu jeb sakrālu?…"
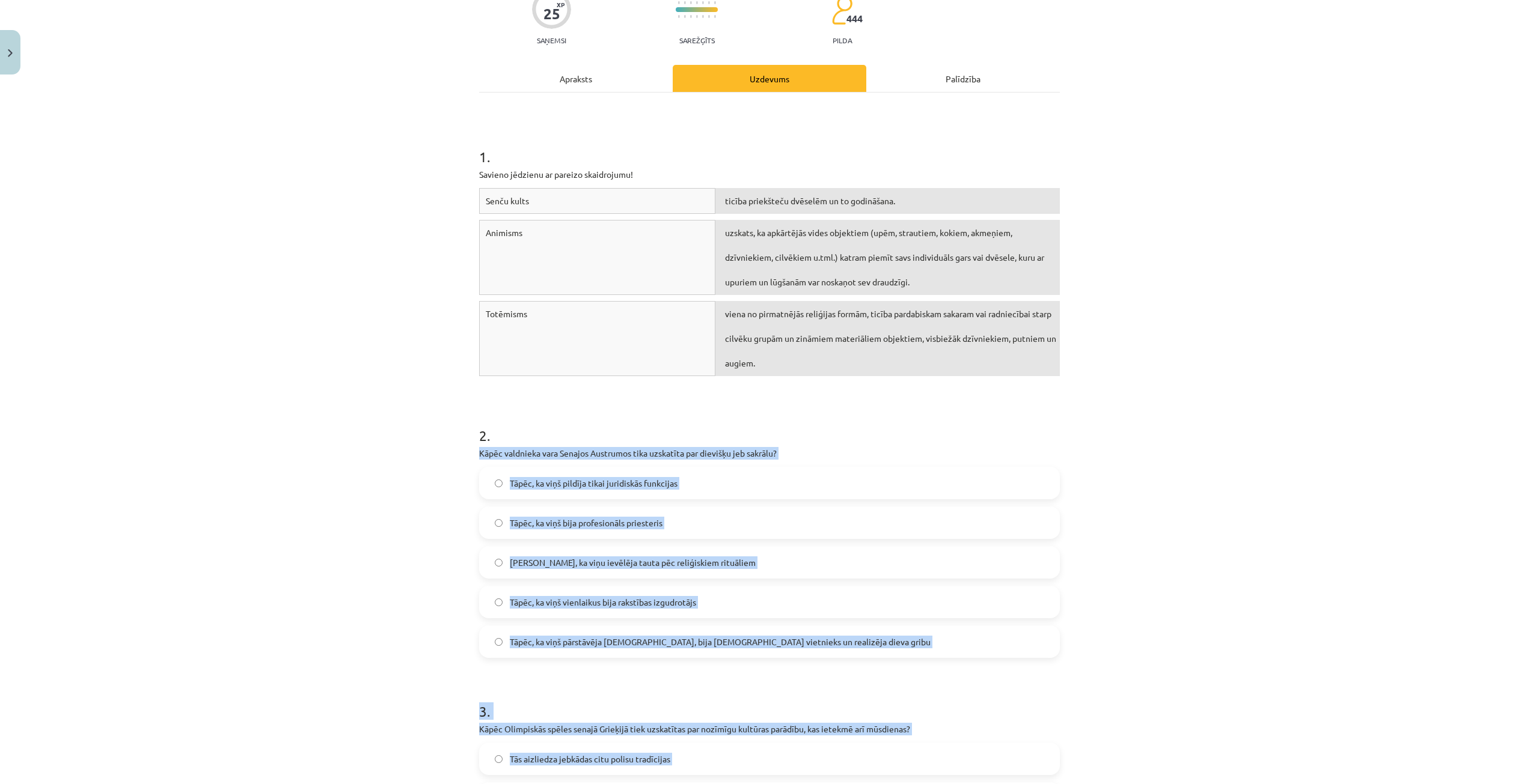
scroll to position [301, 0]
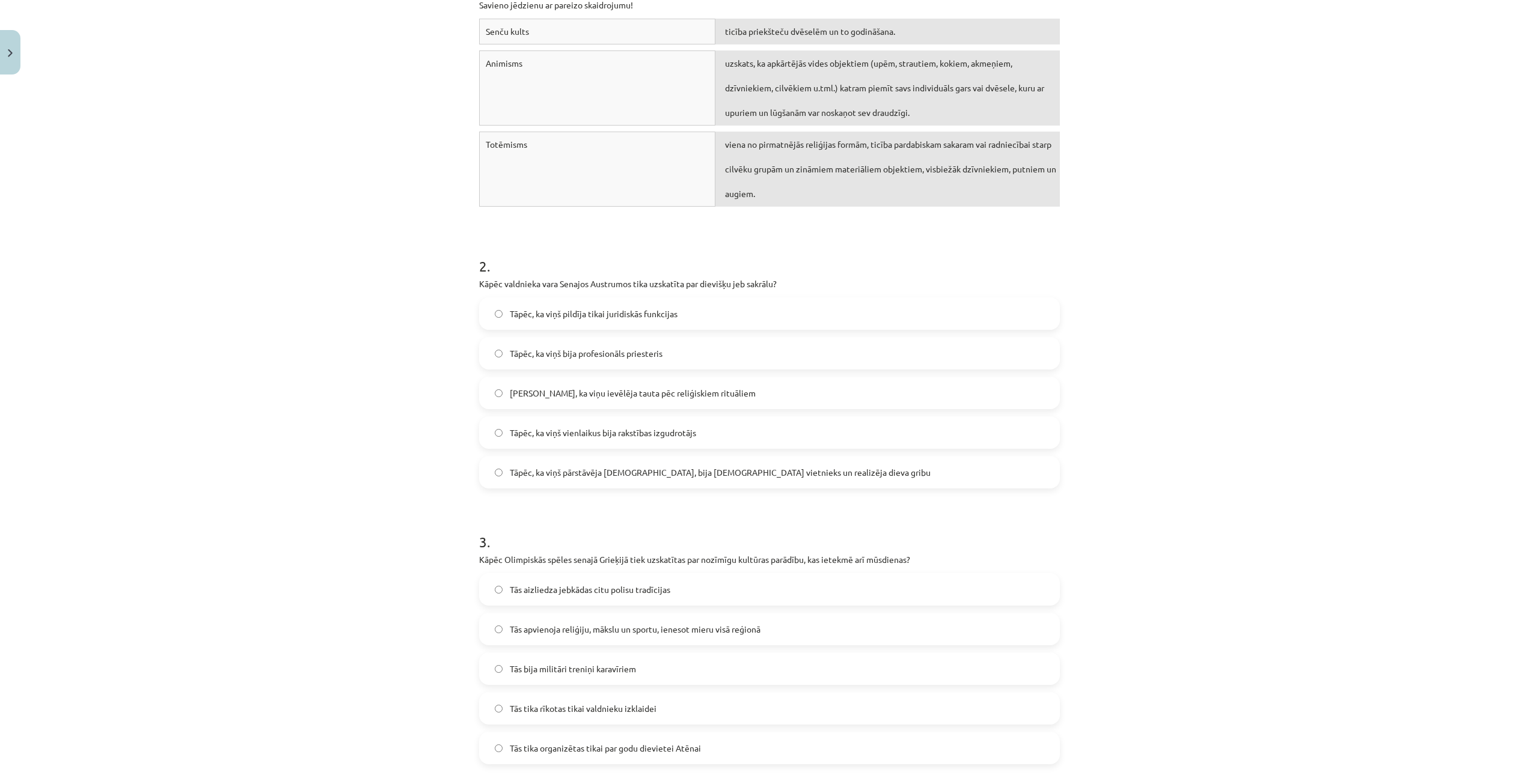
click at [930, 250] on h1 "2 ." at bounding box center [769, 255] width 580 height 37
click at [802, 469] on label "Tāpēc, ka viņš pārstāvēja dievu, bija dieva vietnieks un realizēja dieva gribu" at bounding box center [770, 472] width 578 height 30
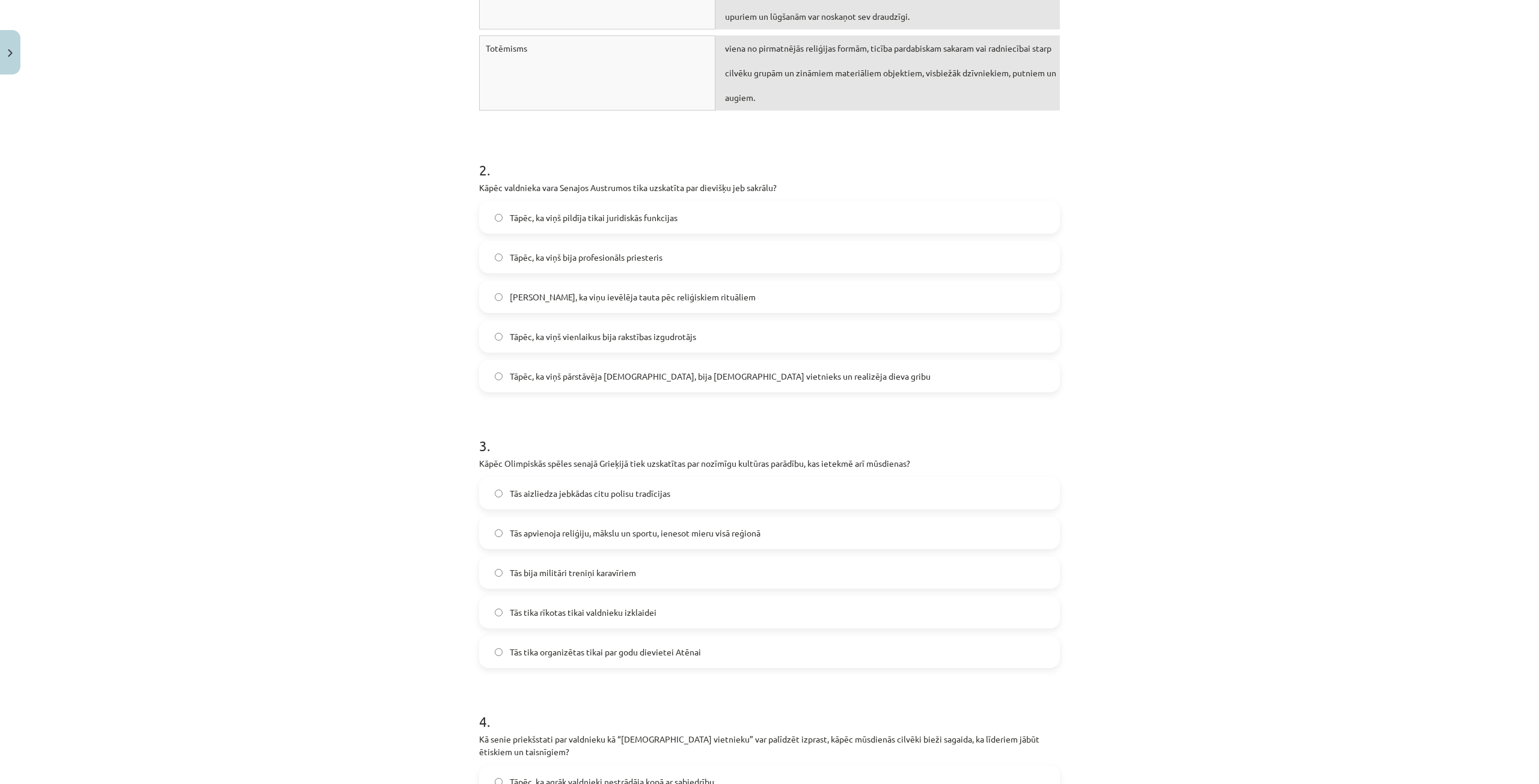
scroll to position [421, 0]
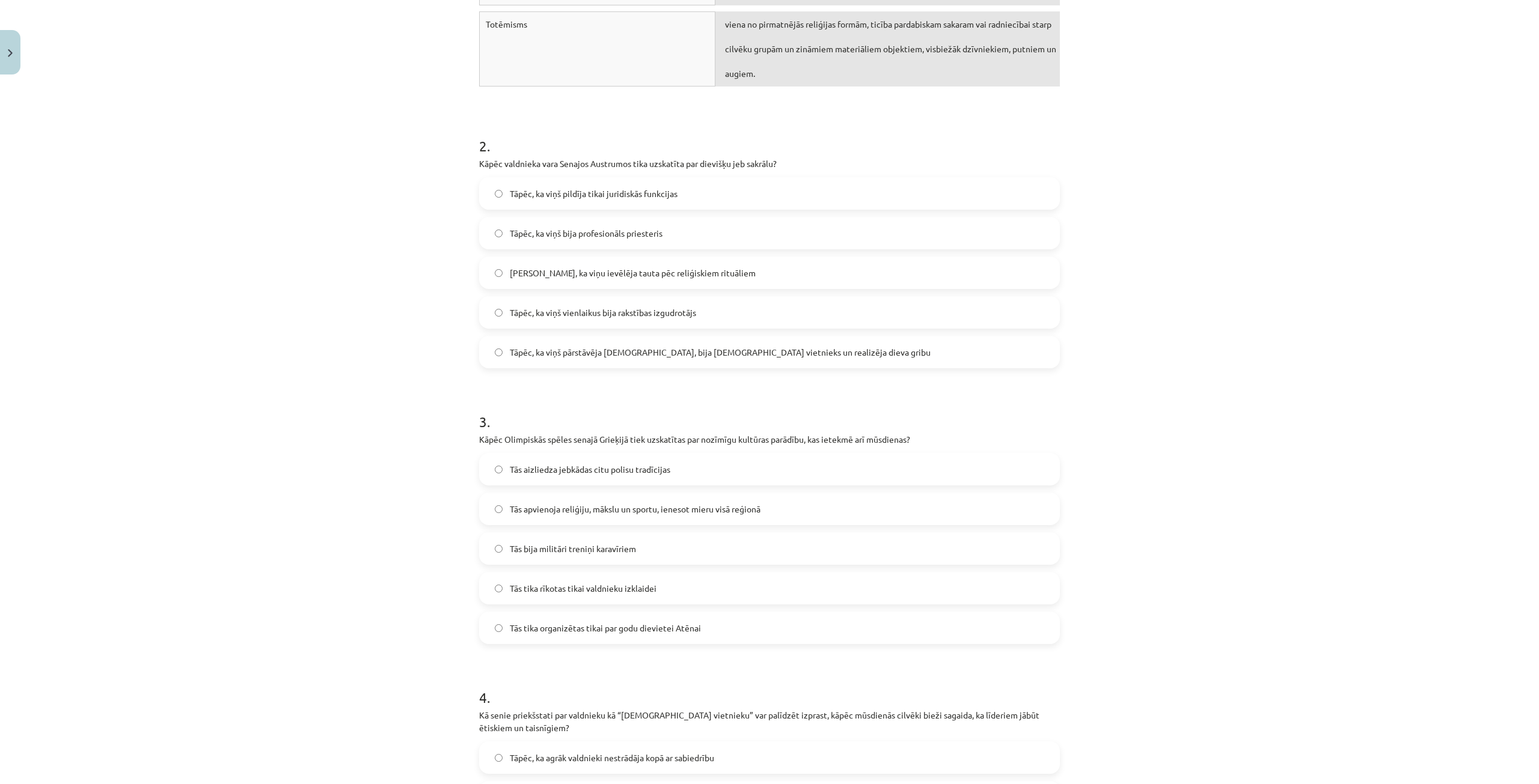
click at [718, 507] on span "Tās apvienoja reliģiju, mākslu un sportu, ienesot mieru visā reģionā" at bounding box center [635, 509] width 251 height 13
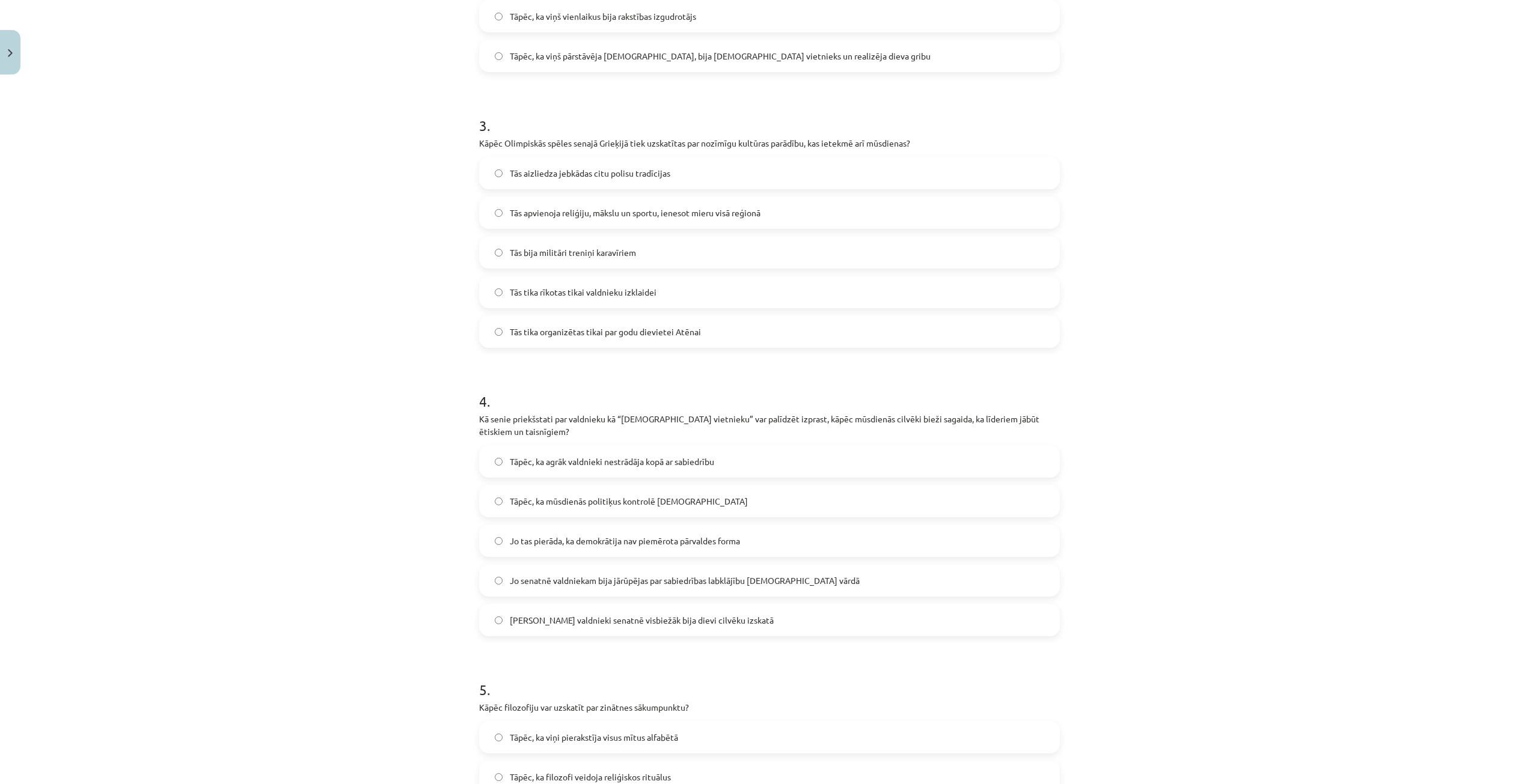
scroll to position [721, 0]
click at [755, 574] on span "Jo senatnē valdniekam bija jārūpējas par sabiedrības labklājību dievu vārdā" at bounding box center [685, 576] width 350 height 13
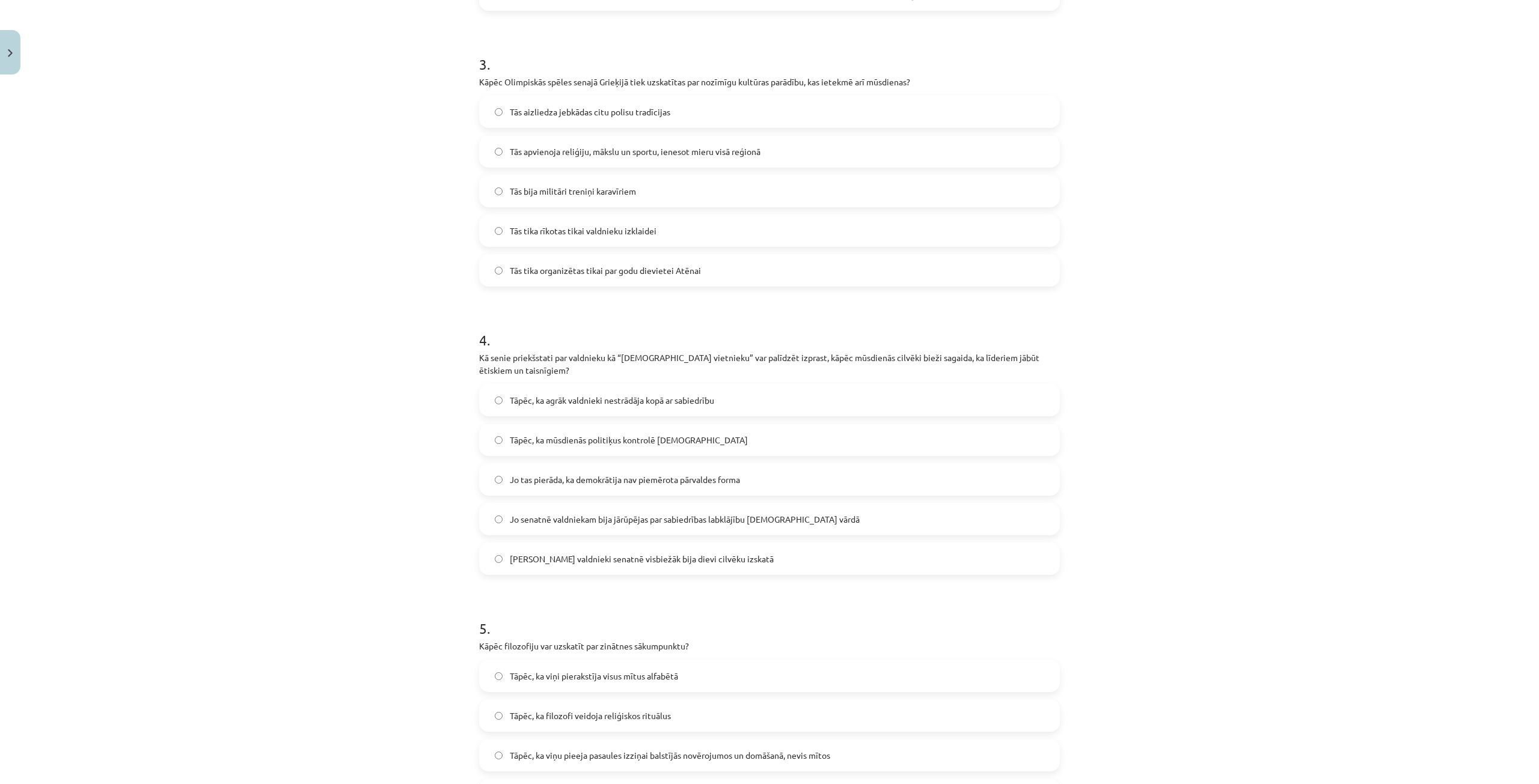
scroll to position [962, 0]
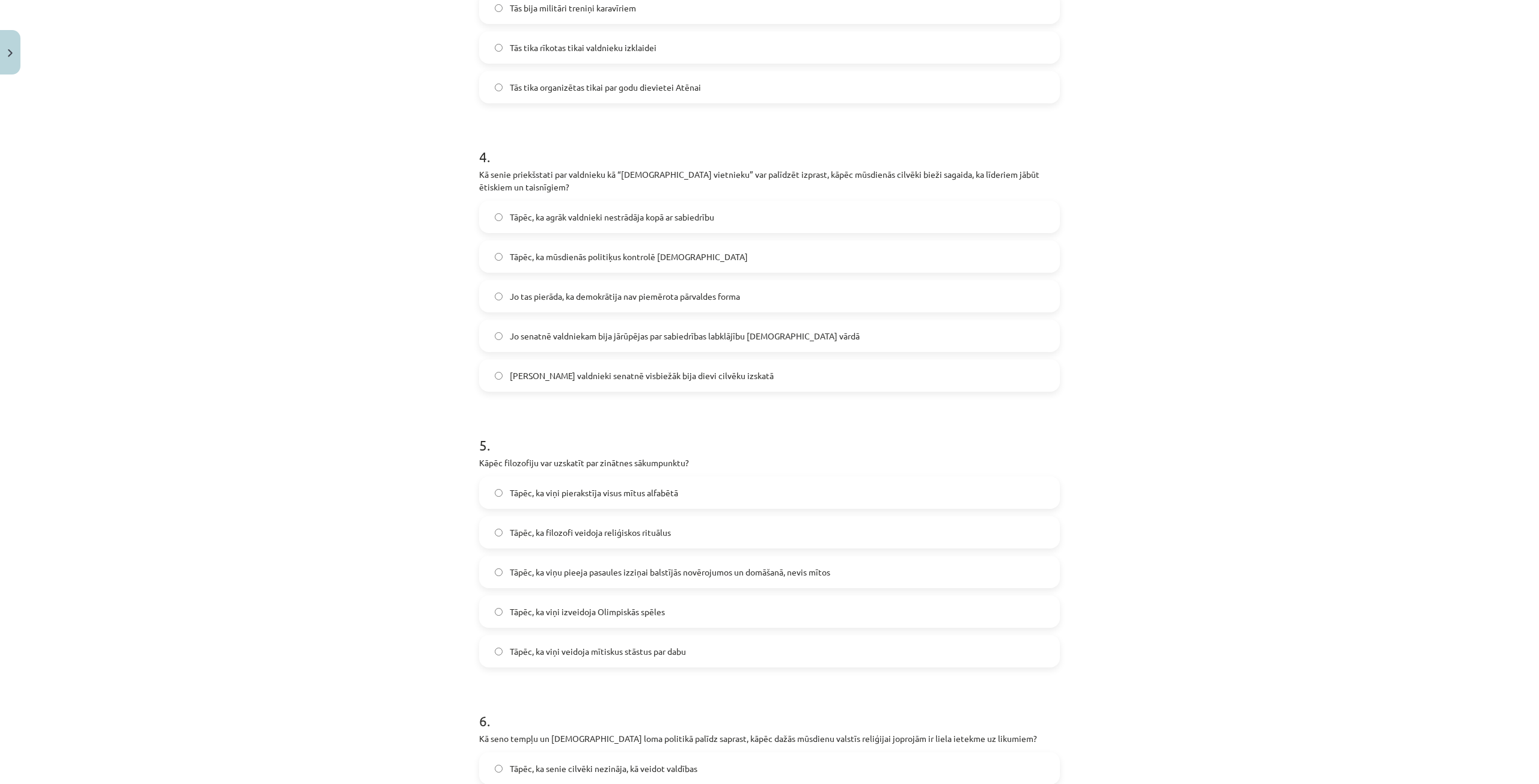
click at [850, 580] on label "Tāpēc, ka viņu pieeja pasaules izziņai balstījās novērojumos un domāšanā, nevis…" at bounding box center [770, 572] width 578 height 30
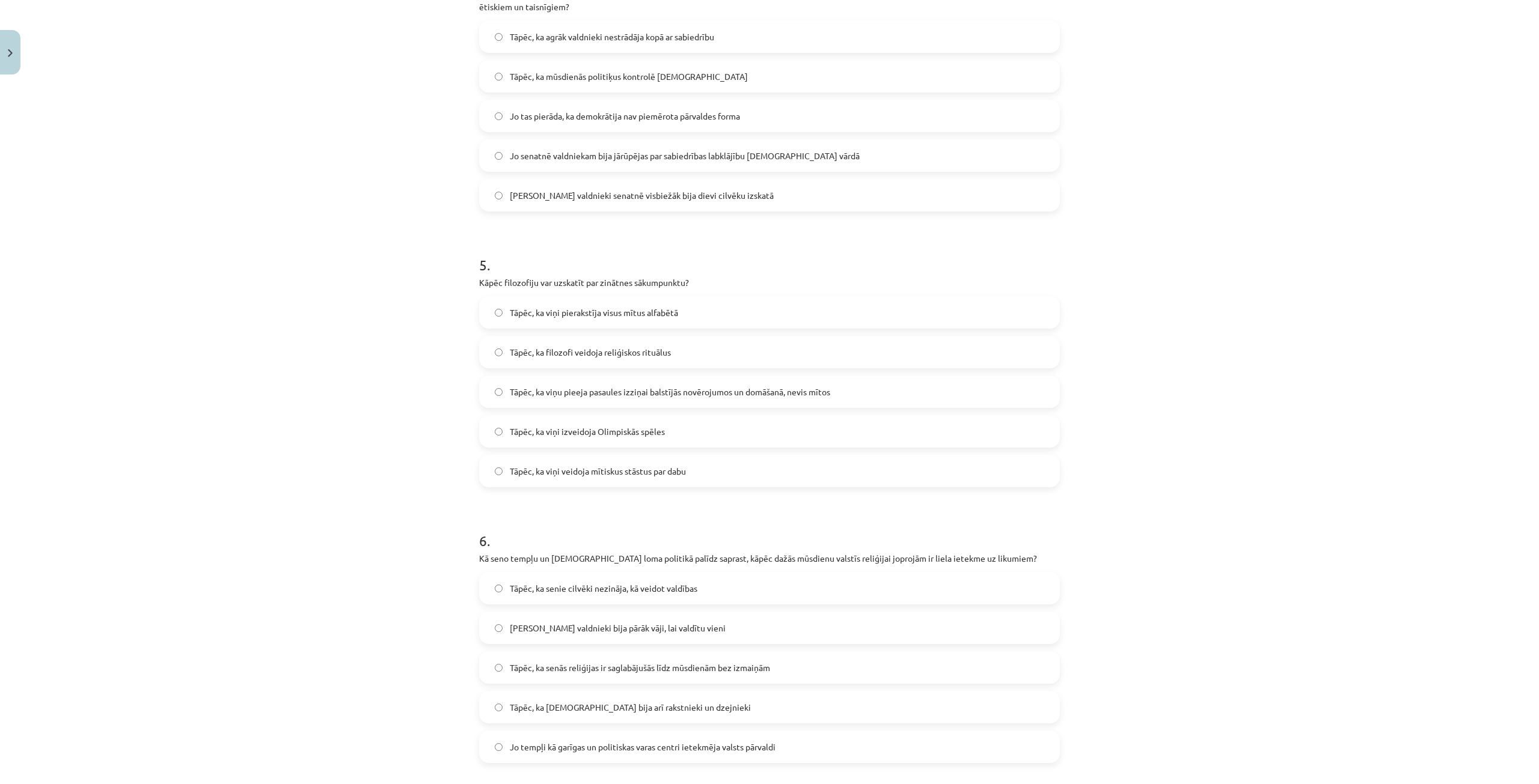
scroll to position [1262, 0]
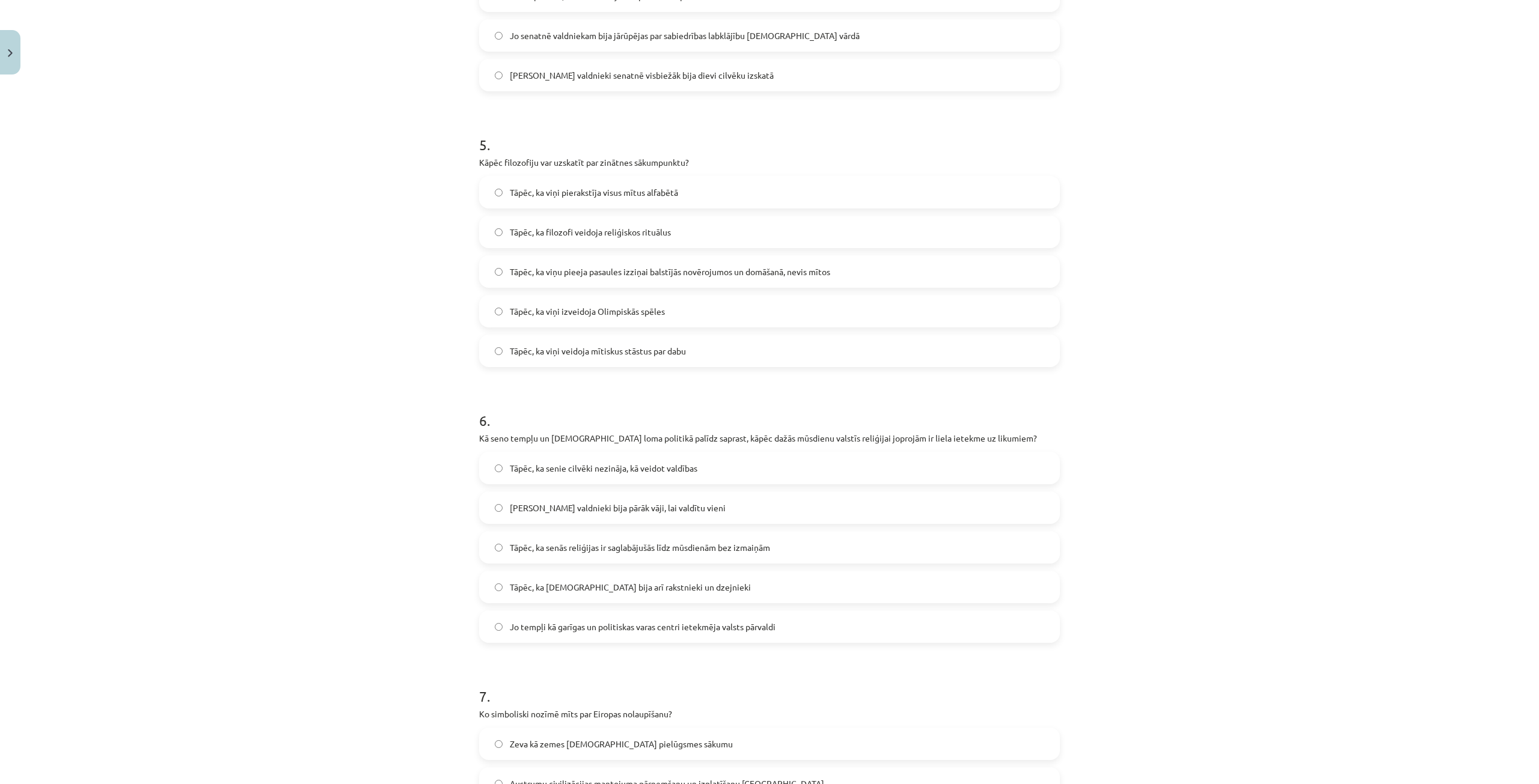
click at [799, 625] on label "Jo tempļi kā garīgas un politiskas varas centri ietekmēja valsts pārvaldi" at bounding box center [770, 627] width 578 height 30
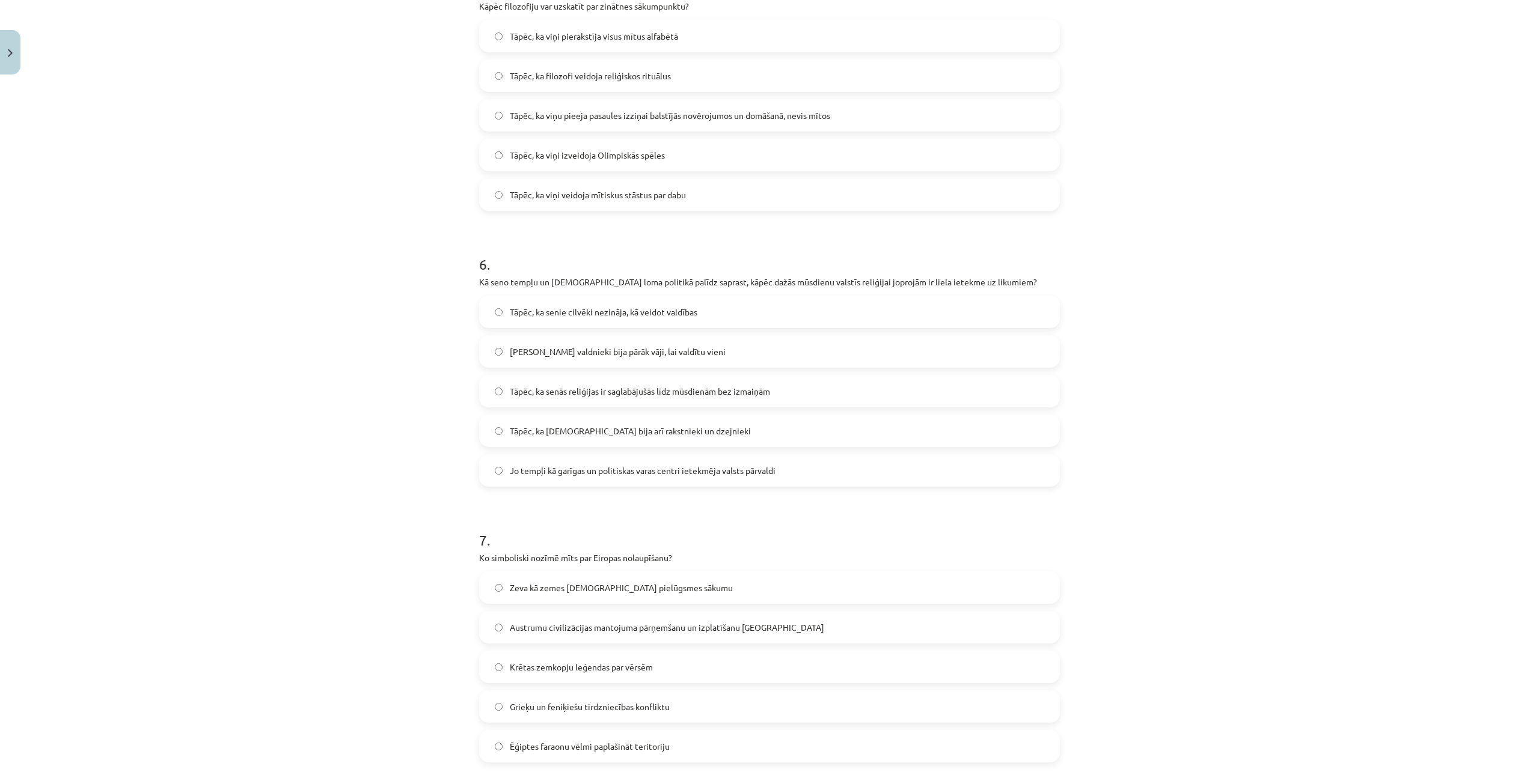
scroll to position [1442, 0]
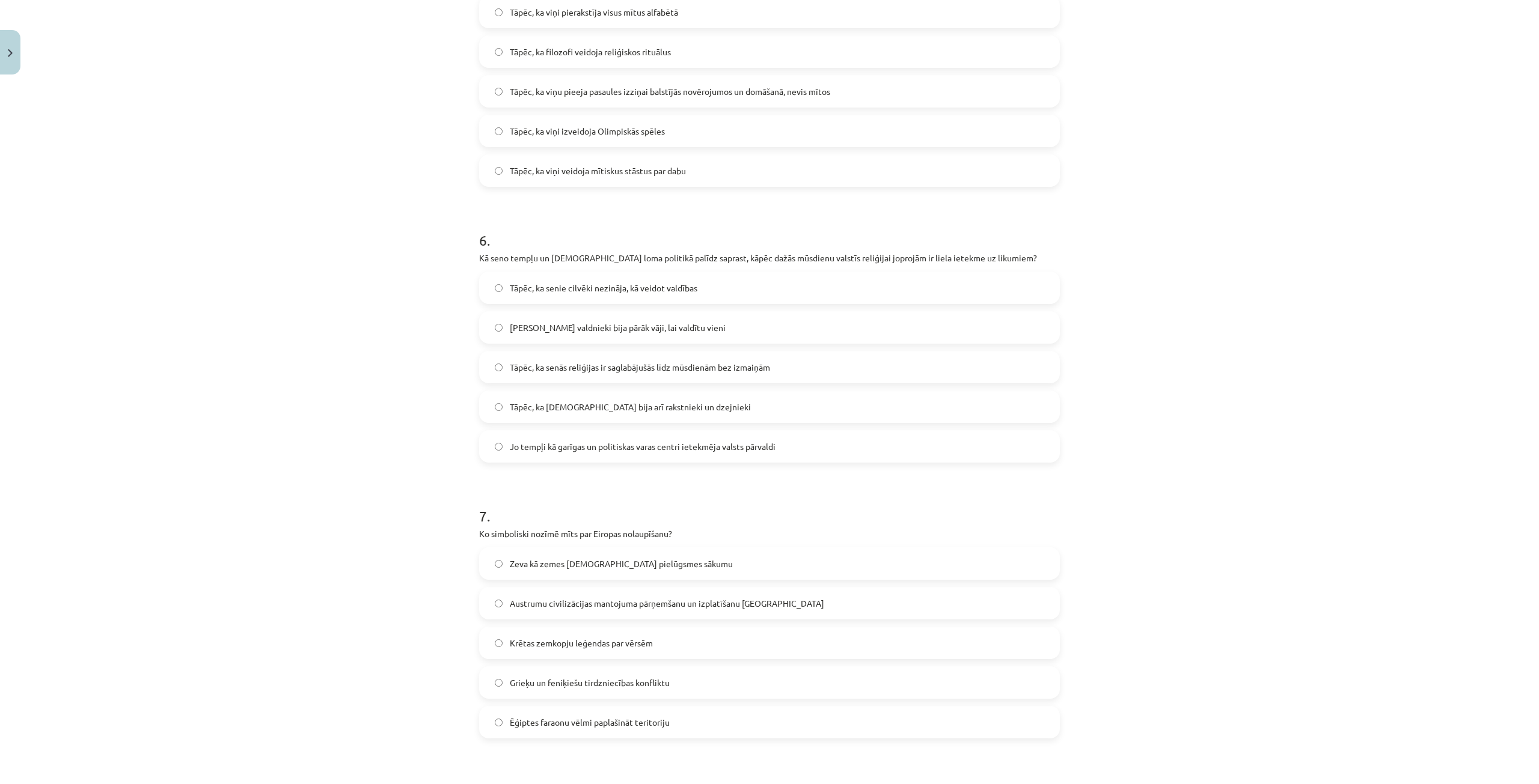
click at [782, 602] on label "Austrumu civilizācijas mantojuma pārņemšanu un izplatīšanu Eiropā" at bounding box center [770, 603] width 578 height 30
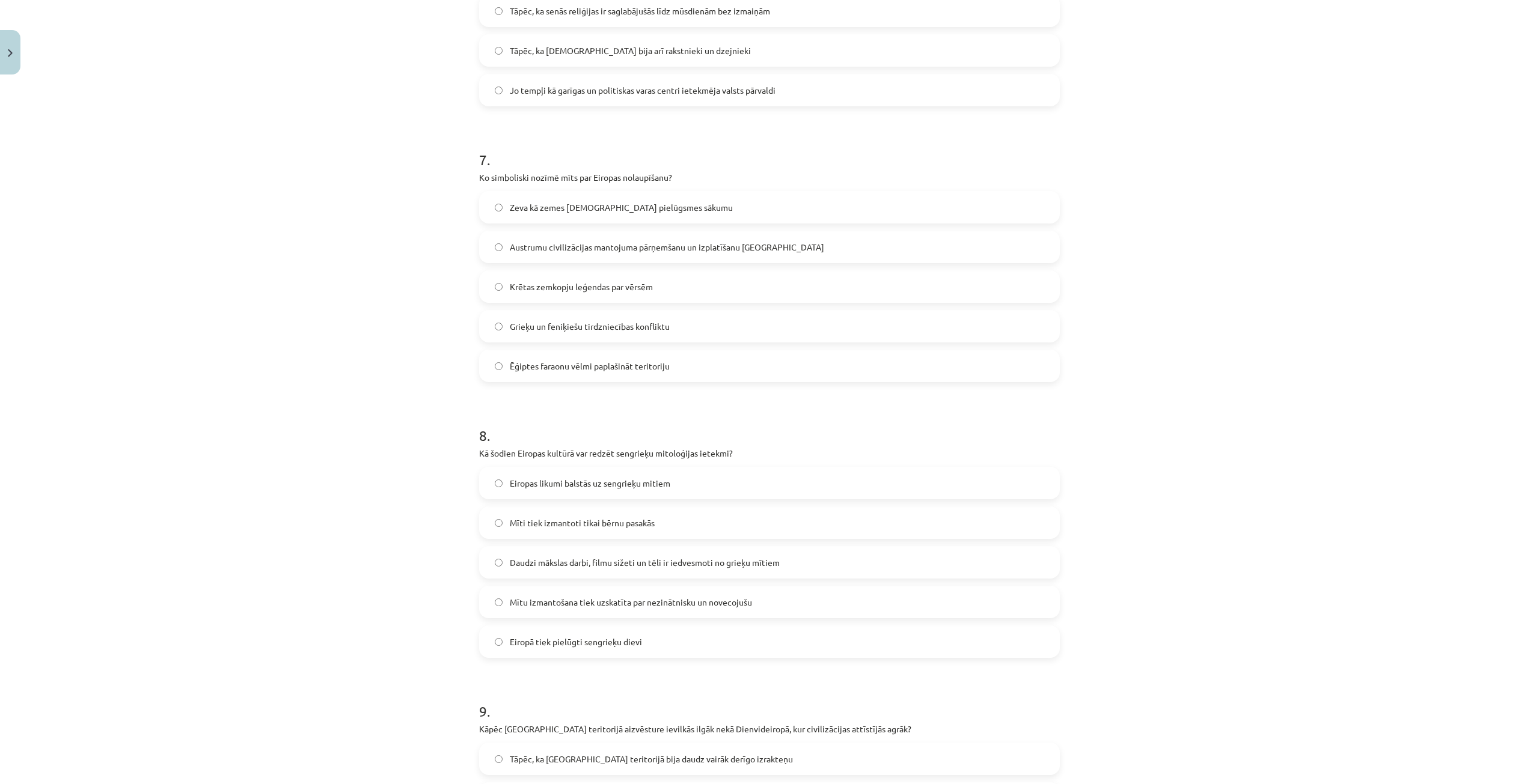
scroll to position [1803, 0]
click at [799, 553] on label "Daudzi mākslas darbi, filmu sižeti un tēli ir iedvesmoti no grieķu mītiem" at bounding box center [770, 558] width 578 height 30
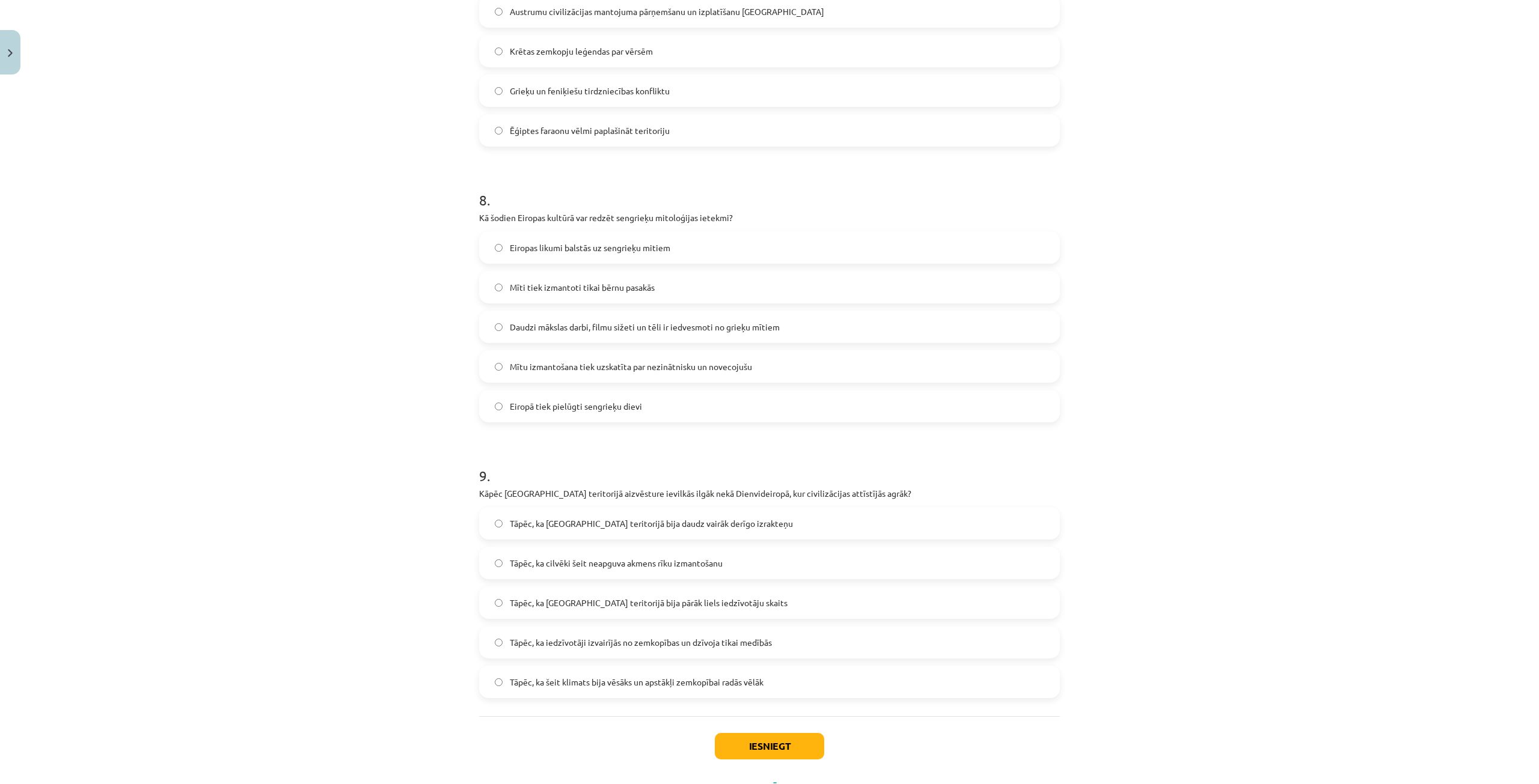
scroll to position [2043, 0]
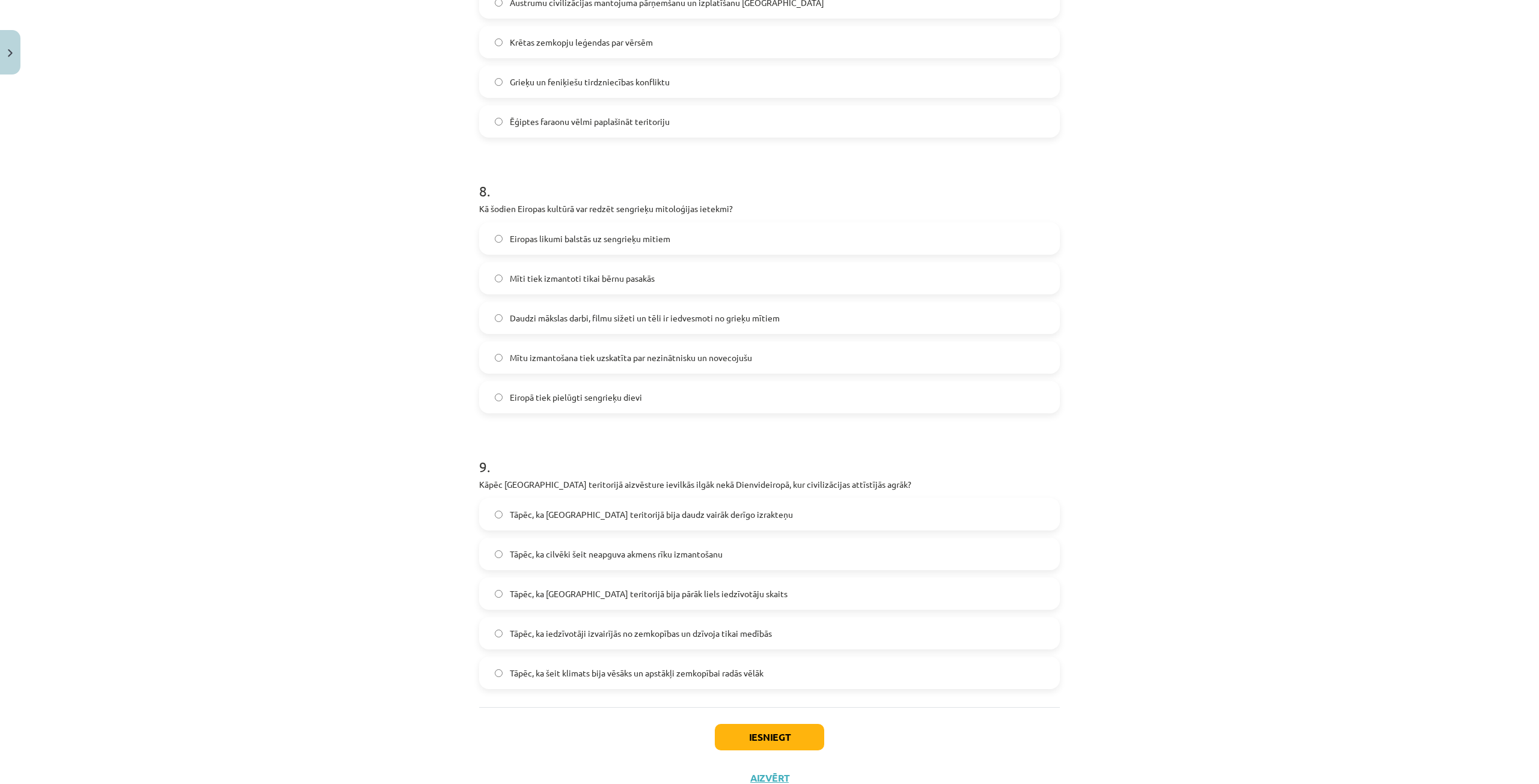
click at [786, 672] on label "Tāpēc, ka šeit klimats bija vēsāks un apstākļi zemkopībai radās vēlāk" at bounding box center [770, 673] width 578 height 30
click at [769, 738] on button "Iesniegt" at bounding box center [770, 737] width 110 height 26
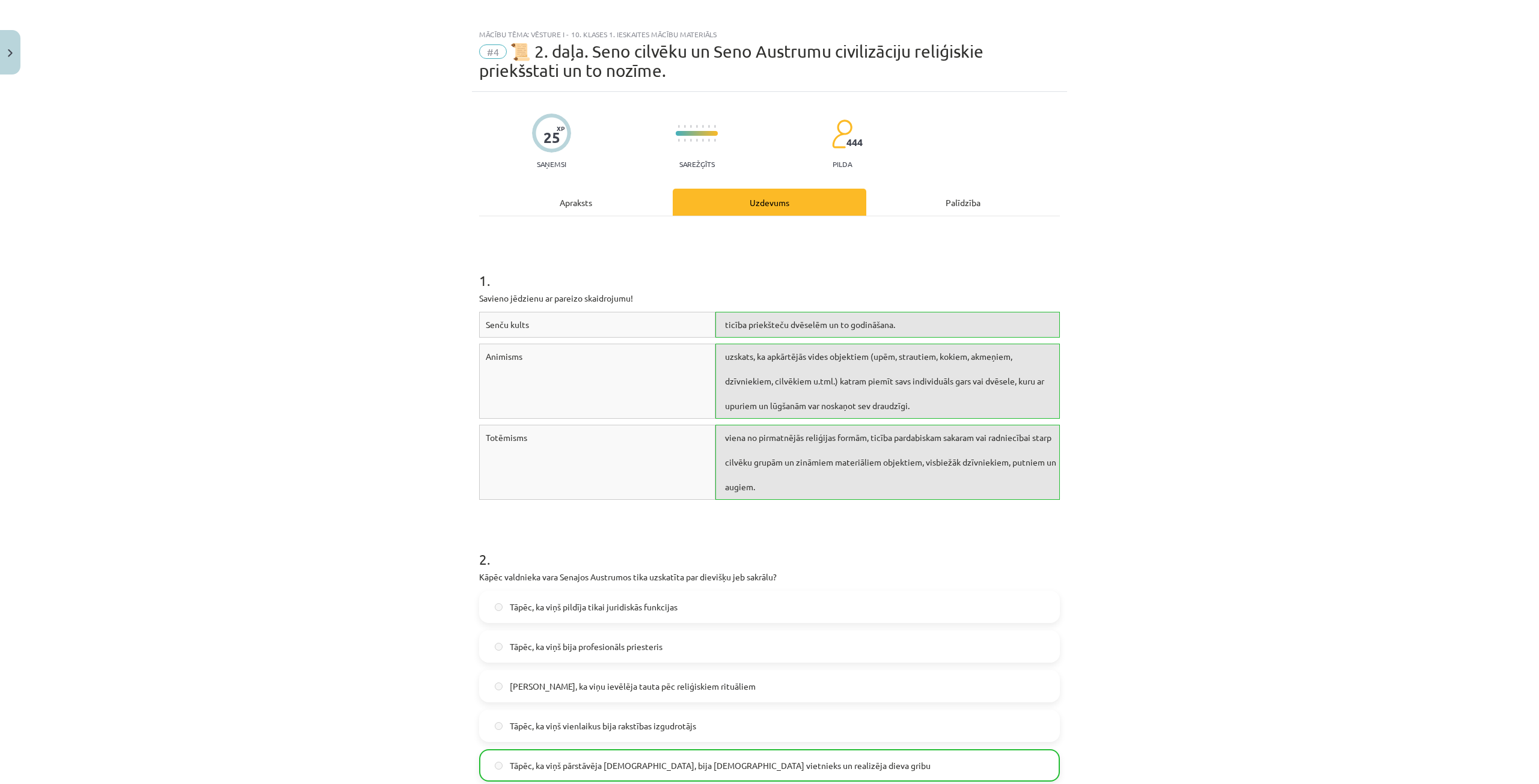
scroll to position [0, 0]
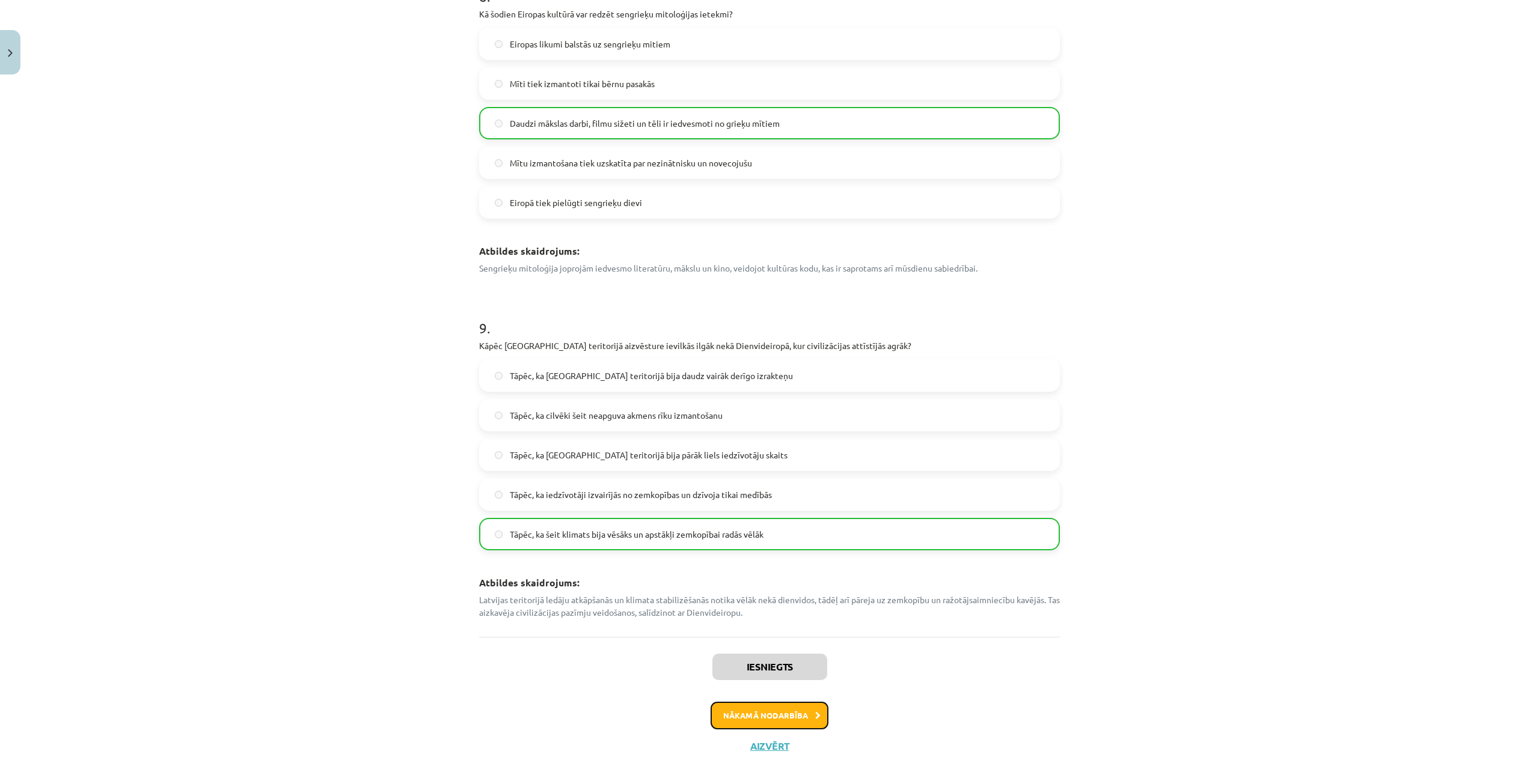
click at [771, 702] on button "Nākamā nodarbība" at bounding box center [769, 715] width 118 height 28
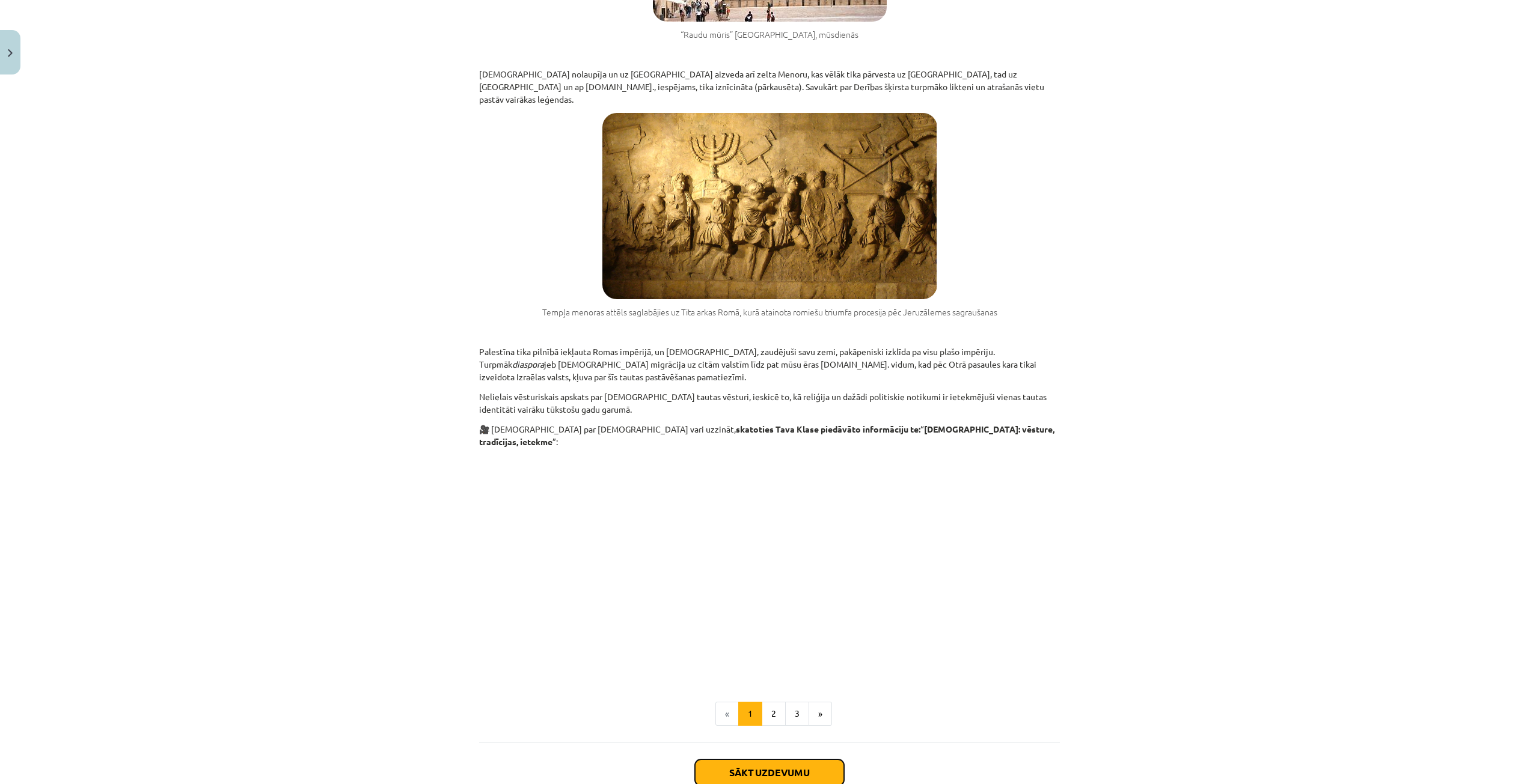
click at [780, 760] on button "Sākt uzdevumu" at bounding box center [770, 773] width 149 height 26
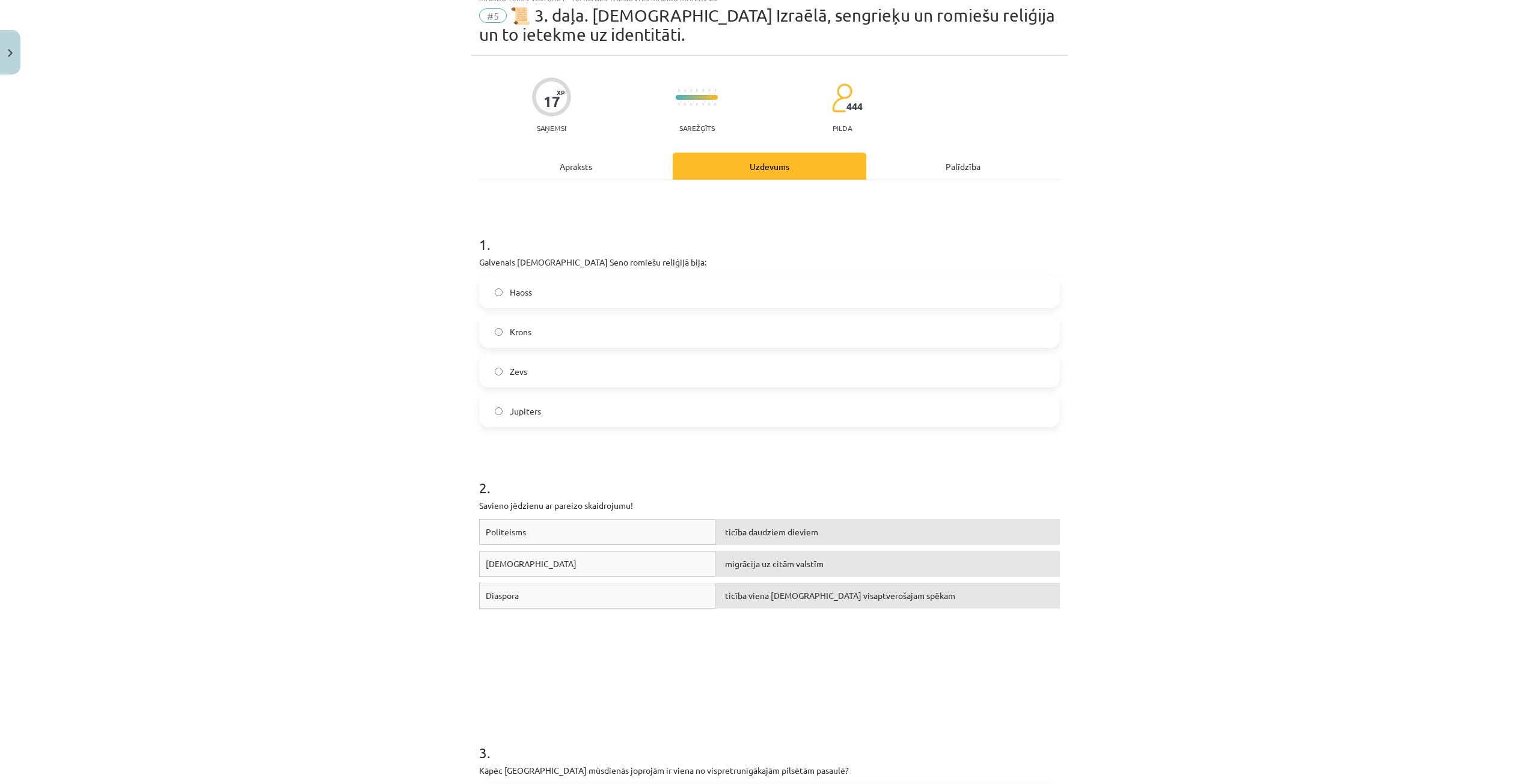
scroll to position [30, 0]
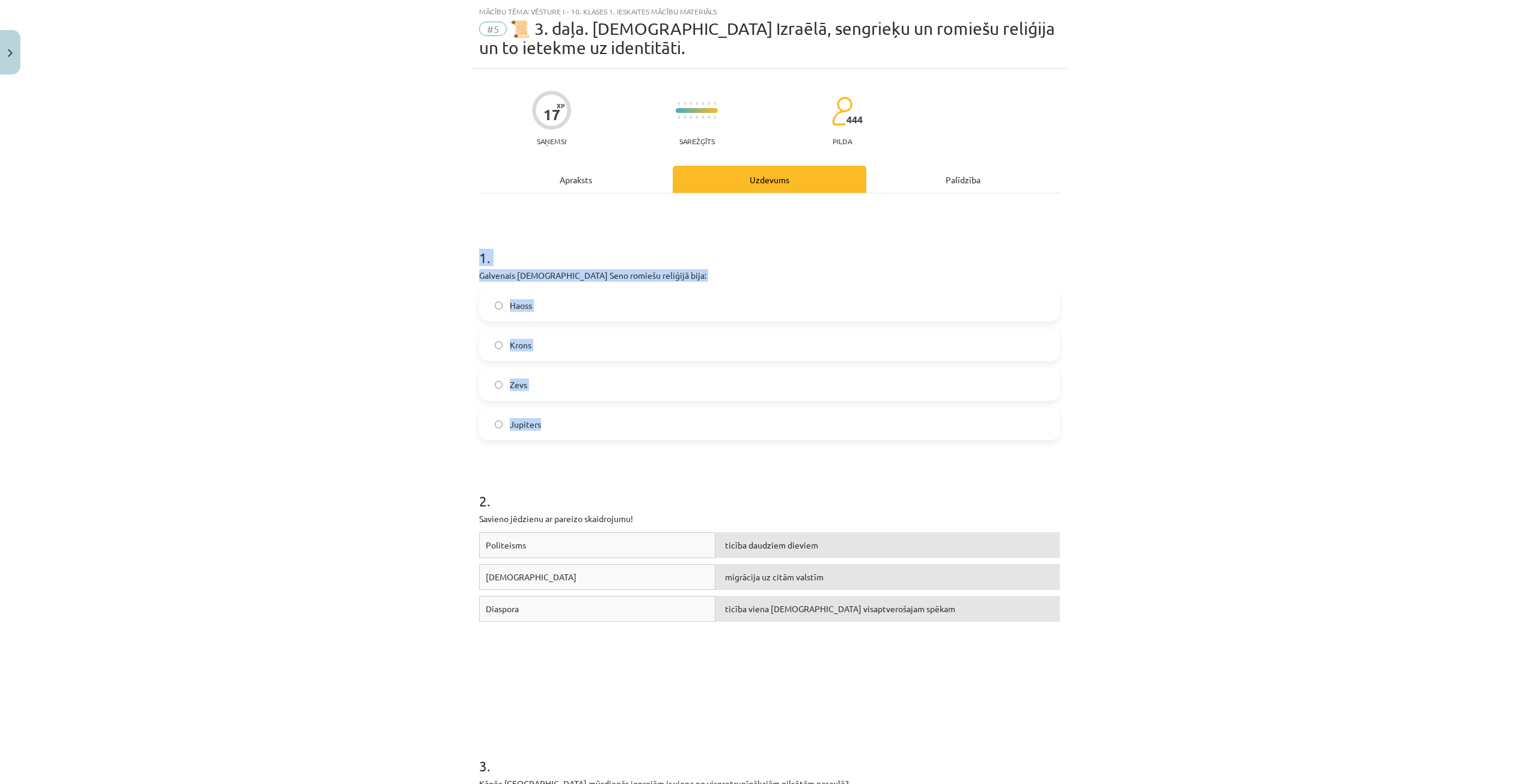
drag, startPoint x: 453, startPoint y: 255, endPoint x: 670, endPoint y: 423, distance: 274.4
click at [671, 423] on div "Mācību tēma: Vēsture i - 10. klases 1. ieskaites mācību materiāls #5 📜 3. daļa.…" at bounding box center [770, 392] width 1539 height 784
copy div "1 . Galvenais dievs Seno romiešu reliģijā bija: Haoss Krons Zevs Jupiters"
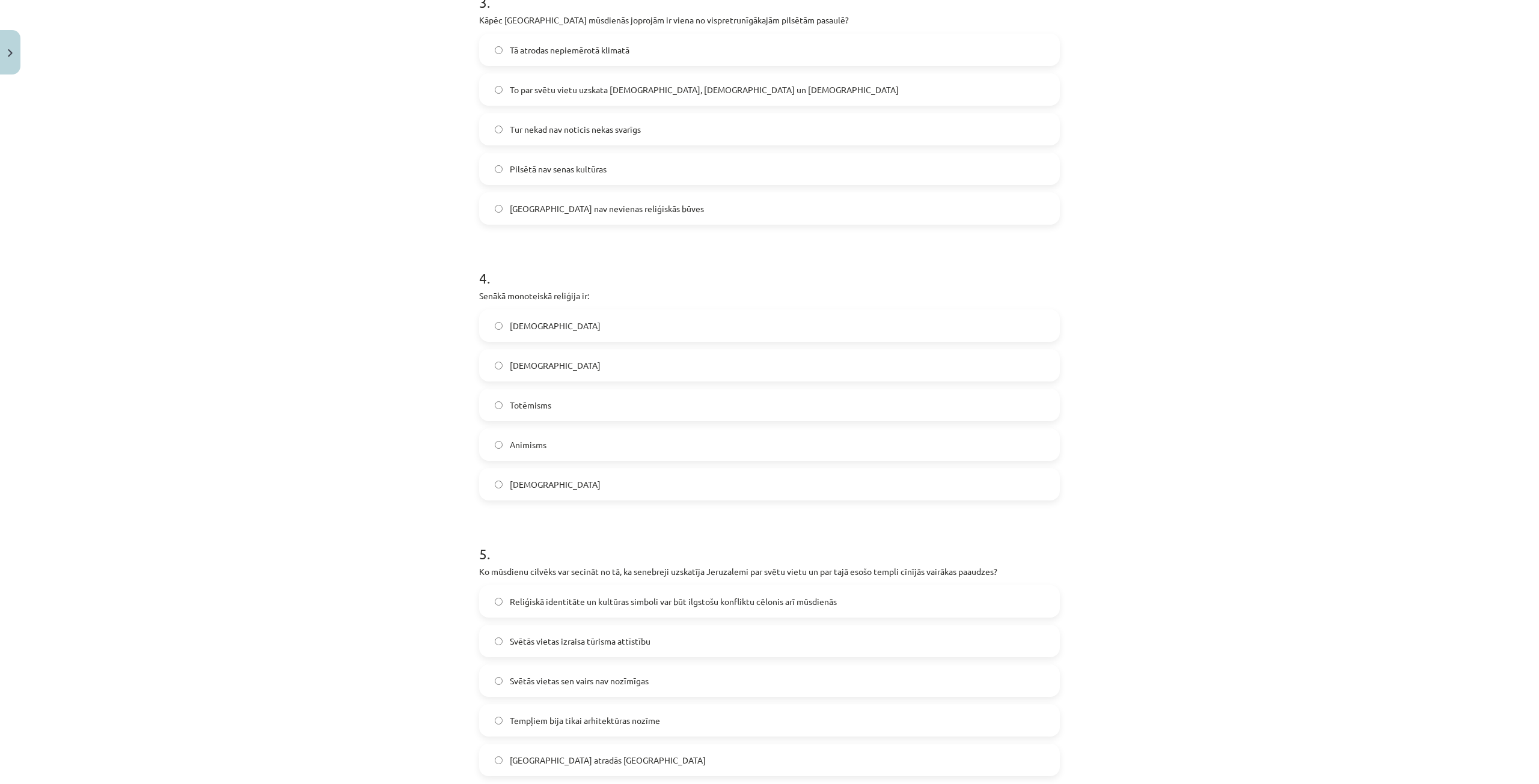
scroll to position [925, 0]
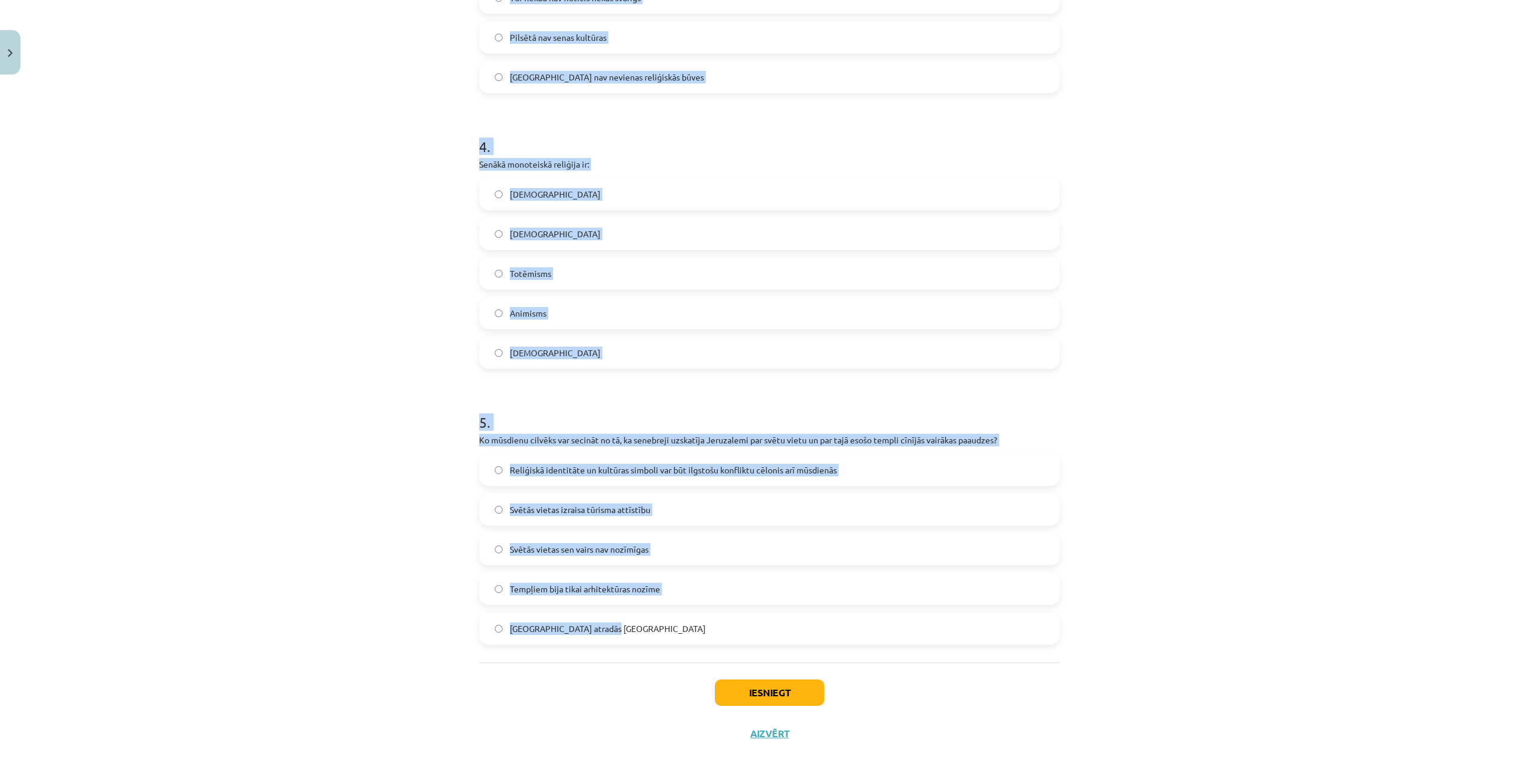
drag, startPoint x: 461, startPoint y: 522, endPoint x: 710, endPoint y: 635, distance: 273.4
click at [710, 635] on div "Mācību tēma: Vēsture i - 10. klases 1. ieskaites mācību materiāls #5 📜 3. daļa.…" at bounding box center [770, 392] width 1539 height 784
copy form "3 . Kāpēc Jeruzaleme mūsdienās joprojām ir viena no vispretrunīgākajām pilsētām…"
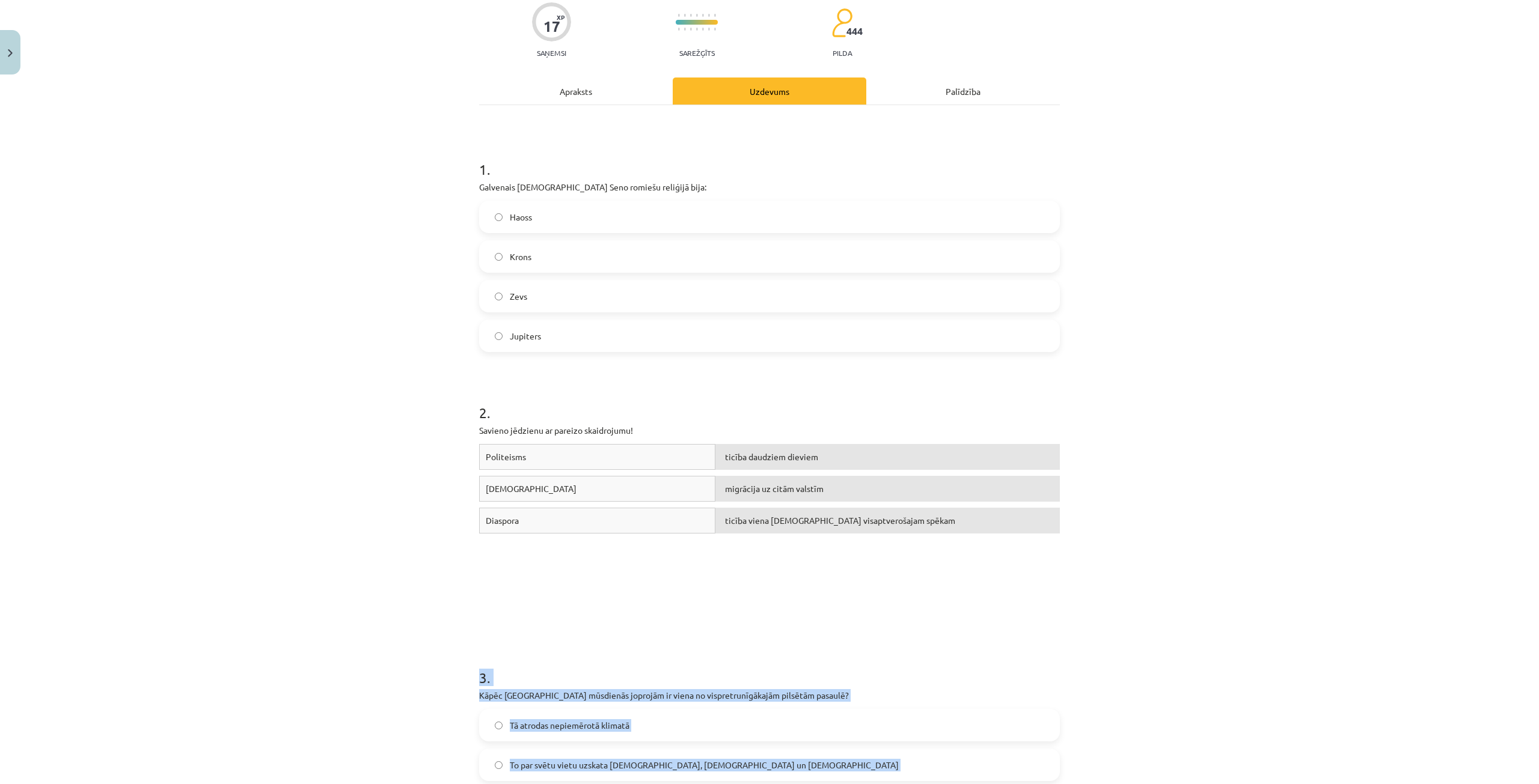
scroll to position [0, 0]
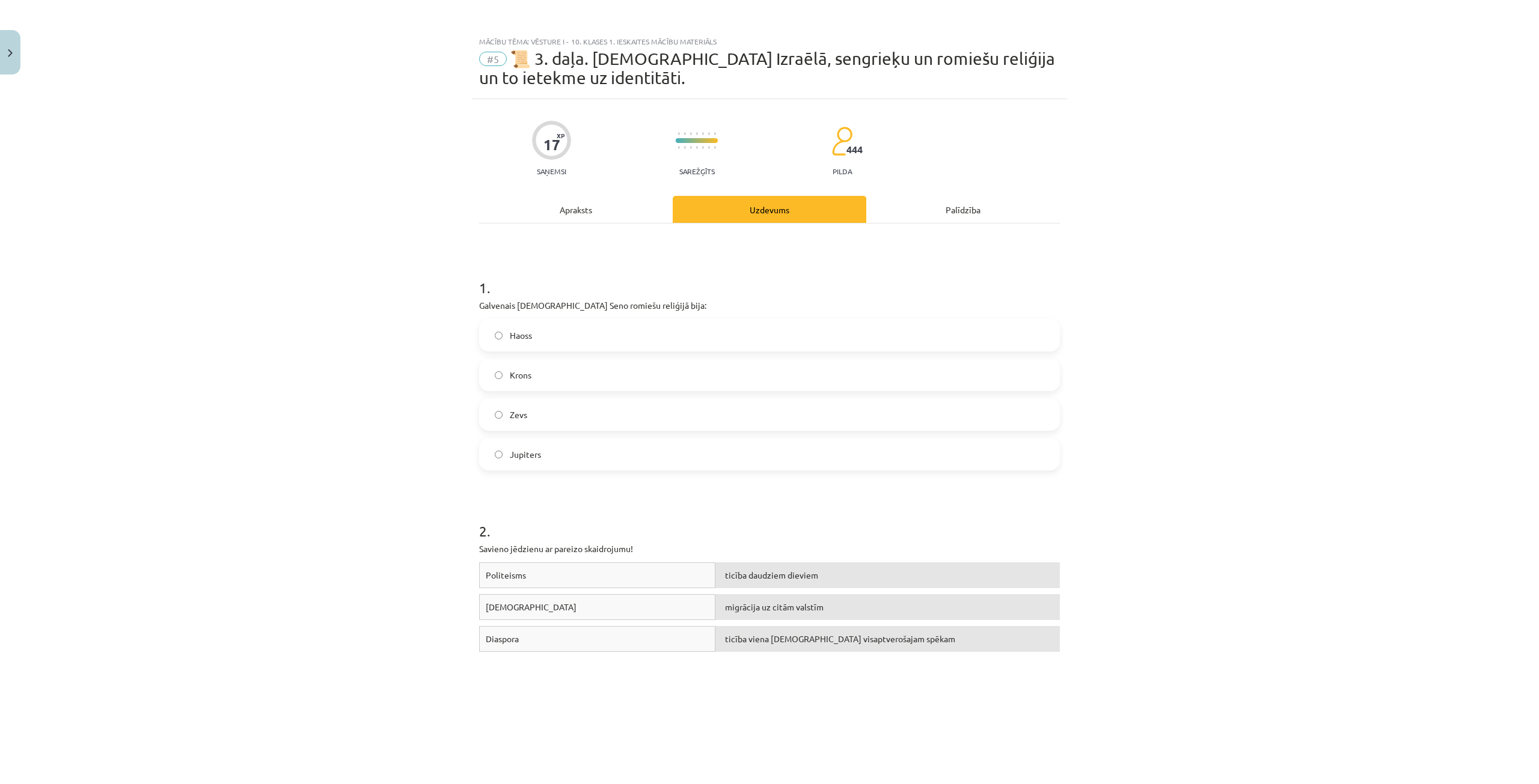
click at [800, 282] on h1 "1 ." at bounding box center [769, 276] width 580 height 37
click at [604, 455] on label "Jupiters" at bounding box center [770, 454] width 578 height 30
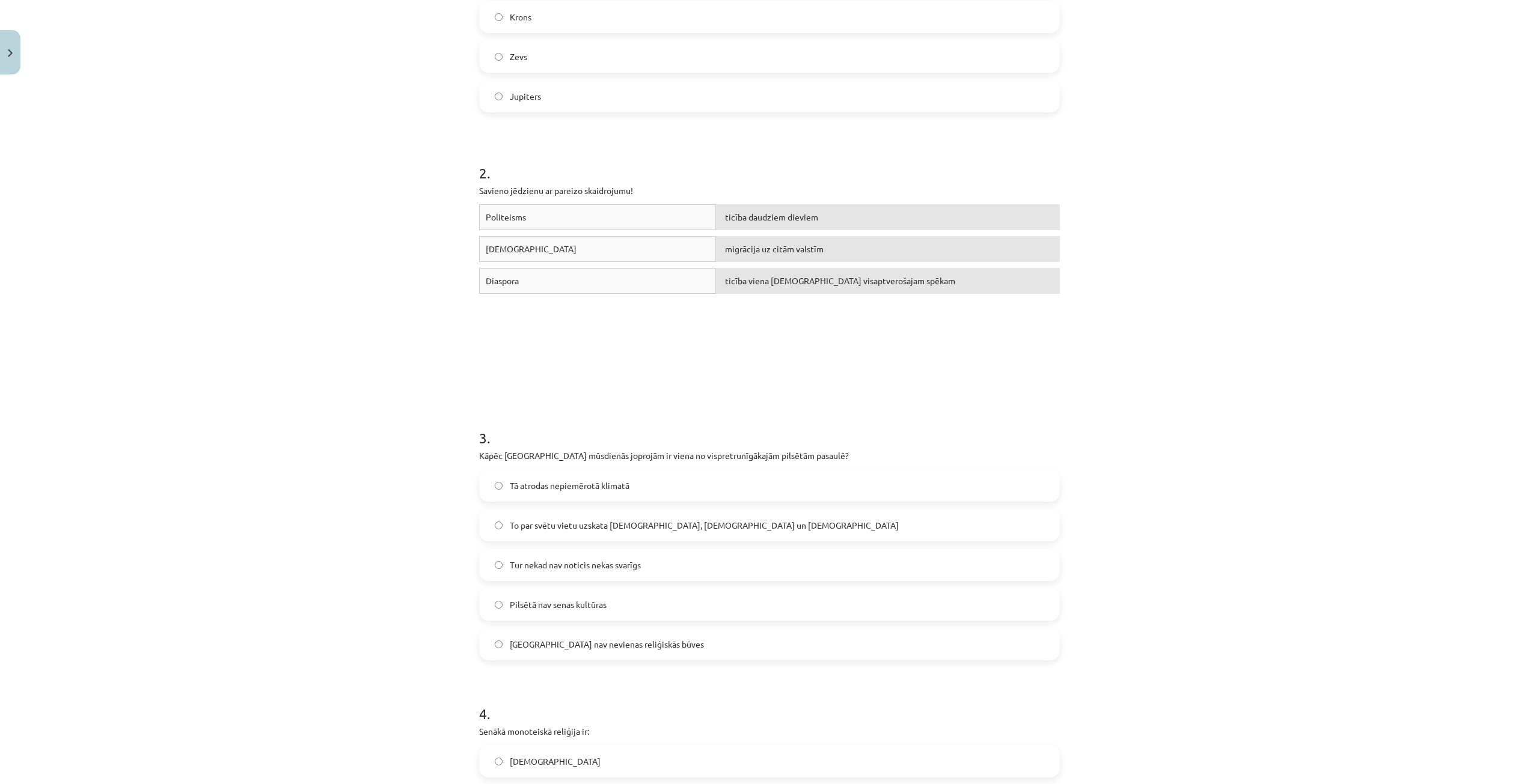
scroll to position [360, 0]
click at [702, 523] on span "To par svētu vietu uzskata ebreji, kristieši un musulmaņi" at bounding box center [704, 523] width 389 height 13
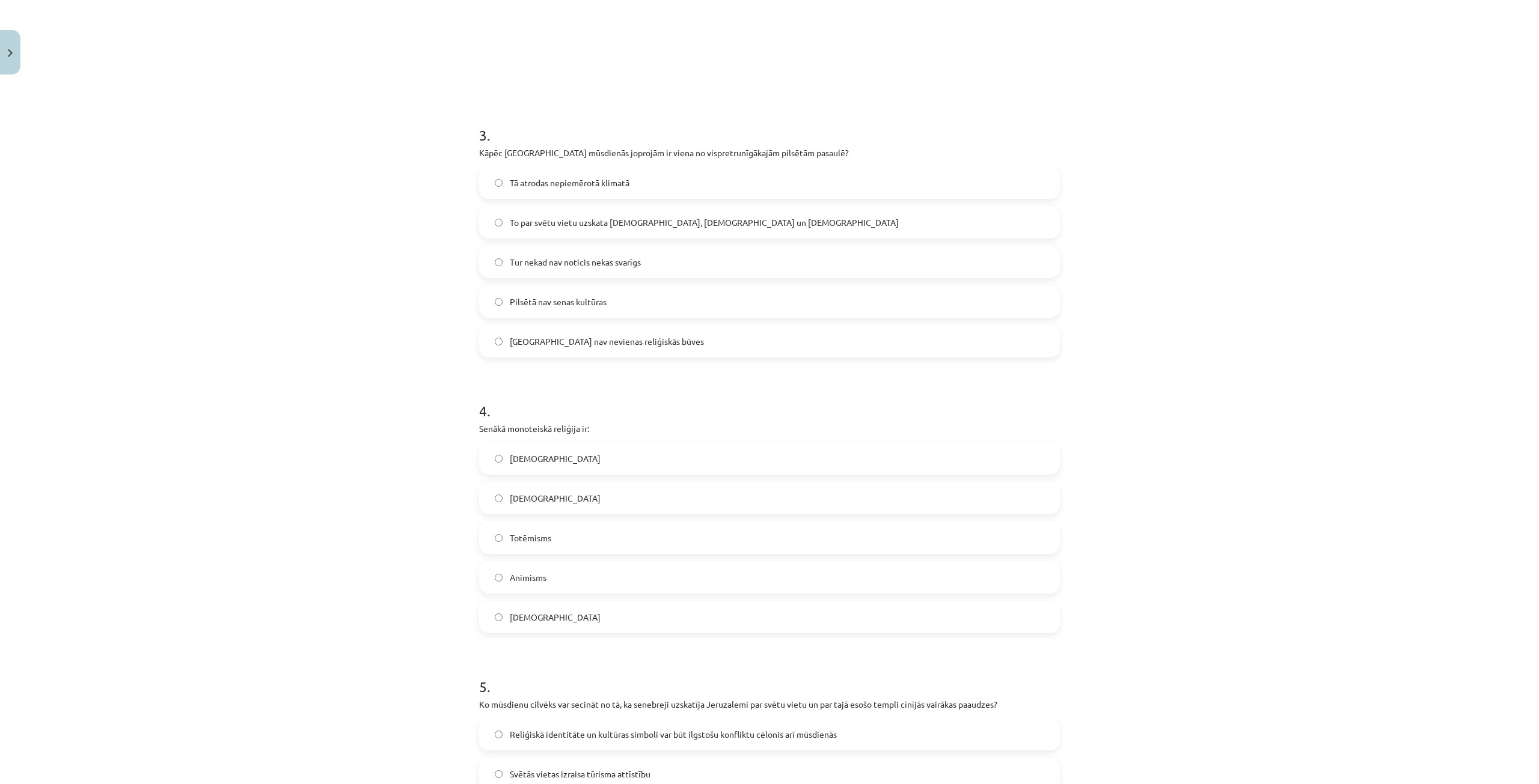
scroll to position [721, 0]
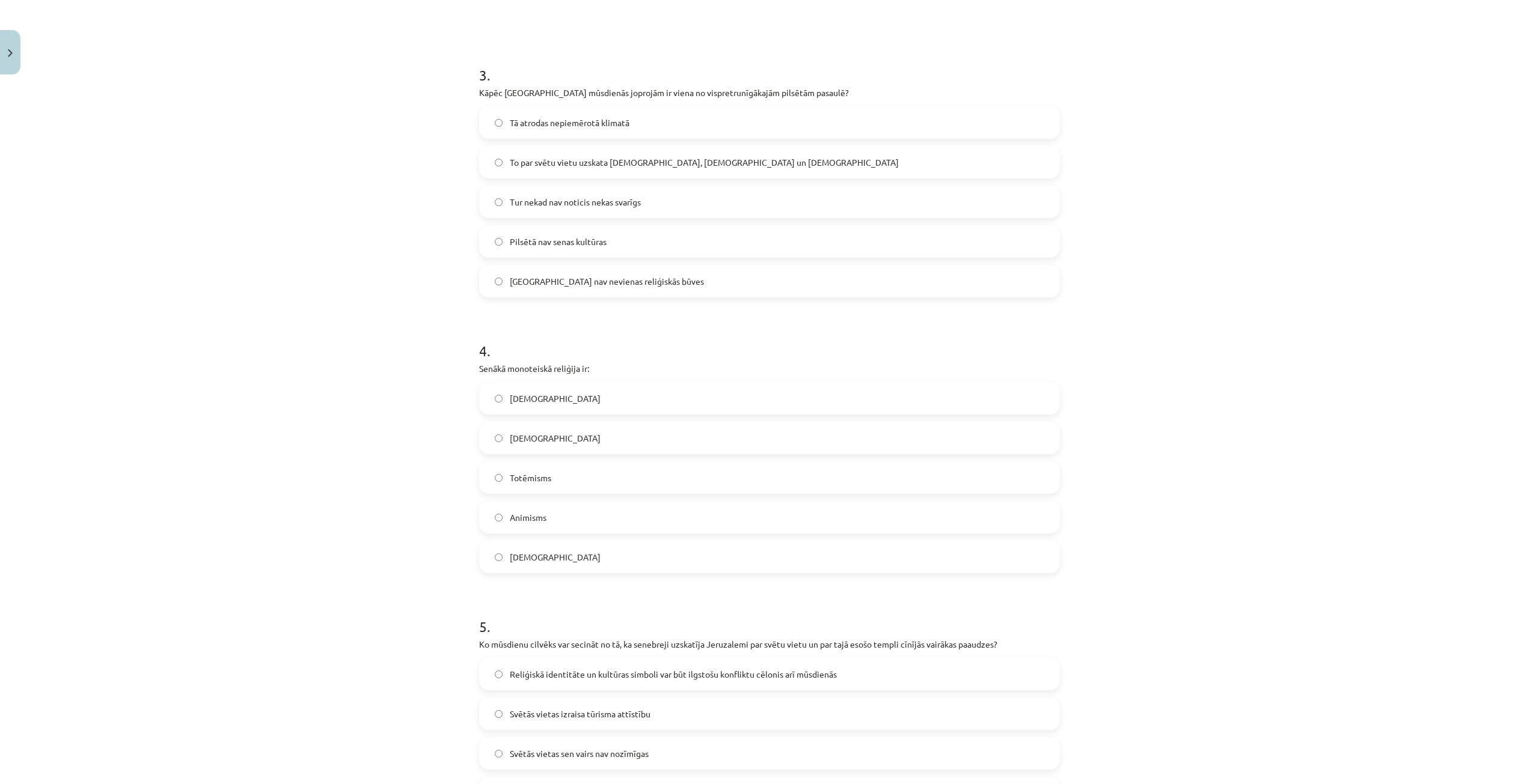
click at [584, 393] on label "Jūdaisms" at bounding box center [770, 398] width 578 height 30
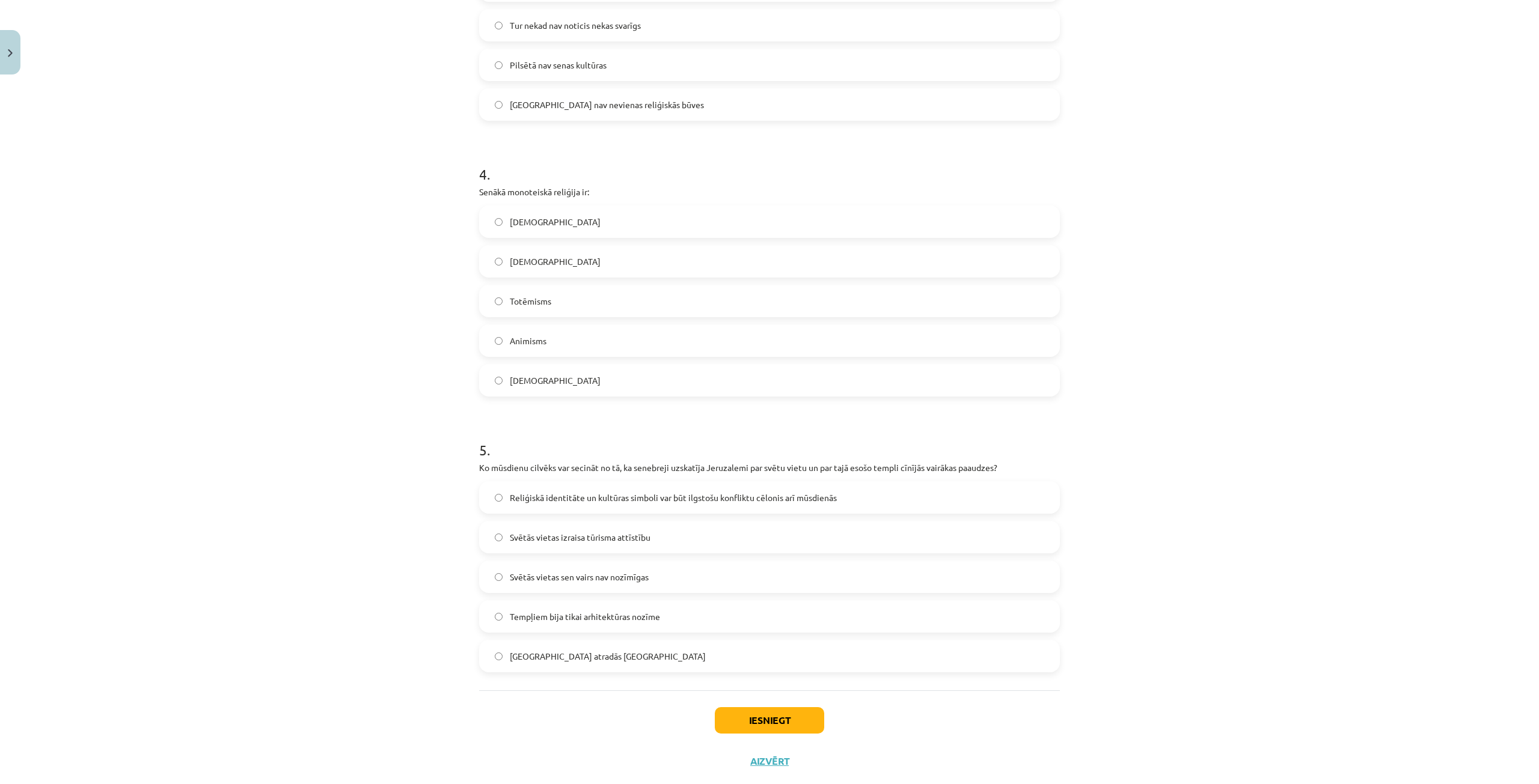
scroll to position [902, 0]
click at [686, 489] on span "Reliģiskā identitāte un kultūras simboli var būt ilgstošu konfliktu cēlonis arī…" at bounding box center [673, 494] width 327 height 13
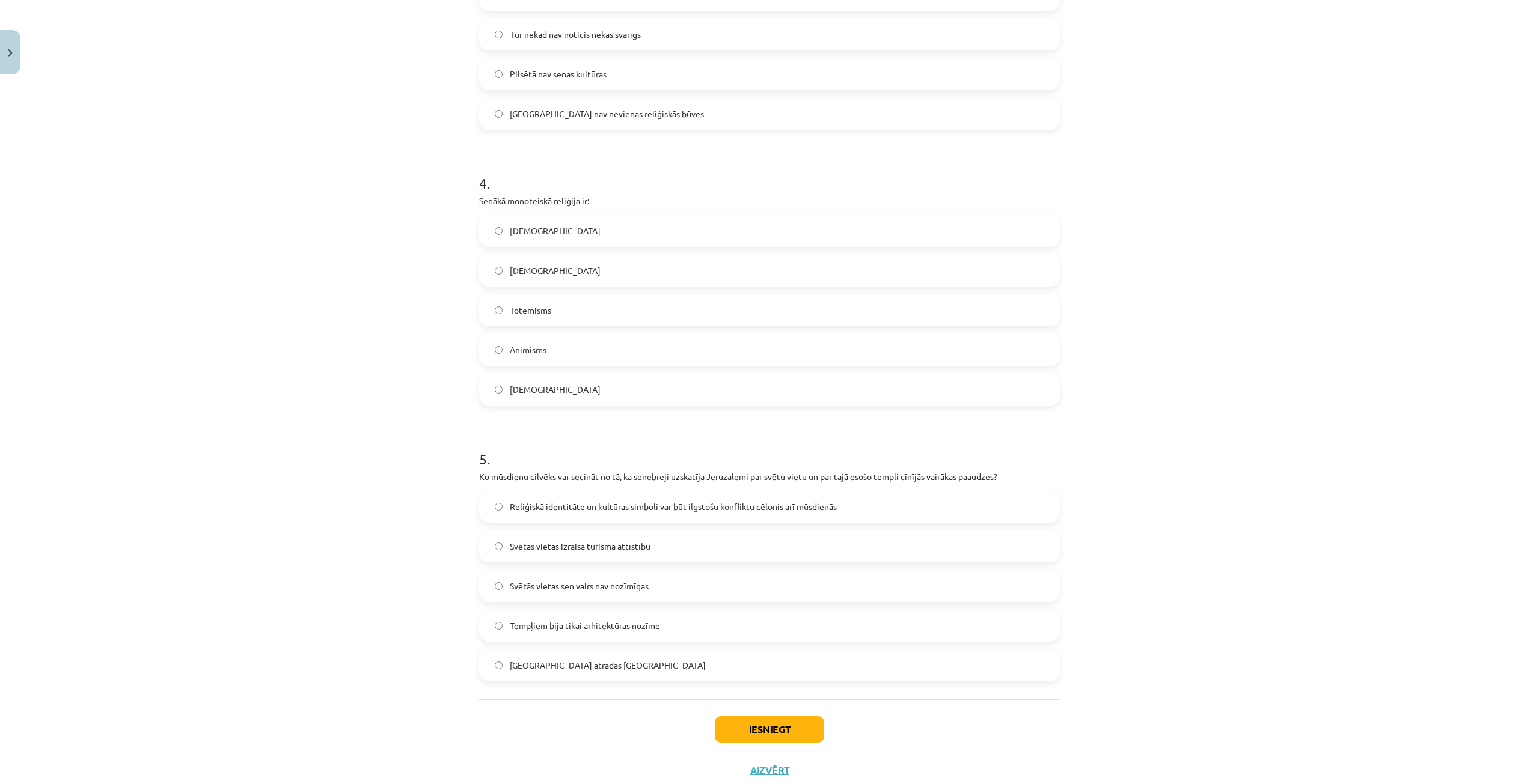
scroll to position [925, 0]
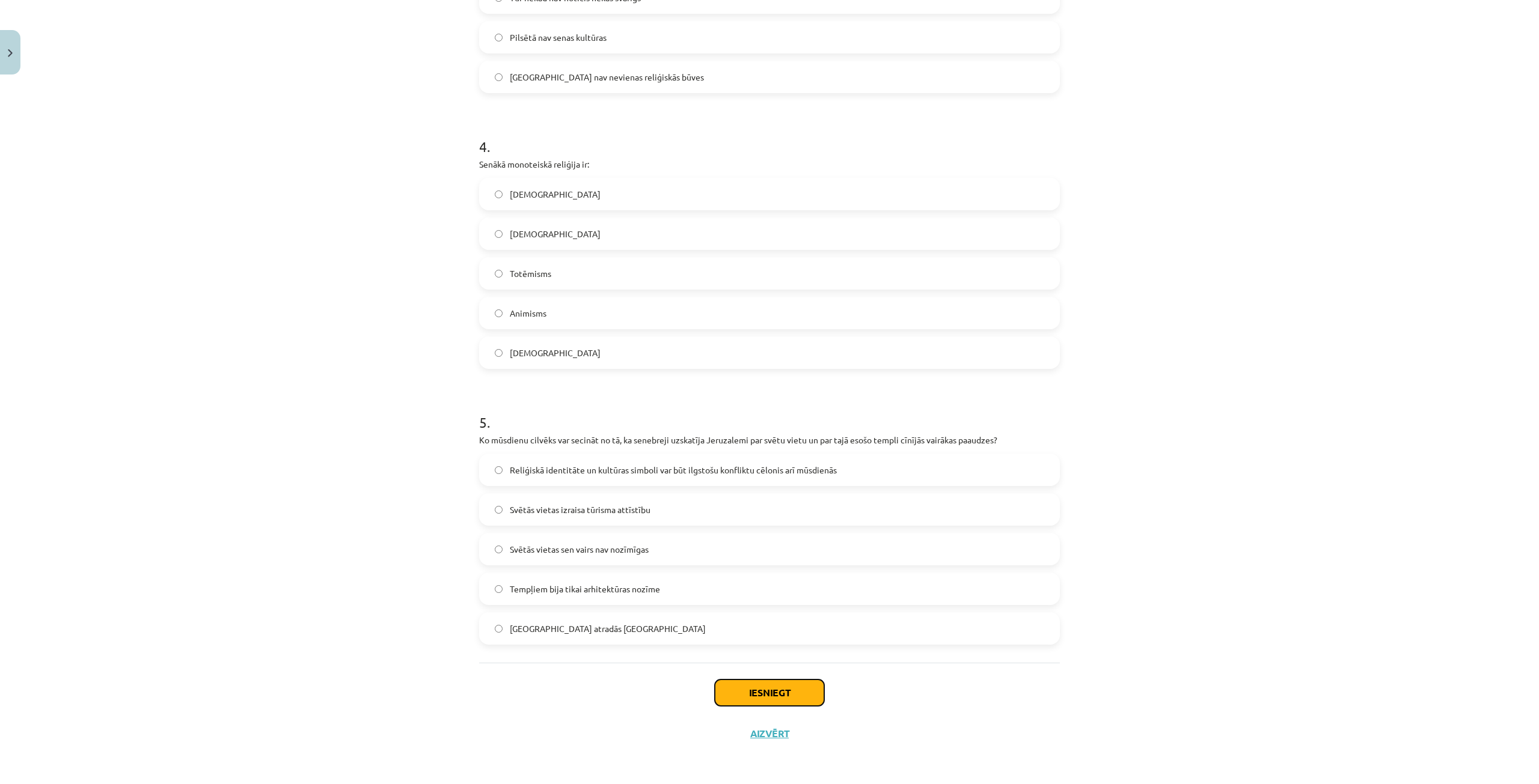
click at [751, 681] on button "Iesniegt" at bounding box center [770, 693] width 110 height 26
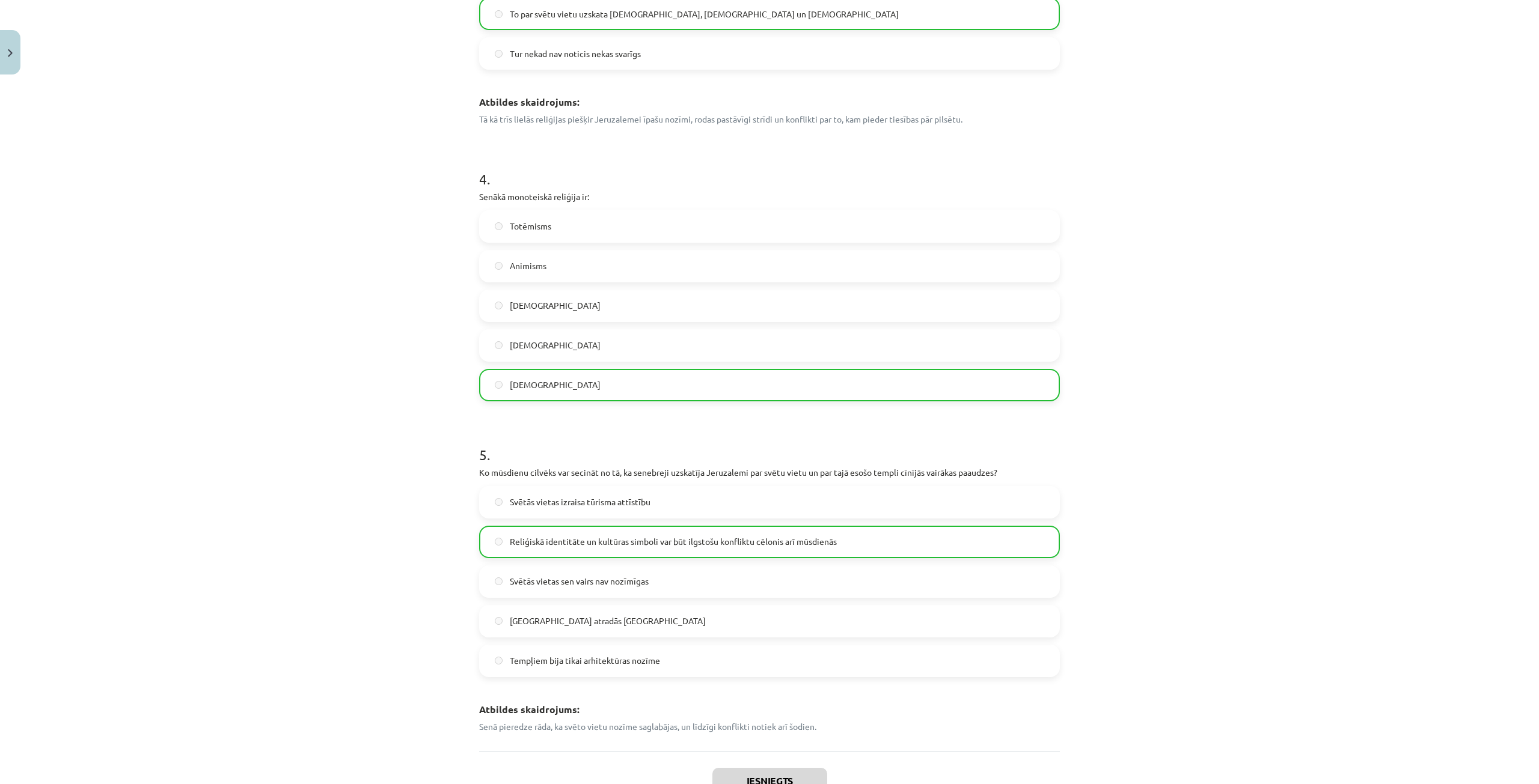
scroll to position [1075, 0]
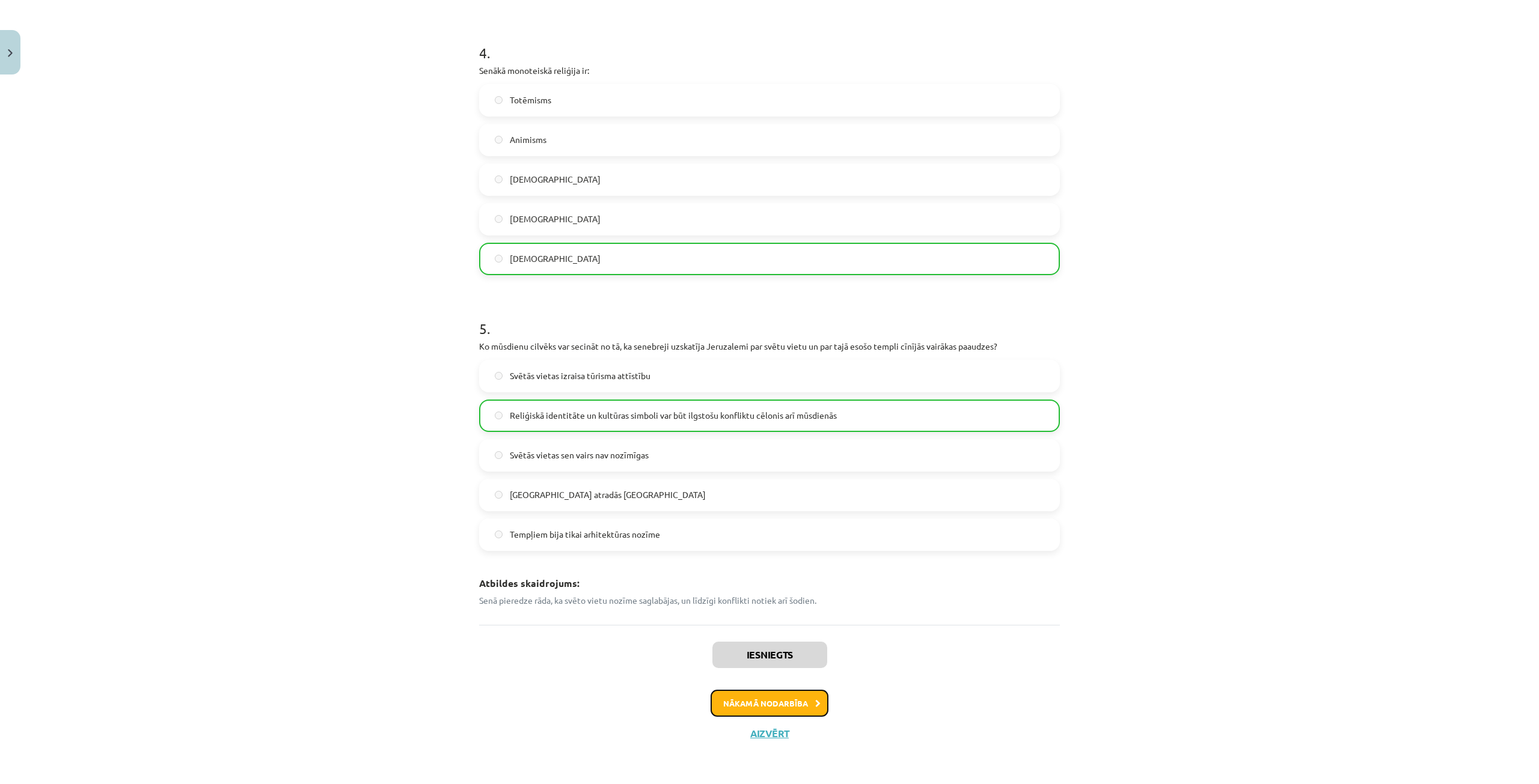
click at [791, 701] on button "Nākamā nodarbība" at bounding box center [769, 703] width 118 height 28
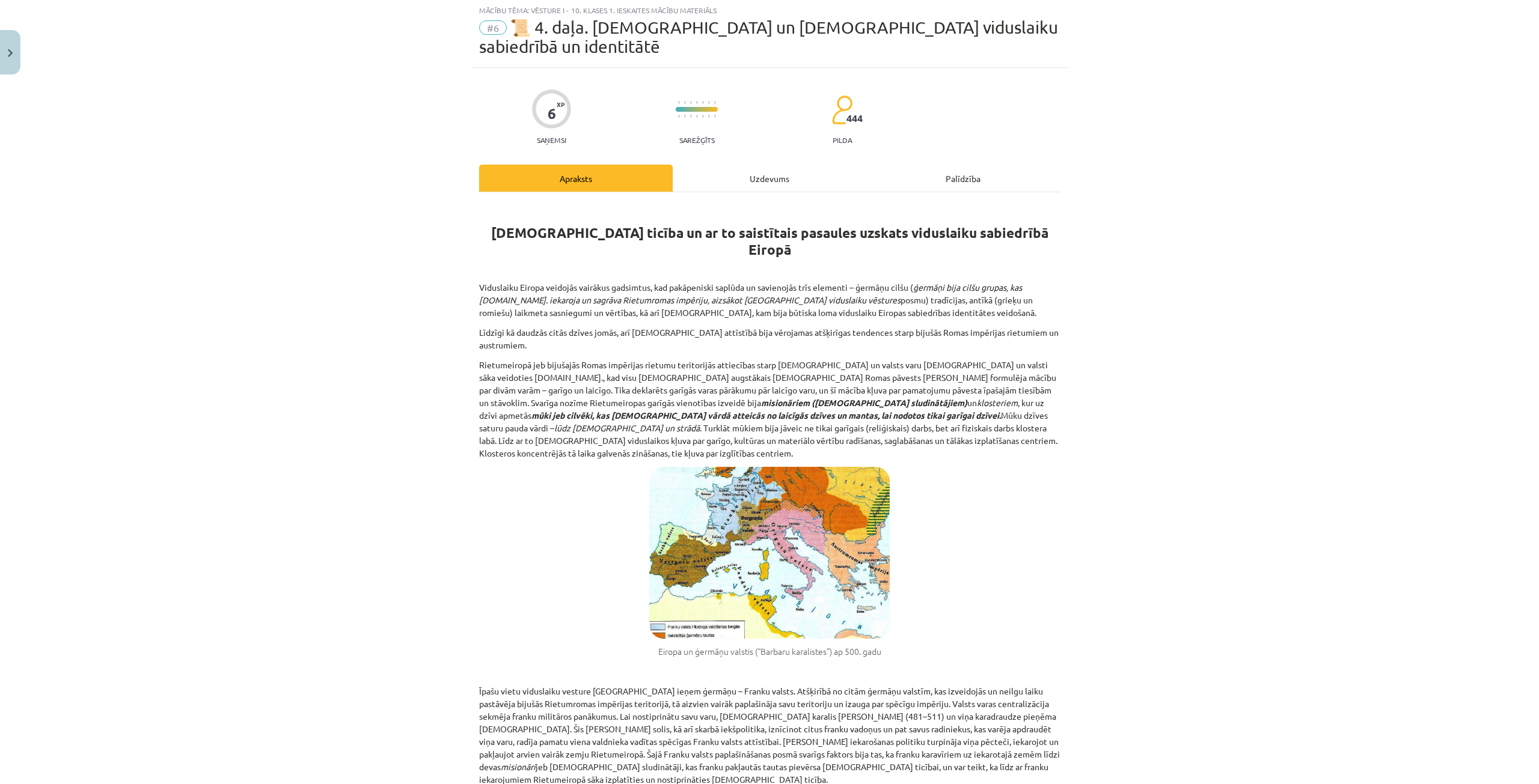
scroll to position [30, 0]
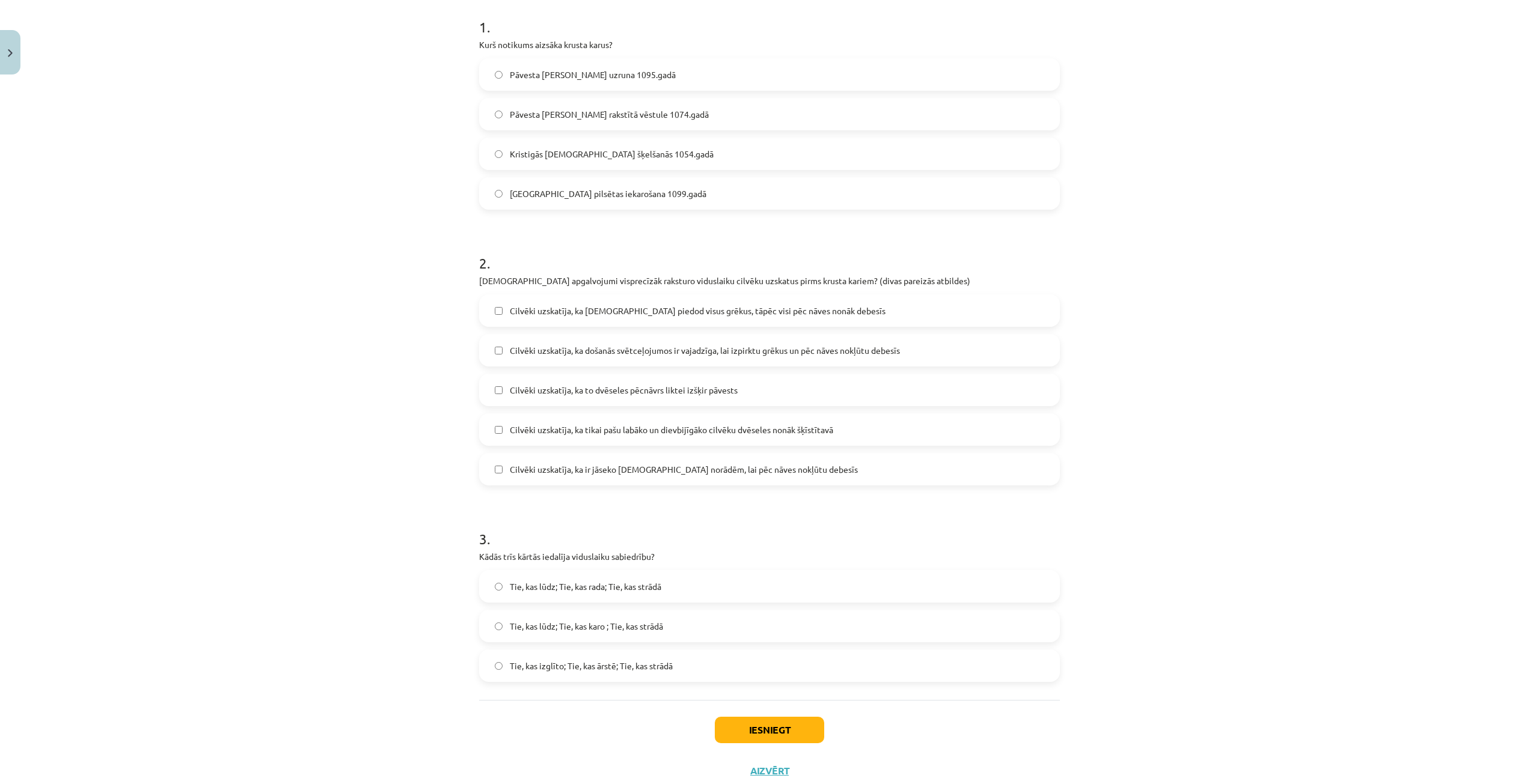
scroll to position [279, 0]
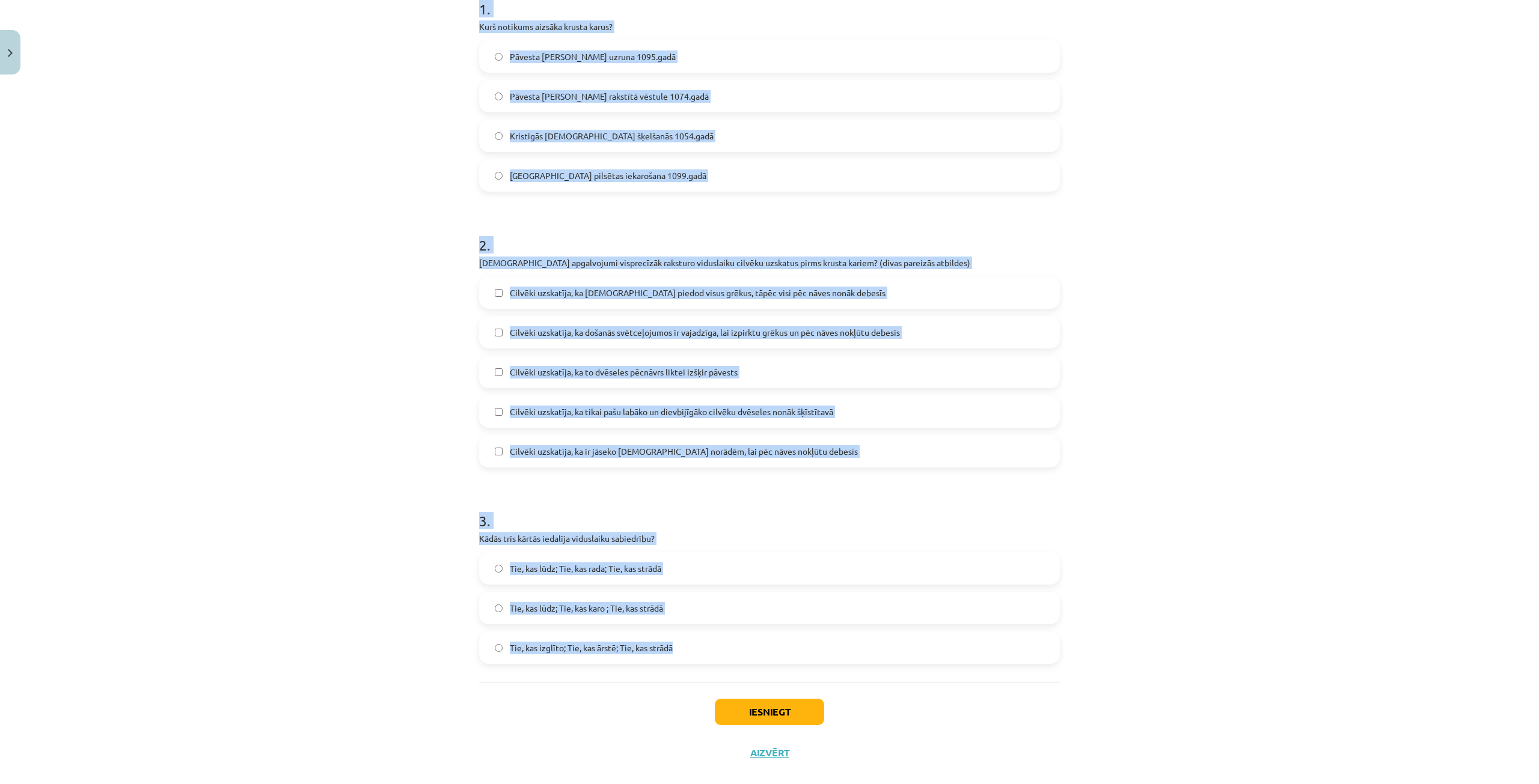
drag, startPoint x: 459, startPoint y: 229, endPoint x: 829, endPoint y: 635, distance: 549.3
click at [829, 635] on div "Mācību tēma: Vēsture i - 10. klases 1. ieskaites mācību materiāls #6 📜 4. daļa.…" at bounding box center [770, 392] width 1539 height 784
copy form "1 . Kurš notikums aizsāka krusta karus? Pāvesta Urbāna II uzruna 1095.gadā Pāve…"
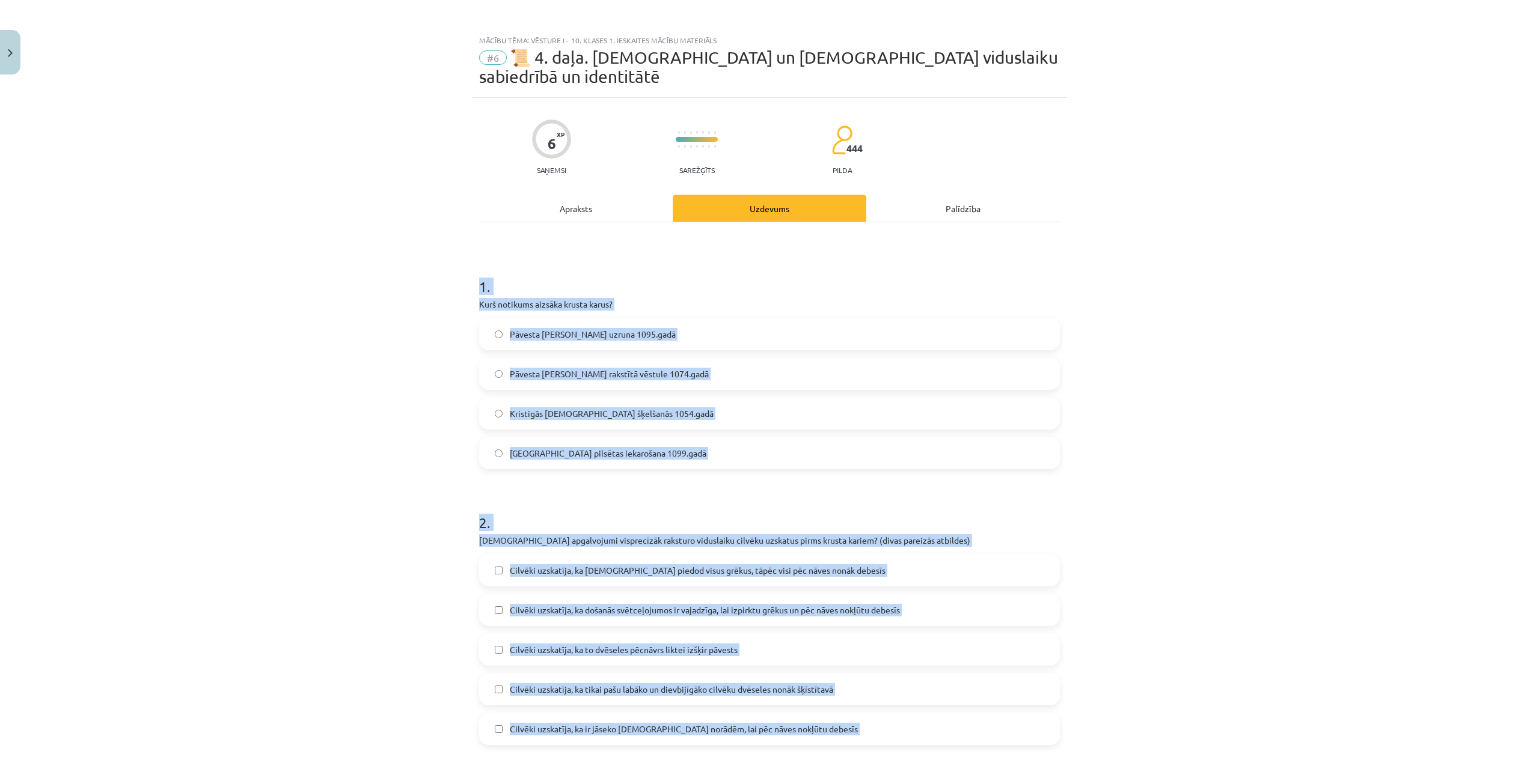
scroll to position [0, 0]
click at [772, 299] on p "Kurš notikums aizsāka krusta karus?" at bounding box center [769, 305] width 580 height 13
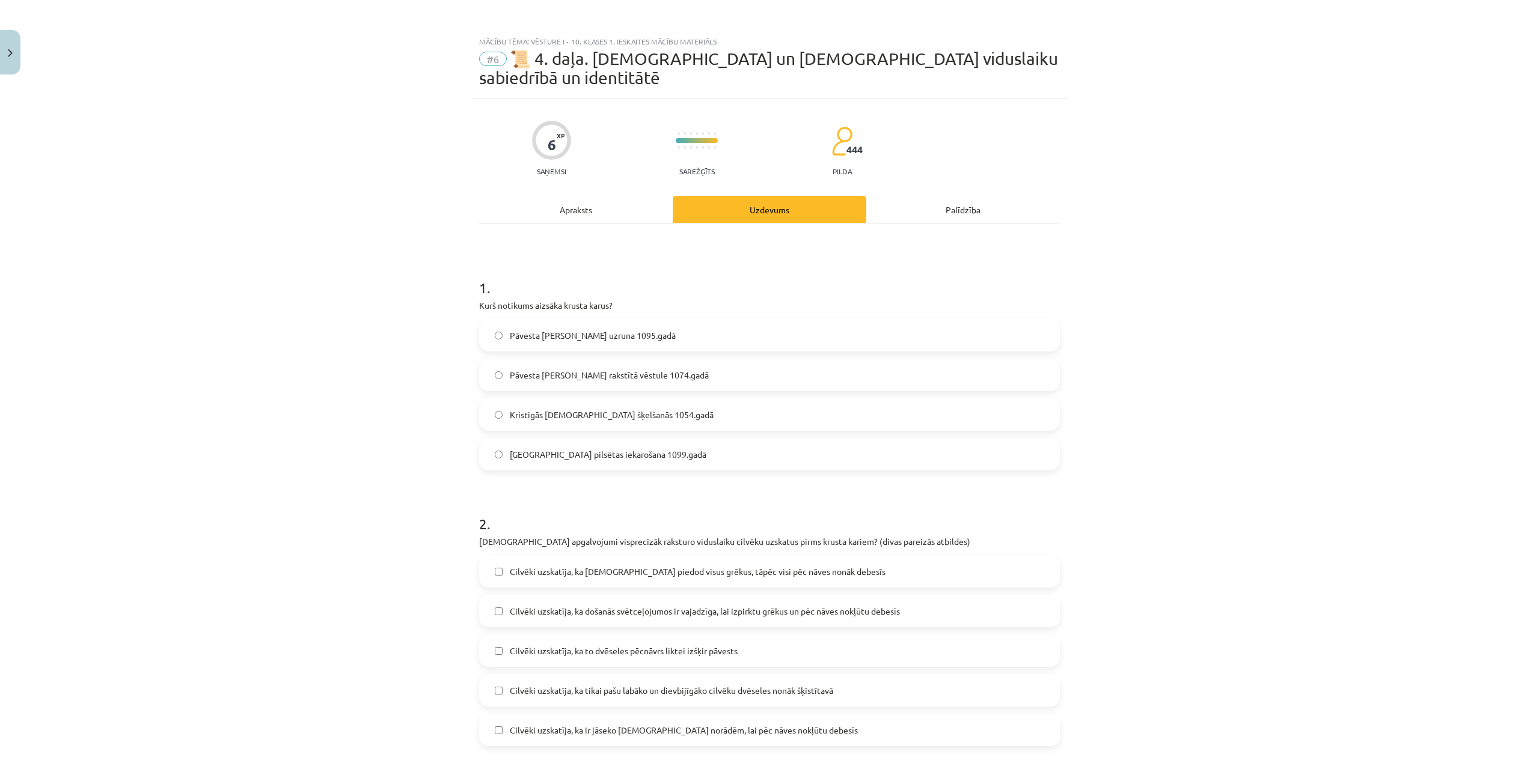
click at [722, 320] on label "Pāvesta Urbāna II uzruna 1095.gadā" at bounding box center [770, 335] width 578 height 30
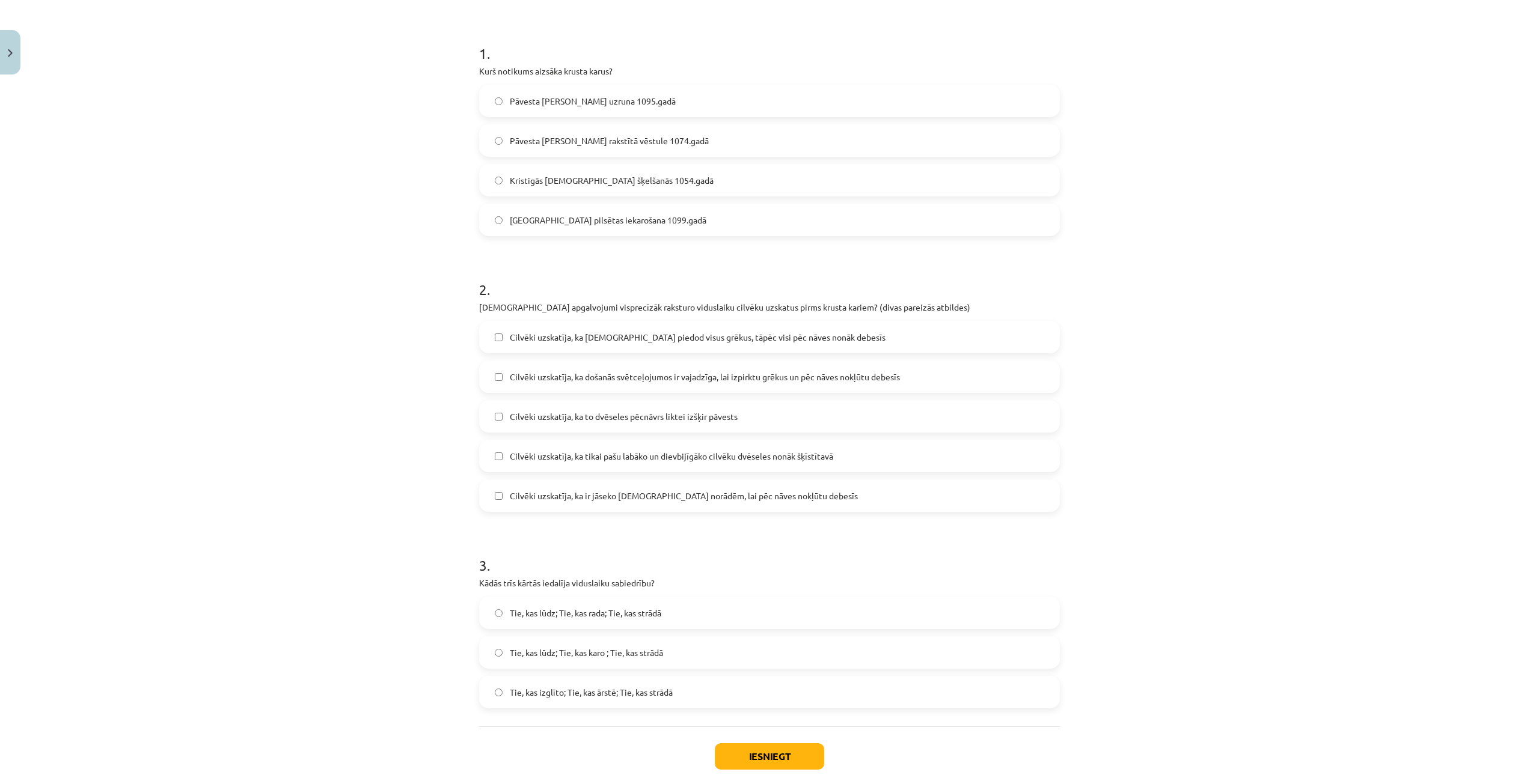
scroll to position [240, 0]
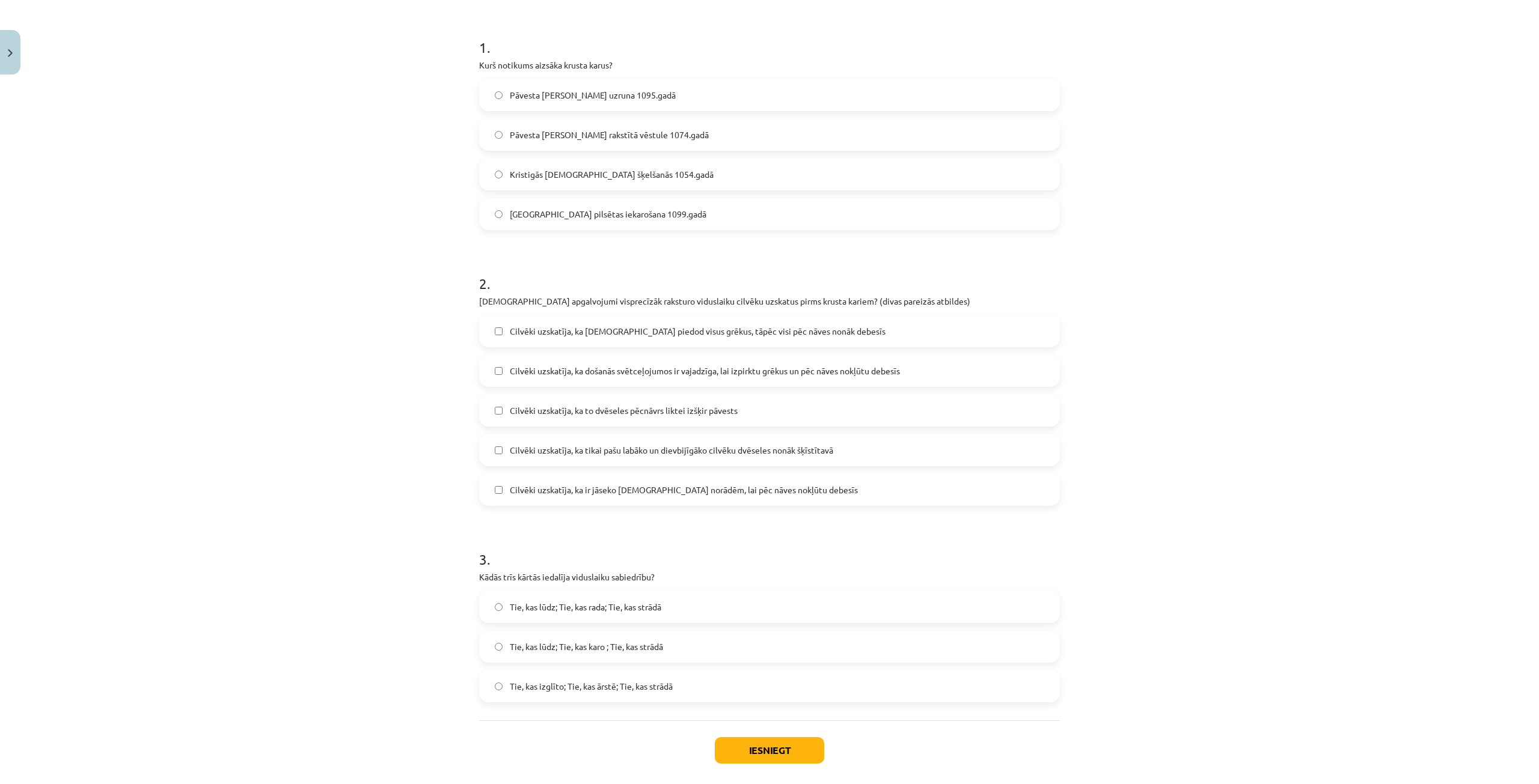
click at [845, 316] on label "Cilvēki uzskatīja, ka Dievs piedod visus grēkus, tāpēc visi pēc nāves nonāk deb…" at bounding box center [770, 331] width 578 height 30
click at [909, 356] on label "Cilvēki uzskatīja, ka došanās svētceļojumos ir vajadzīga, lai izpirktu grēkus u…" at bounding box center [770, 370] width 578 height 30
click at [883, 316] on label "Cilvēki uzskatīja, ka Dievs piedod visus grēkus, tāpēc visi pēc nāves nonāk deb…" at bounding box center [770, 331] width 578 height 30
click at [835, 475] on label "Cilvēki uzskatīja, ka ir jāseko kristīgās baznīcas norādēm, lai pēc nāves nokļū…" at bounding box center [770, 489] width 578 height 30
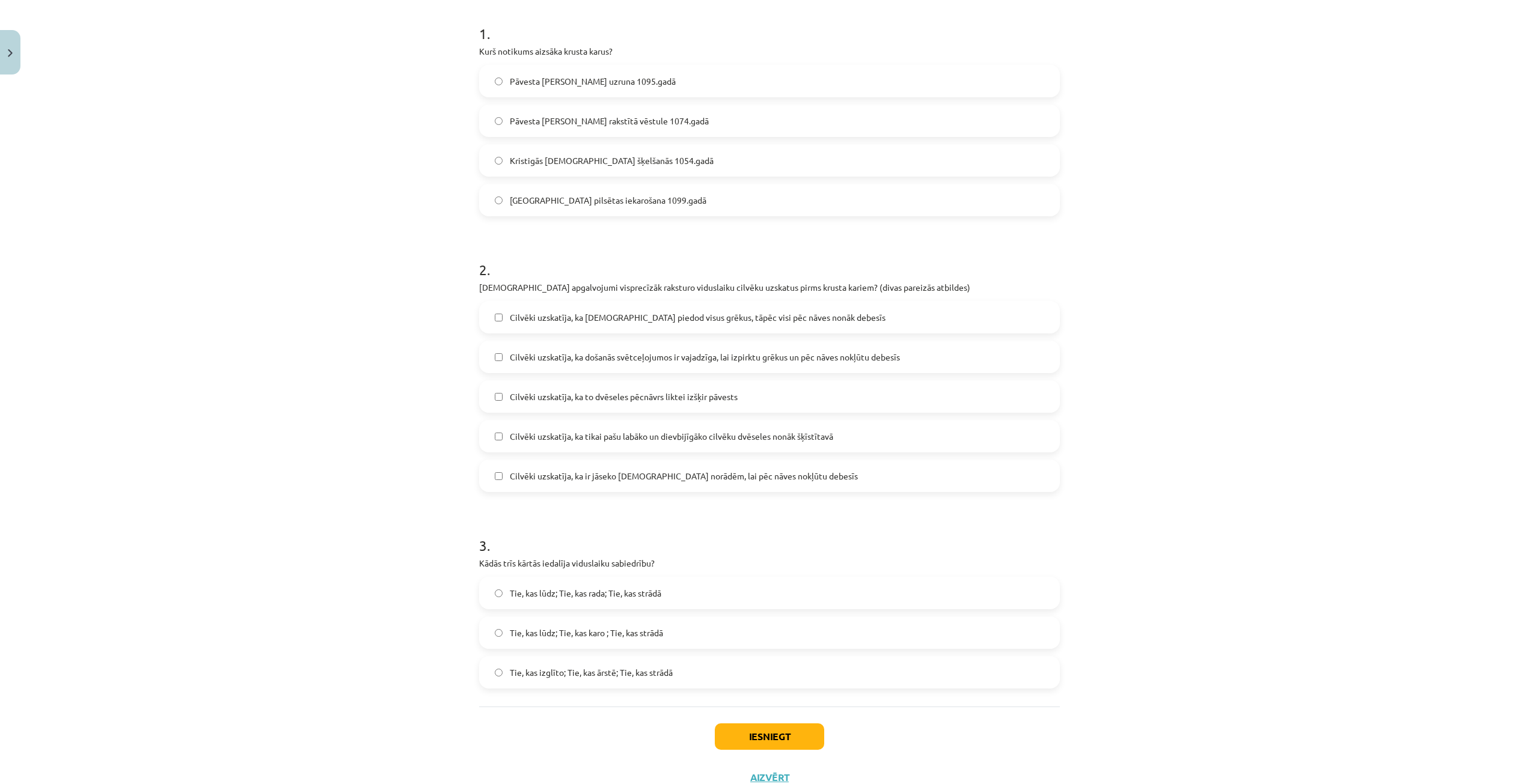
scroll to position [279, 0]
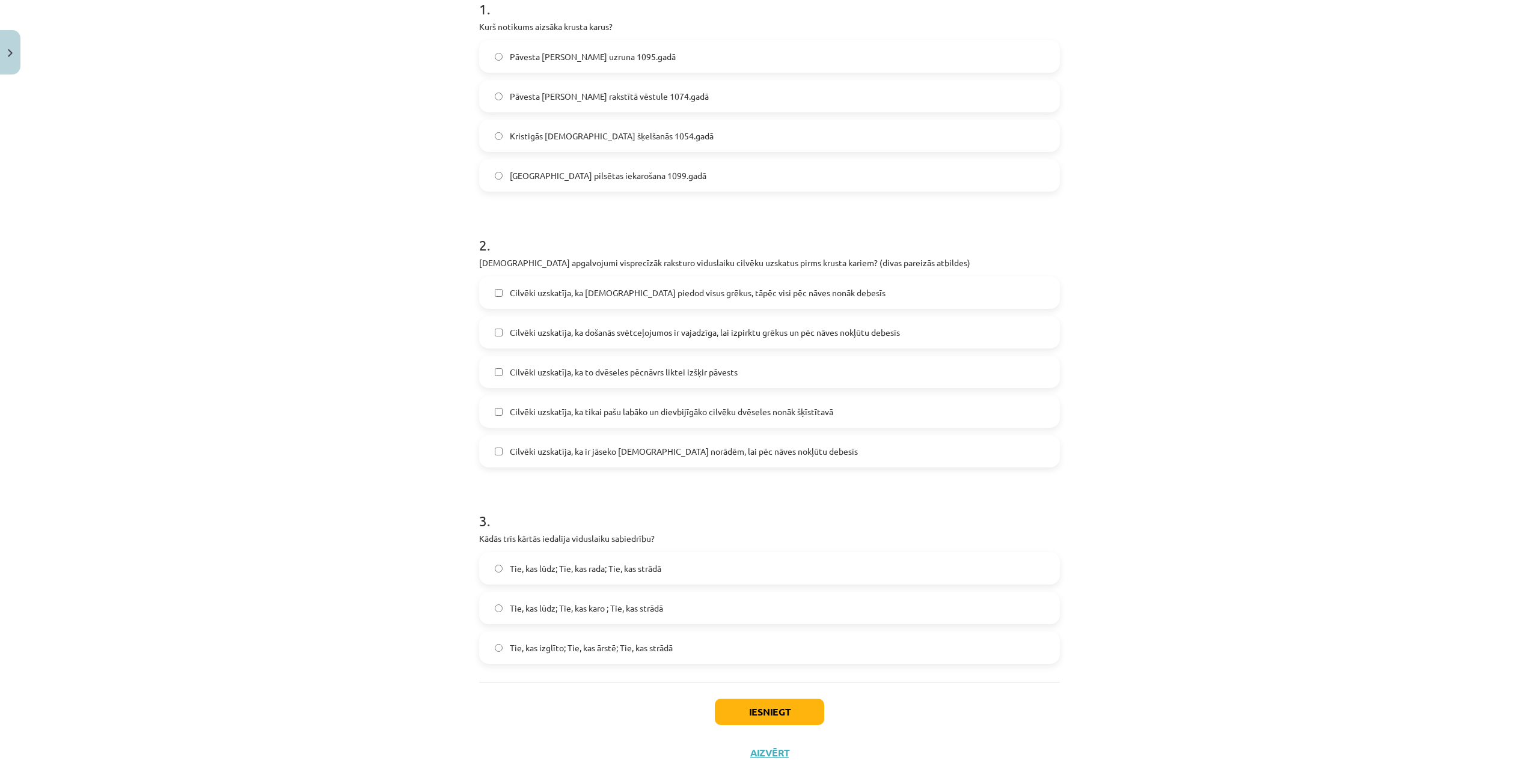
click at [681, 593] on label "Tie, kas lūdz; Tie, kas karo ; Tie, kas strādā" at bounding box center [770, 608] width 578 height 30
click at [730, 699] on button "Iesniegt" at bounding box center [770, 711] width 110 height 26
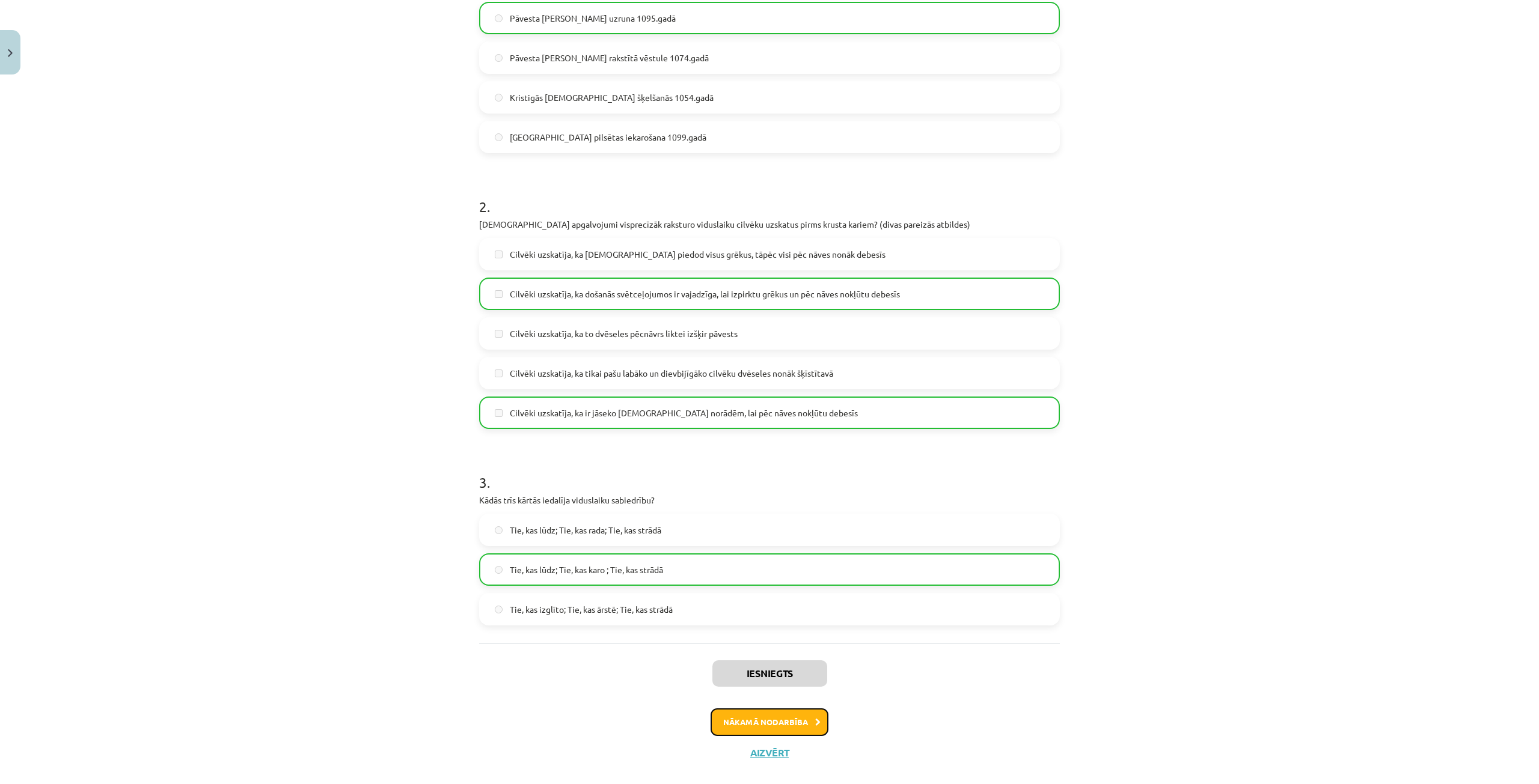
click at [758, 709] on button "Nākamā nodarbība" at bounding box center [769, 722] width 118 height 28
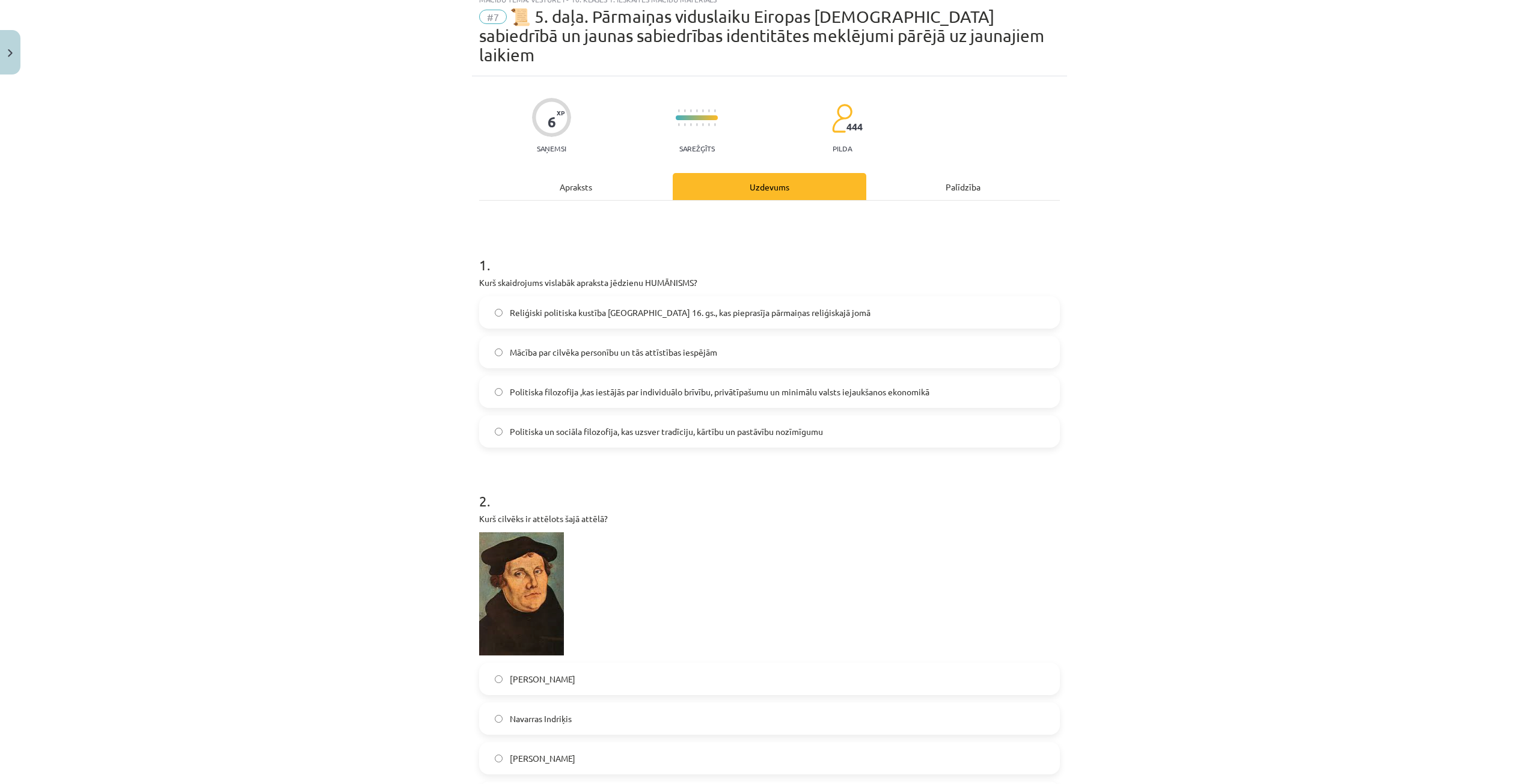
scroll to position [30, 0]
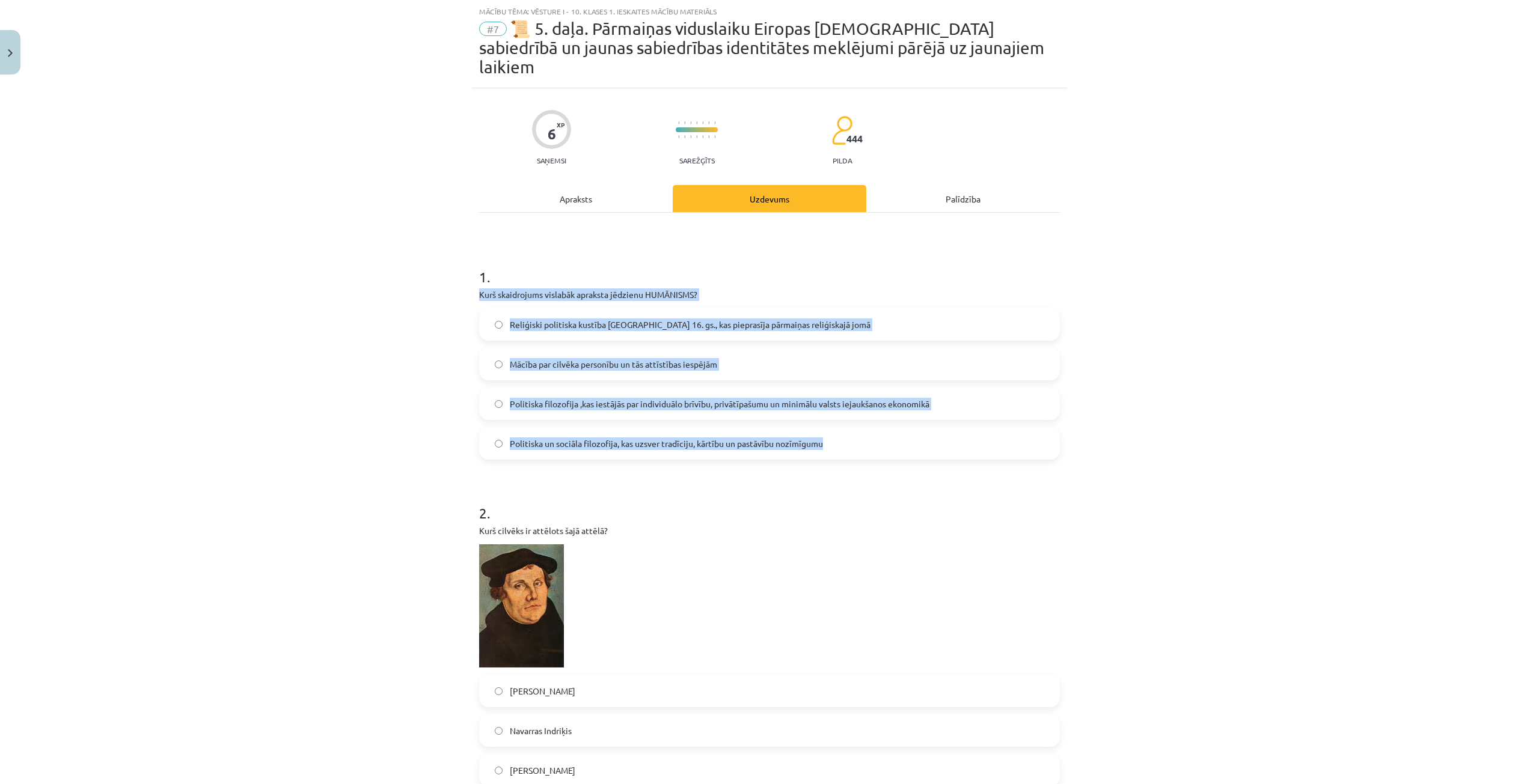
drag, startPoint x: 439, startPoint y: 270, endPoint x: 869, endPoint y: 430, distance: 458.8
click at [869, 430] on div "Mācību tēma: Vēsture i - 10. klases 1. ieskaites mācību materiāls #7 📜 5. daļa.…" at bounding box center [770, 392] width 1539 height 784
copy div "Kurš skaidrojums vislabāk apraksta jēdzienu HUMĀNISMS? Reliģiski politiska kust…"
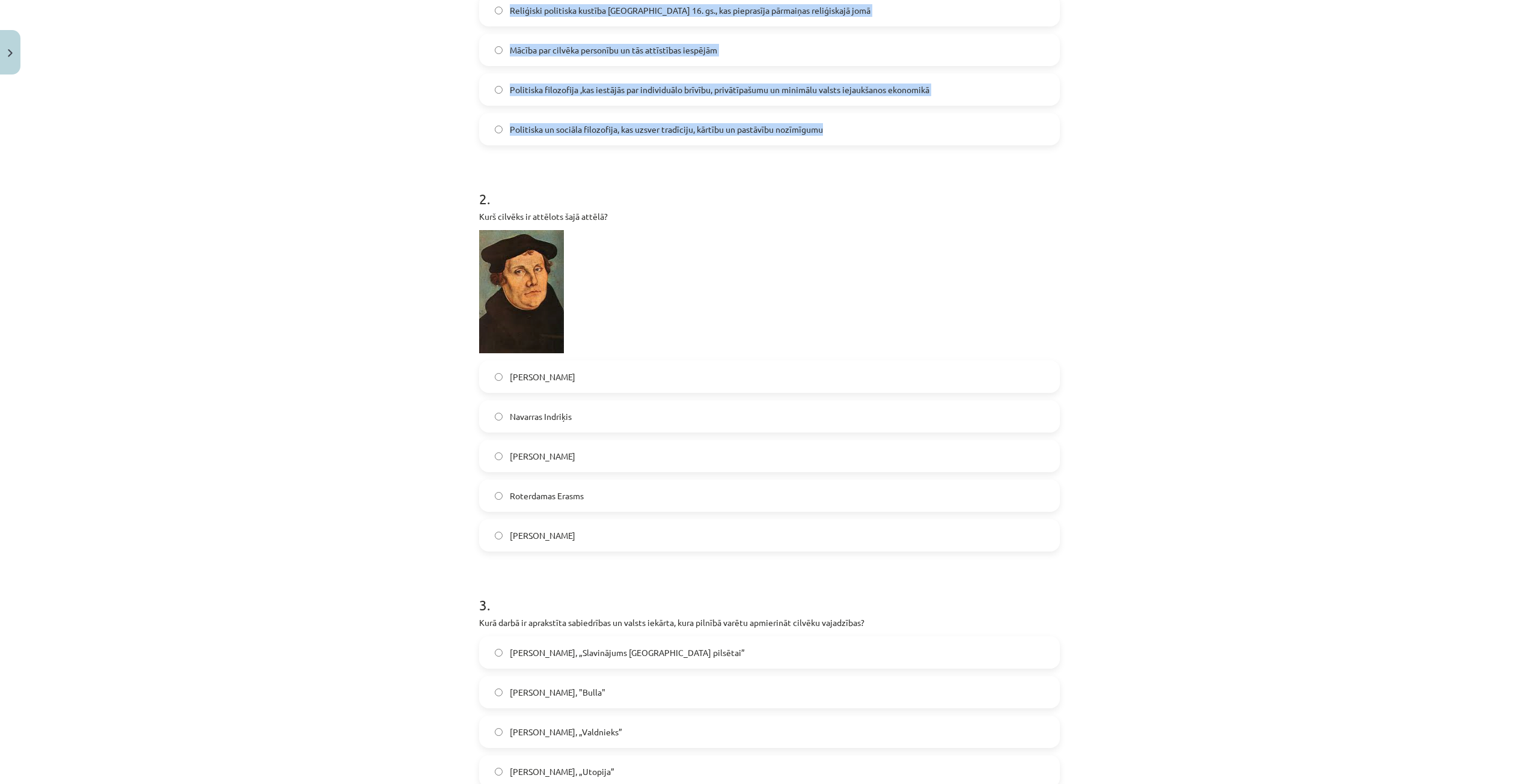
scroll to position [468, 0]
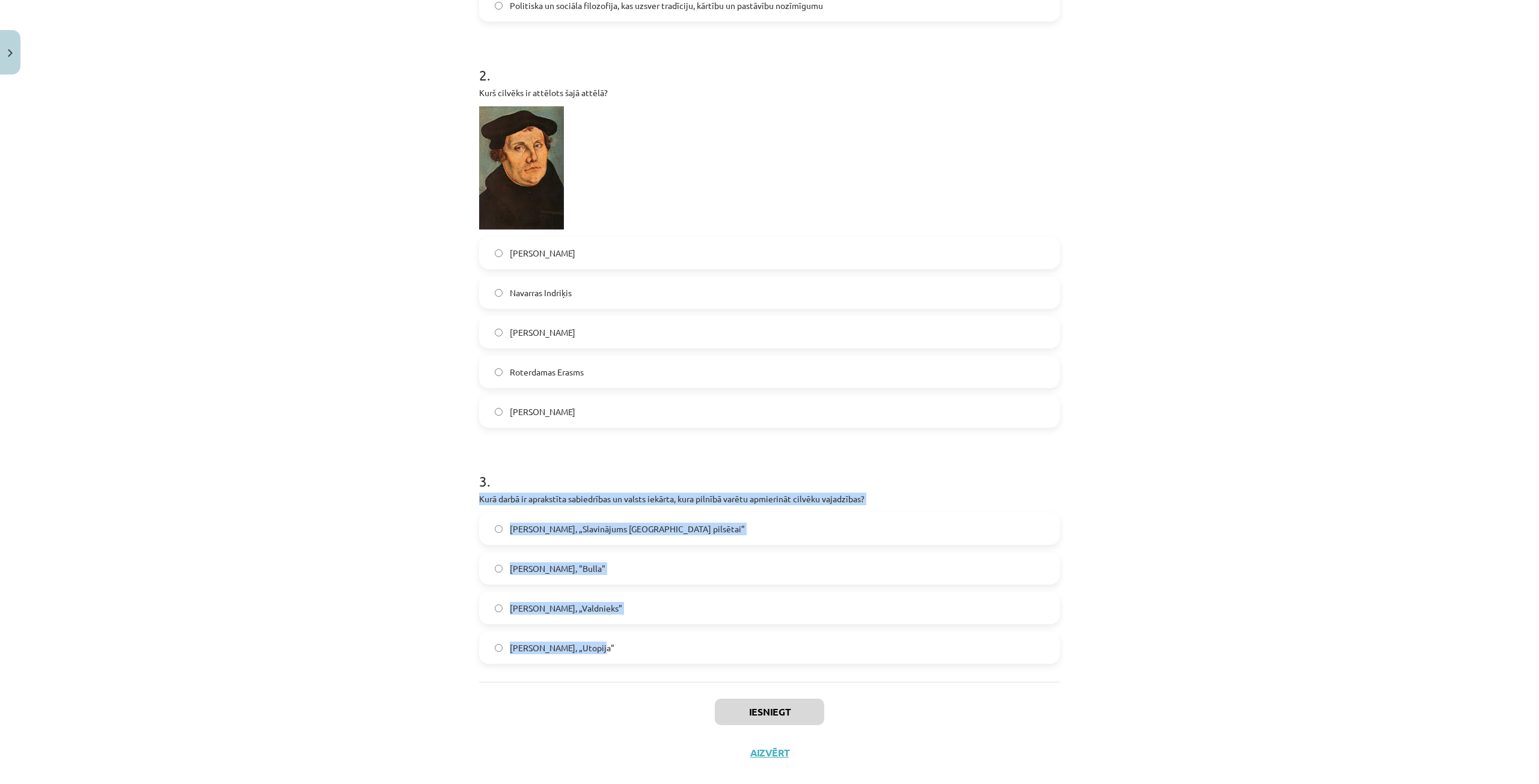
drag, startPoint x: 448, startPoint y: 477, endPoint x: 879, endPoint y: 636, distance: 459.4
click at [879, 636] on div "Mācību tēma: Vēsture i - 10. klases 1. ieskaites mācību materiāls #7 📜 5. daļa.…" at bounding box center [770, 392] width 1539 height 784
copy div "Kurā darbā ir aprakstīta sabiedrības un valsts iekārta, kura pilnībā varētu apm…"
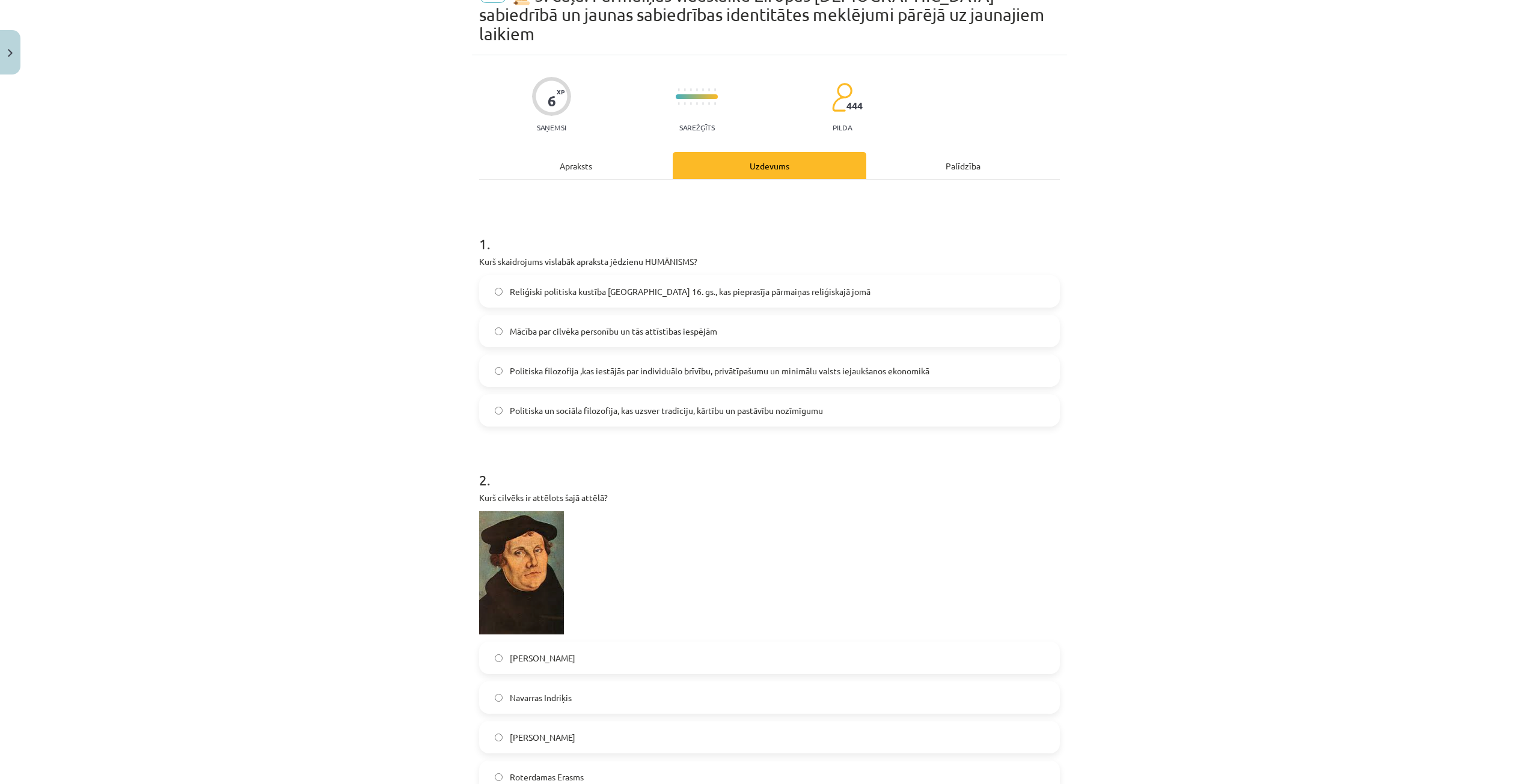
scroll to position [0, 0]
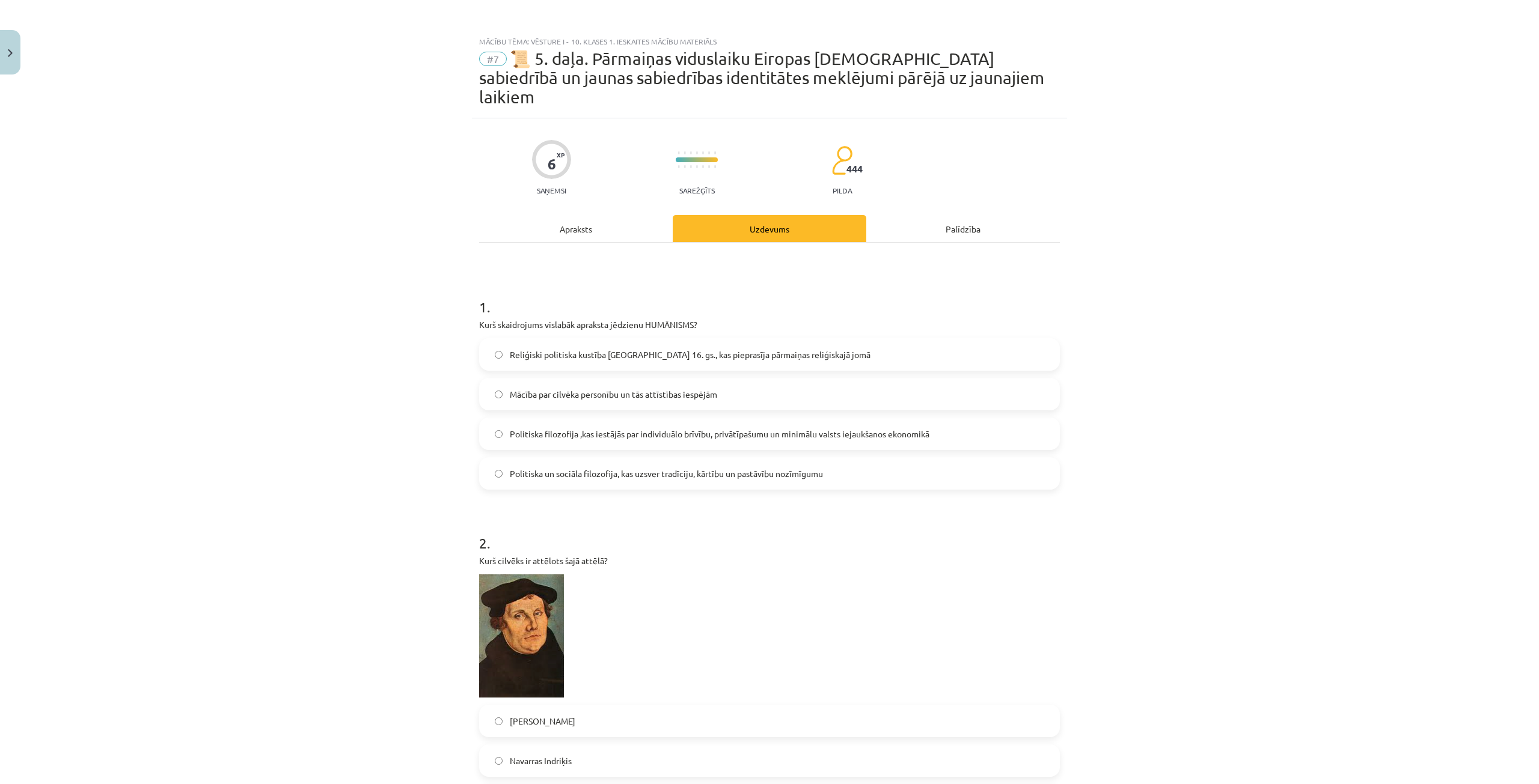
click at [714, 388] on span "Mācība par cilvēka personību un tās attīstības iespējām" at bounding box center [613, 394] width 207 height 13
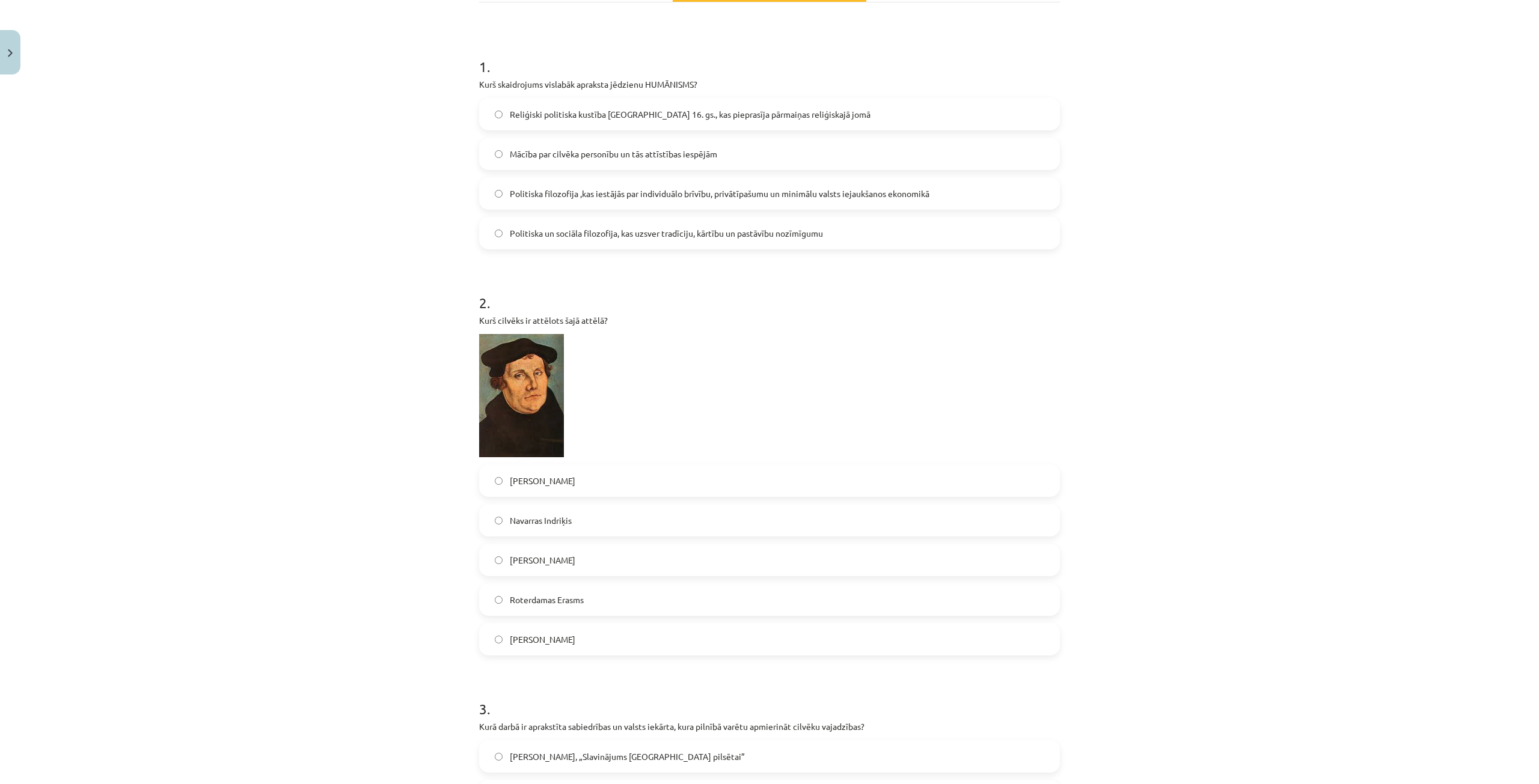
scroll to position [421, 0]
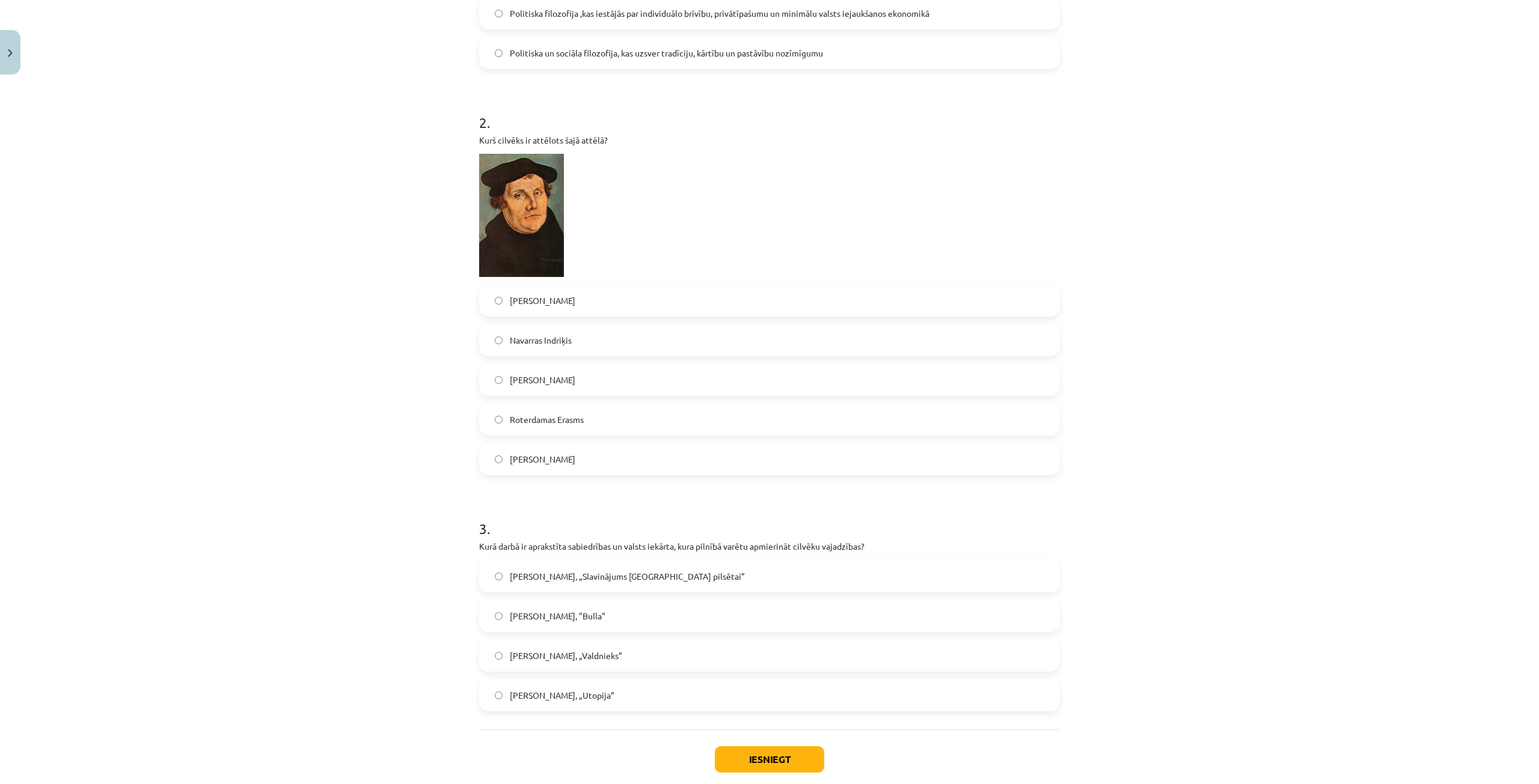
click at [676, 680] on label "Tomass Mors, „Utopija”" at bounding box center [770, 695] width 578 height 30
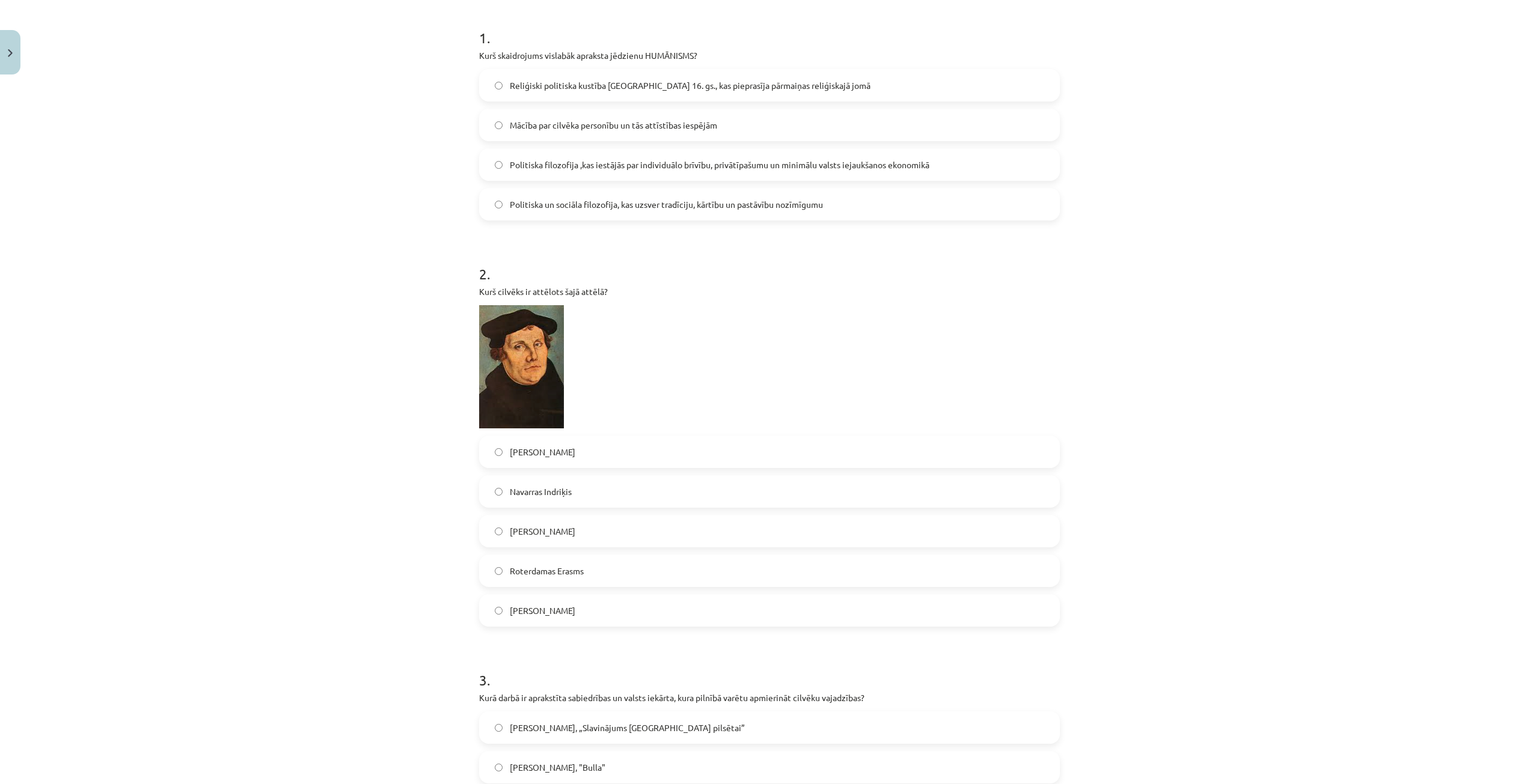
scroll to position [180, 0]
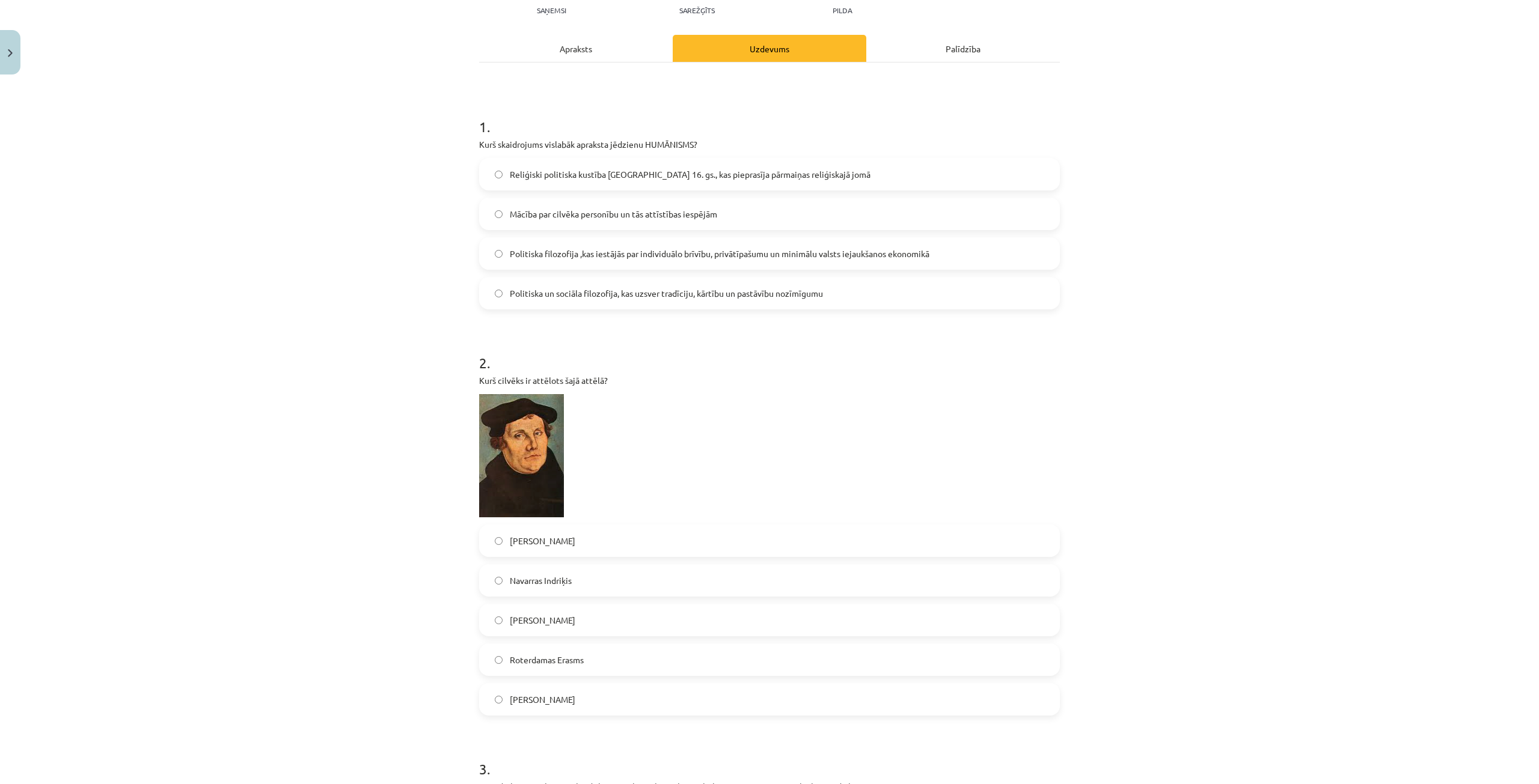
click at [578, 605] on label "Martiņš Luters" at bounding box center [770, 620] width 578 height 30
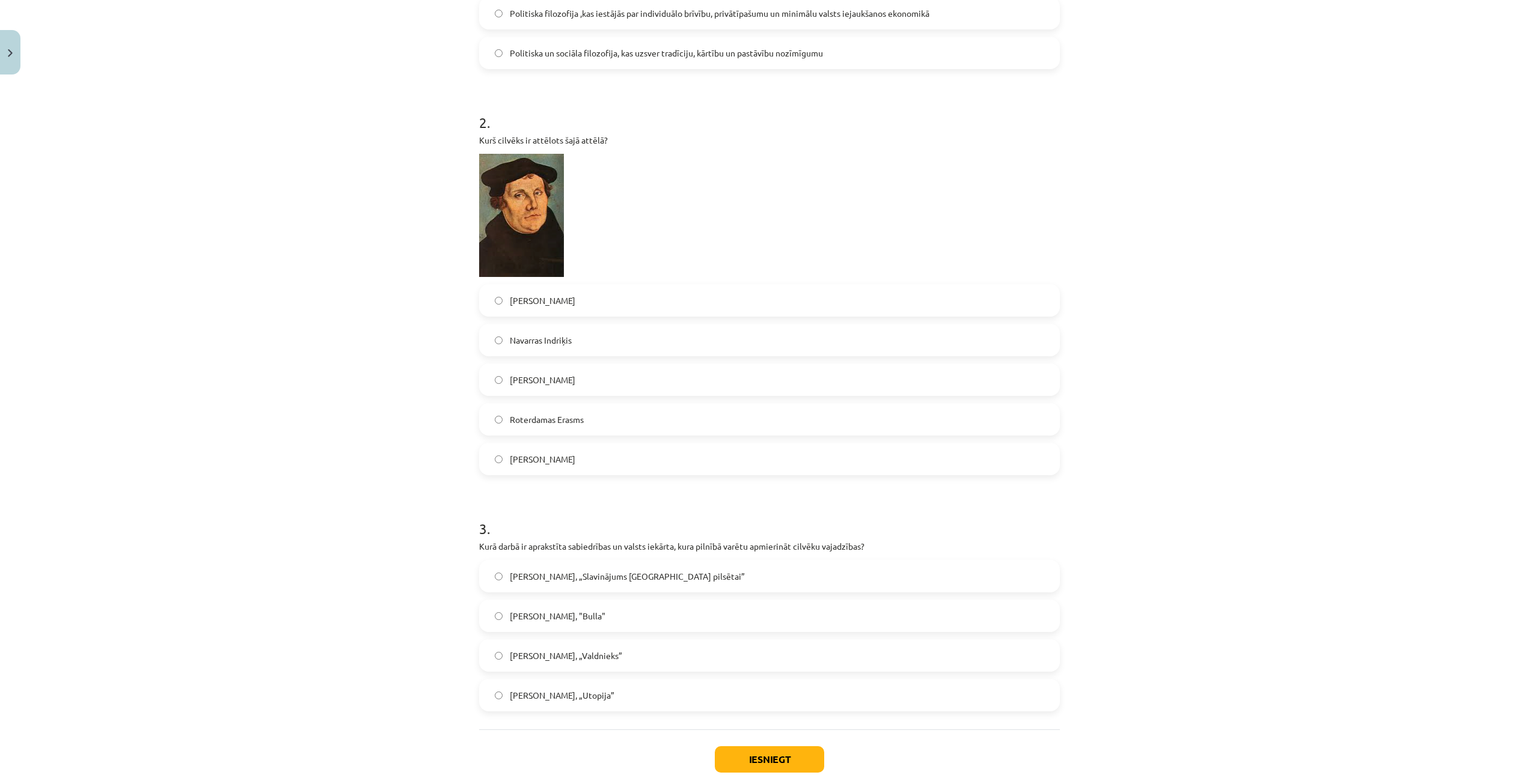
scroll to position [468, 0]
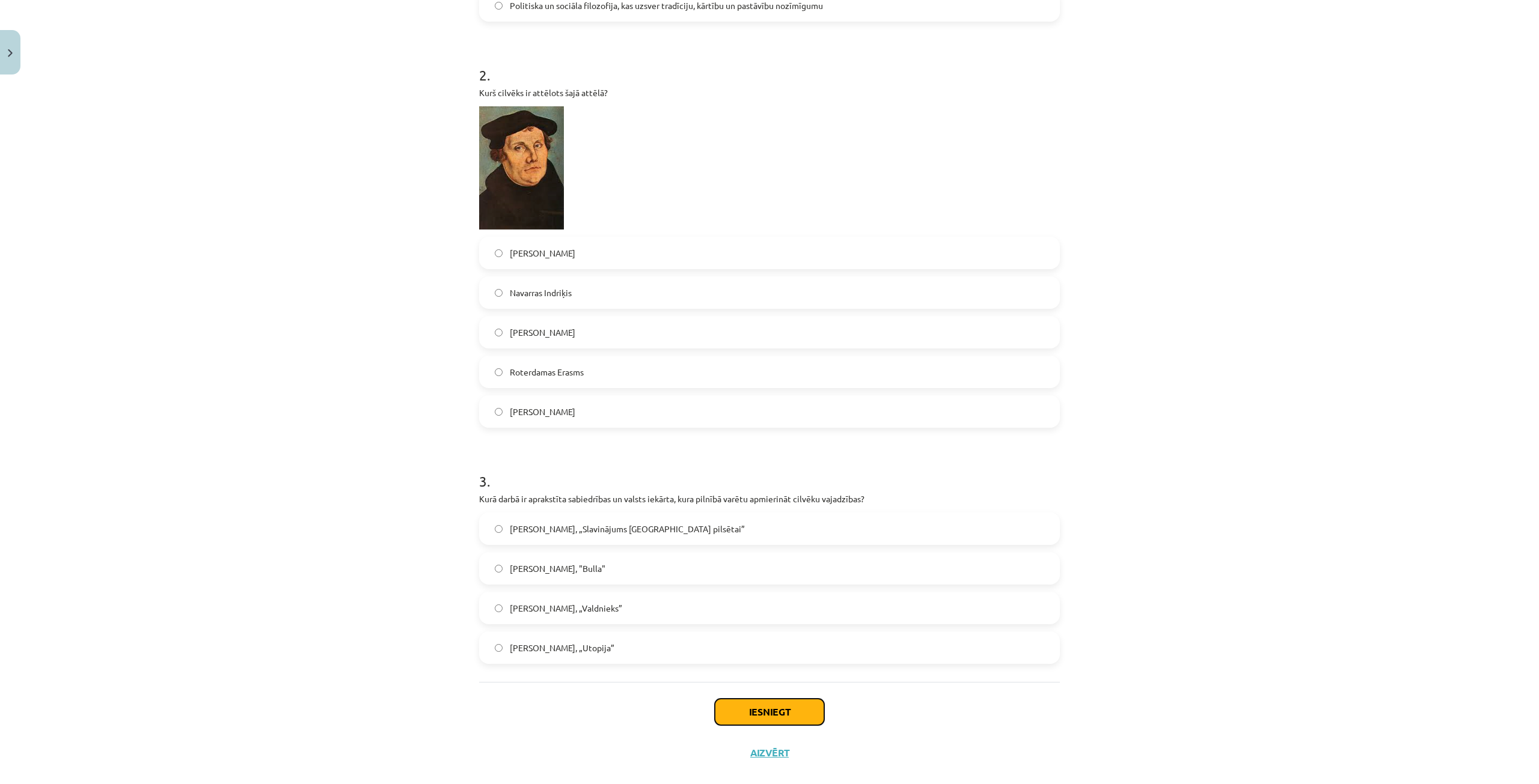
click at [766, 699] on button "Iesniegt" at bounding box center [770, 711] width 110 height 26
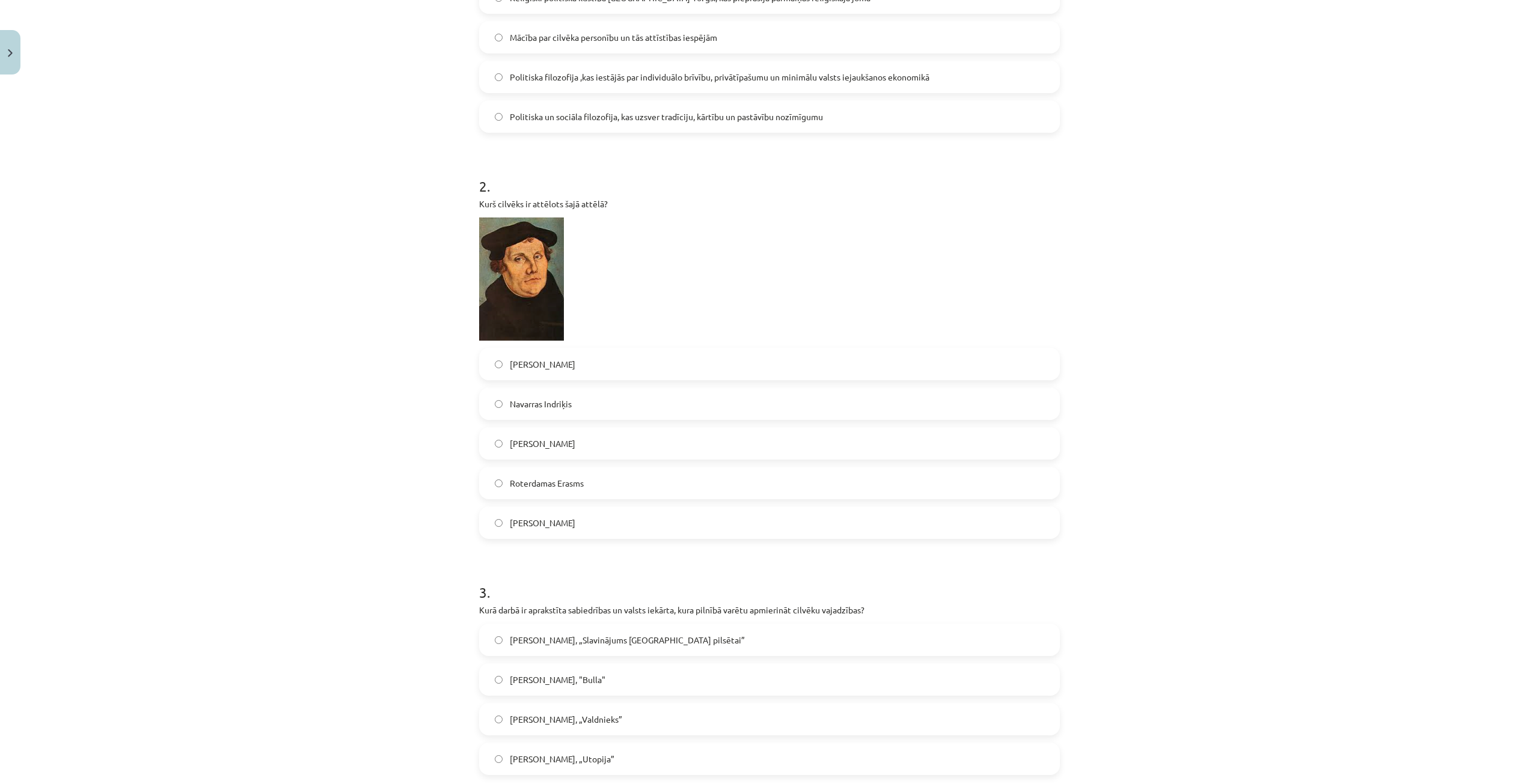
scroll to position [348, 0]
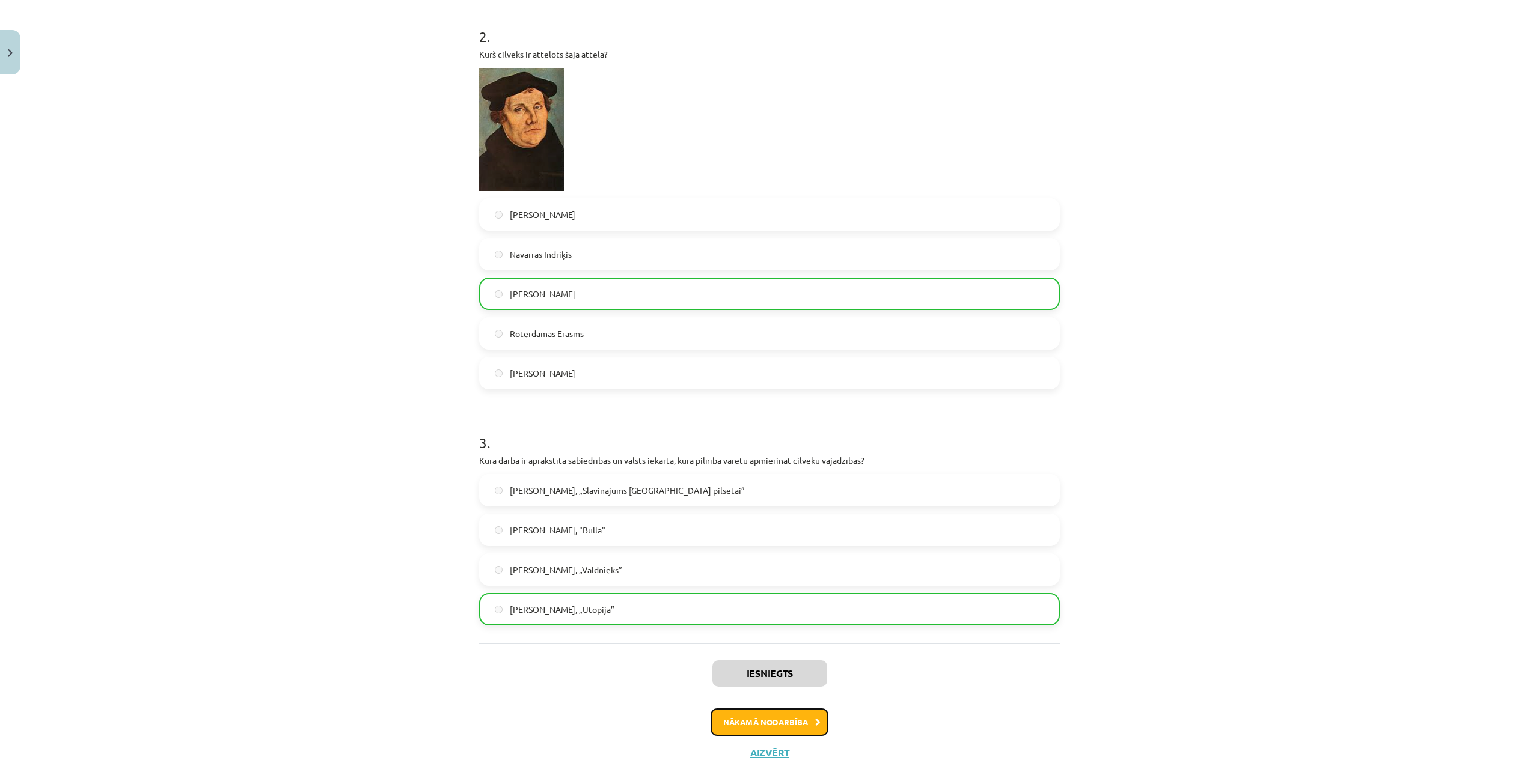
click at [745, 709] on button "Nākamā nodarbība" at bounding box center [769, 722] width 118 height 28
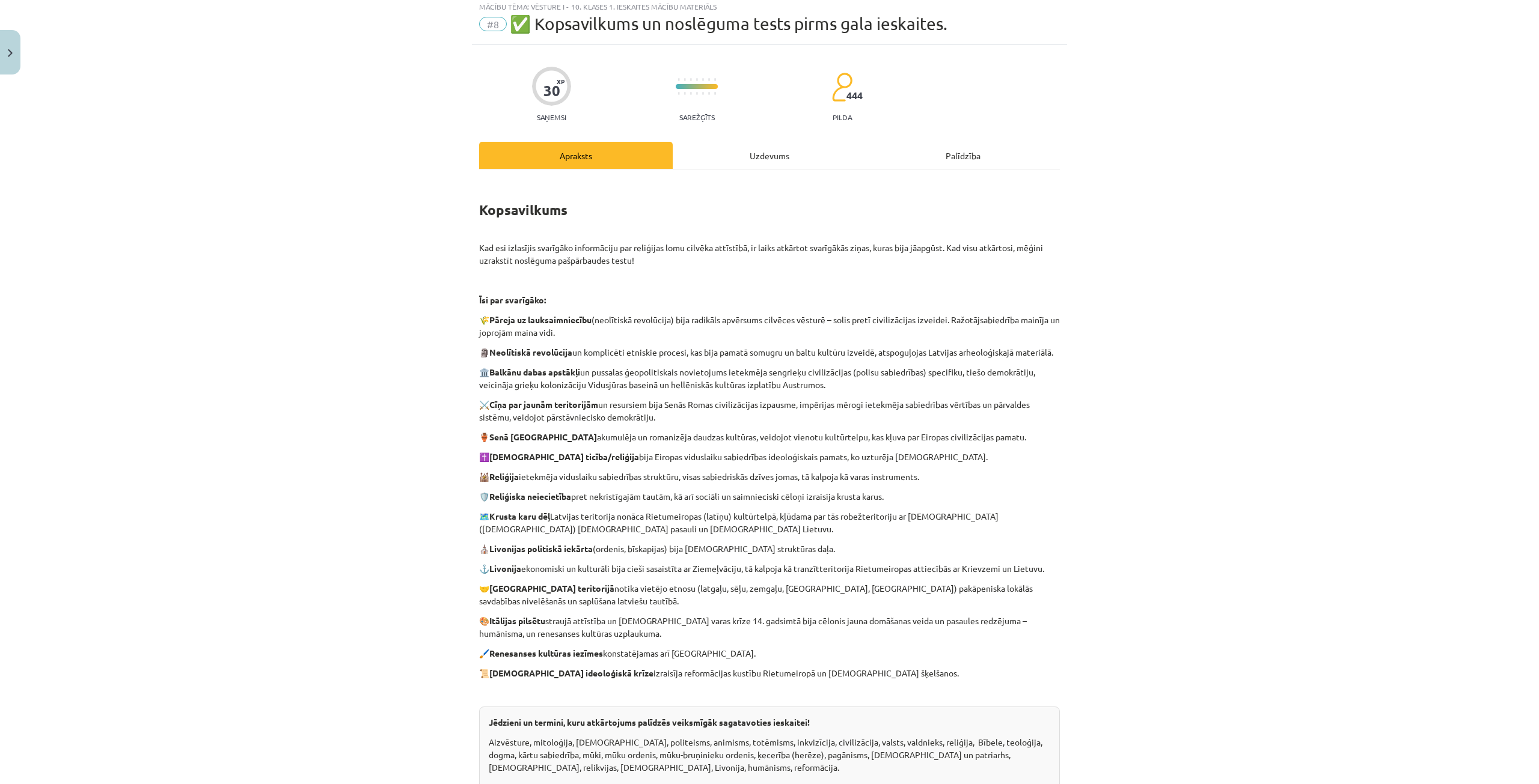
scroll to position [30, 0]
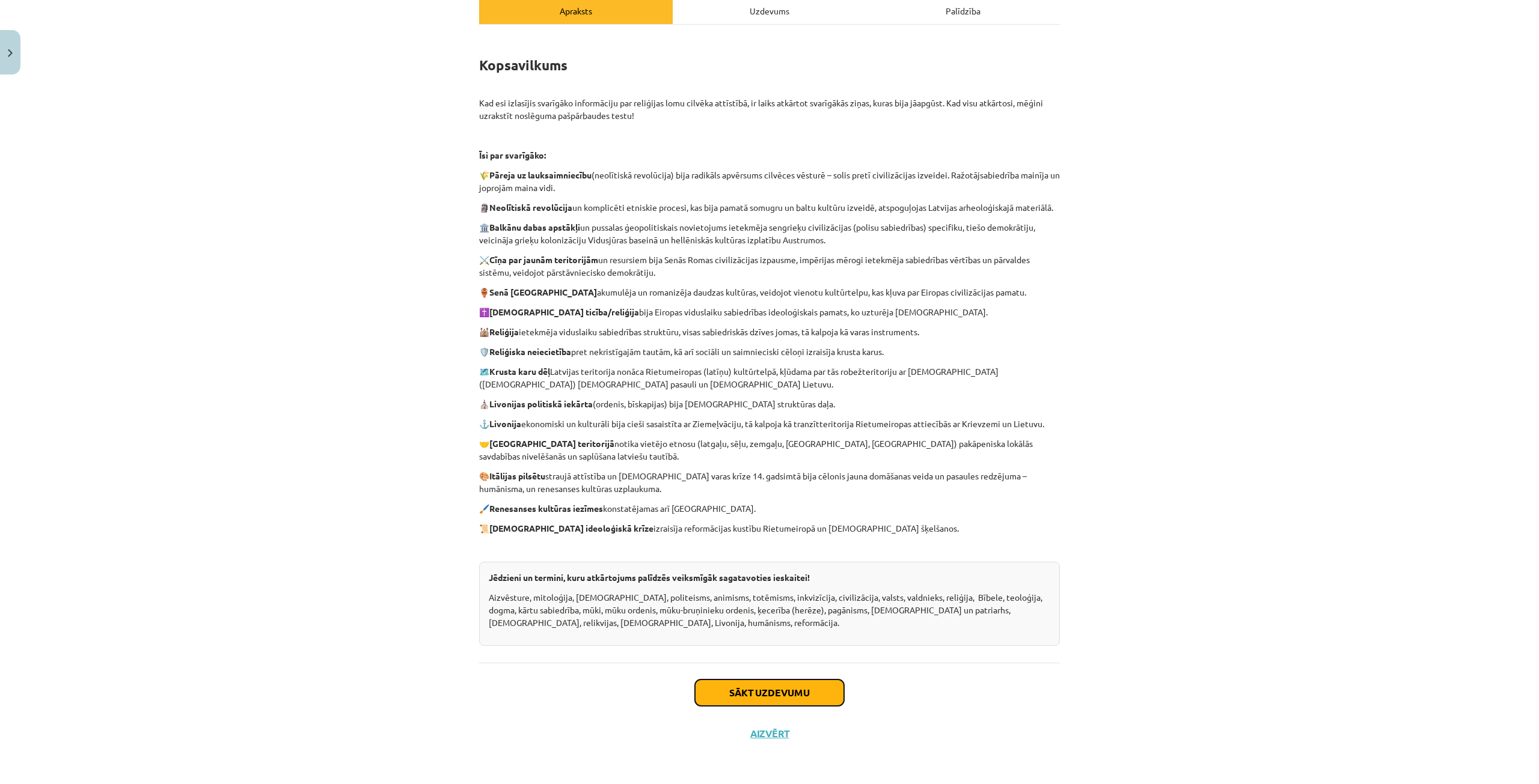
click at [757, 688] on button "Sākt uzdevumu" at bounding box center [770, 693] width 149 height 26
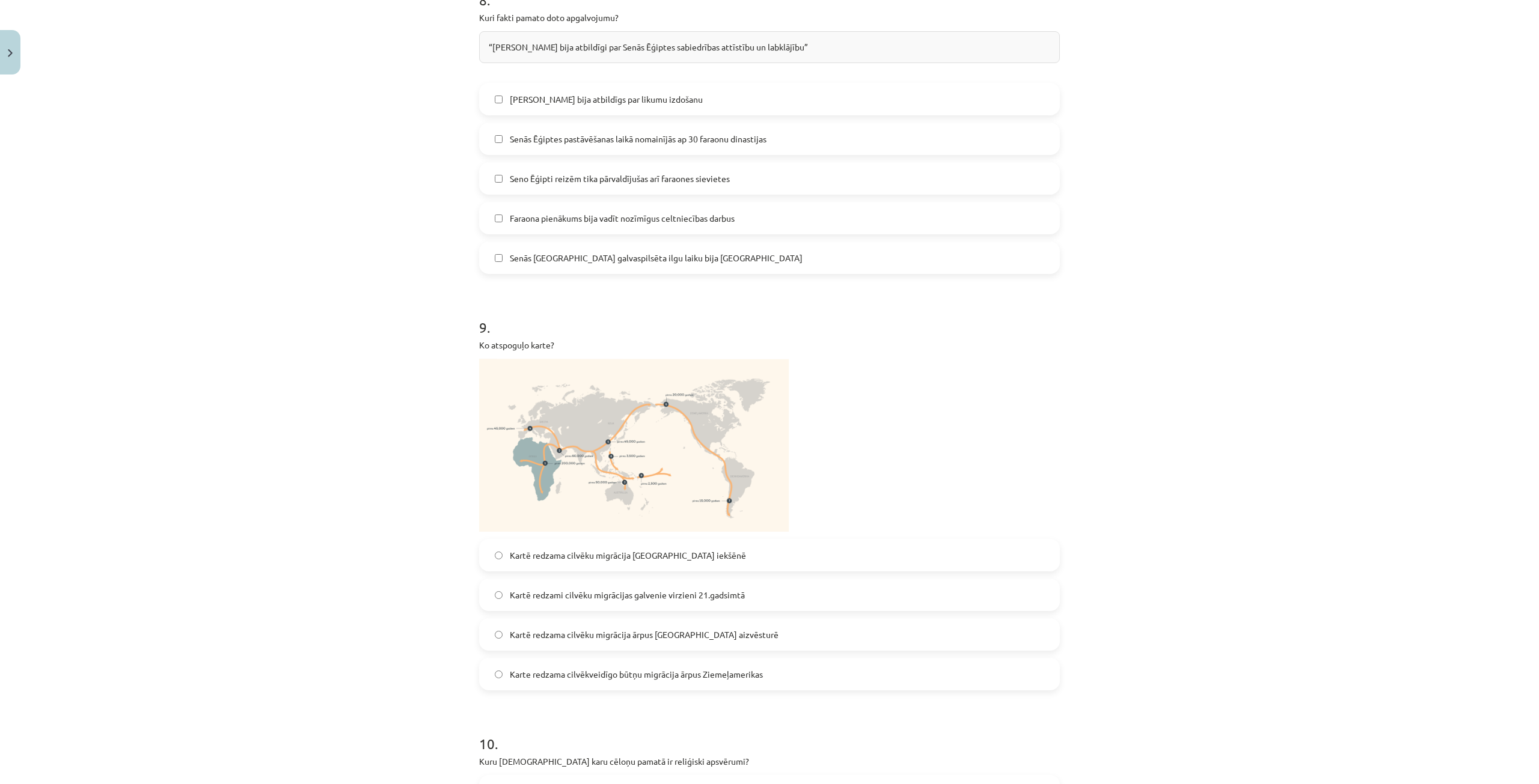
scroll to position [2361, 0]
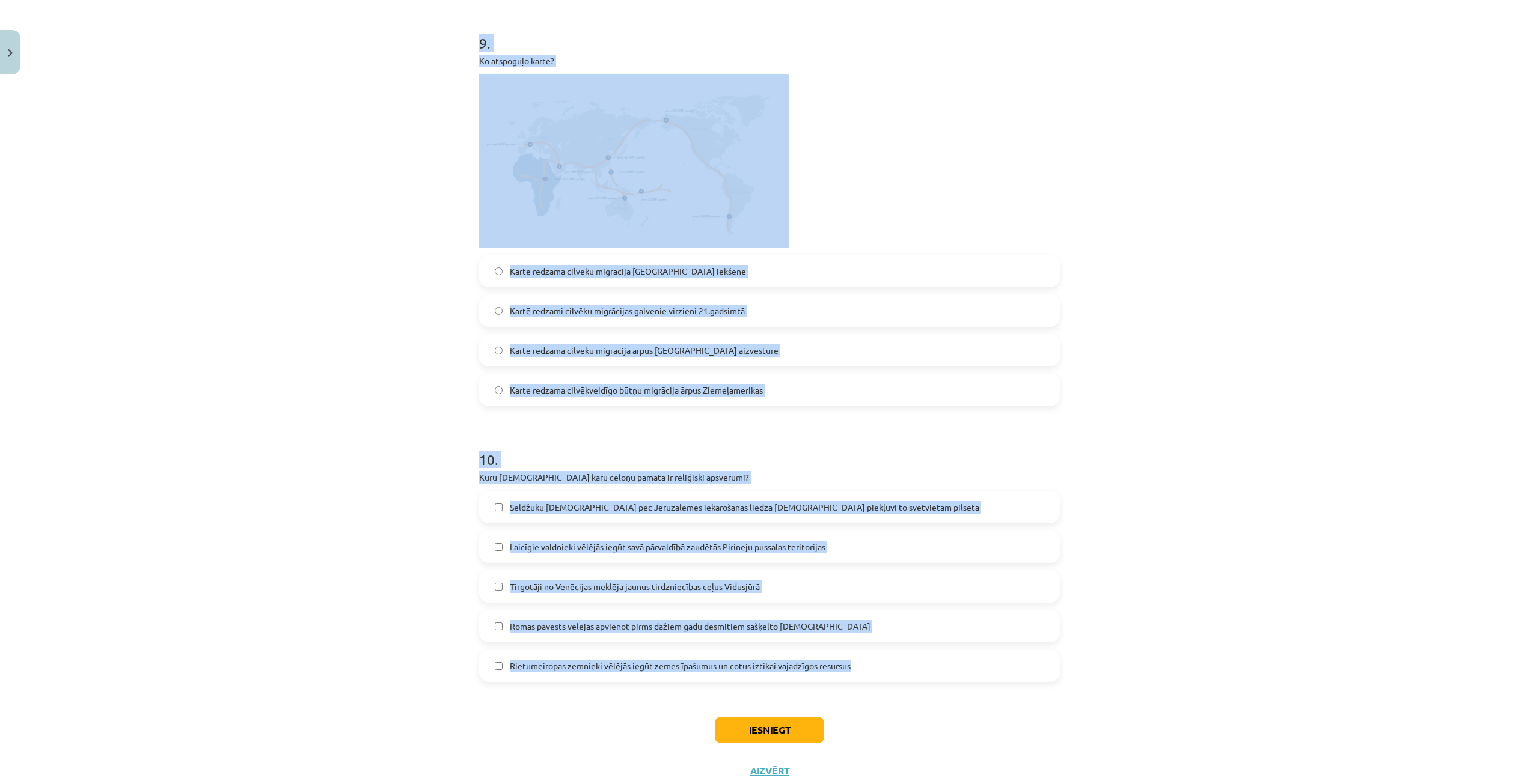
drag, startPoint x: 470, startPoint y: 241, endPoint x: 907, endPoint y: 505, distance: 510.6
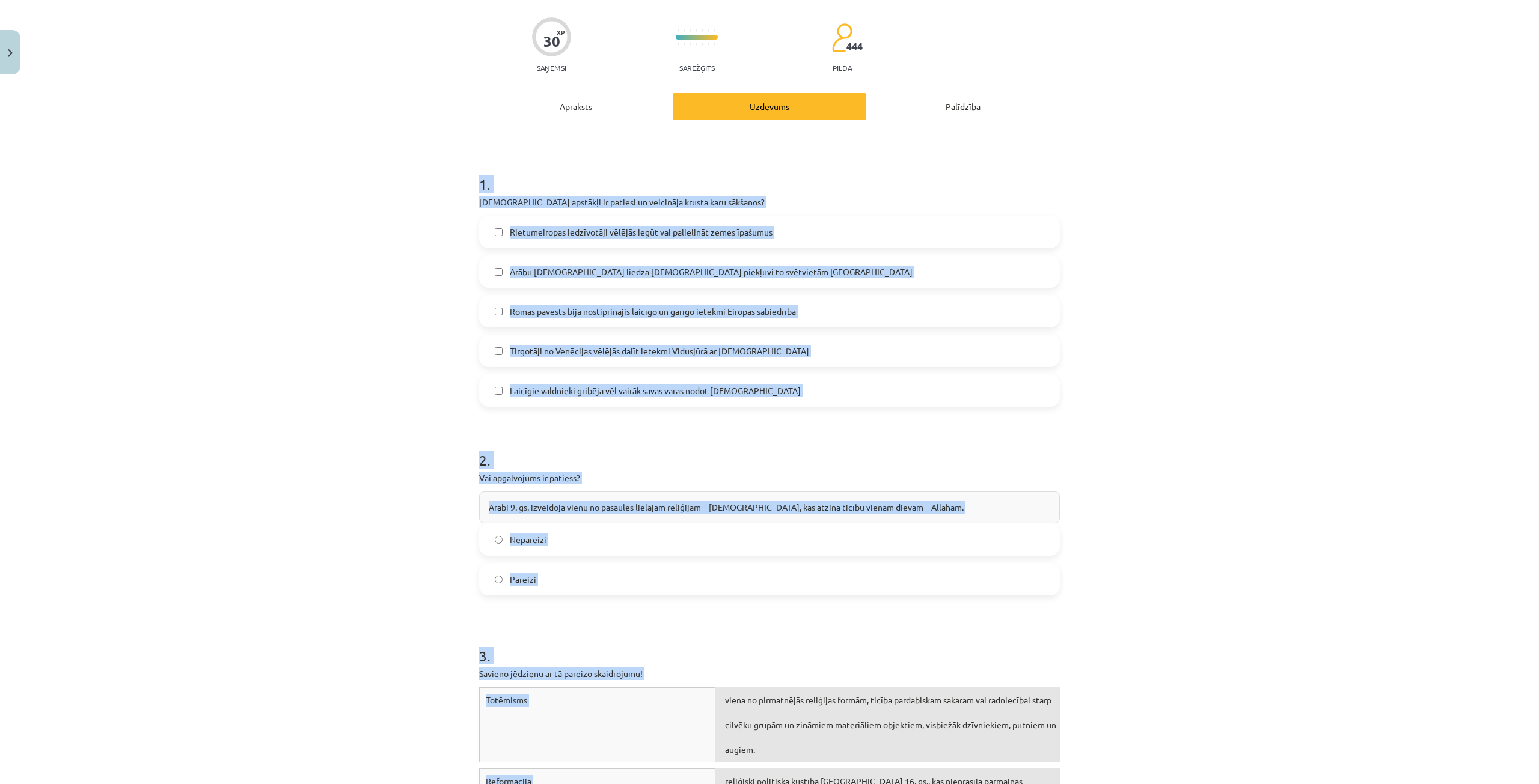
scroll to position [77, 0]
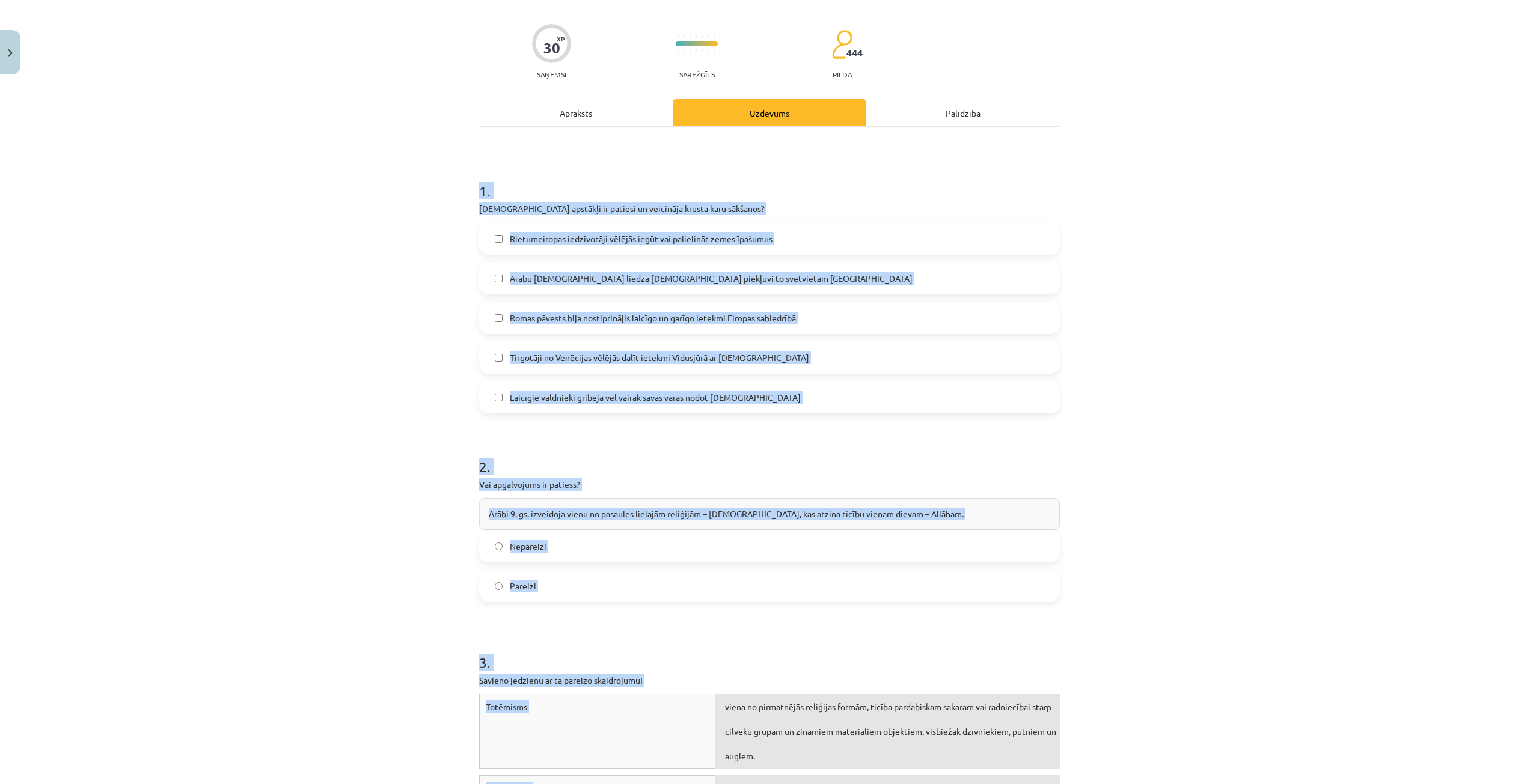
click at [992, 373] on div "Tirgotāji no Venēcijas vēlējās dalīt ietekmi Vidusjūrā ar musulmaņiem" at bounding box center [769, 358] width 580 height 32
drag, startPoint x: 457, startPoint y: 186, endPoint x: 905, endPoint y: 582, distance: 597.9
click at [905, 582] on div "Mācību tēma: Vēsture i - 10. klases 1. ieskaites mācību materiāls #8 ✅ ​Kopsavi…" at bounding box center [770, 392] width 1539 height 784
copy form "1 . Kuri apstākļi ir patiesi un veicināja krusta karu sākšanos? Rietumeiropas i…"
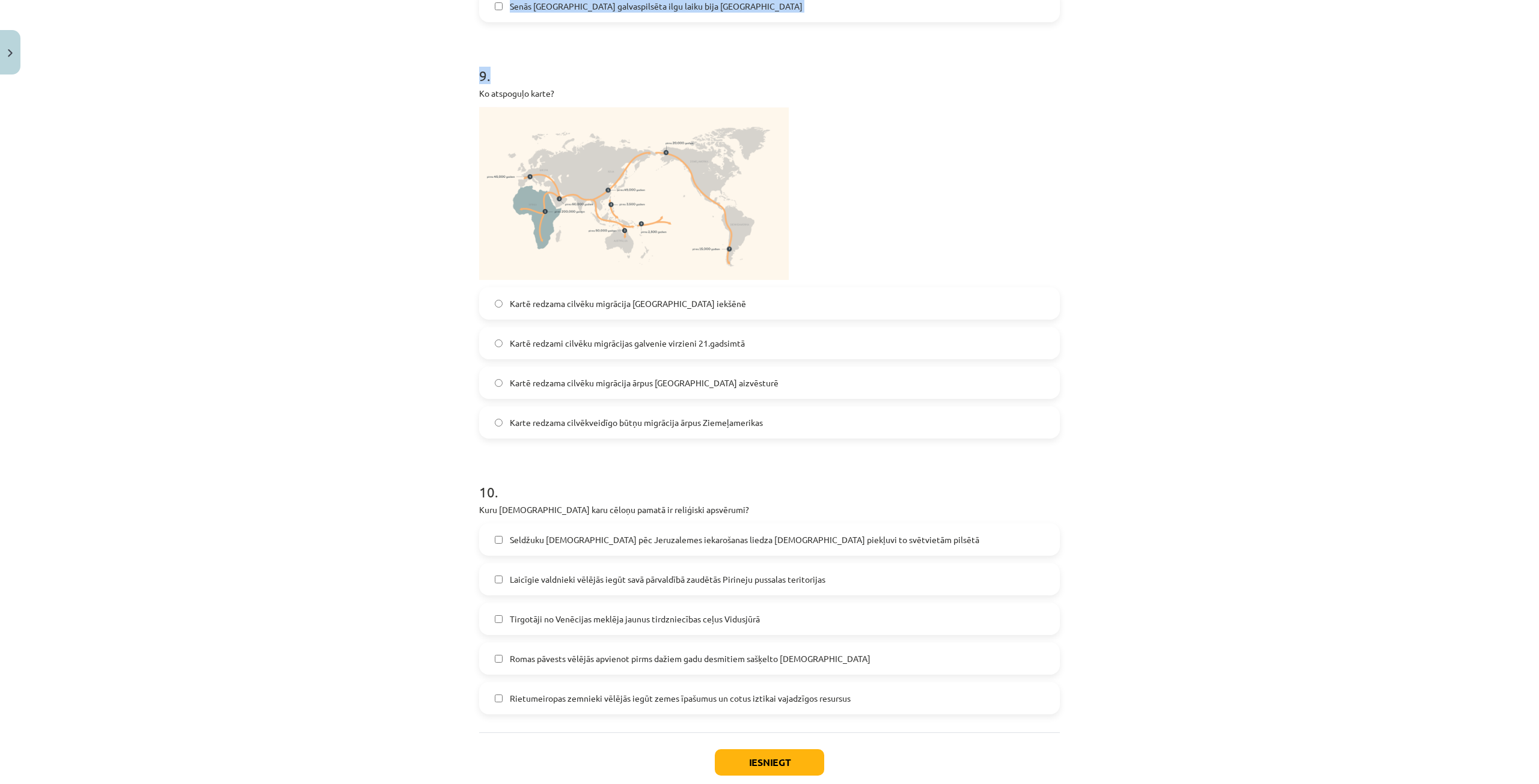
scroll to position [2186, 0]
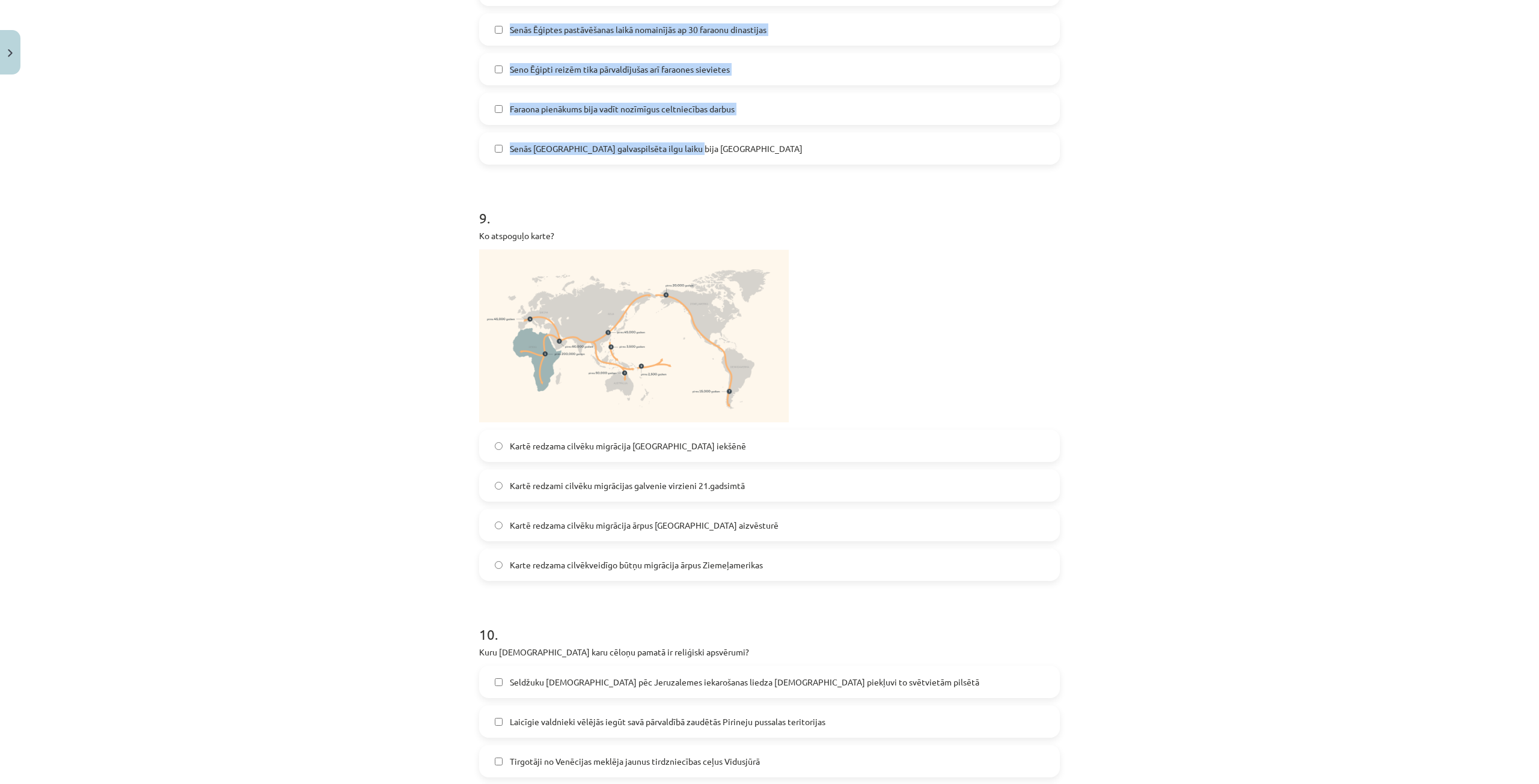
drag, startPoint x: 457, startPoint y: 480, endPoint x: 959, endPoint y: 121, distance: 617.2
click at [959, 121] on div "Mācību tēma: Vēsture i - 10. klases 1. ieskaites mācību materiāls #8 ✅ ​Kopsavi…" at bounding box center [770, 392] width 1539 height 784
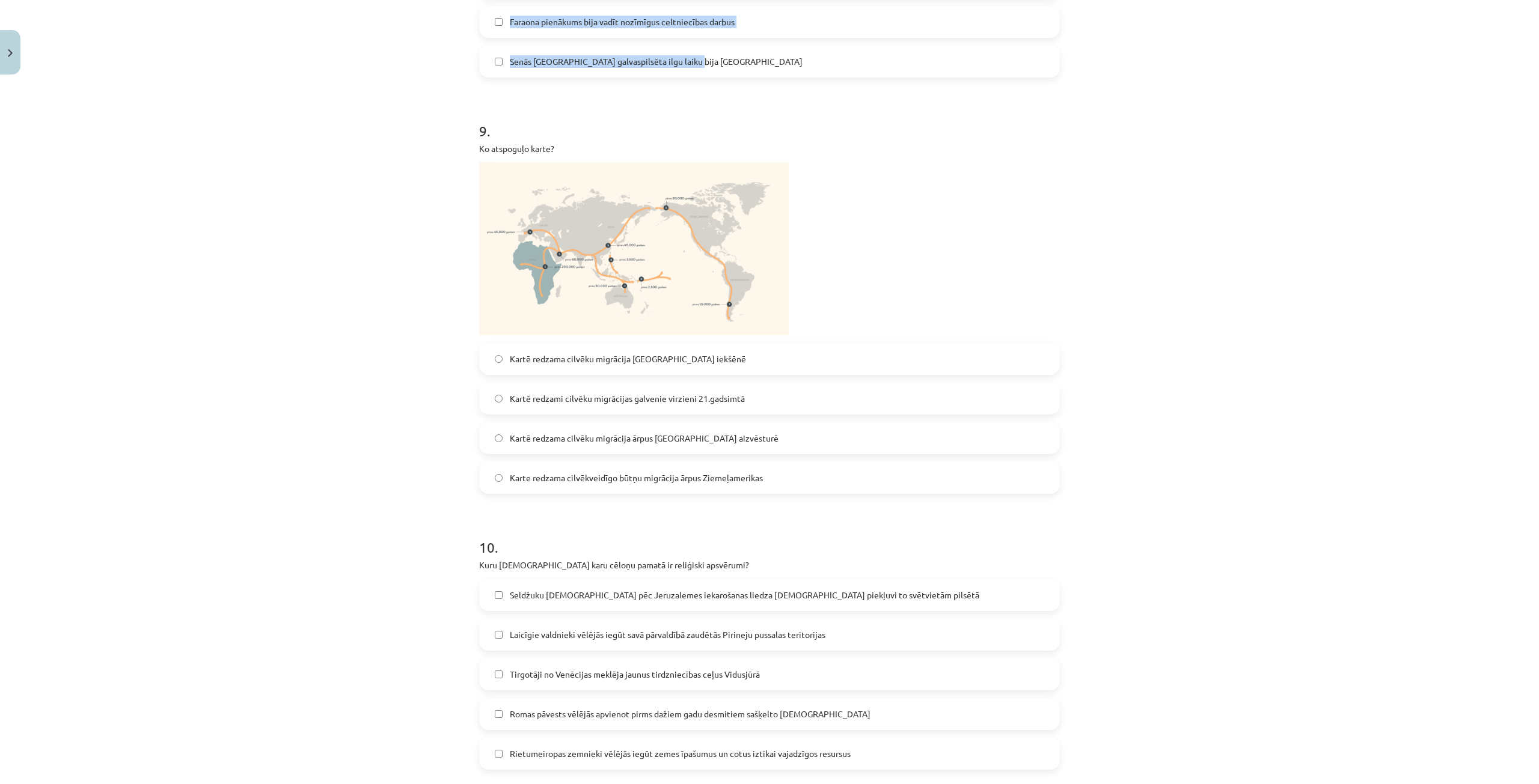
scroll to position [2361, 0]
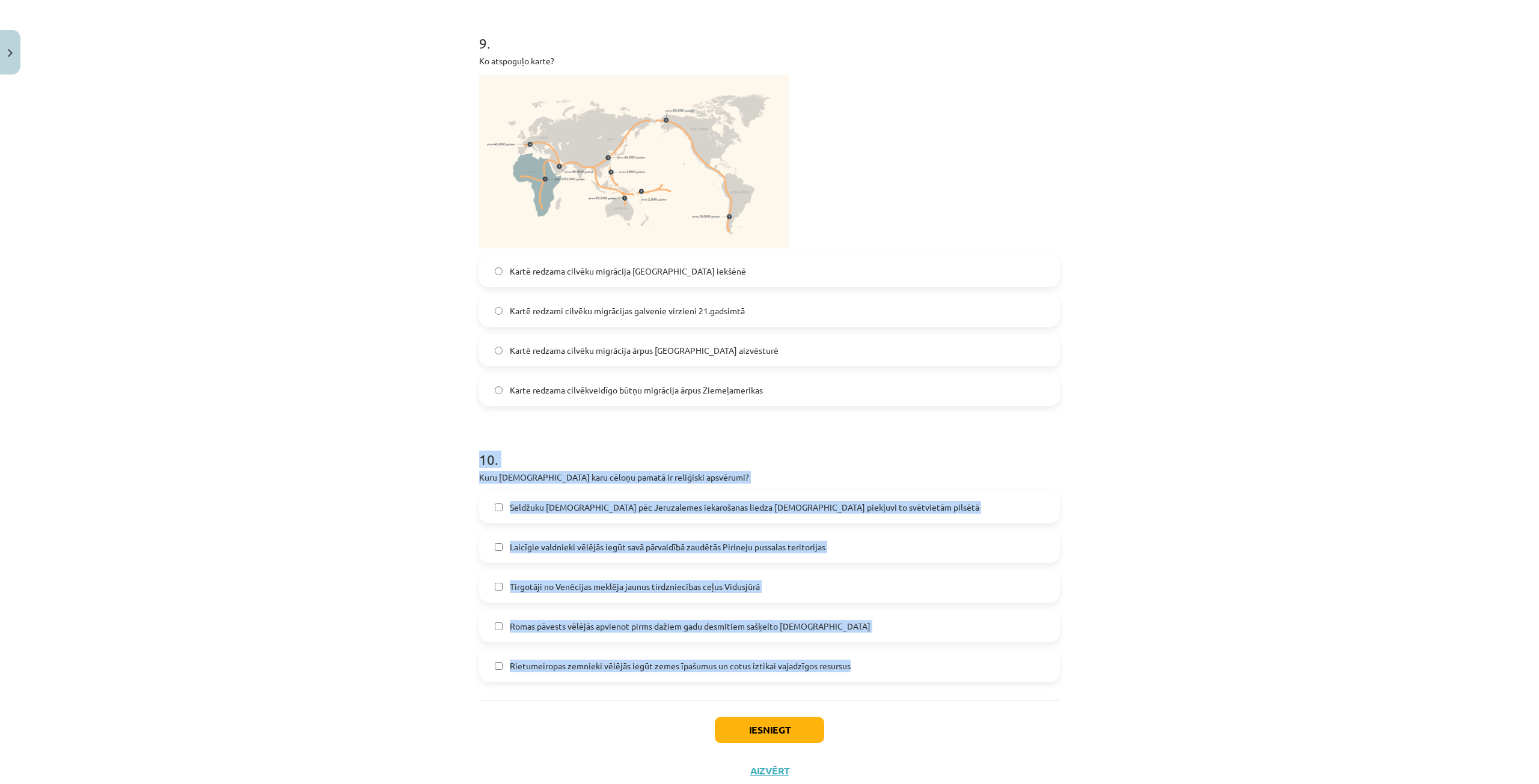
drag, startPoint x: 471, startPoint y: 423, endPoint x: 866, endPoint y: 639, distance: 450.2
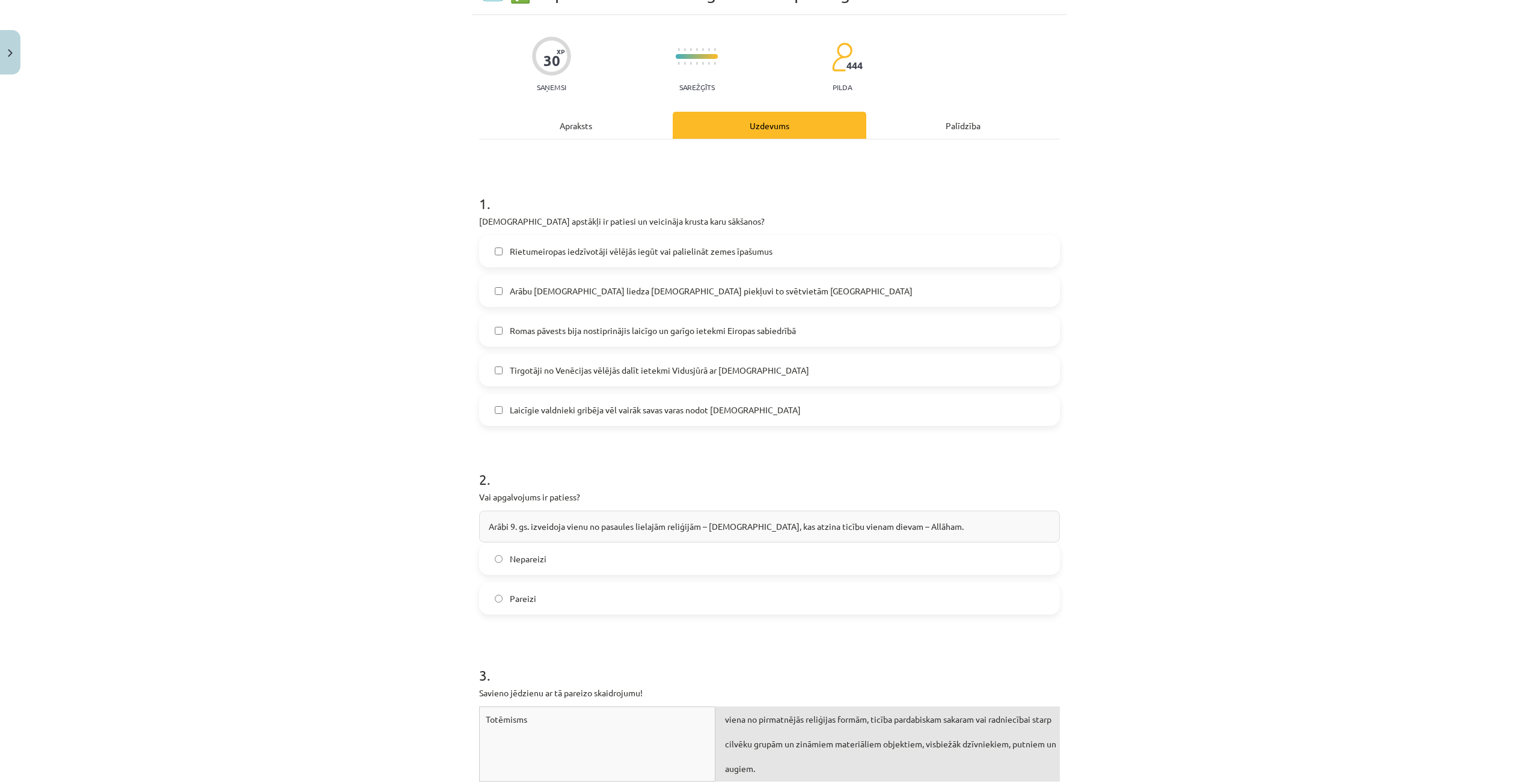
scroll to position [17, 0]
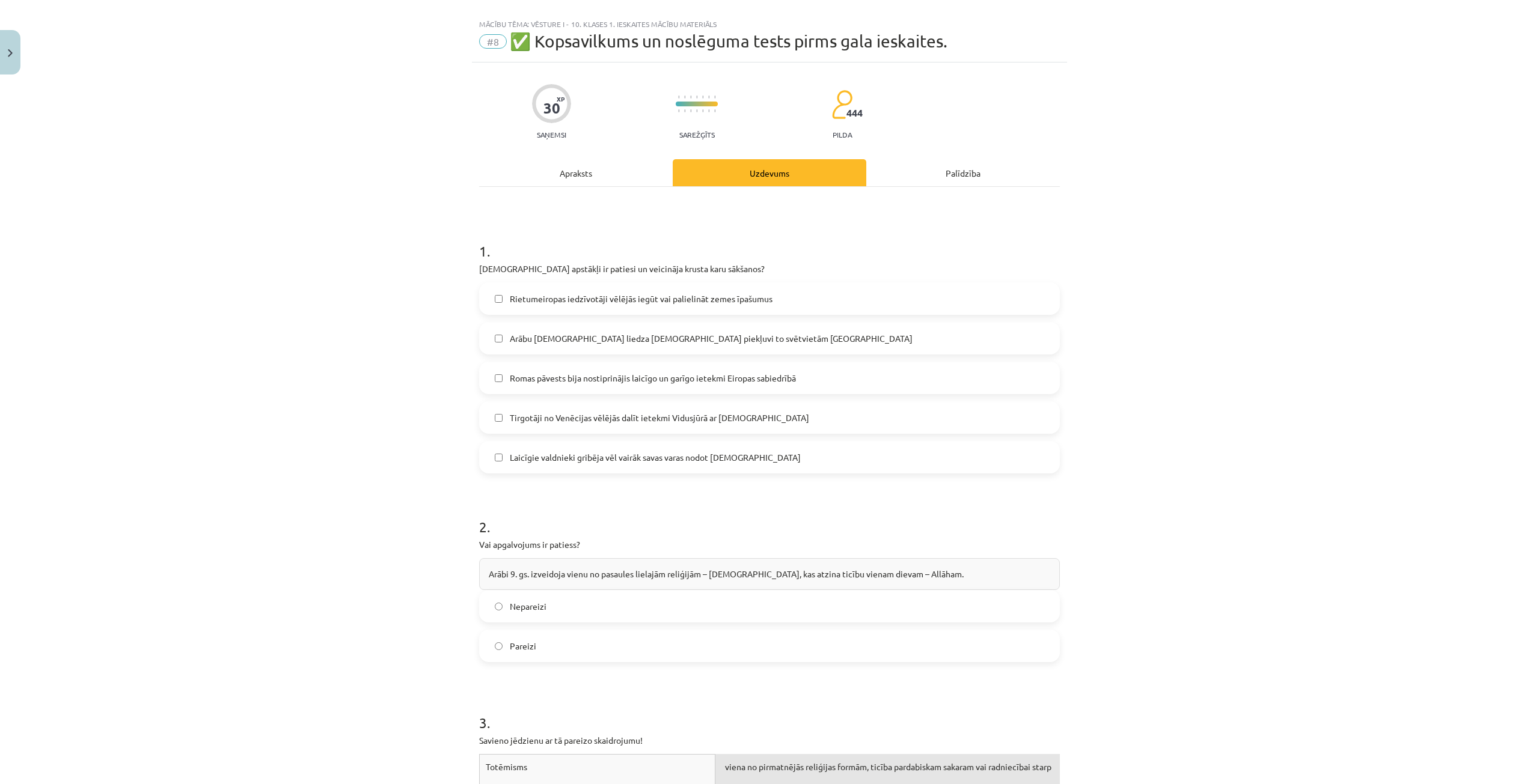
click at [876, 251] on h1 "1 ." at bounding box center [769, 240] width 580 height 37
click at [804, 296] on label "Rietumeiropas iedzīvotāji vēlējās iegūt vai palielināt zemes īpašumus" at bounding box center [770, 299] width 578 height 30
click at [653, 349] on label "Arābu musulmaņi liedza kristiešiem piekļuvi to svētvietām Jeruzālemē" at bounding box center [770, 338] width 578 height 30
click at [665, 381] on span "Romas pāvests bija nostiprinājis laicīgo un garīgo ietekmi Eiropas sabiedrībā" at bounding box center [652, 378] width 286 height 13
click at [651, 428] on label "Tirgotāji no Venēcijas vēlējās dalīt ietekmi Vidusjūrā ar musulmaņiem" at bounding box center [770, 418] width 578 height 30
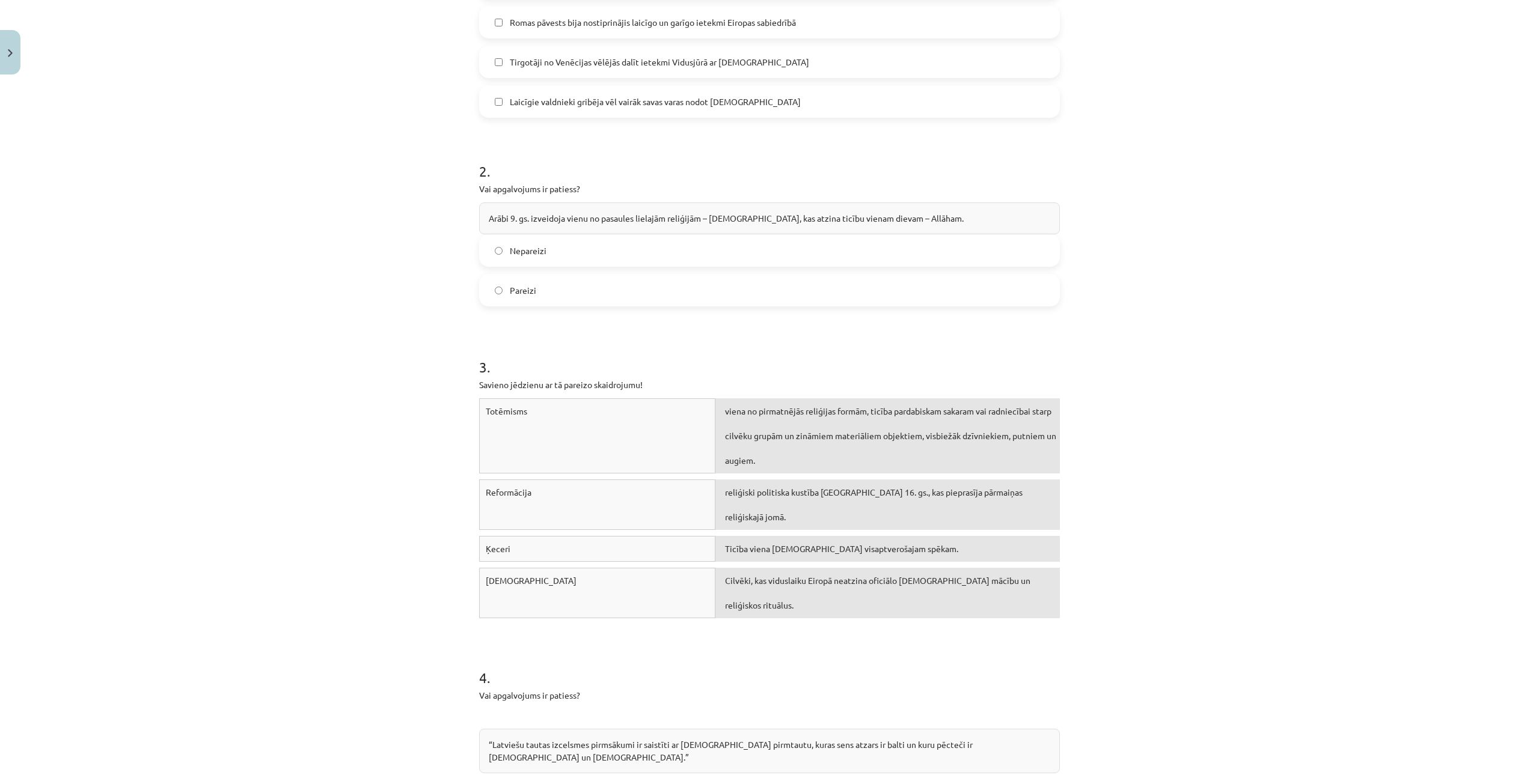
scroll to position [378, 0]
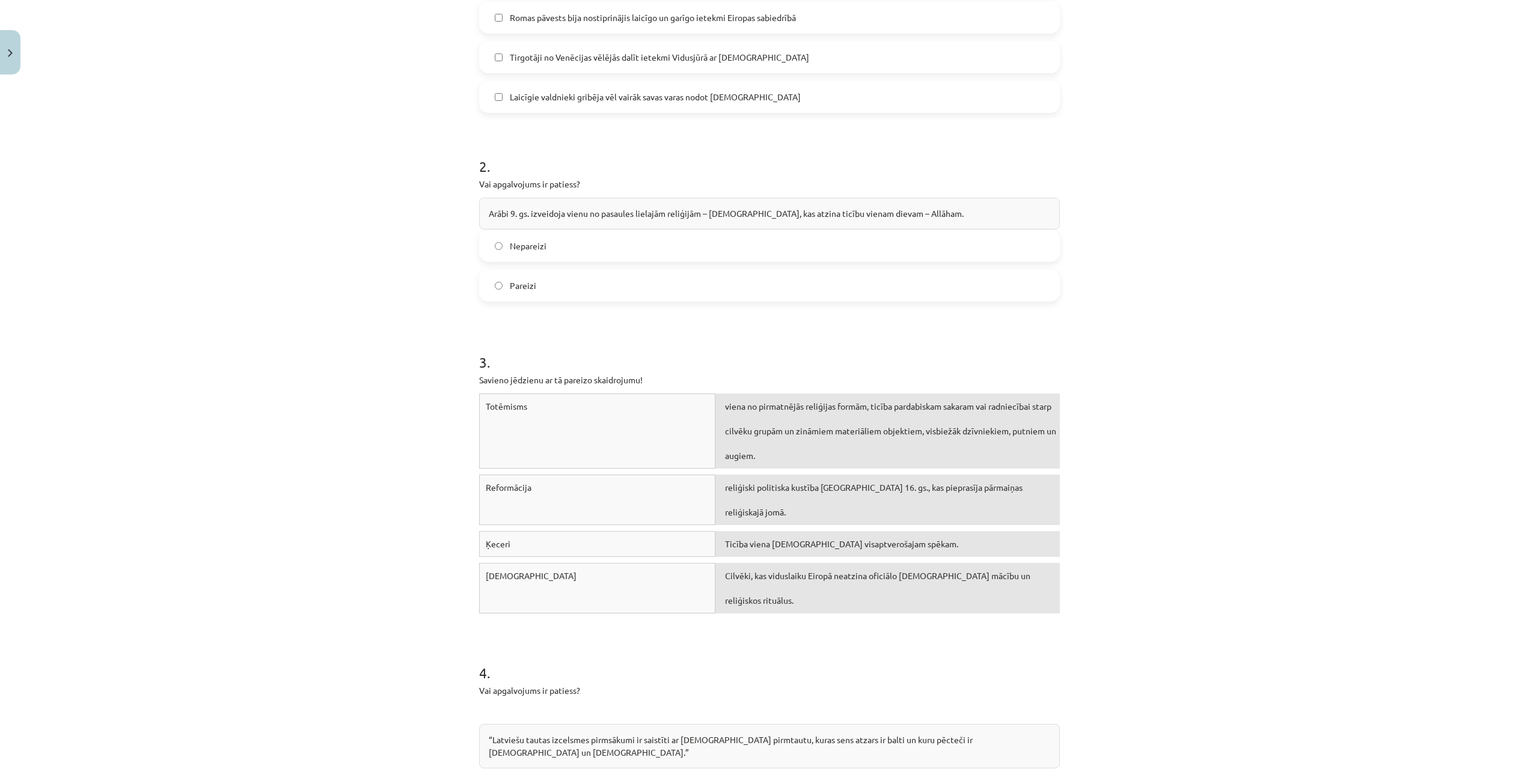
click at [589, 288] on label "Pareizi" at bounding box center [770, 285] width 578 height 30
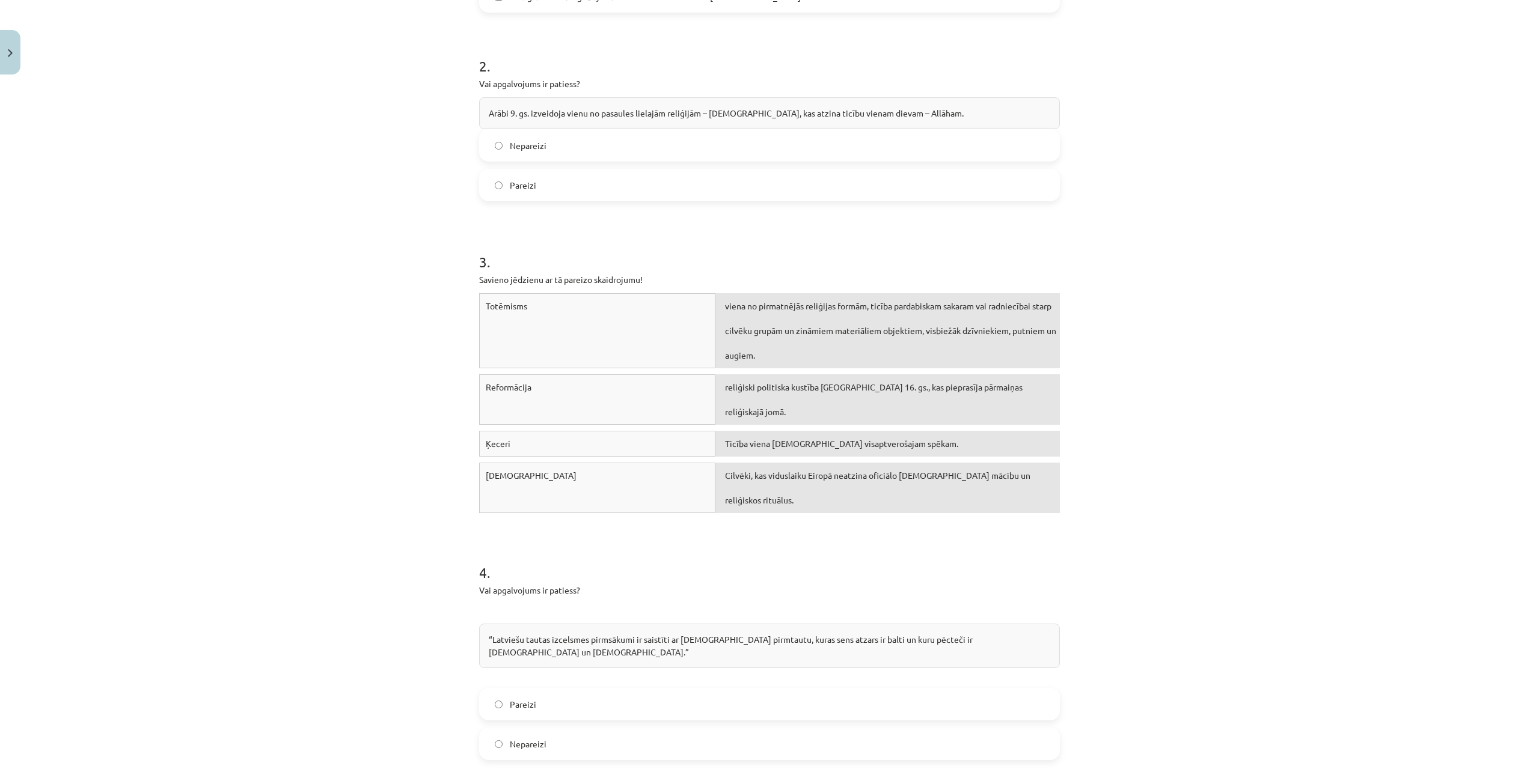
scroll to position [619, 0]
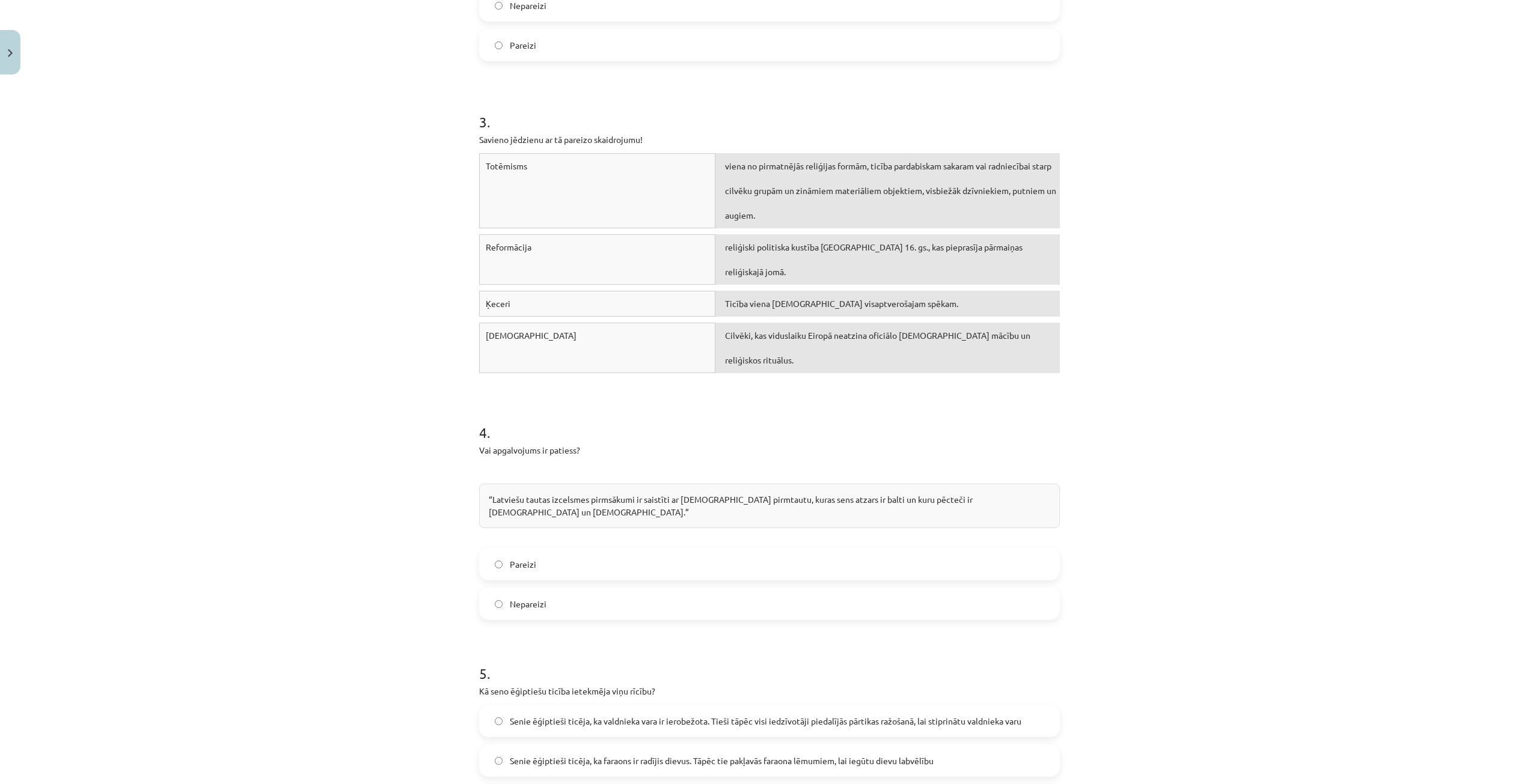
click at [572, 549] on label "Pareizi" at bounding box center [770, 564] width 578 height 30
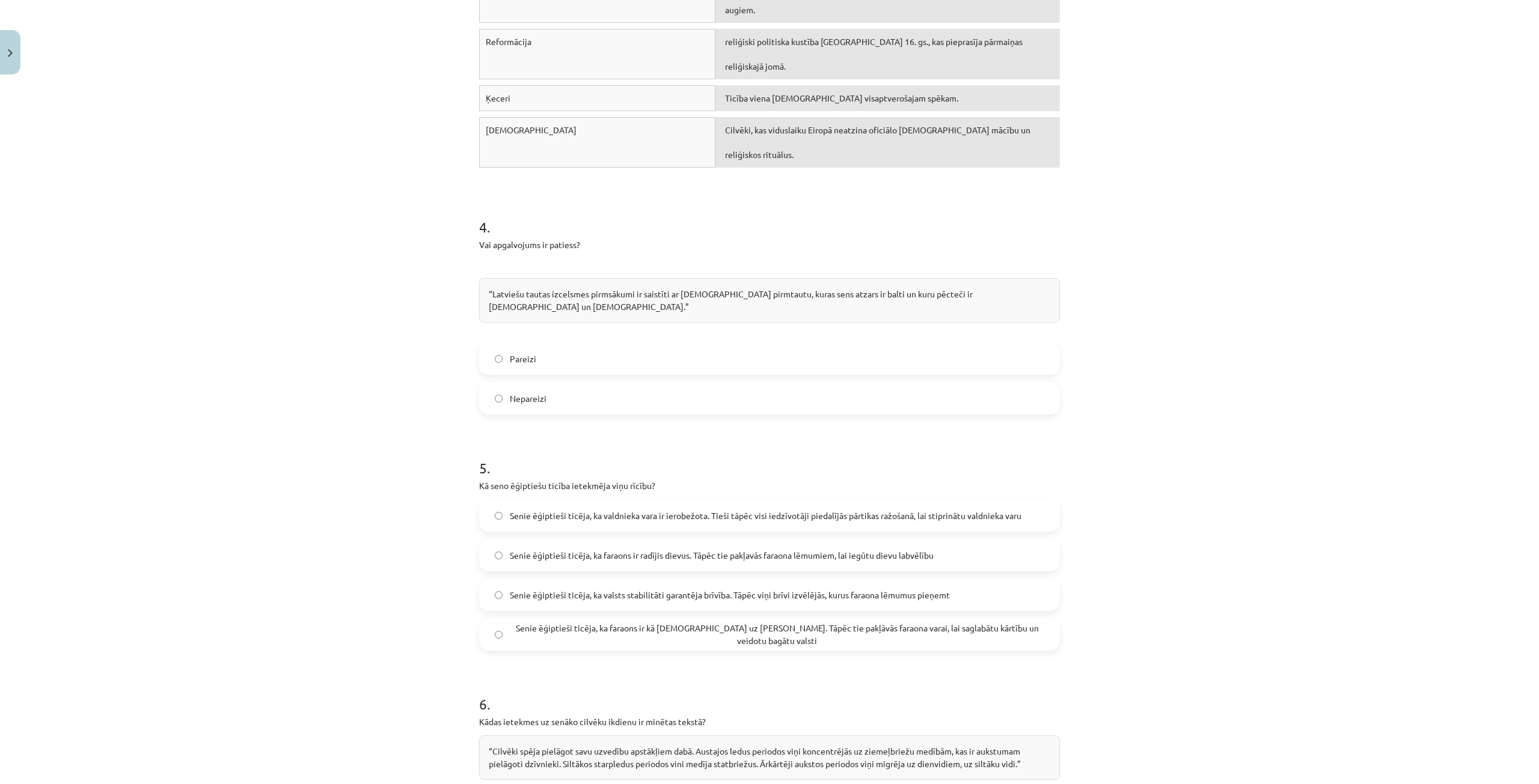
scroll to position [859, 0]
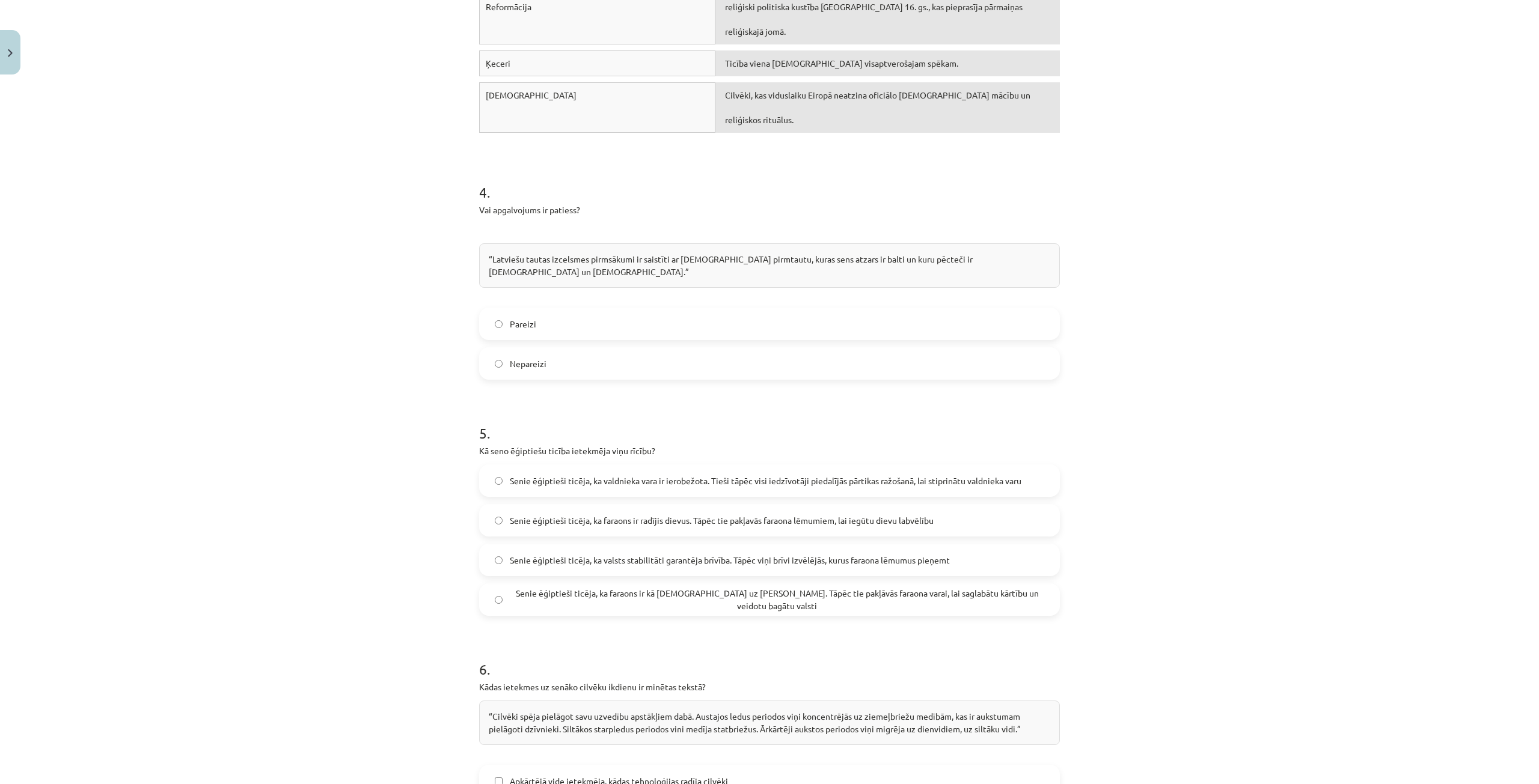
click at [1000, 587] on span "Senie ēģiptieši ticēja, ka faraons ir kā dievs uz Zemes. Tāpēc tie pakļāvās far…" at bounding box center [777, 600] width 534 height 26
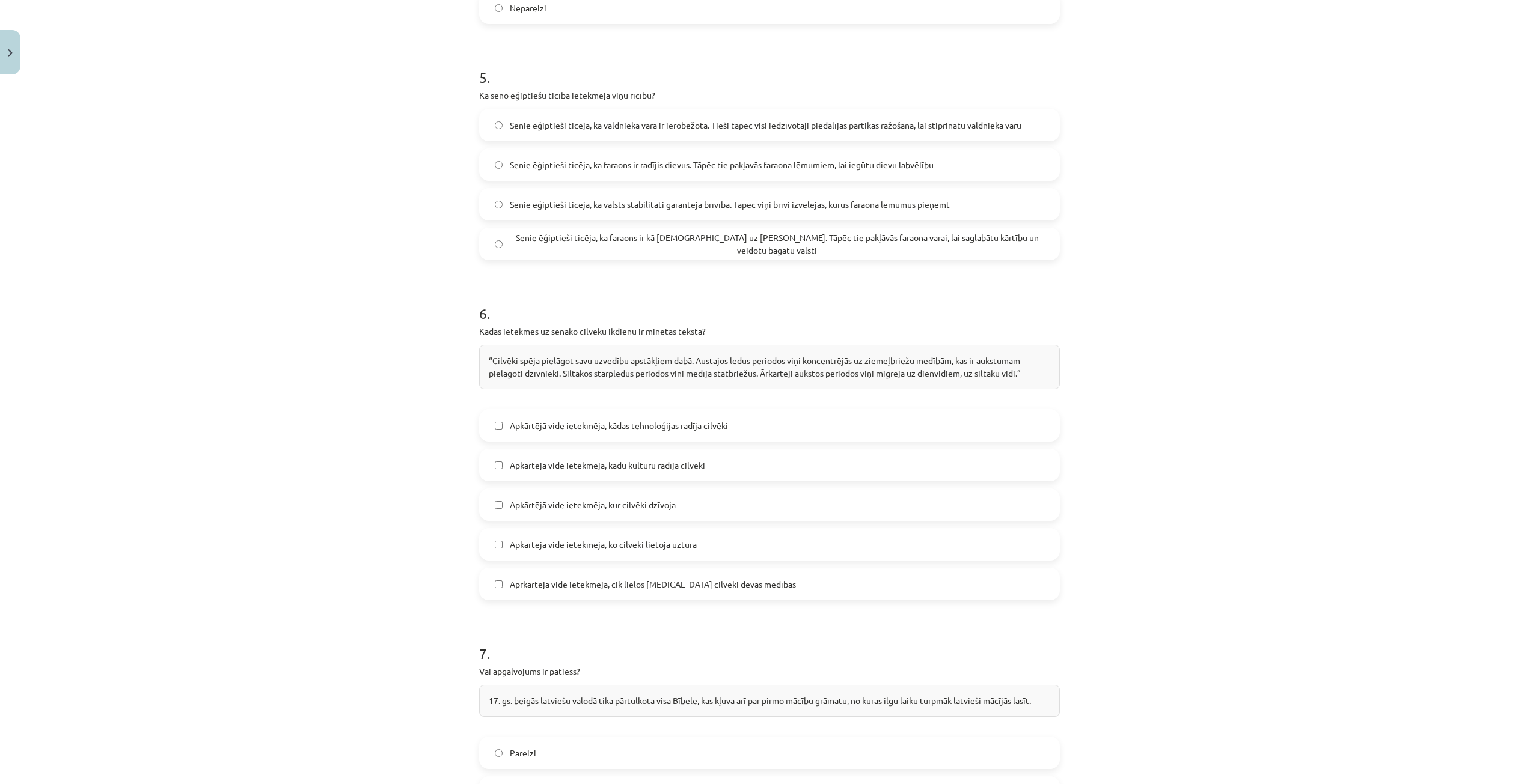
scroll to position [1219, 0]
click at [733, 485] on label "Apkārtējā vide ietekmēja, kur cilvēki dzīvoja" at bounding box center [770, 500] width 578 height 30
click at [729, 524] on label "Apkārtējā vide ietekmēja, ko cilvēki lietoja uzturā" at bounding box center [770, 539] width 578 height 30
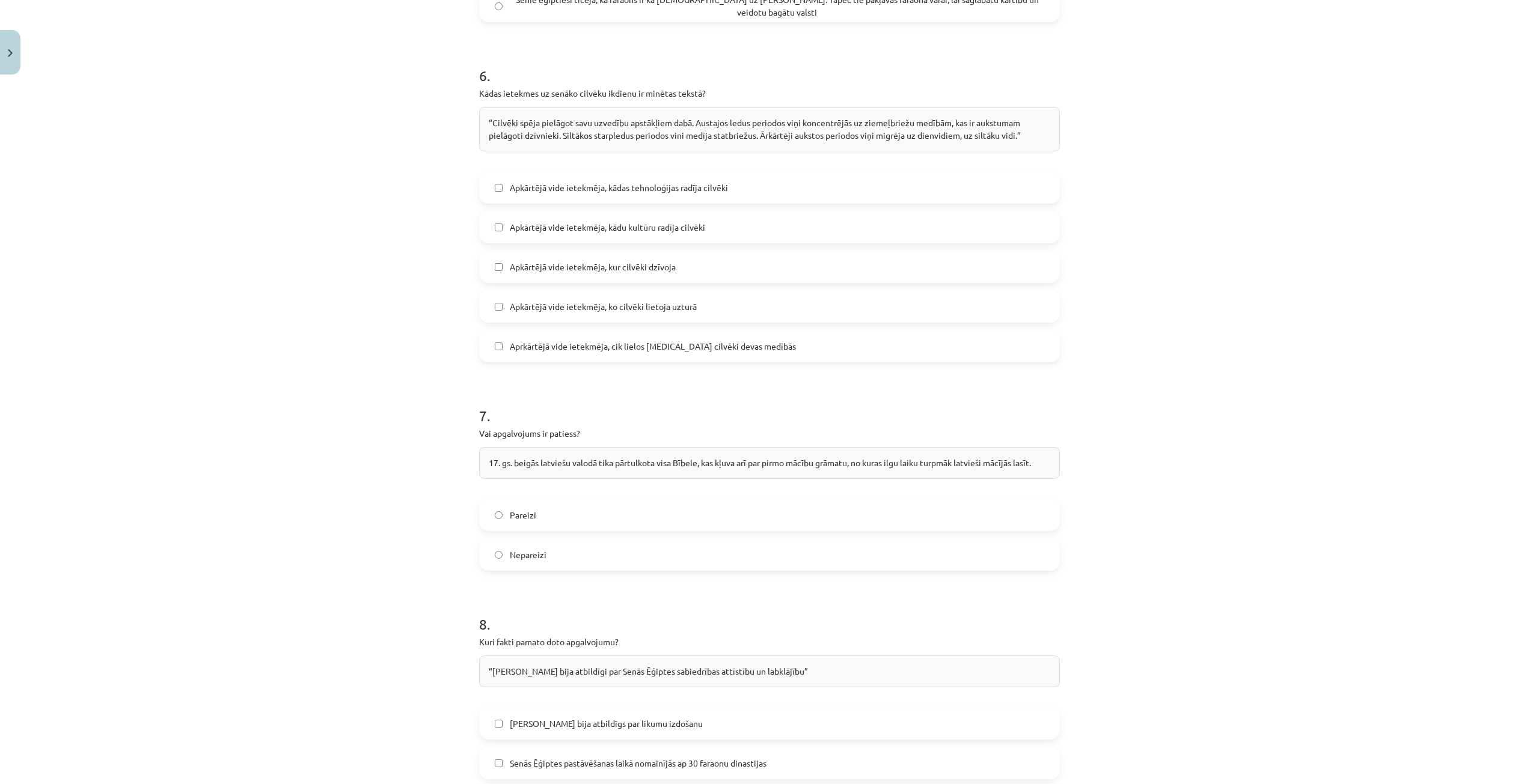
scroll to position [1460, 0]
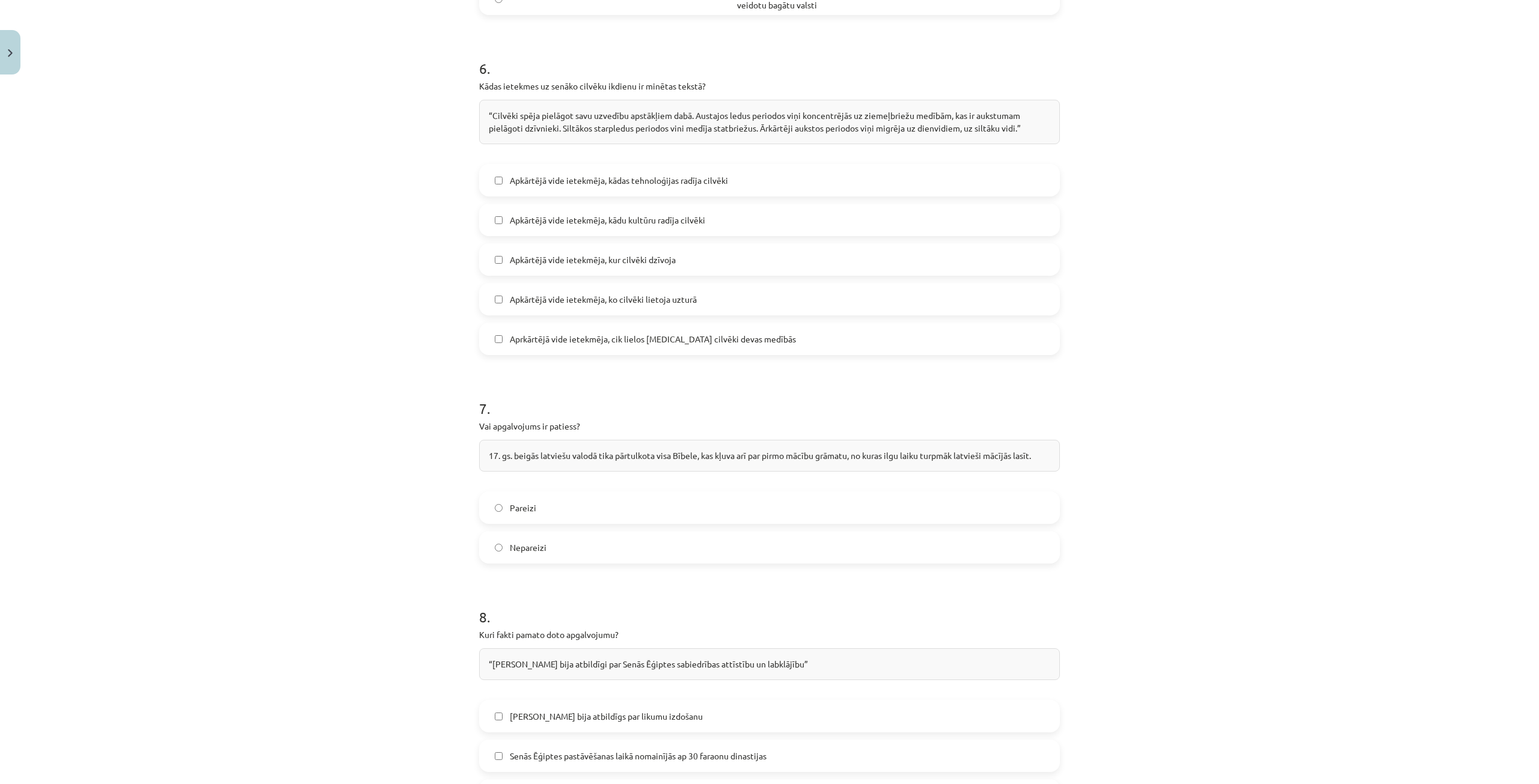
drag, startPoint x: 601, startPoint y: 454, endPoint x: 613, endPoint y: 469, distance: 19.2
click at [602, 459] on div "7 . Vai apgalvojums ir patiess? 17. gs. beigās latviešu valodā tika pārtulkota …" at bounding box center [769, 471] width 580 height 184
click at [622, 493] on label "Pareizi" at bounding box center [770, 508] width 578 height 30
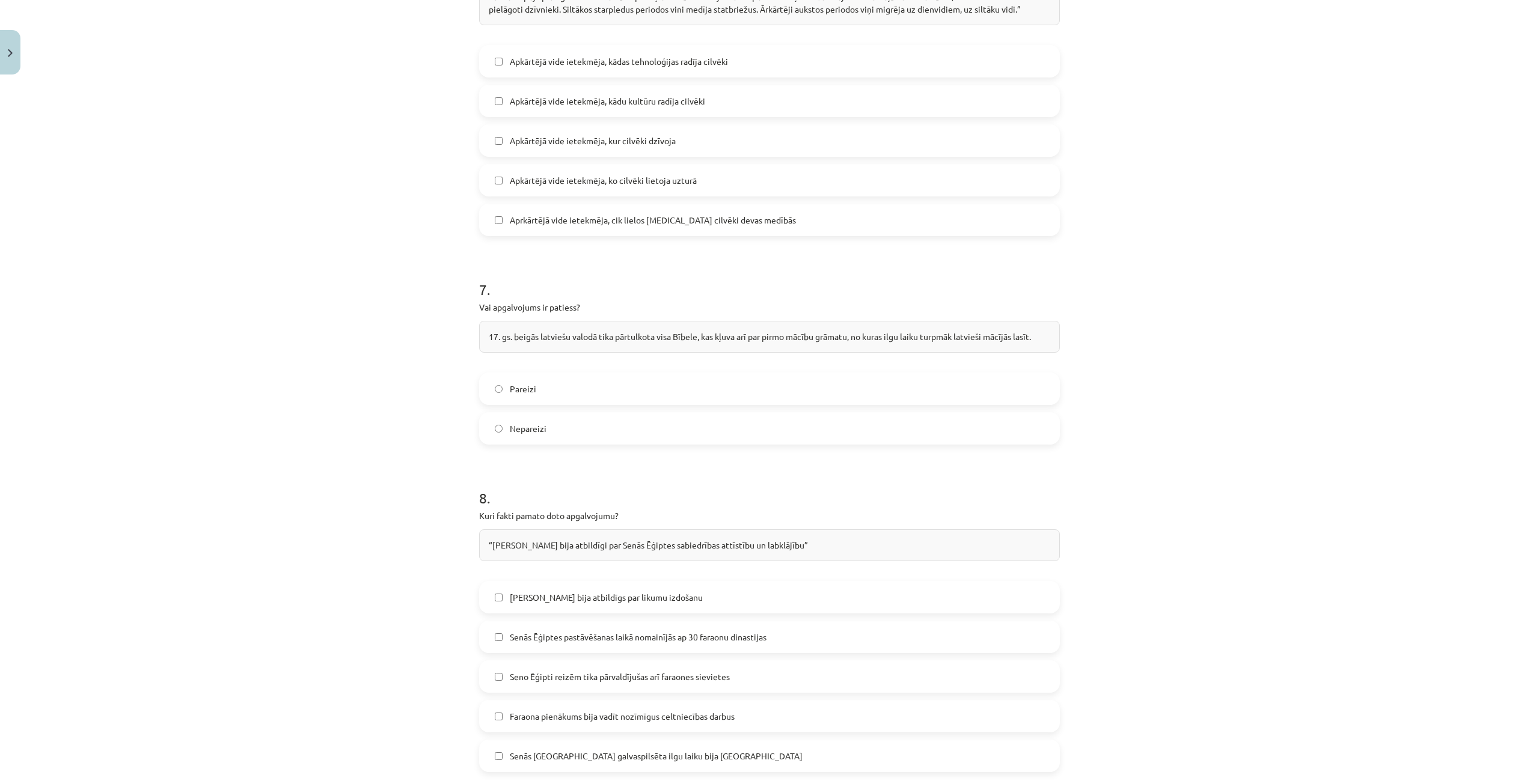
scroll to position [1579, 0]
click at [715, 581] on label "Faraons bija atbildīgs par likumu izdošanu" at bounding box center [770, 596] width 578 height 30
click at [715, 709] on span "Faraona pienākums bija vadīt nozīmīgus celtniecības darbus" at bounding box center [622, 715] width 225 height 13
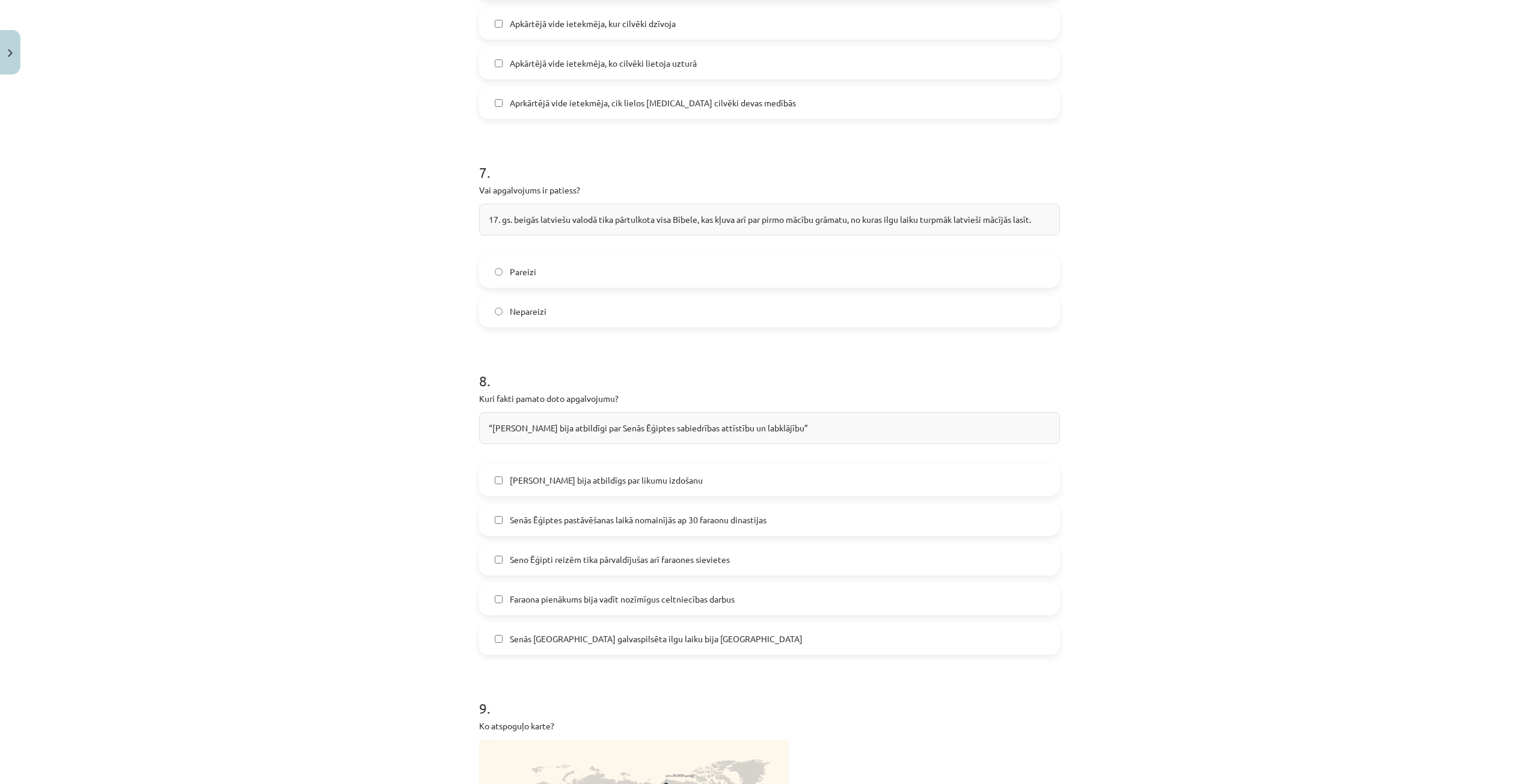
scroll to position [1700, 0]
drag, startPoint x: 721, startPoint y: 475, endPoint x: 710, endPoint y: 471, distance: 11.7
click at [710, 500] on label "Senās Ēģiptes pastāvēšanas laikā nomainījās ap 30 faraonu dinastijas" at bounding box center [770, 515] width 578 height 30
click at [772, 500] on label "Senās Ēģiptes pastāvēšanas laikā nomainījās ap 30 faraonu dinastijas" at bounding box center [770, 515] width 578 height 30
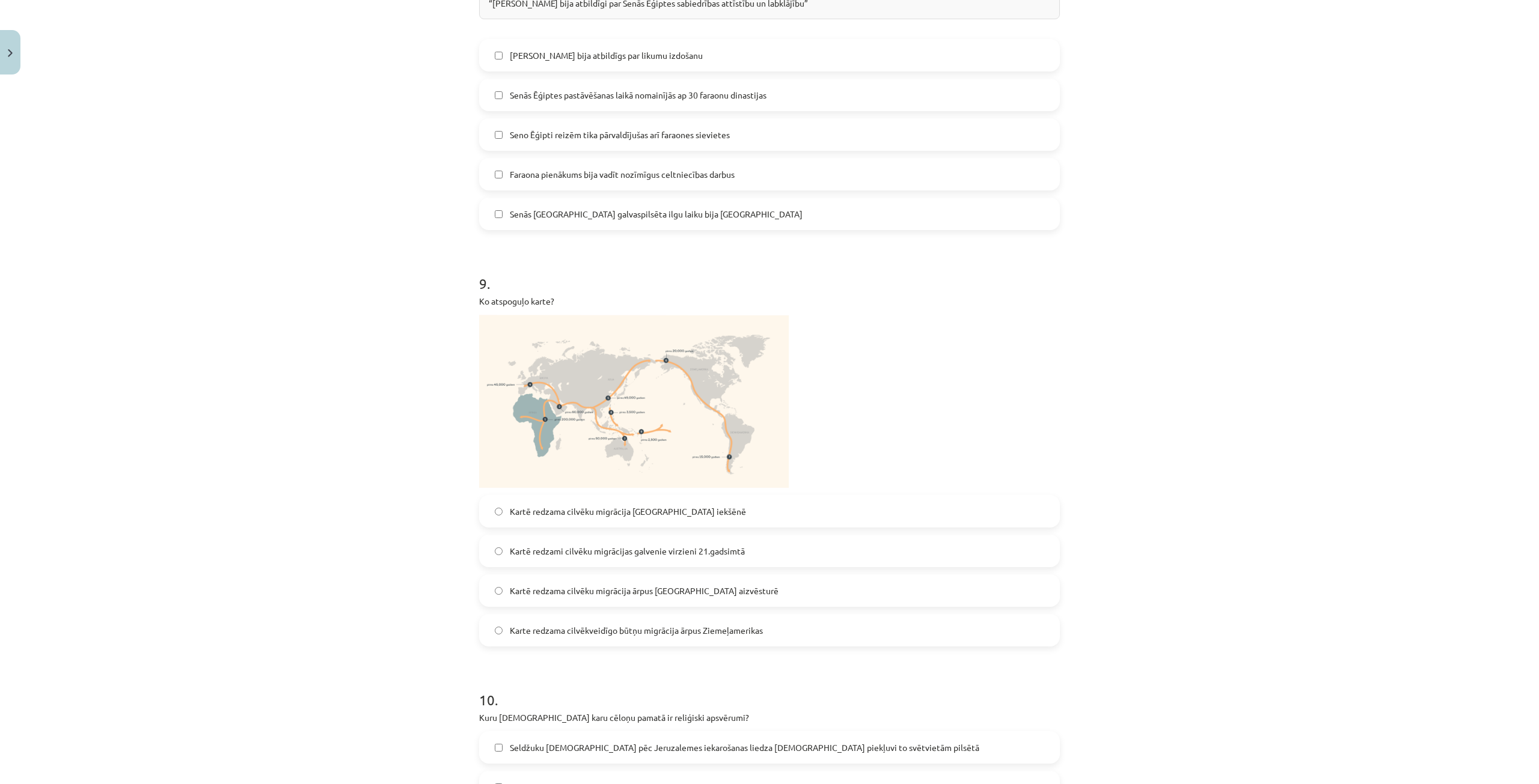
scroll to position [2361, 0]
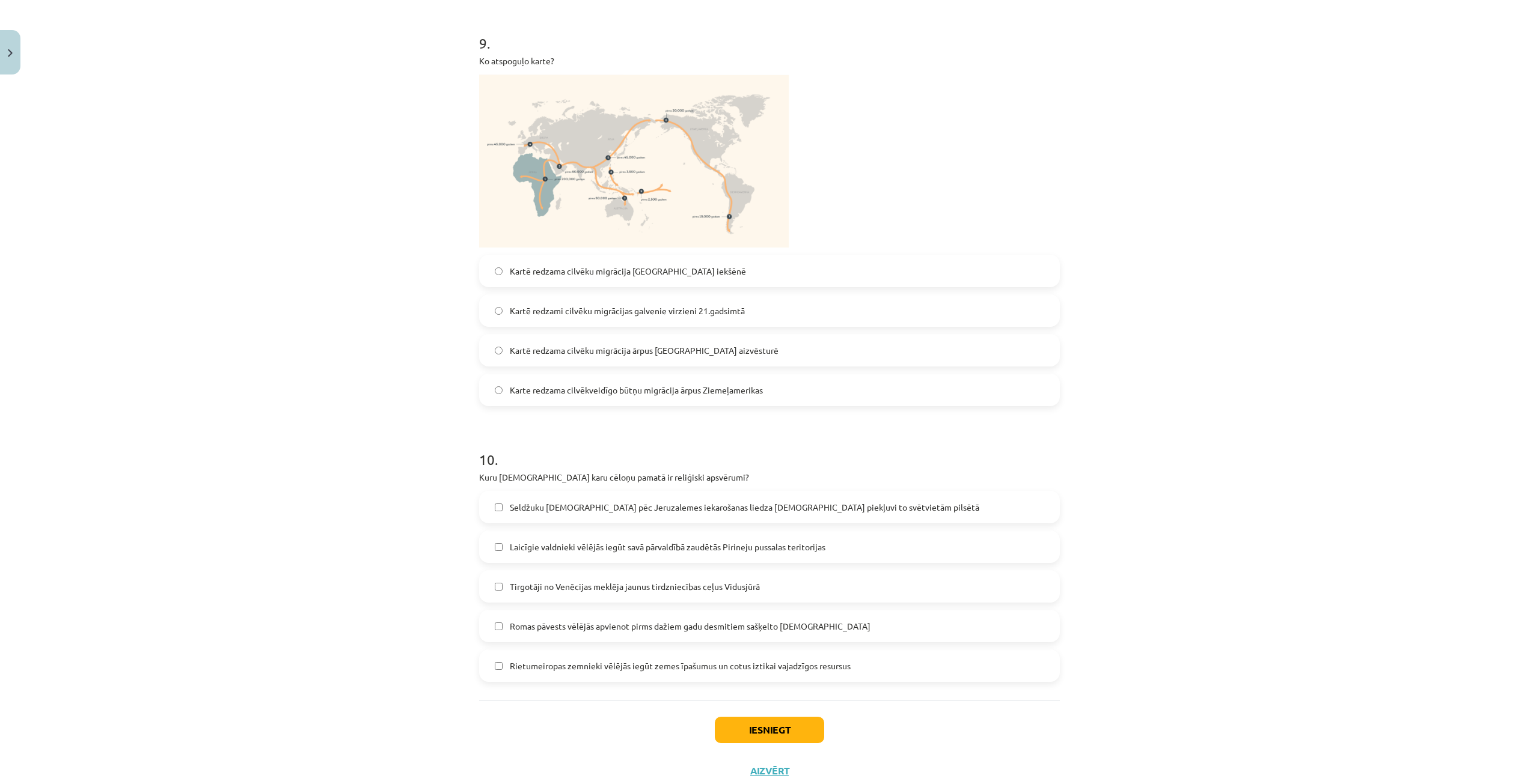
click at [686, 501] on span "Seldžuku musulmaņi pēc Jeruzalemes iekarošanas liedza kristiešiem piekļuvi to s…" at bounding box center [745, 507] width 470 height 13
click at [659, 620] on span "Romas pāvests vēlējās apvienot pirms dažiem gadu desmitiem sašķelto kristīgo ba…" at bounding box center [690, 626] width 361 height 13
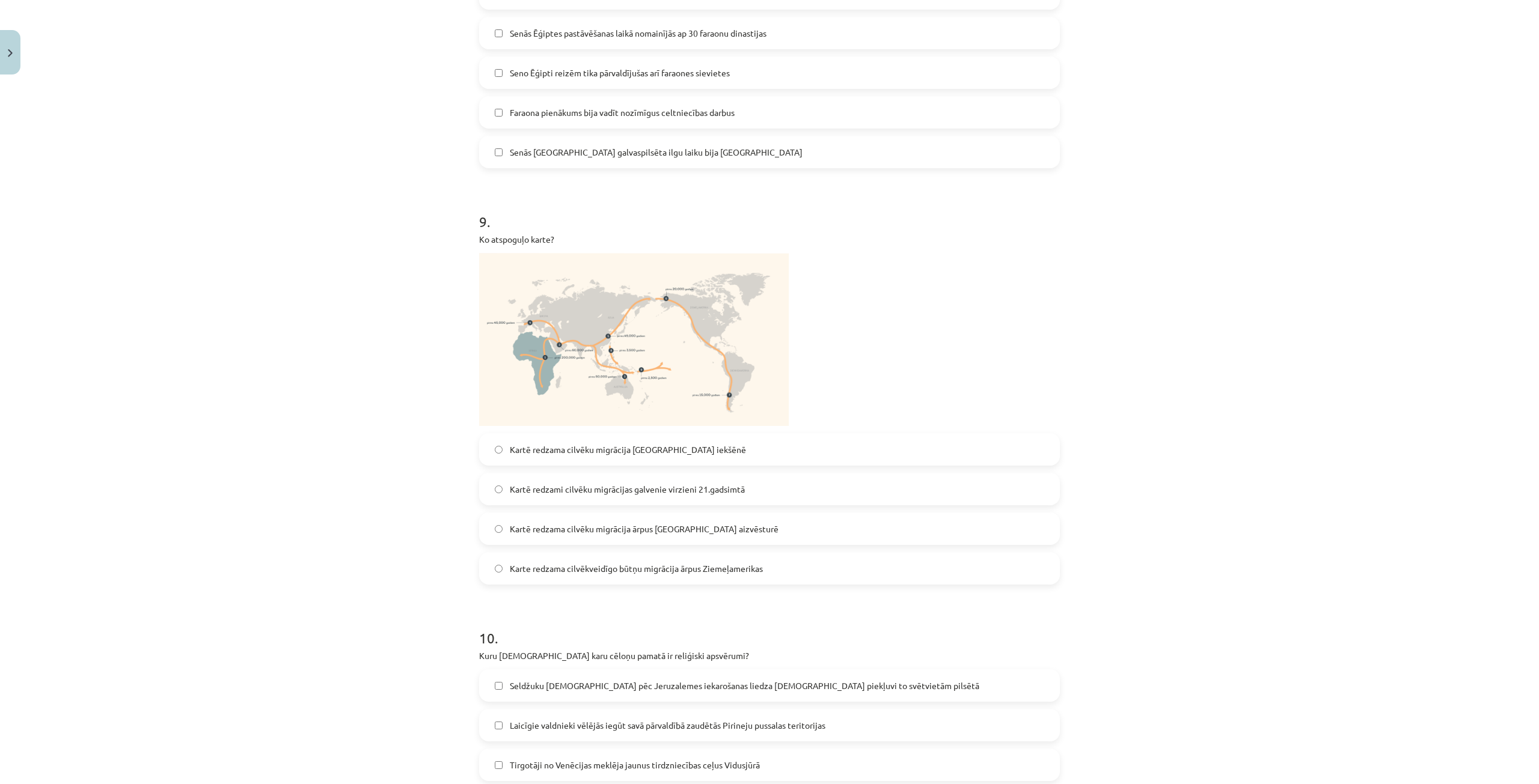
scroll to position [2181, 0]
click at [741, 516] on label "Kartē redzama cilvēku migrācija ārpus Āfrikas aizvēsturē" at bounding box center [770, 531] width 578 height 30
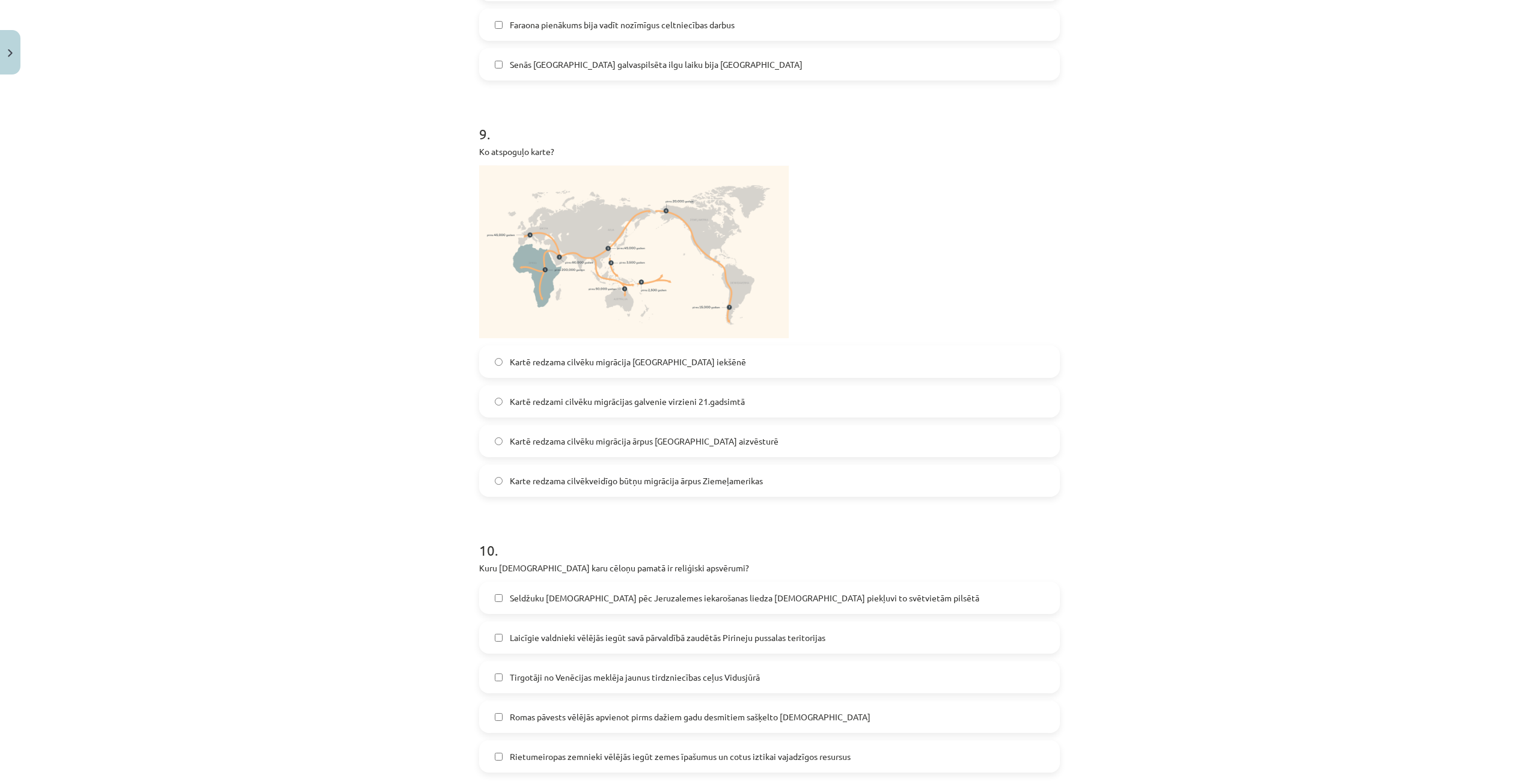
scroll to position [2361, 0]
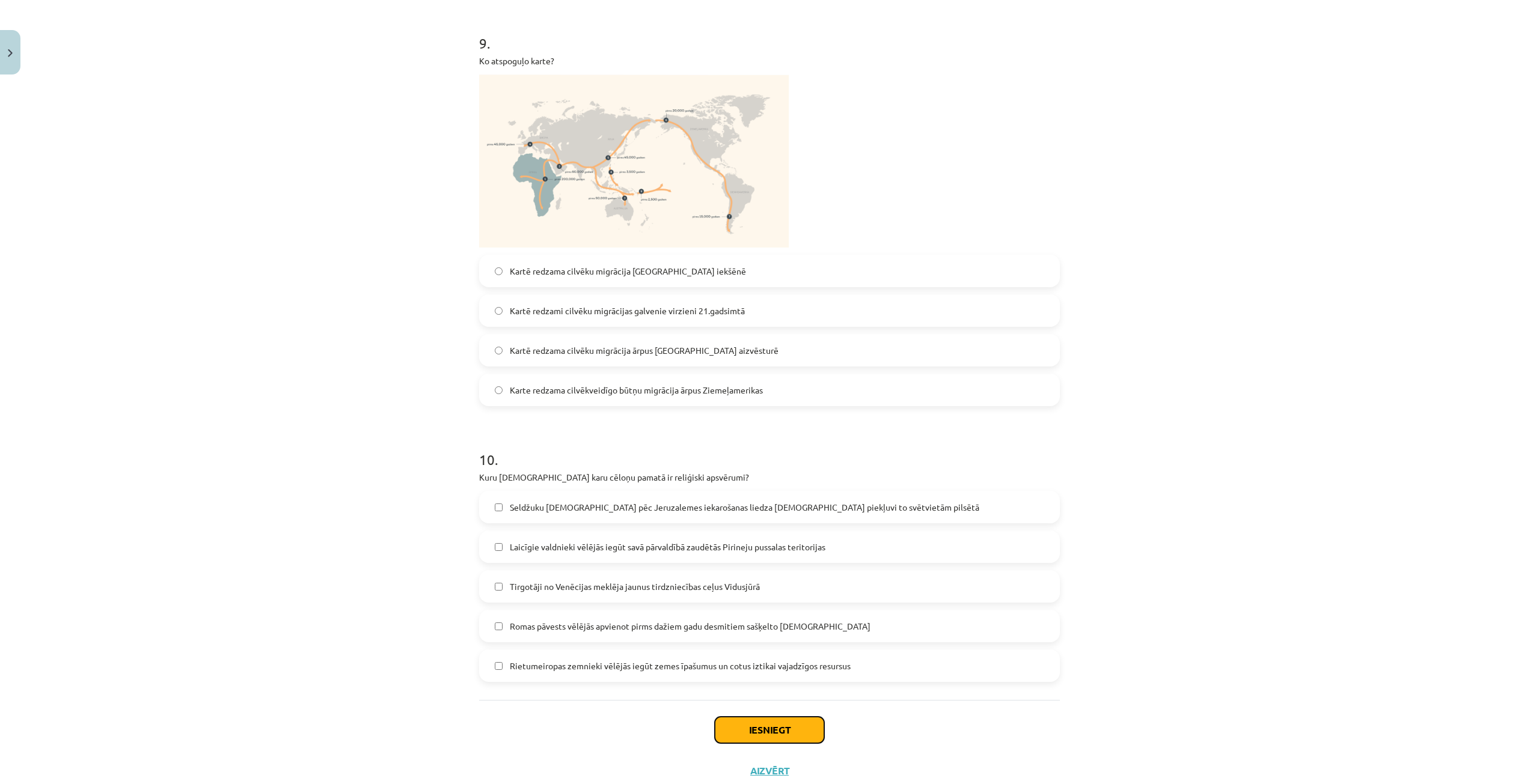
click at [765, 717] on button "Iesniegt" at bounding box center [770, 730] width 110 height 26
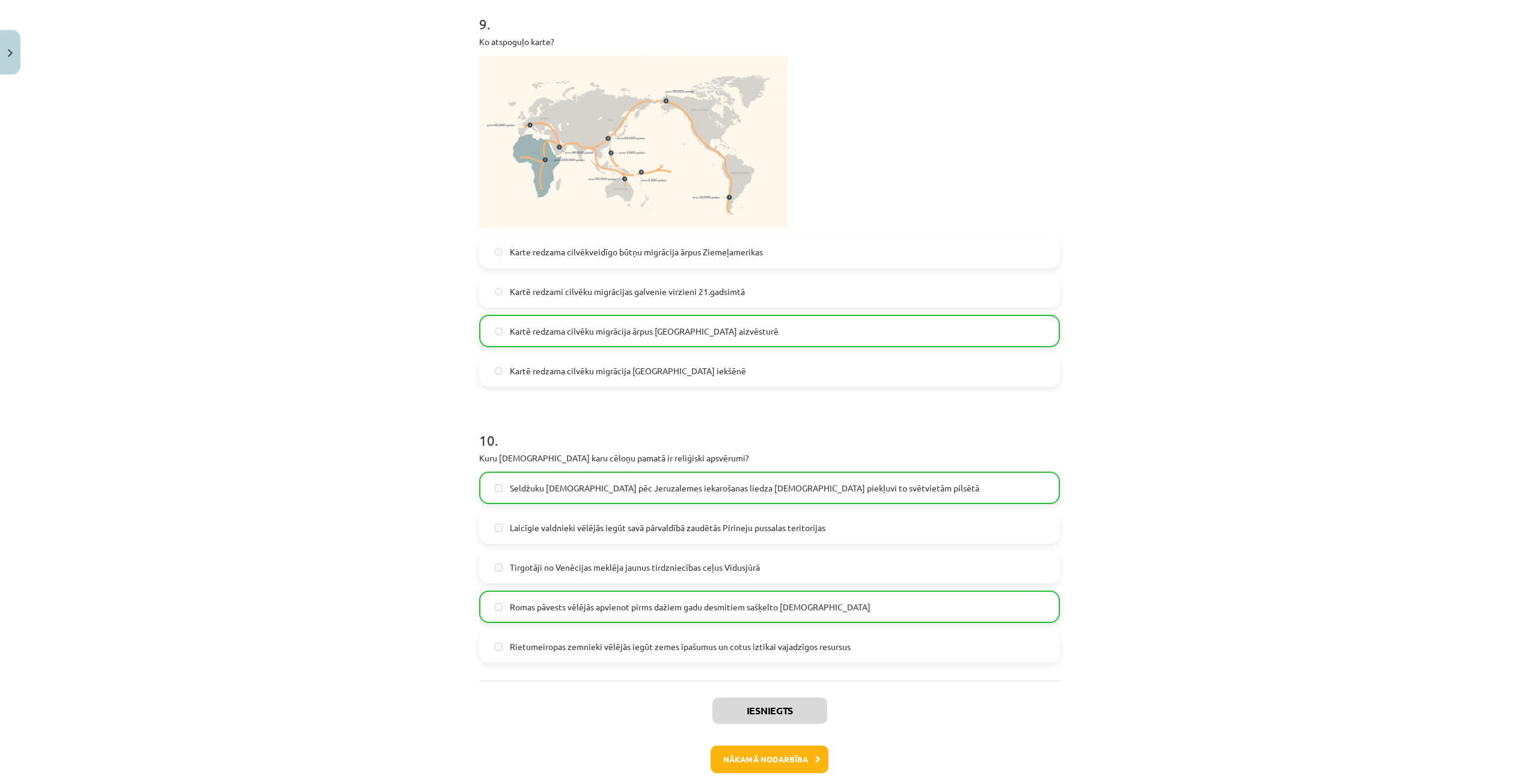
scroll to position [2399, 0]
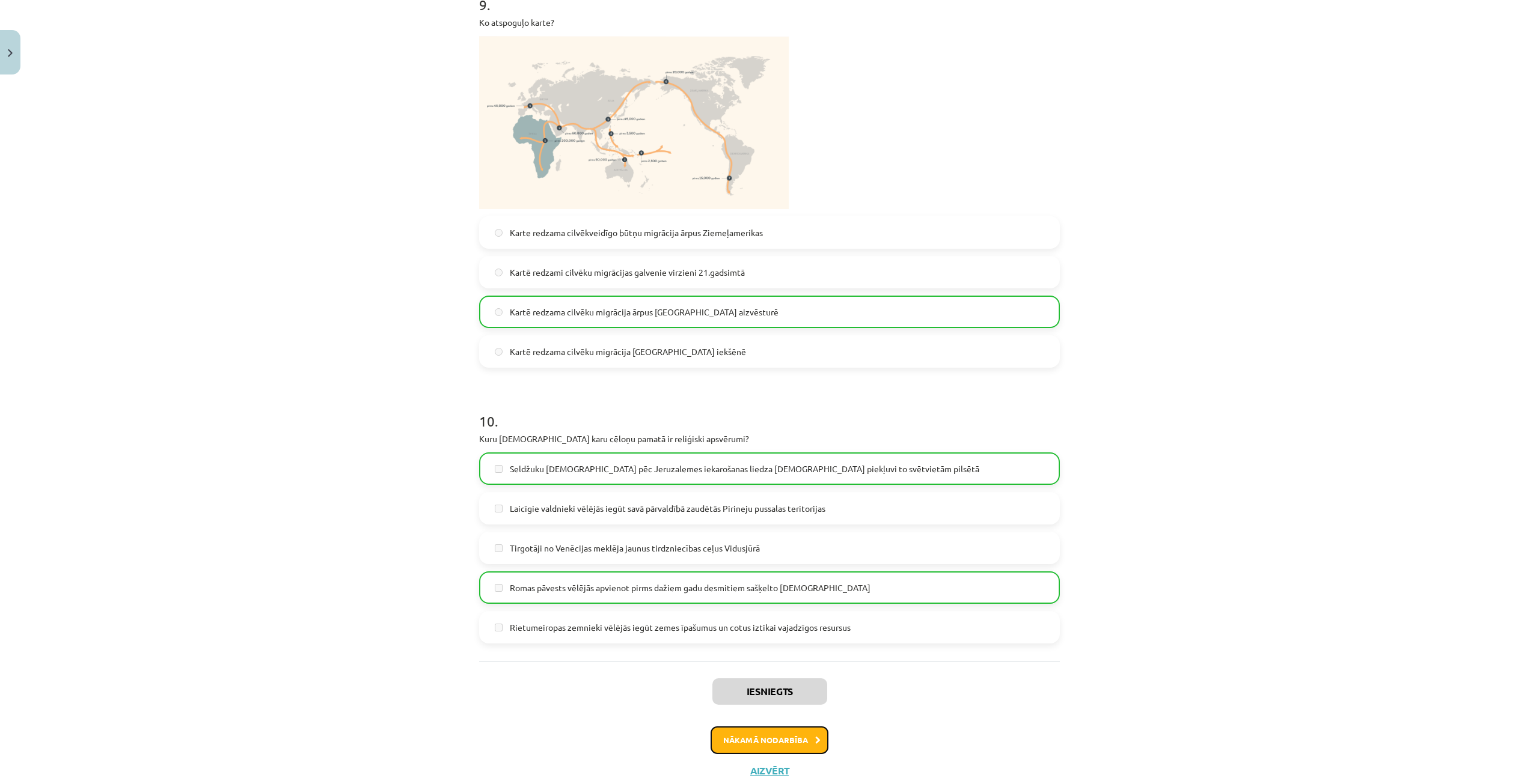
click at [790, 726] on button "Nākamā nodarbība" at bounding box center [769, 740] width 118 height 28
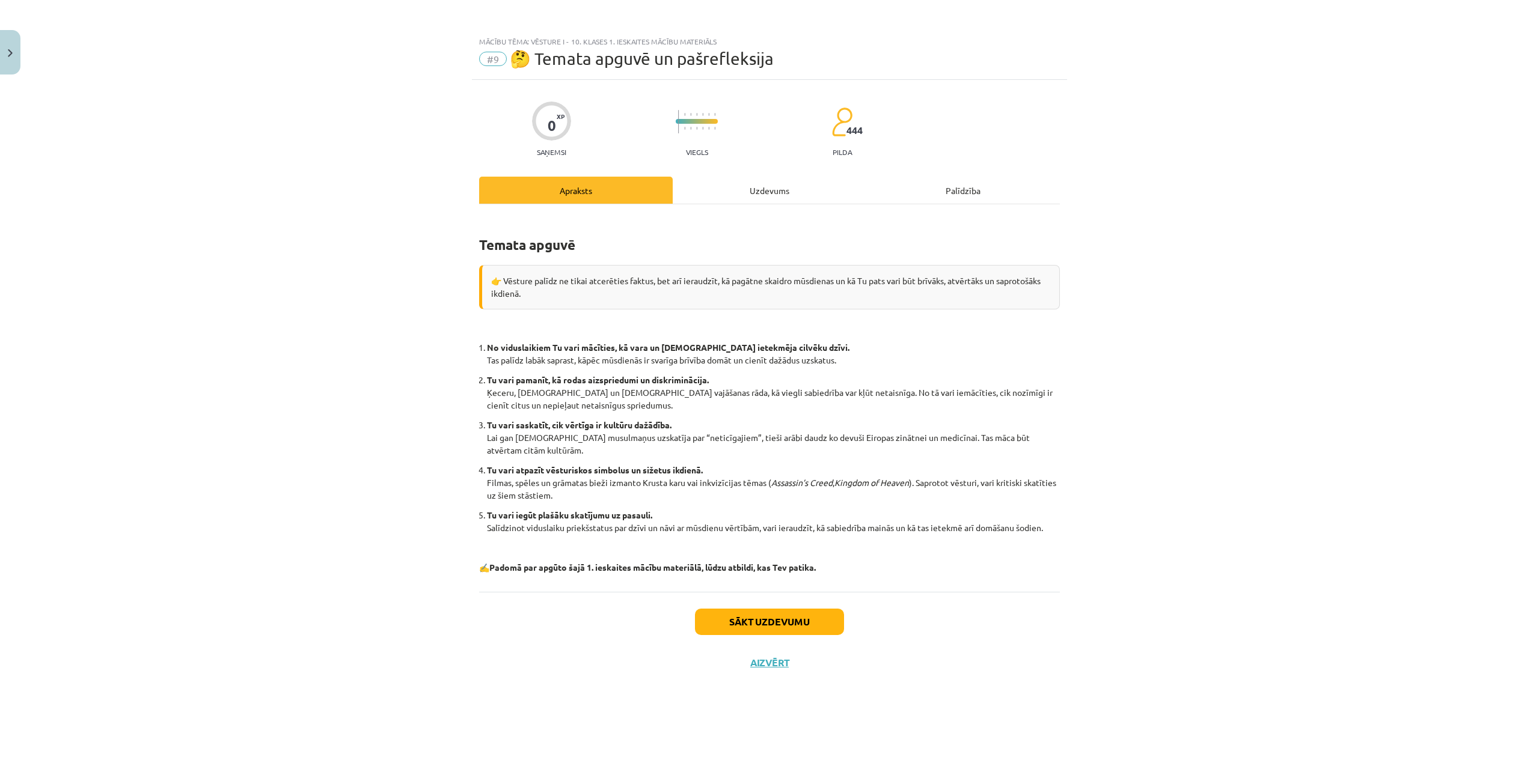
scroll to position [0, 0]
click at [776, 629] on button "Sākt uzdevumu" at bounding box center [770, 621] width 149 height 26
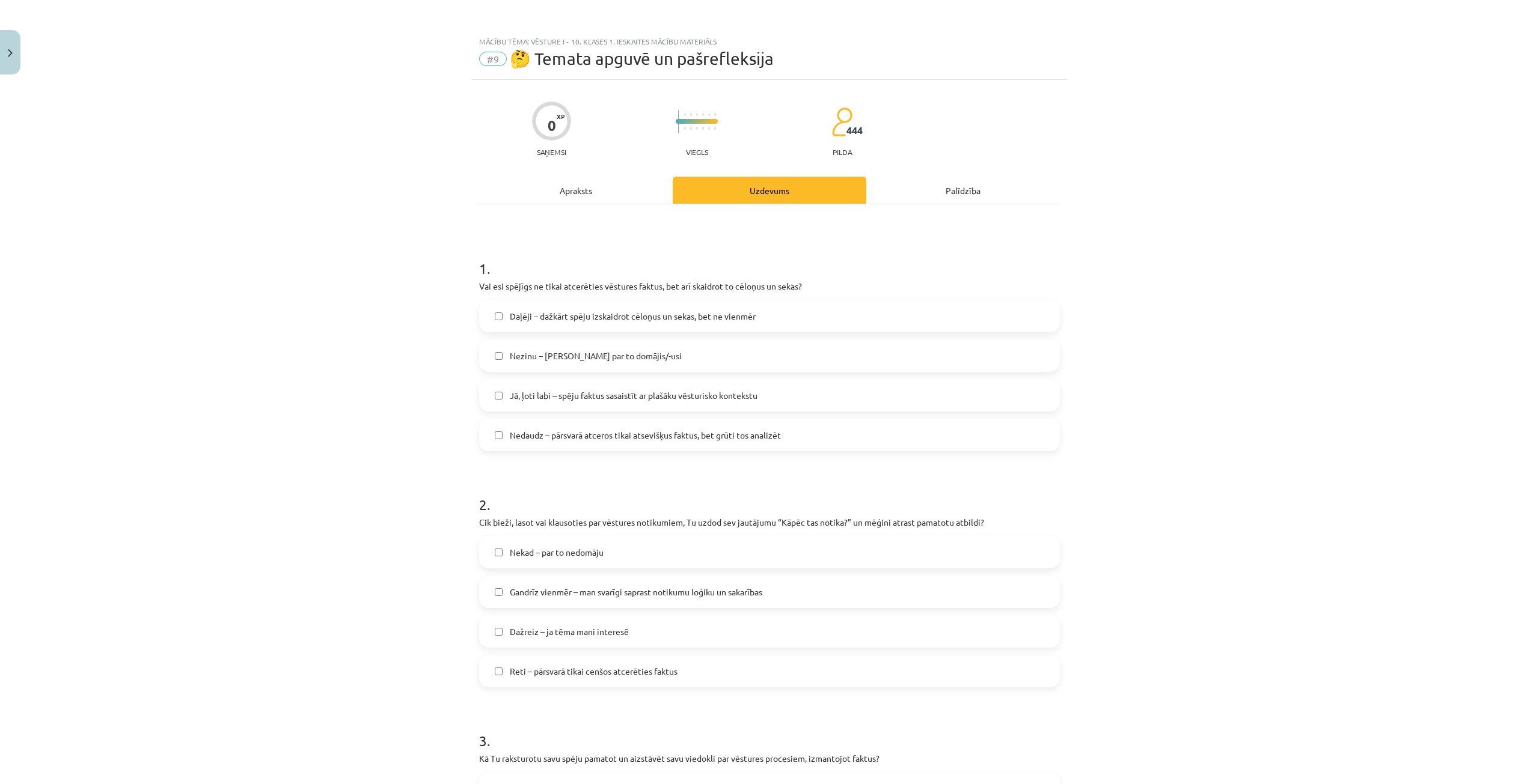
click at [798, 432] on label "Nedaudz – pārsvarā atceros tikai atsevišķus faktus, bet grūti tos analizēt" at bounding box center [770, 435] width 578 height 30
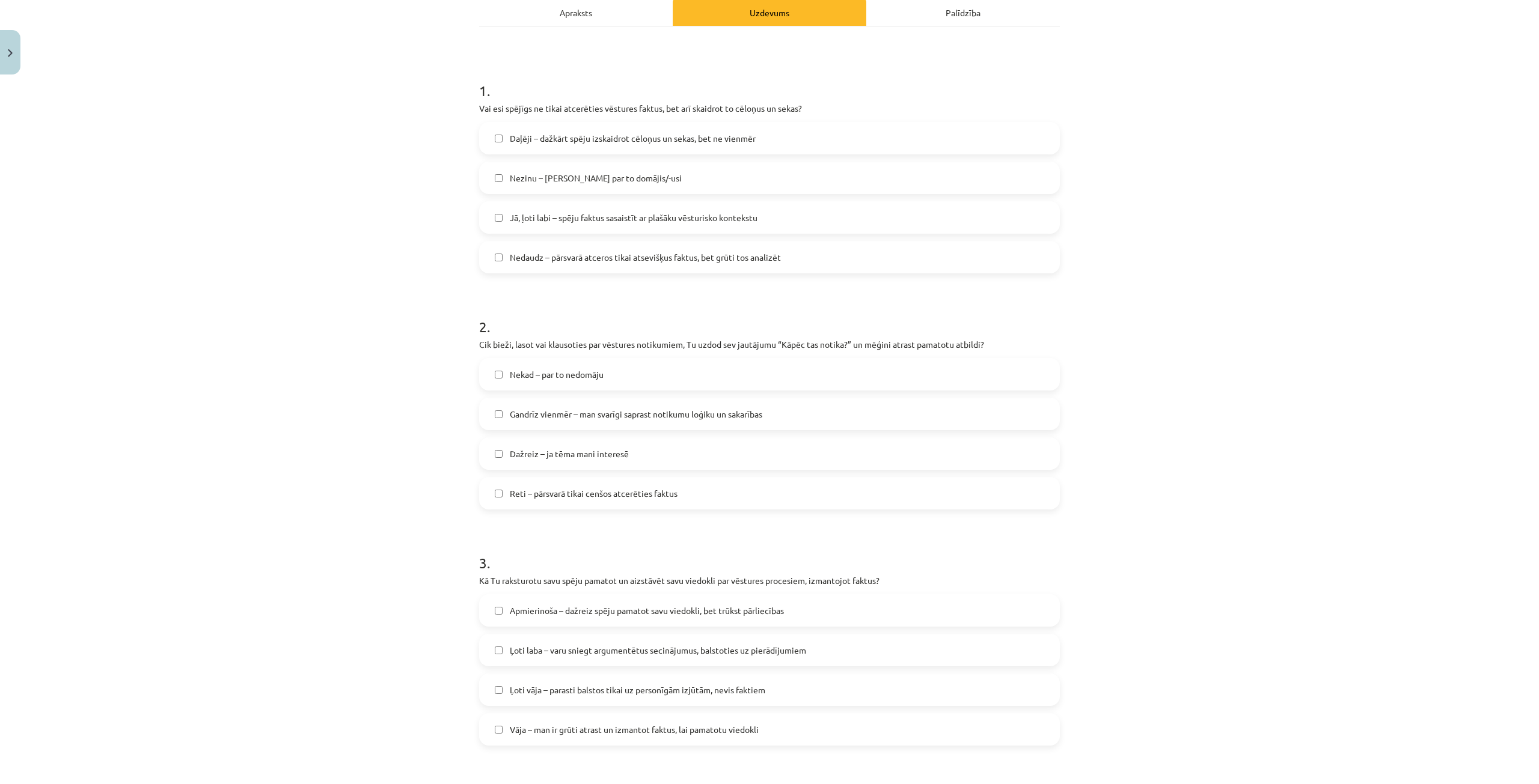
scroll to position [180, 0]
click at [666, 450] on label "Dažreiz – ja tēma mani interesē" at bounding box center [770, 451] width 578 height 30
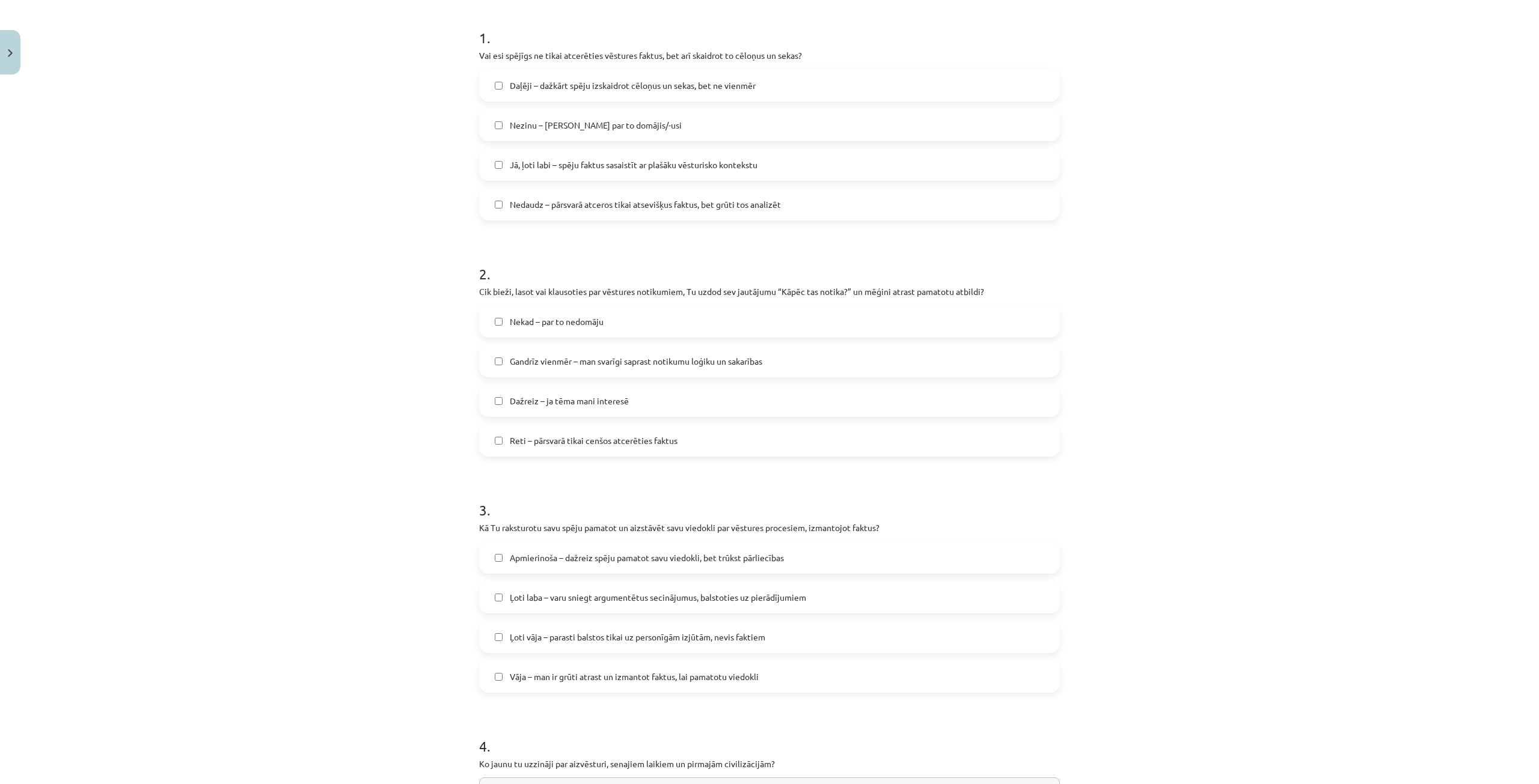
scroll to position [301, 0]
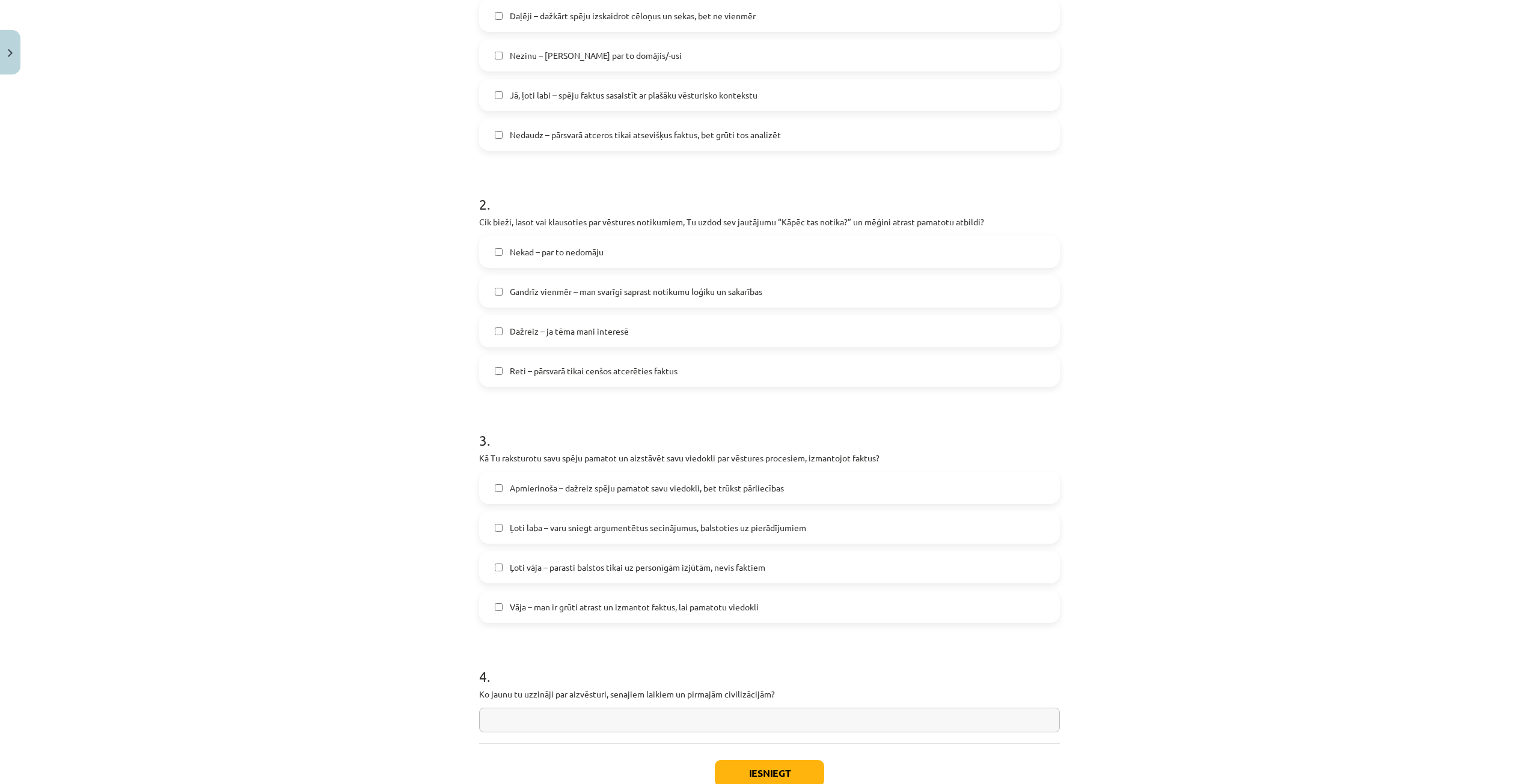
click at [687, 379] on label "Reti – pārsvarā tikai cenšos atcerēties faktus" at bounding box center [770, 370] width 578 height 30
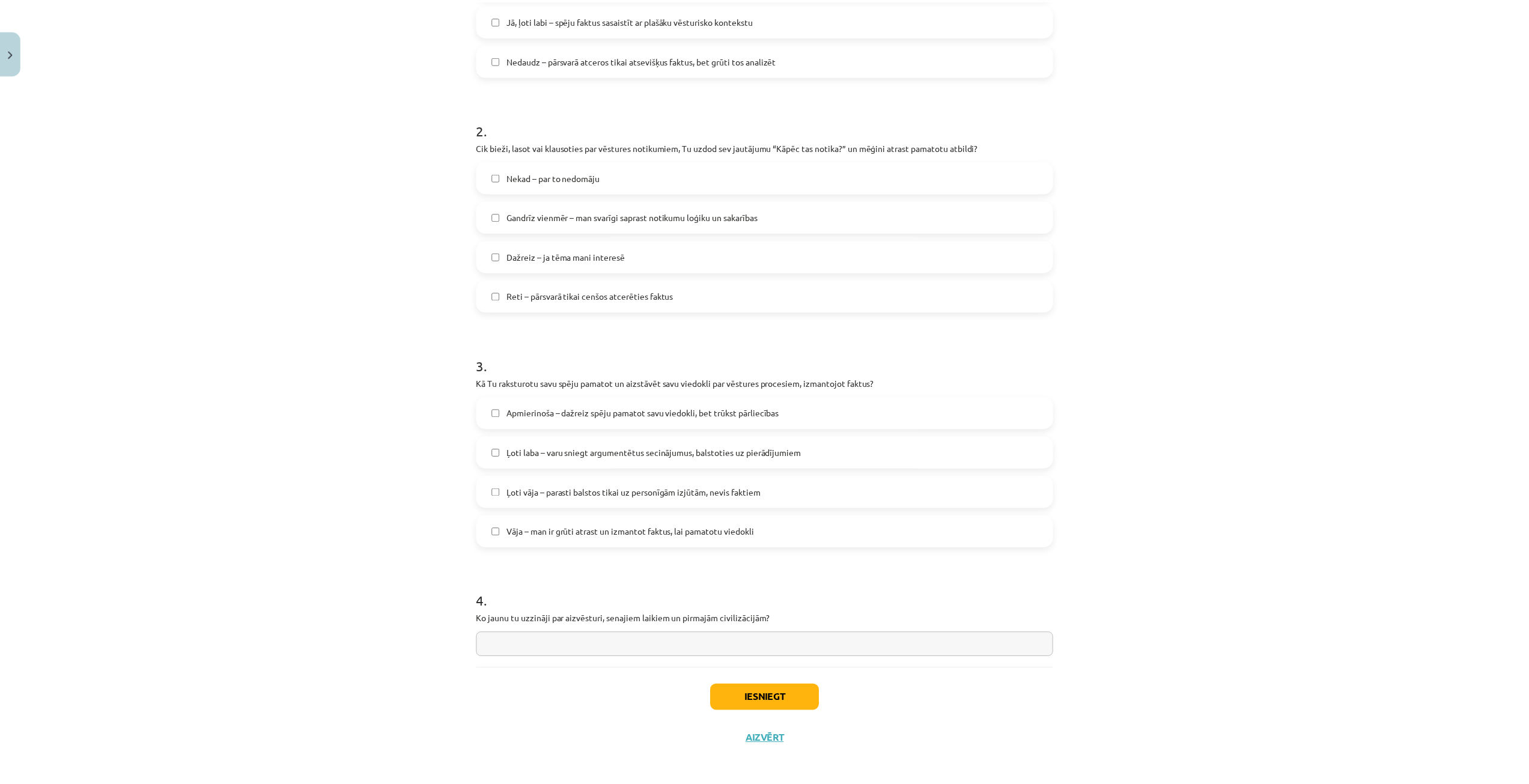
scroll to position [381, 0]
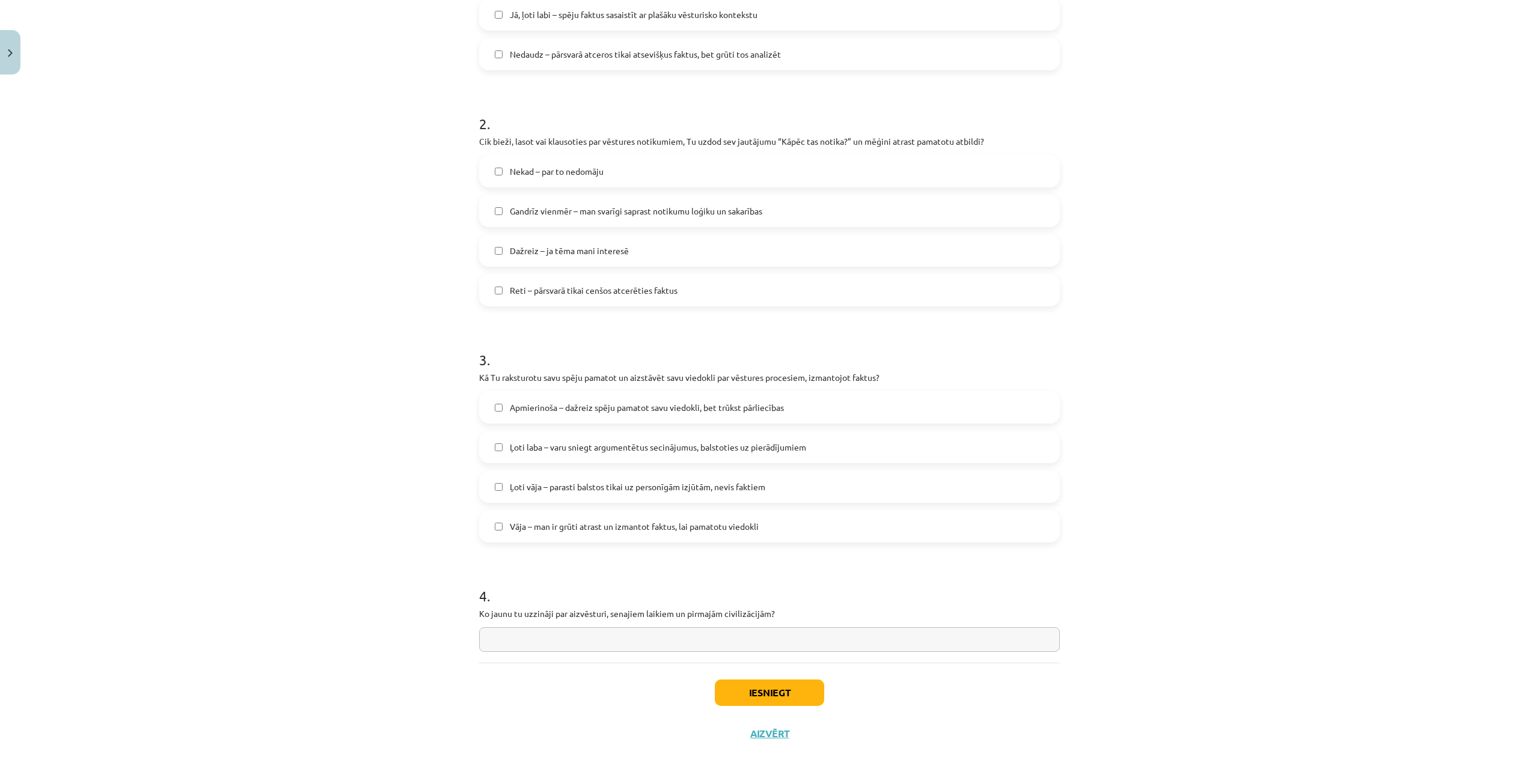
click at [792, 413] on label "Apmierinoša – dažreiz spēju pamatot savu viedokli, bet trūkst pārliecības" at bounding box center [770, 407] width 578 height 30
drag, startPoint x: 464, startPoint y: 607, endPoint x: 800, endPoint y: 635, distance: 337.2
click at [800, 637] on div "Mācību tēma: Vēsture i - 10. klases 1. ieskaites mācību materiāls #9 🤔 Temata a…" at bounding box center [770, 392] width 1539 height 784
click at [602, 639] on input "text" at bounding box center [769, 639] width 580 height 25
type input "*"
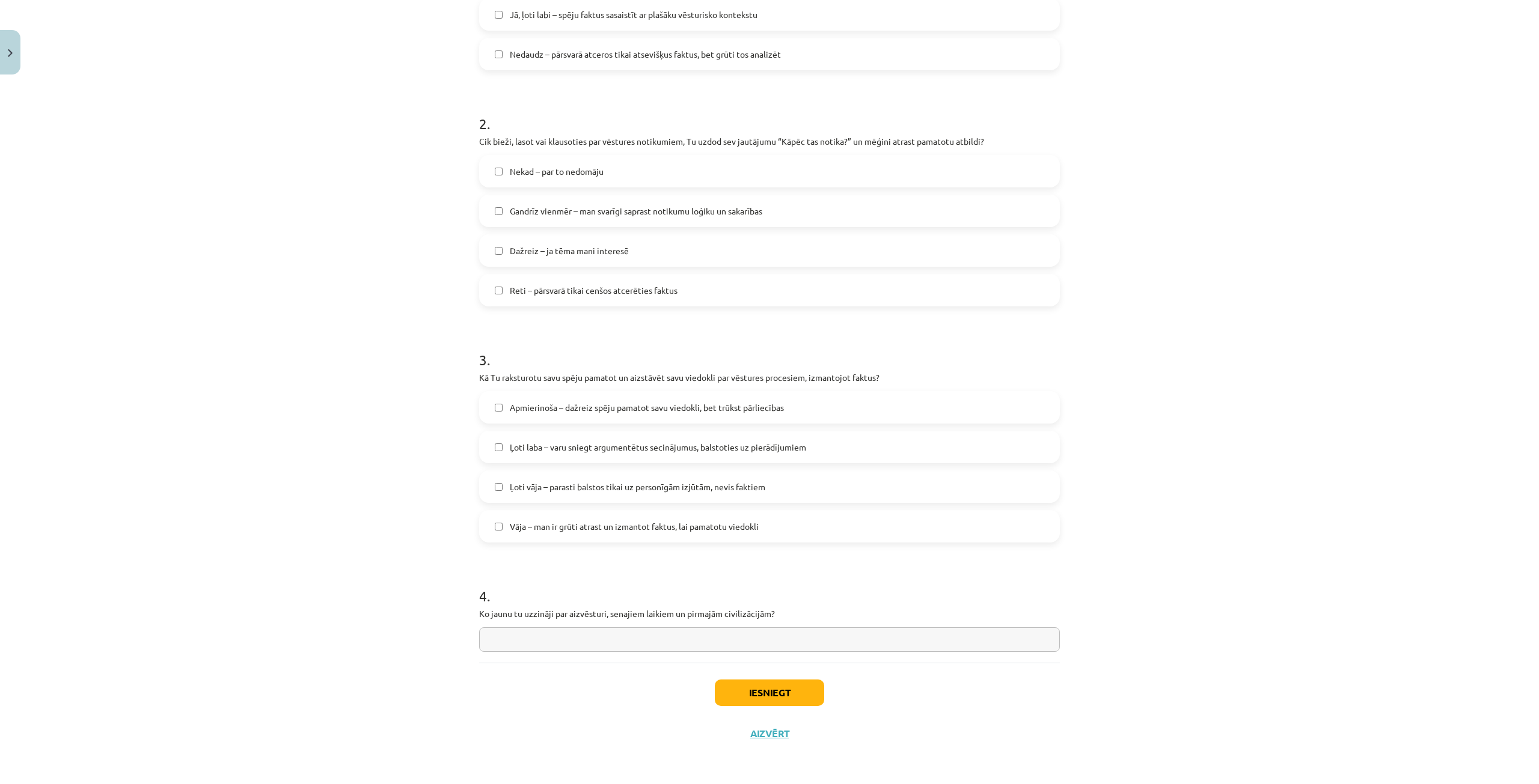
paste input "**********"
type input "**********"
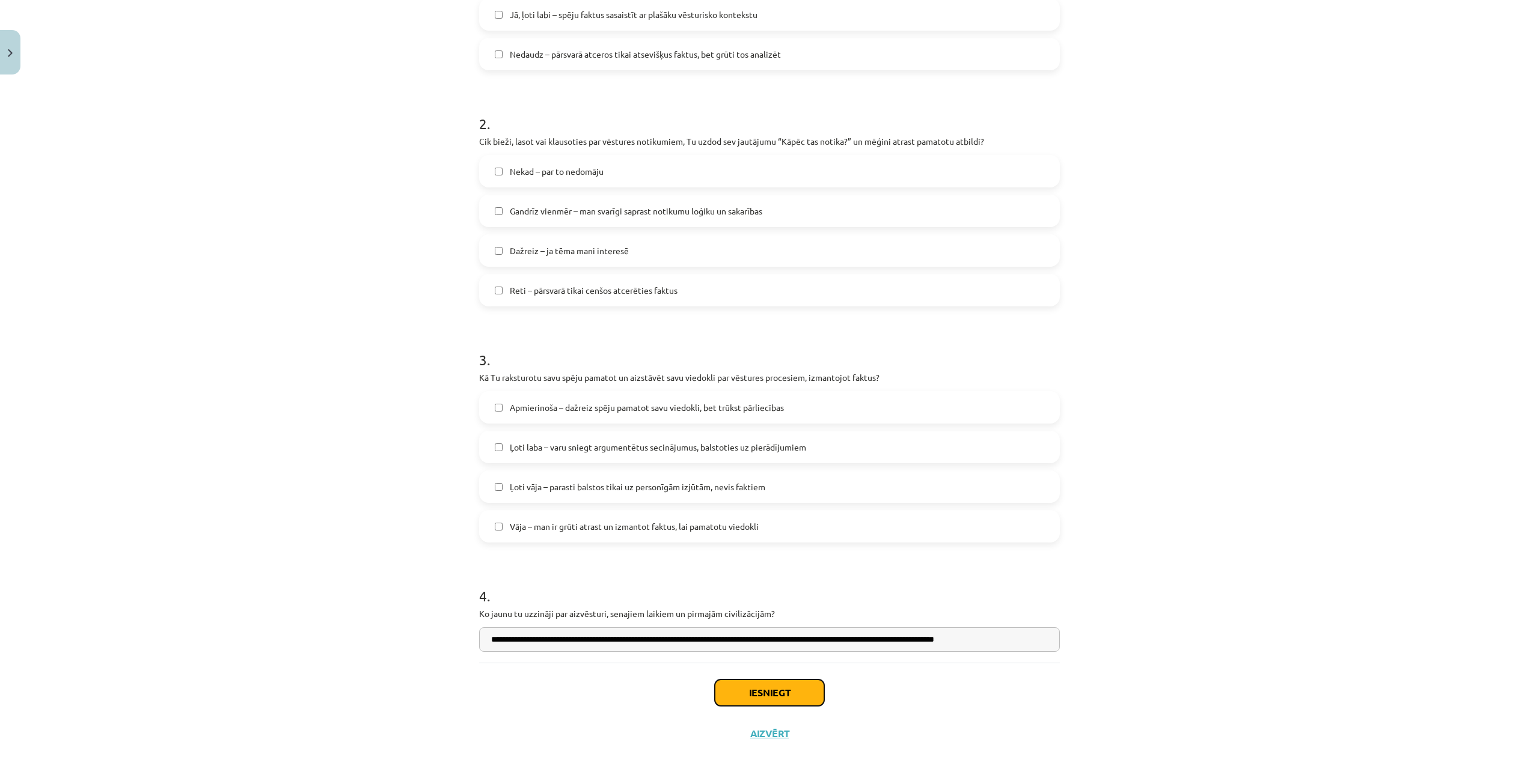
click at [800, 695] on button "Iesniegt" at bounding box center [770, 693] width 110 height 26
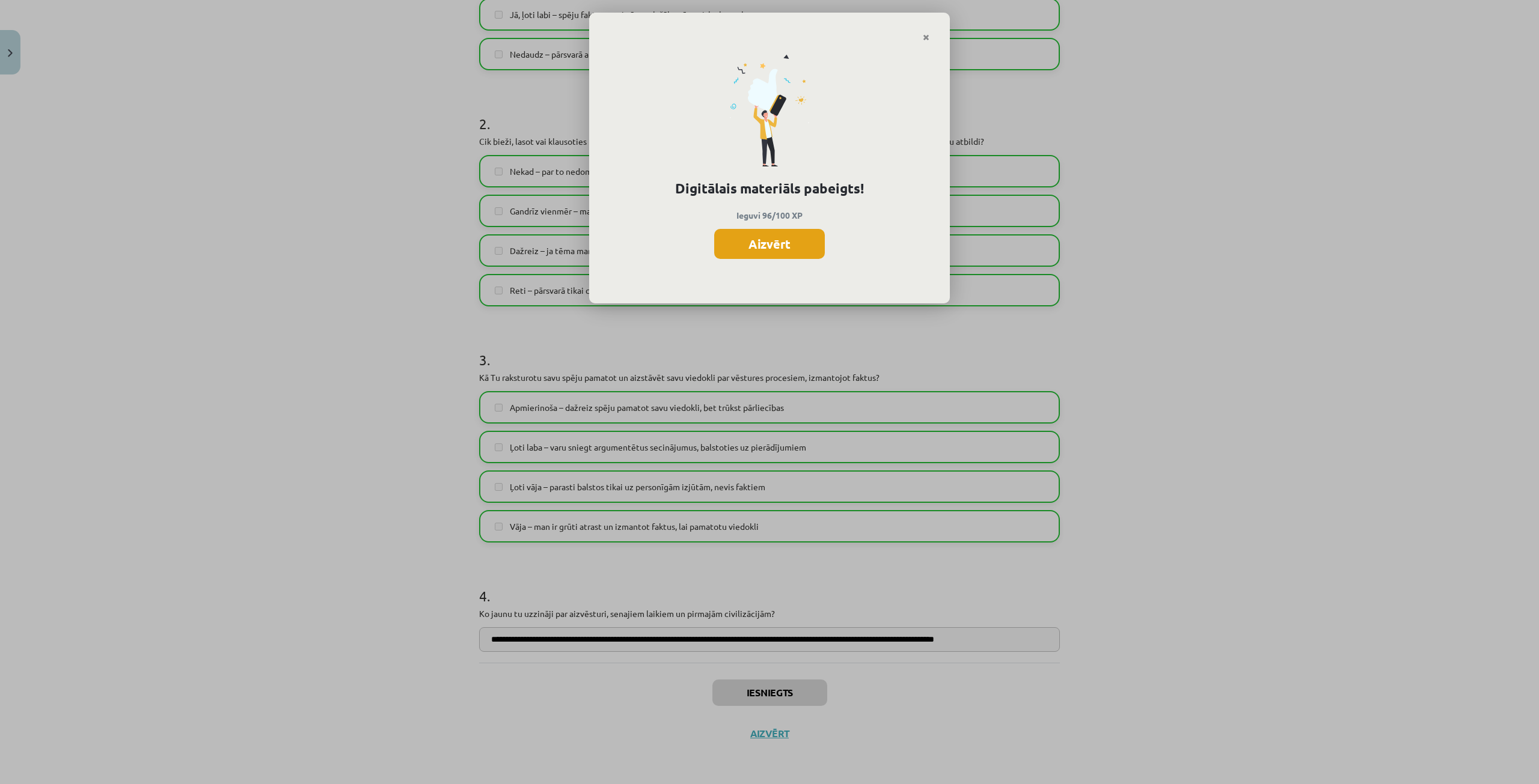
drag, startPoint x: 209, startPoint y: 16, endPoint x: 801, endPoint y: 239, distance: 632.6
click at [801, 239] on button "Aizvērt" at bounding box center [770, 243] width 110 height 30
